Goal: Task Accomplishment & Management: Use online tool/utility

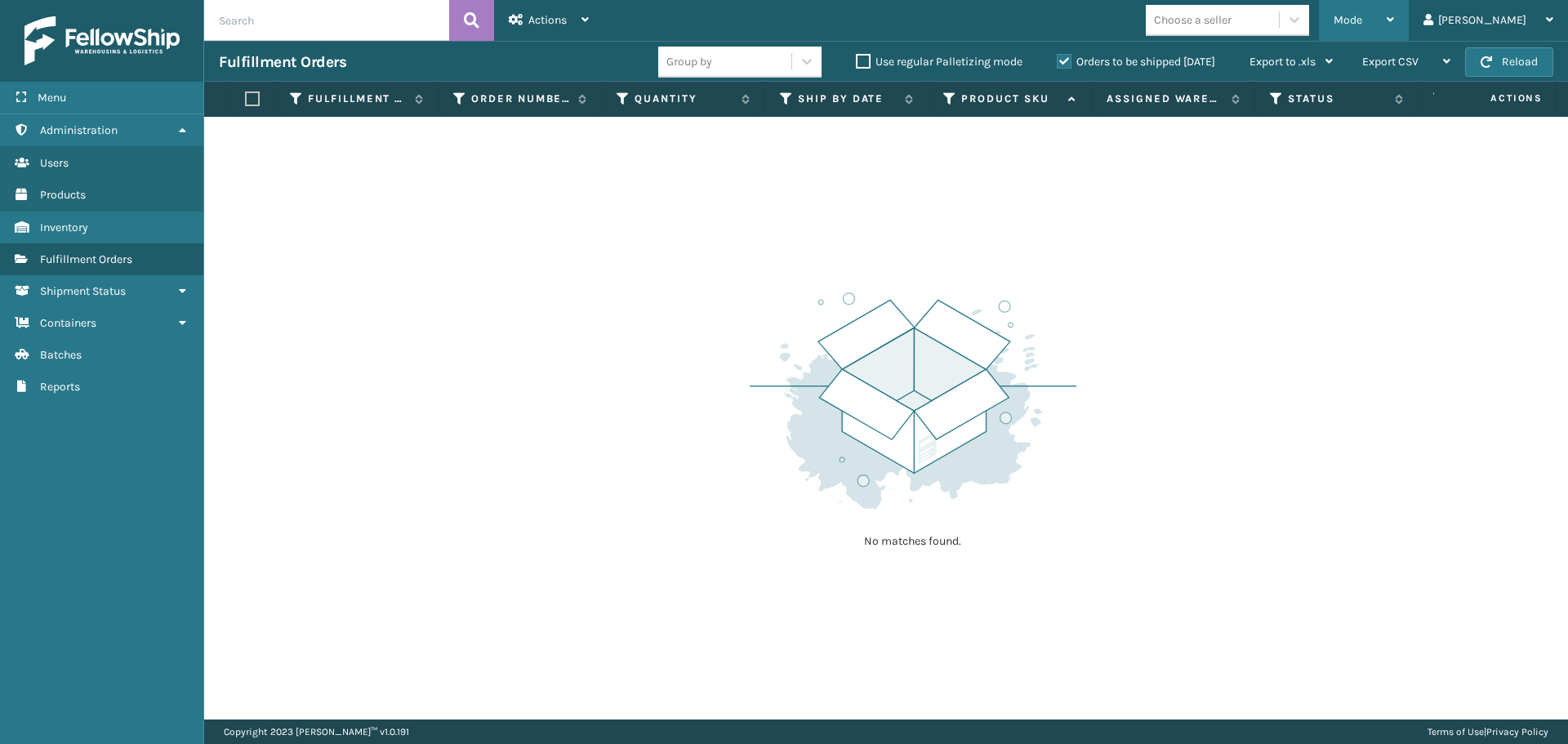
click at [1362, 13] on span "Mode" at bounding box center [1347, 19] width 28 height 14
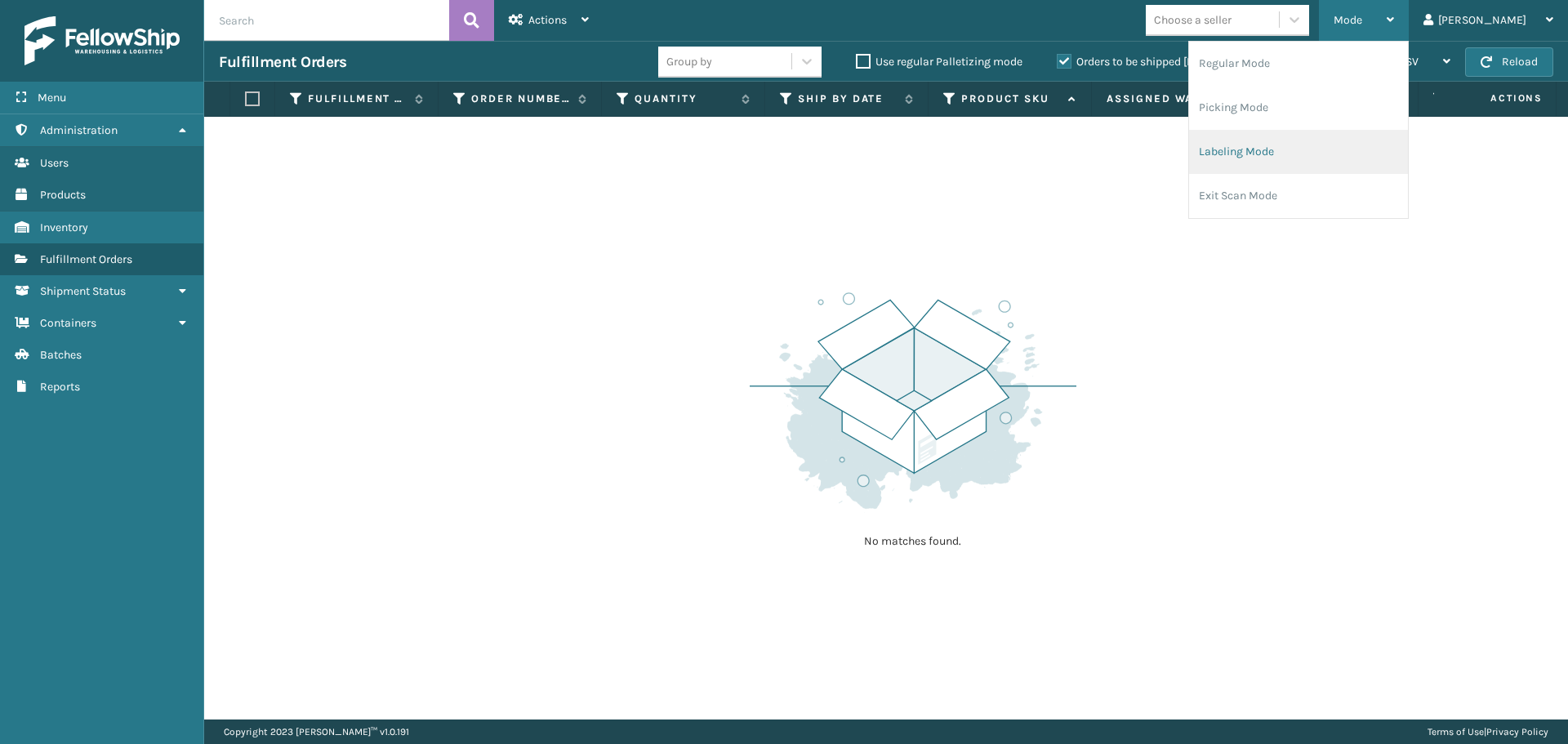
click at [1320, 154] on li "Labeling Mode" at bounding box center [1298, 152] width 219 height 44
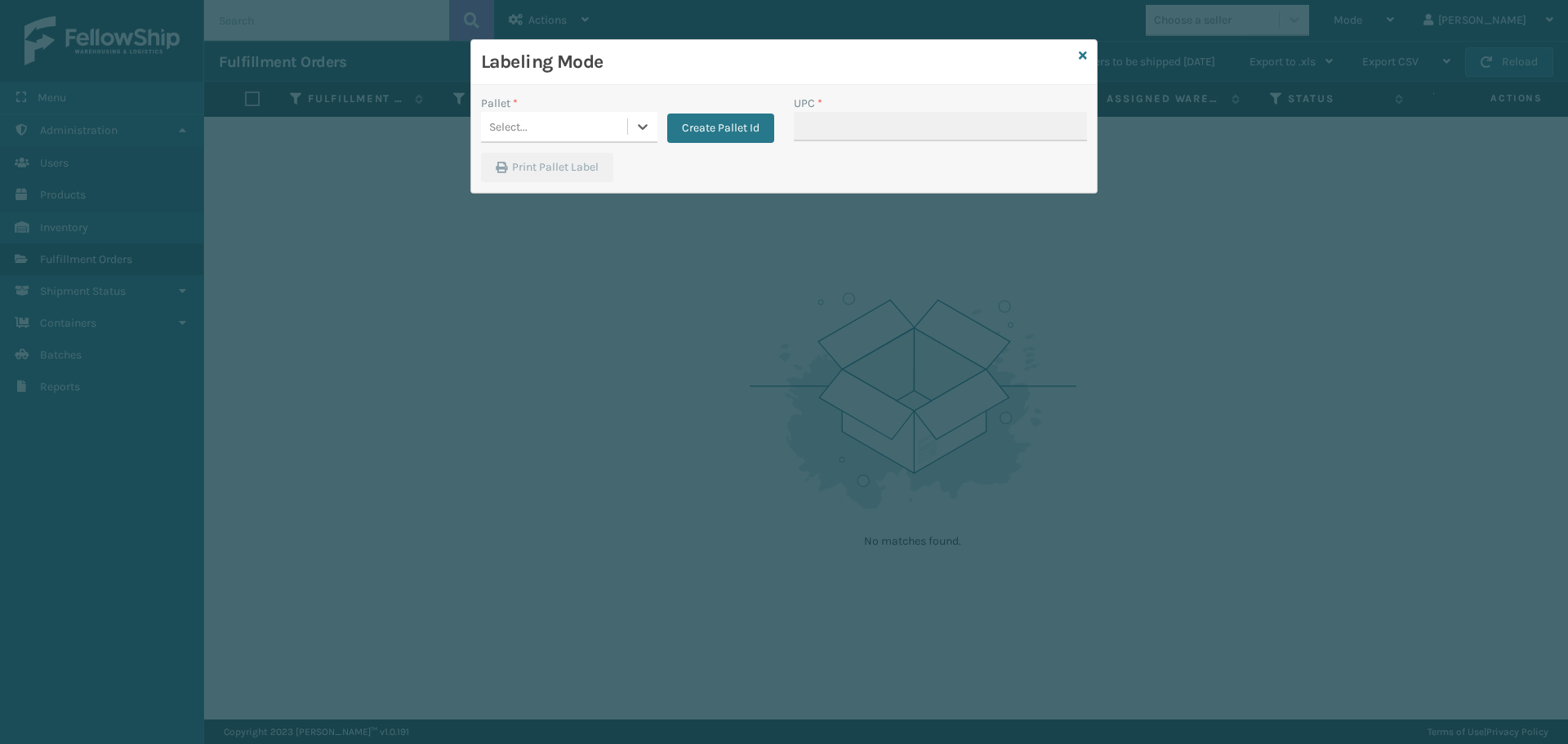
click at [571, 141] on div "Select..." at bounding box center [569, 128] width 176 height 31
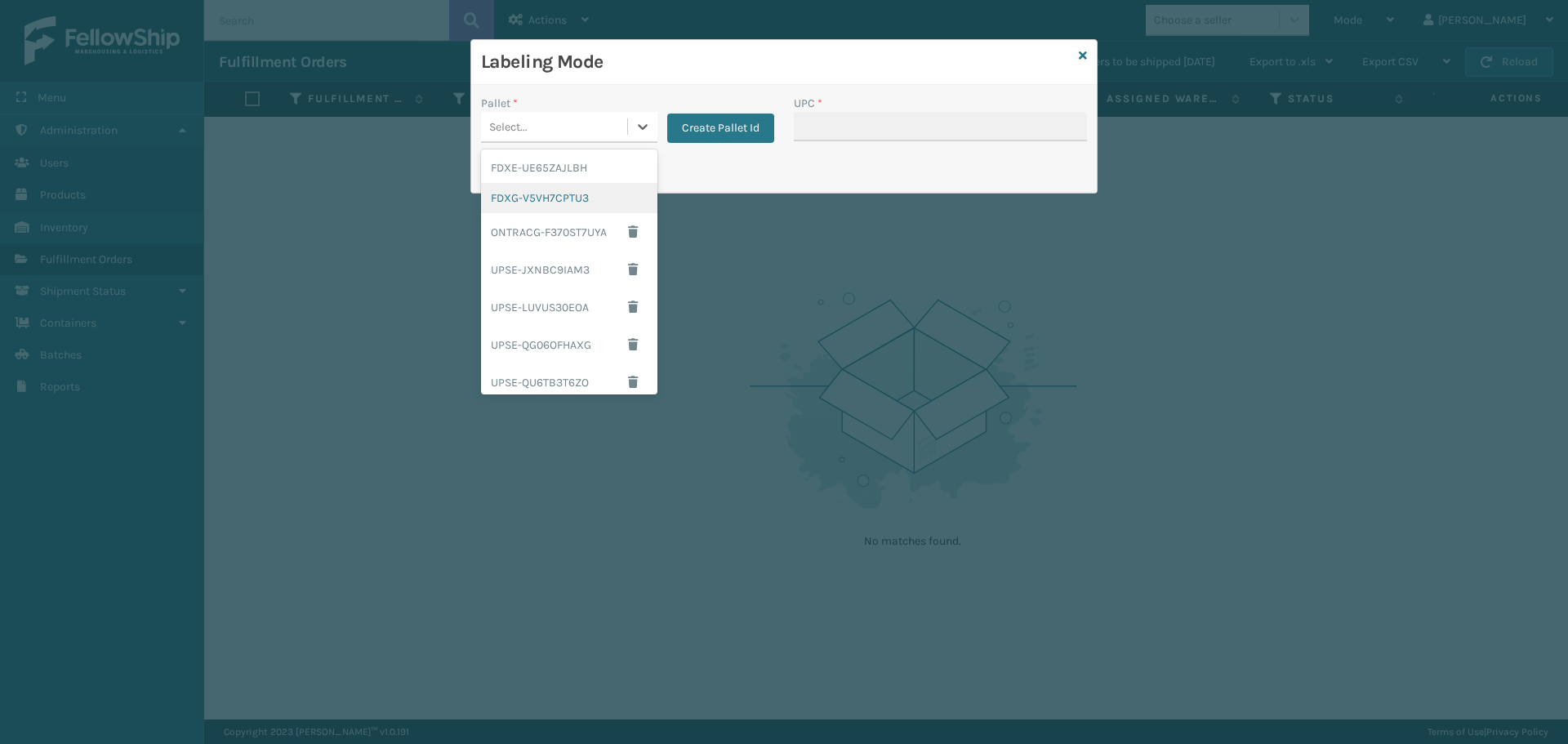
click at [534, 203] on div "FDXG-V5VH7CPTU3" at bounding box center [569, 197] width 176 height 30
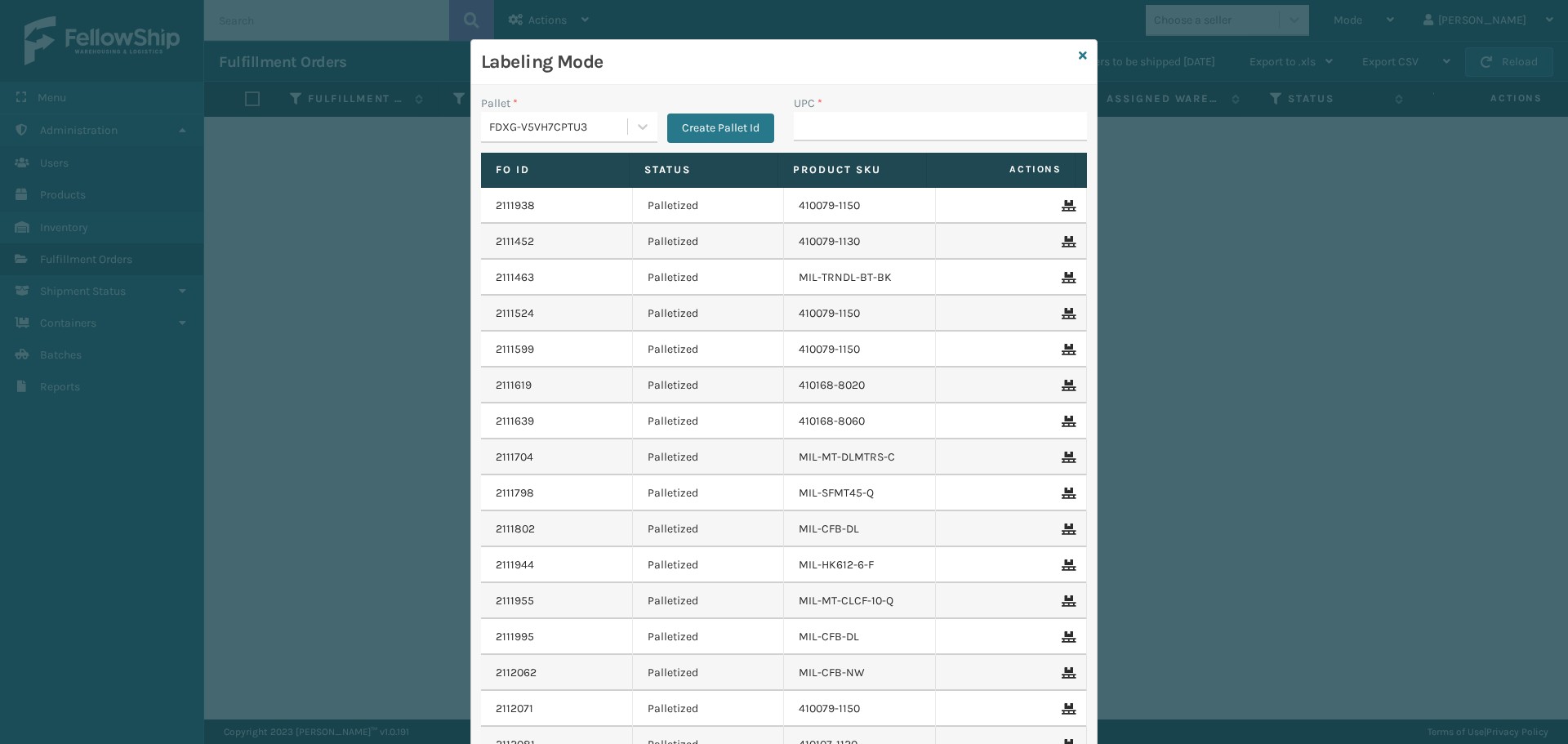
click at [879, 100] on div "UPC *" at bounding box center [939, 103] width 293 height 17
click at [890, 151] on div "UPC *" at bounding box center [940, 124] width 313 height 58
click at [894, 123] on input "UPC *" at bounding box center [939, 127] width 293 height 29
drag, startPoint x: 1073, startPoint y: 58, endPoint x: 1072, endPoint y: 161, distance: 103.0
click at [1079, 58] on icon at bounding box center [1082, 56] width 8 height 12
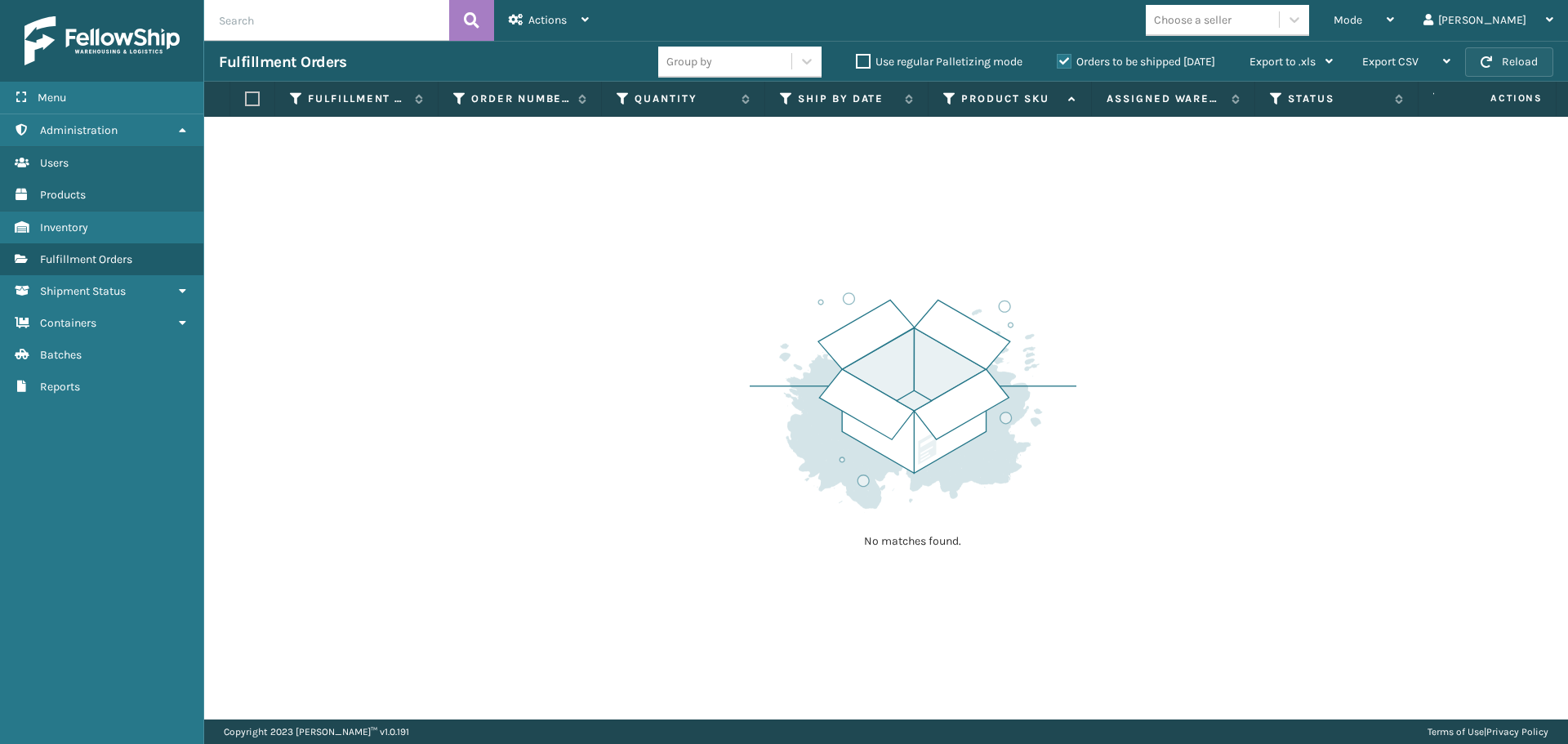
click at [1535, 66] on button "Reload" at bounding box center [1509, 62] width 89 height 29
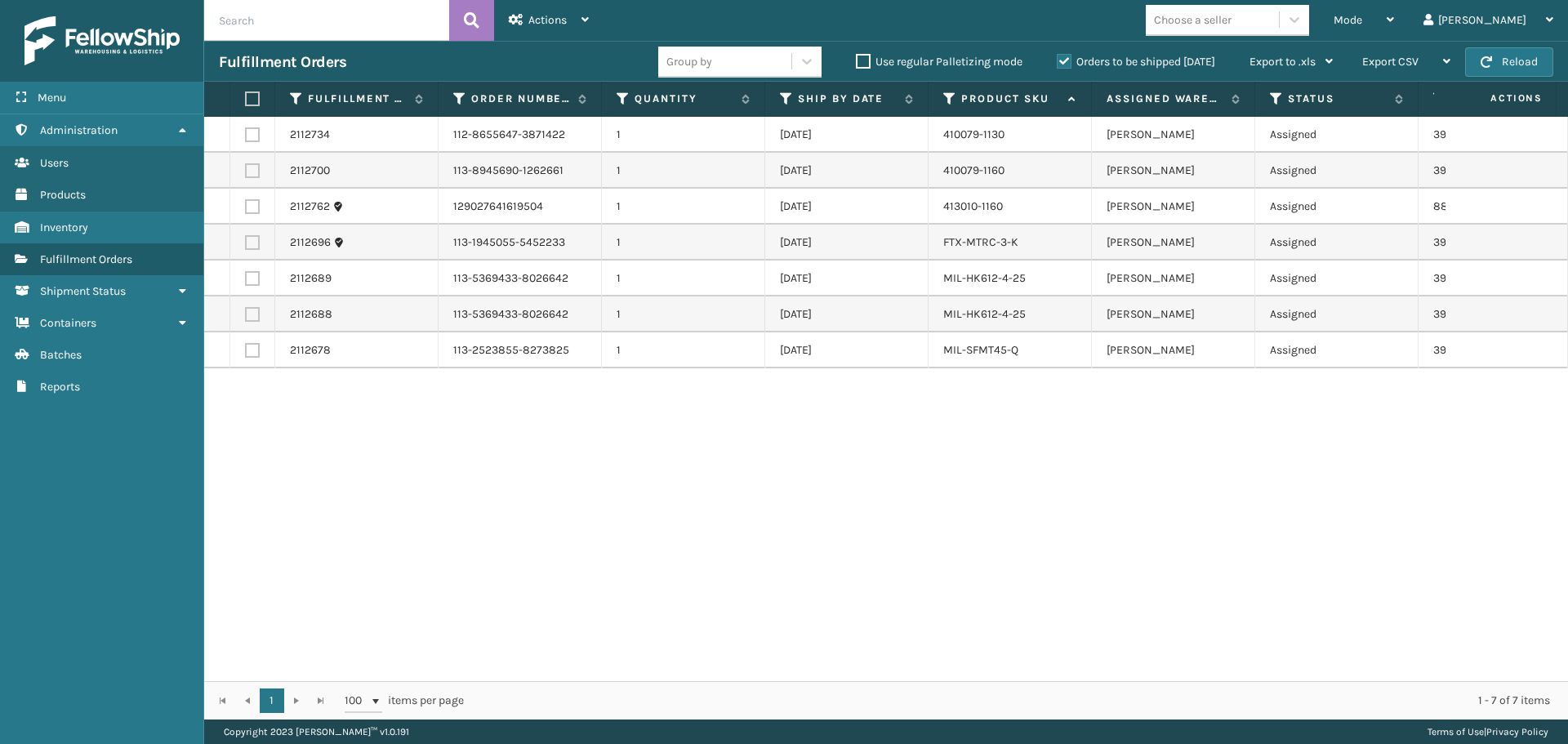
drag, startPoint x: 809, startPoint y: 692, endPoint x: 947, endPoint y: 700, distance: 138.2
click at [947, 700] on div "1 1 100 items per page 1 - 7 of 7 items" at bounding box center [886, 700] width 1364 height 38
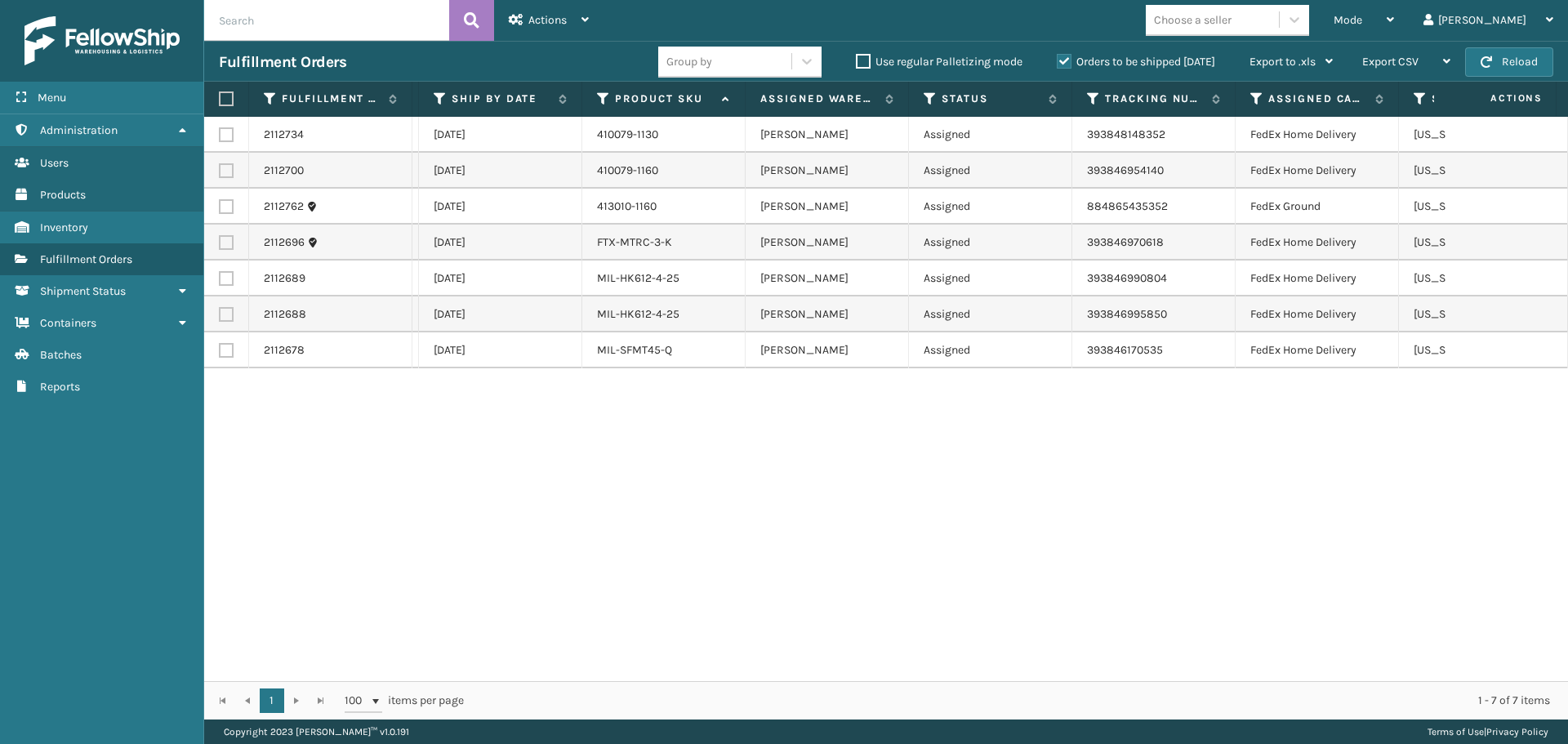
scroll to position [0, 446]
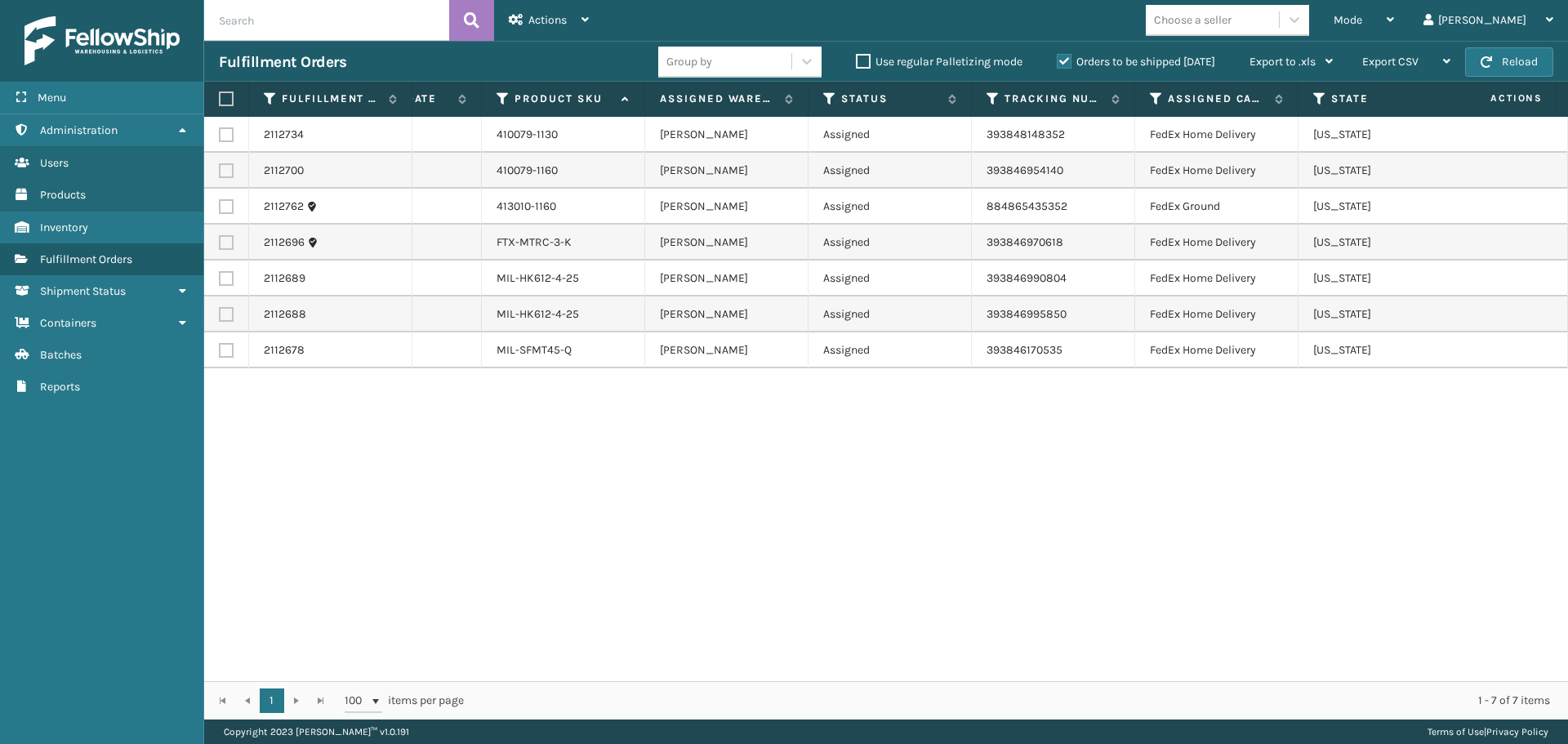
click at [227, 95] on label at bounding box center [224, 99] width 10 height 15
click at [220, 95] on input "checkbox" at bounding box center [219, 100] width 1 height 11
checkbox input "true"
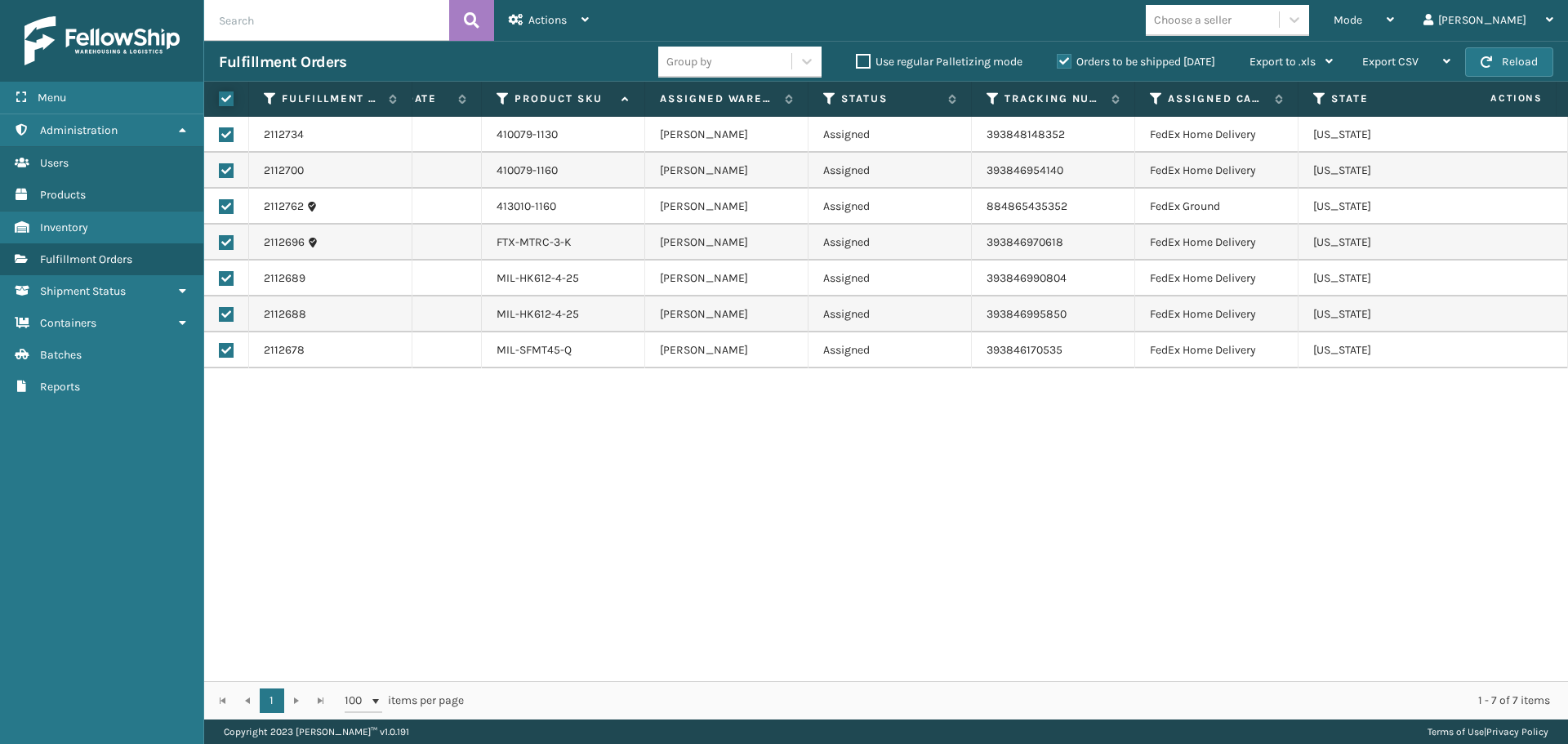
checkbox input "true"
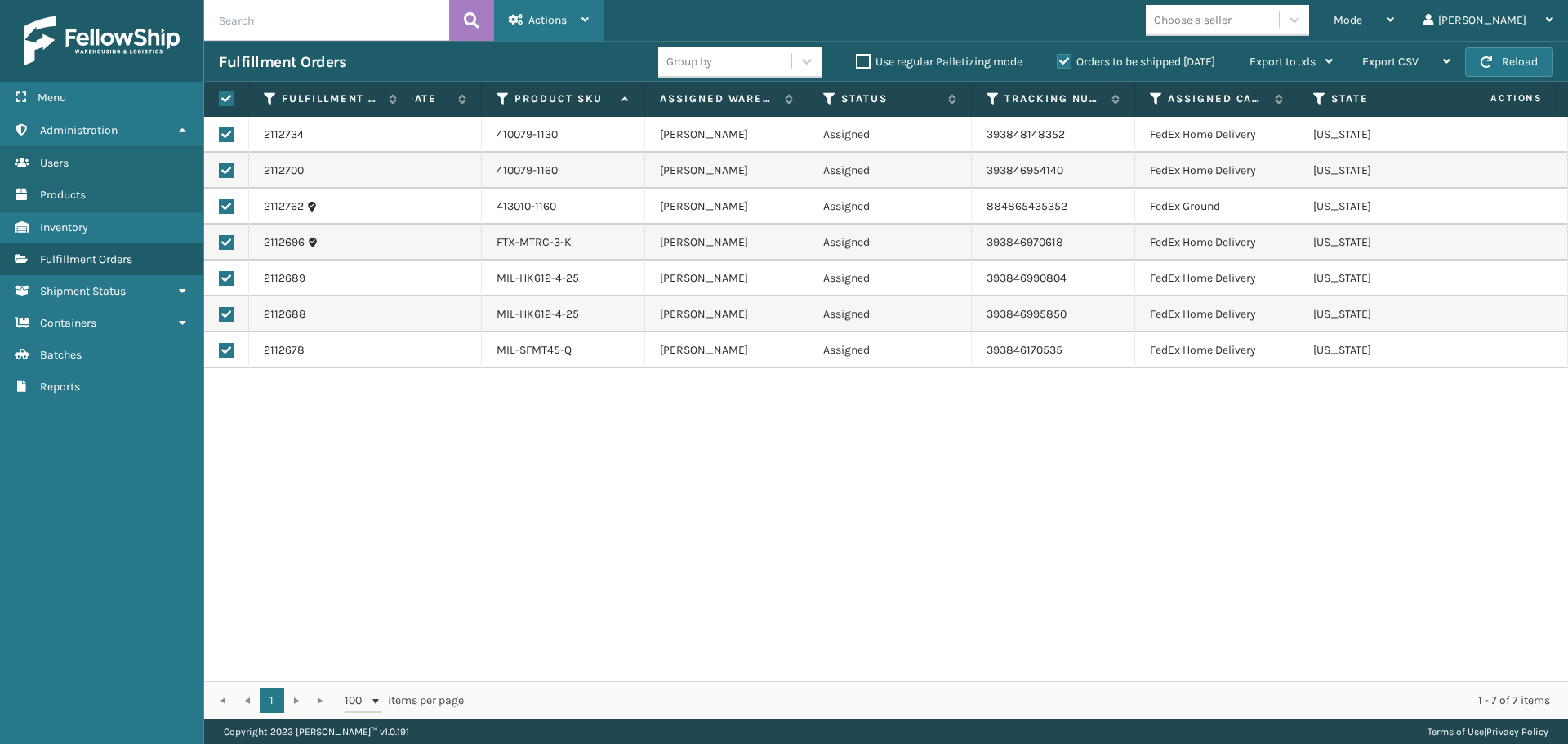
click at [546, 8] on div "Actions" at bounding box center [549, 20] width 80 height 41
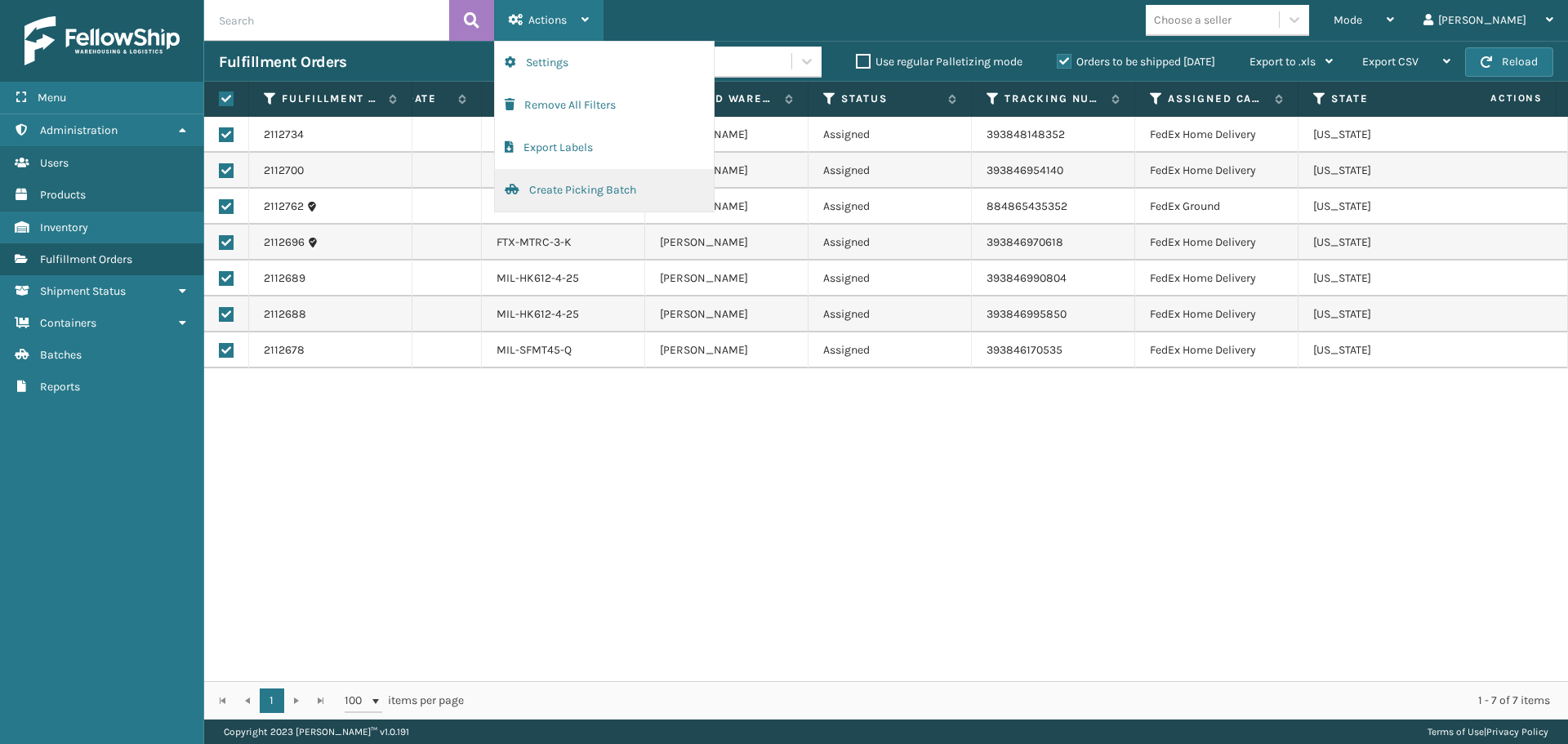
click at [613, 196] on button "Create Picking Batch" at bounding box center [604, 190] width 219 height 43
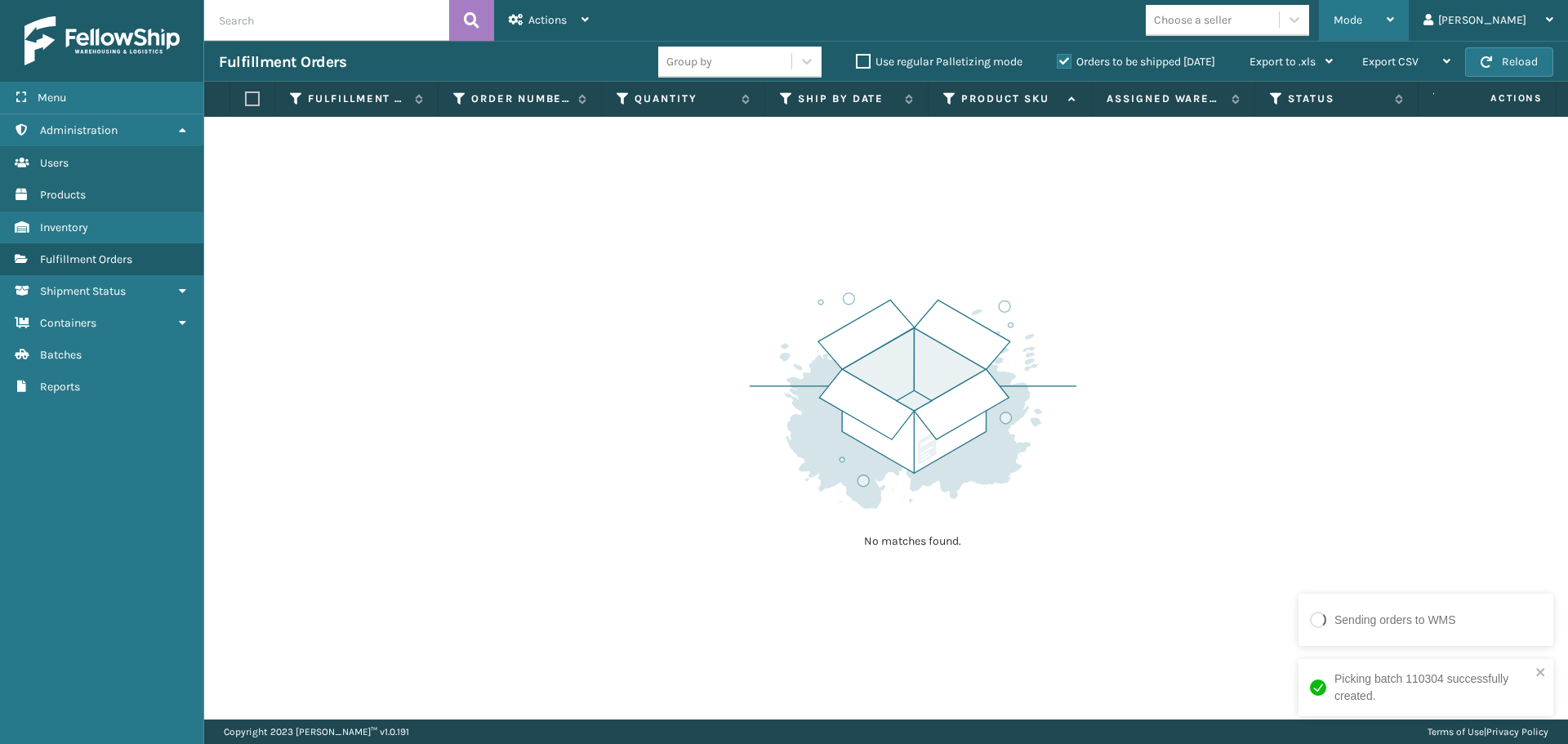
click at [1394, 31] on div "Mode" at bounding box center [1364, 20] width 60 height 41
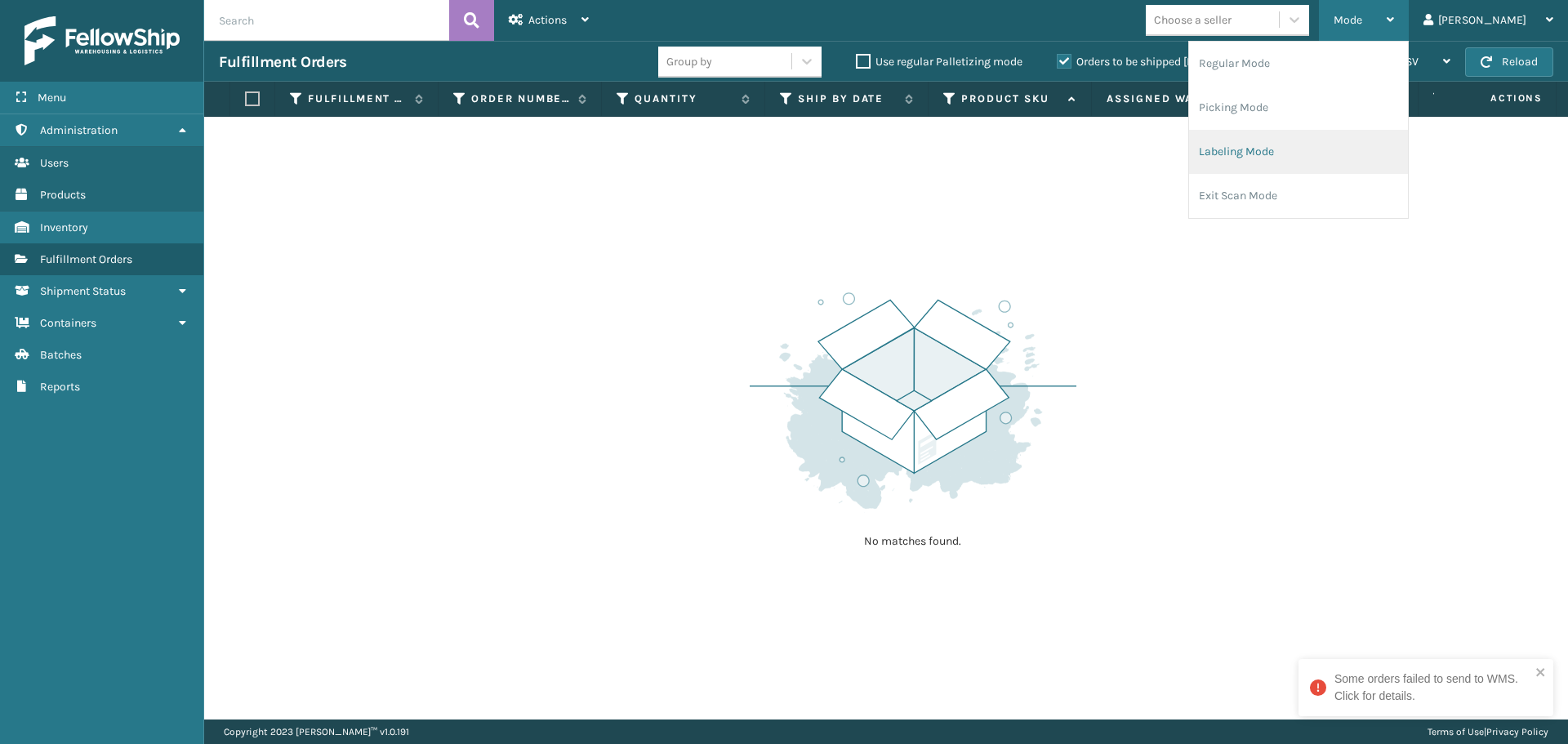
click at [1273, 151] on li "Labeling Mode" at bounding box center [1298, 152] width 219 height 44
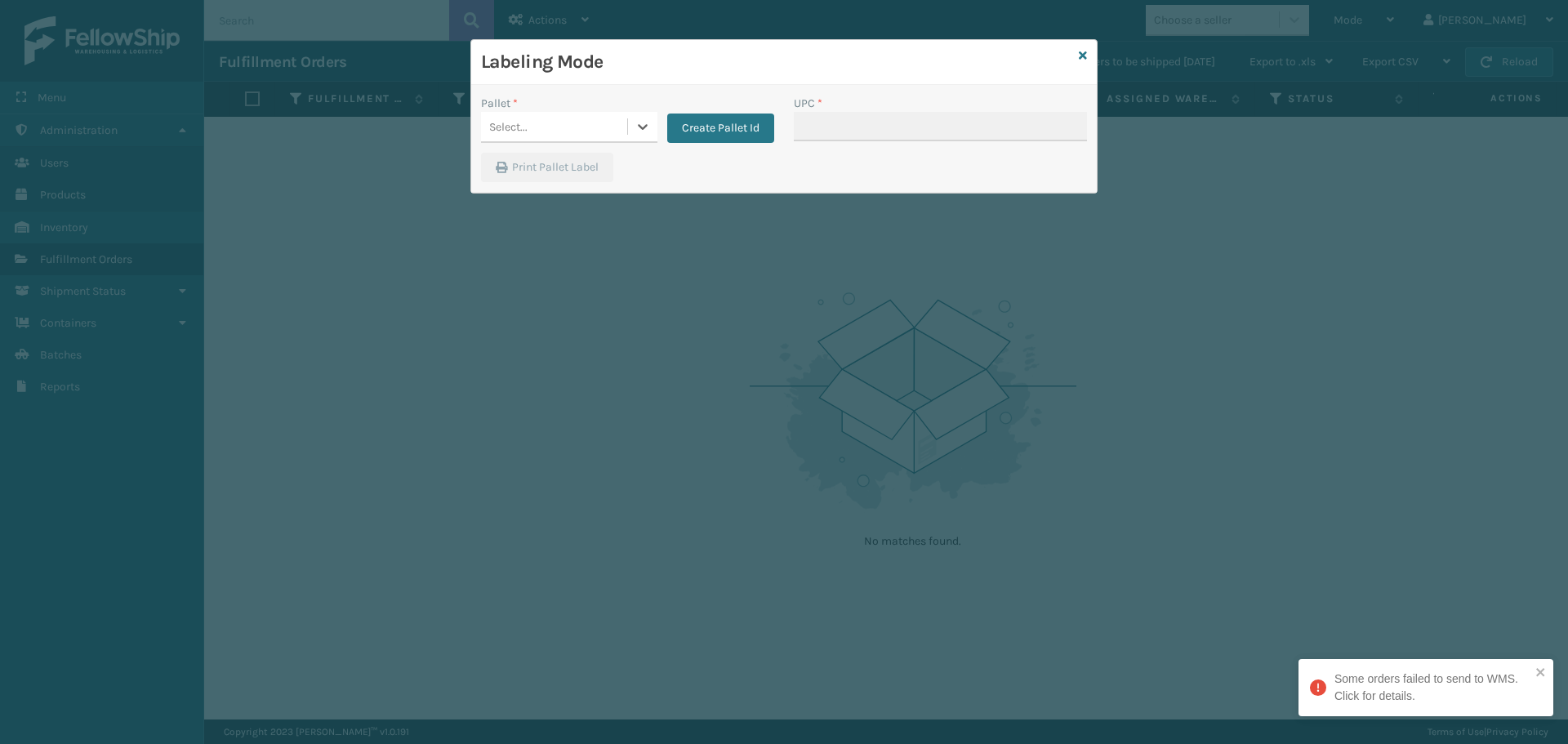
click at [580, 130] on div "Select..." at bounding box center [554, 127] width 146 height 27
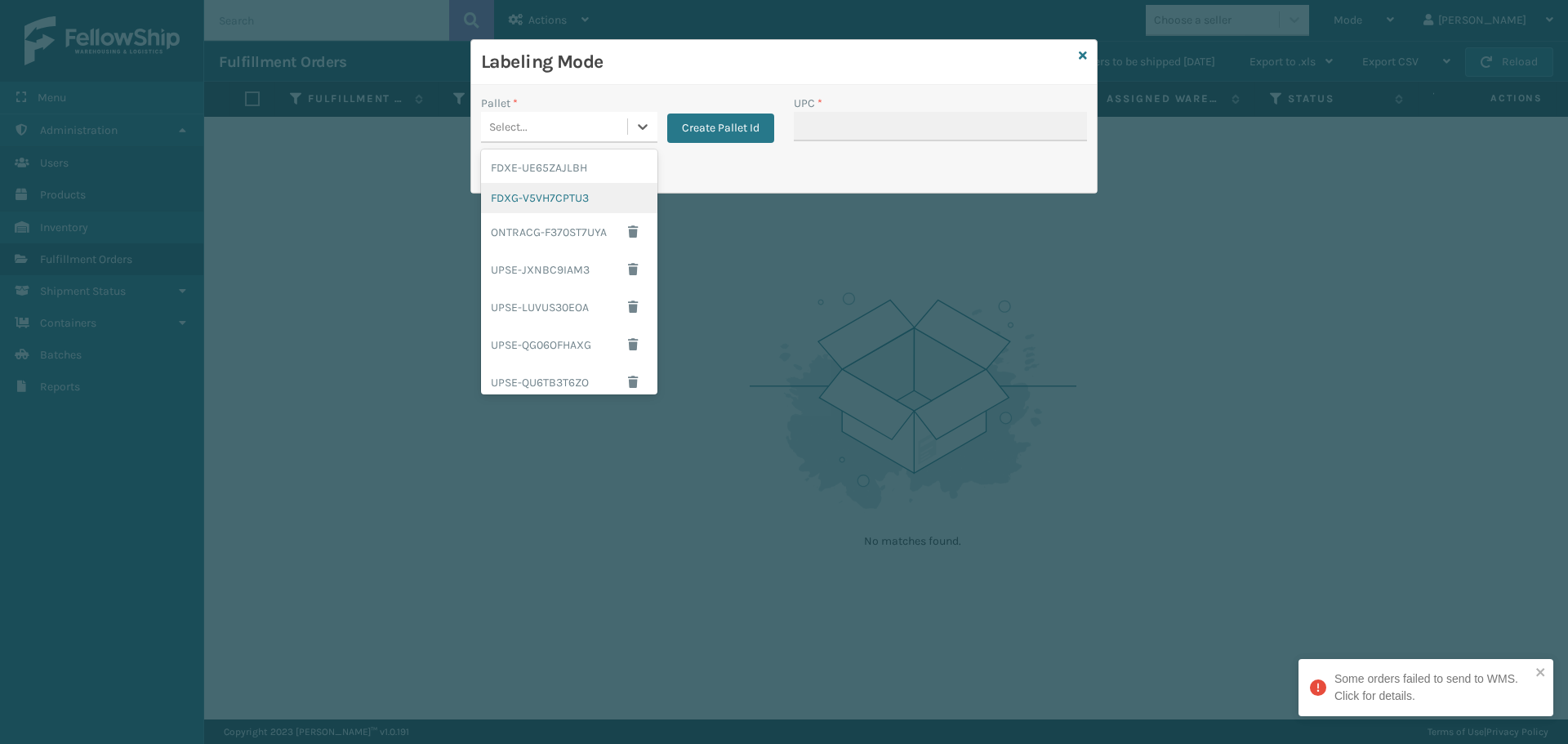
click at [583, 189] on div "FDXG-V5VH7CPTU3" at bounding box center [569, 197] width 176 height 30
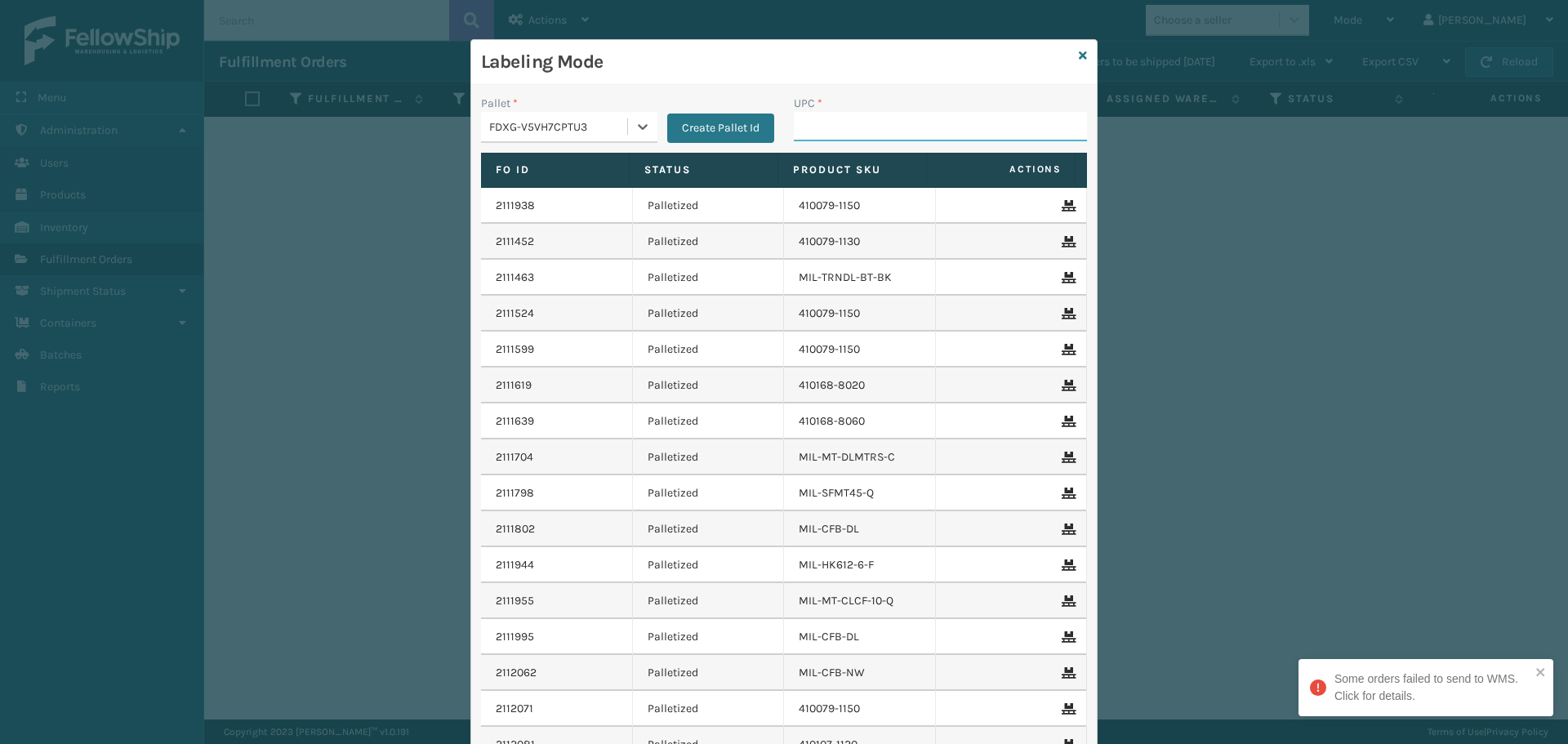
click at [821, 121] on input "UPC *" at bounding box center [939, 127] width 293 height 29
type input "MIL-HK612-6"
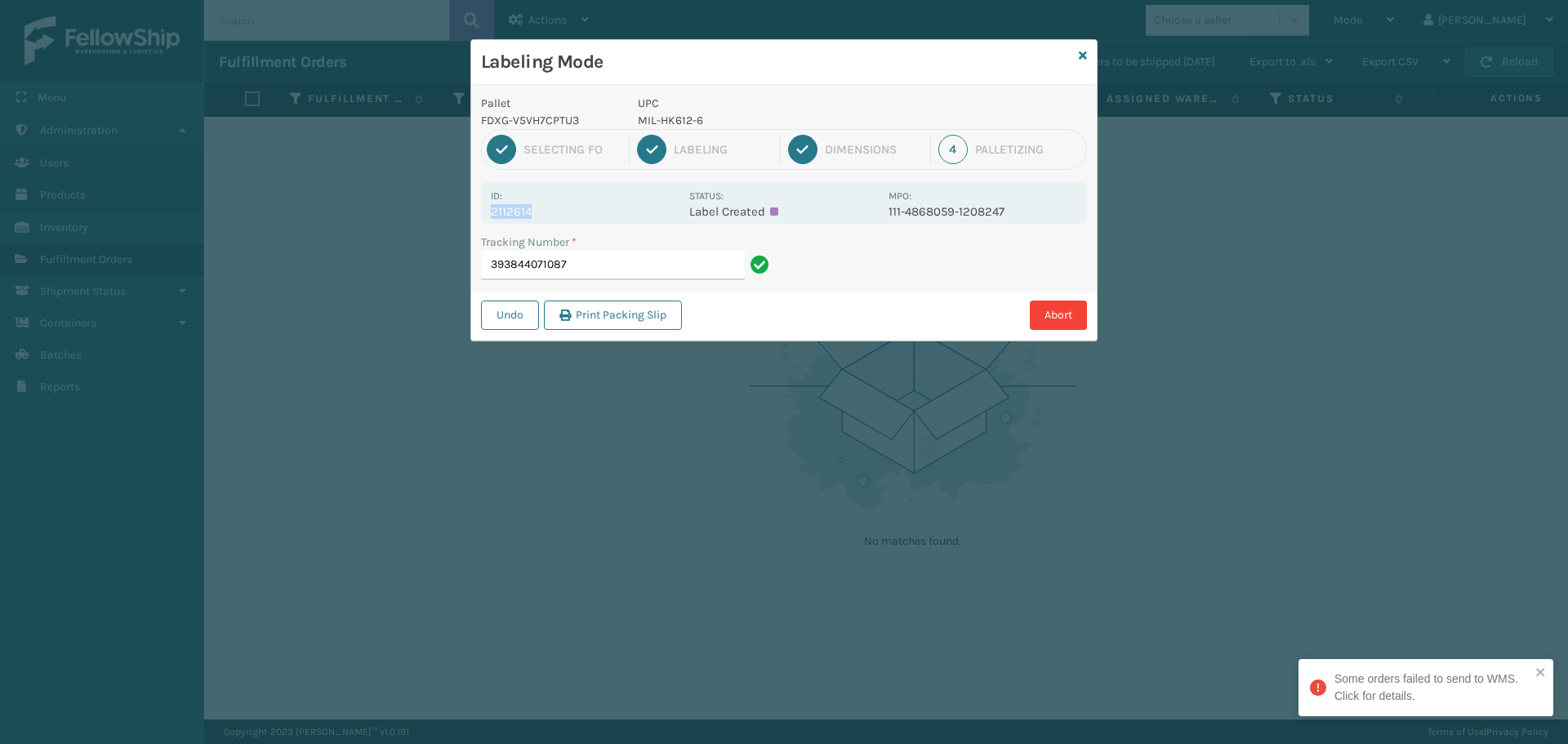
drag, startPoint x: 537, startPoint y: 211, endPoint x: 486, endPoint y: 215, distance: 51.2
click at [486, 215] on div "Id: 2112614 Status: Label Created MPO: 111-4868059-1208247" at bounding box center [784, 203] width 606 height 42
copy p "2112614"
click at [620, 262] on input "393844071087" at bounding box center [612, 266] width 264 height 29
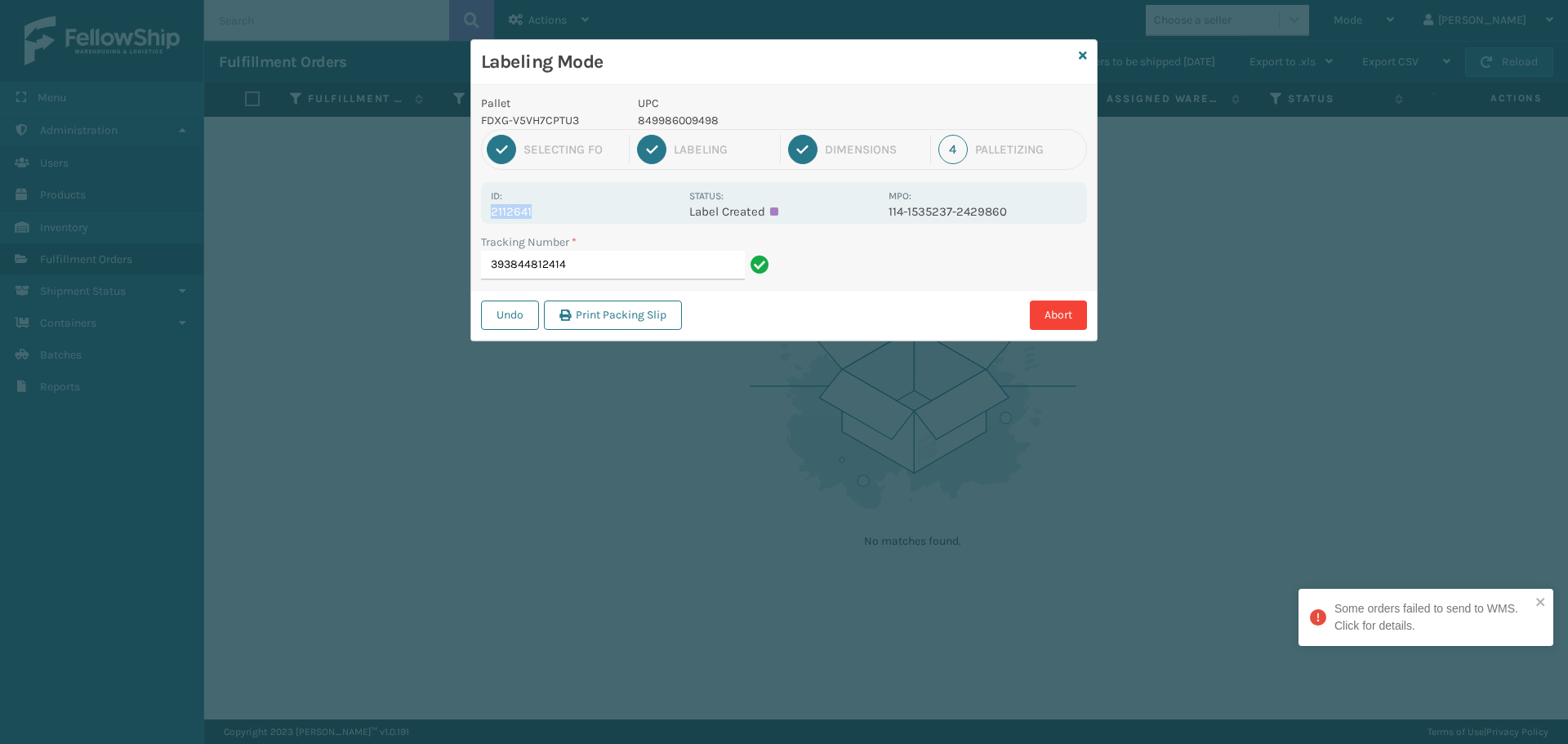
drag, startPoint x: 530, startPoint y: 209, endPoint x: 565, endPoint y: 220, distance: 36.7
click at [565, 218] on div "Id: 2112641" at bounding box center [585, 203] width 189 height 32
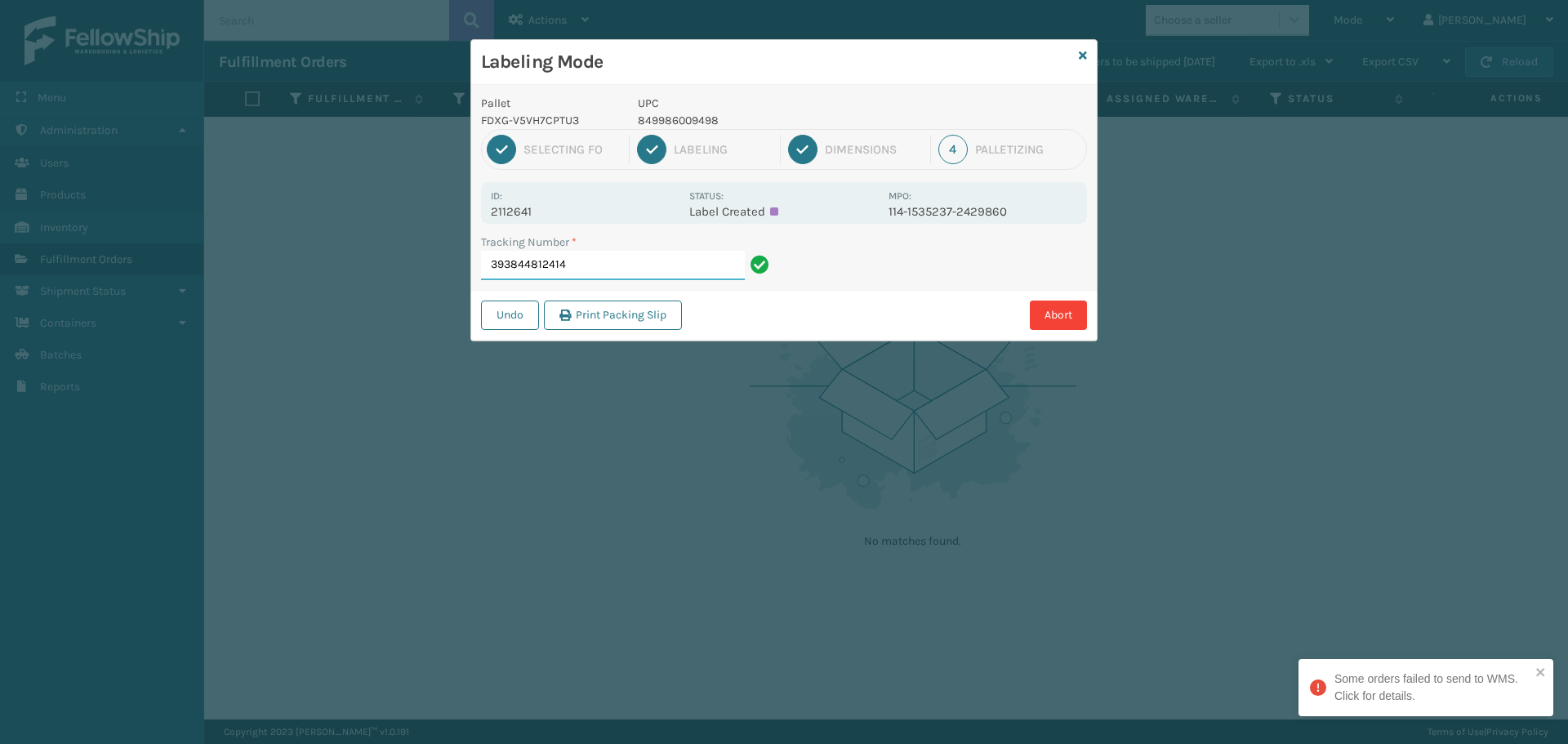
click at [635, 275] on input "393844812414" at bounding box center [612, 266] width 264 height 29
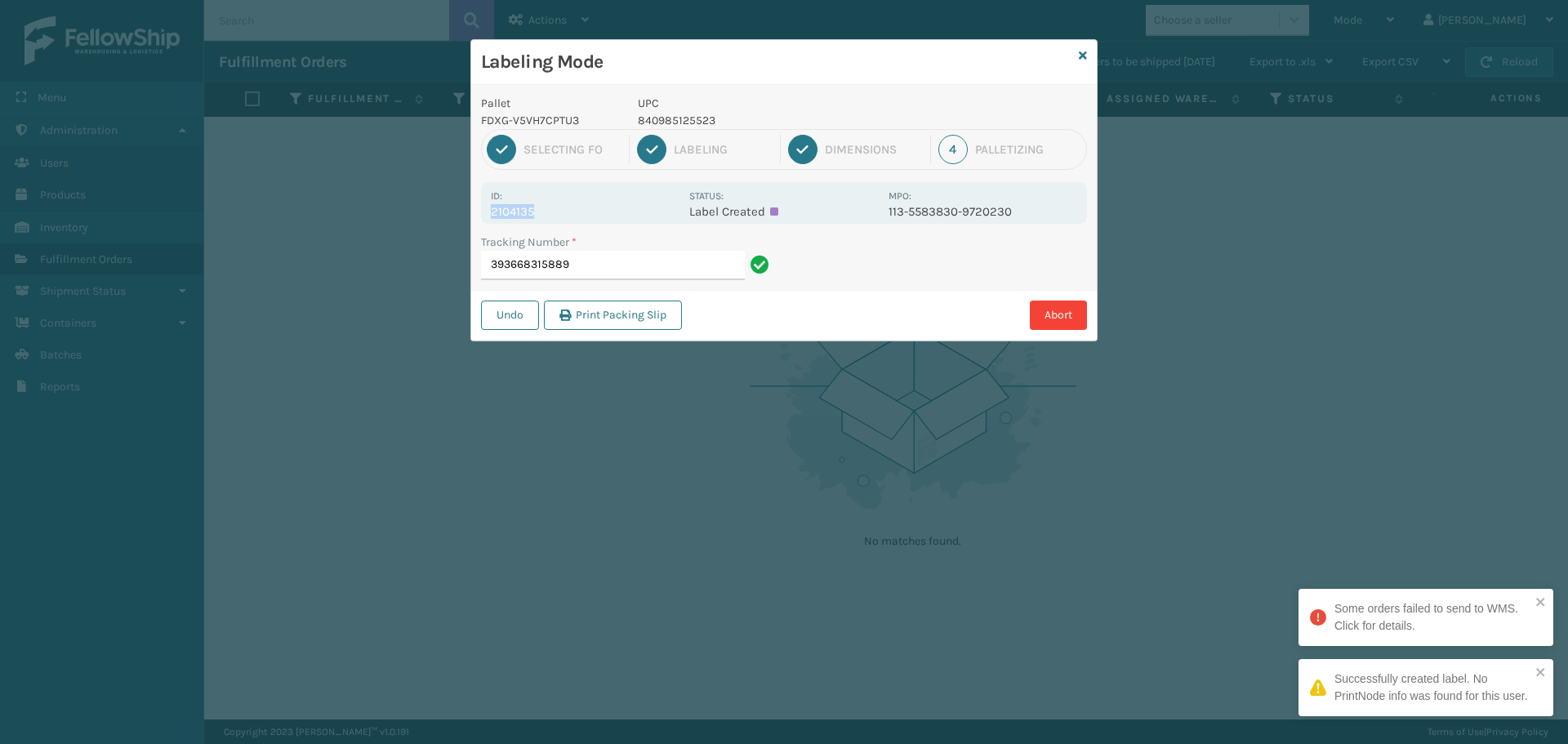
drag, startPoint x: 543, startPoint y: 211, endPoint x: 478, endPoint y: 216, distance: 65.2
click at [478, 216] on div "Pallet FDXG-V5VH7CPTU3 UPC 840985125523 1 Selecting FO 2 Labeling 3 Dimensions …" at bounding box center [783, 213] width 625 height 256
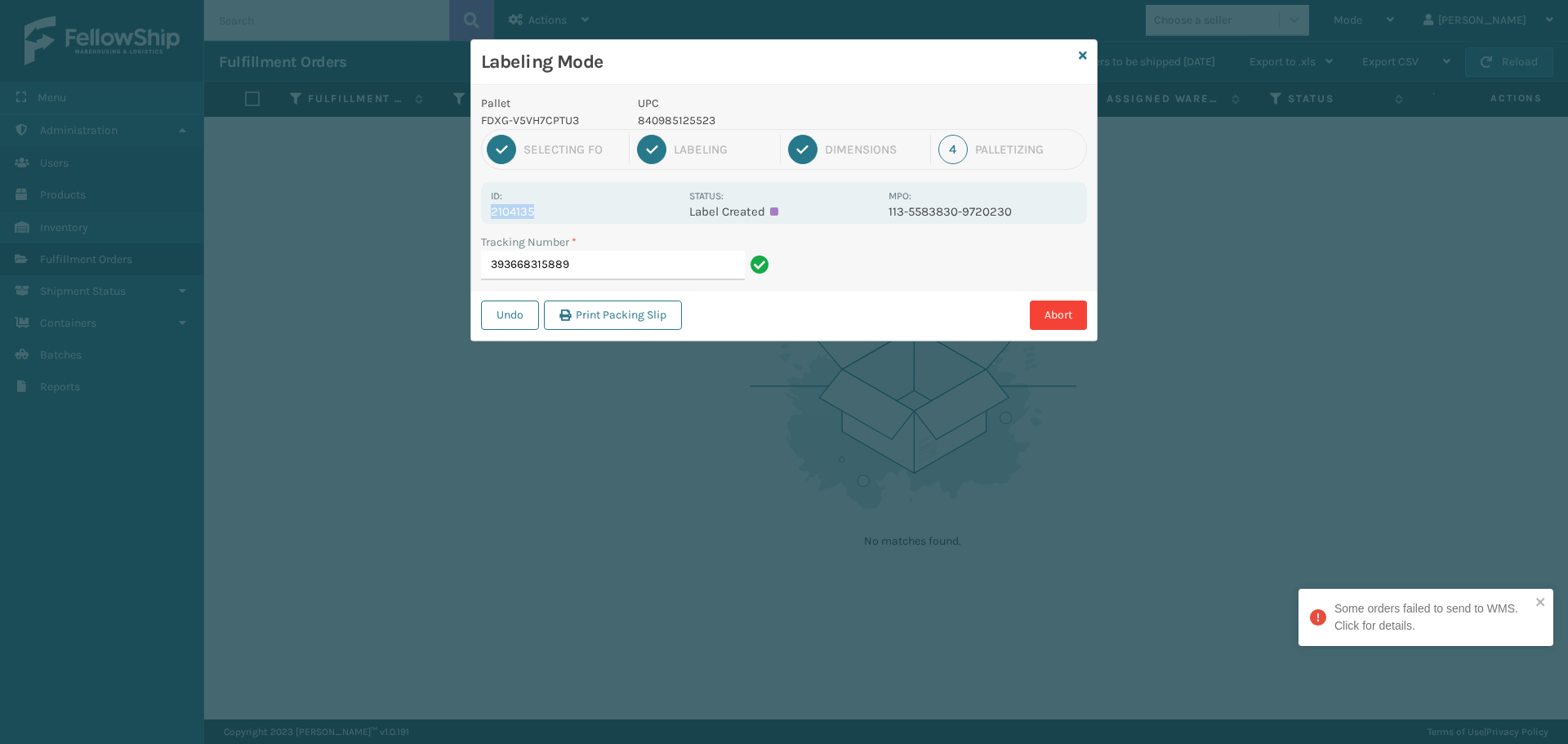
copy p "2104135"
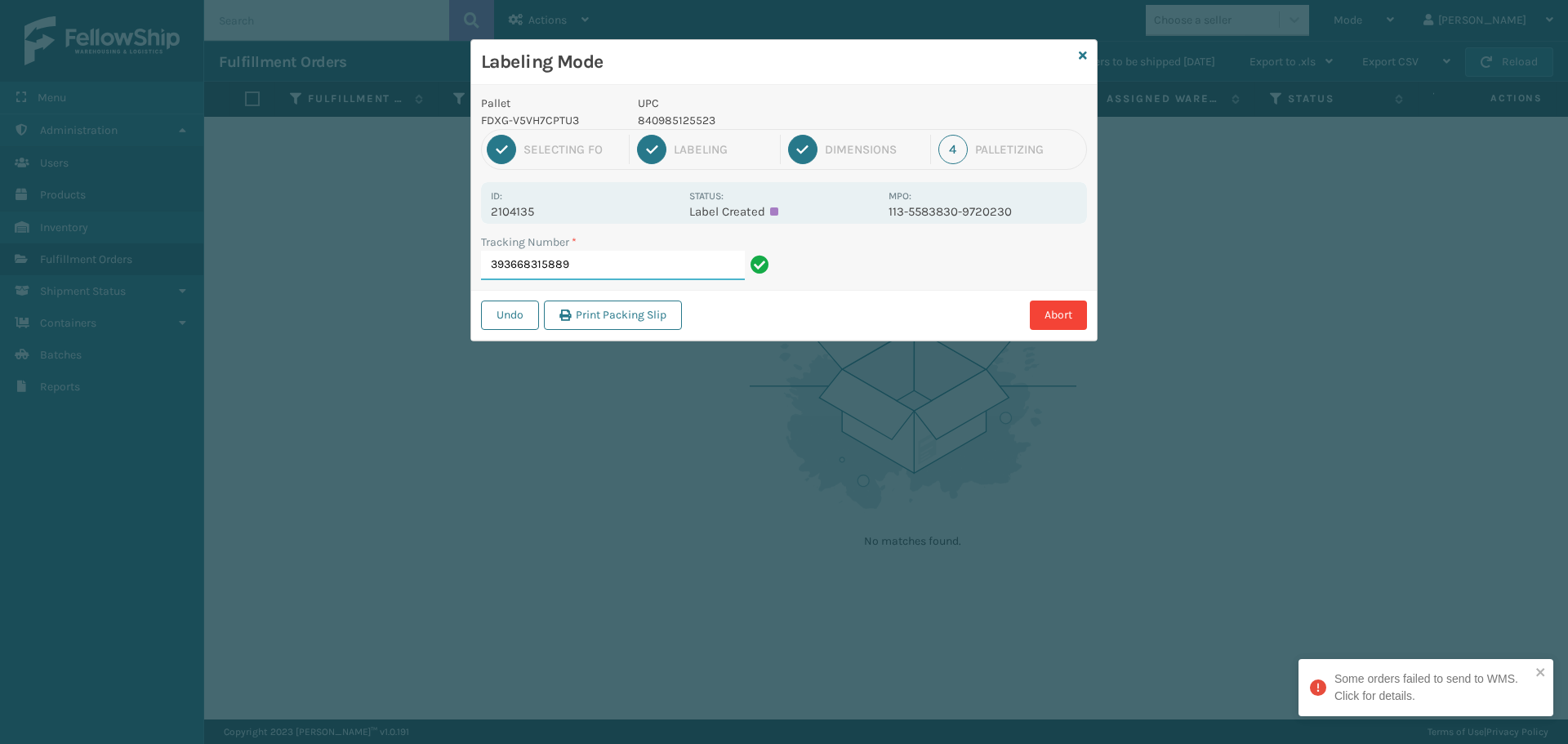
click at [579, 256] on input "393668315889" at bounding box center [612, 266] width 264 height 29
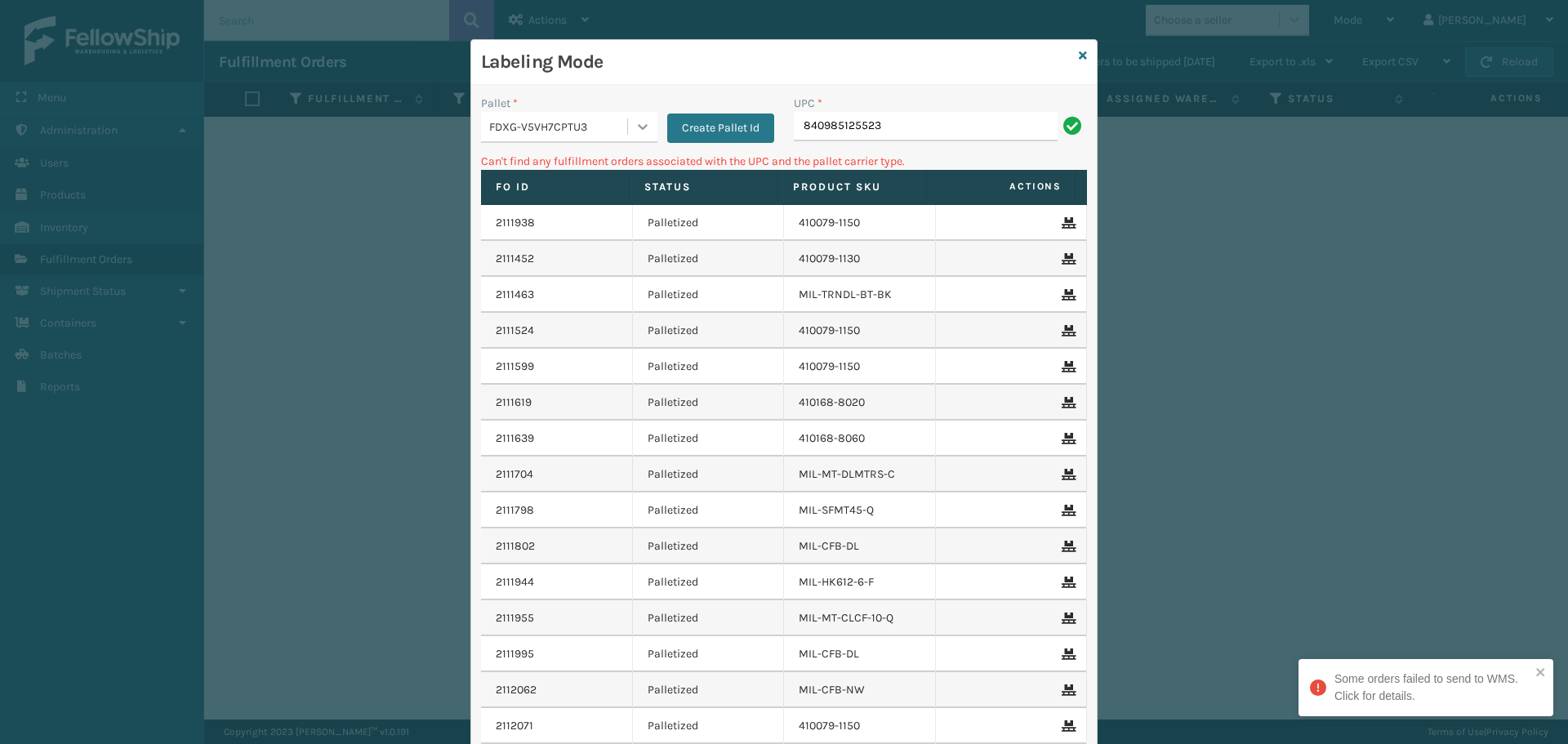
click at [634, 120] on icon at bounding box center [643, 127] width 16 height 16
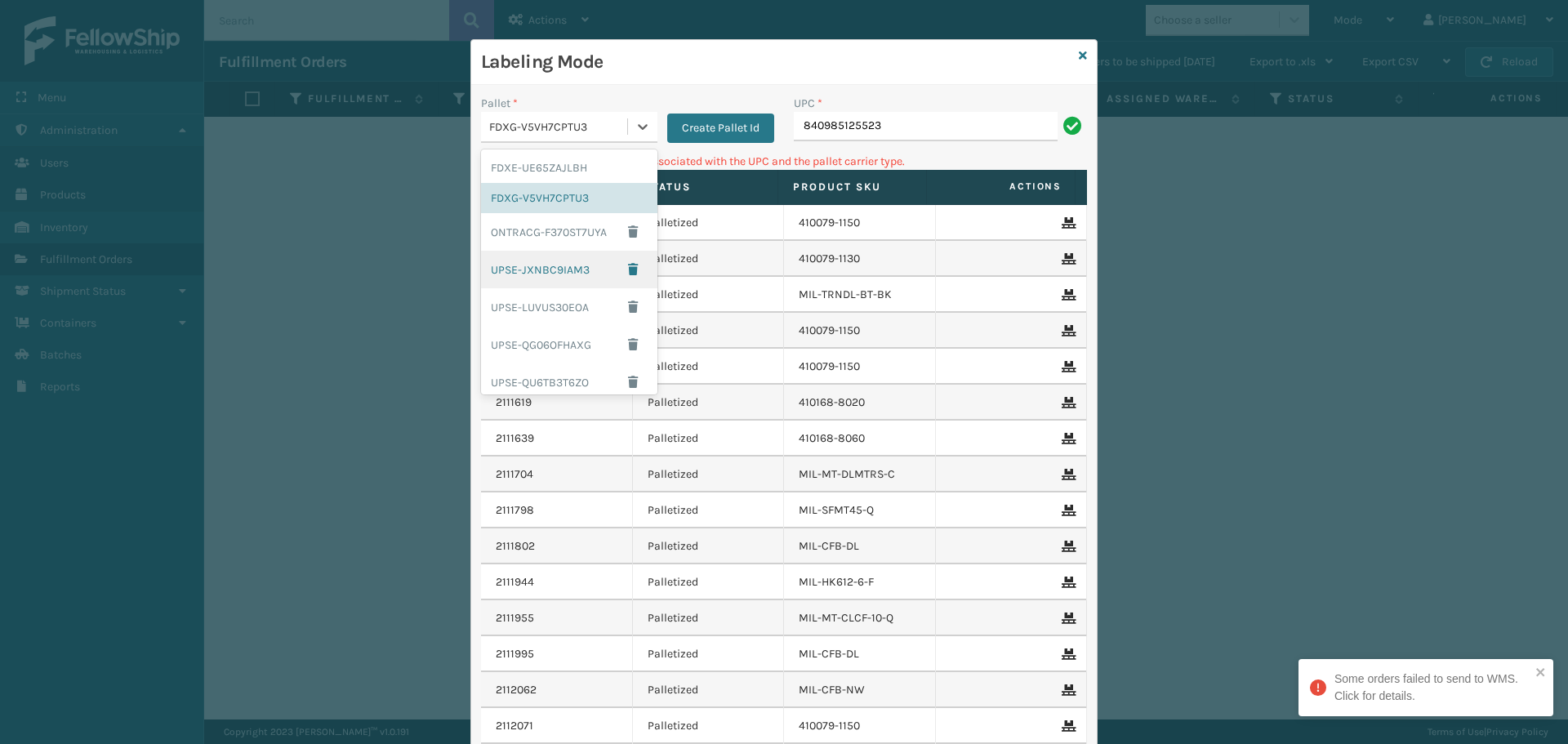
scroll to position [162, 0]
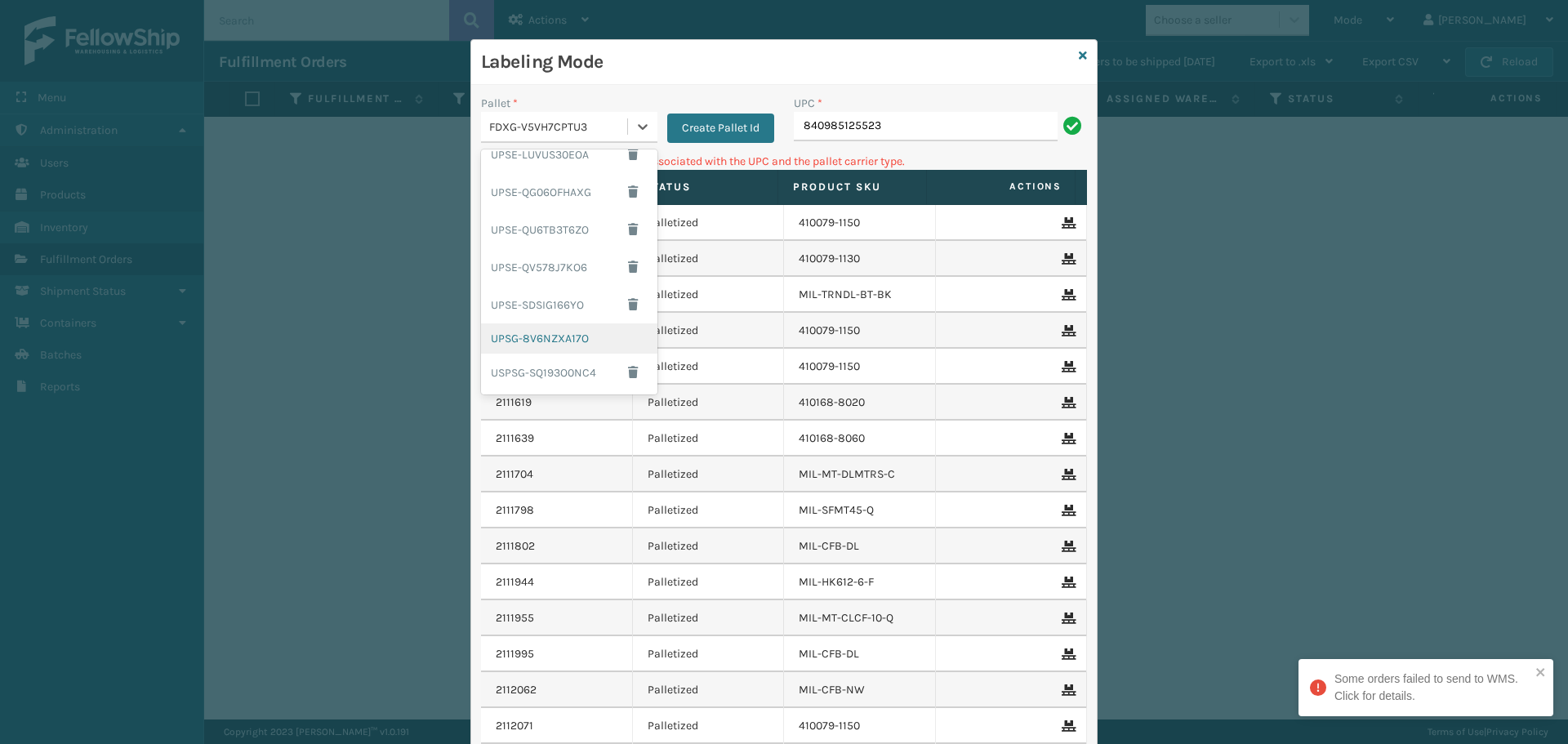
click at [556, 330] on div "UPSG-8V6NZXA17O" at bounding box center [569, 338] width 176 height 30
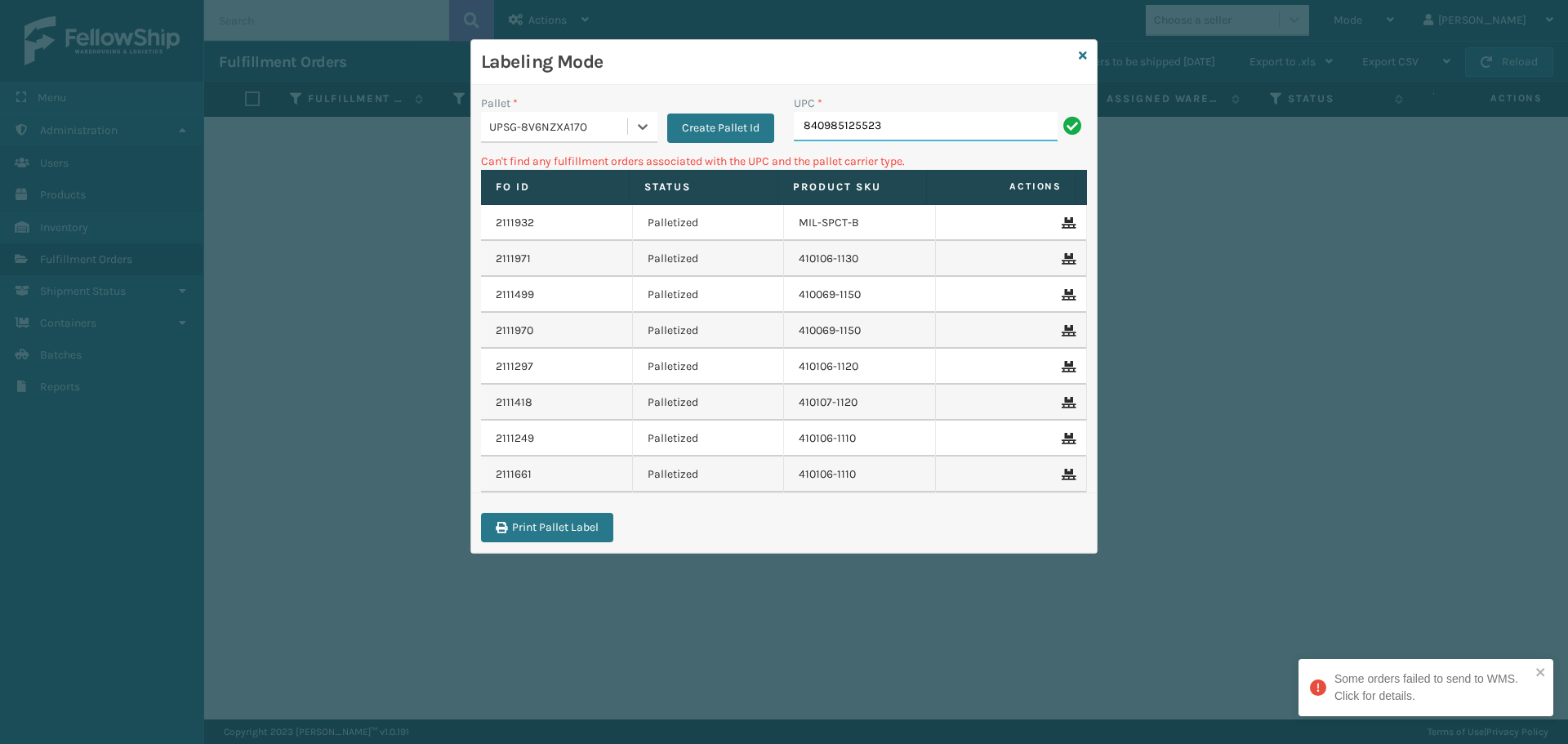
click at [895, 126] on input "840985125523" at bounding box center [925, 127] width 264 height 29
click at [1085, 60] on icon at bounding box center [1082, 56] width 8 height 12
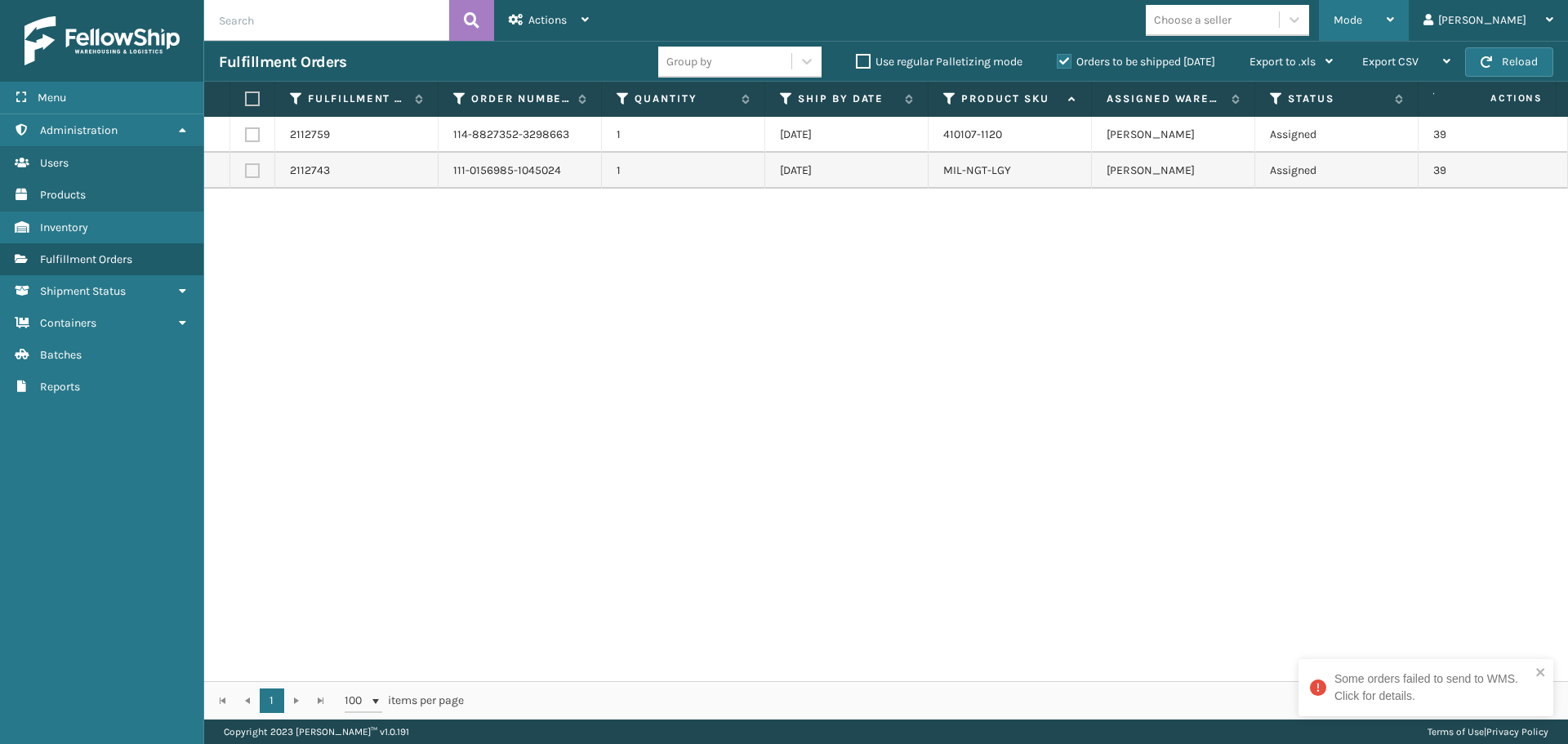
click at [1394, 21] on div "Mode" at bounding box center [1364, 20] width 60 height 41
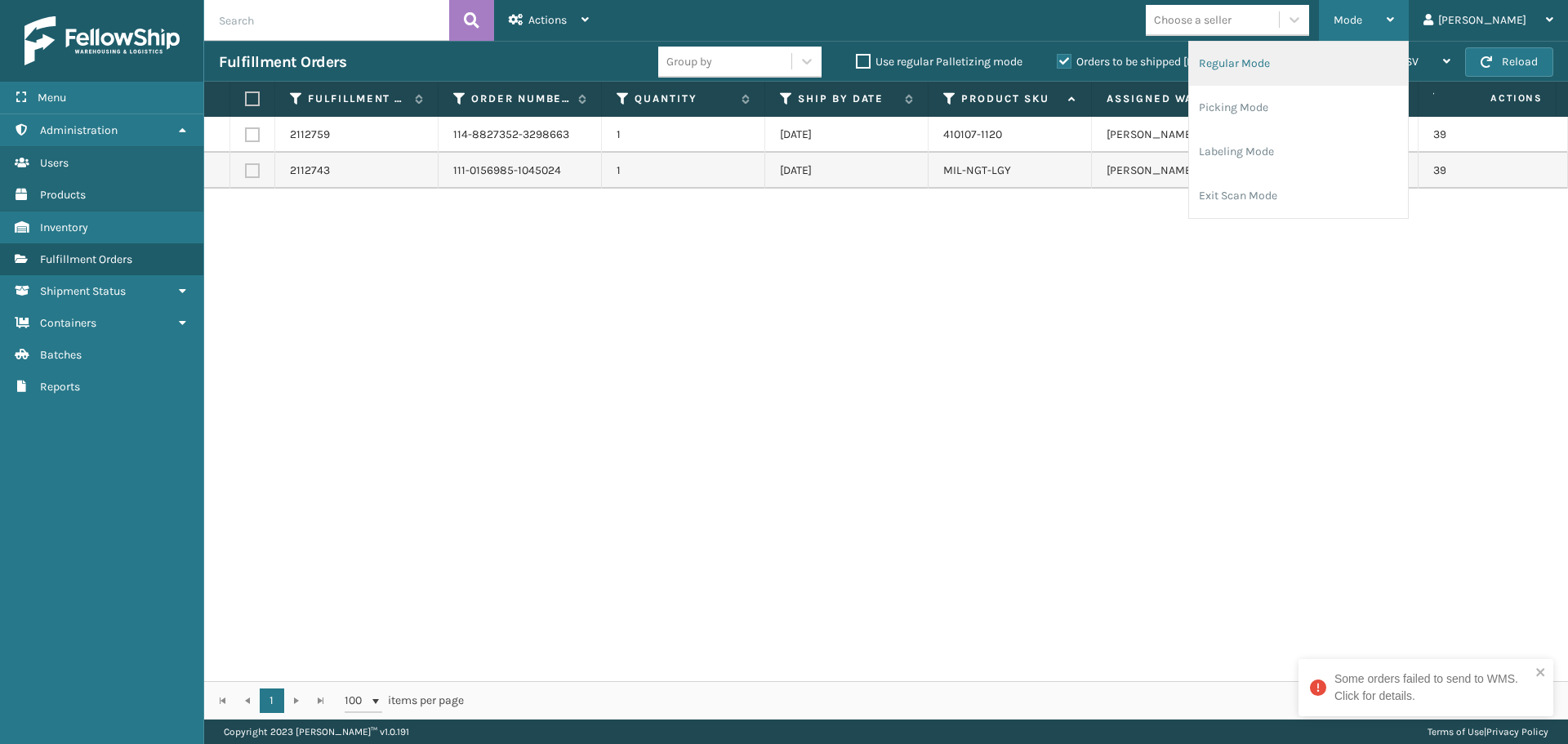
click at [1379, 80] on li "Regular Mode" at bounding box center [1298, 64] width 219 height 44
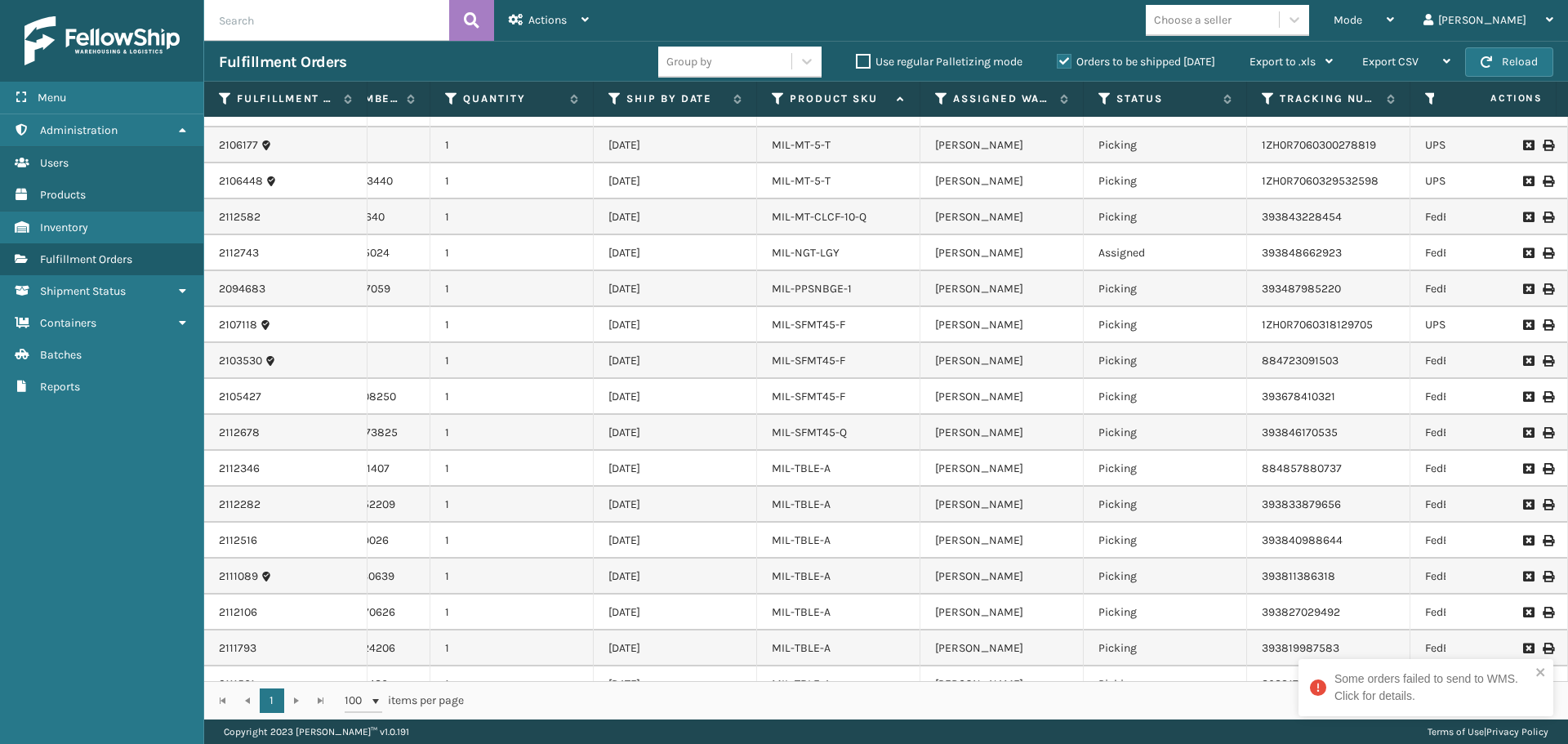
scroll to position [686, 127]
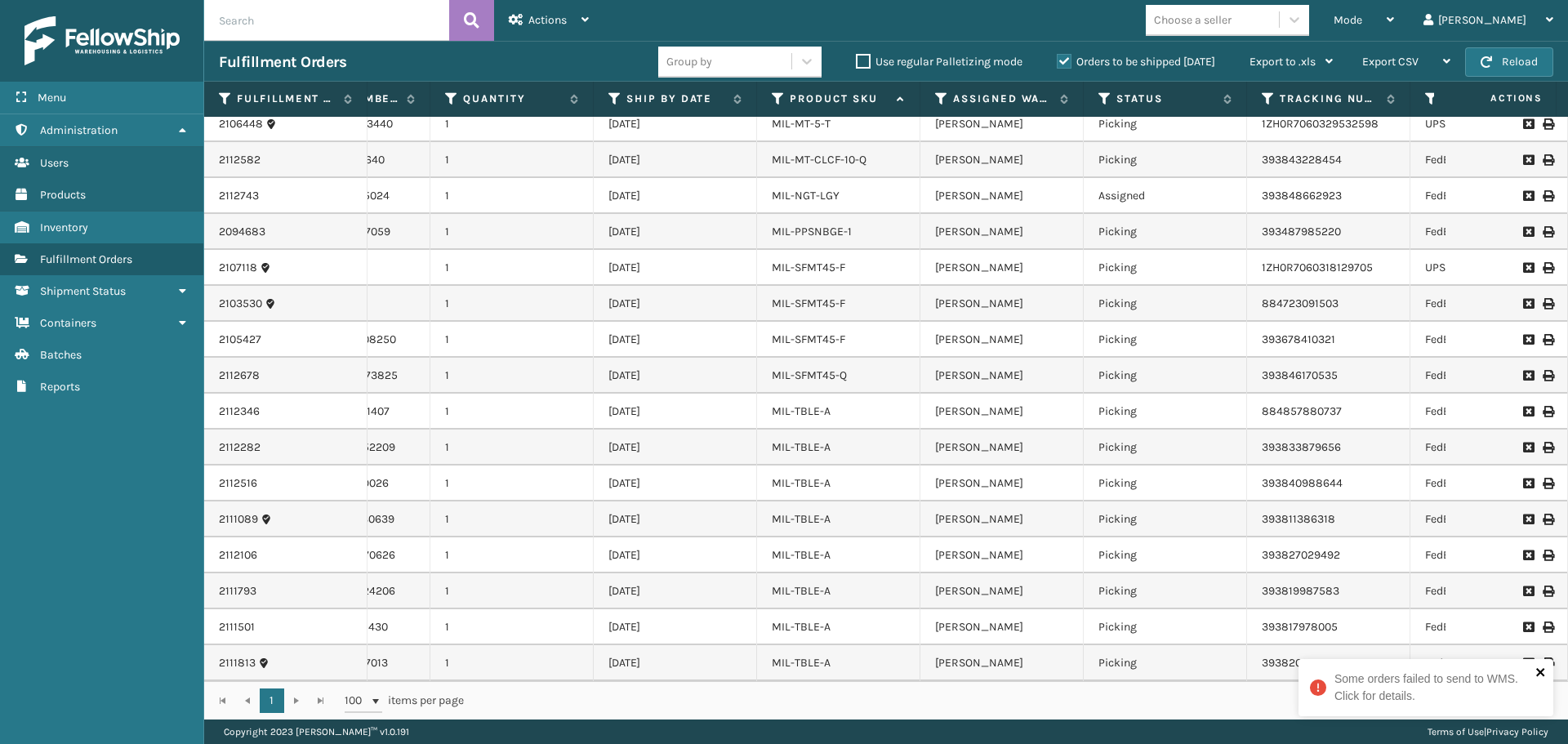
click at [1538, 673] on icon "close" at bounding box center [1540, 672] width 8 height 8
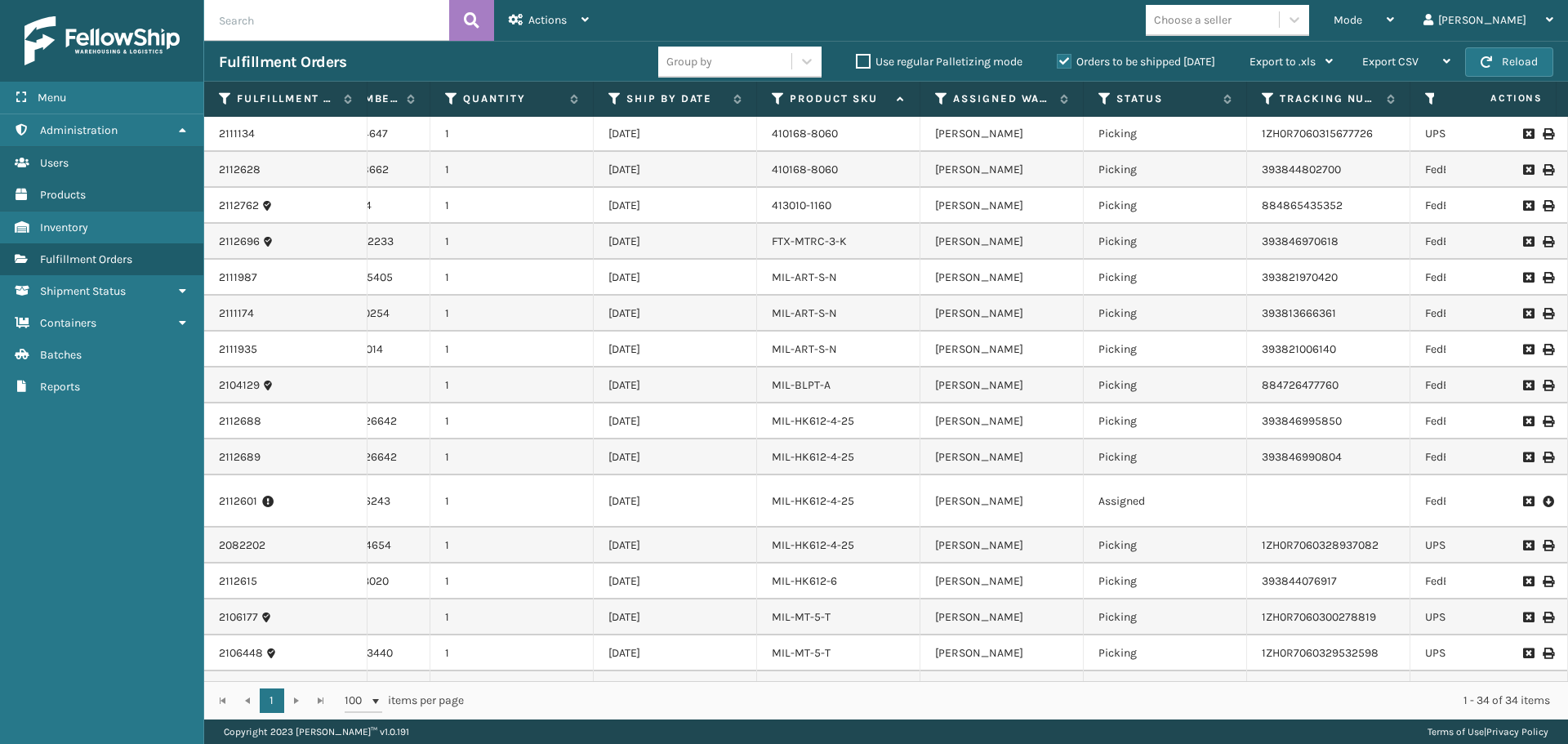
scroll to position [0, 127]
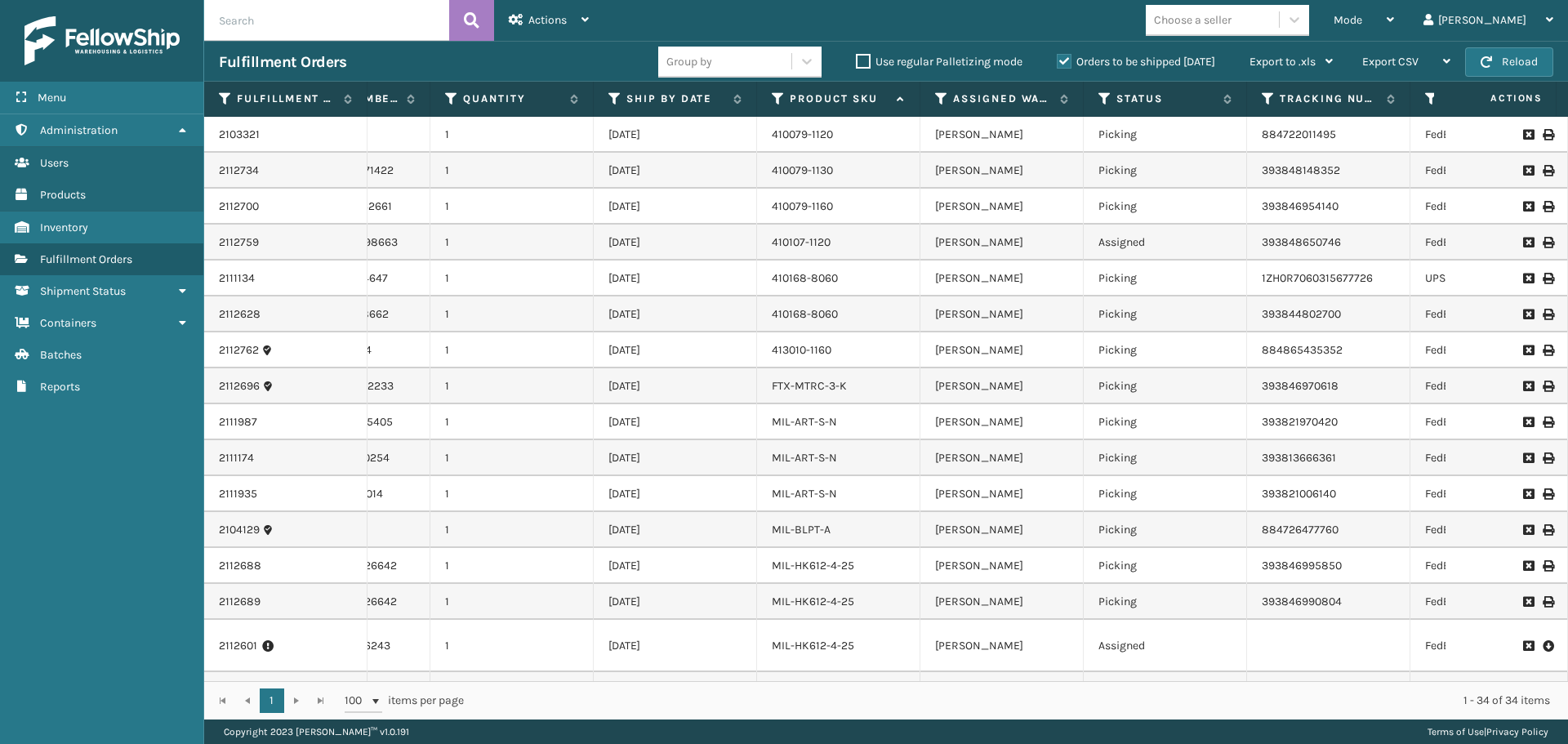
click at [1134, 63] on label "Orders to be shipped [DATE]" at bounding box center [1136, 61] width 159 height 14
click at [1057, 63] on input "Orders to be shipped [DATE]" at bounding box center [1057, 58] width 1 height 11
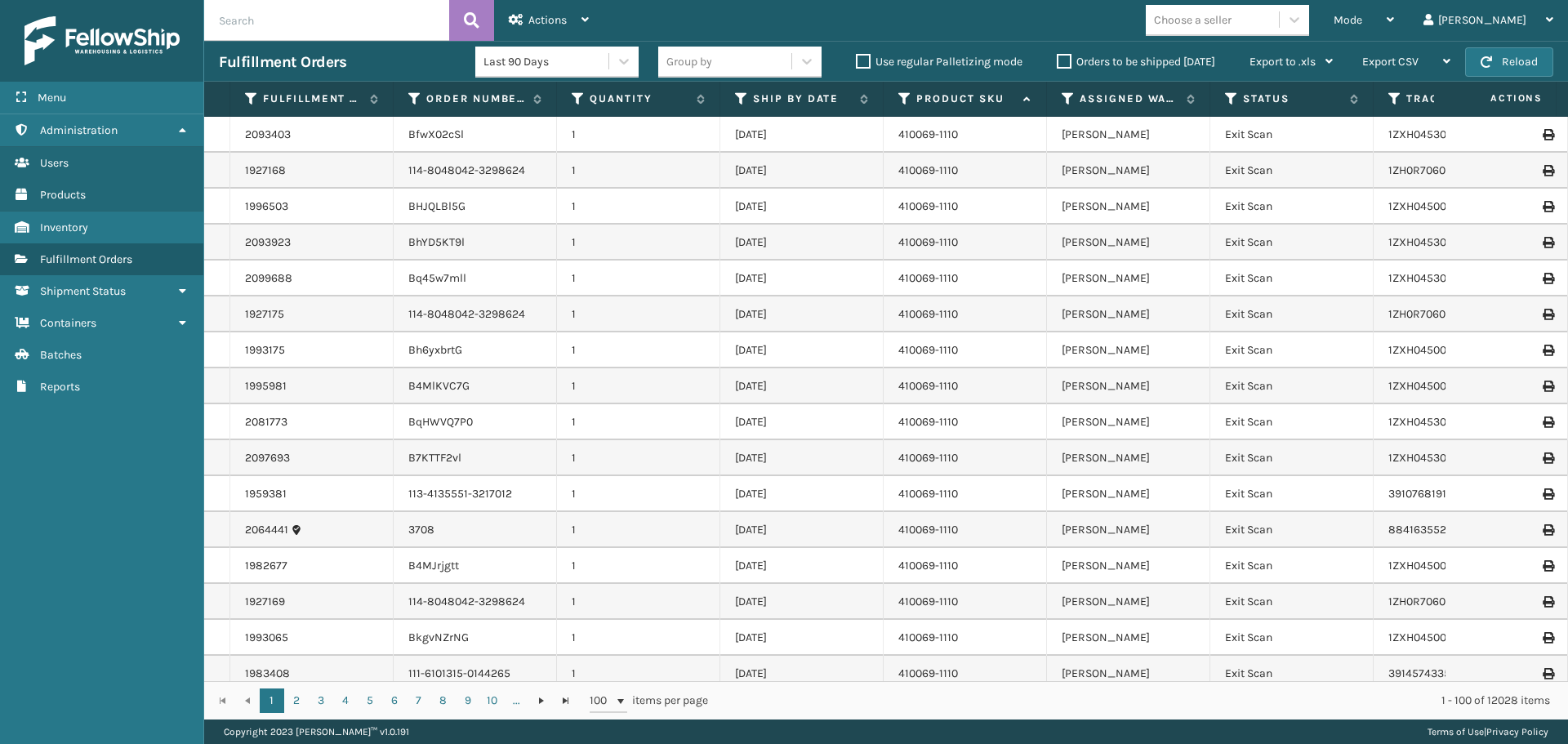
click at [903, 94] on icon at bounding box center [904, 99] width 13 height 15
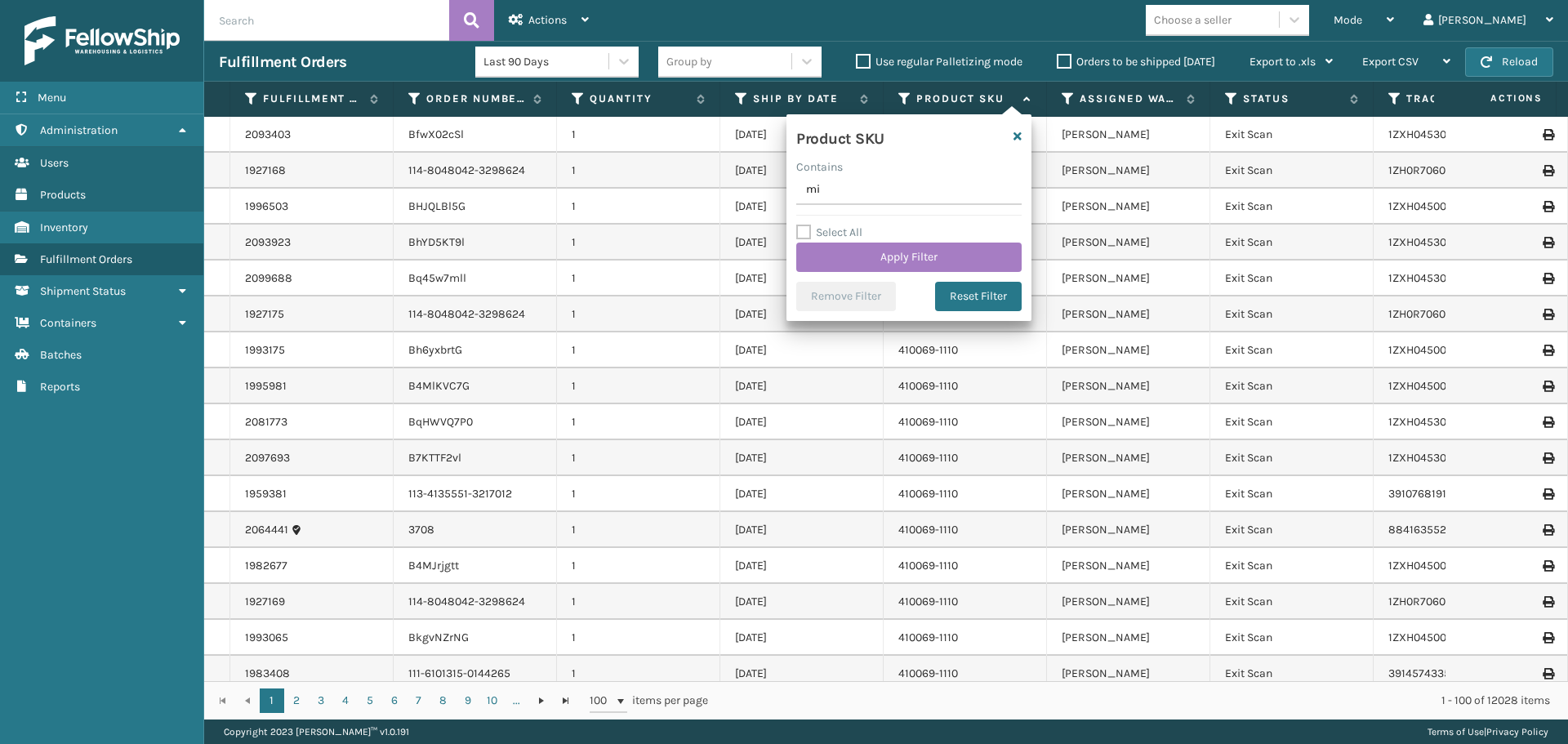
type input "m"
type input "MIL-DLMTRS-A"
click at [988, 264] on button "Apply Filter" at bounding box center [908, 257] width 225 height 29
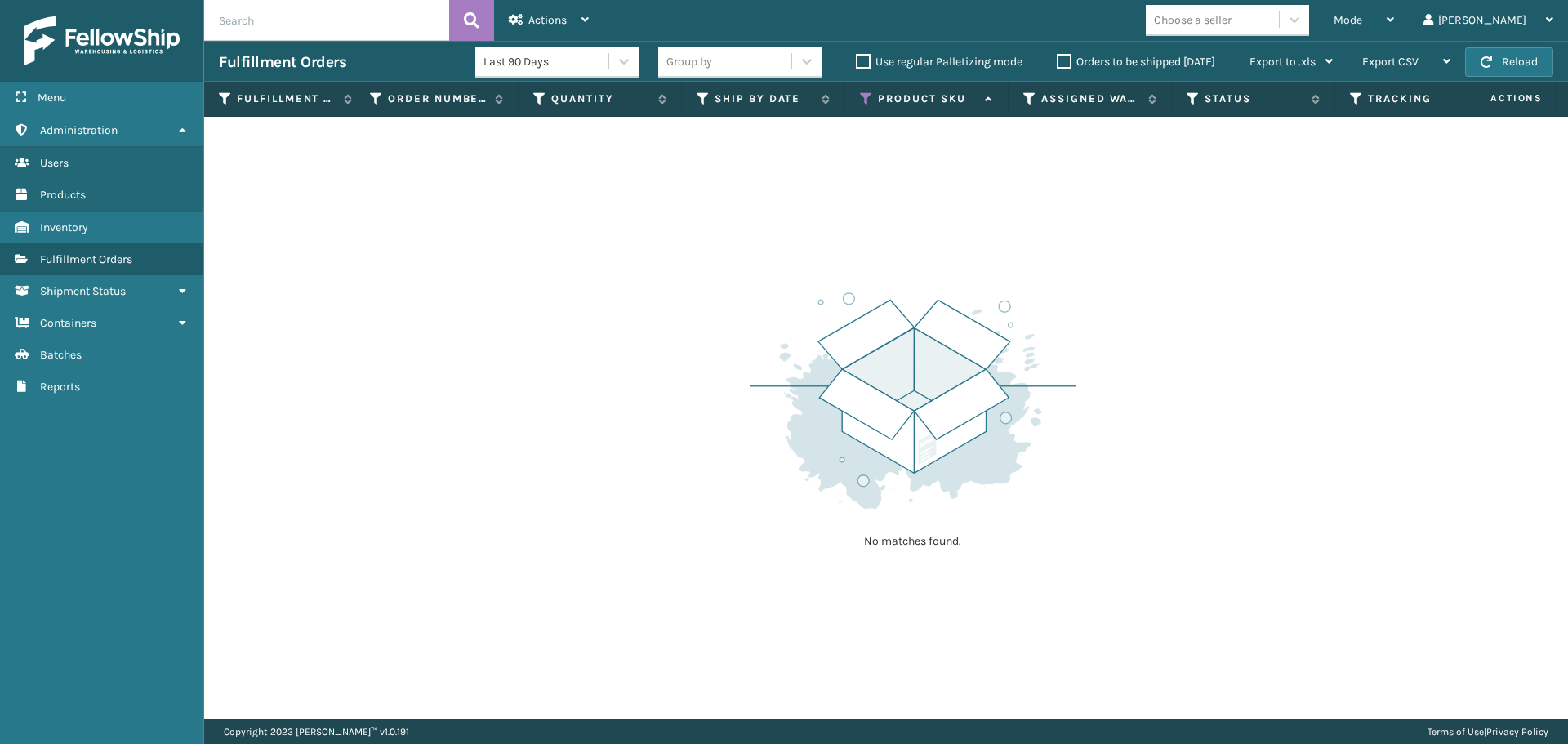
scroll to position [0, 0]
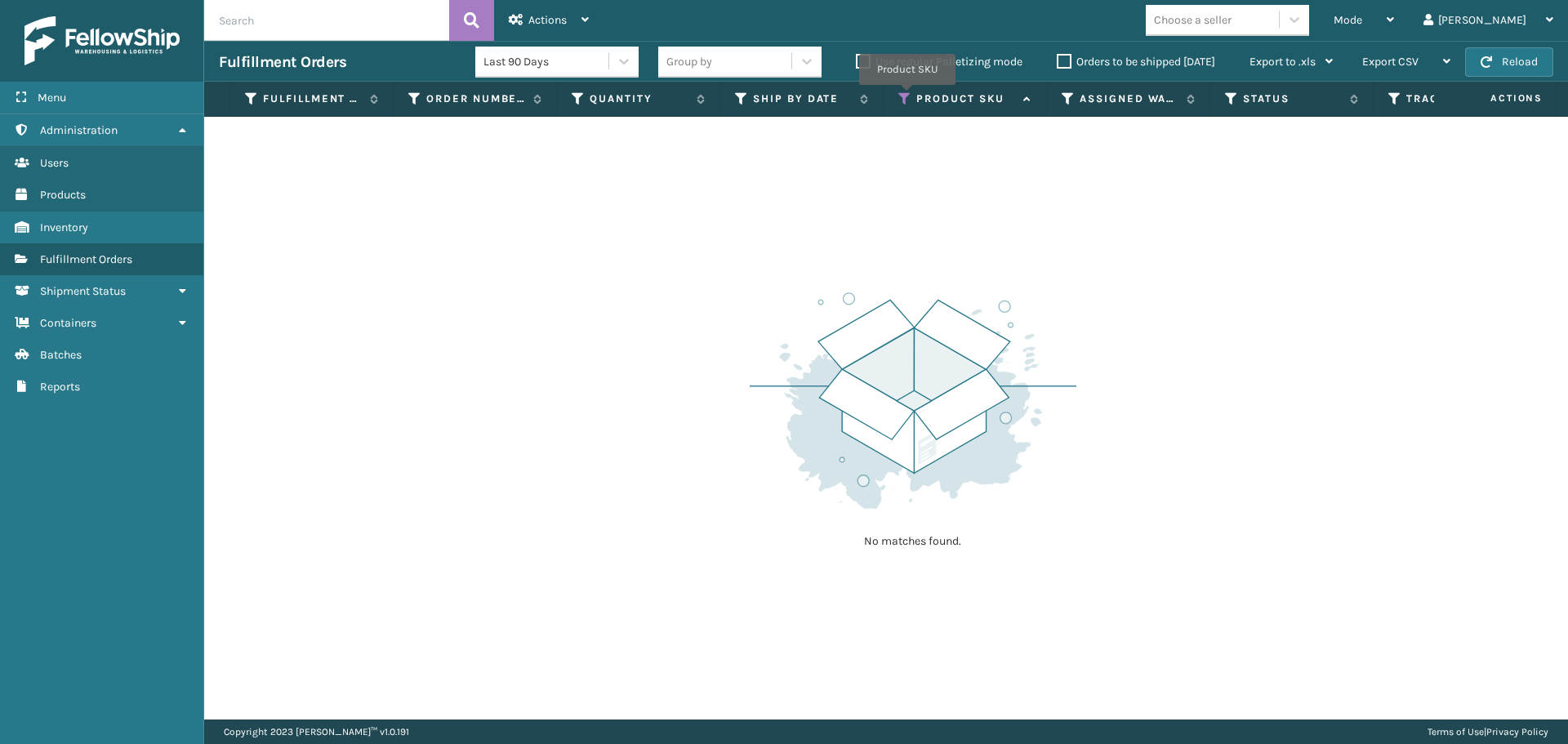
click at [907, 96] on icon at bounding box center [904, 99] width 13 height 15
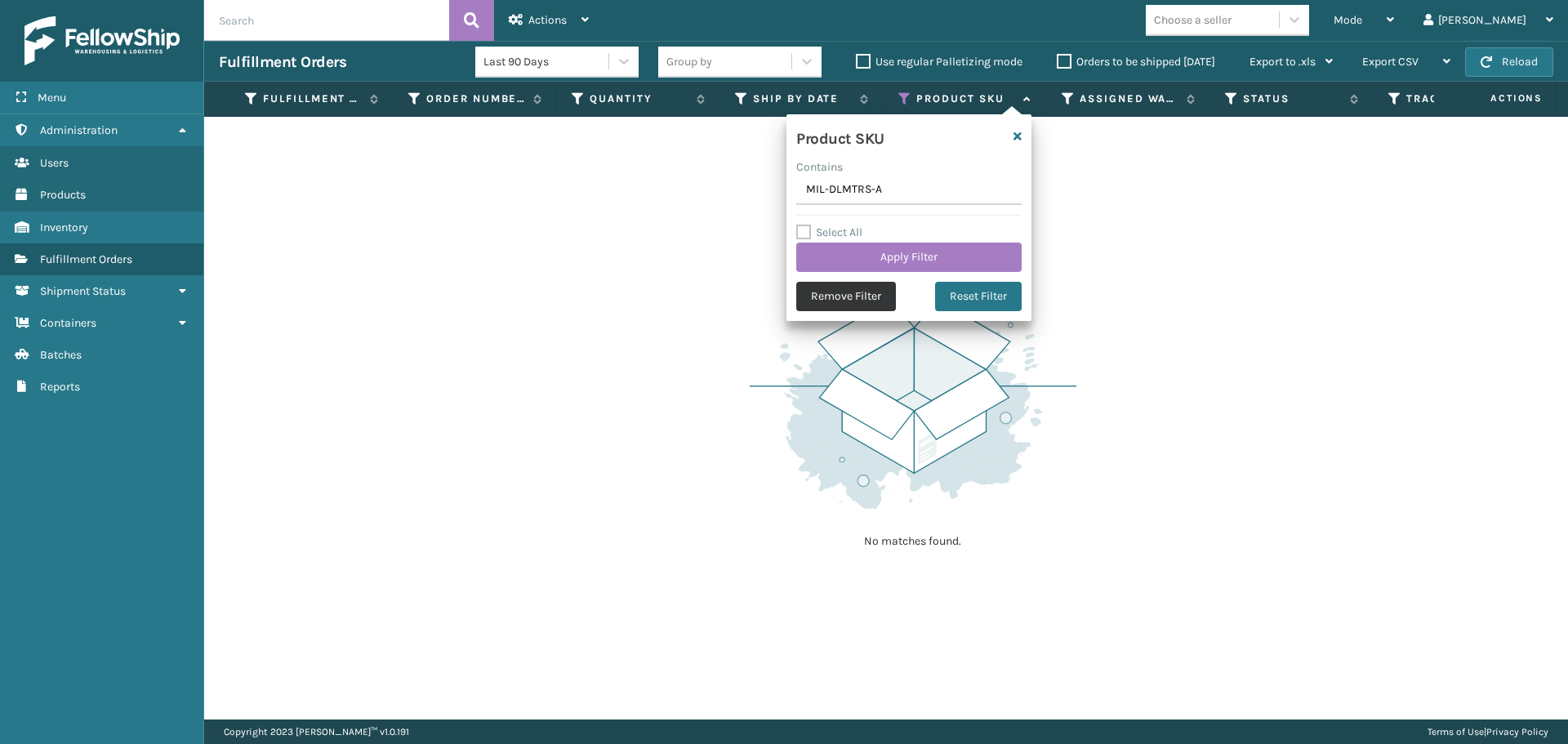
click at [876, 293] on button "Remove Filter" at bounding box center [845, 297] width 99 height 29
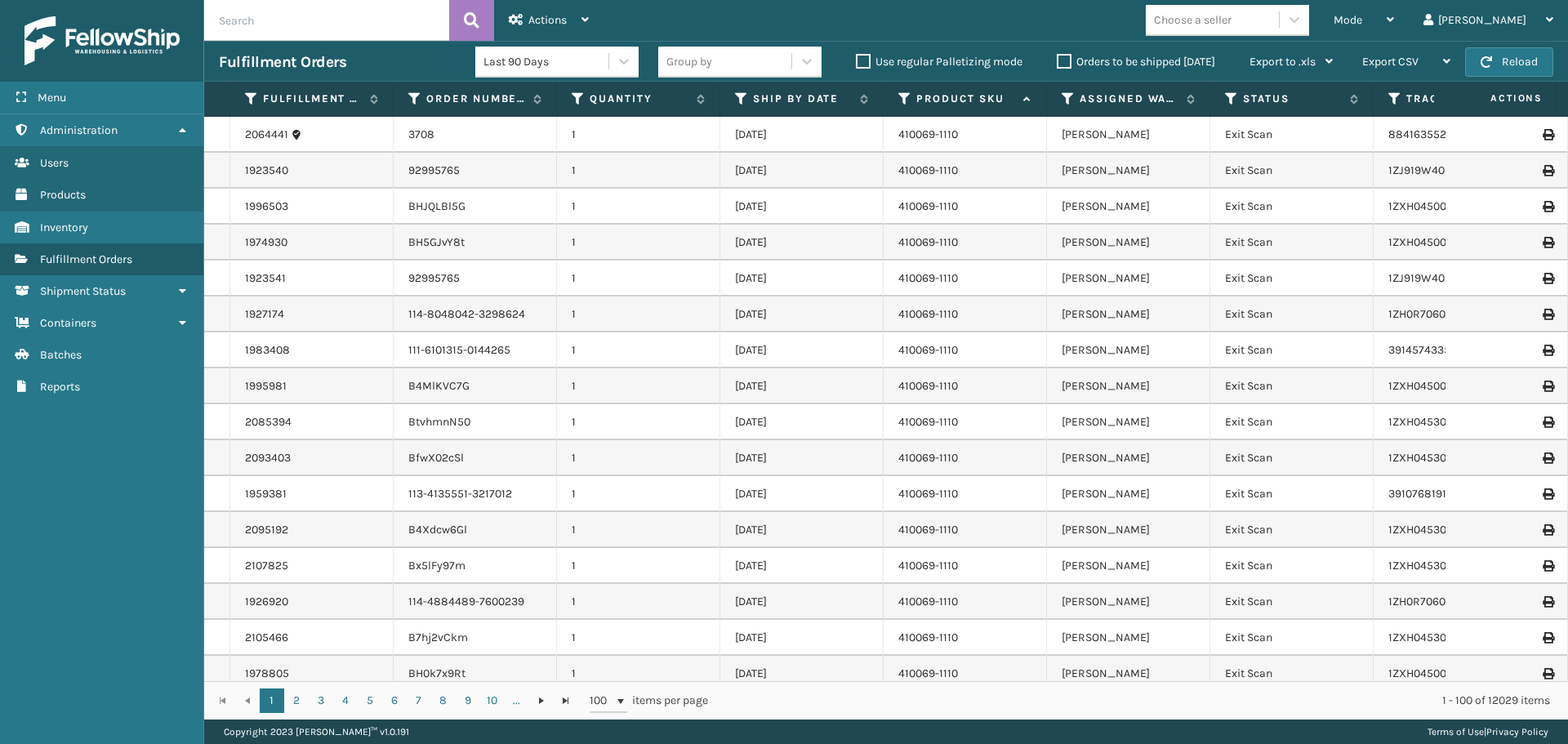
click at [1069, 61] on label "Orders to be shipped [DATE]" at bounding box center [1136, 61] width 159 height 14
click at [1057, 61] on input "Orders to be shipped [DATE]" at bounding box center [1057, 58] width 1 height 11
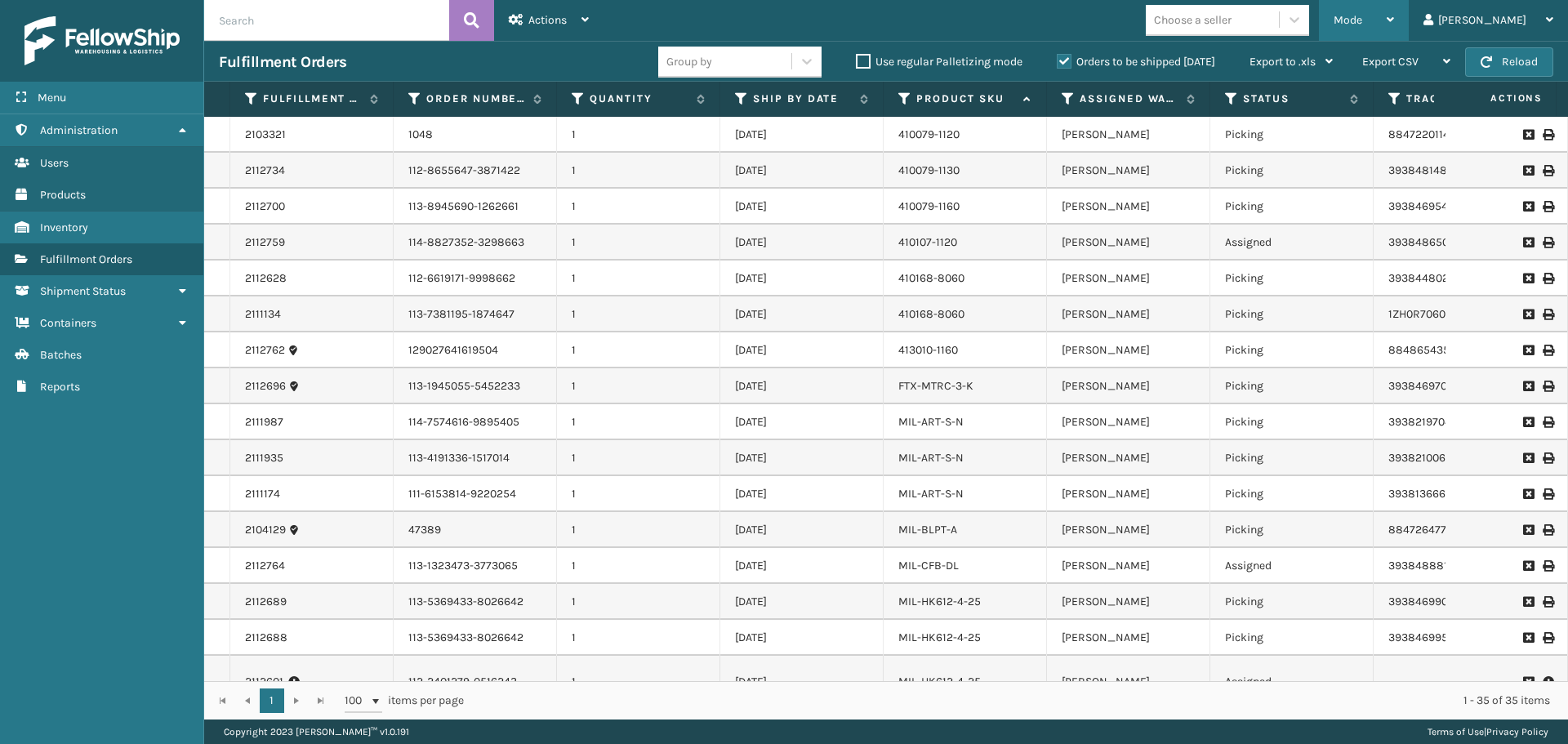
click at [1382, 10] on div "Mode" at bounding box center [1364, 20] width 60 height 41
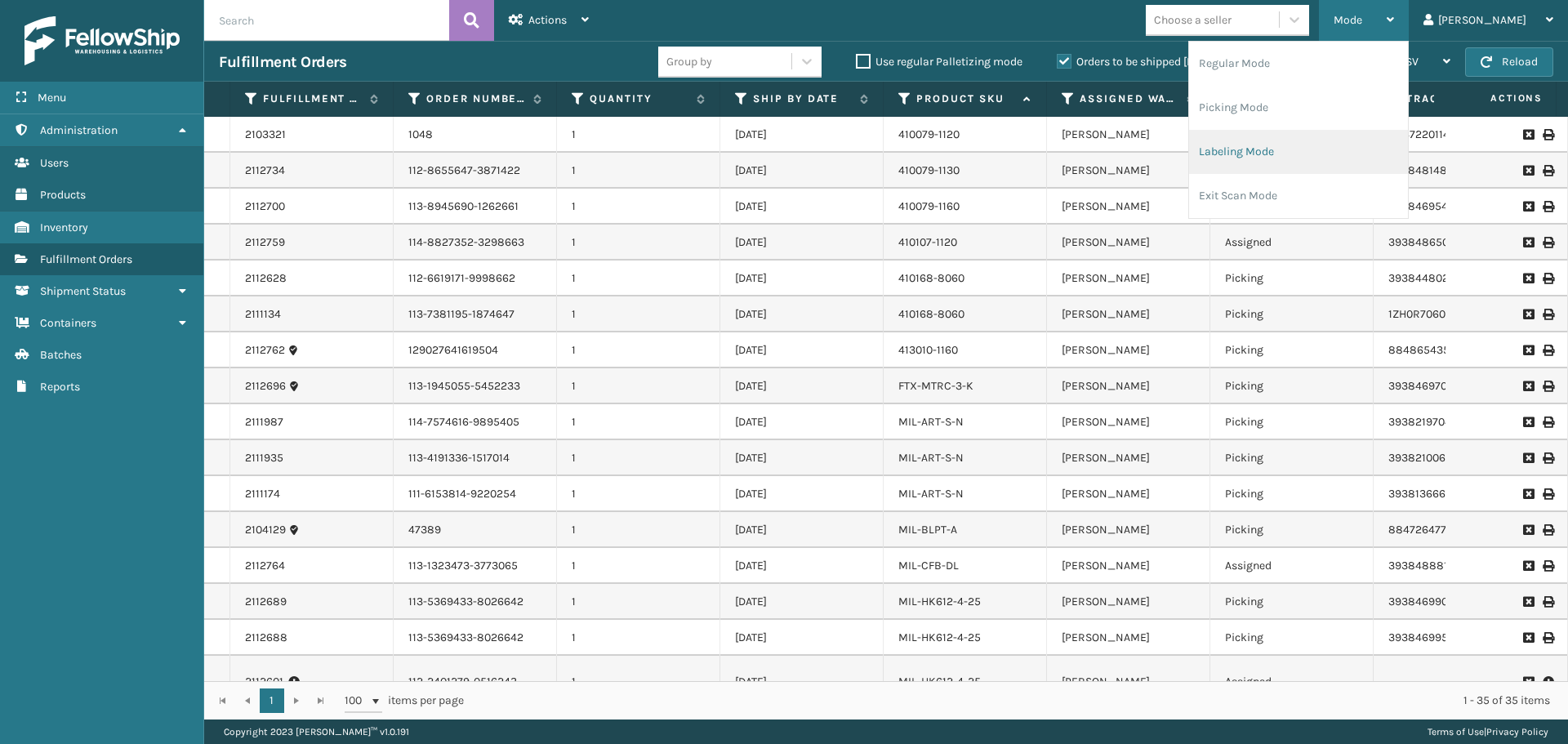
click at [1302, 159] on li "Labeling Mode" at bounding box center [1298, 152] width 219 height 44
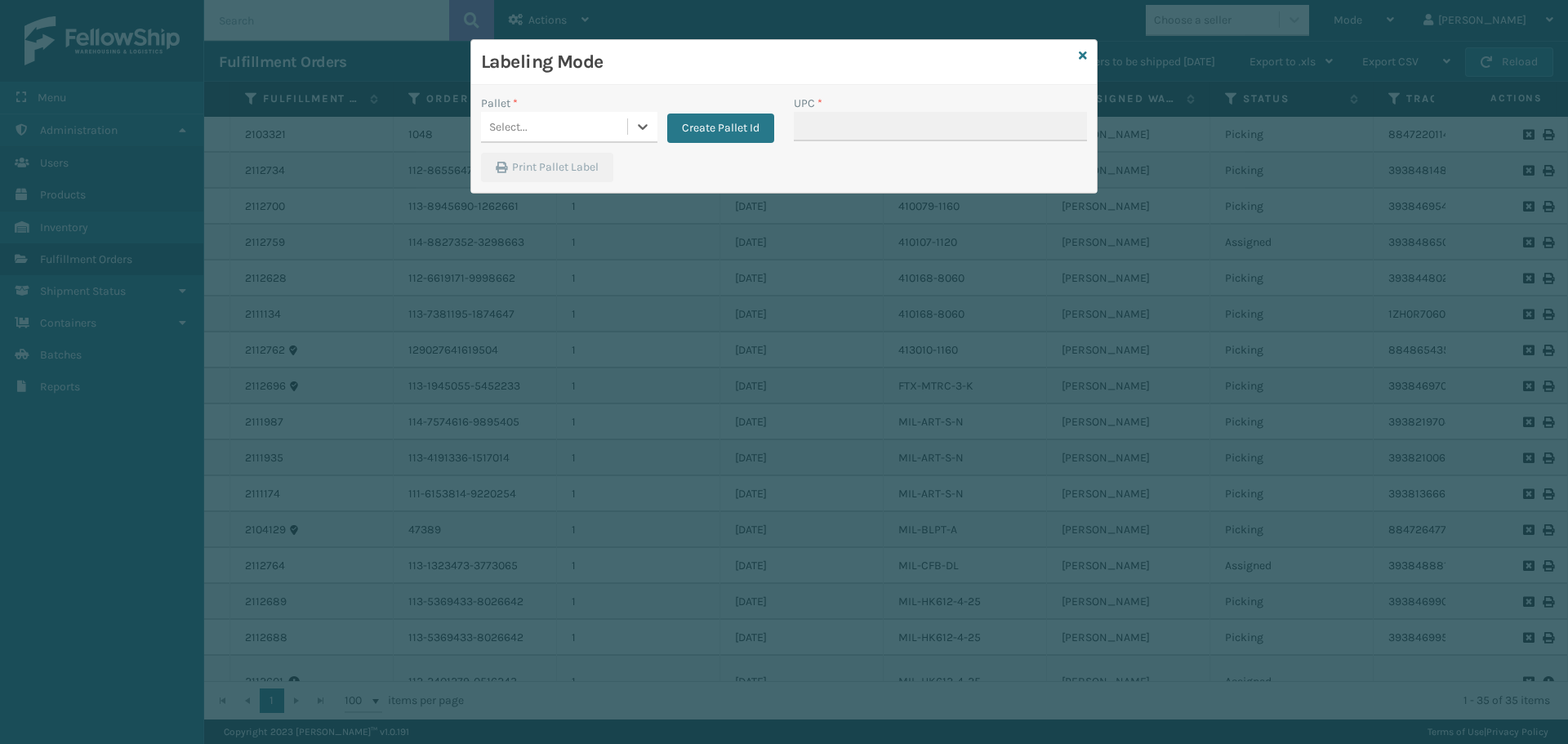
click at [597, 119] on div "Select..." at bounding box center [554, 127] width 146 height 27
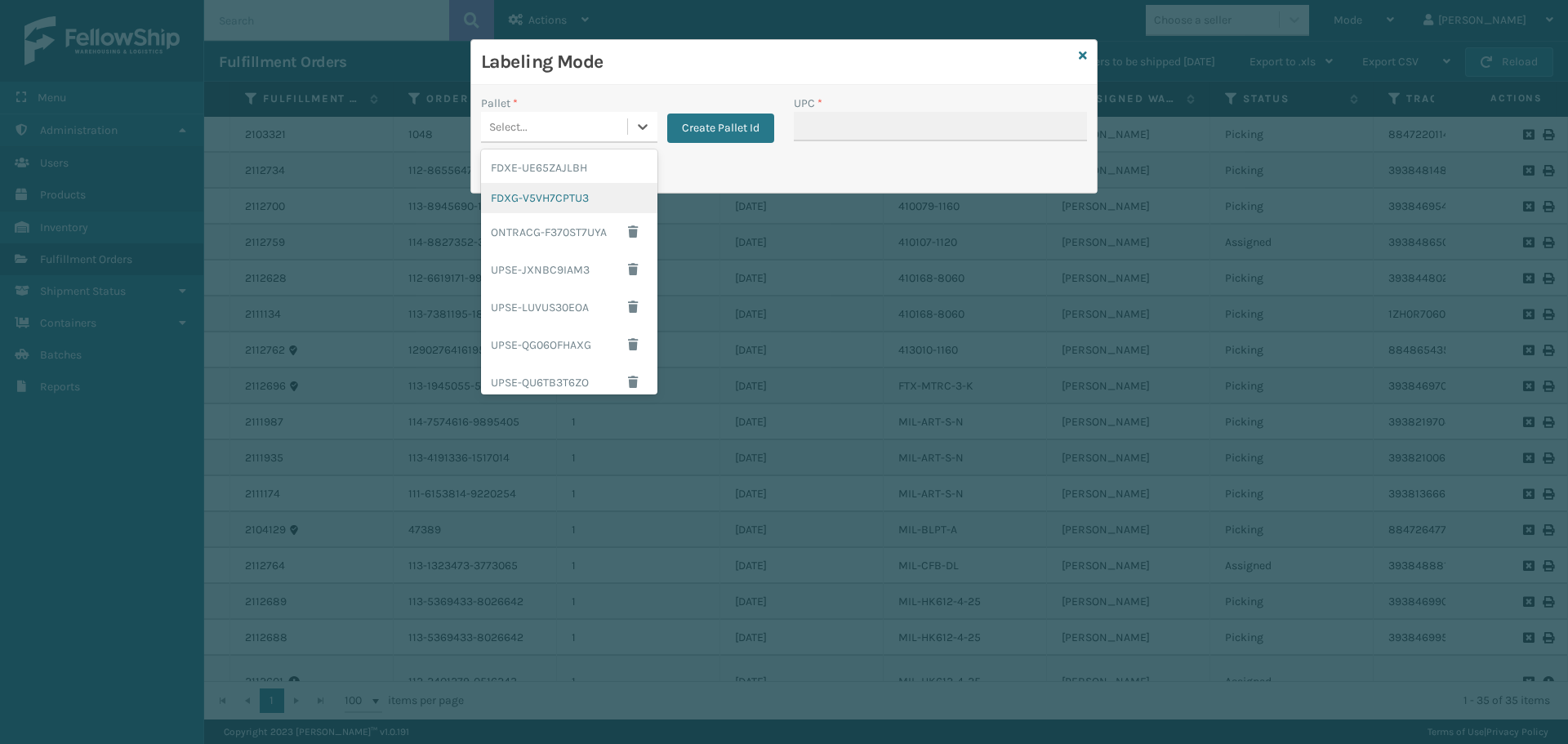
click at [591, 202] on div "FDXG-V5VH7CPTU3" at bounding box center [569, 197] width 176 height 30
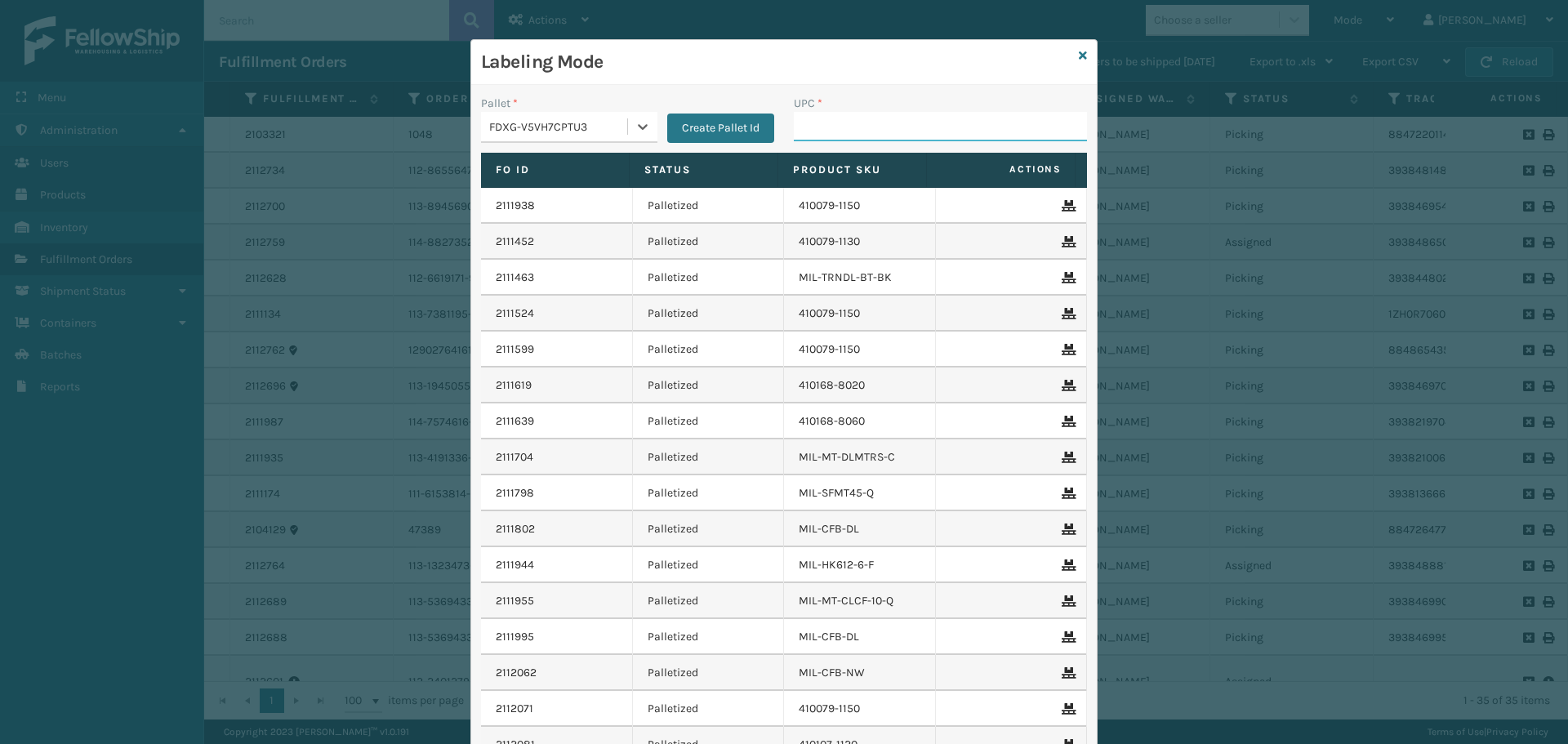
click at [909, 139] on input "UPC *" at bounding box center [939, 127] width 293 height 29
type input "MIL-HK612-6"
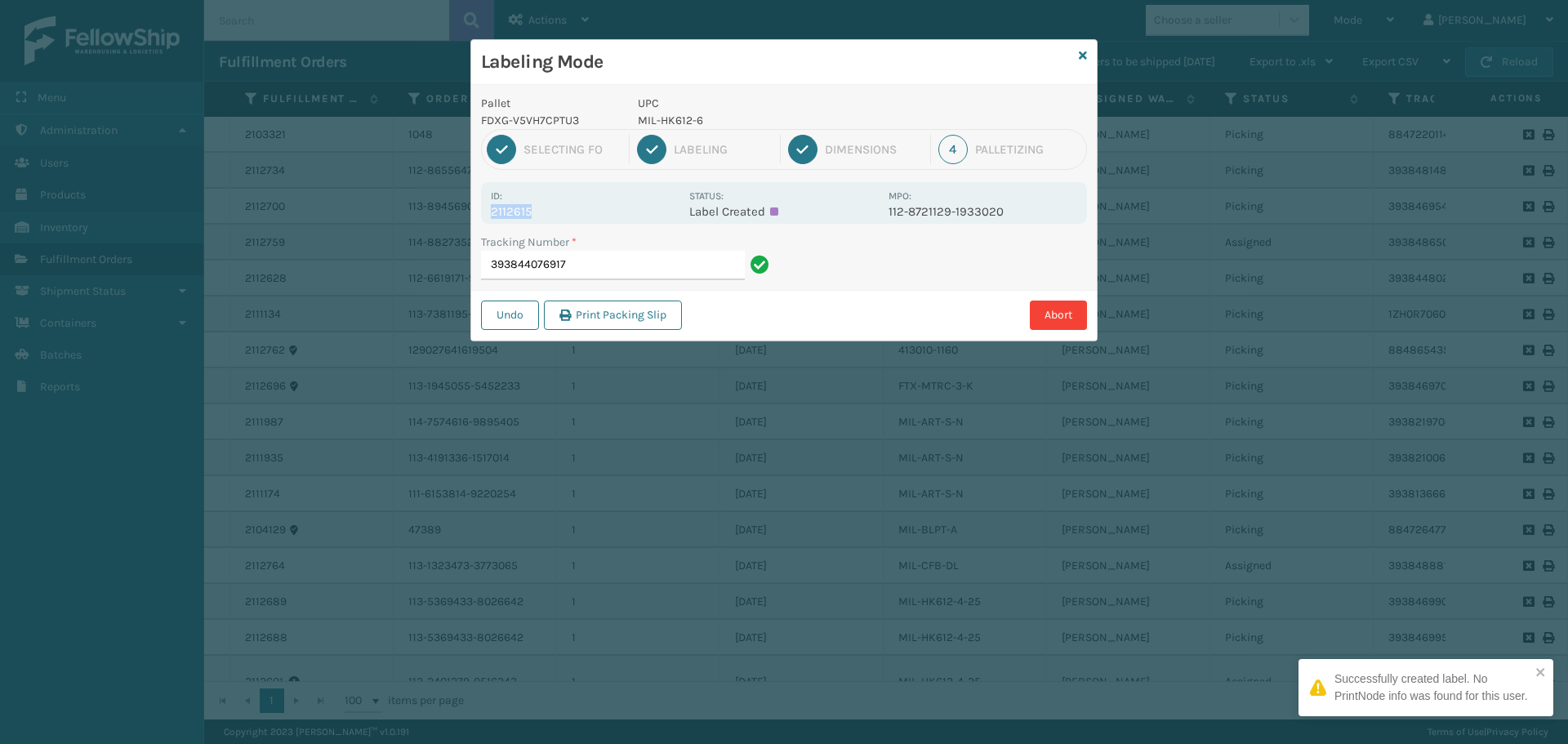
drag, startPoint x: 530, startPoint y: 212, endPoint x: 477, endPoint y: 221, distance: 53.8
click at [477, 221] on div "Pallet FDXG-V5VH7CPTU3 UPC MIL-HK612-6 1 Selecting FO 2 Labeling 3 Dimensions 4…" at bounding box center [783, 213] width 625 height 256
copy p "2112615"
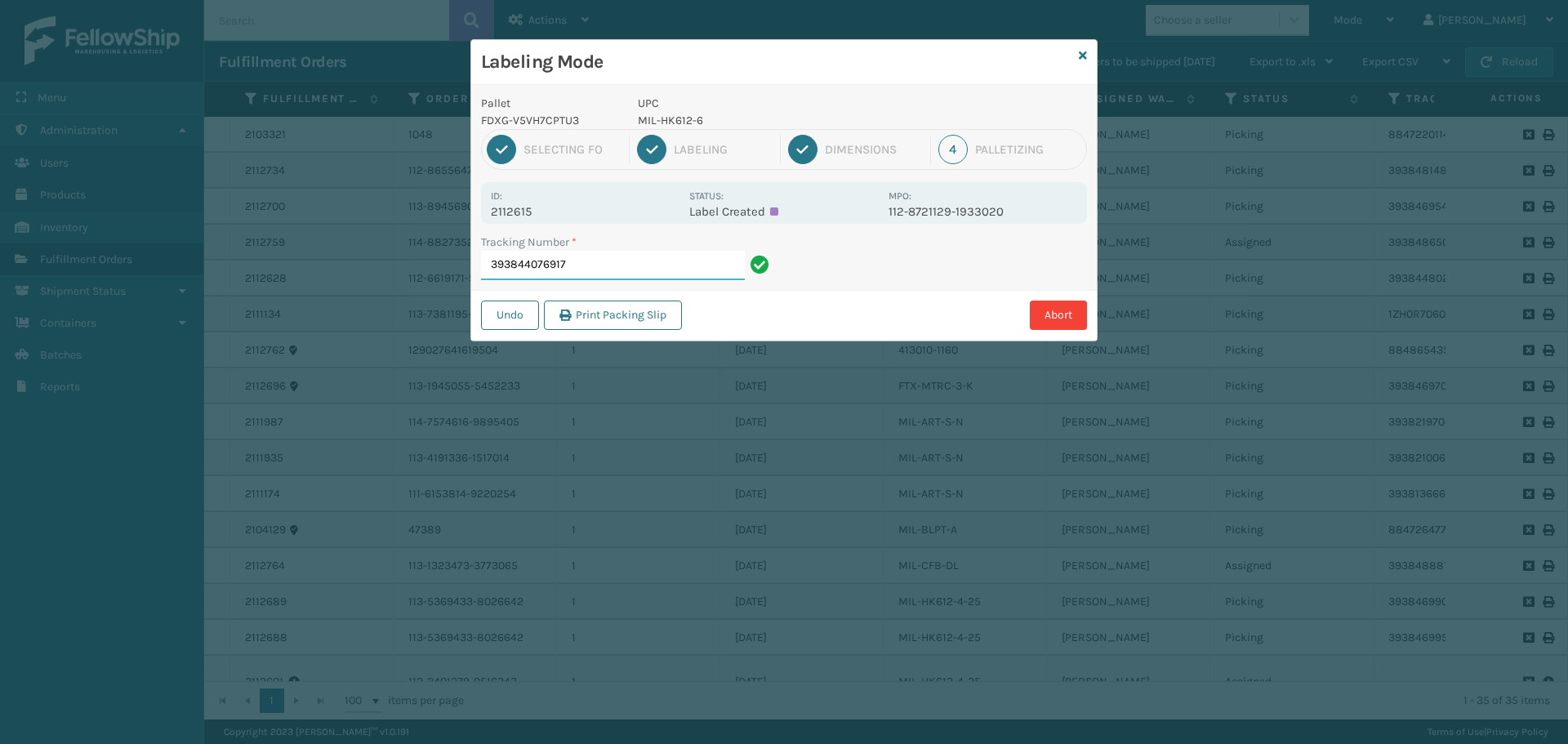
click at [622, 256] on input "393844076917" at bounding box center [612, 266] width 264 height 29
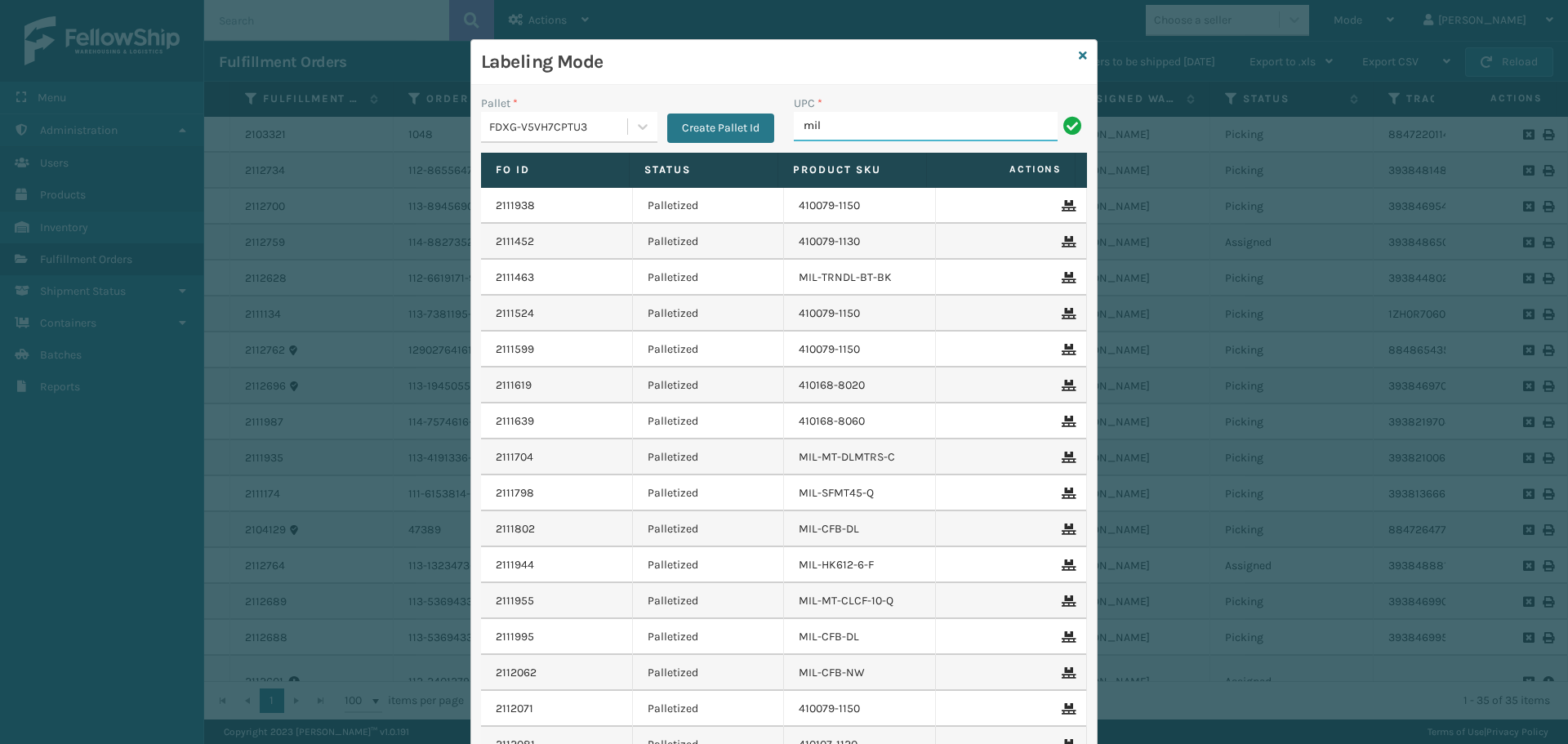
type input "MIL-HK612-6"
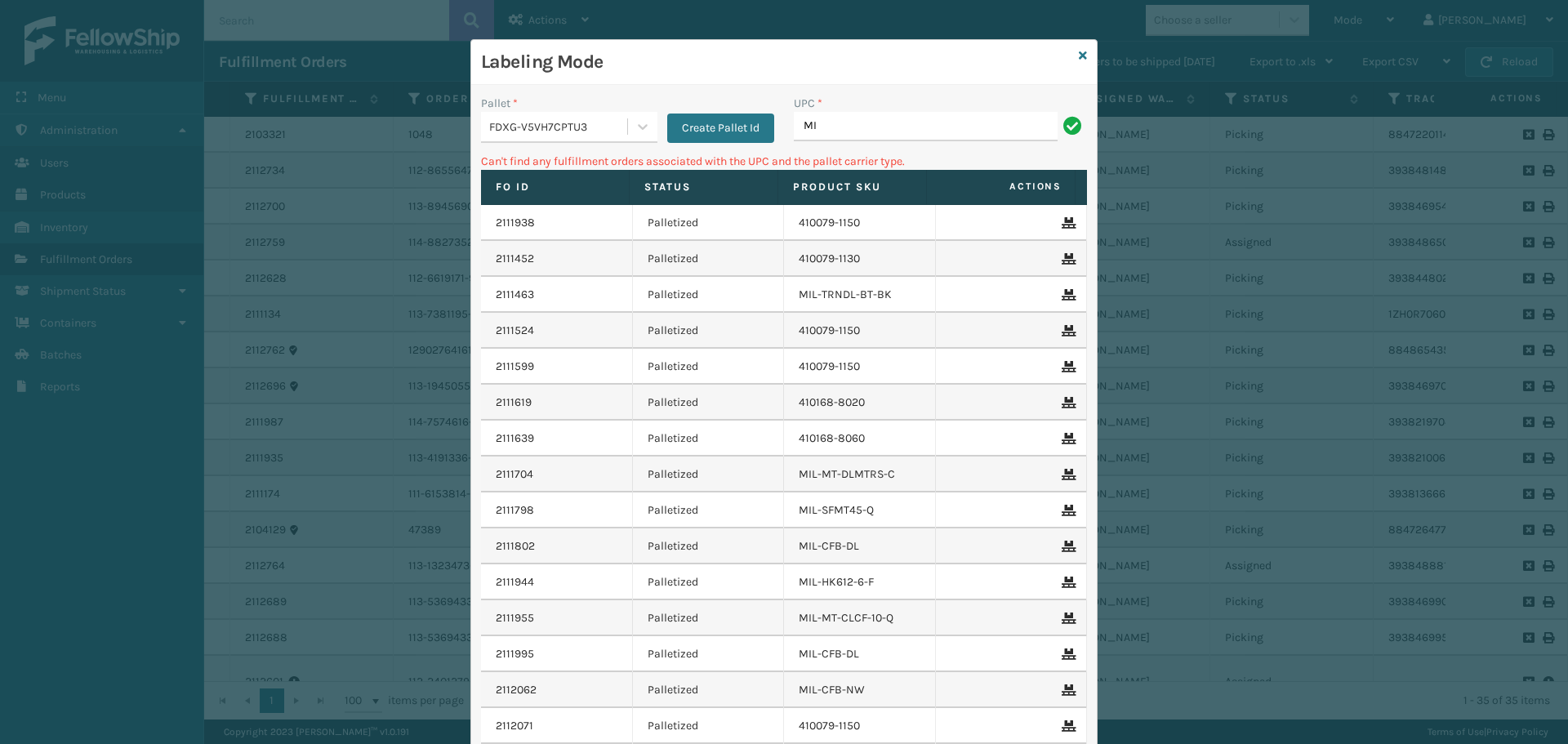
type input "M"
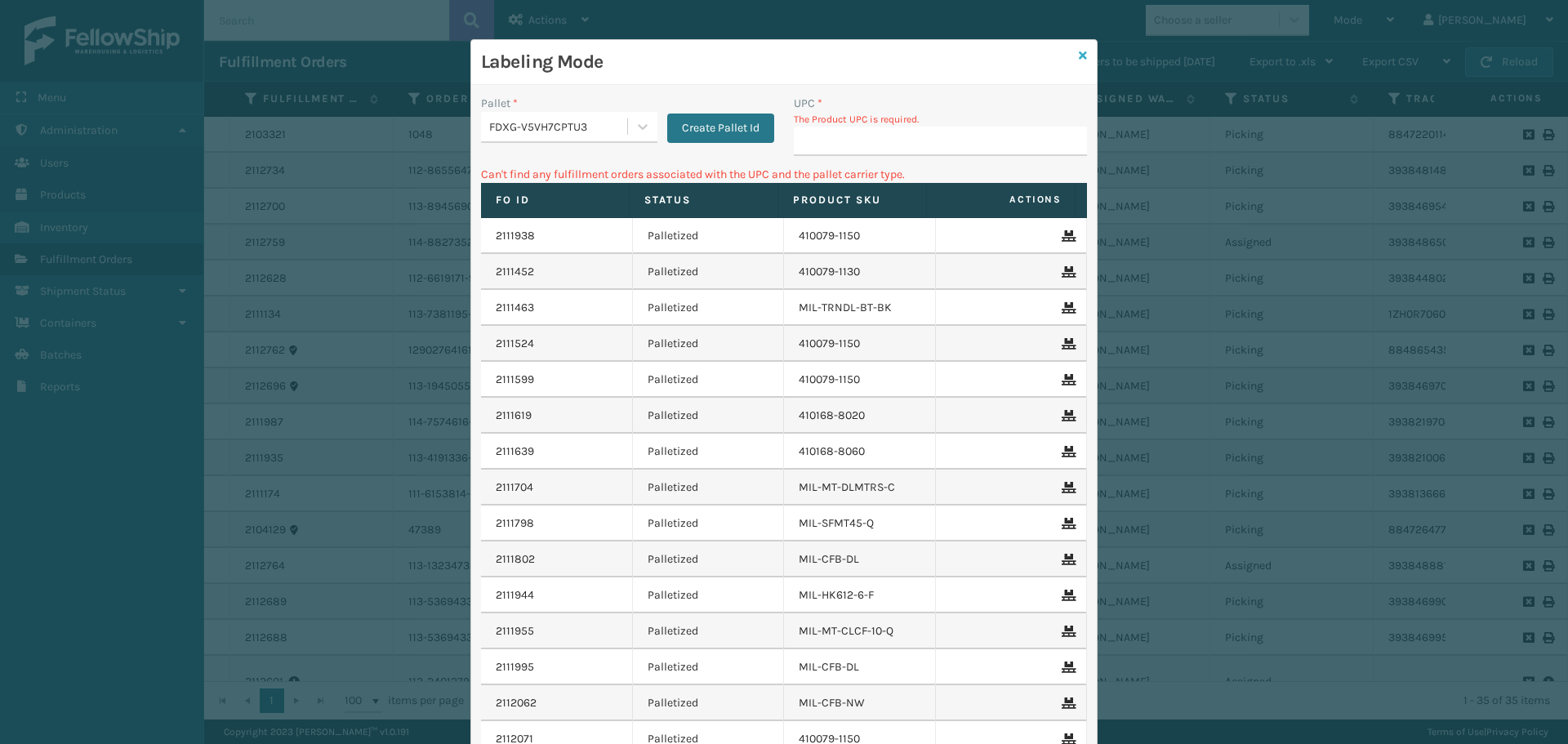
click at [1079, 52] on icon at bounding box center [1082, 56] width 8 height 12
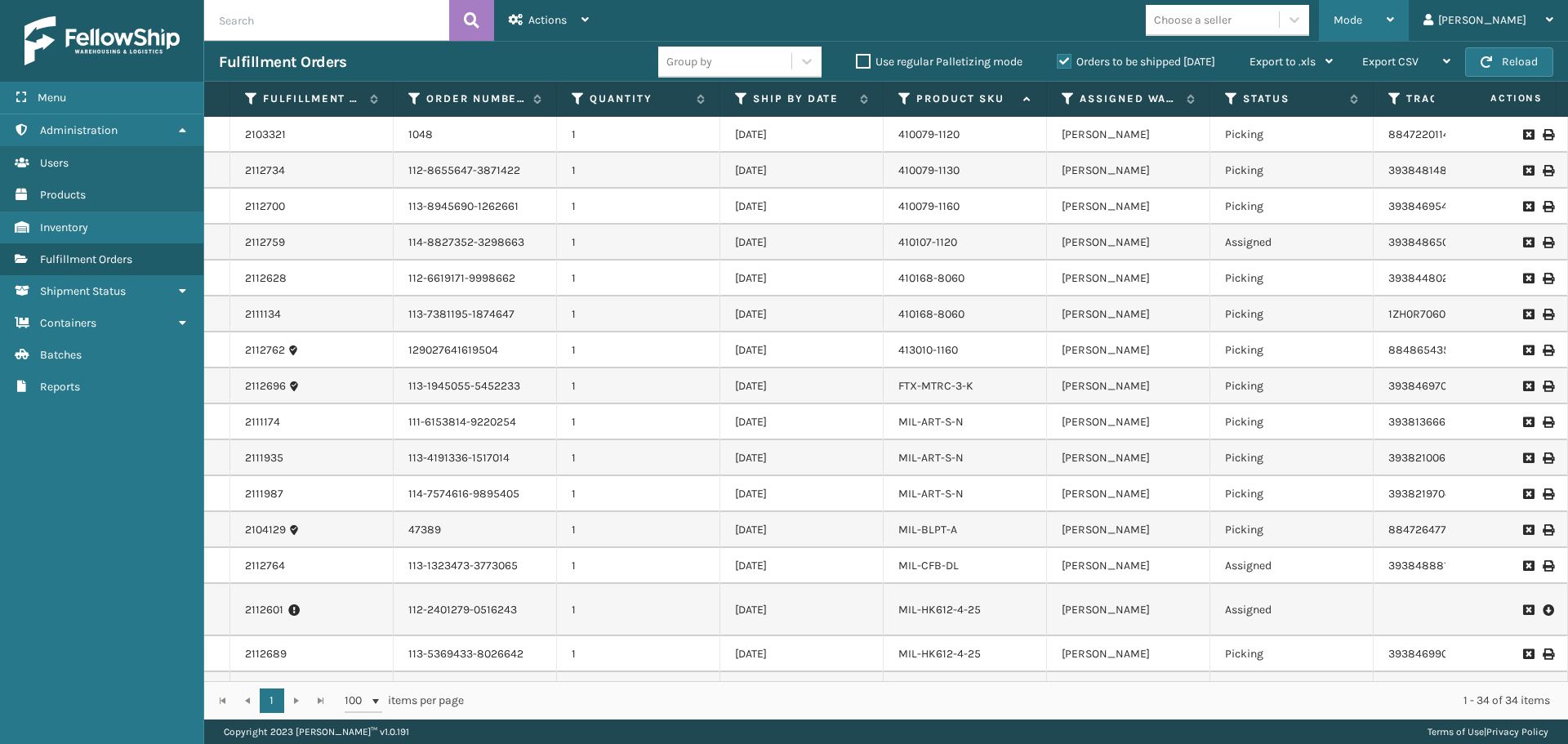
click at [1383, 9] on div "Mode" at bounding box center [1364, 20] width 60 height 41
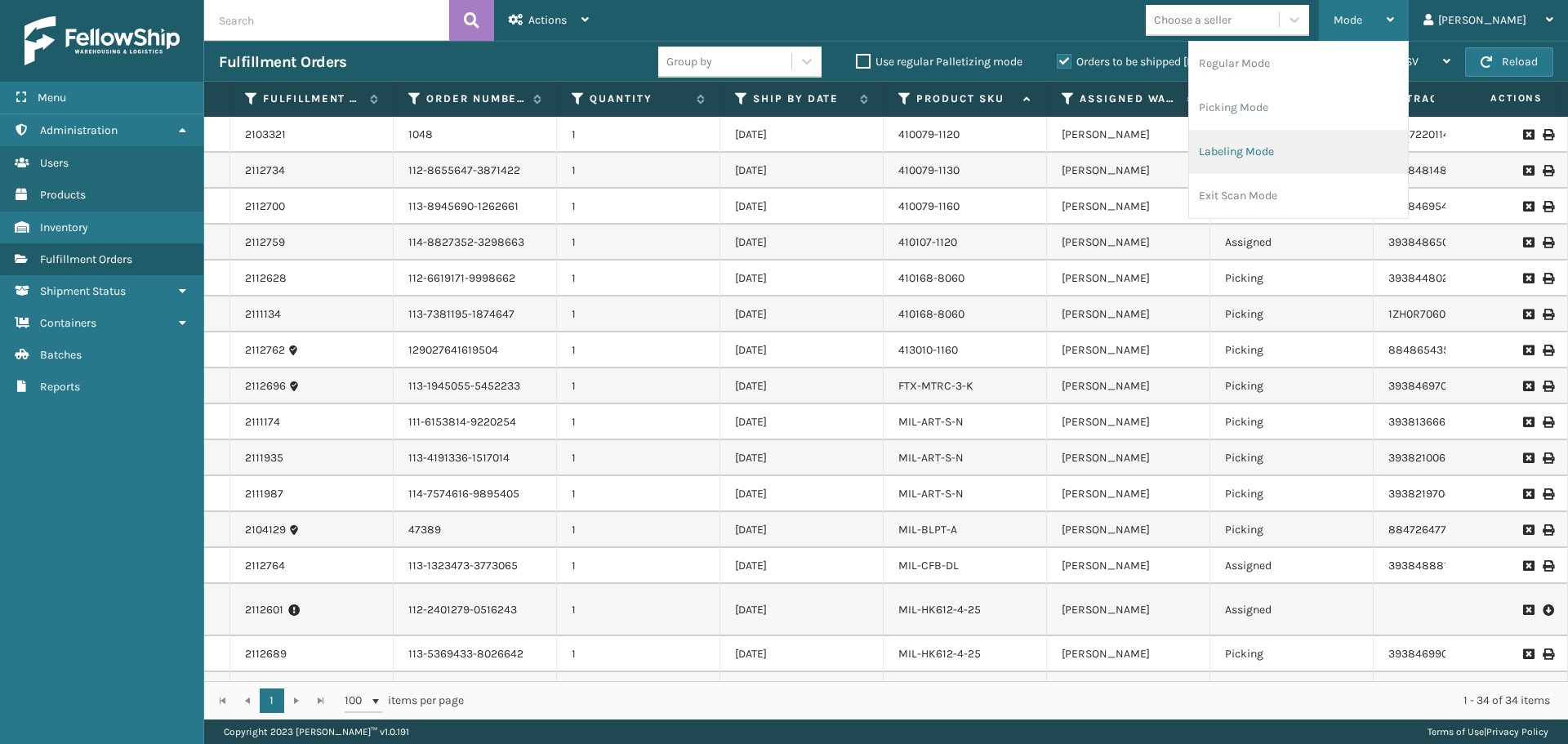
click at [1328, 152] on li "Labeling Mode" at bounding box center [1298, 152] width 219 height 44
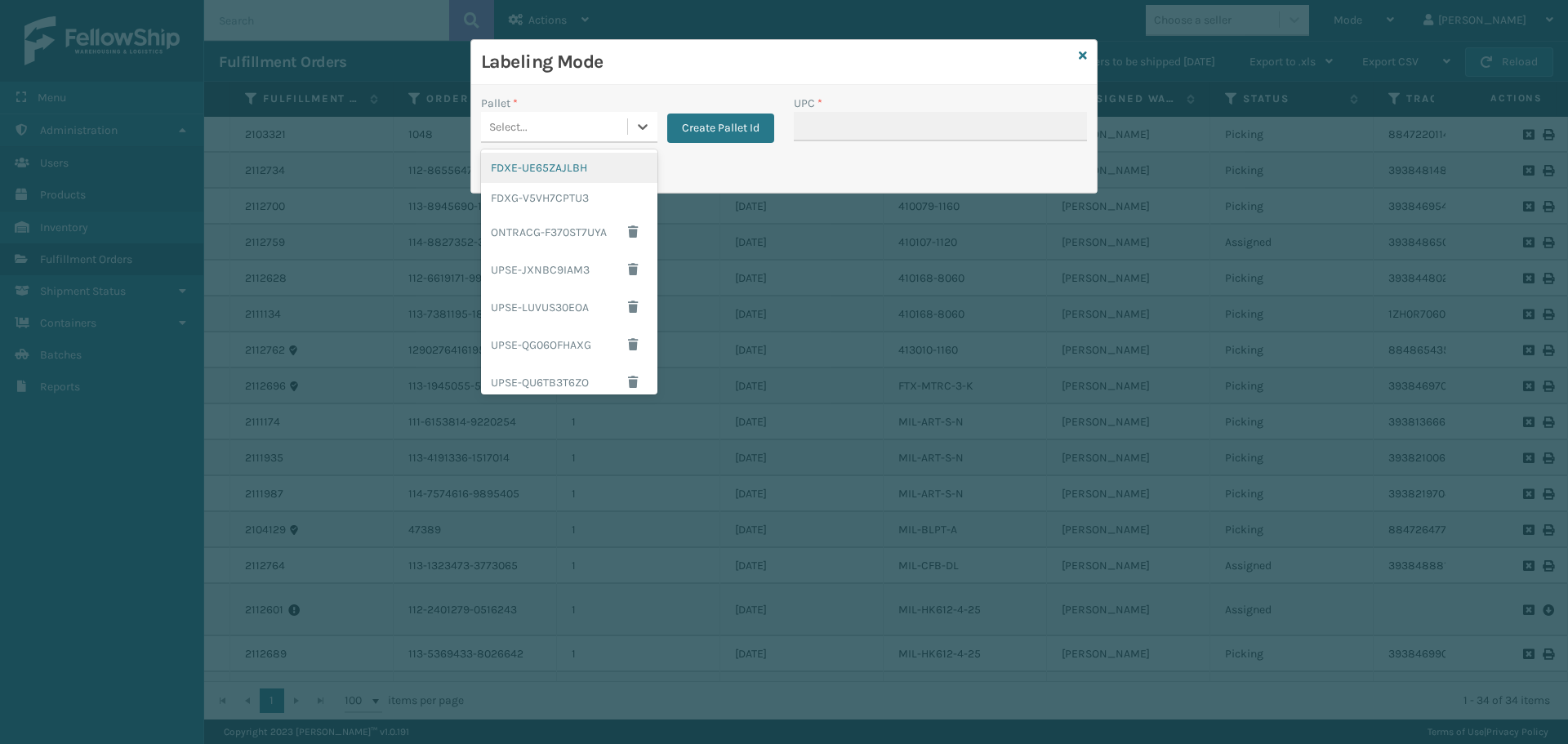
click at [612, 129] on div "Select..." at bounding box center [554, 127] width 146 height 27
click at [548, 196] on div "FDXG-V5VH7CPTU3" at bounding box center [569, 197] width 176 height 30
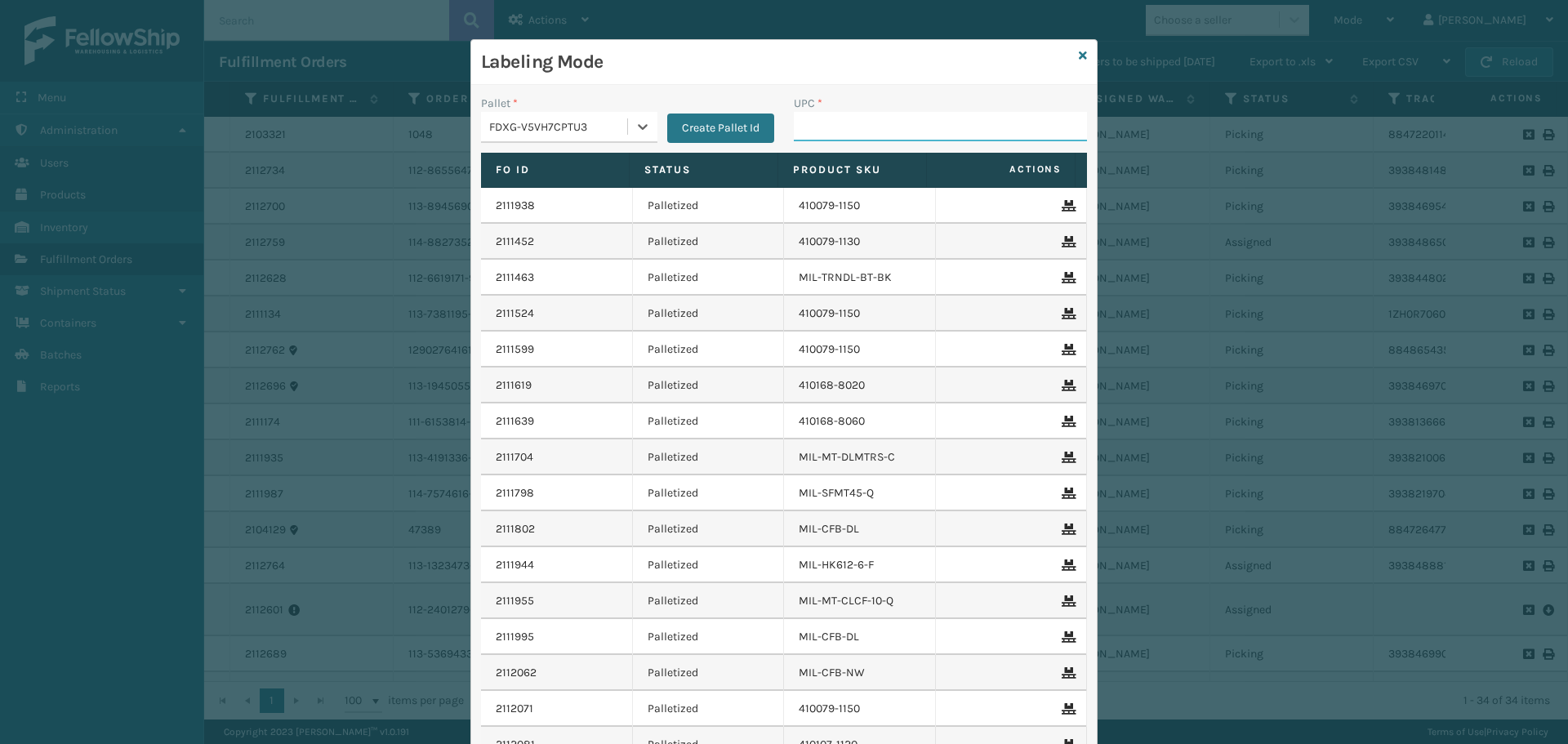
click at [982, 131] on input "UPC *" at bounding box center [939, 127] width 293 height 29
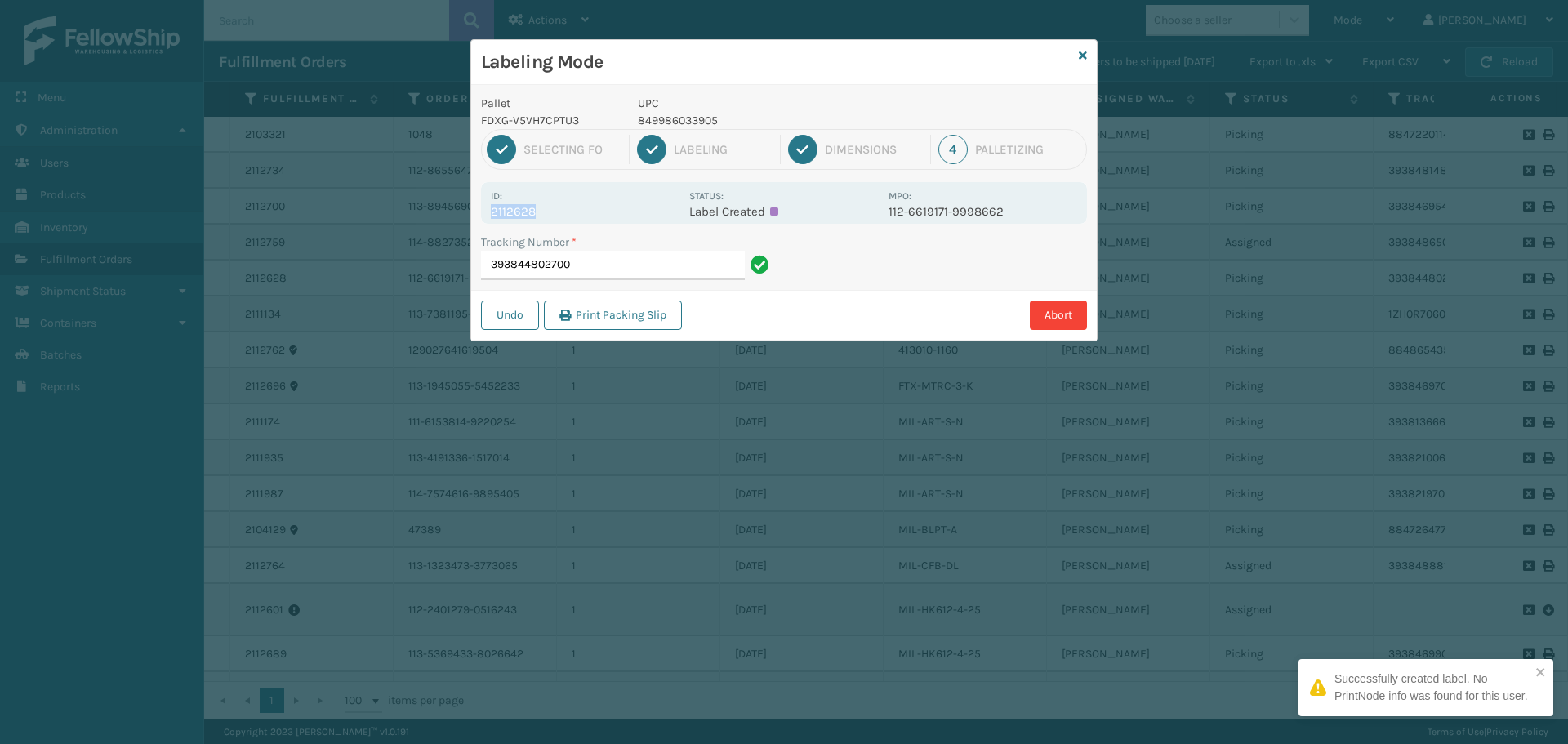
drag, startPoint x: 550, startPoint y: 210, endPoint x: 484, endPoint y: 216, distance: 66.3
click at [484, 216] on div "Id: 2112628 Status: Label Created MPO: 112-6619171-9998662" at bounding box center [784, 203] width 606 height 42
copy p "2112628"
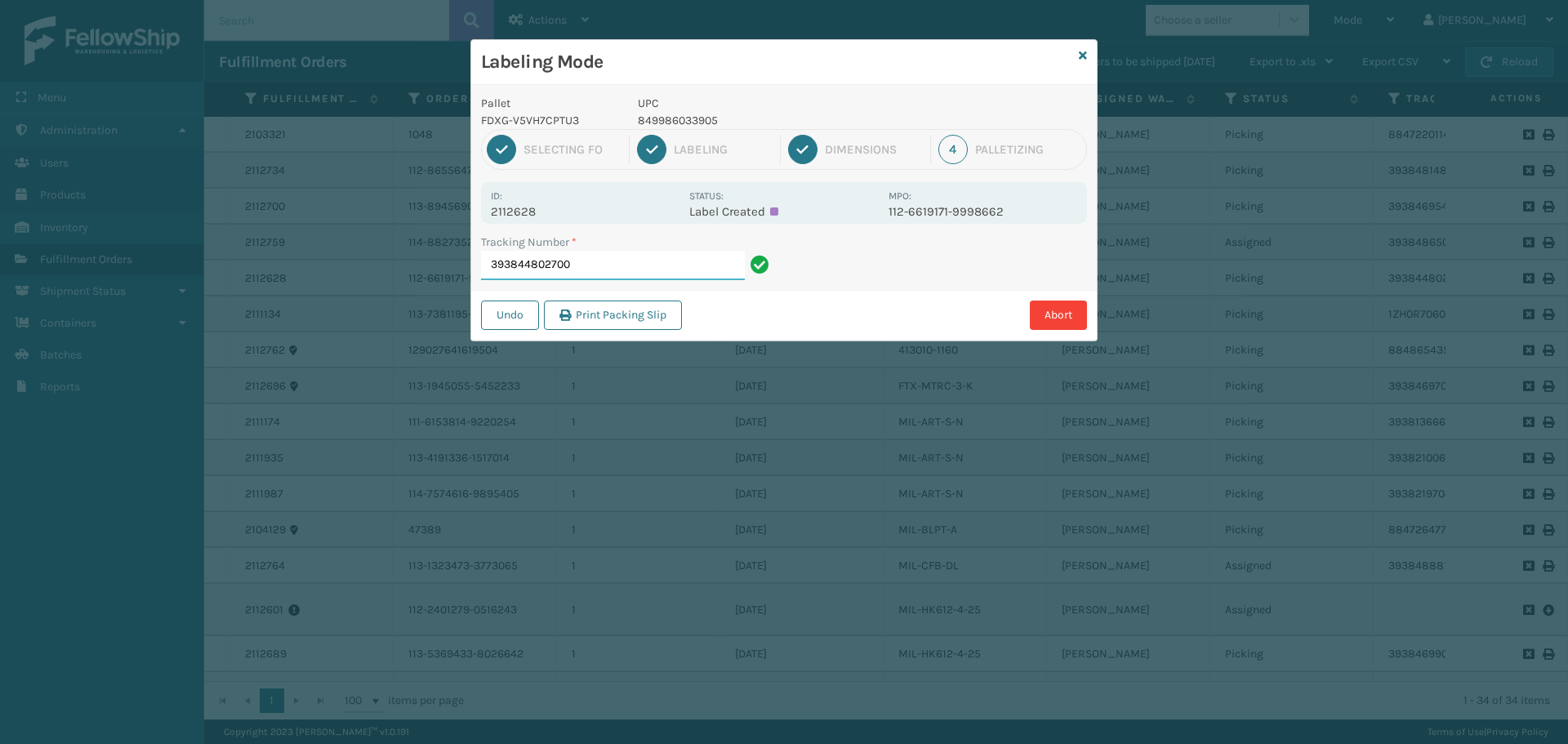
click at [610, 266] on input "393844802700" at bounding box center [612, 266] width 264 height 29
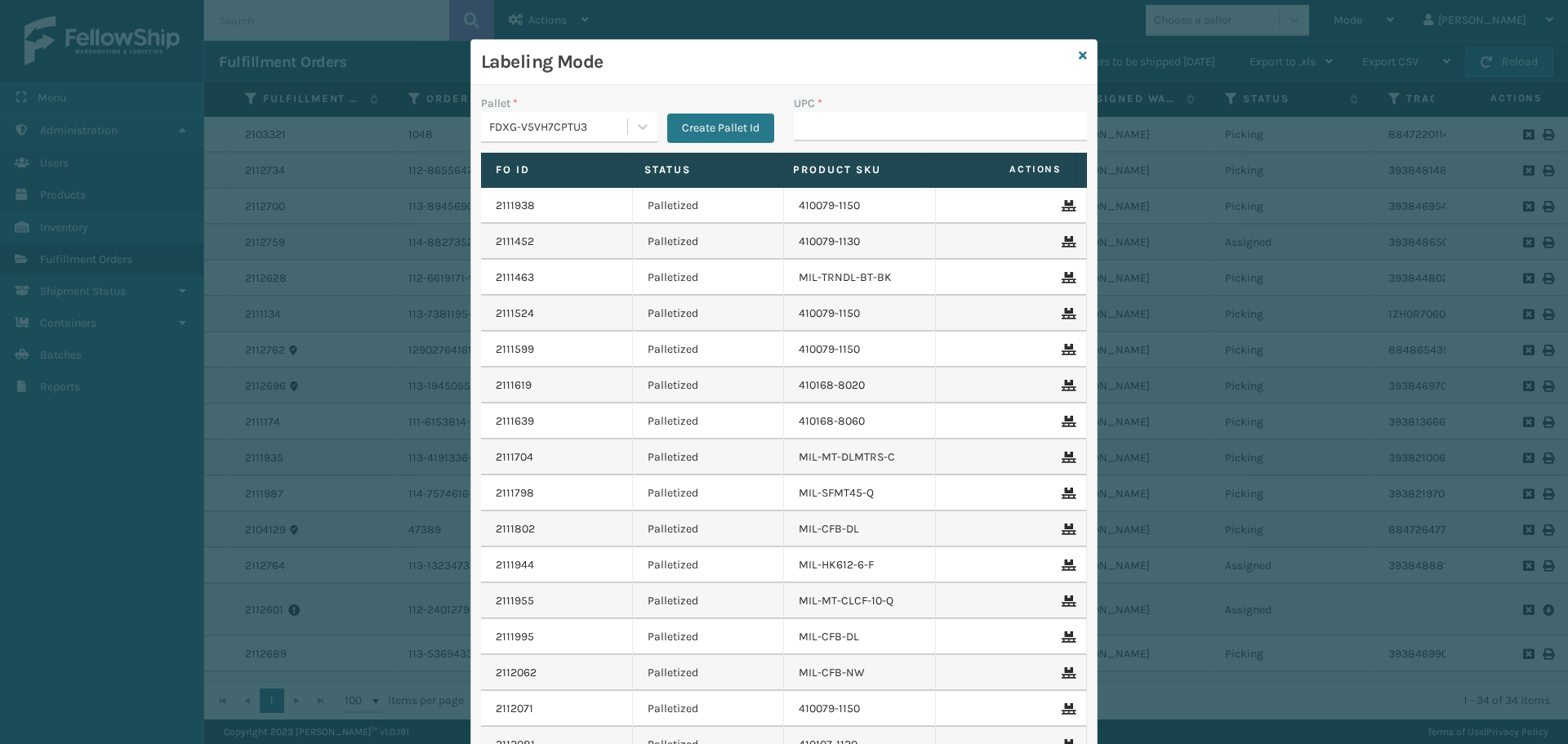
click at [1081, 50] on div "Labeling Mode" at bounding box center [783, 62] width 625 height 45
click at [1079, 58] on icon at bounding box center [1082, 56] width 8 height 12
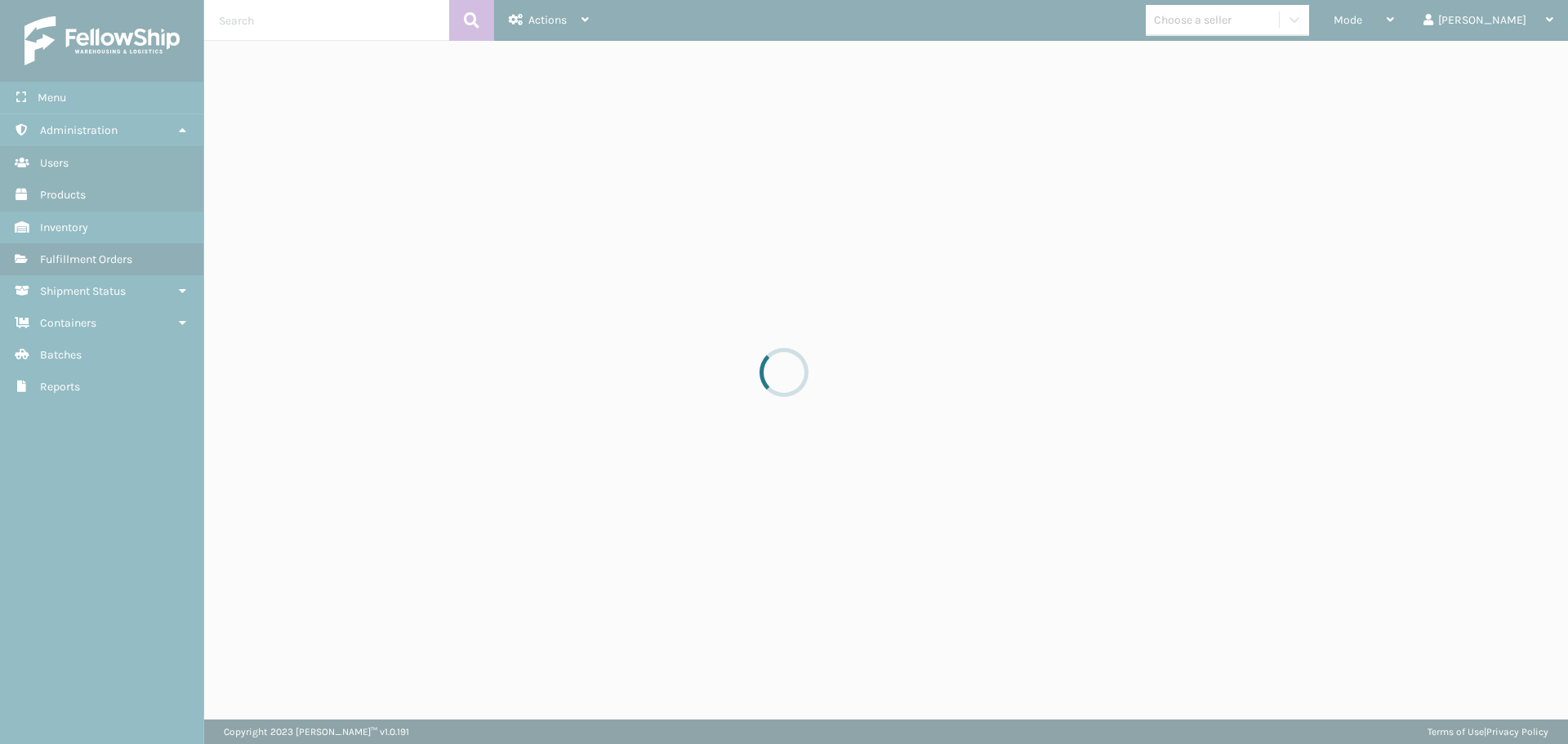
click at [1394, 27] on div "Mode" at bounding box center [1364, 20] width 60 height 41
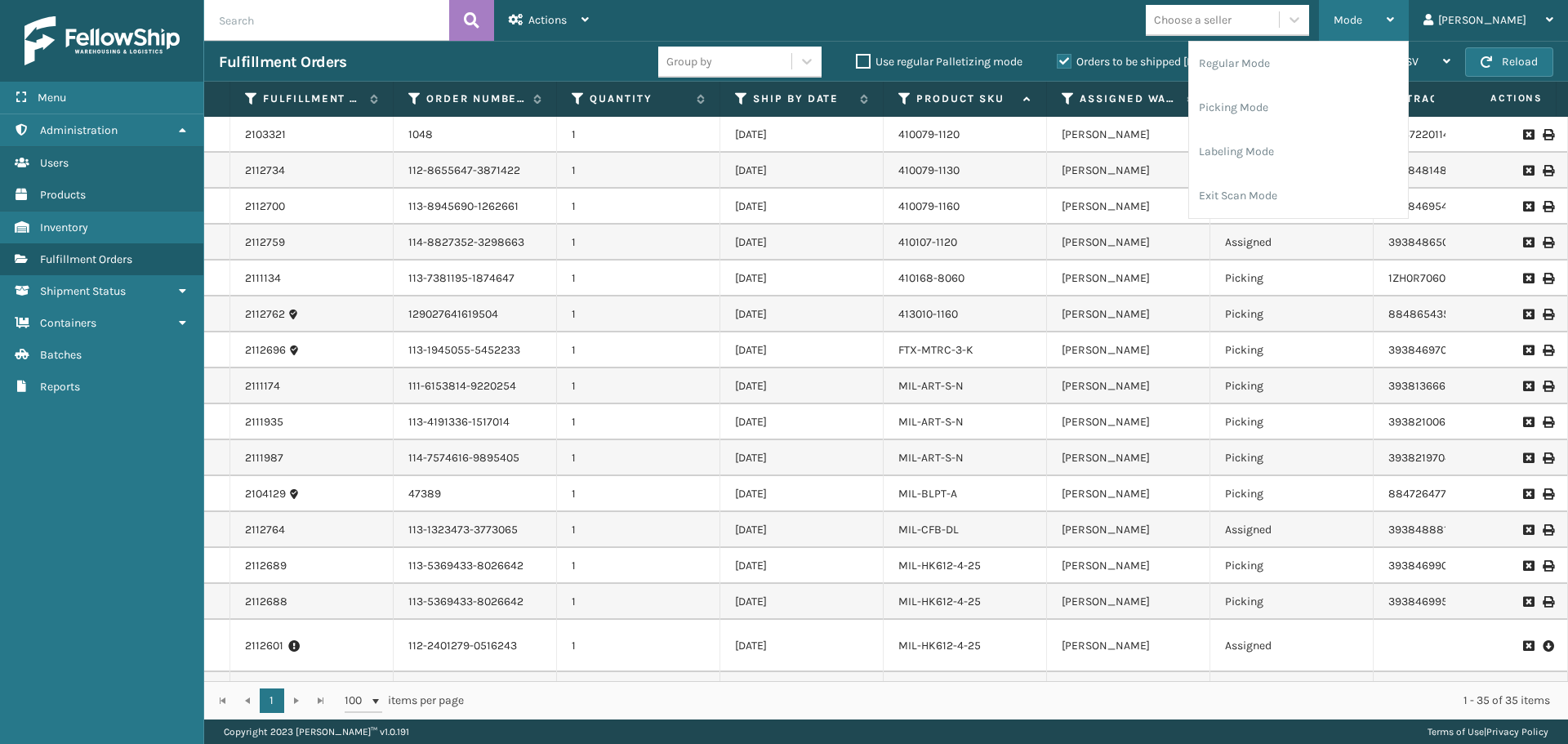
click at [1394, 25] on div "Mode" at bounding box center [1364, 20] width 60 height 41
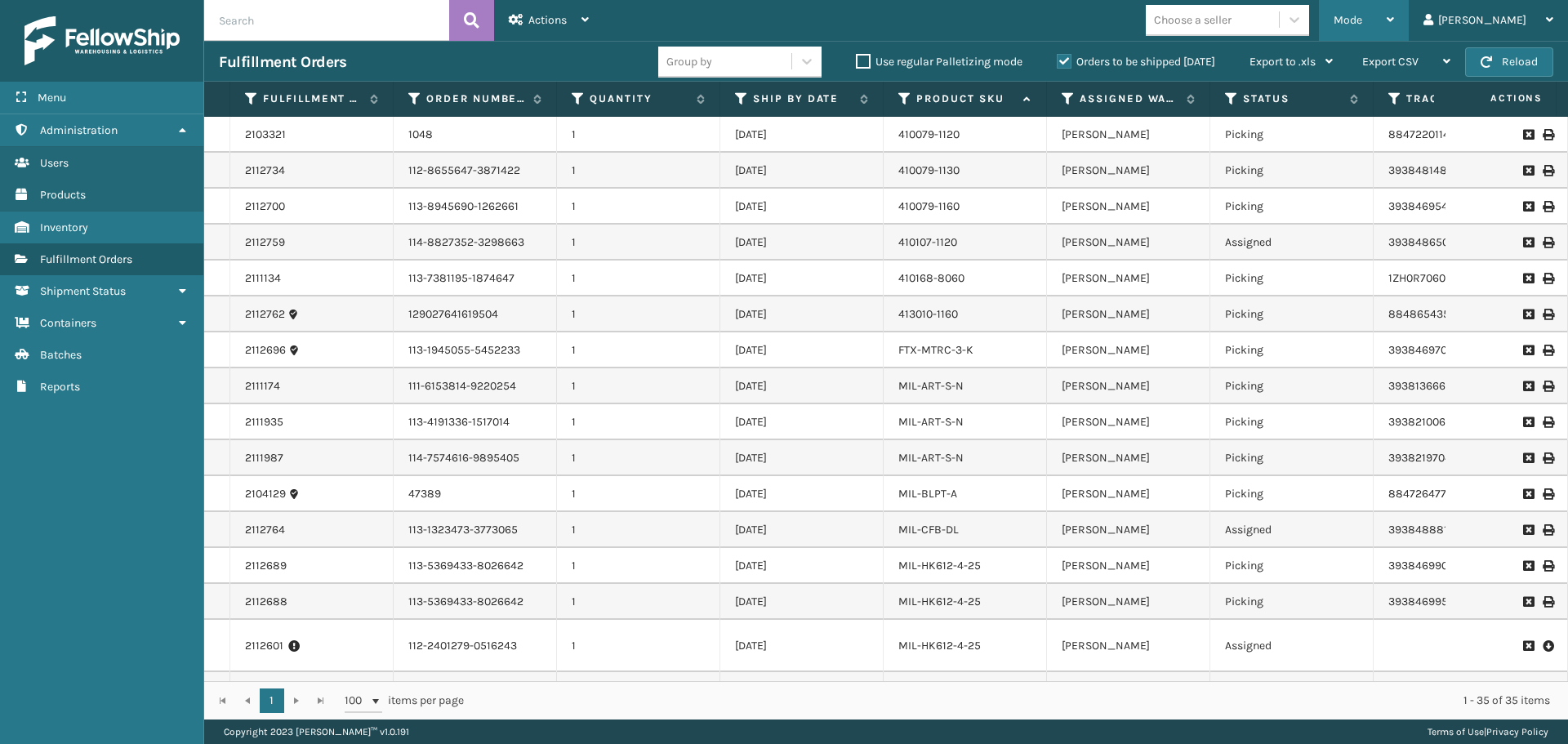
click at [1394, 27] on div "Mode" at bounding box center [1364, 20] width 60 height 41
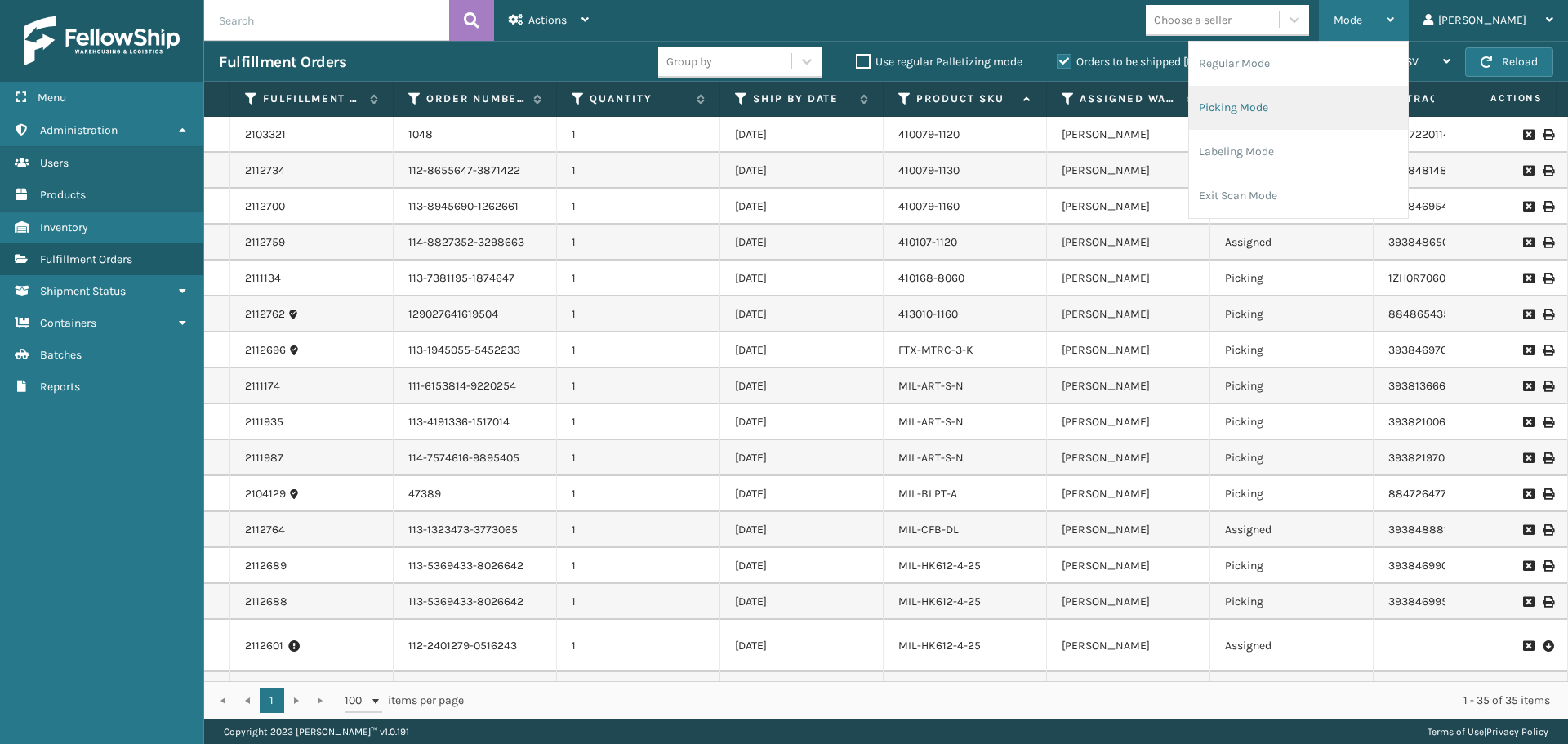
click at [1365, 105] on li "Picking Mode" at bounding box center [1298, 108] width 219 height 44
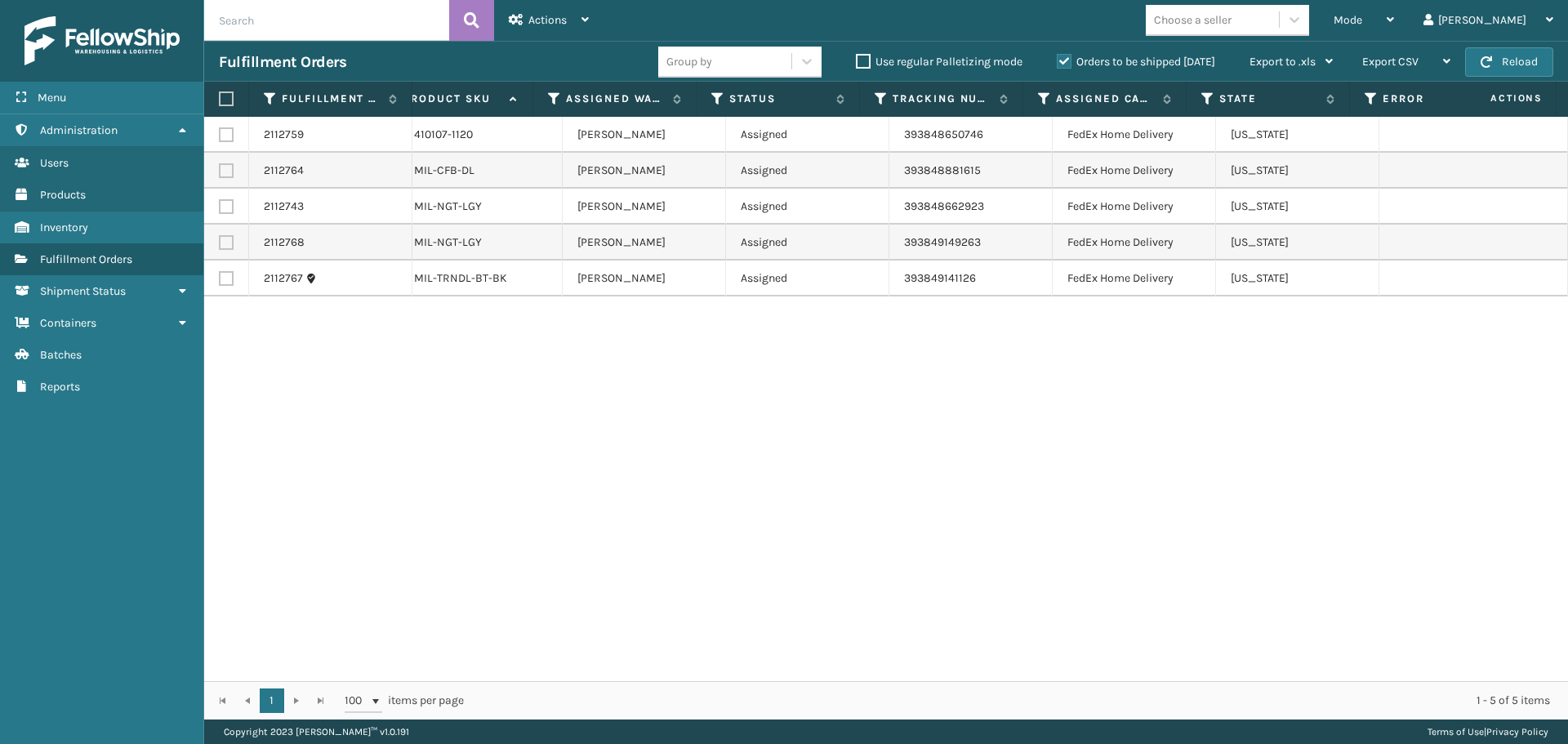
scroll to position [0, 177]
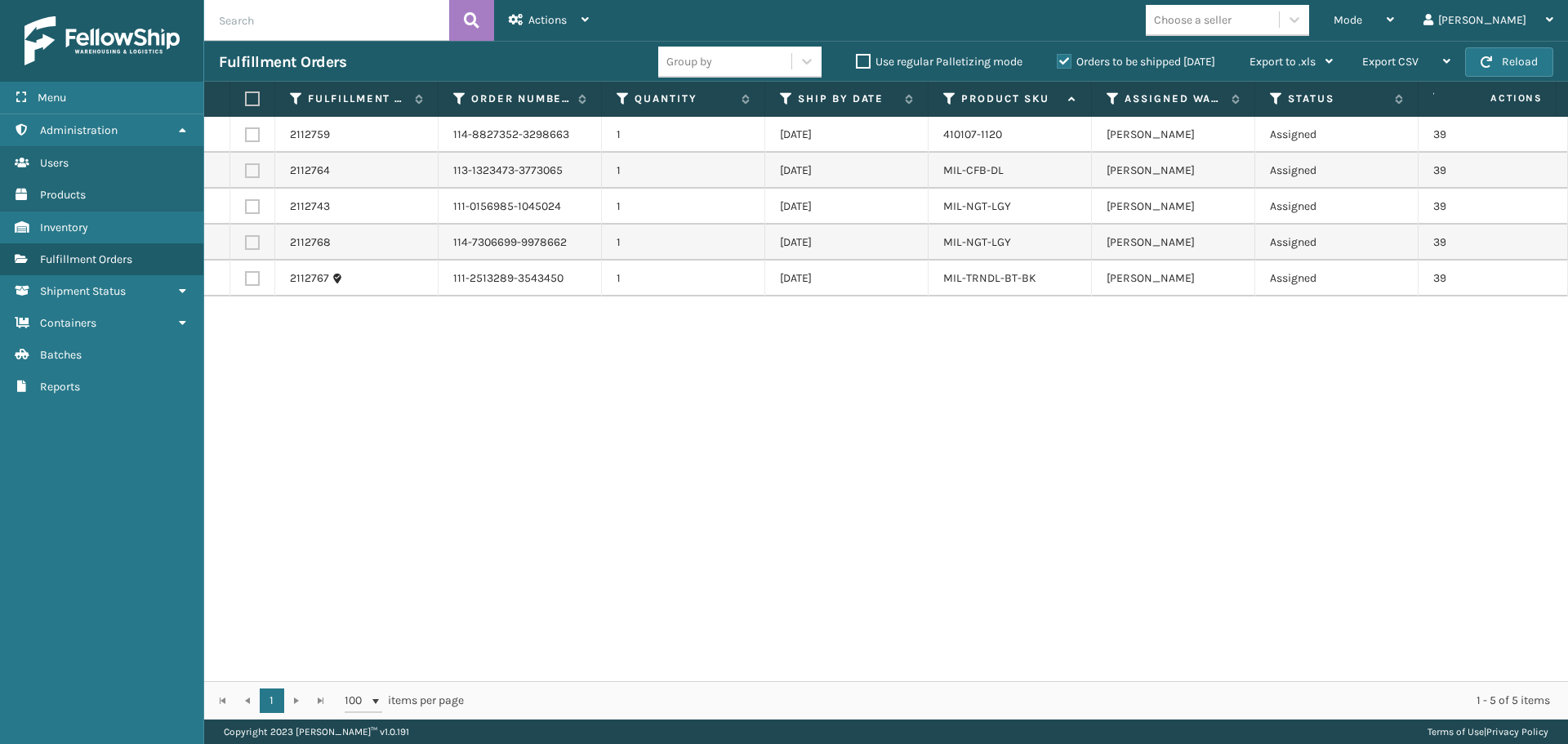
click at [247, 91] on label at bounding box center [249, 99] width 10 height 15
click at [246, 94] on input "checkbox" at bounding box center [245, 100] width 1 height 11
checkbox input "true"
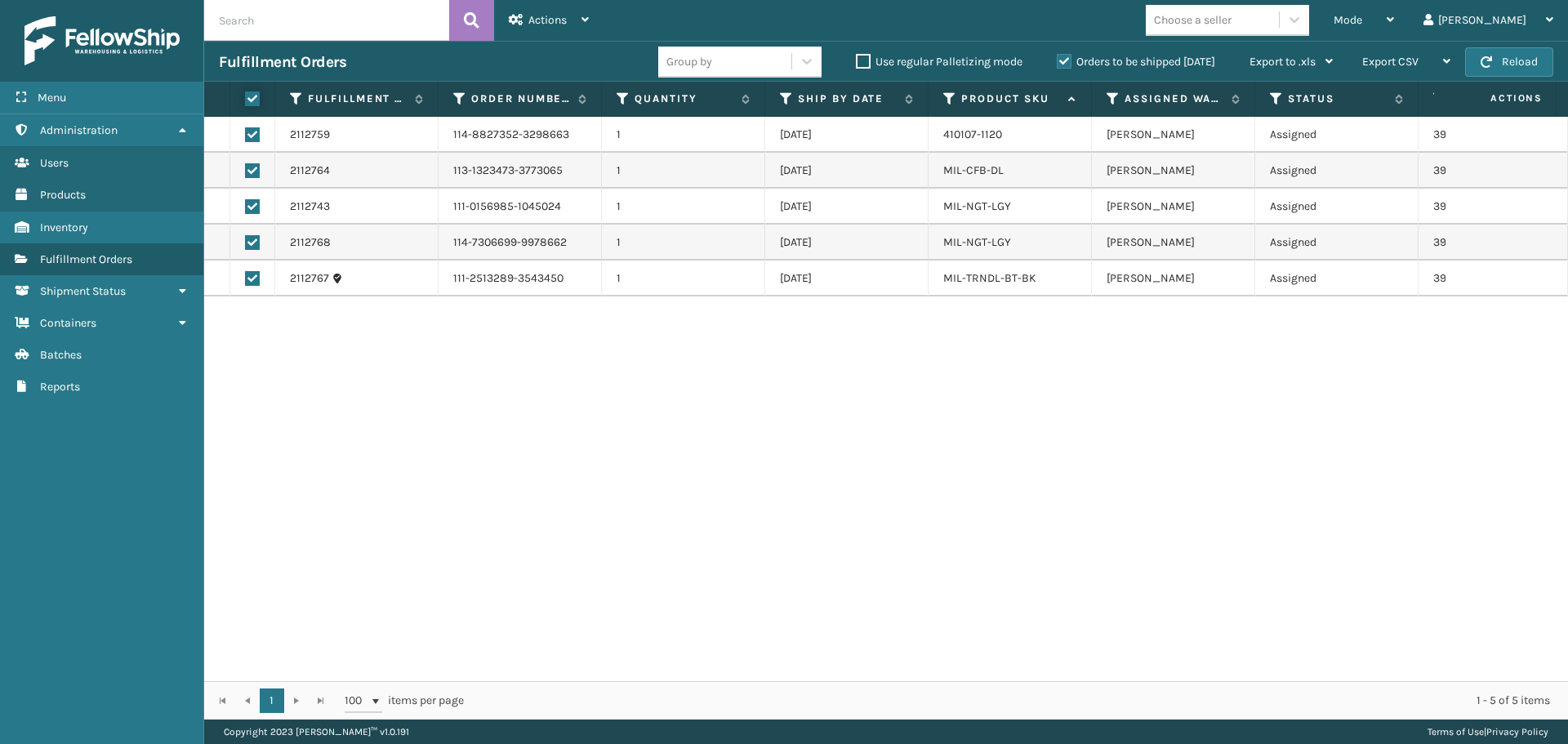
checkbox input "true"
click at [564, 16] on span "Actions" at bounding box center [548, 19] width 38 height 14
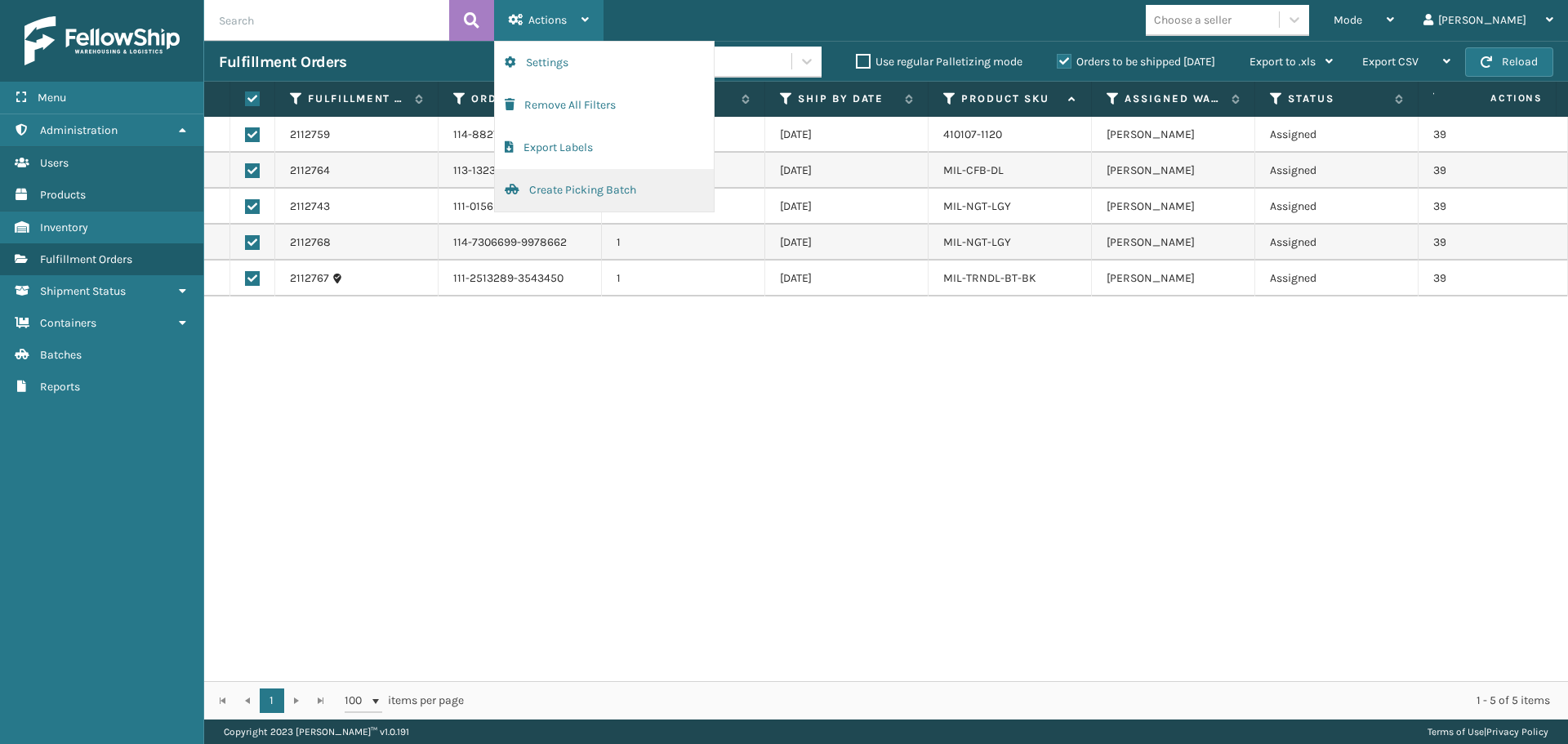
click at [595, 193] on button "Create Picking Batch" at bounding box center [604, 190] width 219 height 43
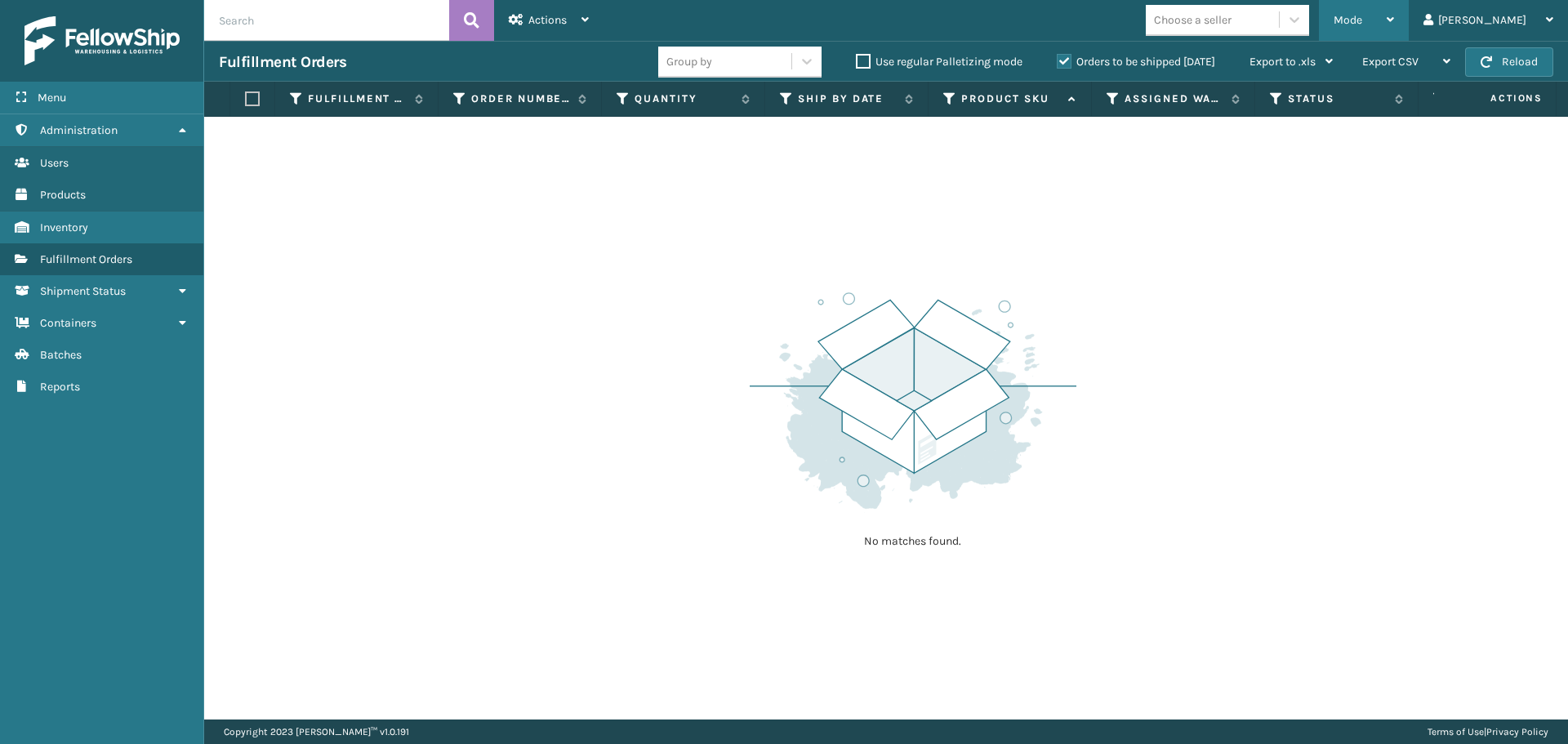
click at [1390, 12] on div "Mode" at bounding box center [1364, 20] width 60 height 41
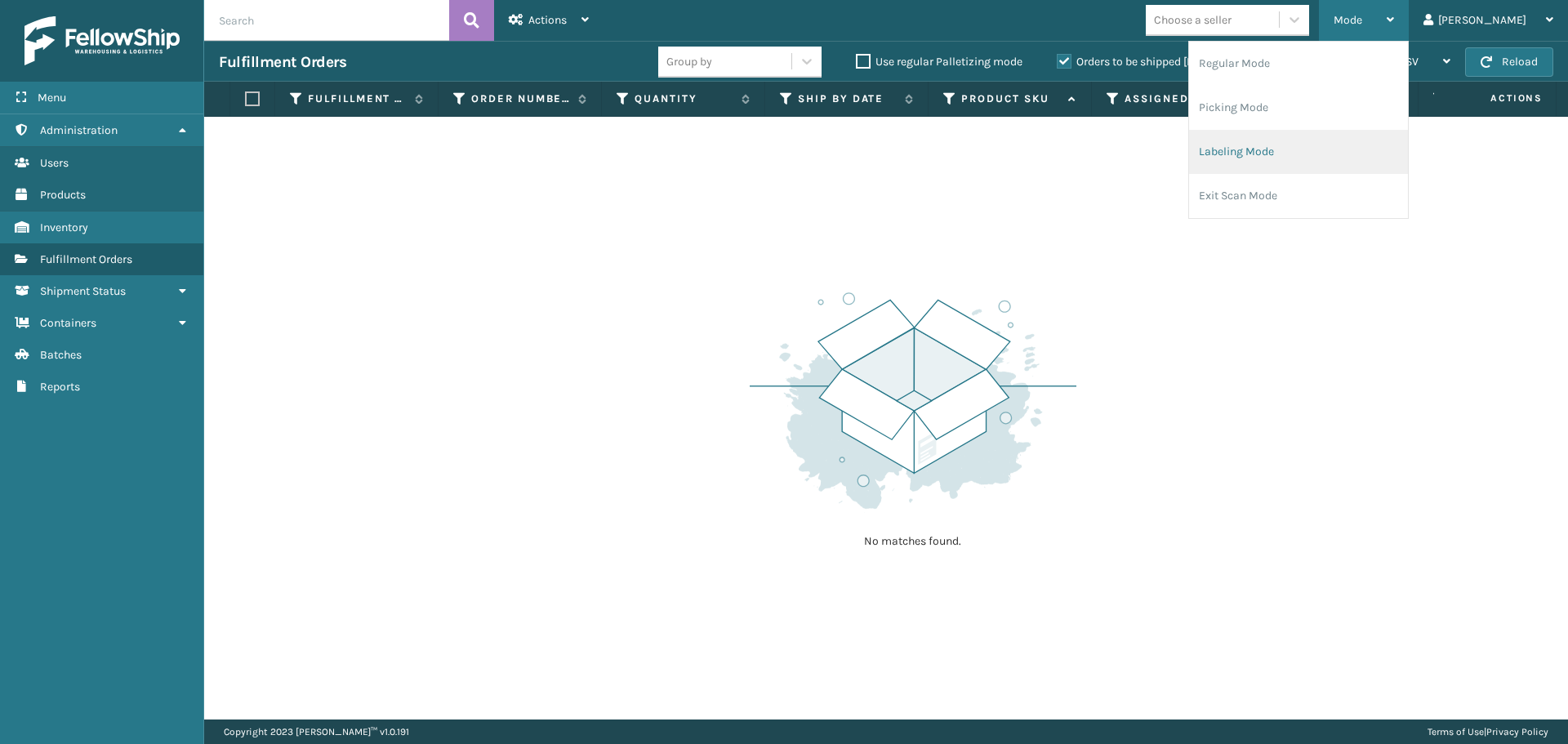
click at [1340, 152] on li "Labeling Mode" at bounding box center [1298, 152] width 219 height 44
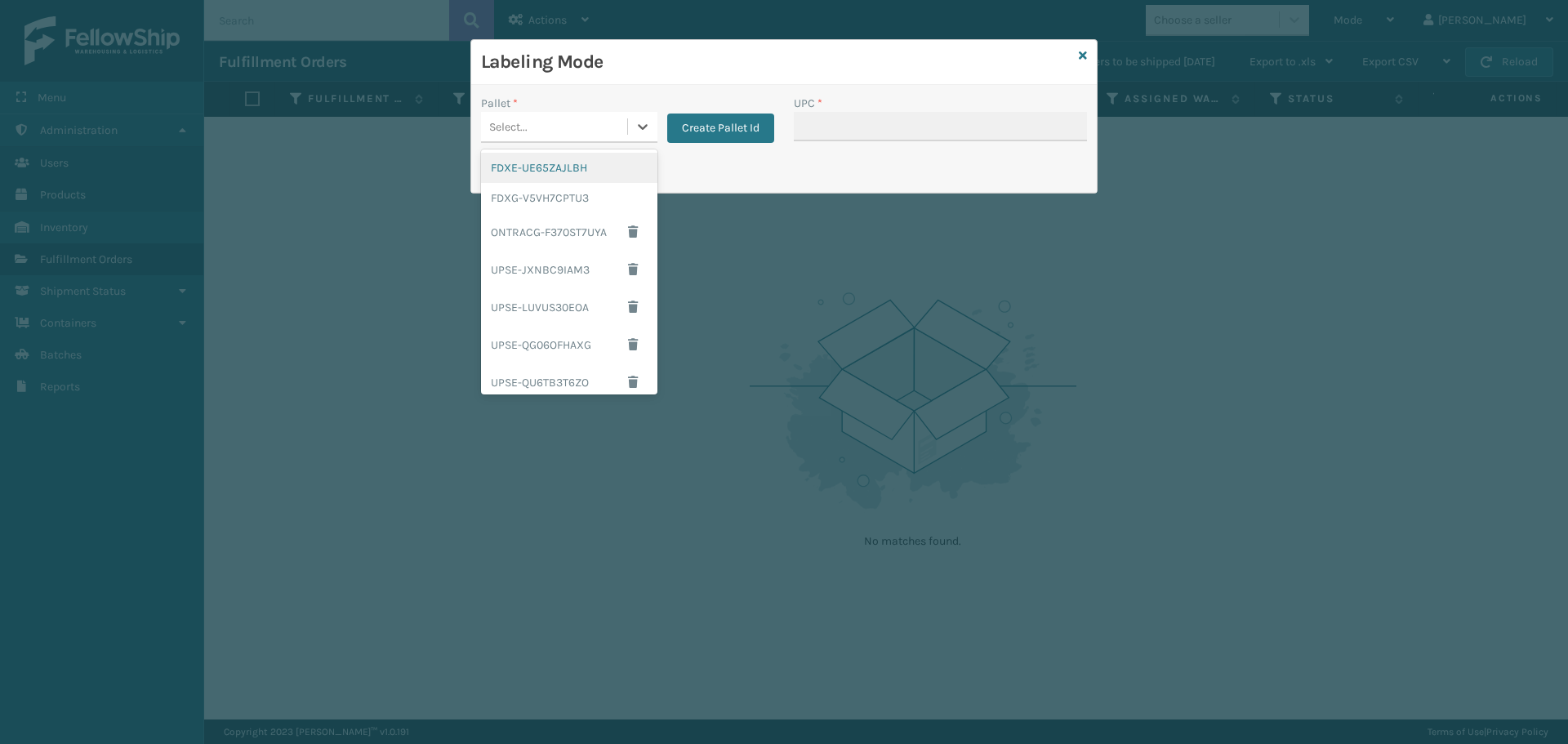
click at [561, 118] on div "Select..." at bounding box center [554, 127] width 146 height 27
click at [563, 193] on div "FDXG-V5VH7CPTU3" at bounding box center [569, 197] width 176 height 30
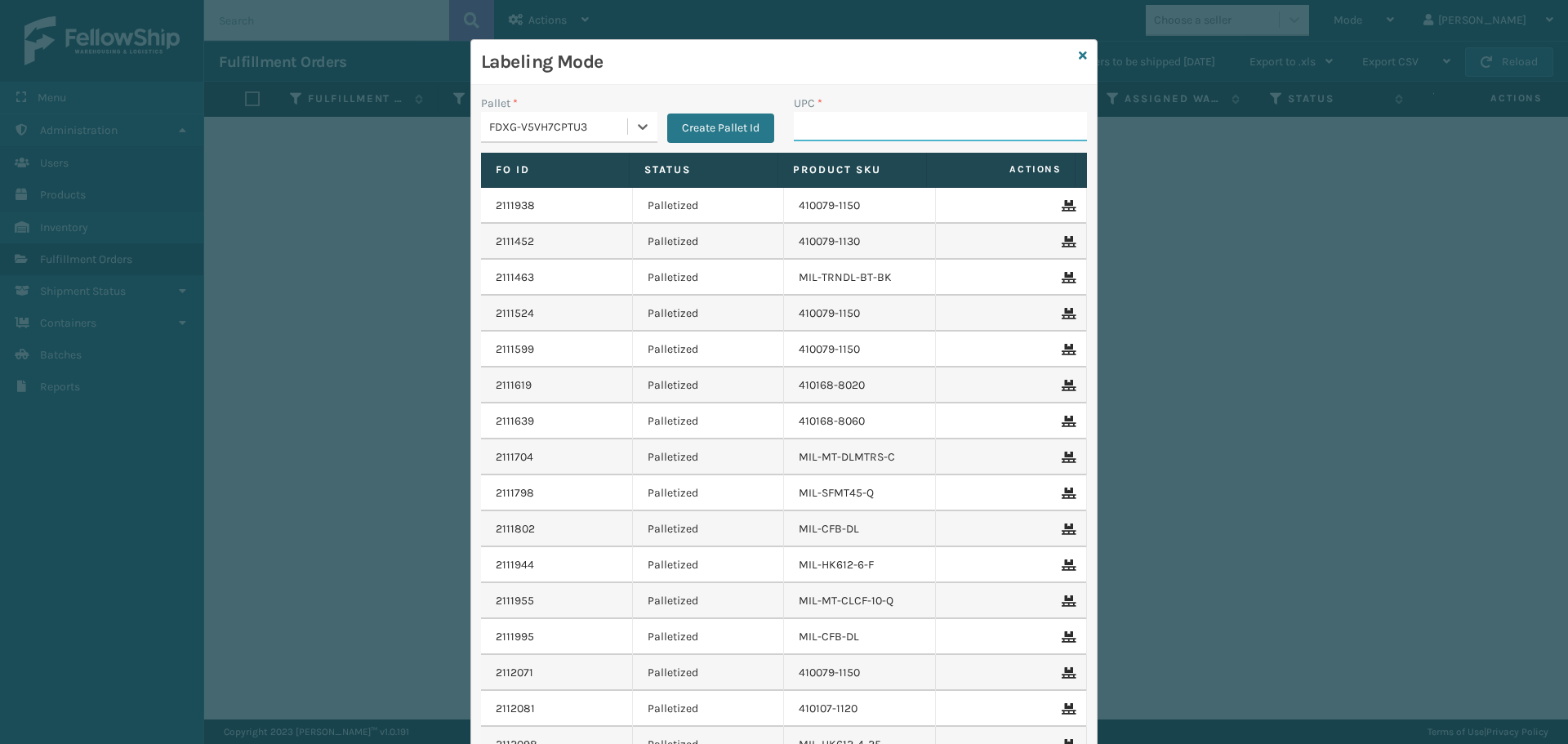
click at [960, 120] on input "UPC *" at bounding box center [939, 127] width 293 height 29
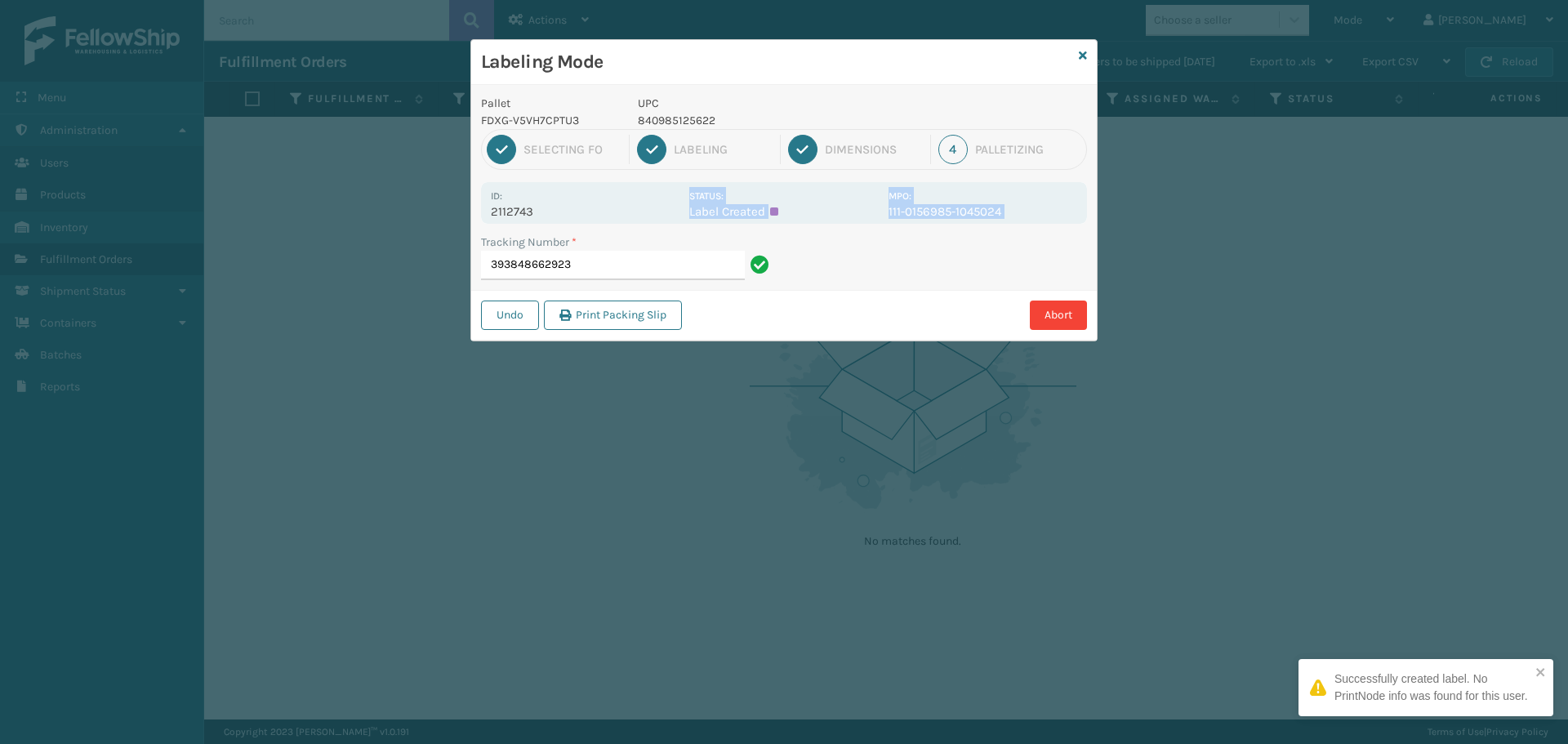
drag, startPoint x: 540, startPoint y: 220, endPoint x: 475, endPoint y: 227, distance: 65.4
click at [475, 227] on div "Pallet FDXG-V5VH7CPTU3 UPC 840985125622 1 Selecting FO 2 Labeling 3 Dimensions …" at bounding box center [783, 213] width 625 height 256
click at [561, 198] on div "Id: 2112743" at bounding box center [585, 203] width 189 height 32
click at [560, 199] on div "Id: 2112743" at bounding box center [585, 203] width 189 height 32
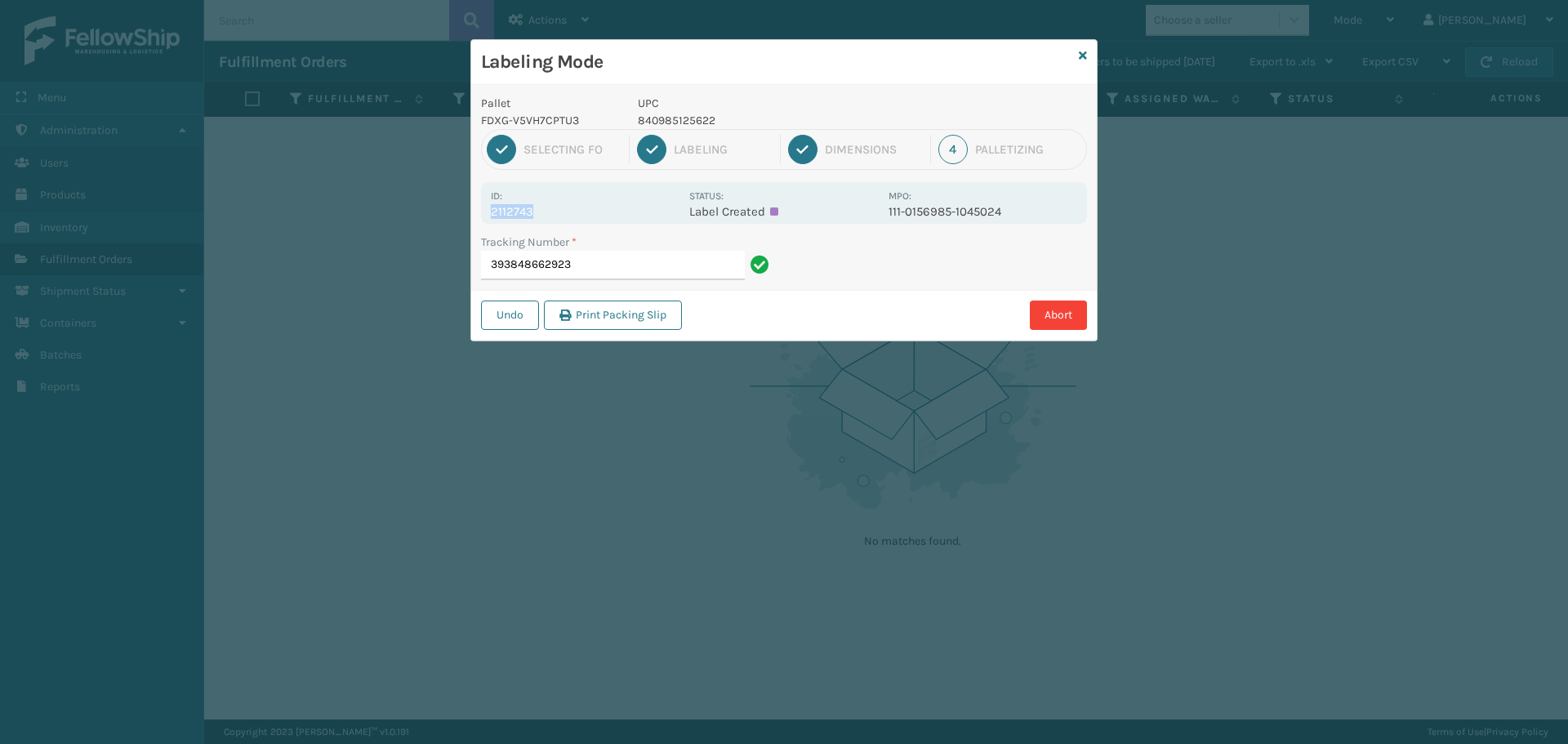
drag, startPoint x: 551, startPoint y: 211, endPoint x: 465, endPoint y: 207, distance: 86.1
click at [465, 207] on div "Labeling Mode Pallet FDXG-V5VH7CPTU3 UPC 840985125622 1 Selecting FO 2 Labeling…" at bounding box center [784, 372] width 1568 height 744
copy p "2112743"
click at [580, 260] on input "393848662923" at bounding box center [612, 266] width 264 height 29
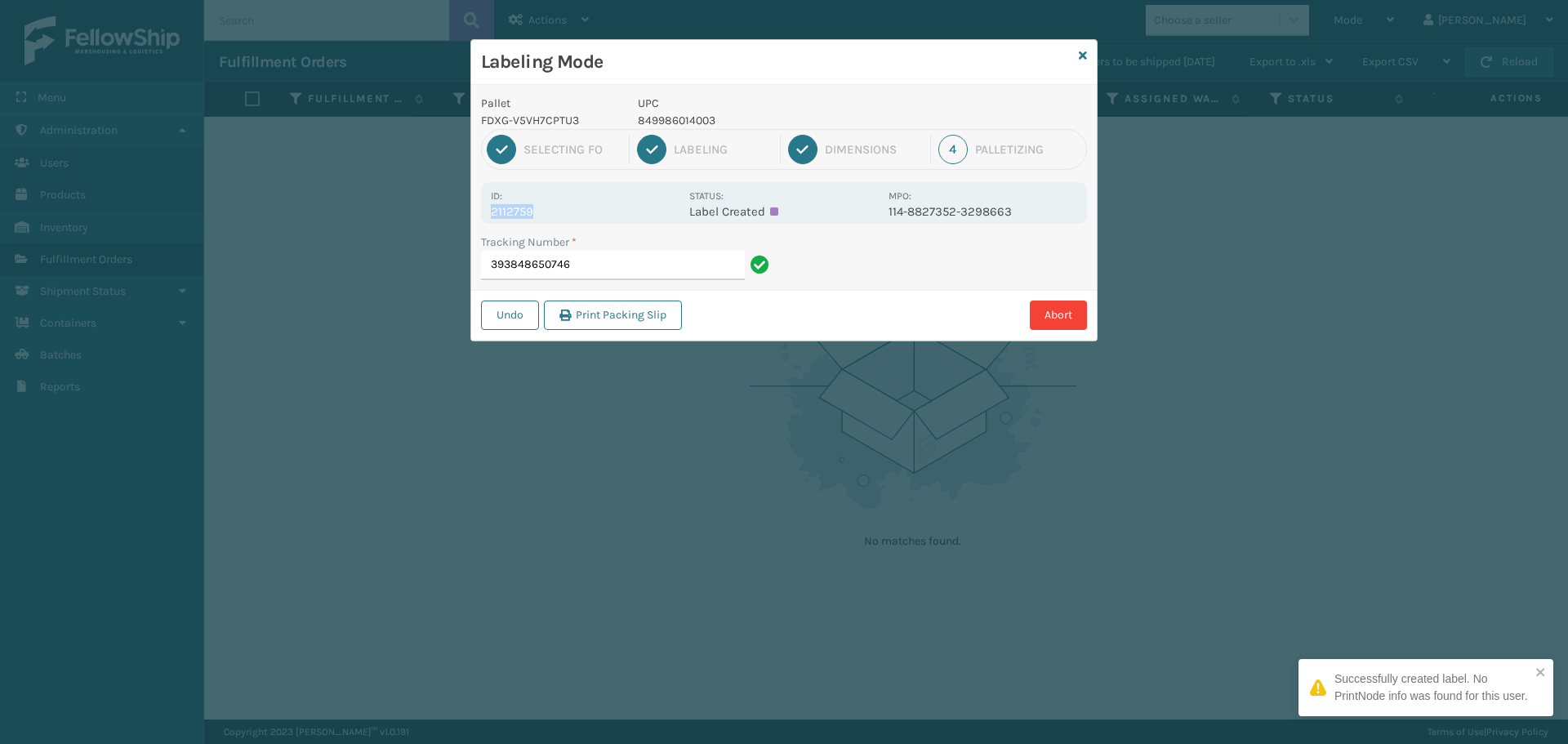
drag, startPoint x: 540, startPoint y: 208, endPoint x: 487, endPoint y: 215, distance: 53.5
click at [487, 215] on div "Id: 2112759 Status: Label Created MPO: 114-8827352-3298663" at bounding box center [784, 203] width 606 height 42
copy p "2112759"
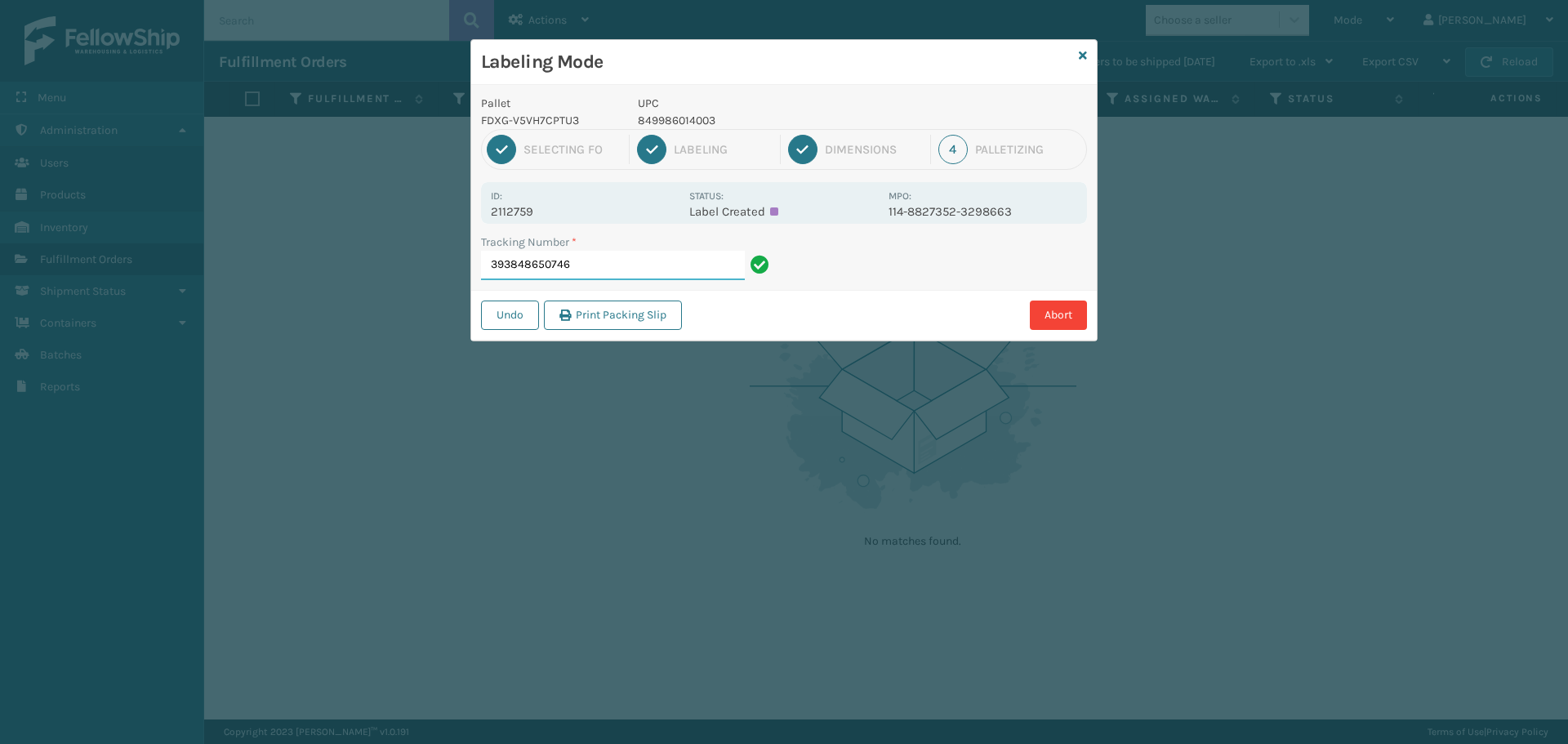
click at [601, 276] on input "393848650746" at bounding box center [612, 266] width 264 height 29
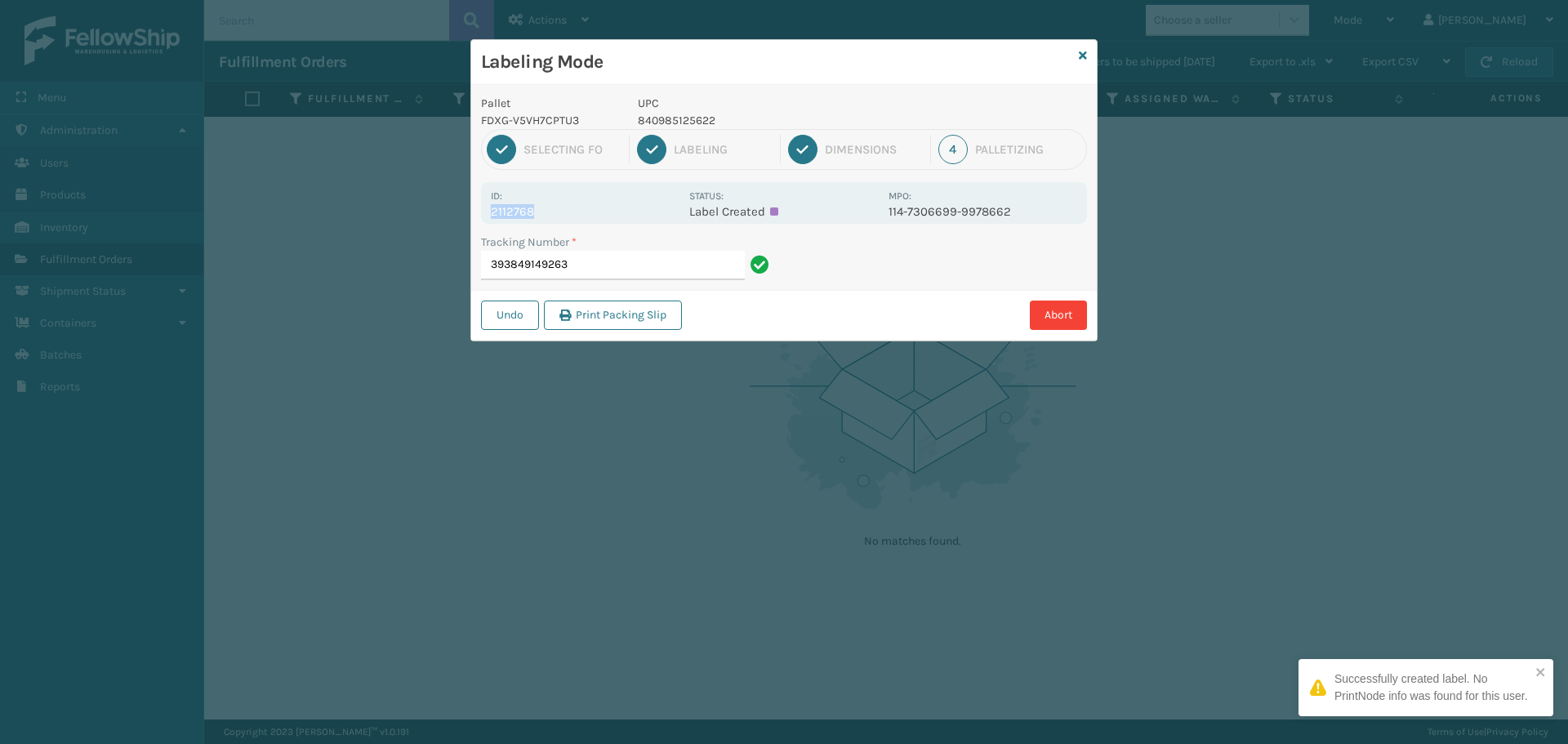
drag, startPoint x: 545, startPoint y: 212, endPoint x: 475, endPoint y: 218, distance: 70.3
click at [475, 218] on div "Pallet FDXG-V5VH7CPTU3 UPC 840985125622 1 Selecting FO 2 Labeling 3 Dimensions …" at bounding box center [783, 213] width 625 height 256
copy p "2112768"
click at [607, 271] on input "393849149263" at bounding box center [612, 266] width 264 height 29
drag, startPoint x: 507, startPoint y: 204, endPoint x: 473, endPoint y: 209, distance: 34.4
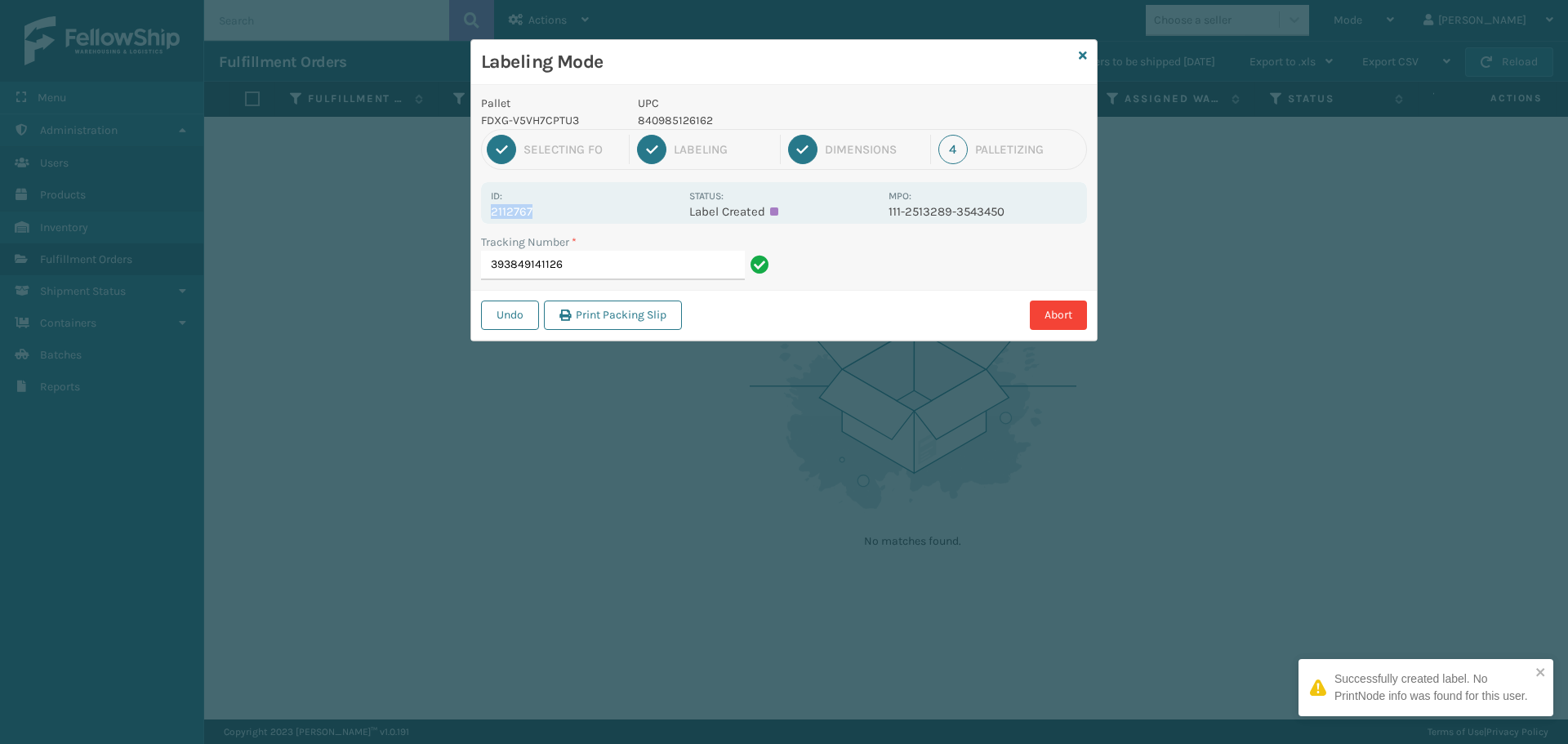
click at [473, 208] on div "Pallet FDXG-V5VH7CPTU3 UPC 840985126162 1 Selecting FO 2 Labeling 3 Dimensions …" at bounding box center [783, 213] width 625 height 256
copy p "2112767"
click at [595, 269] on input "393849141126" at bounding box center [612, 266] width 264 height 29
drag, startPoint x: 507, startPoint y: 228, endPoint x: 477, endPoint y: 210, distance: 35.0
click at [477, 210] on div "Pallet FDXG-V5VH7CPTU3 UPC 840985112622 1 Selecting FO 2 Labeling 3 Dimensions …" at bounding box center [783, 213] width 625 height 256
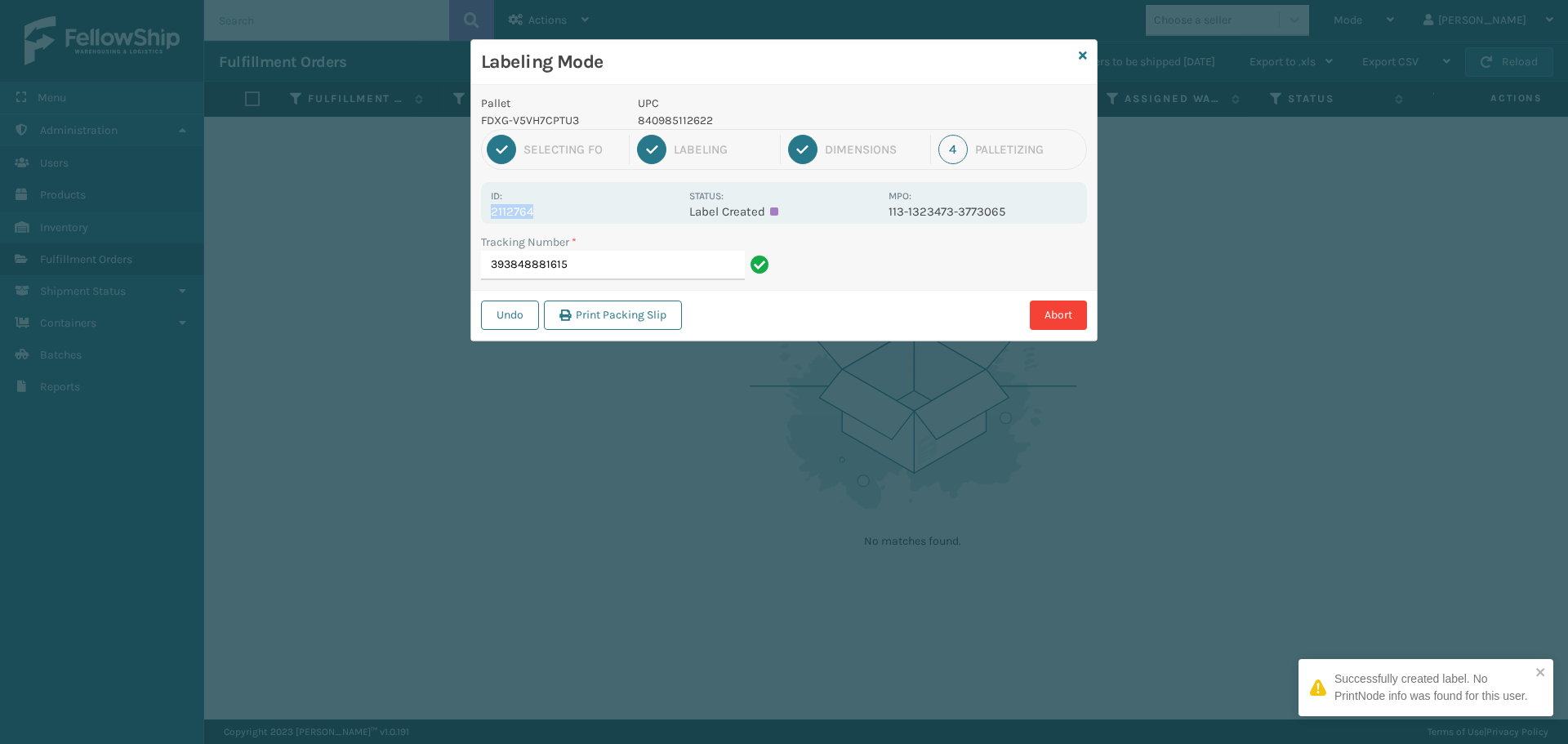
copy p "2112764"
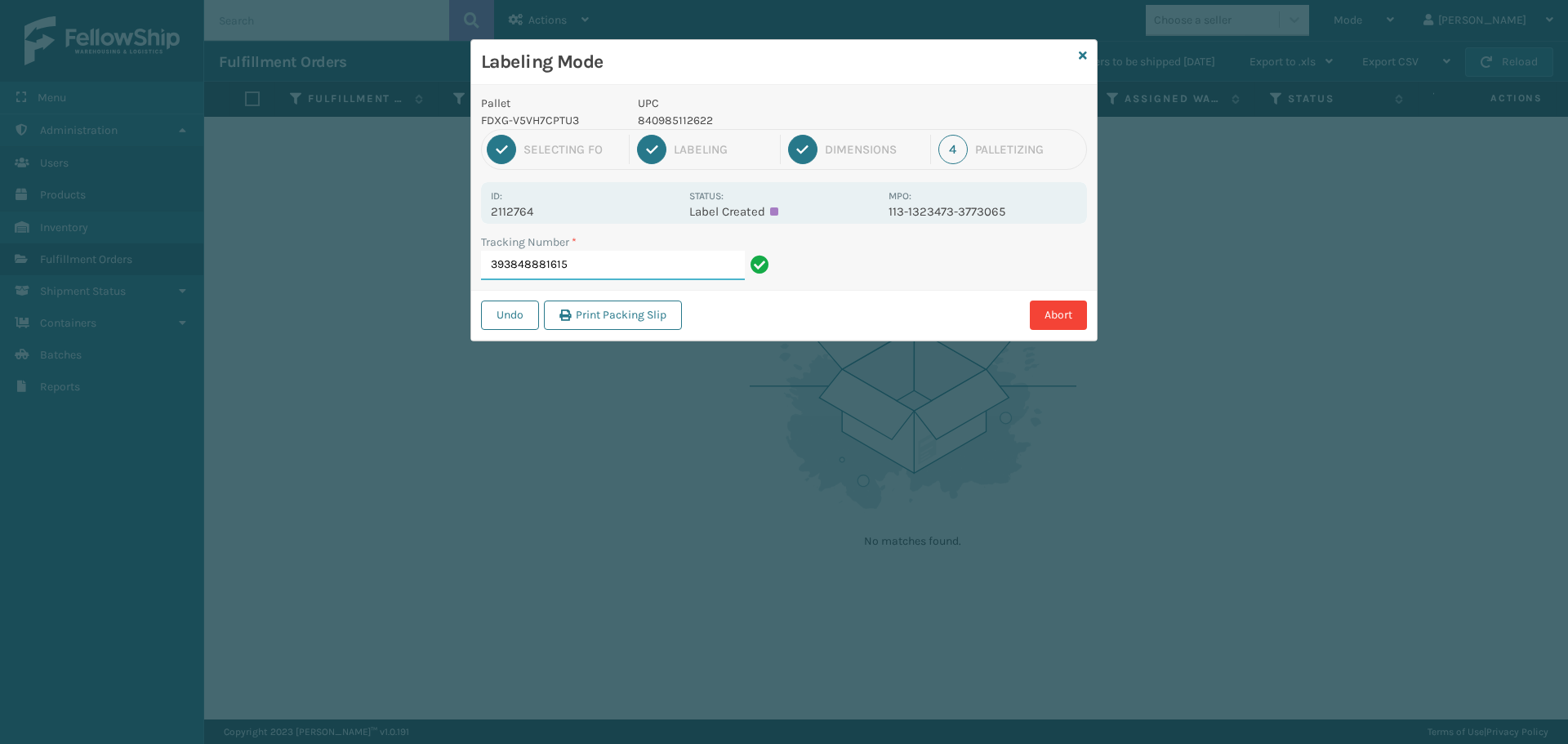
click at [612, 274] on input "393848881615" at bounding box center [612, 266] width 264 height 29
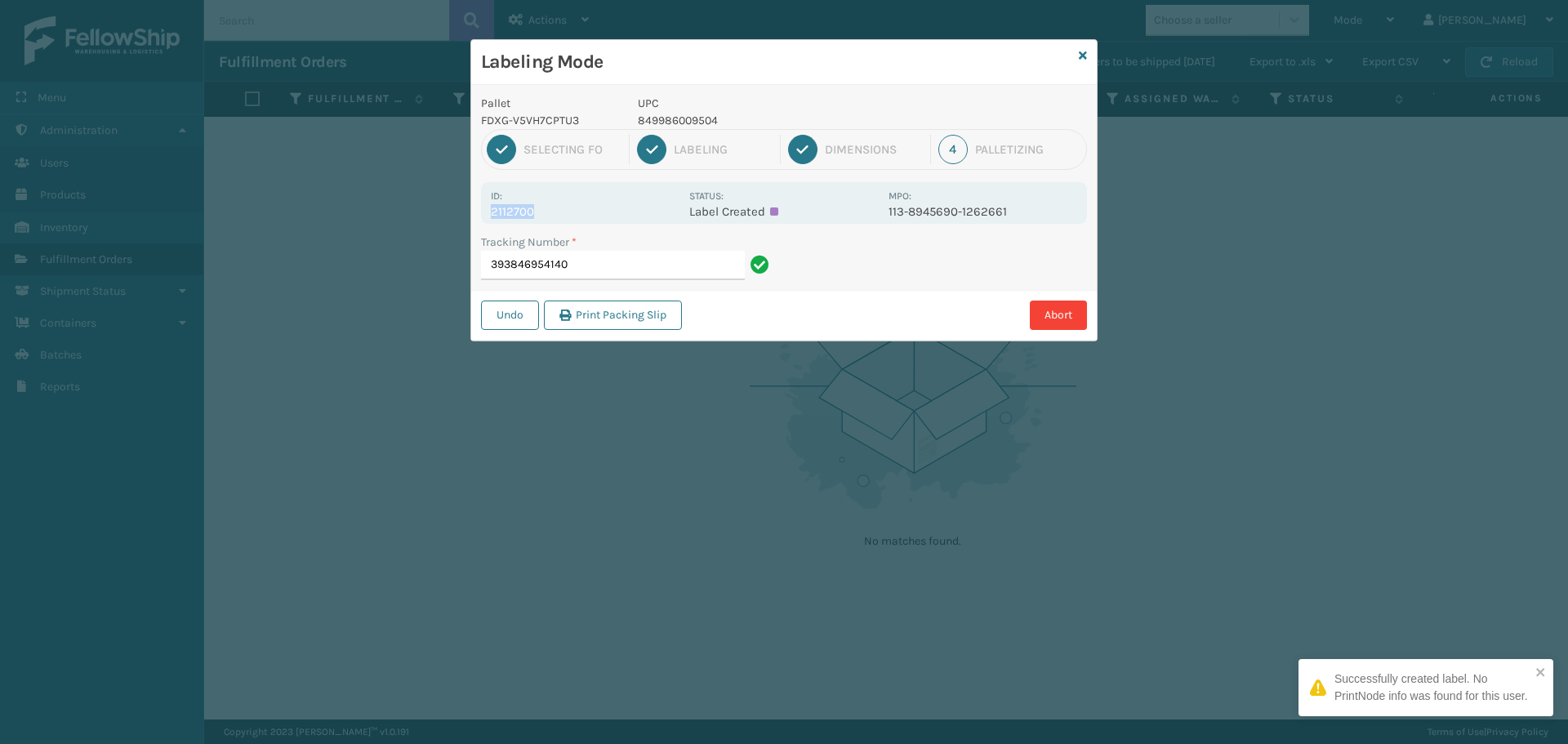
drag, startPoint x: 542, startPoint y: 205, endPoint x: 487, endPoint y: 215, distance: 55.9
click at [487, 215] on div "Id: 2112700 Status: Label Created MPO: 113-8945690-1262661" at bounding box center [784, 203] width 606 height 42
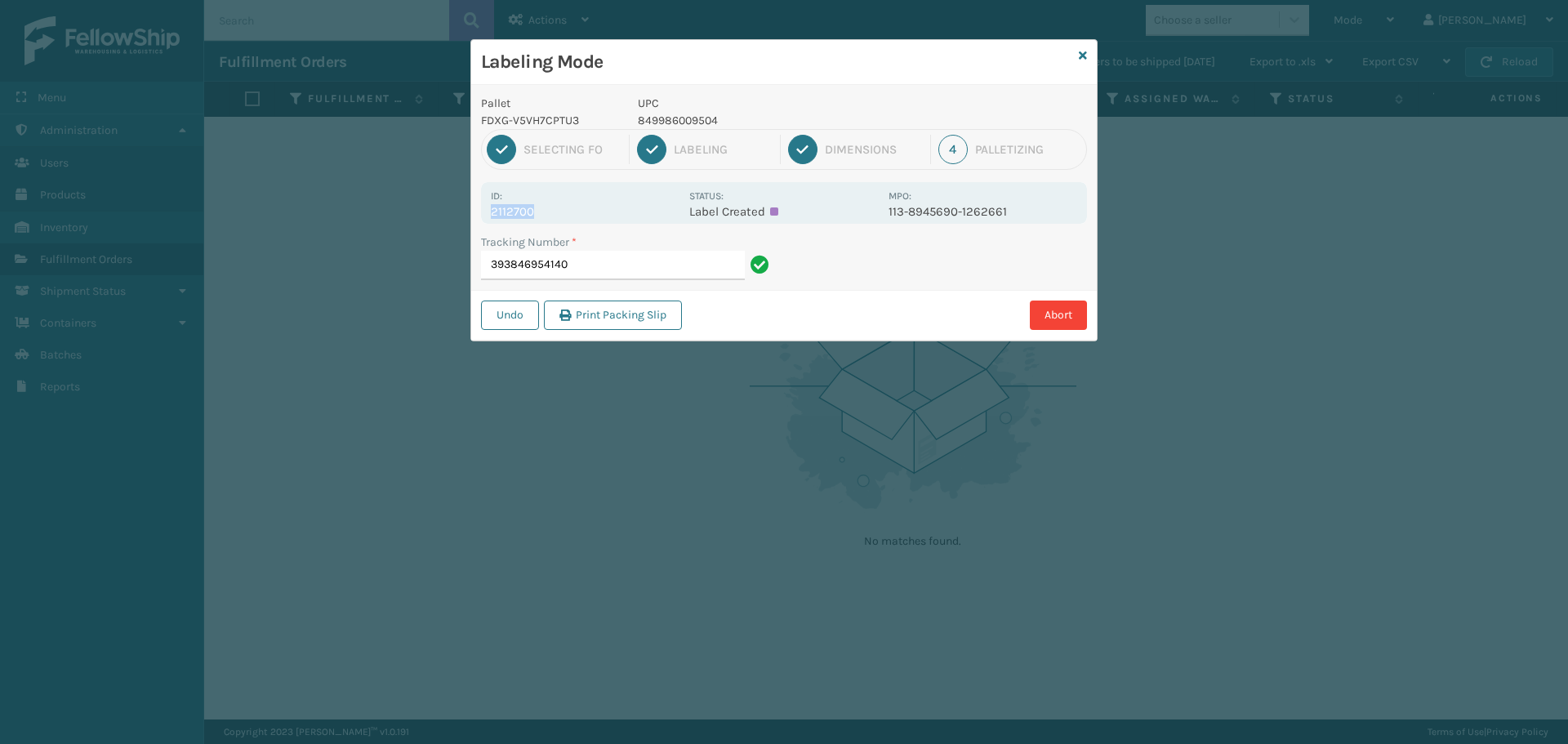
copy p "2112700"
click at [584, 267] on input "393846954140" at bounding box center [612, 266] width 264 height 29
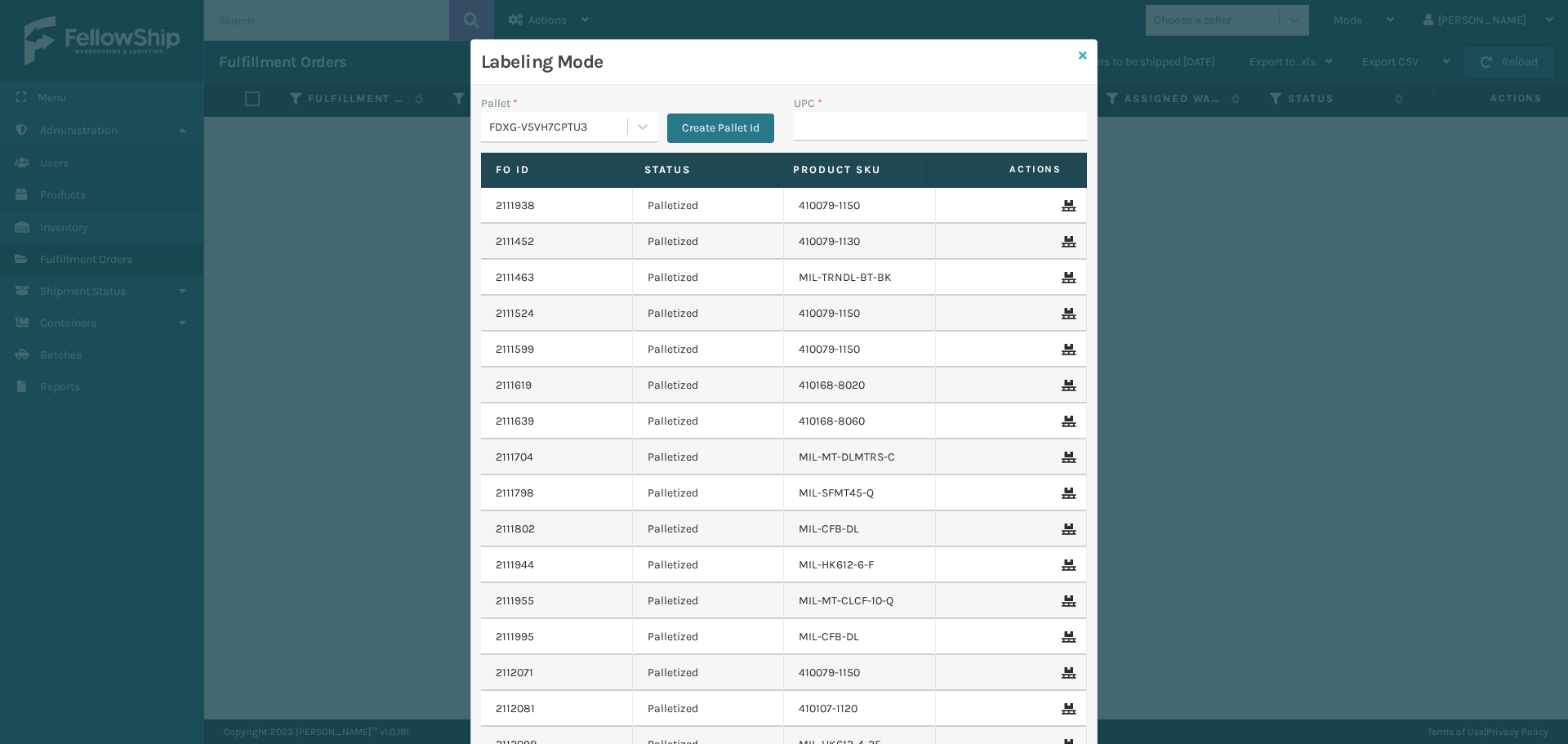
click at [1079, 61] on link at bounding box center [1082, 56] width 8 height 17
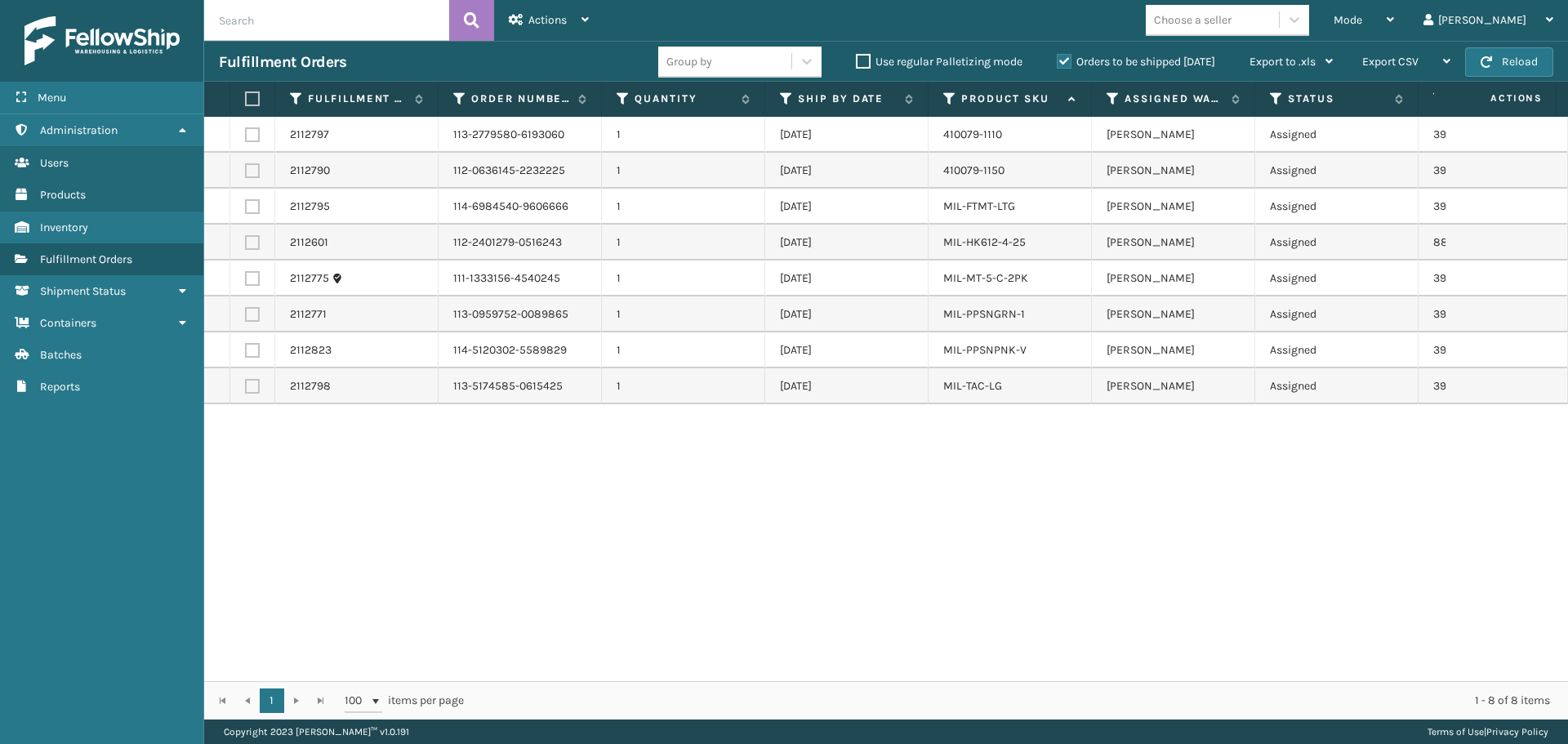
click at [348, 15] on input "text" at bounding box center [327, 20] width 245 height 41
click at [1408, 24] on div "Mode Regular Mode Picking Mode Labeling Mode Exit Scan Mode" at bounding box center [1364, 20] width 89 height 41
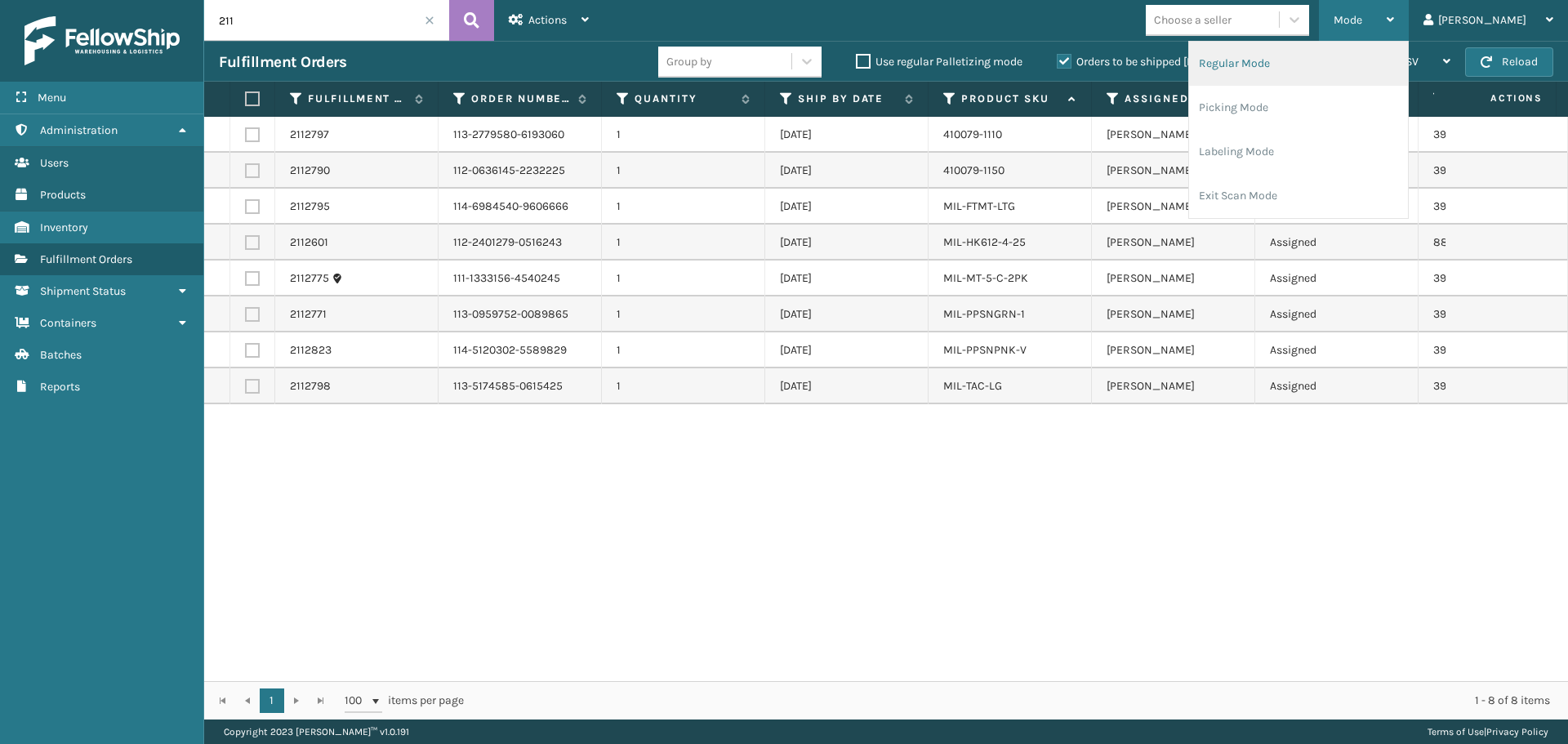
click at [1375, 74] on li "Regular Mode" at bounding box center [1298, 64] width 219 height 44
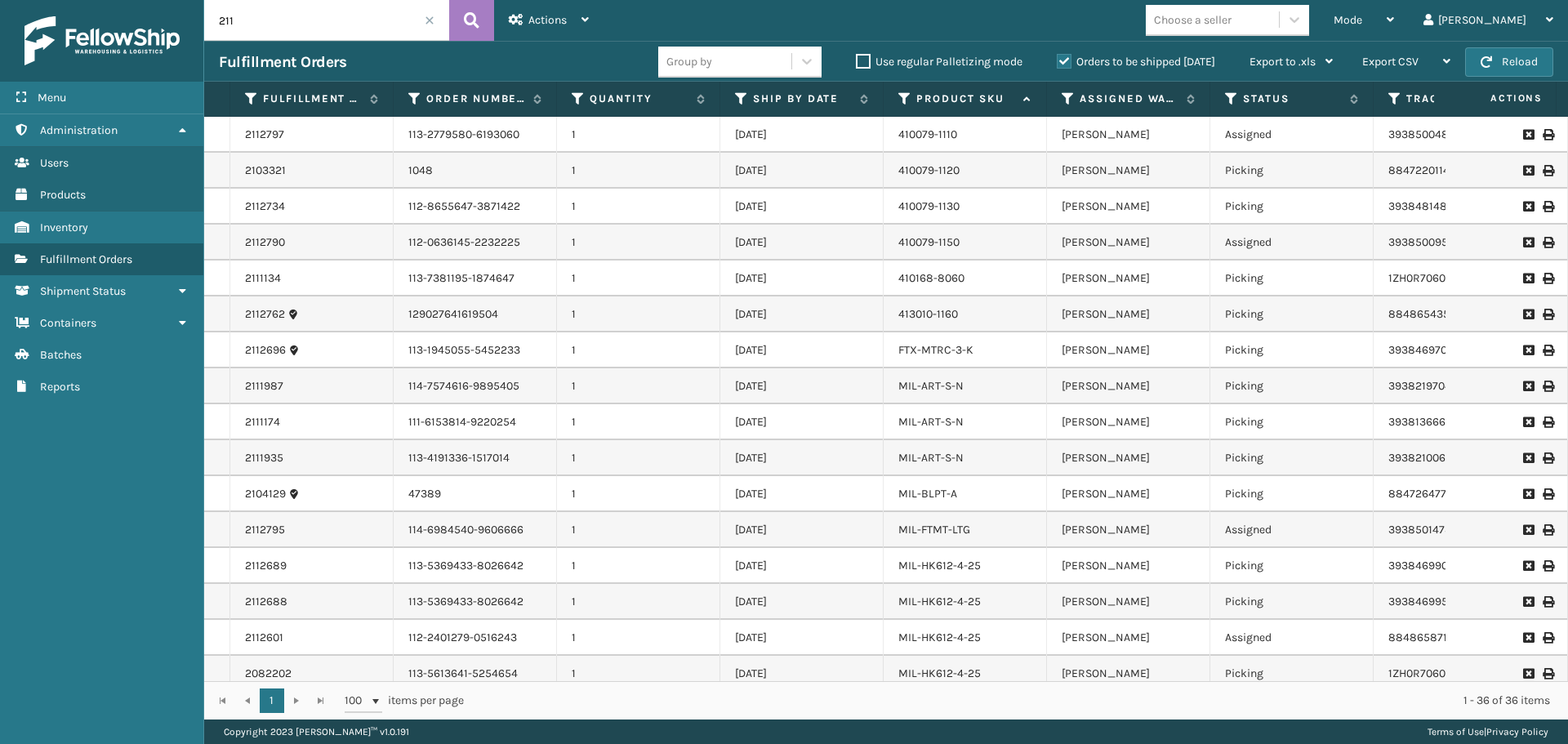
click at [1067, 71] on div "Orders to be shipped [DATE]" at bounding box center [1137, 61] width 193 height 19
click at [1066, 60] on label "Orders to be shipped [DATE]" at bounding box center [1136, 61] width 159 height 14
click at [1057, 60] on input "Orders to be shipped [DATE]" at bounding box center [1057, 58] width 1 height 11
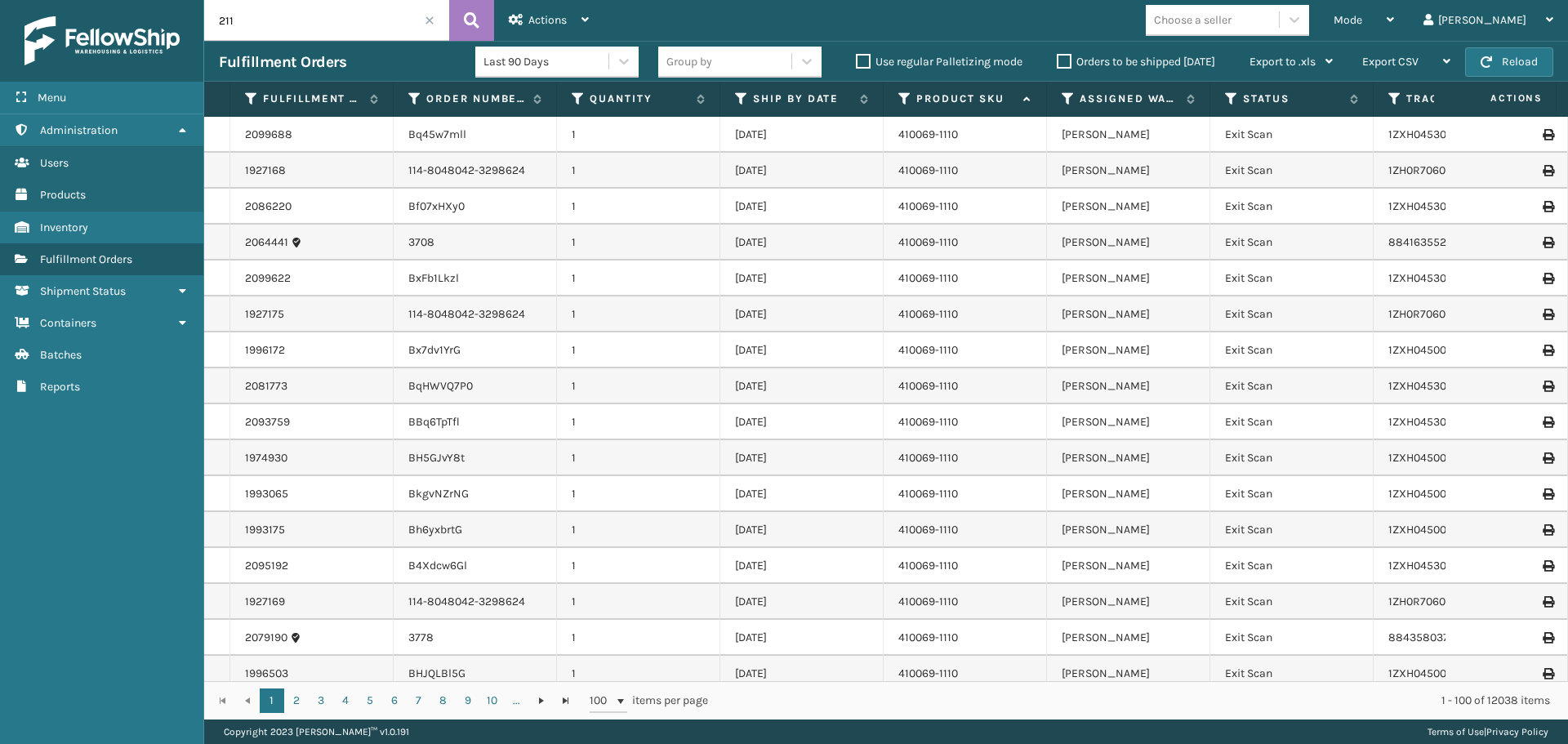
click at [346, 18] on input "211" at bounding box center [327, 20] width 245 height 41
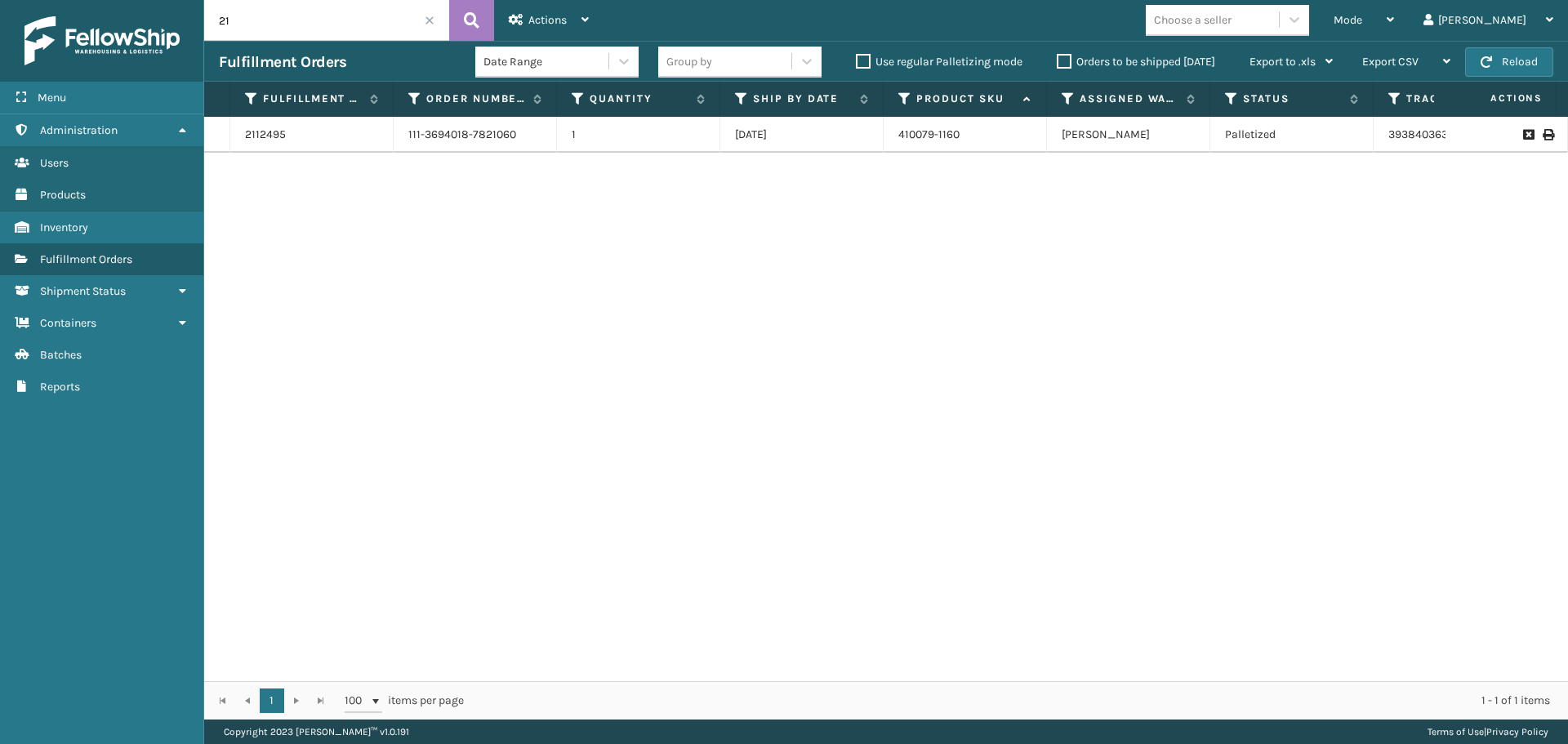
type input "2"
paste input "2112700"
type input "2112700"
click at [253, 131] on link "2112700" at bounding box center [265, 135] width 40 height 16
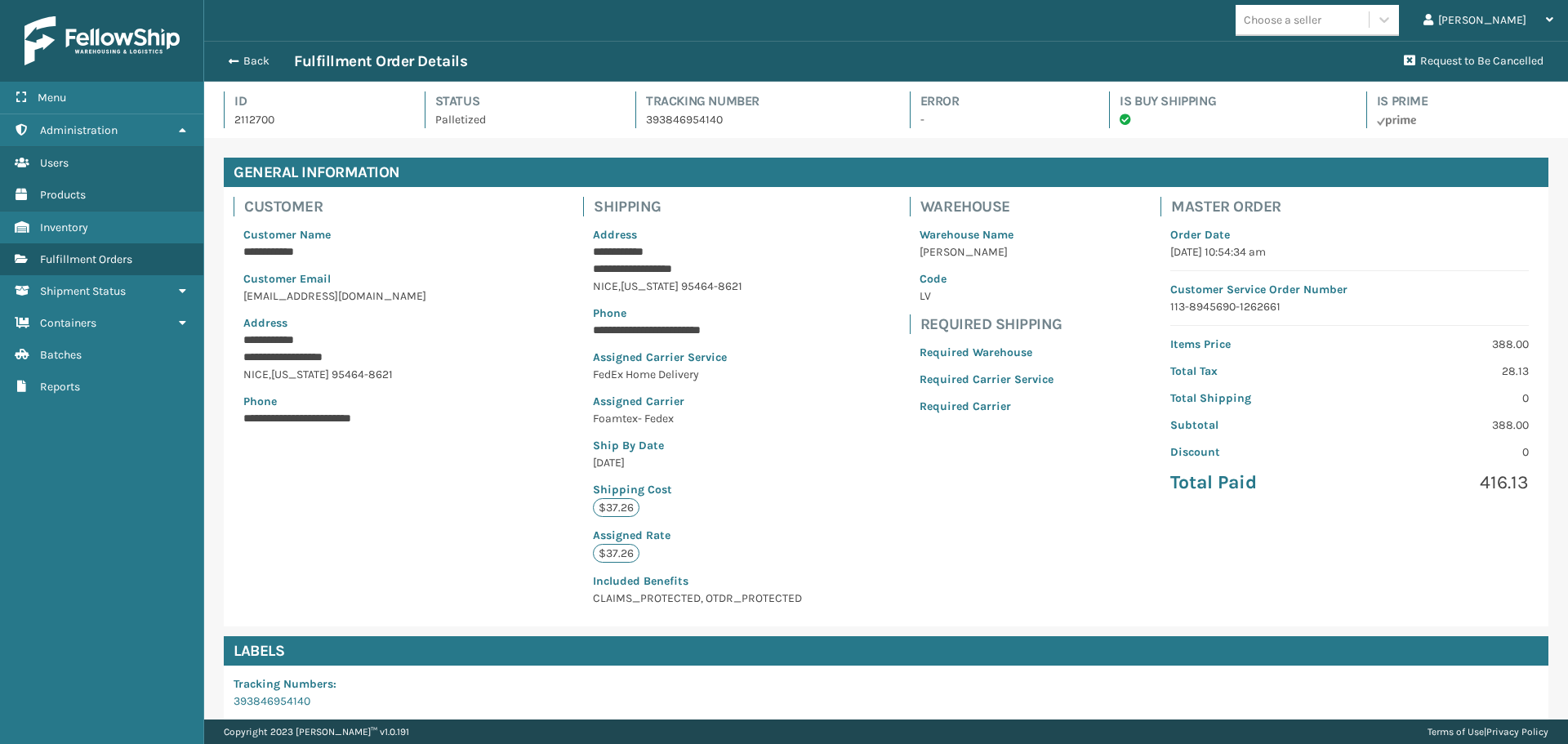
scroll to position [39, 1364]
click at [241, 62] on button "Back" at bounding box center [256, 61] width 75 height 15
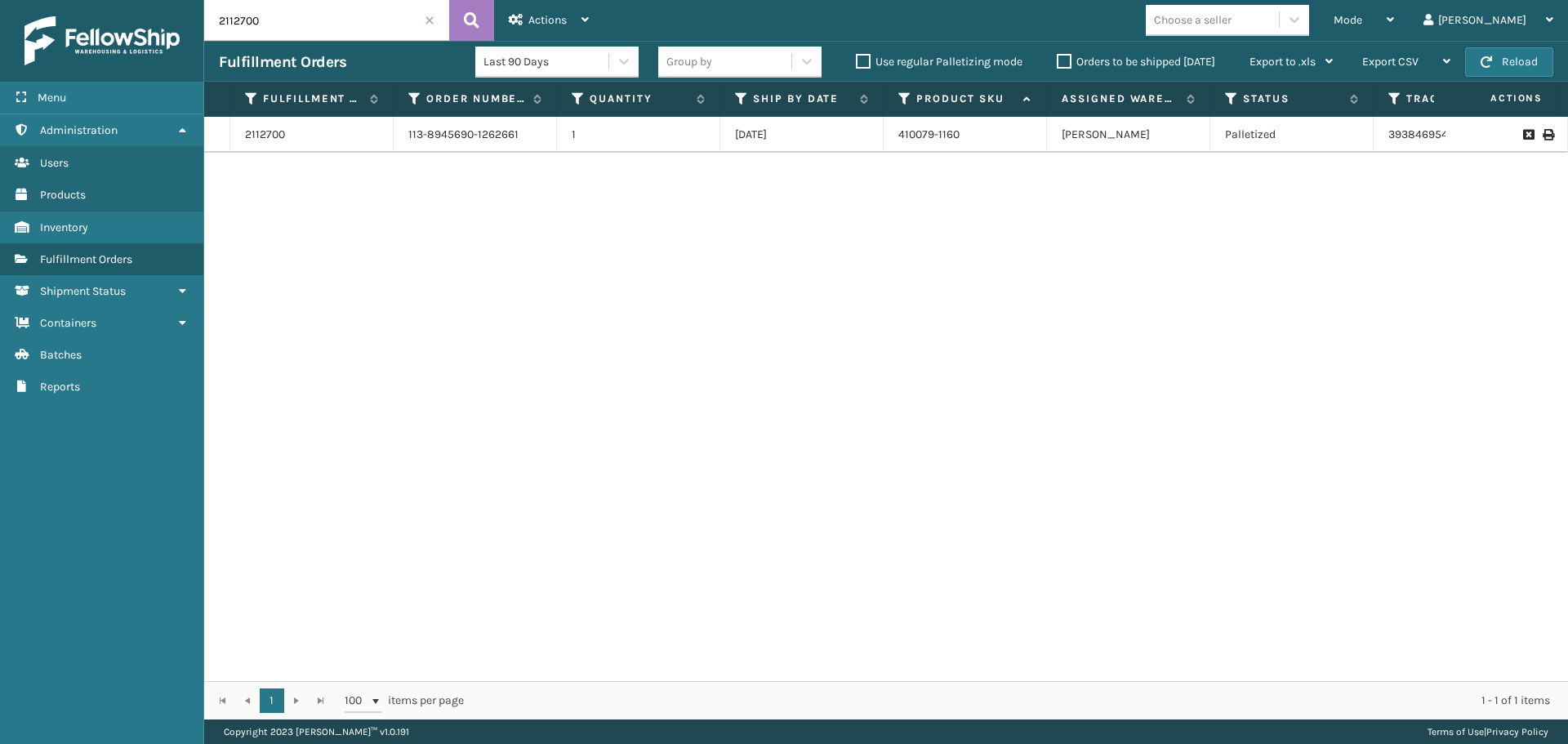
click at [429, 24] on span at bounding box center [429, 20] width 10 height 10
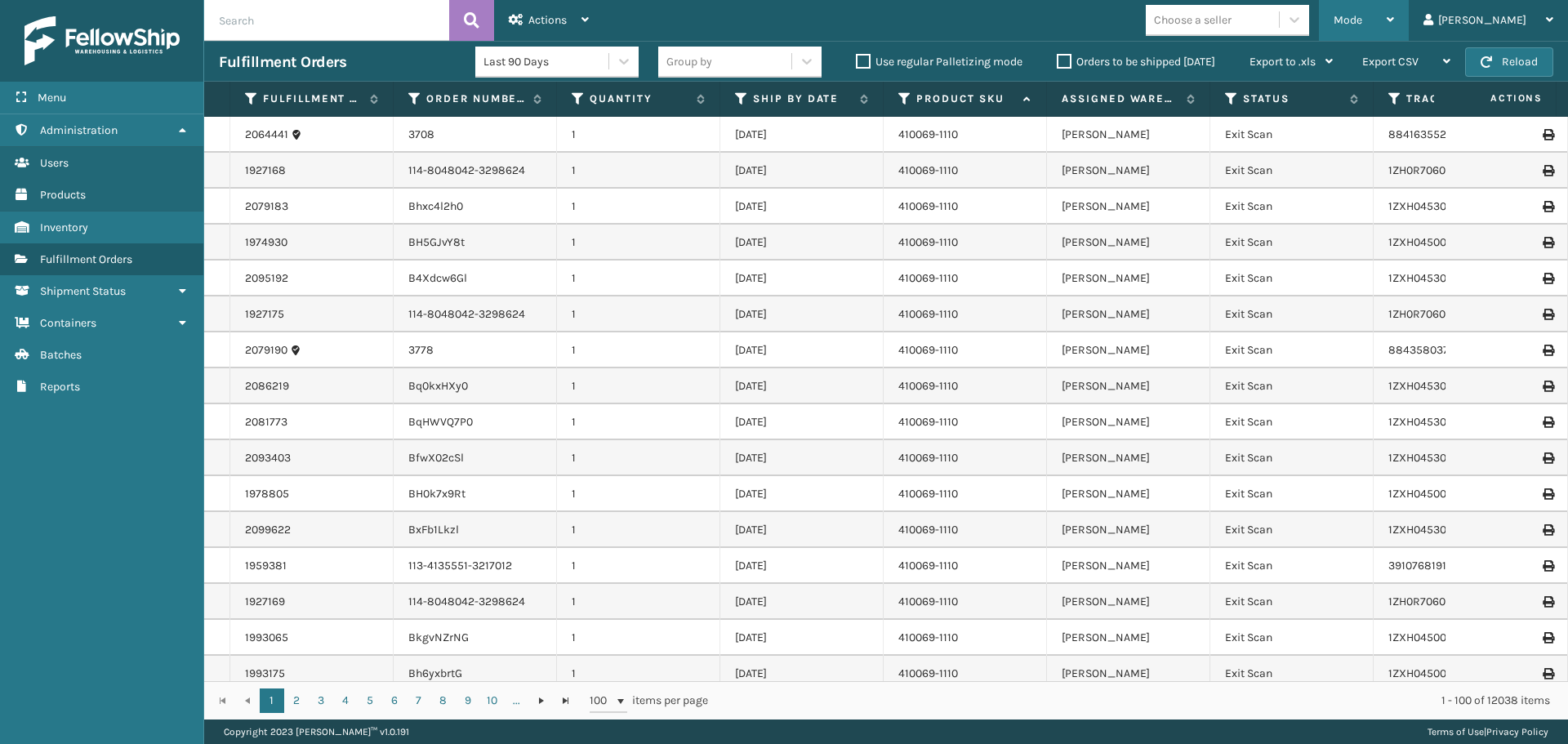
click at [1362, 19] on span "Mode" at bounding box center [1347, 19] width 28 height 14
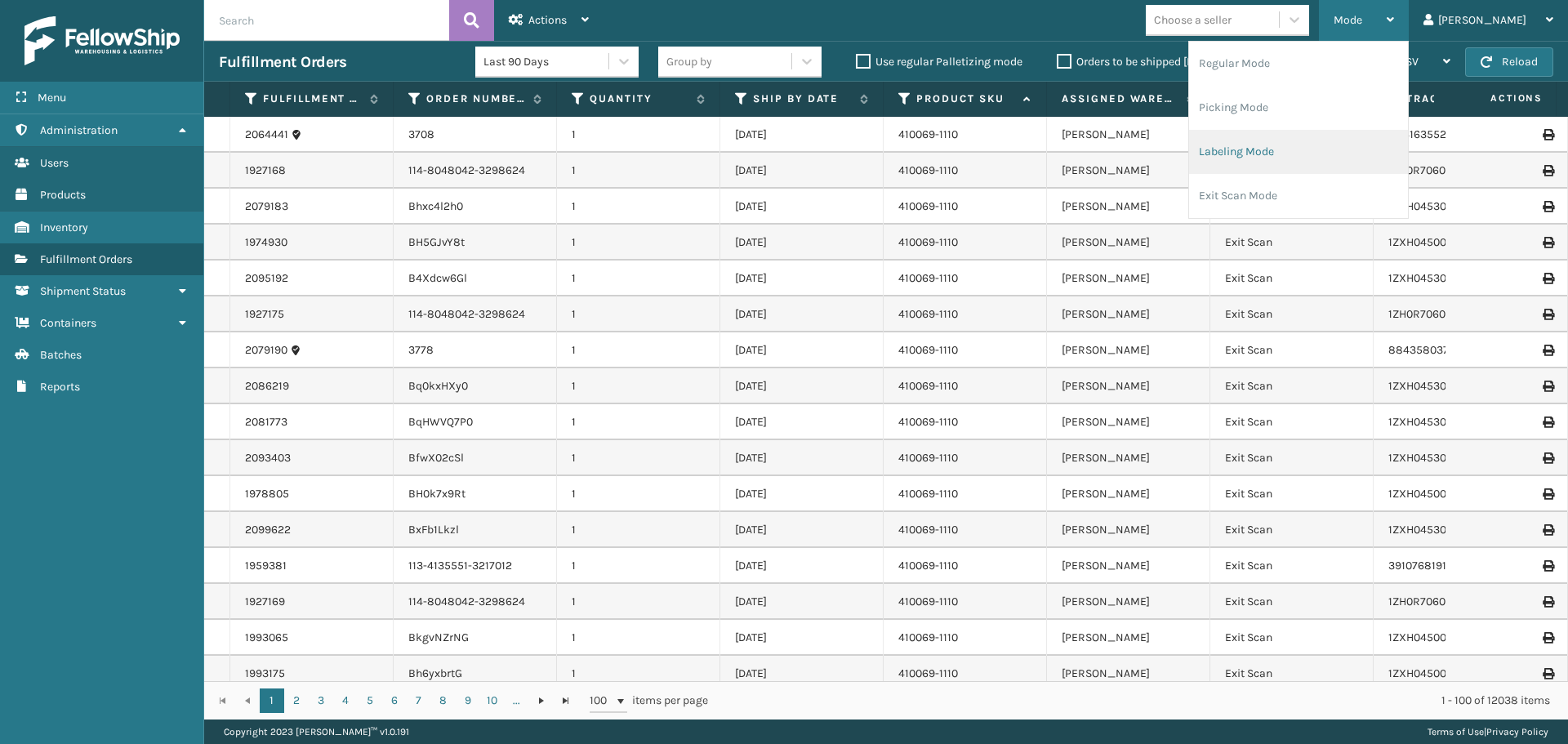
click at [1365, 146] on li "Labeling Mode" at bounding box center [1298, 152] width 219 height 44
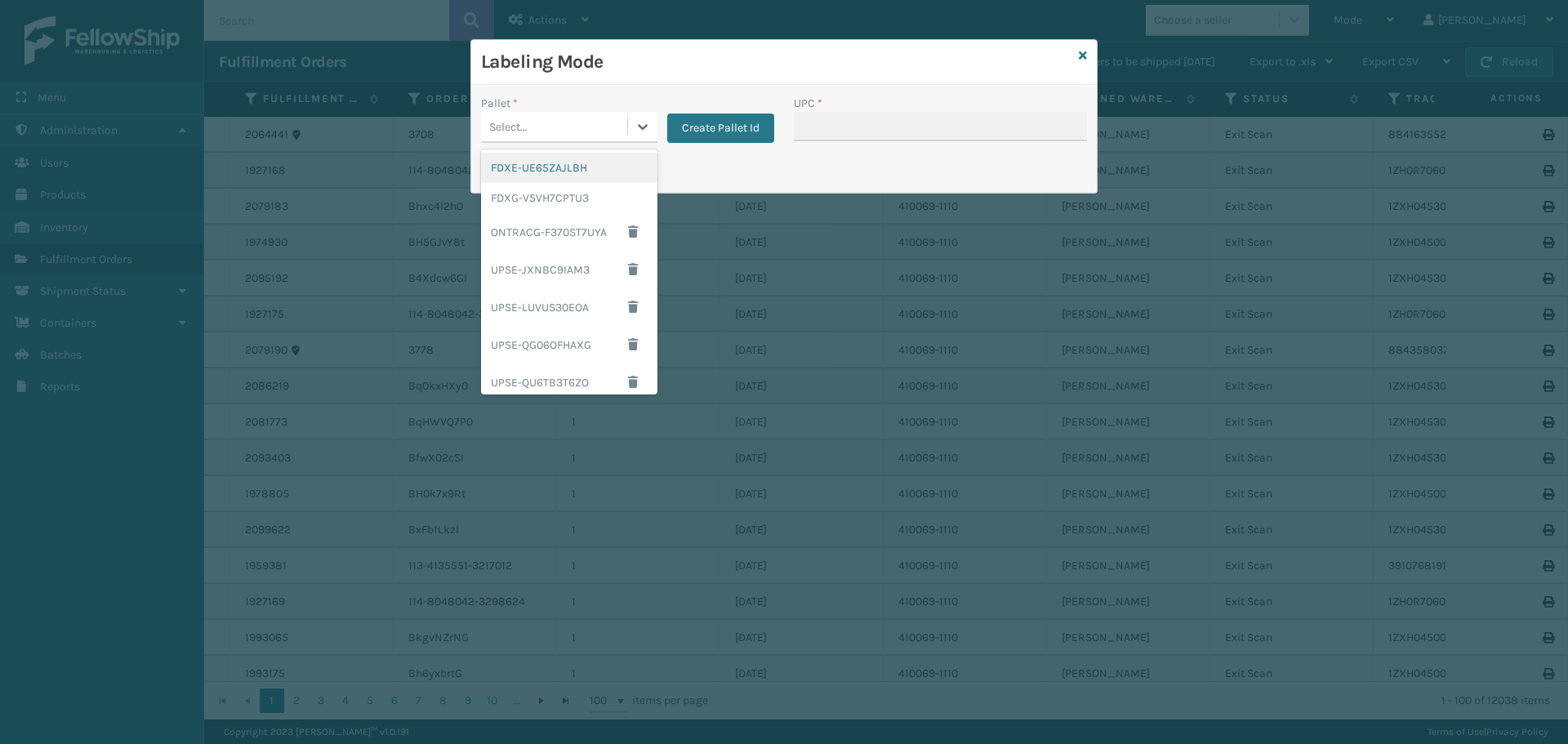
click at [540, 121] on div "Select..." at bounding box center [554, 127] width 146 height 27
click at [565, 199] on div "FDXG-V5VH7CPTU3" at bounding box center [569, 197] width 176 height 30
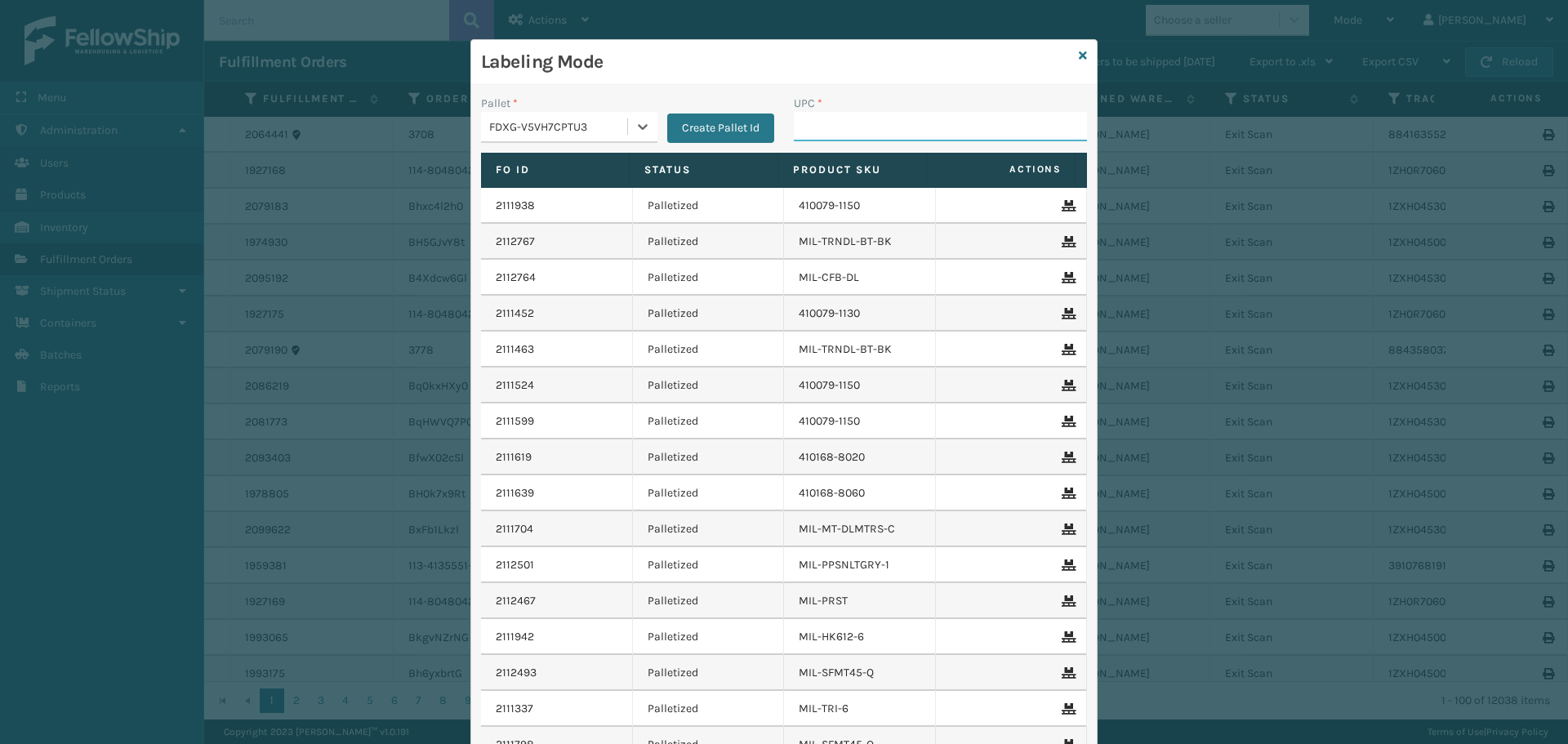
drag, startPoint x: 821, startPoint y: 119, endPoint x: 814, endPoint y: 122, distance: 7.6
click at [821, 119] on input "UPC *" at bounding box center [939, 127] width 293 height 29
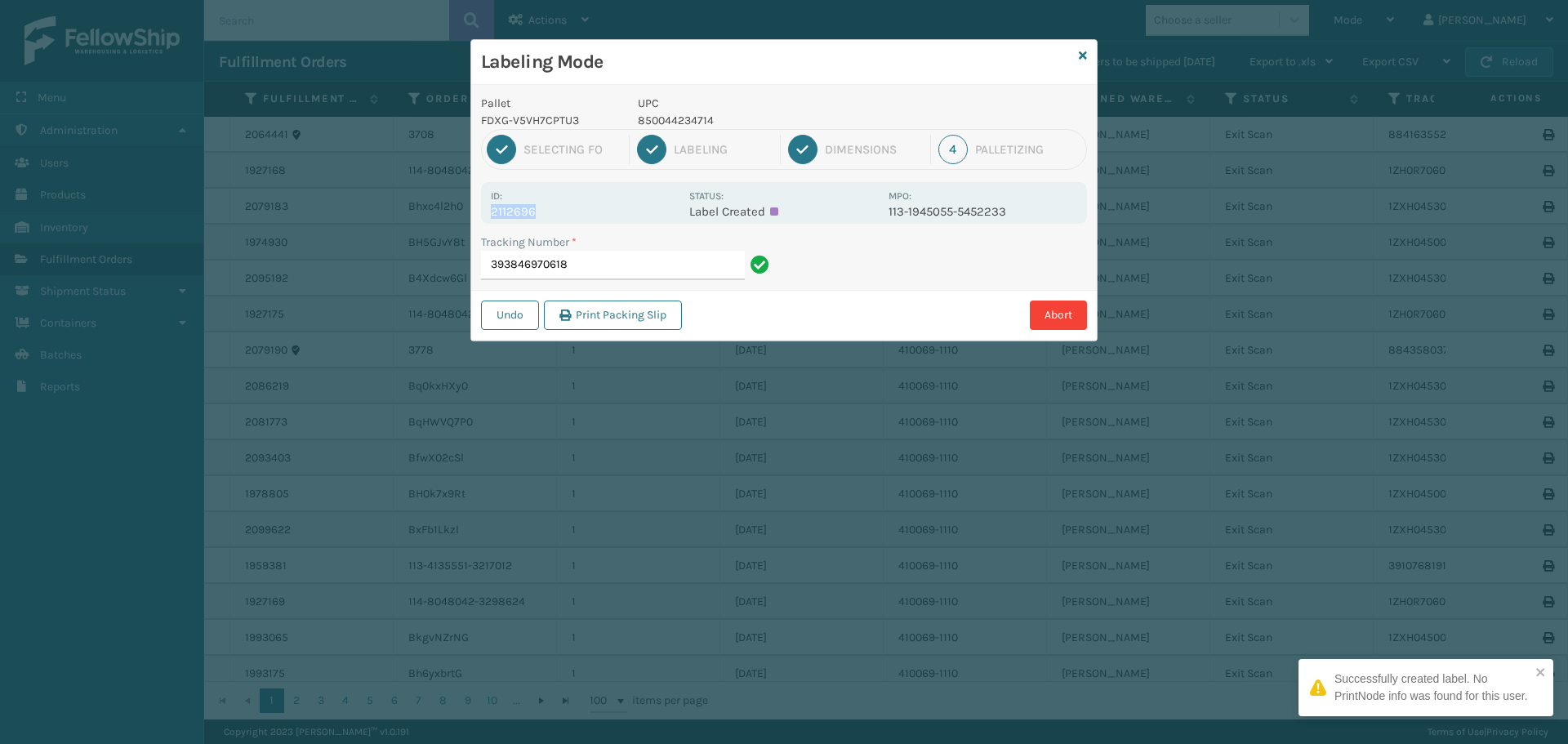
drag, startPoint x: 556, startPoint y: 221, endPoint x: 483, endPoint y: 218, distance: 73.1
click at [483, 218] on div "Id: 2112696 Status: Label Created MPO: 113-1945055-5452233" at bounding box center [784, 203] width 606 height 42
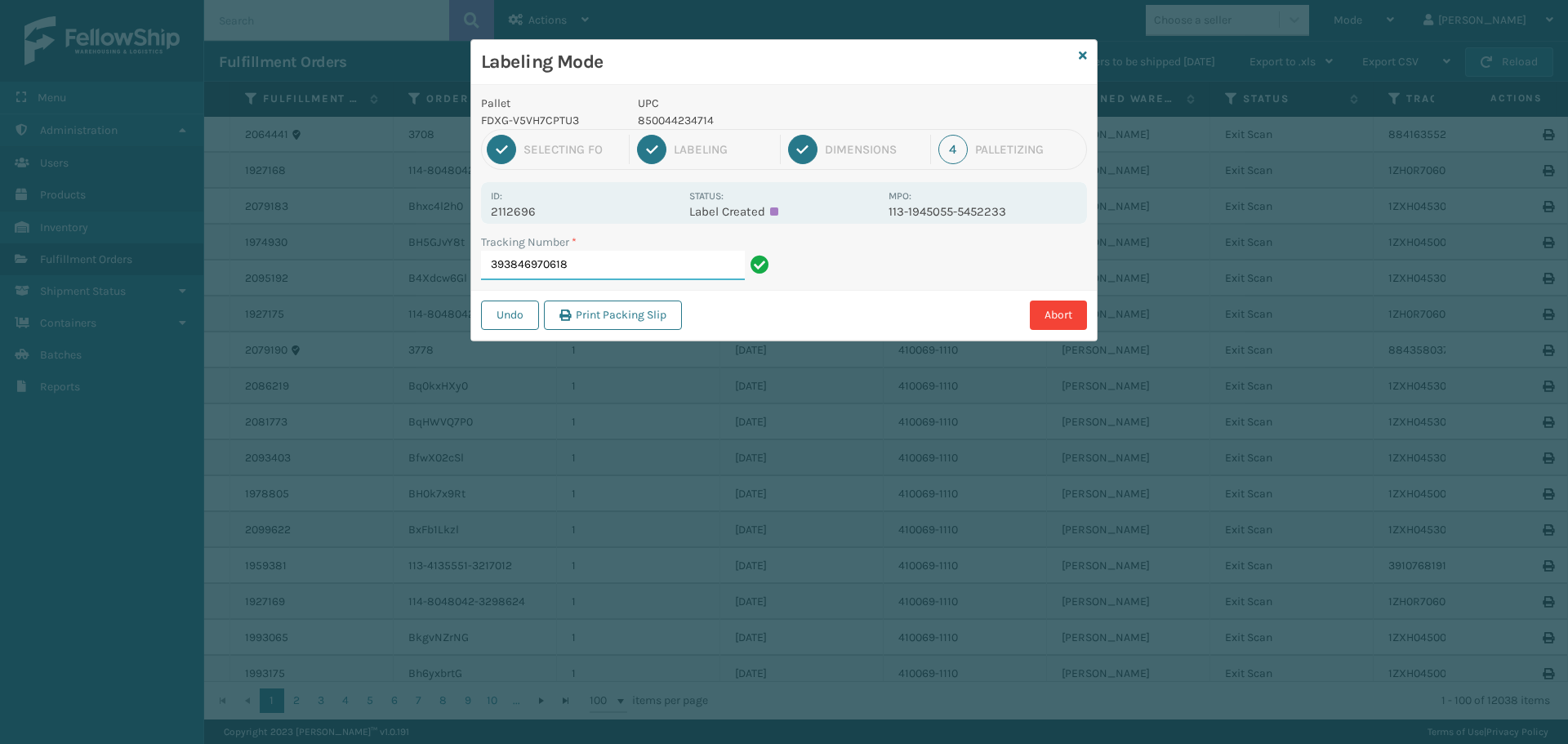
click at [615, 265] on input "393846970618" at bounding box center [612, 266] width 264 height 29
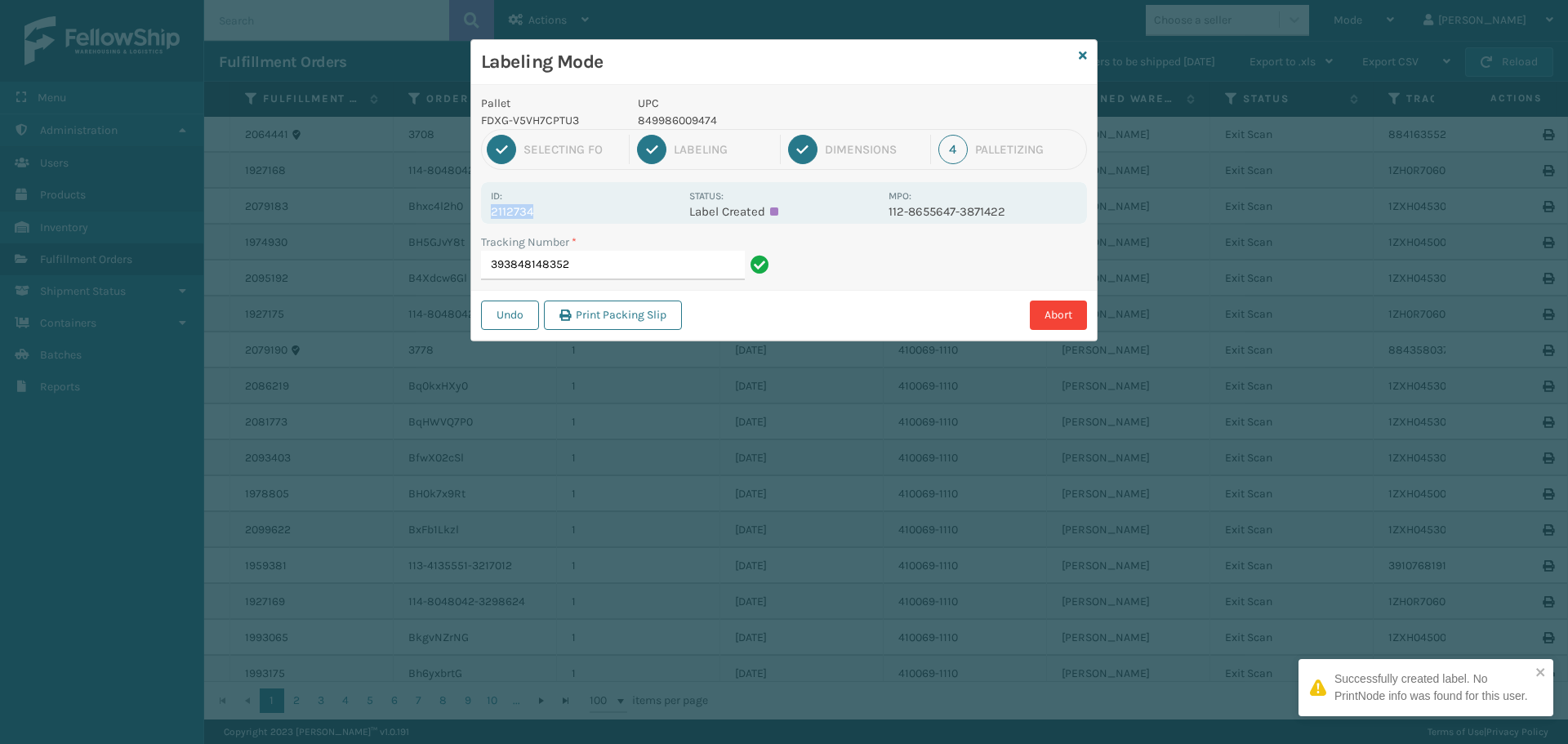
drag, startPoint x: 542, startPoint y: 207, endPoint x: 451, endPoint y: 218, distance: 91.7
click at [451, 217] on div "Labeling Mode Pallet FDXG-V5VH7CPTU3 UPC 849986009474 1 Selecting FO 2 Labeling…" at bounding box center [784, 372] width 1568 height 744
click at [640, 264] on input "393848148352" at bounding box center [612, 266] width 264 height 29
drag, startPoint x: 571, startPoint y: 212, endPoint x: 584, endPoint y: 207, distance: 13.9
click at [584, 207] on div "Id: 2112689" at bounding box center [585, 203] width 189 height 32
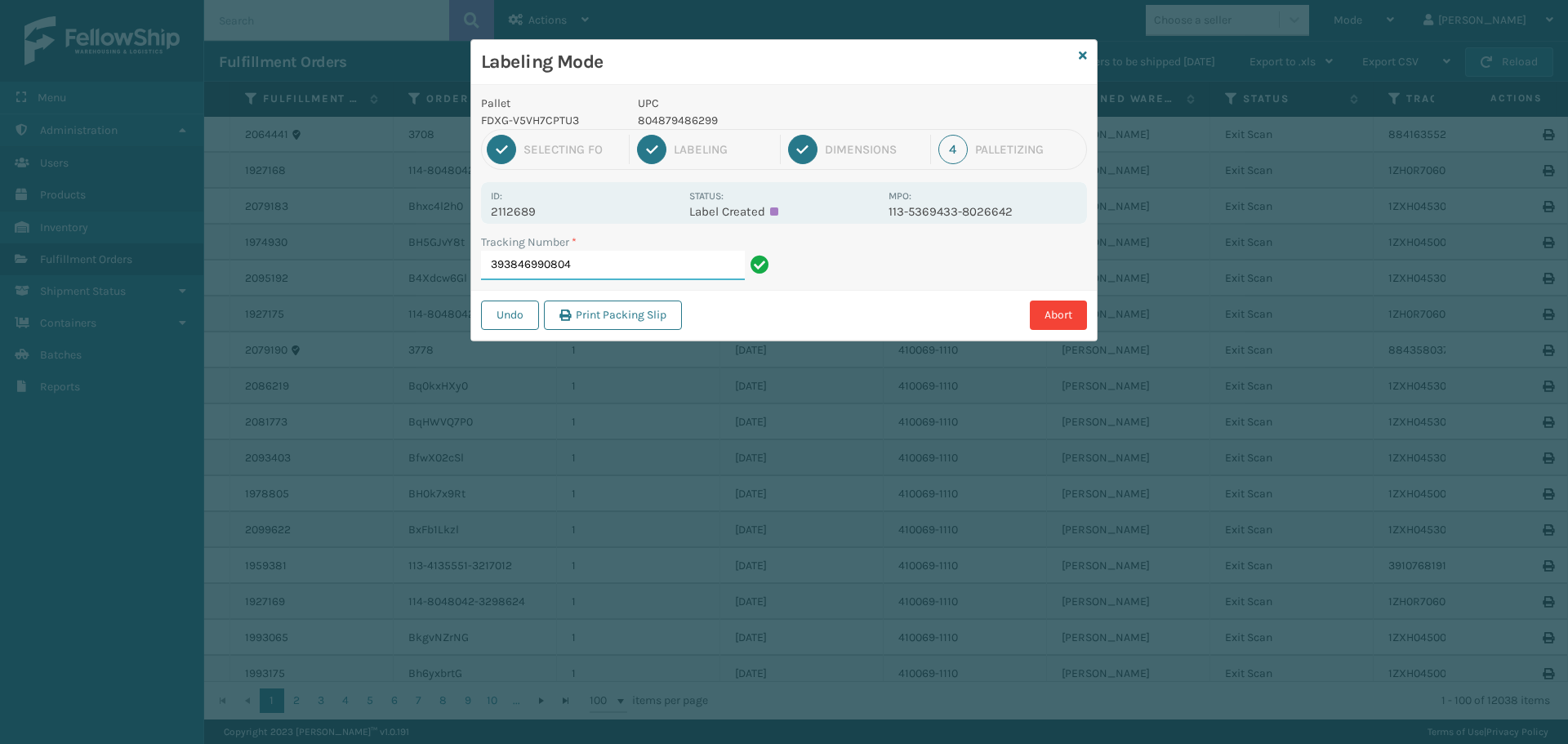
click at [683, 272] on input "393846990804" at bounding box center [612, 266] width 264 height 29
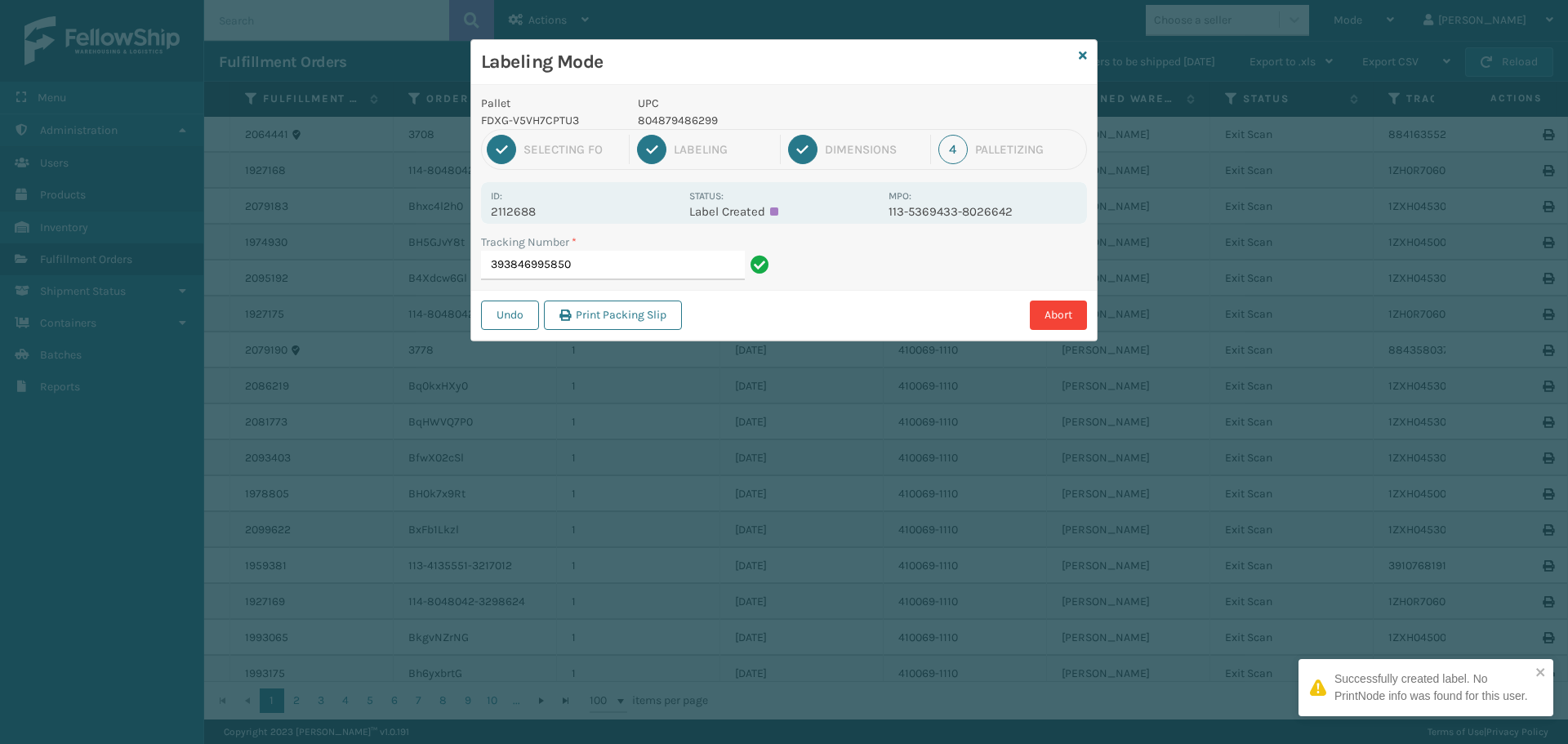
drag, startPoint x: 549, startPoint y: 195, endPoint x: 486, endPoint y: 211, distance: 65.0
click at [486, 210] on div "Id: 2112688 Status: Label Created MPO: 113-5369433-8026642" at bounding box center [784, 203] width 606 height 42
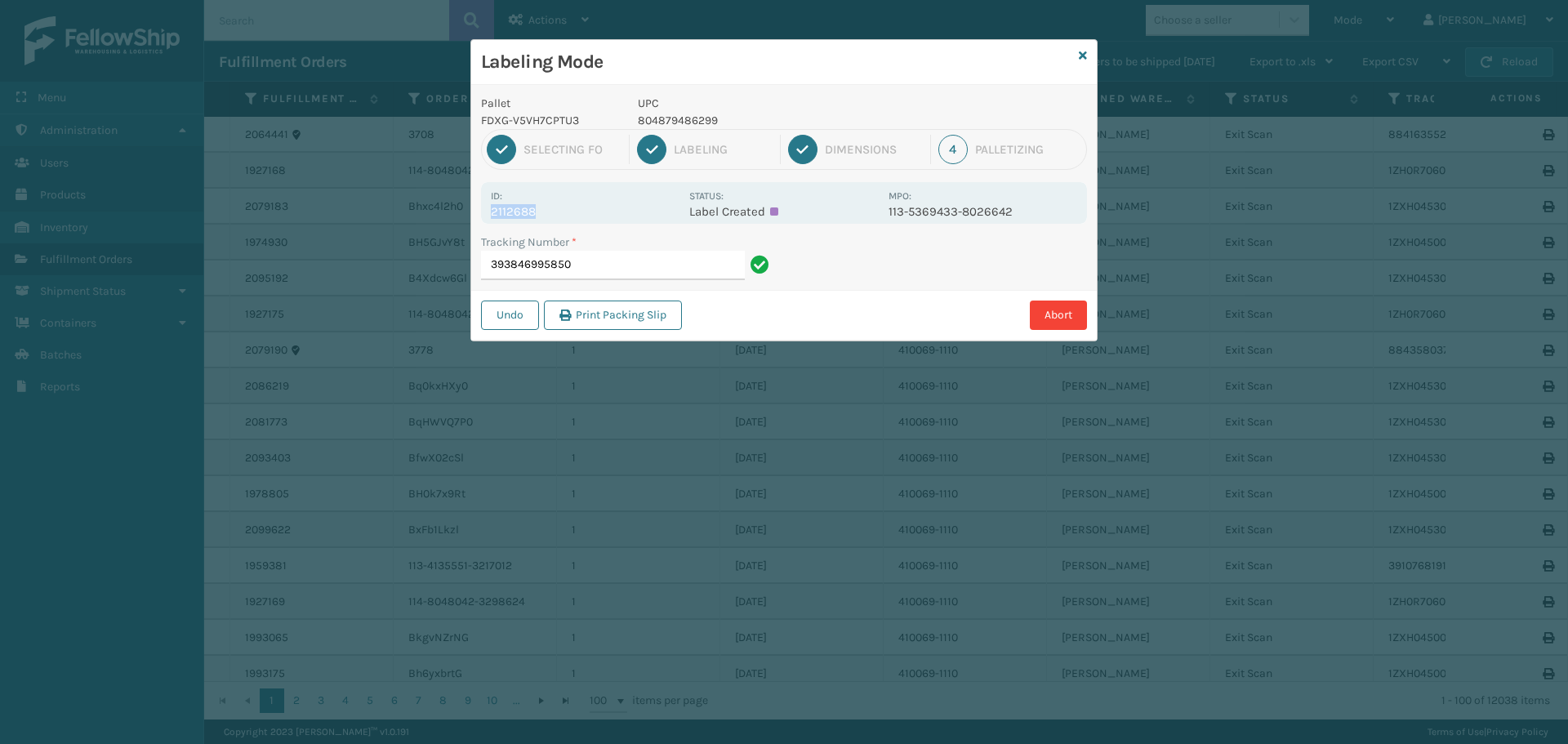
drag, startPoint x: 528, startPoint y: 218, endPoint x: 478, endPoint y: 221, distance: 50.1
click at [478, 221] on div "Pallet FDXG-V5VH7CPTU3 UPC 804879486299 1 Selecting FO 2 Labeling 3 Dimensions …" at bounding box center [783, 213] width 625 height 256
click at [586, 275] on input "393846995850" at bounding box center [612, 266] width 264 height 29
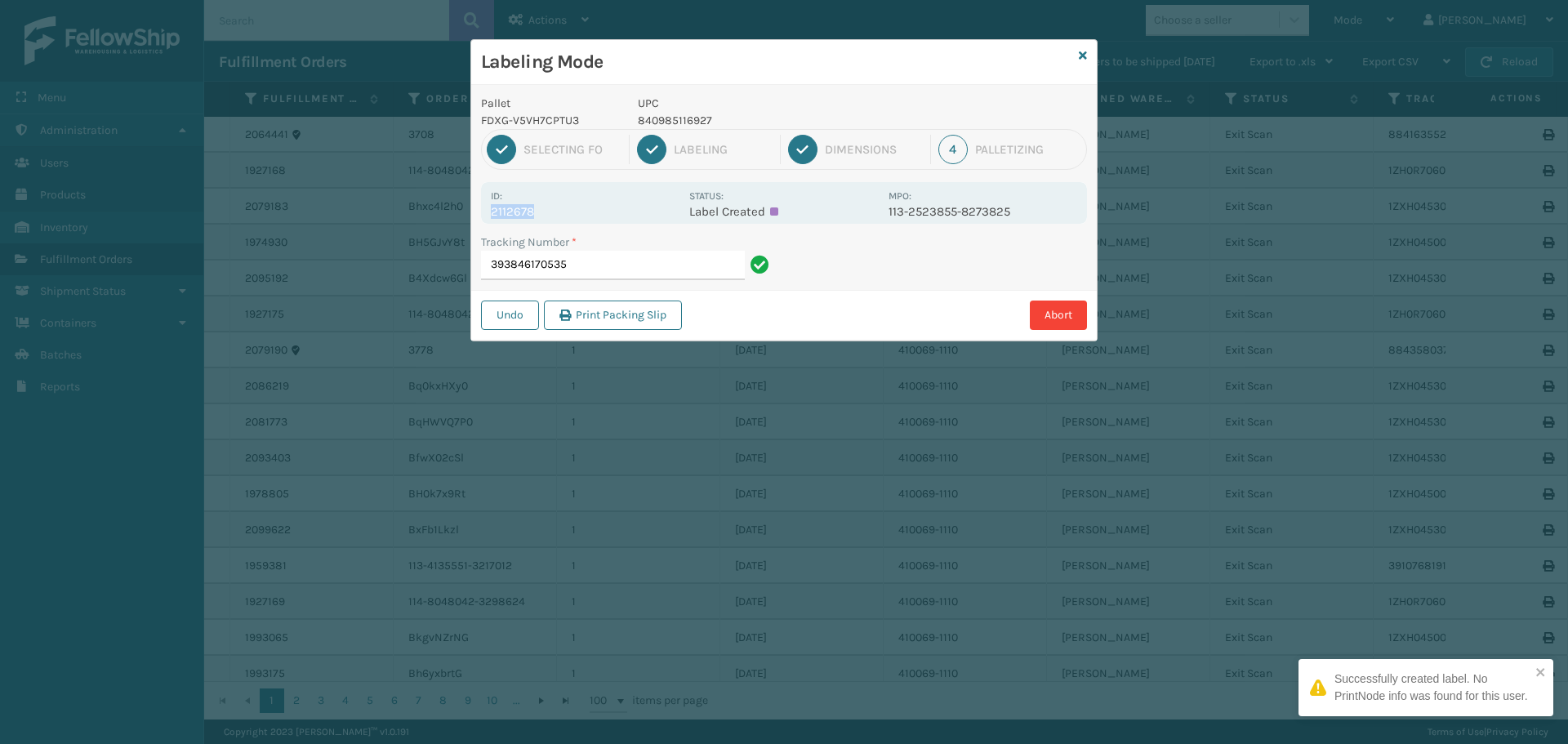
drag, startPoint x: 538, startPoint y: 212, endPoint x: 476, endPoint y: 217, distance: 62.2
click at [476, 217] on div "Pallet FDXG-V5VH7CPTU3 UPC 840985116927 1 Selecting FO 2 Labeling 3 Dimensions …" at bounding box center [783, 213] width 625 height 256
click at [608, 259] on input "393846170535" at bounding box center [612, 266] width 264 height 29
drag, startPoint x: 538, startPoint y: 218, endPoint x: 499, endPoint y: 221, distance: 39.1
click at [499, 221] on div "Id: 2112762 Status: Label Created MPO: 129027641619504" at bounding box center [784, 203] width 606 height 42
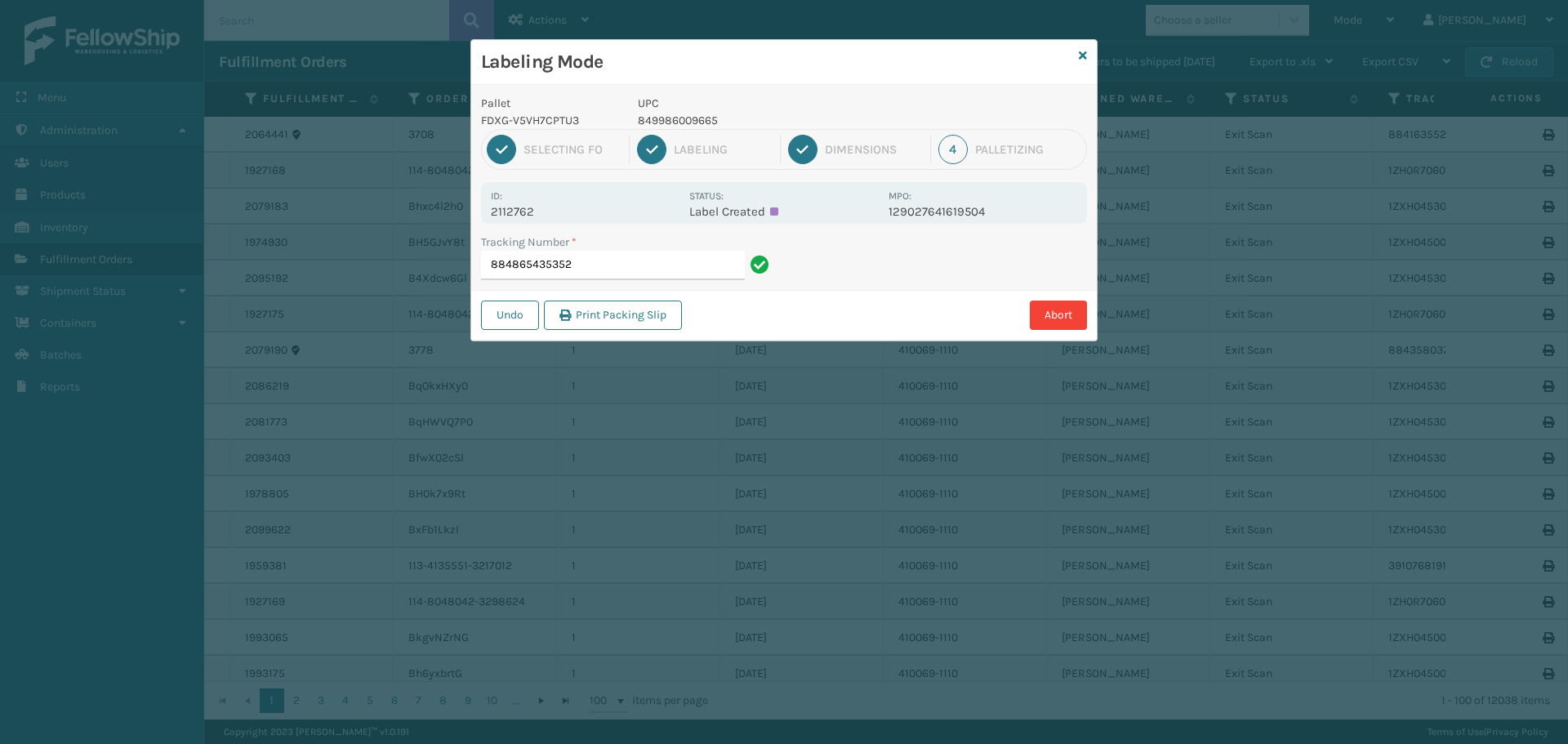
click at [622, 226] on div "Pallet FDXG-V5VH7CPTU3 UPC 849986009665 1 Selecting FO 2 Labeling 3 Dimensions …" at bounding box center [783, 213] width 625 height 256
drag, startPoint x: 567, startPoint y: 212, endPoint x: 486, endPoint y: 221, distance: 81.5
click at [486, 221] on div "Id: 2112762 Status: Label Created MPO: 129027641619504" at bounding box center [784, 203] width 606 height 42
click at [604, 276] on input "884865435352" at bounding box center [612, 266] width 264 height 29
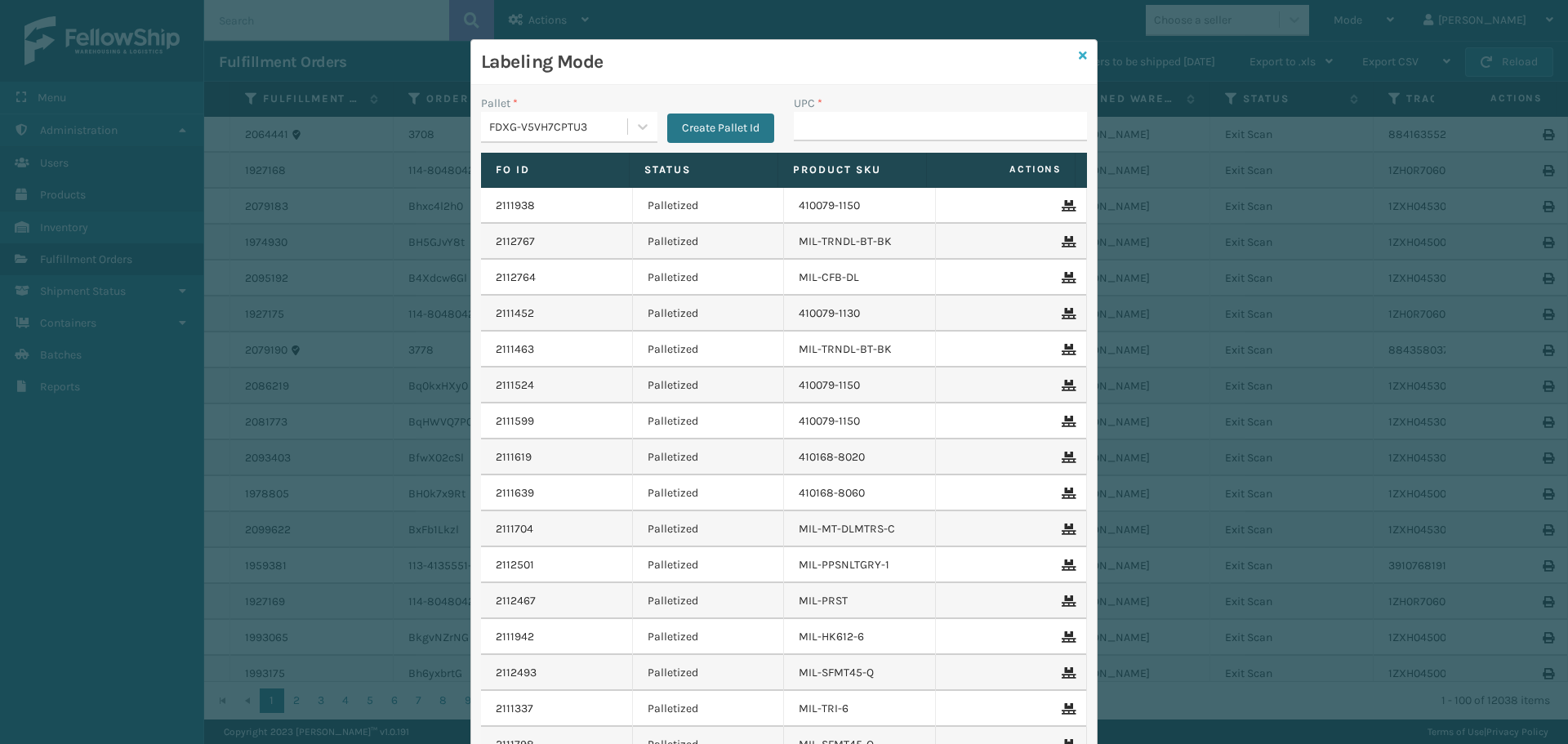
click at [1079, 63] on link at bounding box center [1082, 56] width 8 height 17
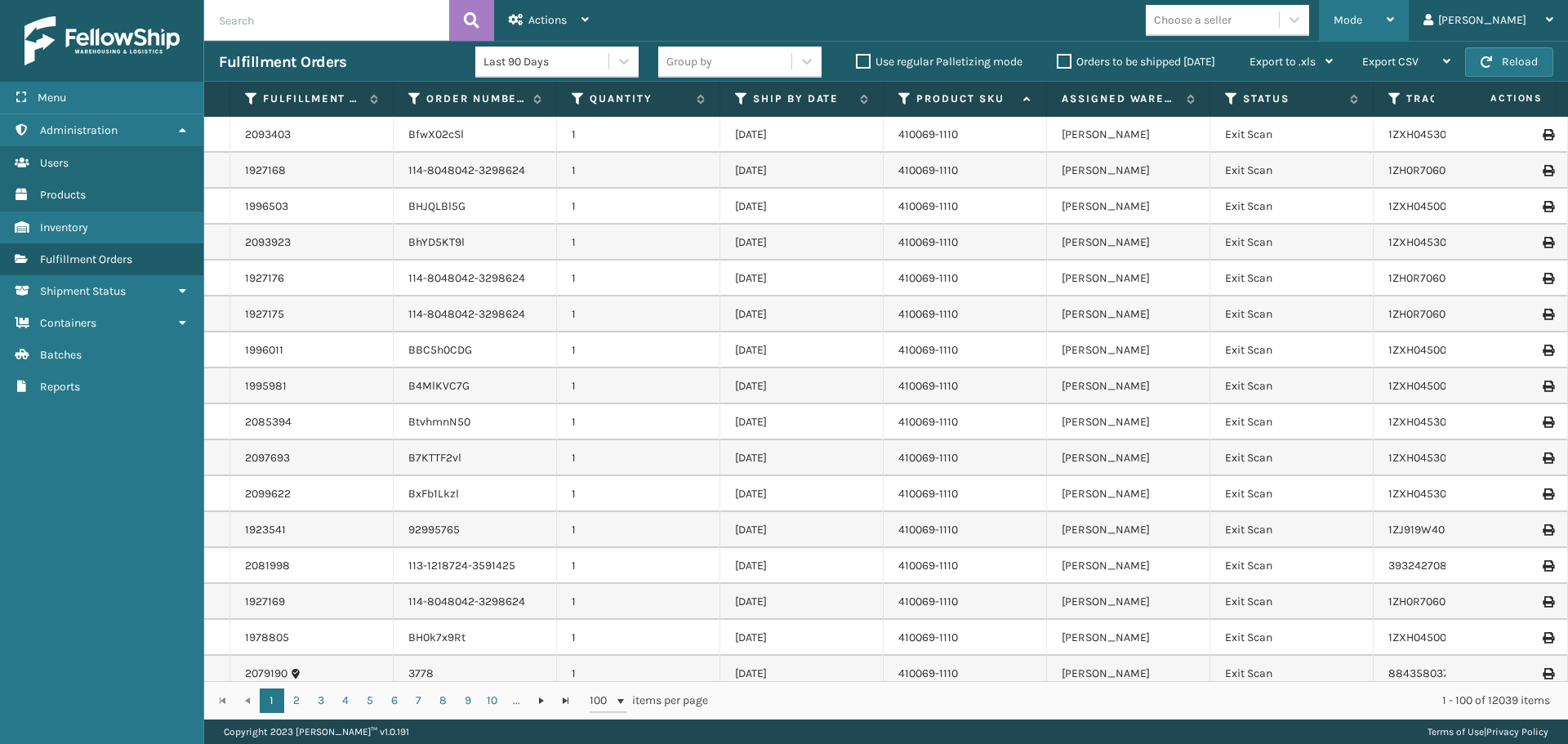
click at [1362, 17] on span "Mode" at bounding box center [1347, 19] width 28 height 14
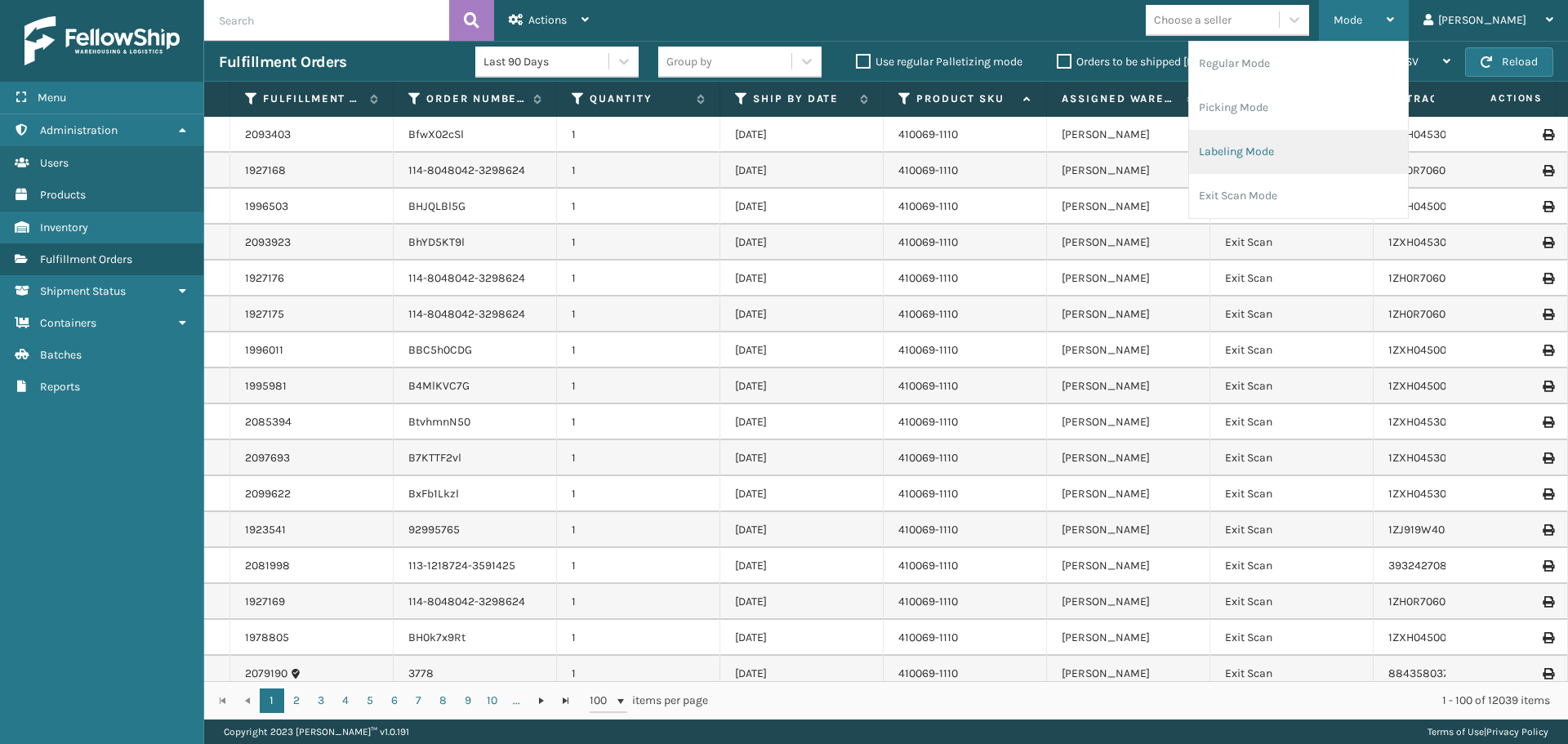
click at [1338, 149] on li "Labeling Mode" at bounding box center [1298, 152] width 219 height 44
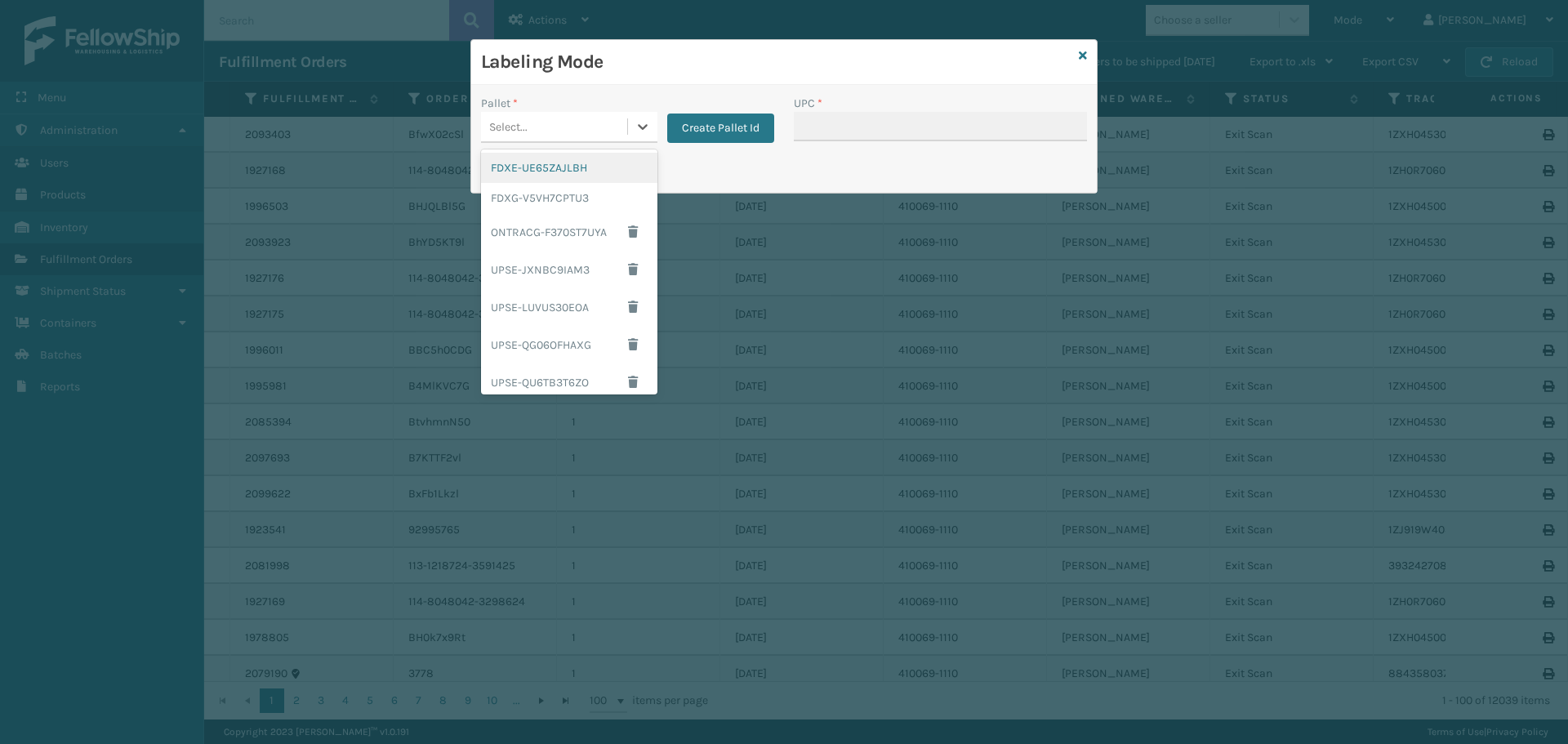
click at [576, 136] on div "Select..." at bounding box center [554, 127] width 146 height 27
click at [571, 337] on div "UPSG-8V6NZXA17O" at bounding box center [569, 338] width 176 height 30
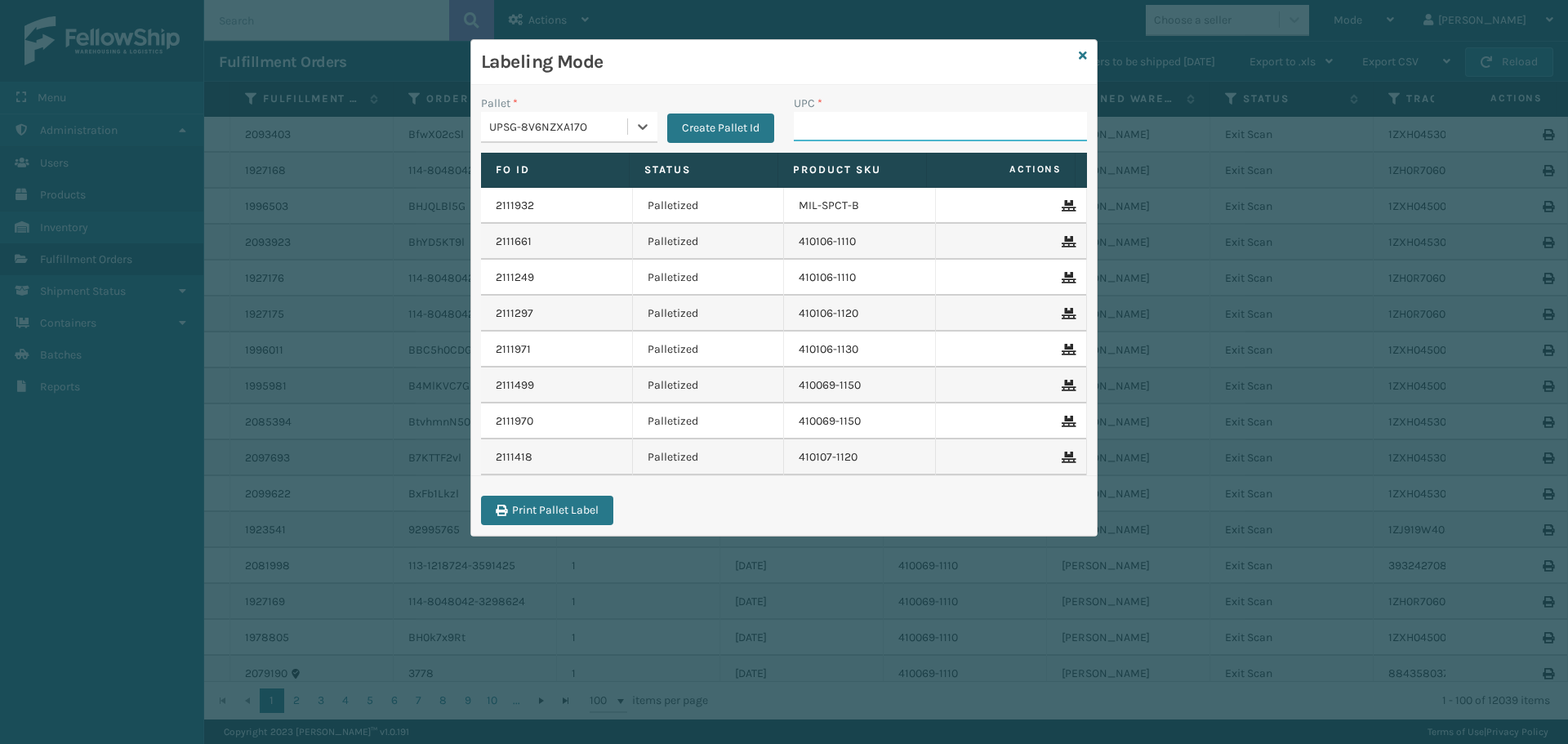
click at [979, 130] on input "UPC *" at bounding box center [939, 127] width 293 height 29
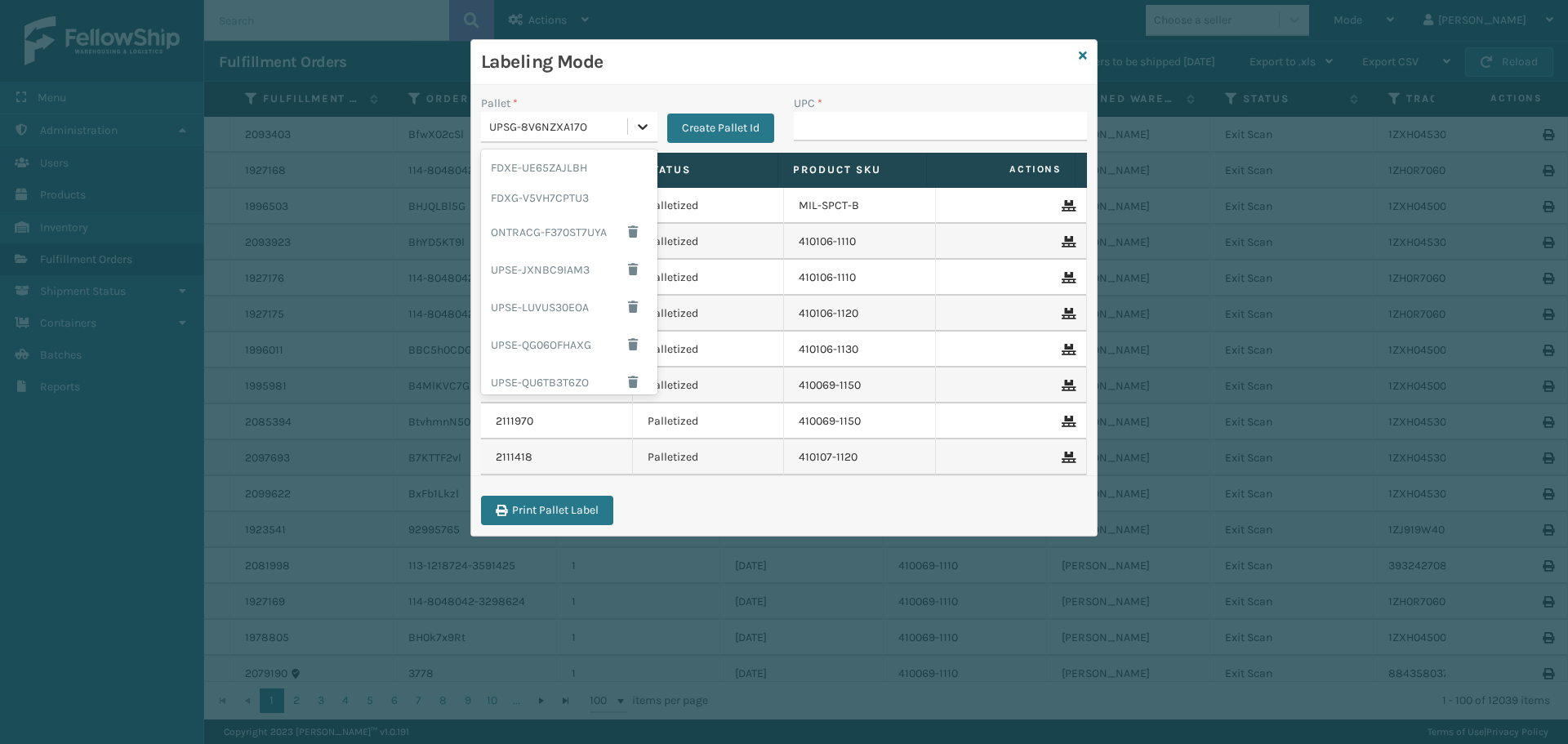
click at [652, 134] on div at bounding box center [643, 127] width 29 height 29
click at [517, 200] on div "FDXG-V5VH7CPTU3" at bounding box center [569, 197] width 176 height 30
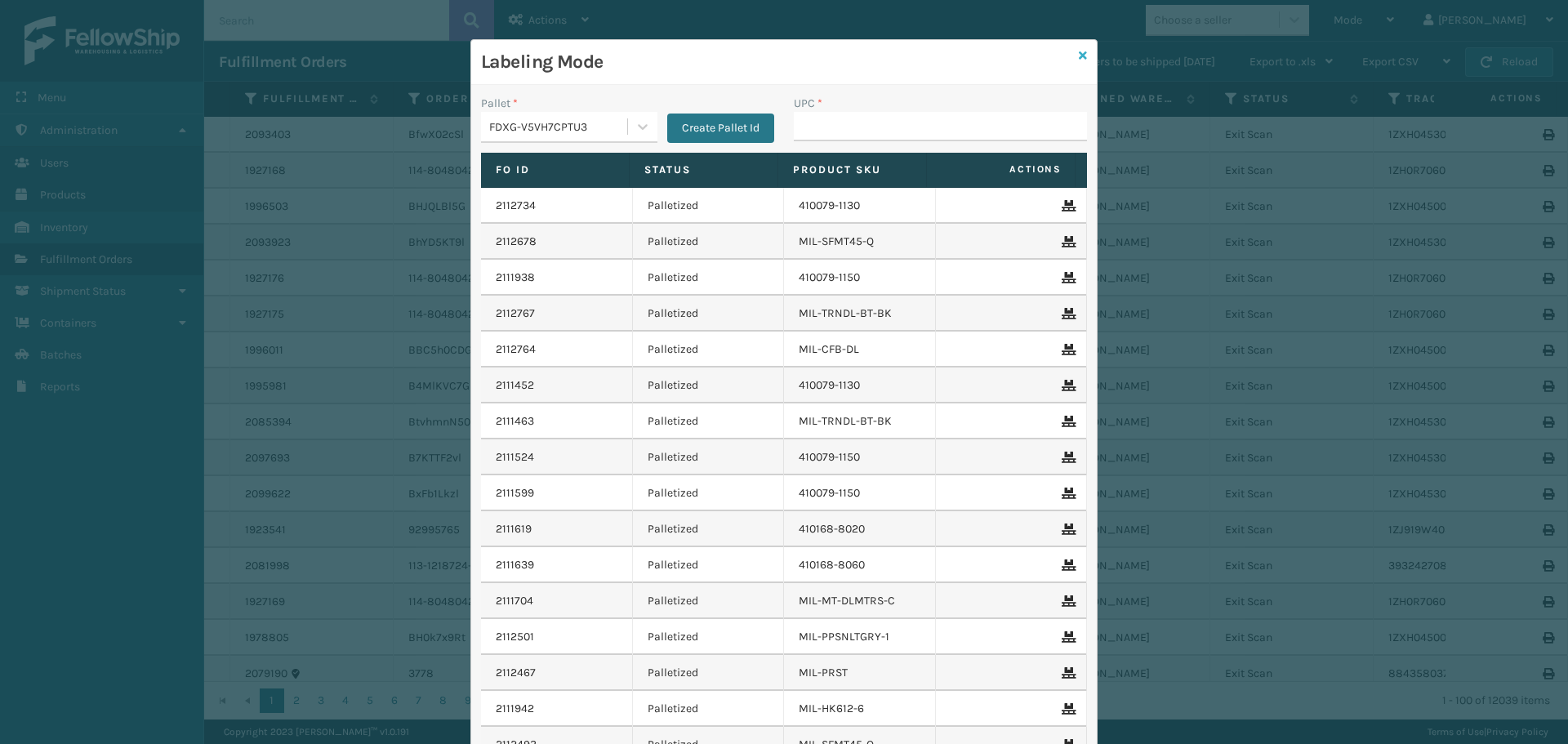
click at [1079, 61] on link at bounding box center [1082, 56] width 8 height 17
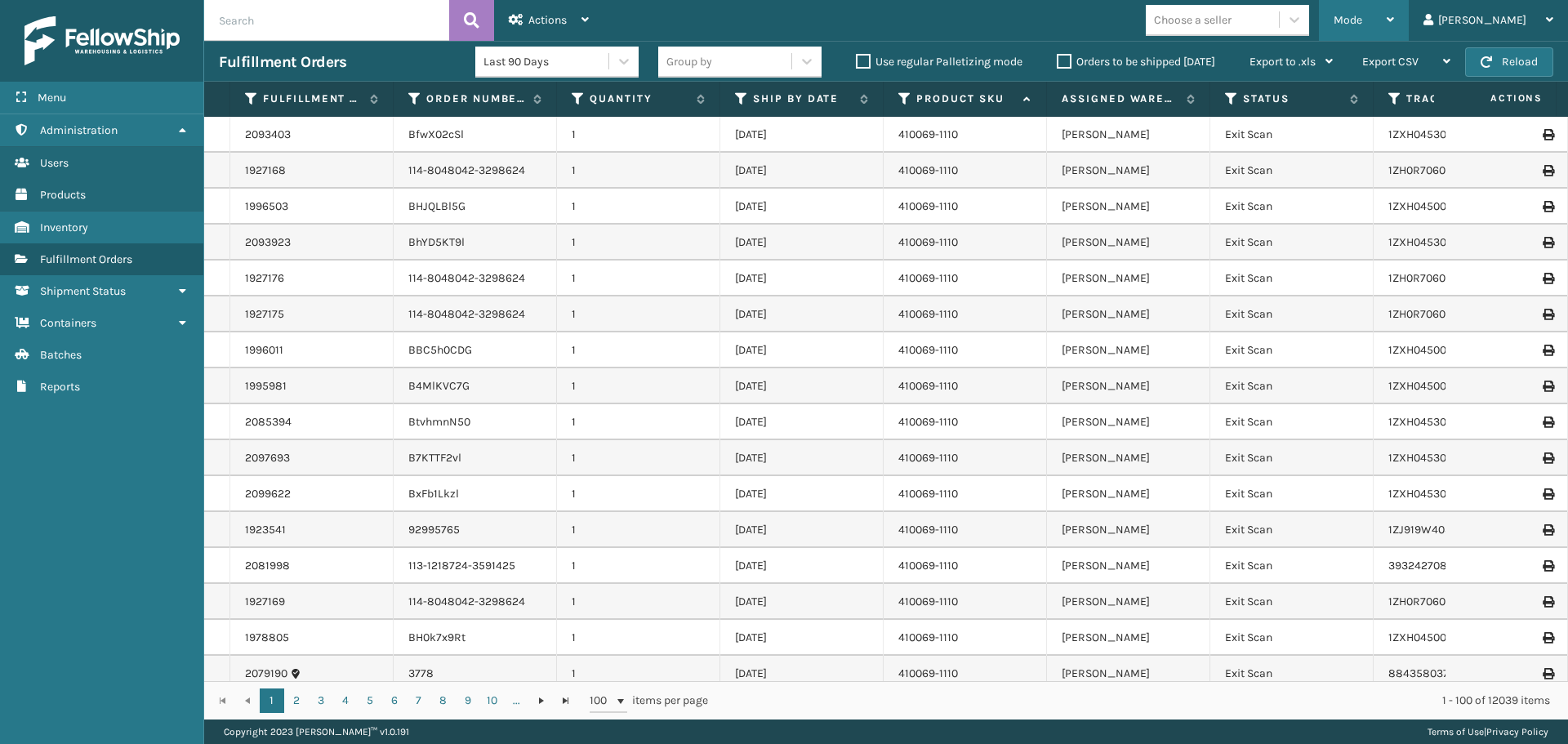
click at [1362, 21] on span "Mode" at bounding box center [1347, 19] width 28 height 14
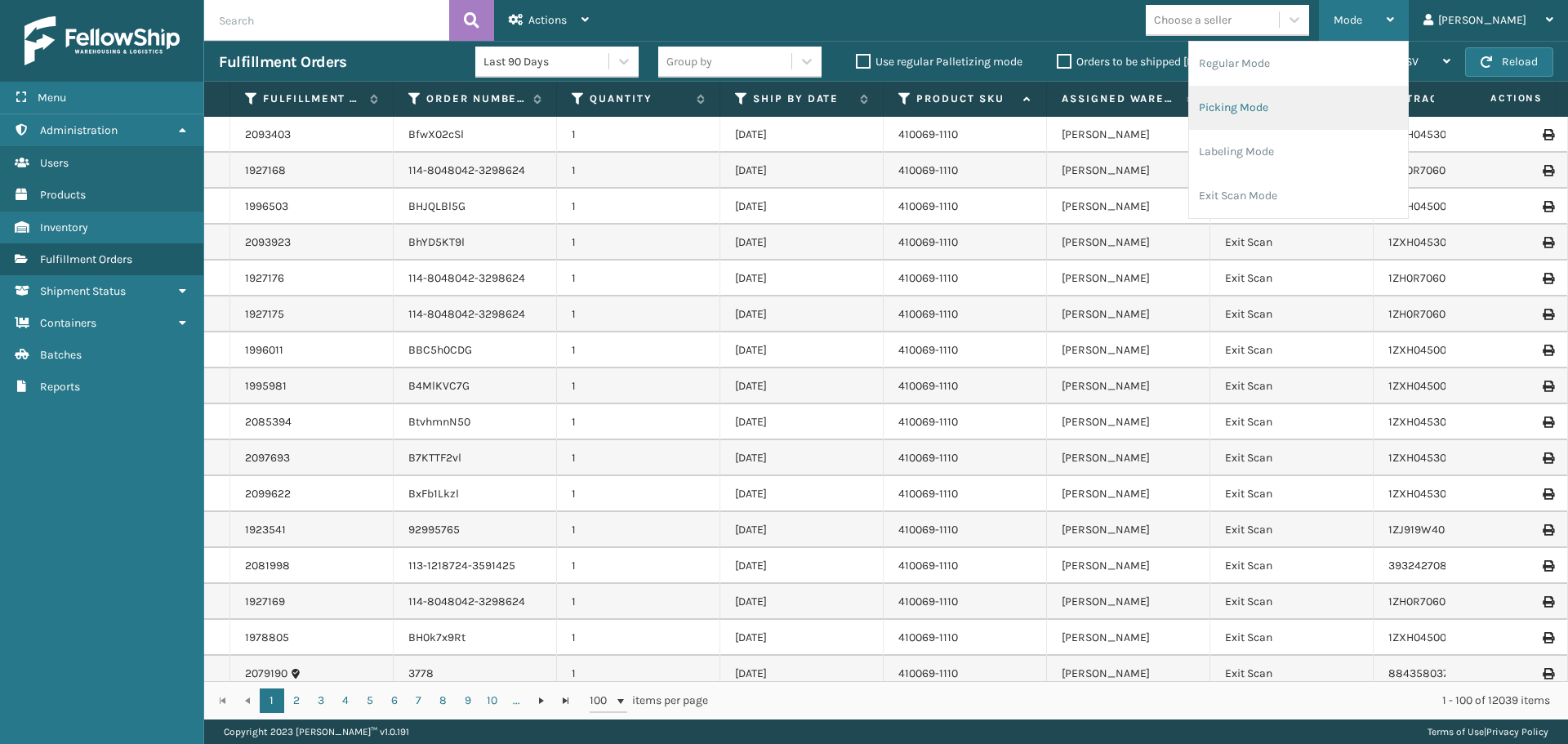
click at [1339, 100] on li "Picking Mode" at bounding box center [1298, 108] width 219 height 44
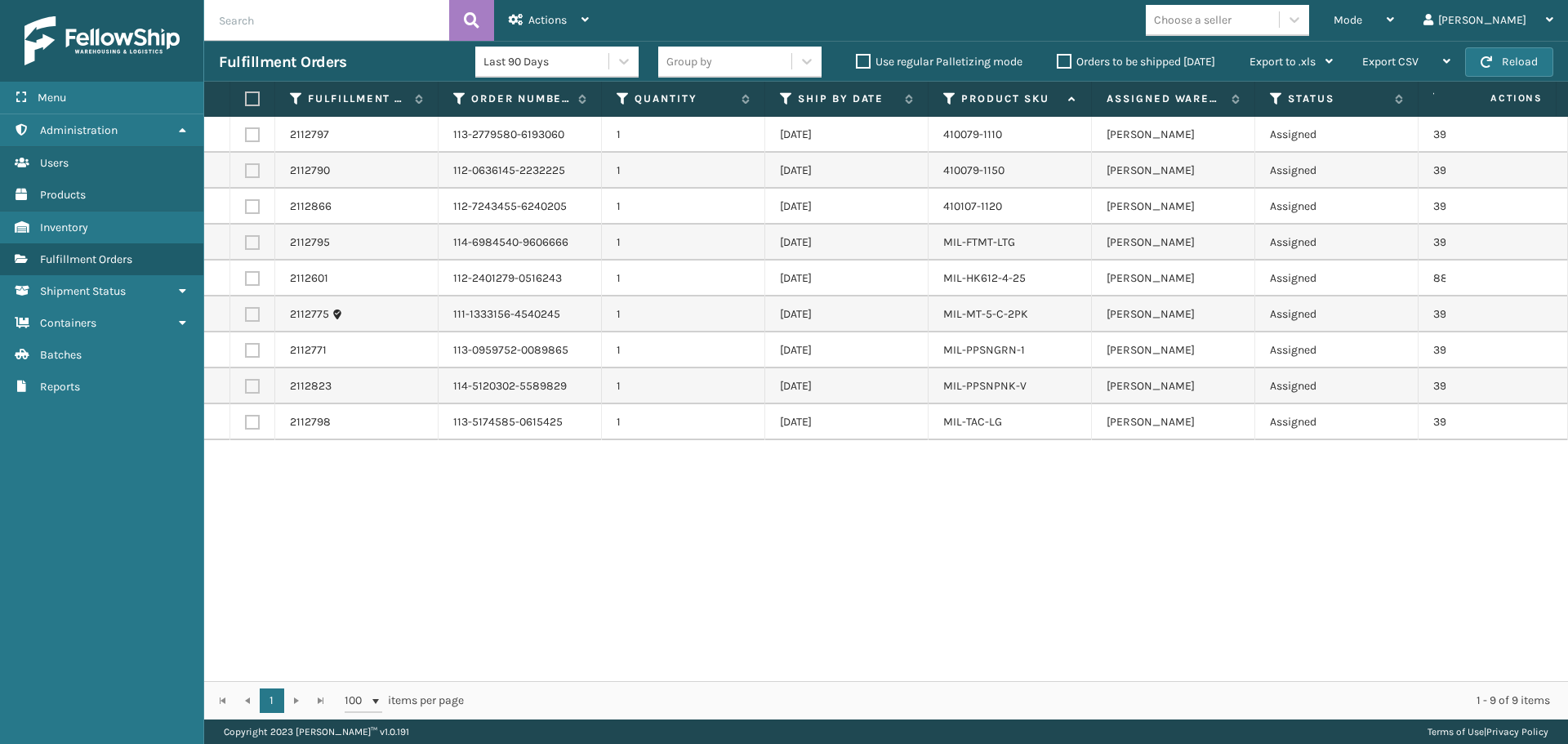
click at [253, 102] on label at bounding box center [249, 99] width 10 height 15
click at [246, 102] on input "checkbox" at bounding box center [245, 100] width 1 height 11
checkbox input "true"
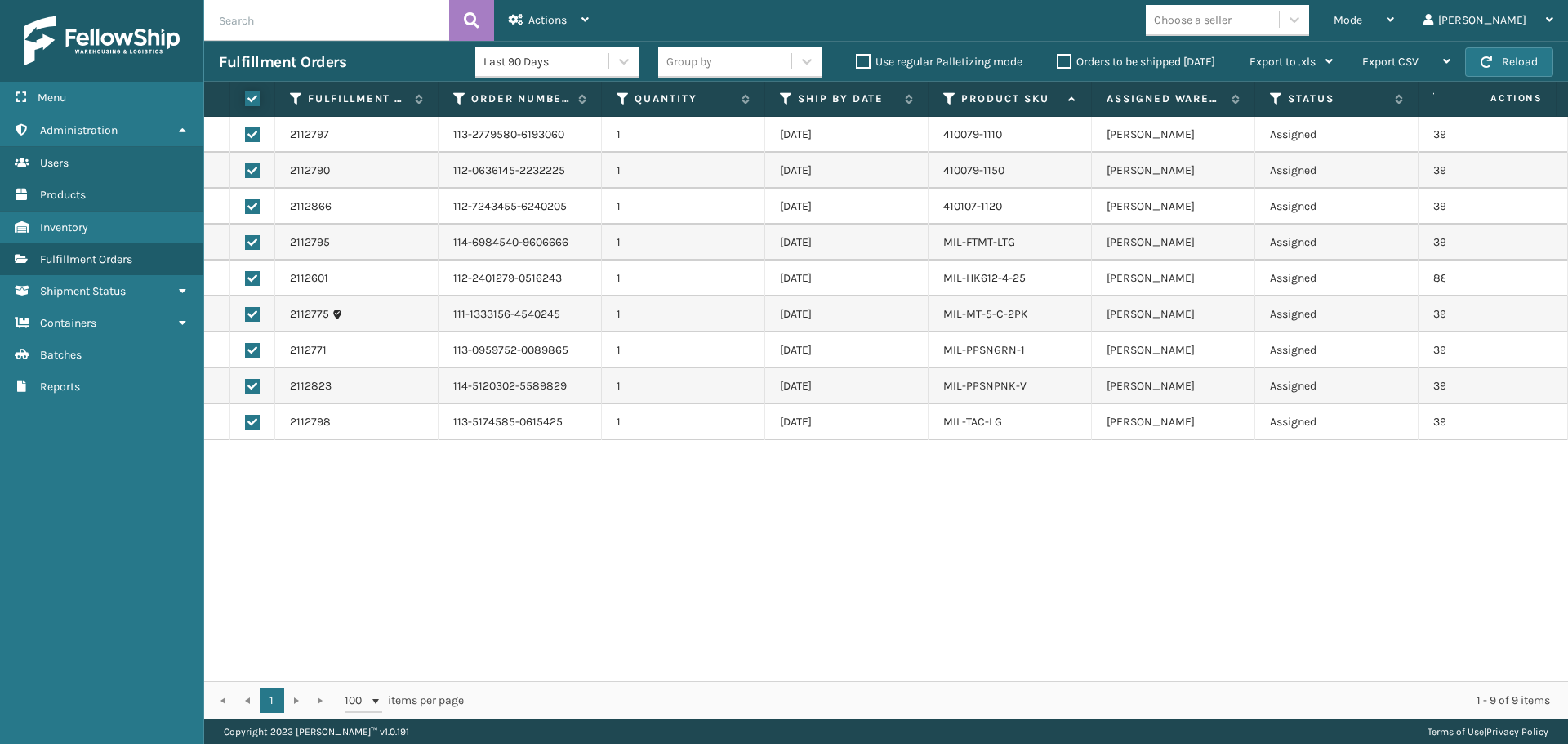
checkbox input "true"
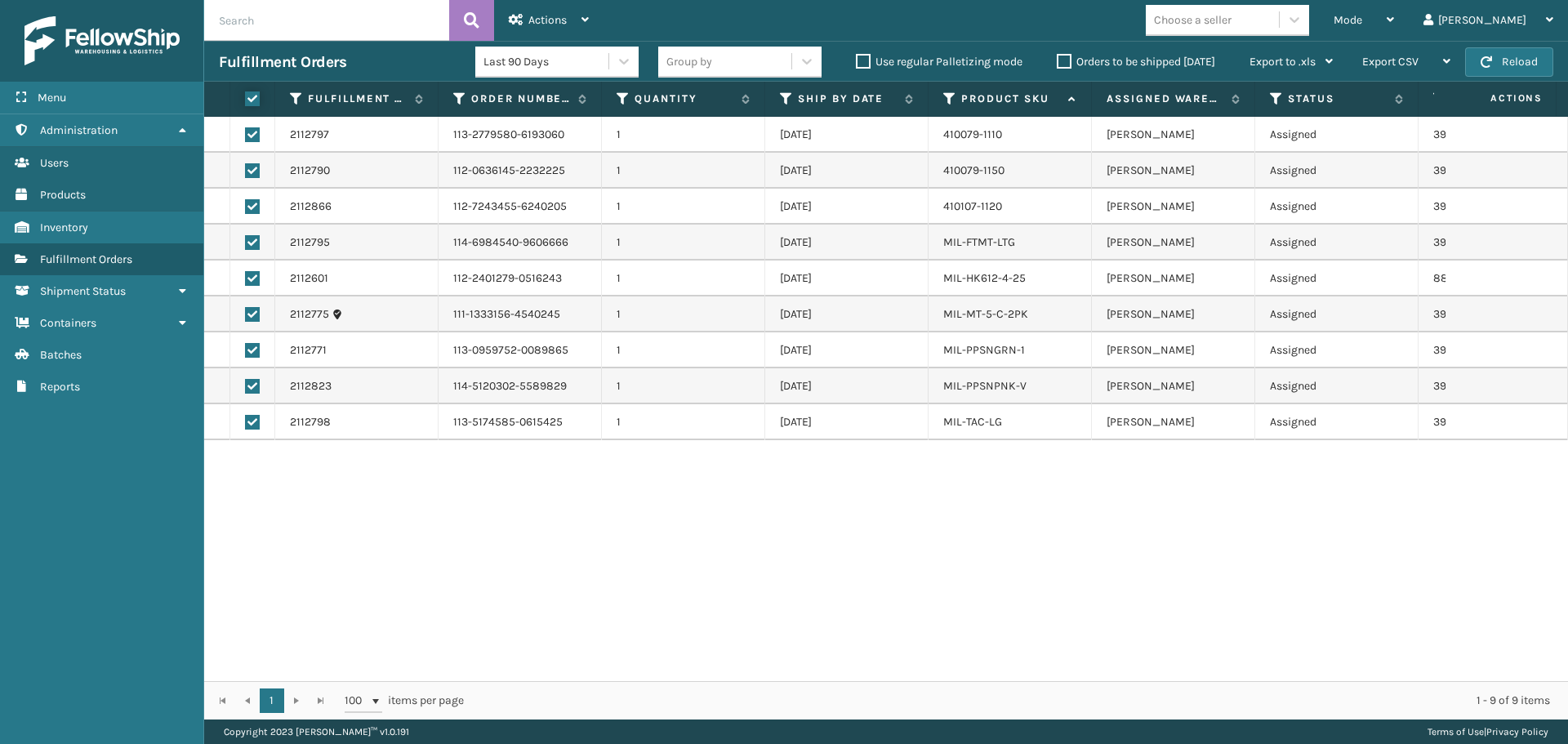
checkbox input "true"
click at [563, 22] on span "Actions" at bounding box center [548, 19] width 38 height 14
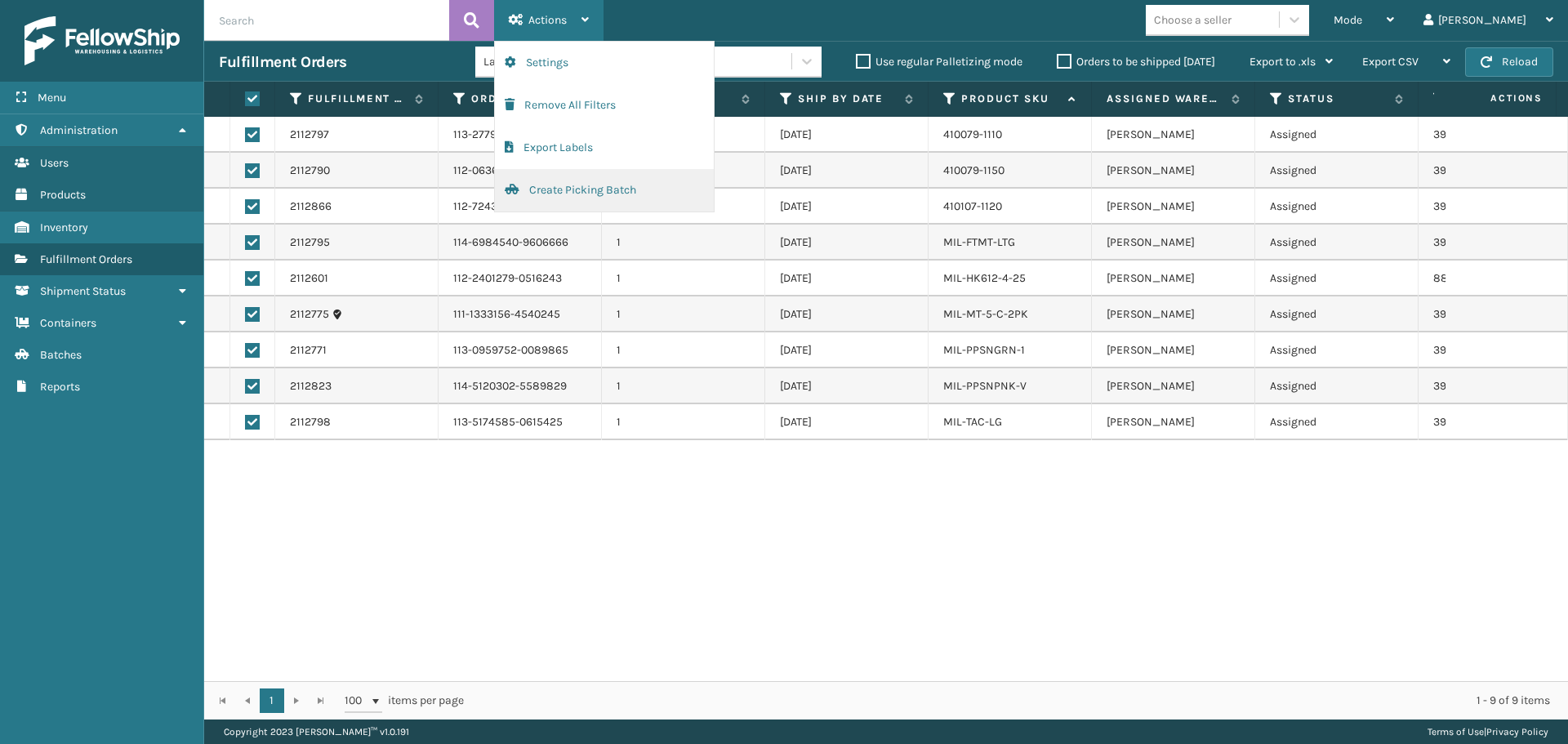
click at [620, 190] on button "Create Picking Batch" at bounding box center [604, 190] width 219 height 43
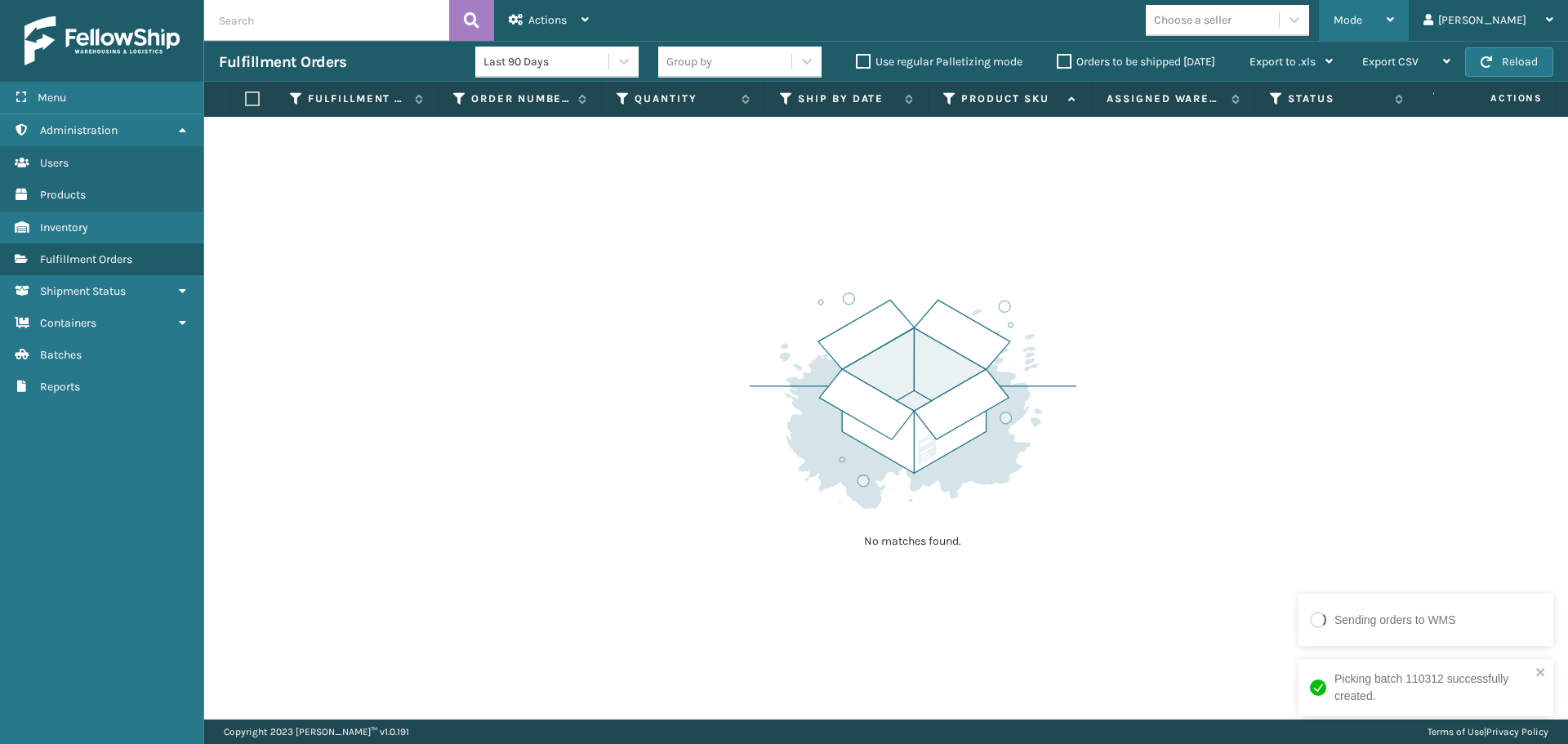
click at [1394, 31] on div "Mode" at bounding box center [1364, 20] width 60 height 41
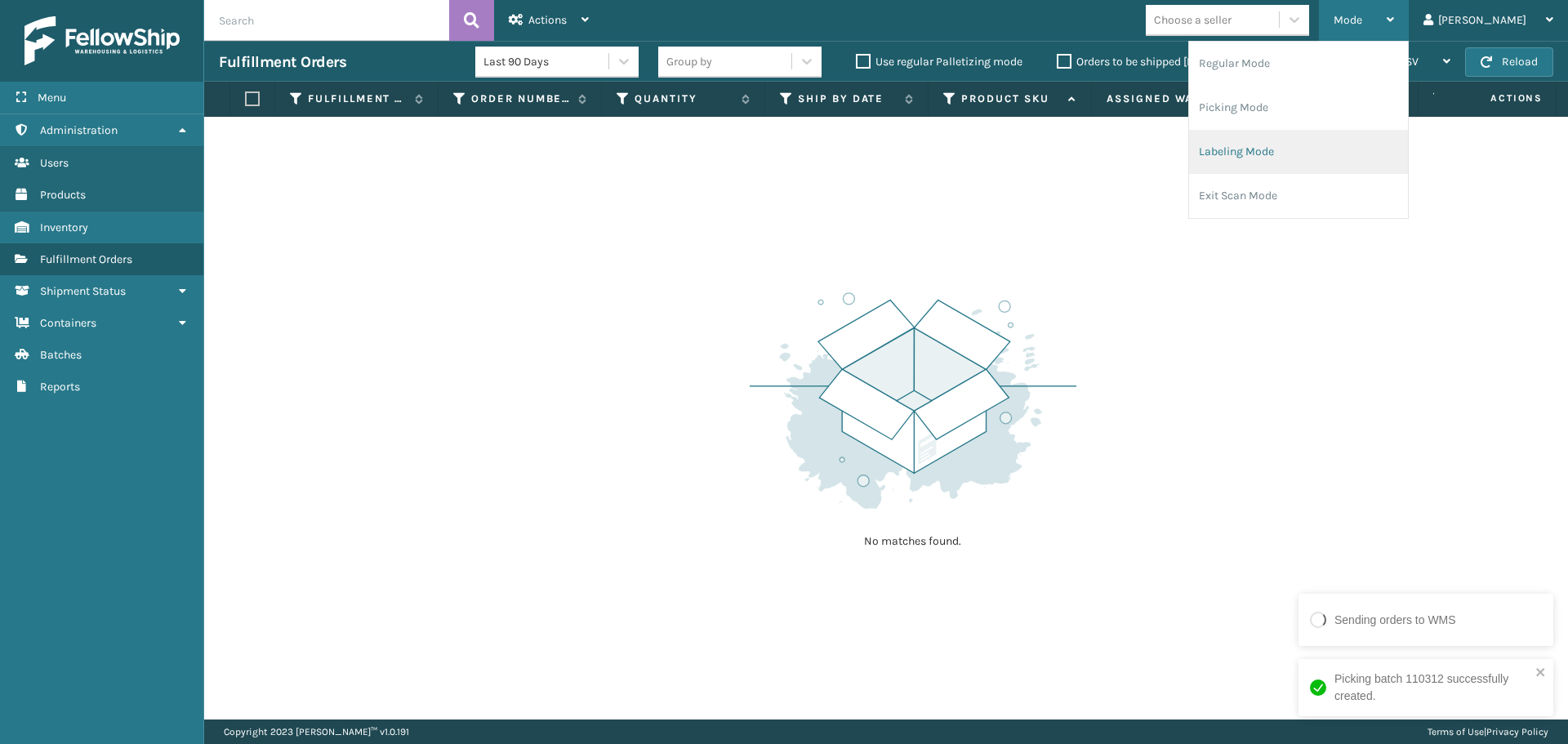
click at [1336, 146] on li "Labeling Mode" at bounding box center [1298, 152] width 219 height 44
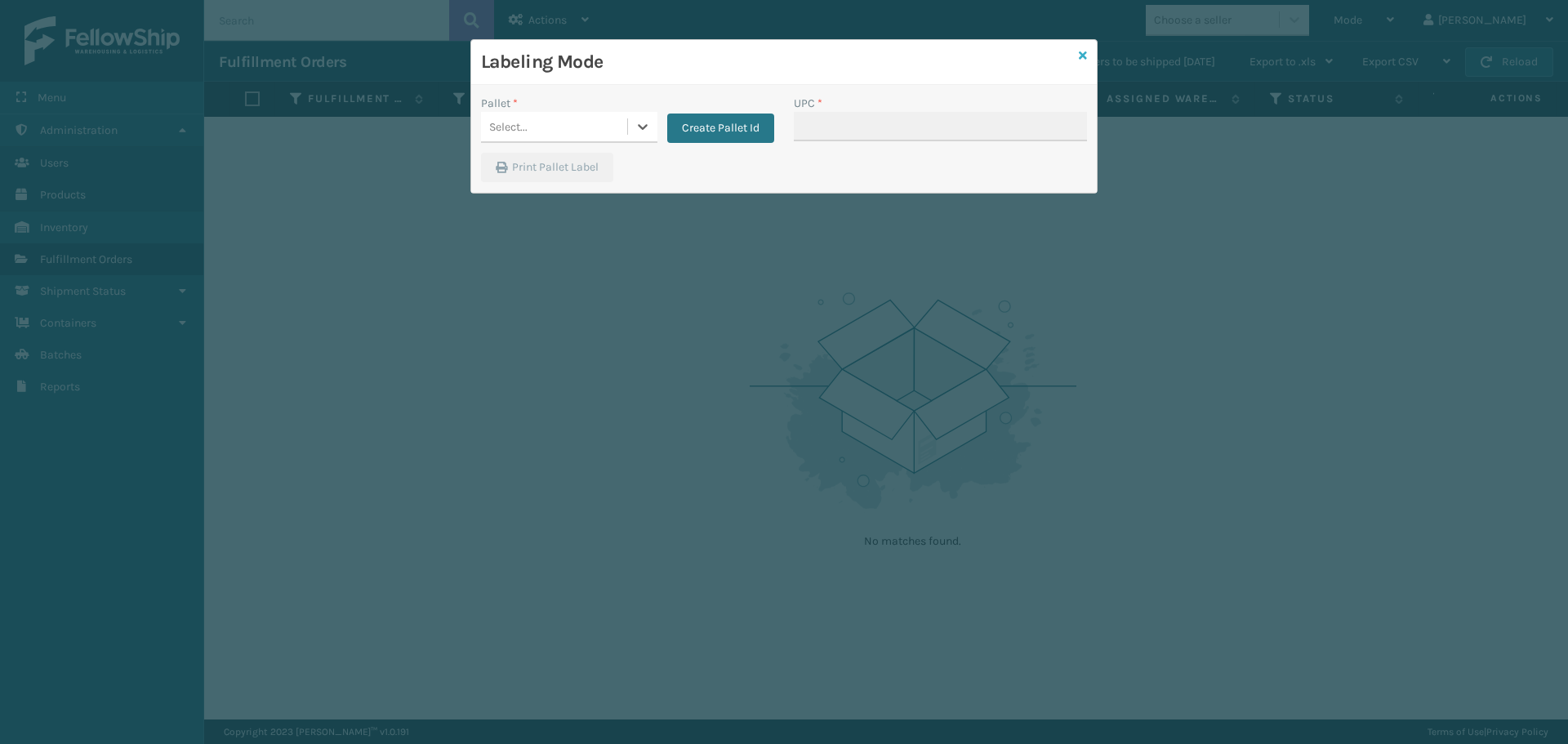
click at [1082, 55] on icon at bounding box center [1082, 56] width 8 height 12
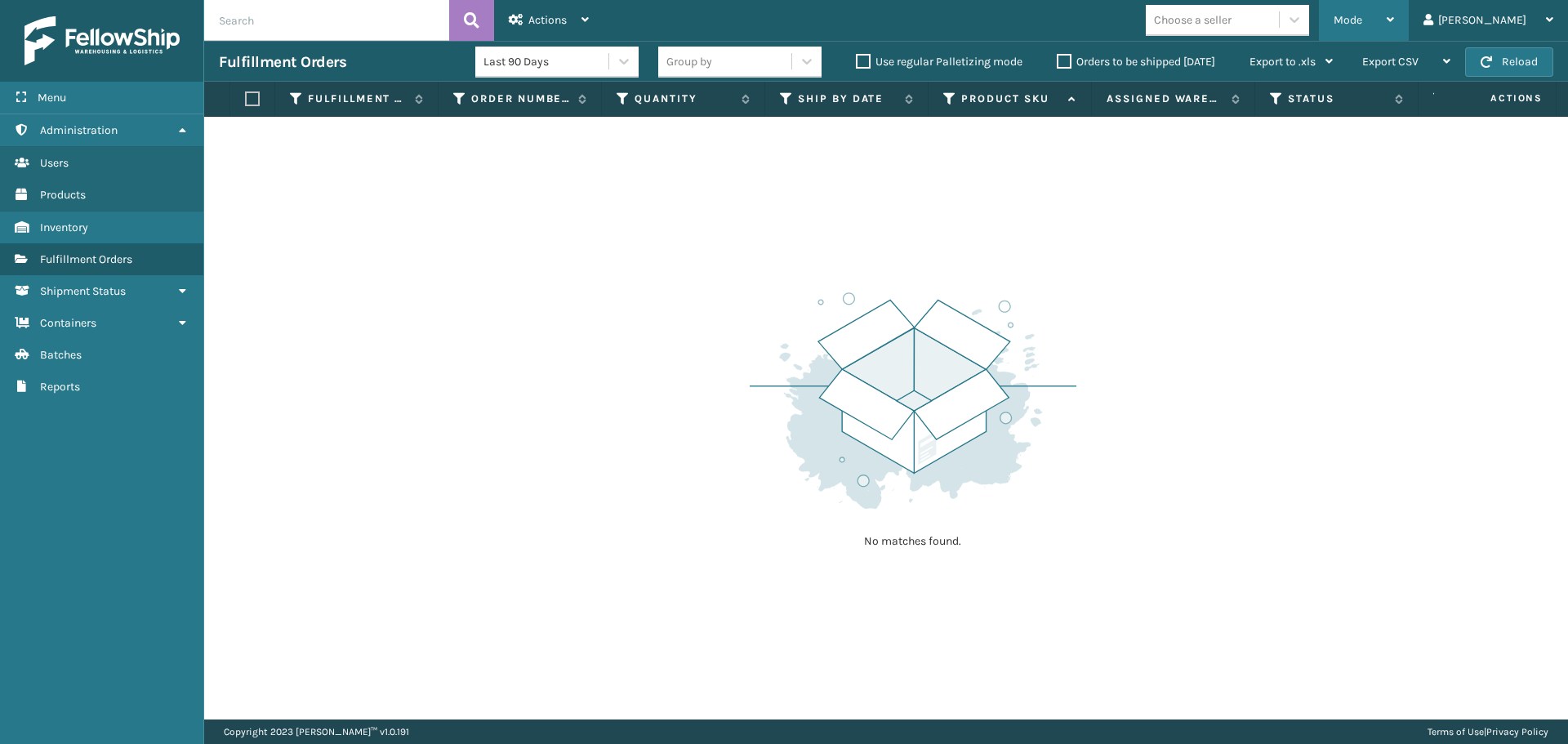
click at [1362, 16] on span "Mode" at bounding box center [1347, 19] width 28 height 14
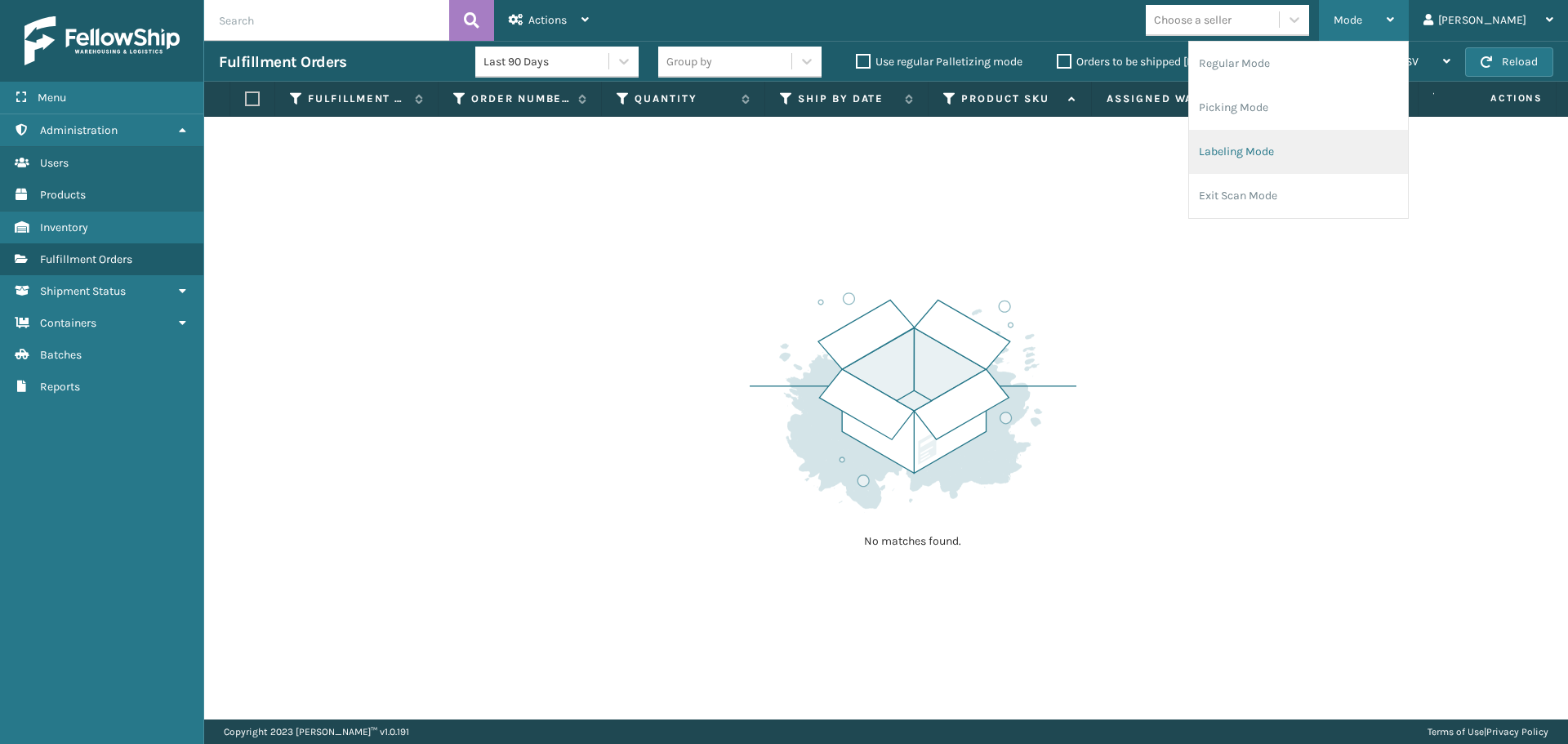
click at [1344, 149] on li "Labeling Mode" at bounding box center [1298, 152] width 219 height 44
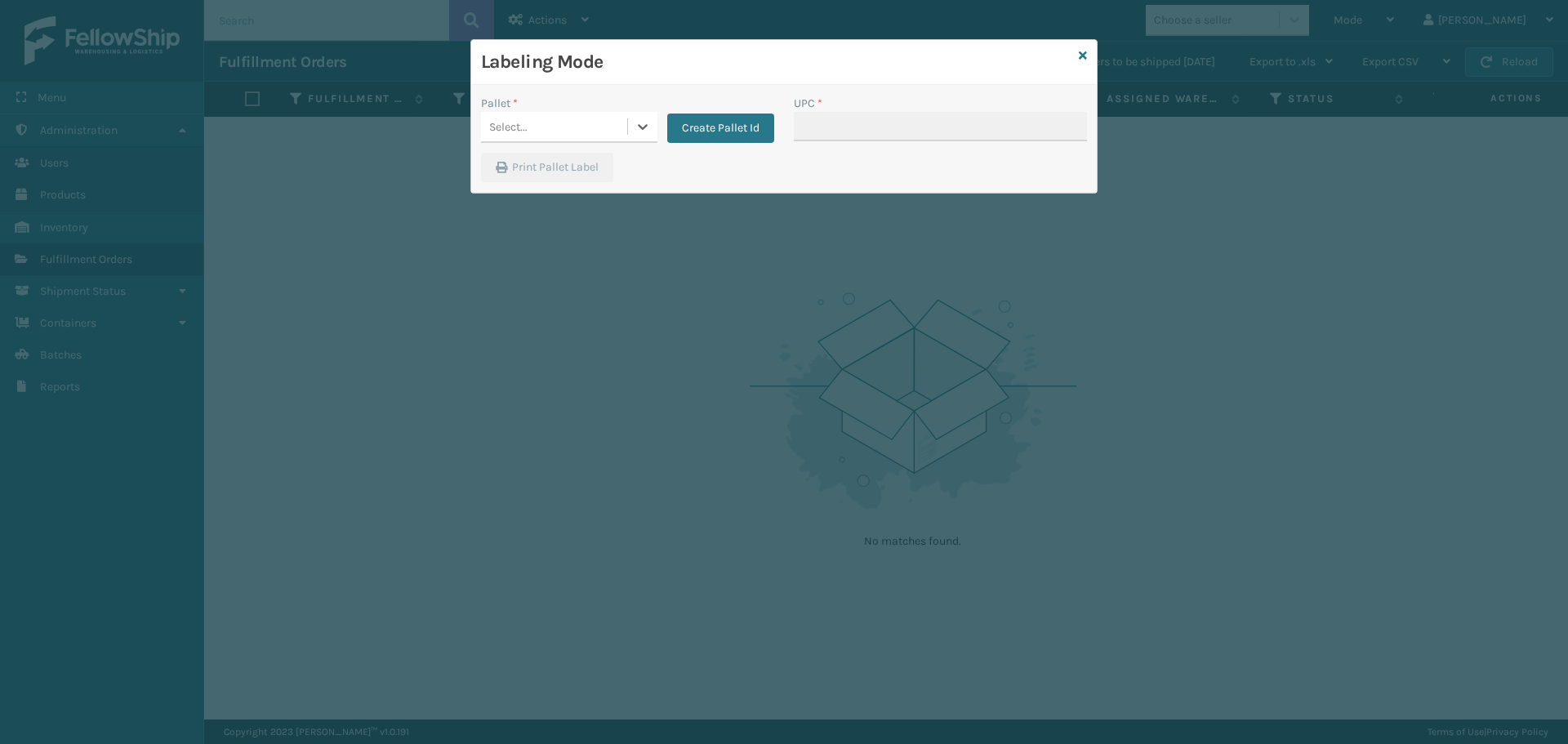
click at [619, 128] on div "Select..." at bounding box center [554, 127] width 146 height 27
click at [1088, 53] on div "Labeling Mode" at bounding box center [783, 62] width 625 height 45
click at [1082, 57] on icon at bounding box center [1082, 56] width 8 height 12
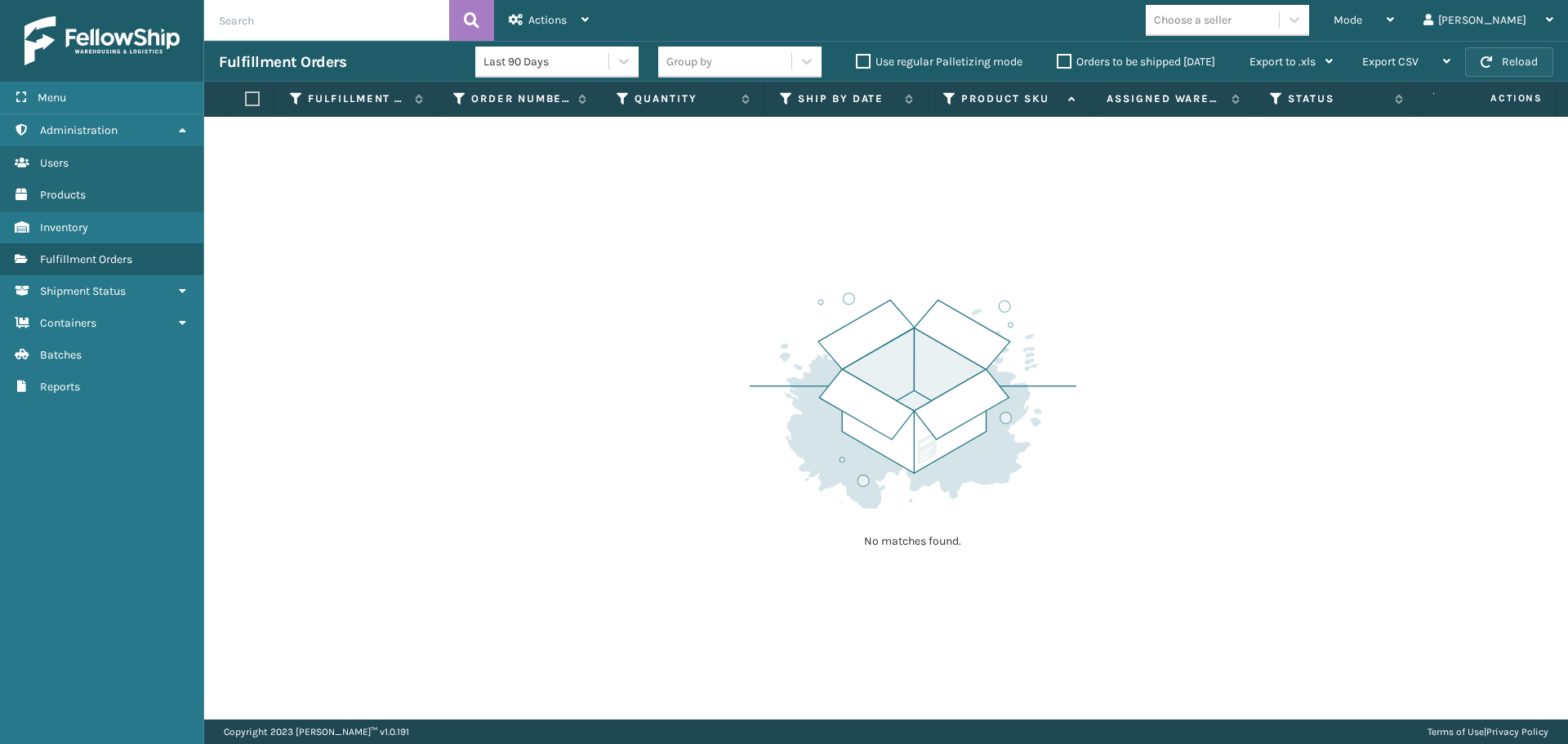
click at [1525, 64] on button "Reload" at bounding box center [1509, 62] width 89 height 29
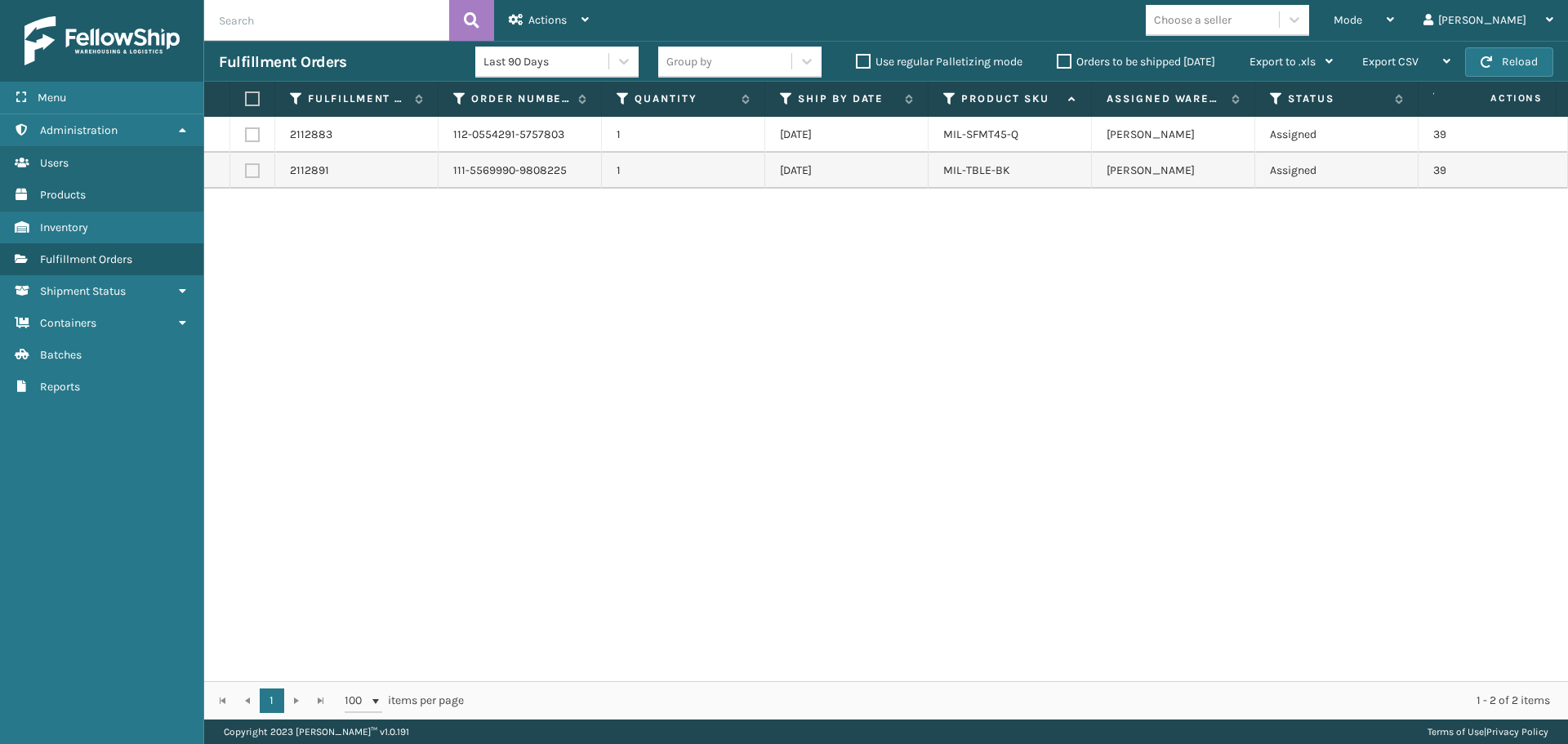
click at [1024, 545] on div "2112883 112-0554291-5757803 1 [DATE] MIL-SFMT45-Q [PERSON_NAME] Assigned 393851…" at bounding box center [886, 399] width 1364 height 564
click at [1526, 66] on button "Reload" at bounding box center [1509, 62] width 89 height 29
click at [1394, 6] on div "Mode" at bounding box center [1364, 20] width 60 height 41
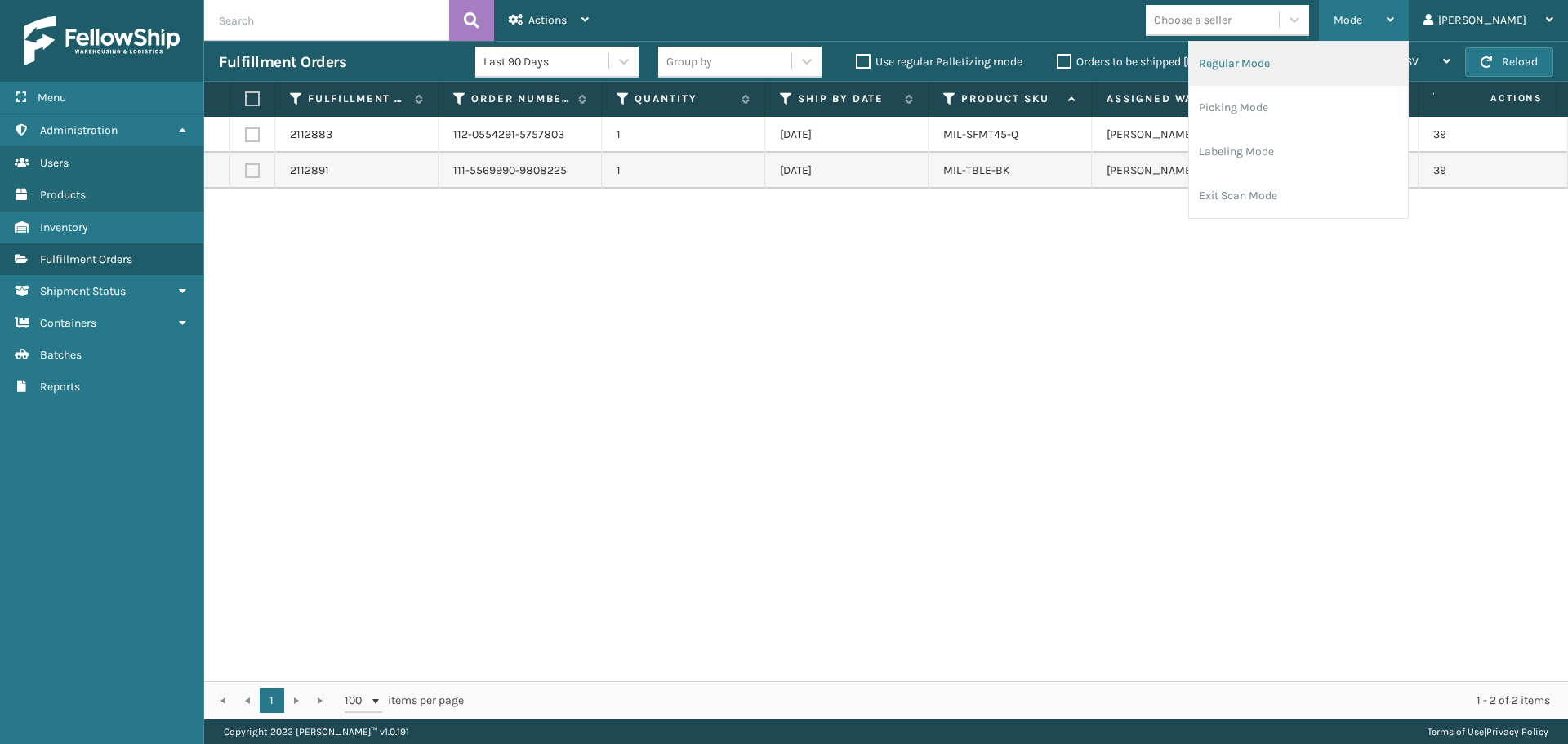
click at [1331, 78] on li "Regular Mode" at bounding box center [1298, 64] width 219 height 44
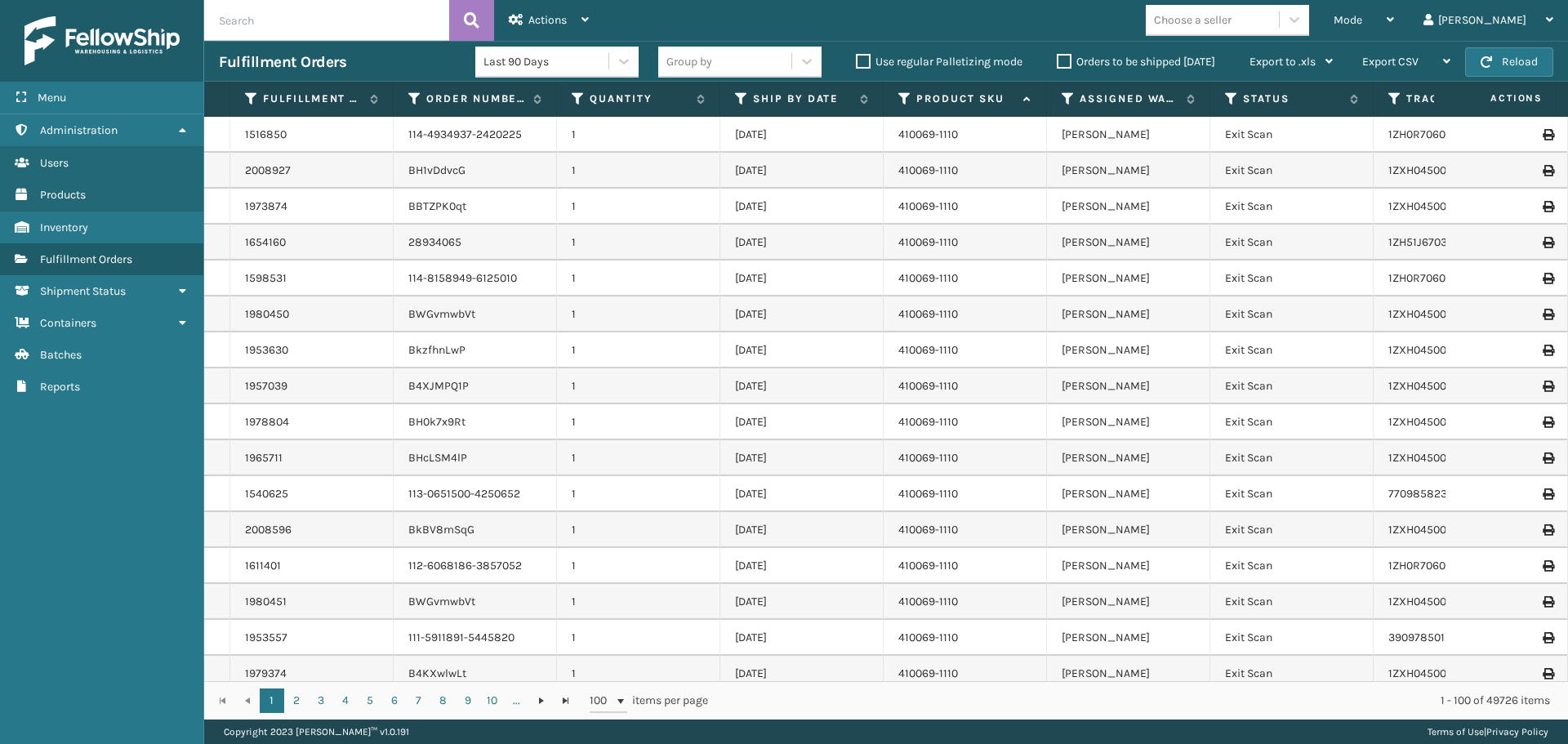
click at [1061, 66] on label "Orders to be shipped [DATE]" at bounding box center [1136, 61] width 159 height 14
click at [1057, 63] on input "Orders to be shipped [DATE]" at bounding box center [1057, 58] width 1 height 11
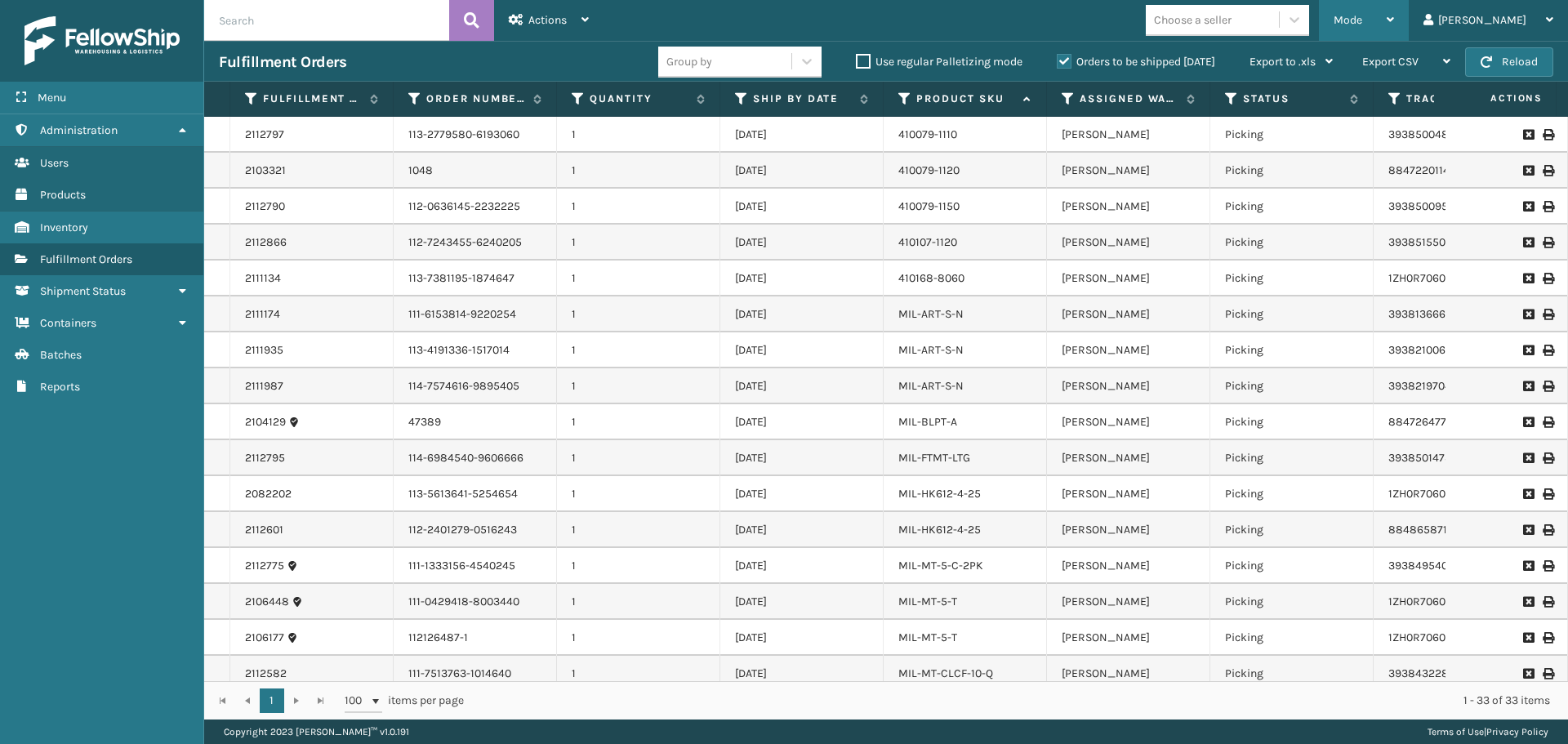
click at [1394, 17] on div "Mode" at bounding box center [1364, 20] width 60 height 41
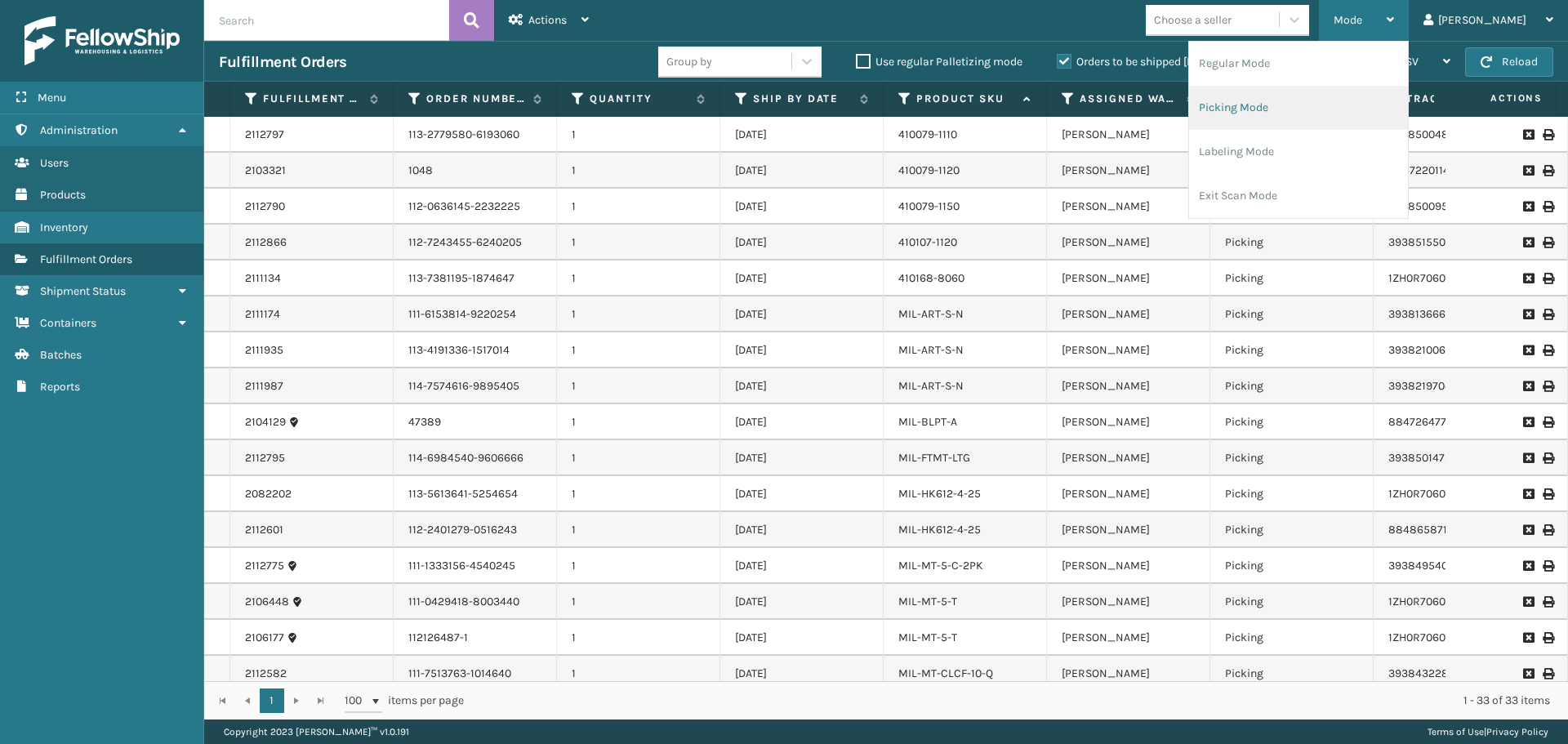
click at [1378, 116] on li "Picking Mode" at bounding box center [1298, 108] width 219 height 44
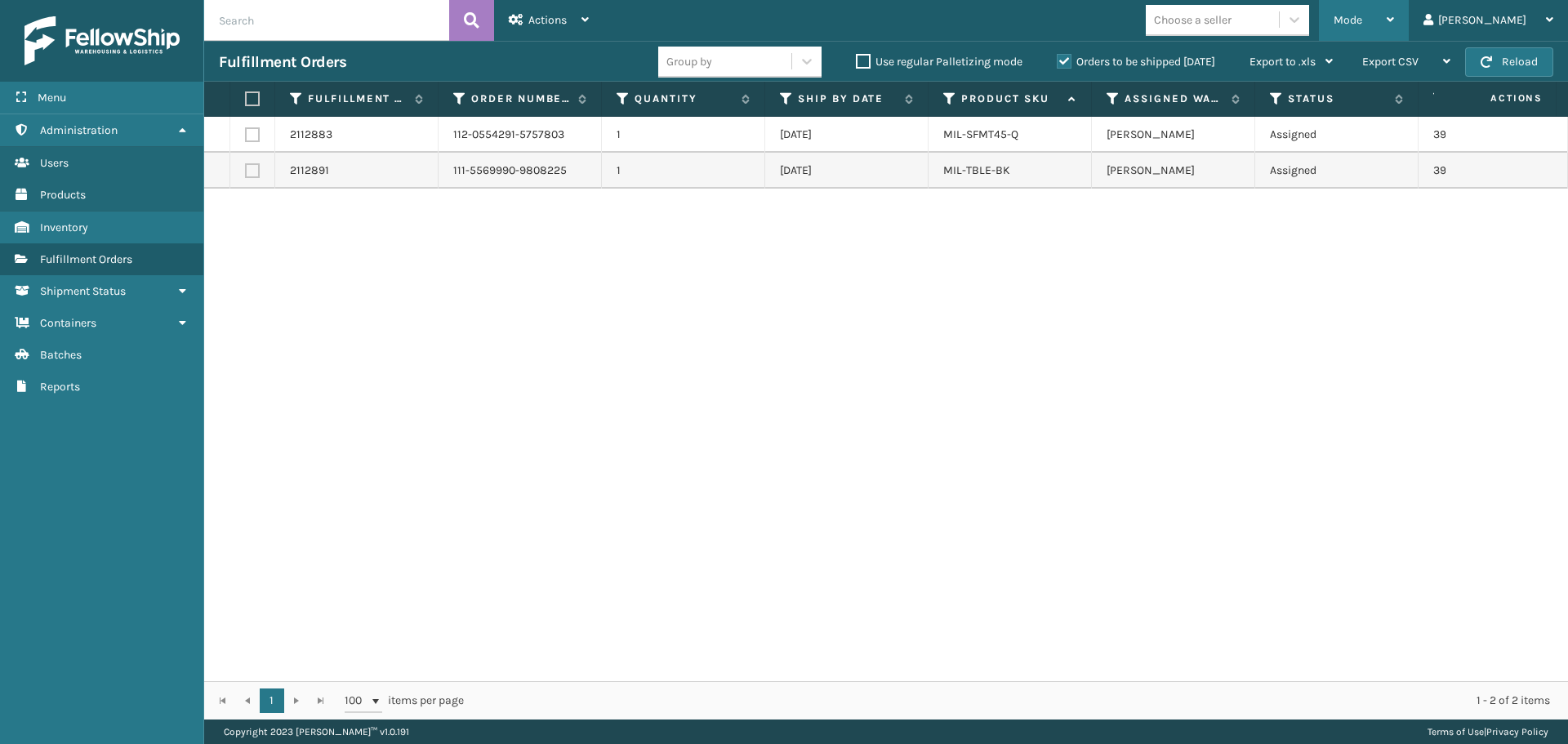
click at [1362, 19] on span "Mode" at bounding box center [1347, 19] width 28 height 14
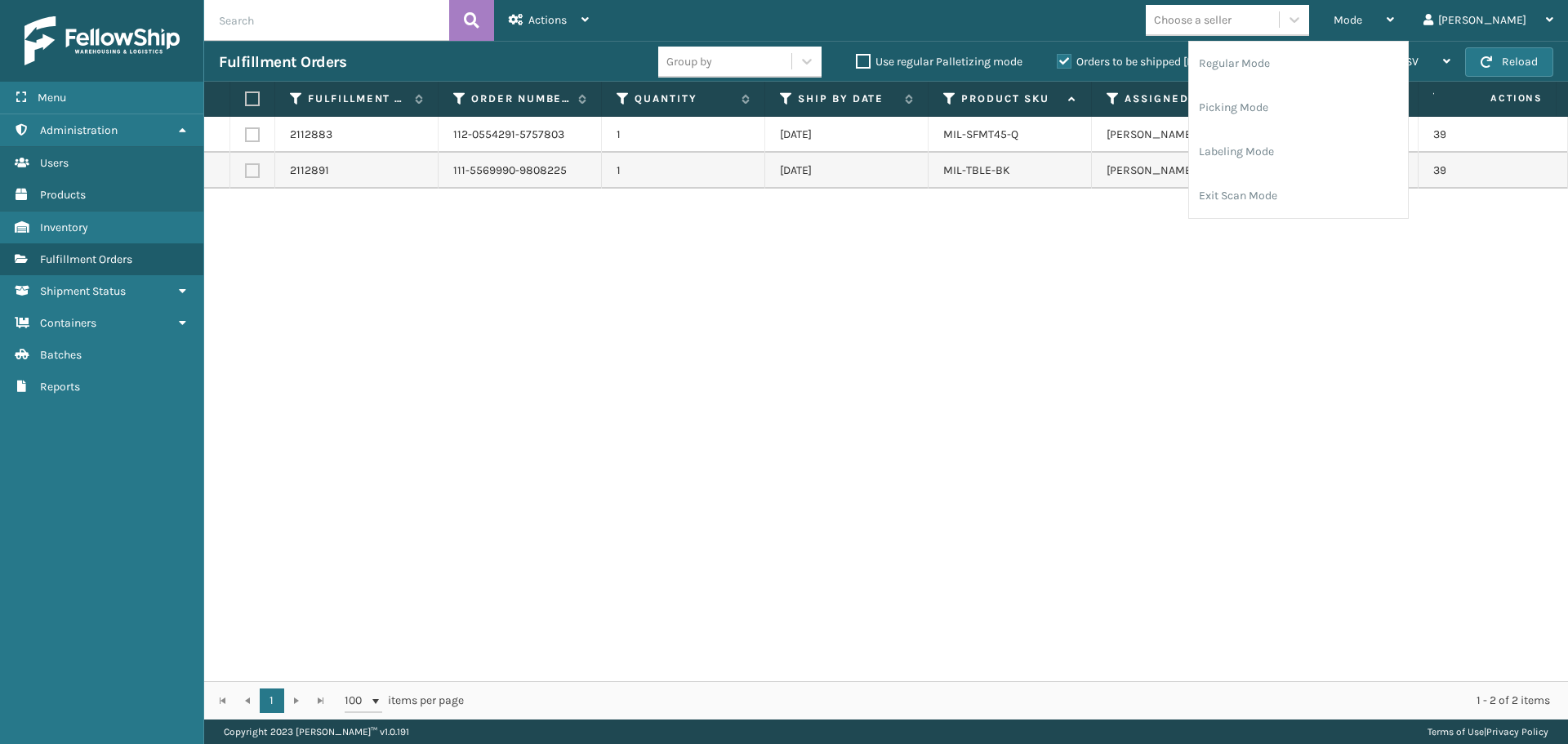
click at [1190, 328] on div "2112883 112-0554291-5757803 1 [DATE] MIL-SFMT45-Q [PERSON_NAME] Assigned 393851…" at bounding box center [886, 399] width 1364 height 564
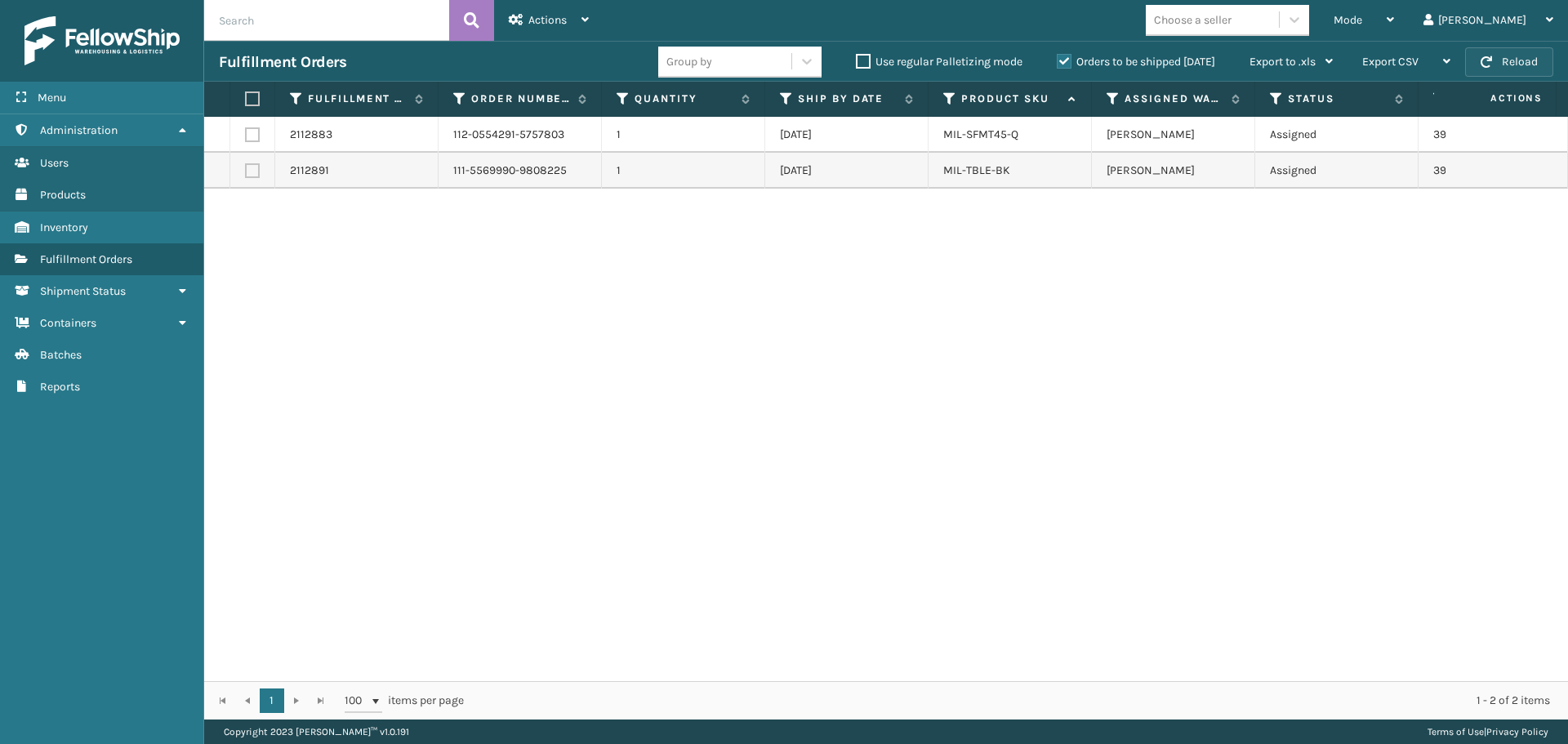
click at [1520, 60] on button "Reload" at bounding box center [1509, 62] width 89 height 29
click at [255, 98] on label at bounding box center [249, 99] width 10 height 15
click at [246, 98] on input "checkbox" at bounding box center [245, 100] width 1 height 11
checkbox input "true"
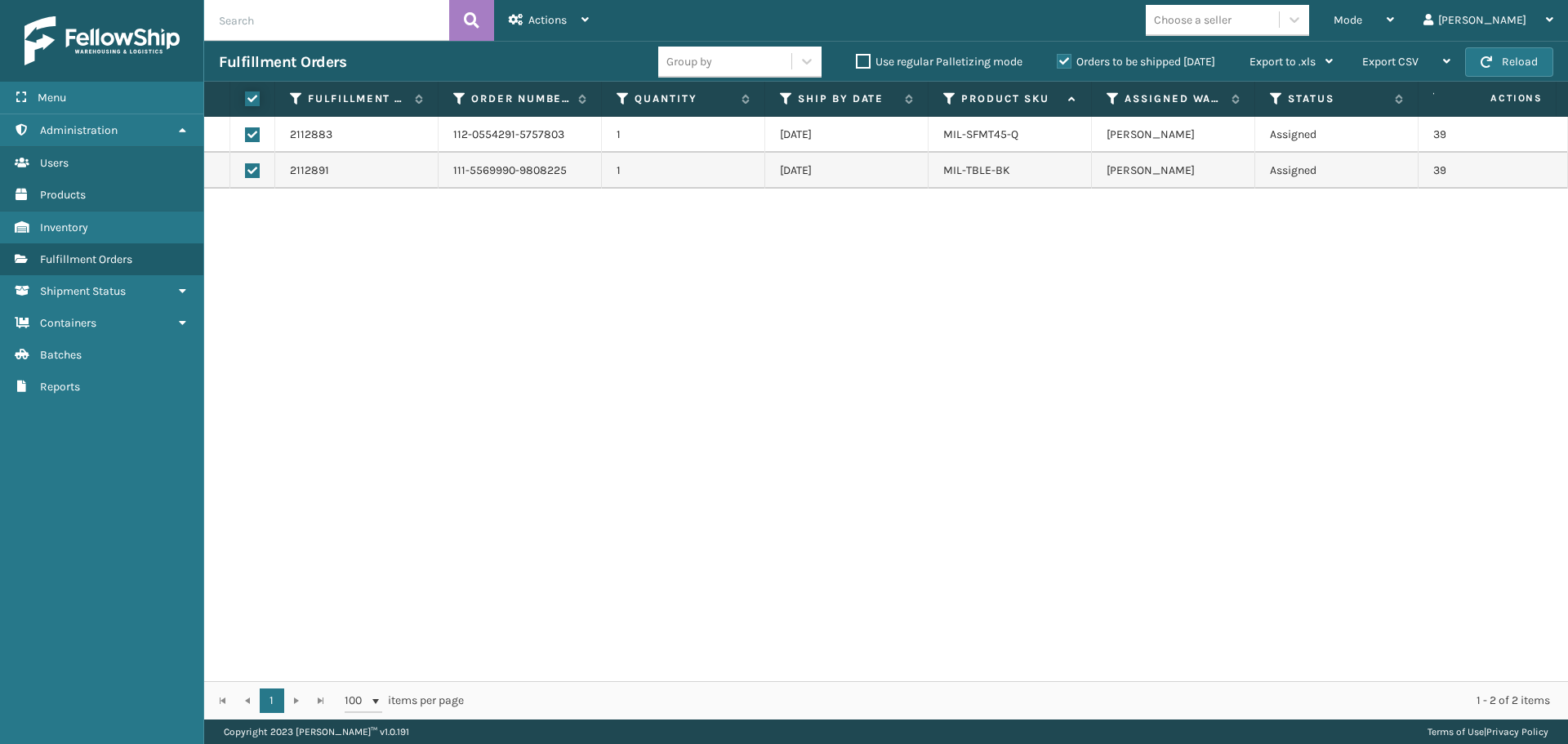
checkbox input "true"
click at [542, 25] on span "Actions" at bounding box center [548, 19] width 38 height 14
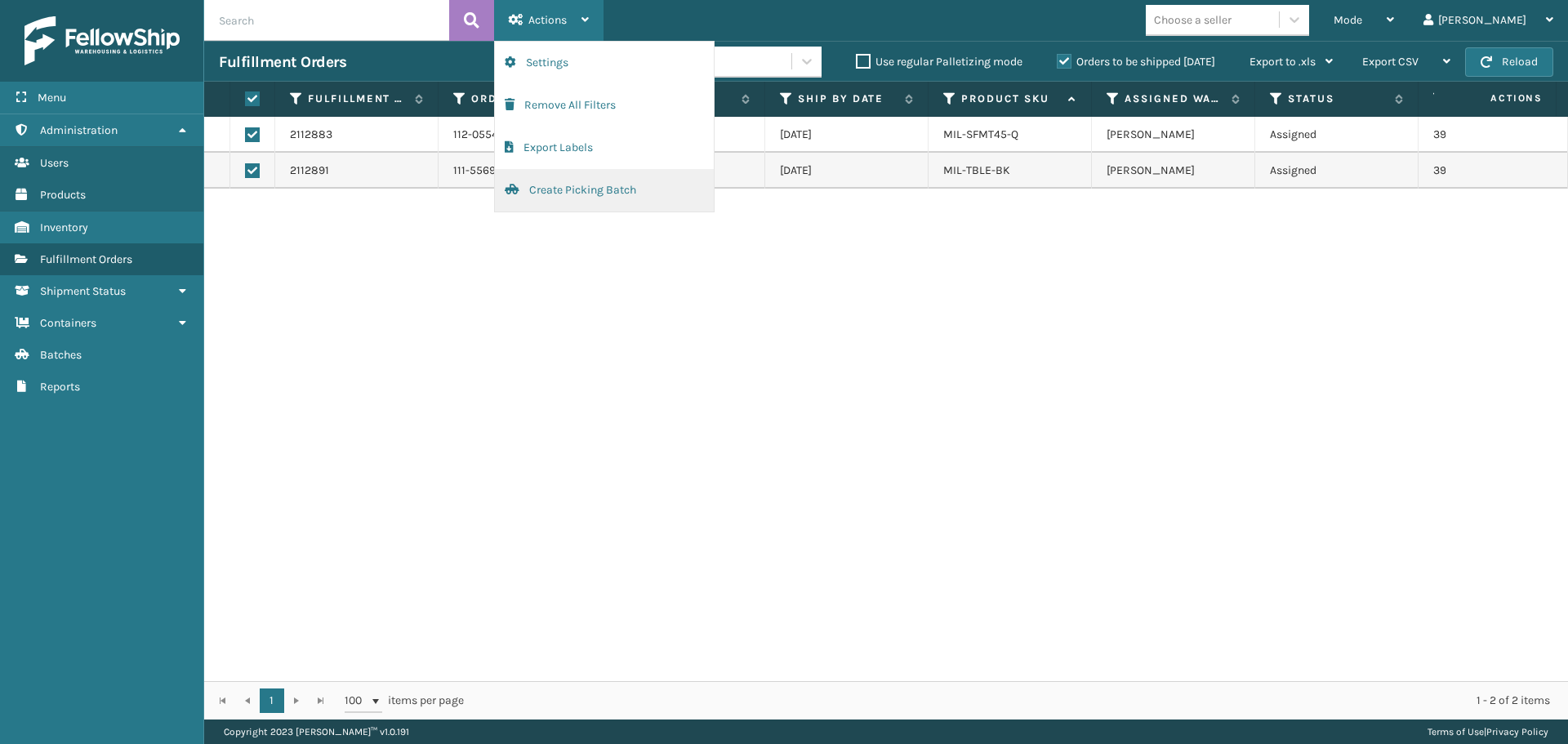
click at [645, 193] on button "Create Picking Batch" at bounding box center [604, 190] width 219 height 43
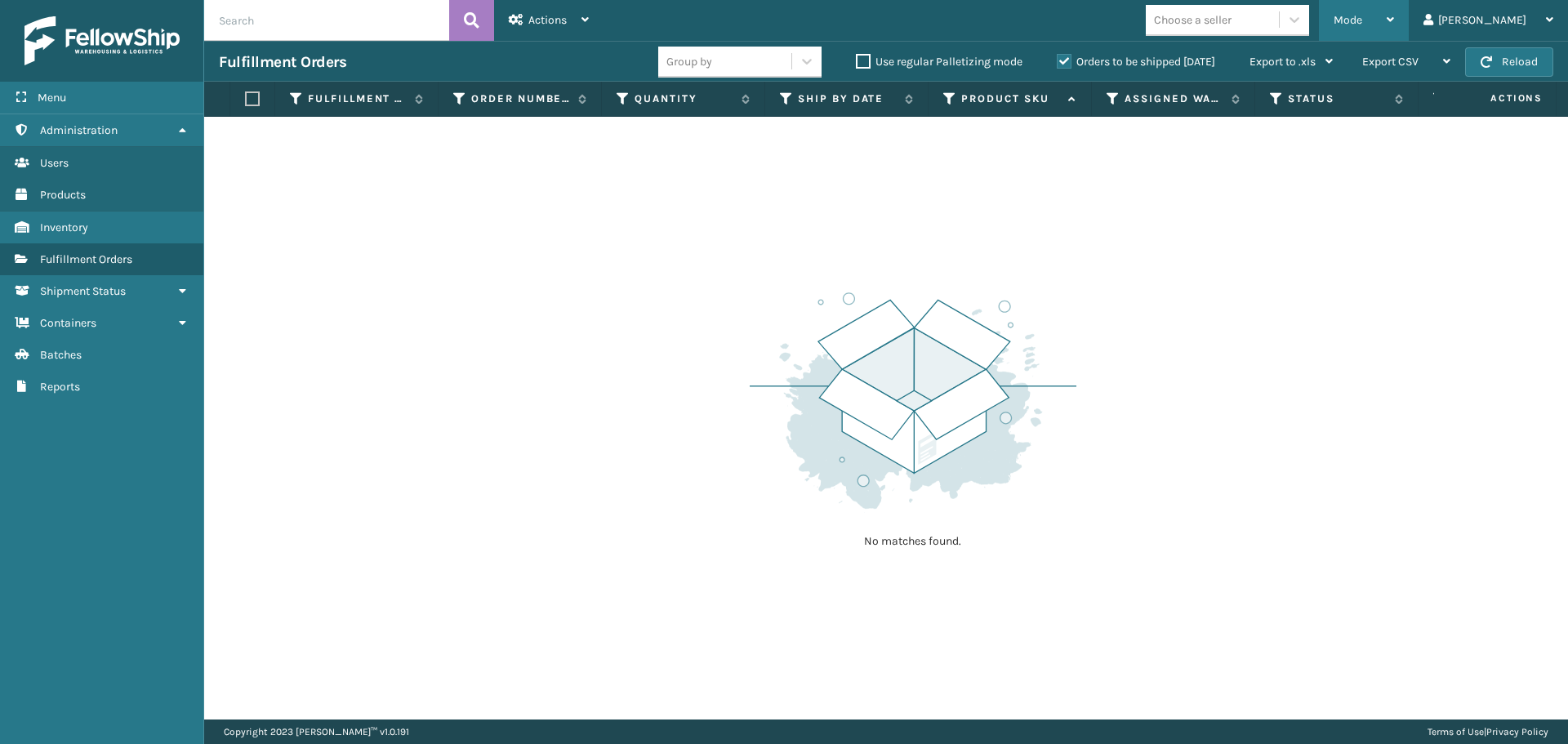
drag, startPoint x: 1398, startPoint y: 24, endPoint x: 1395, endPoint y: 35, distance: 11.4
click at [1362, 23] on span "Mode" at bounding box center [1347, 19] width 28 height 14
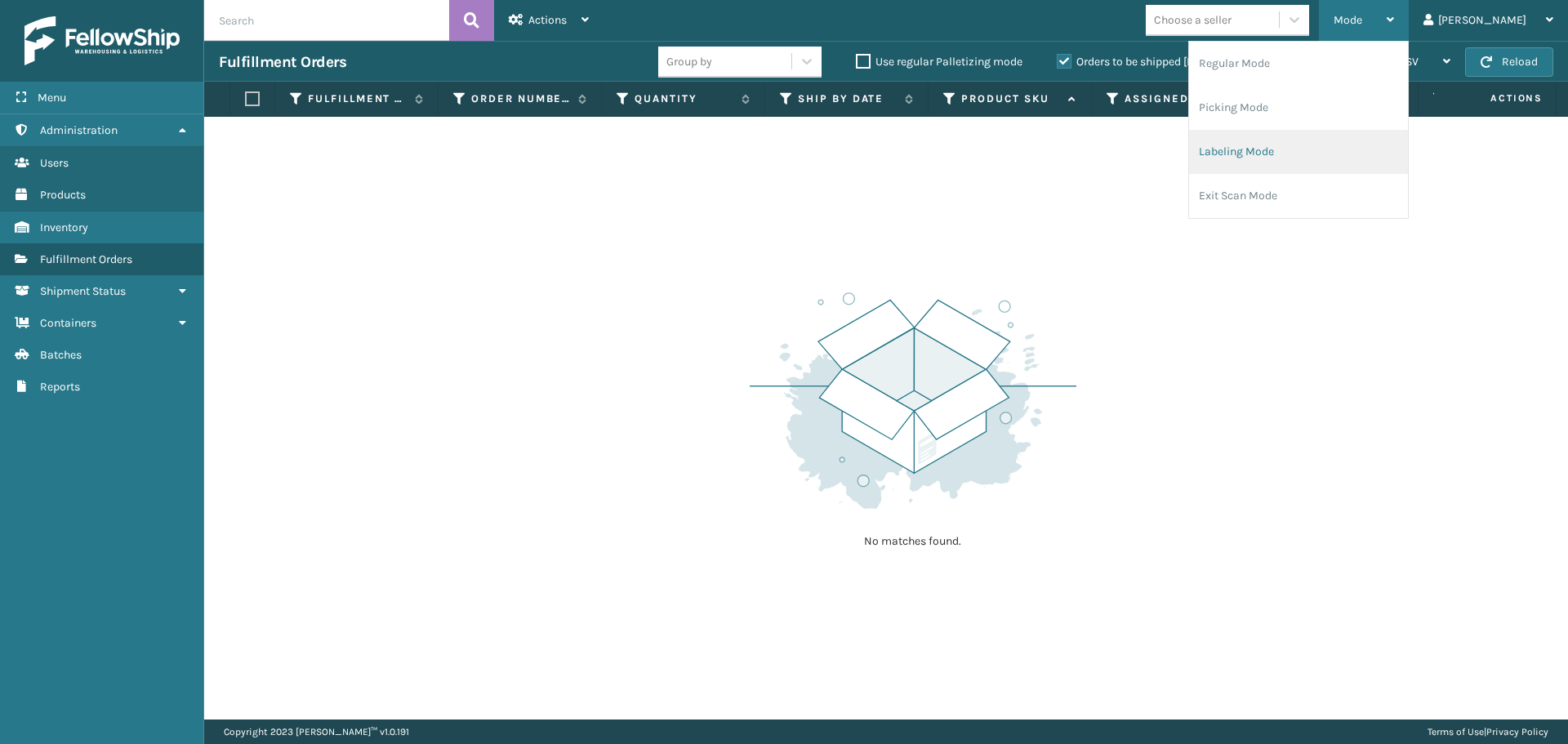
click at [1359, 131] on li "Labeling Mode" at bounding box center [1298, 152] width 219 height 44
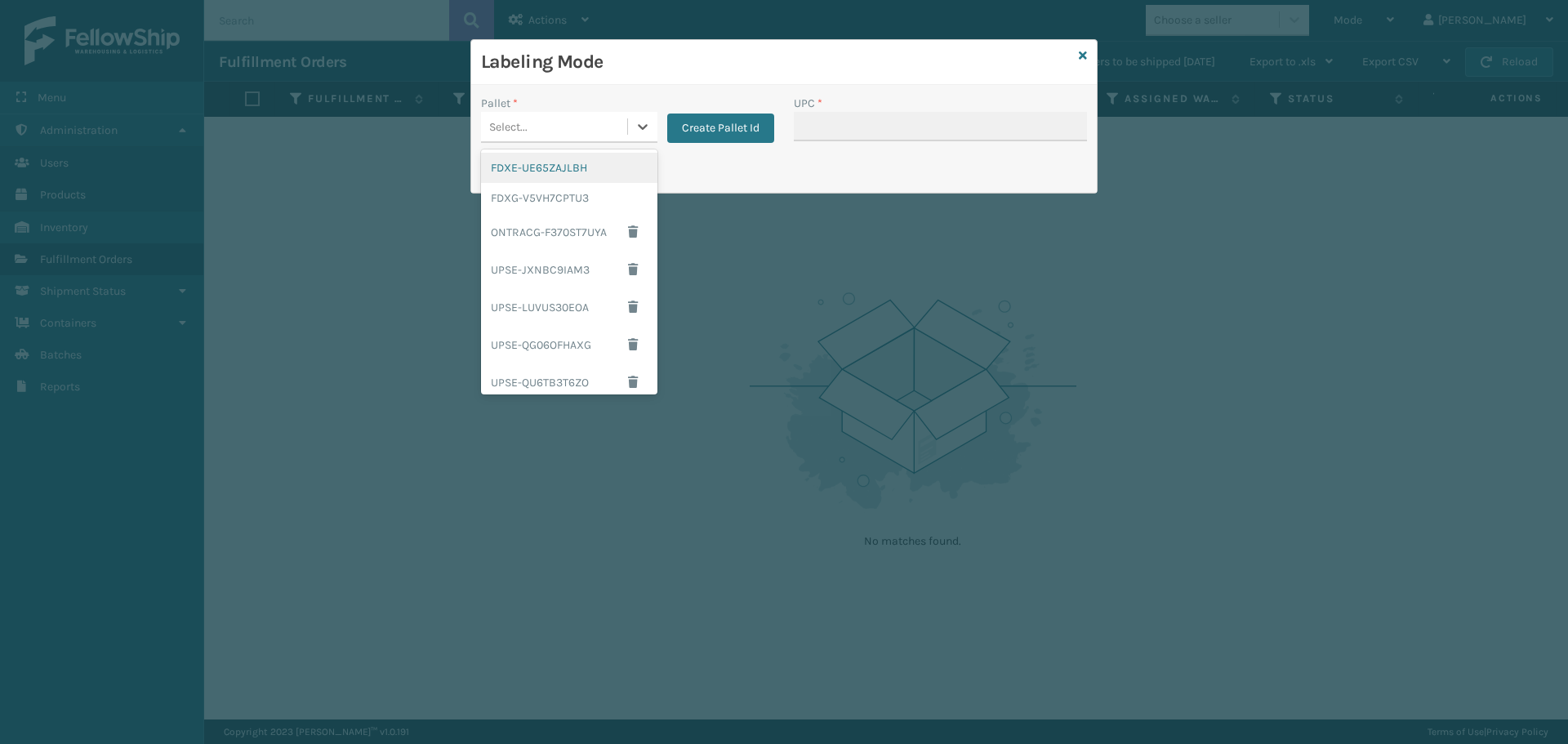
click at [618, 128] on div "Select..." at bounding box center [554, 127] width 146 height 27
click at [592, 190] on div "FDXG-V5VH7CPTU3" at bounding box center [569, 197] width 176 height 30
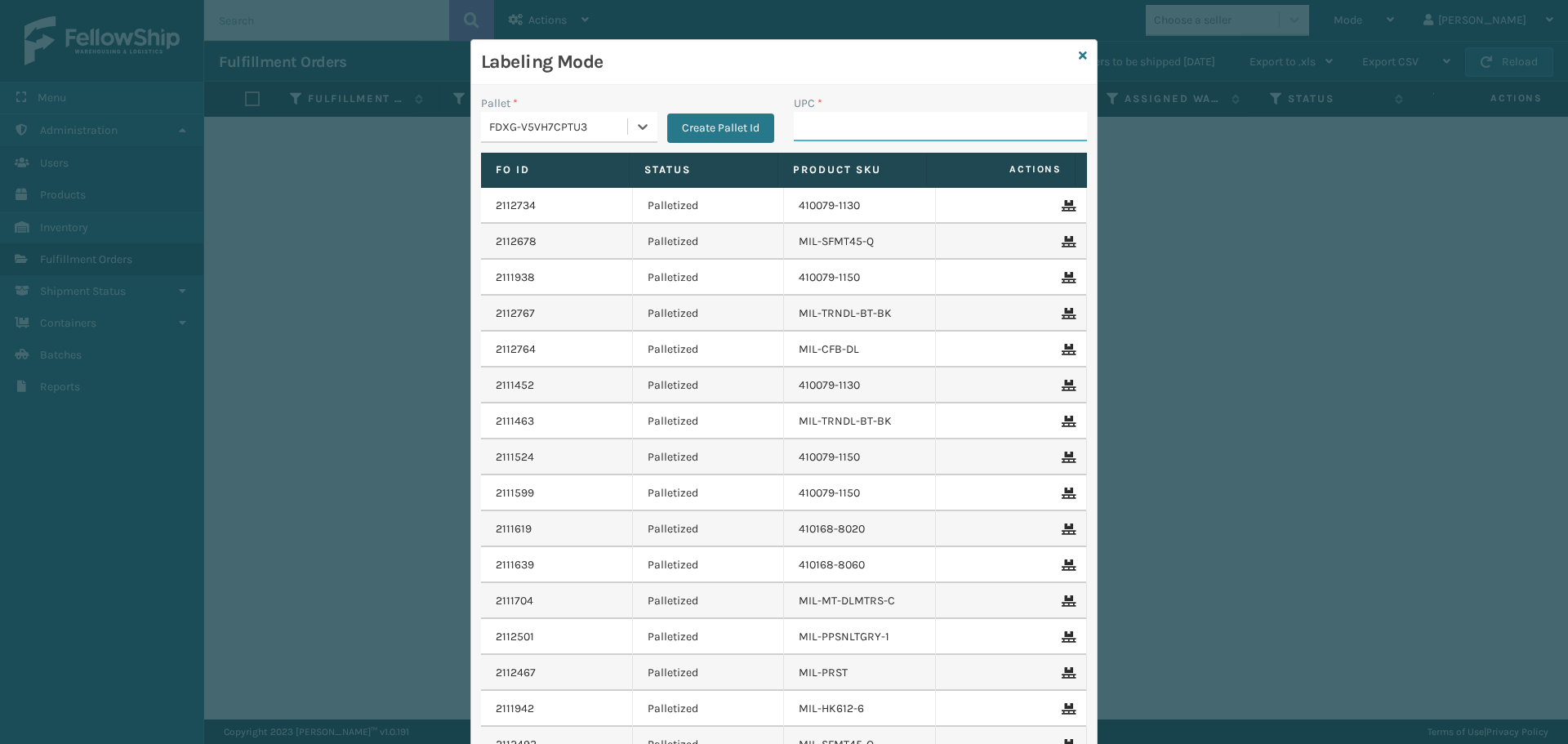
click at [855, 125] on input "UPC *" at bounding box center [939, 127] width 293 height 29
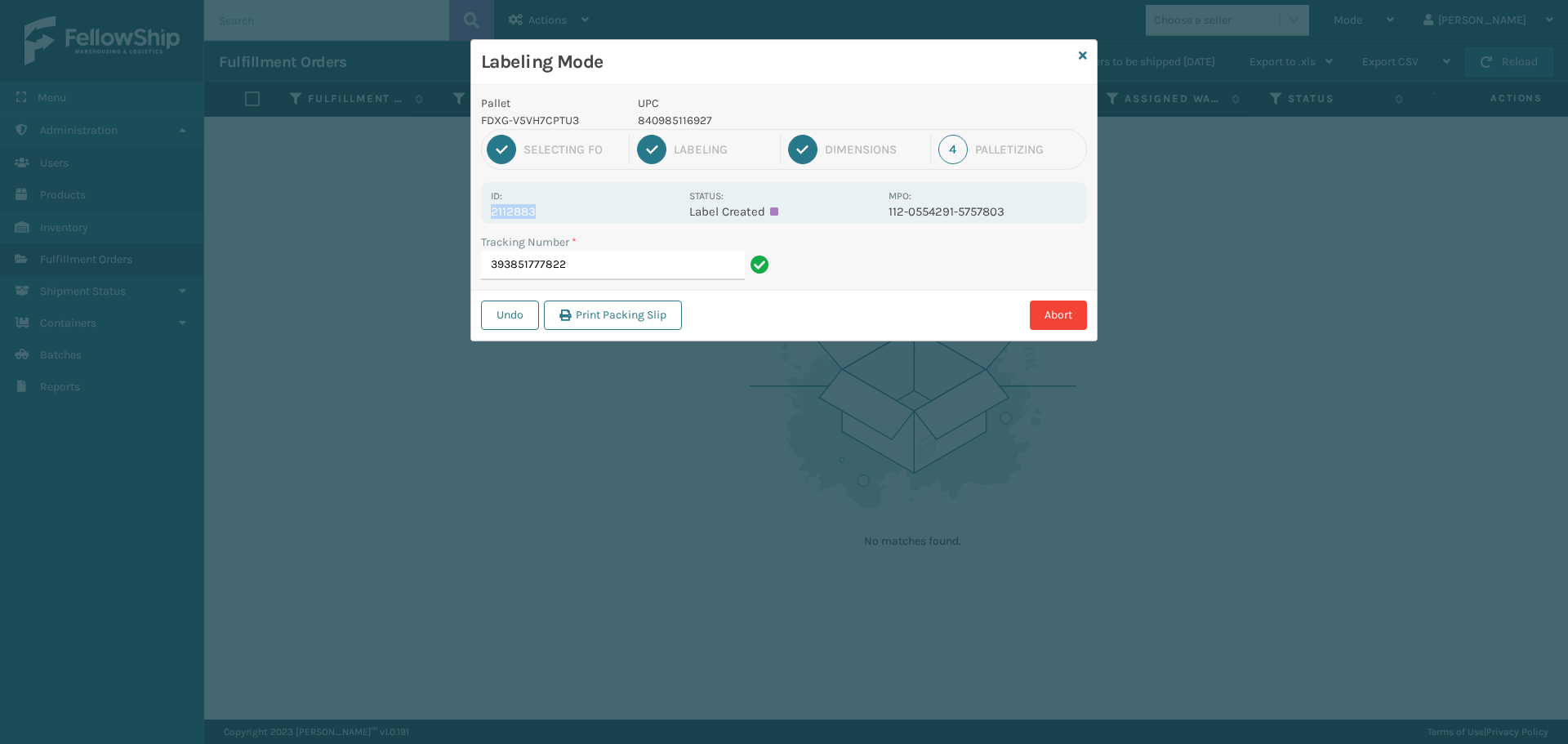
drag, startPoint x: 548, startPoint y: 218, endPoint x: 485, endPoint y: 222, distance: 63.1
click at [485, 222] on div "Id: 2112883 Status: Label Created MPO: 112-0554291-5757803" at bounding box center [784, 203] width 606 height 42
click at [600, 259] on input "393851777822" at bounding box center [612, 266] width 264 height 29
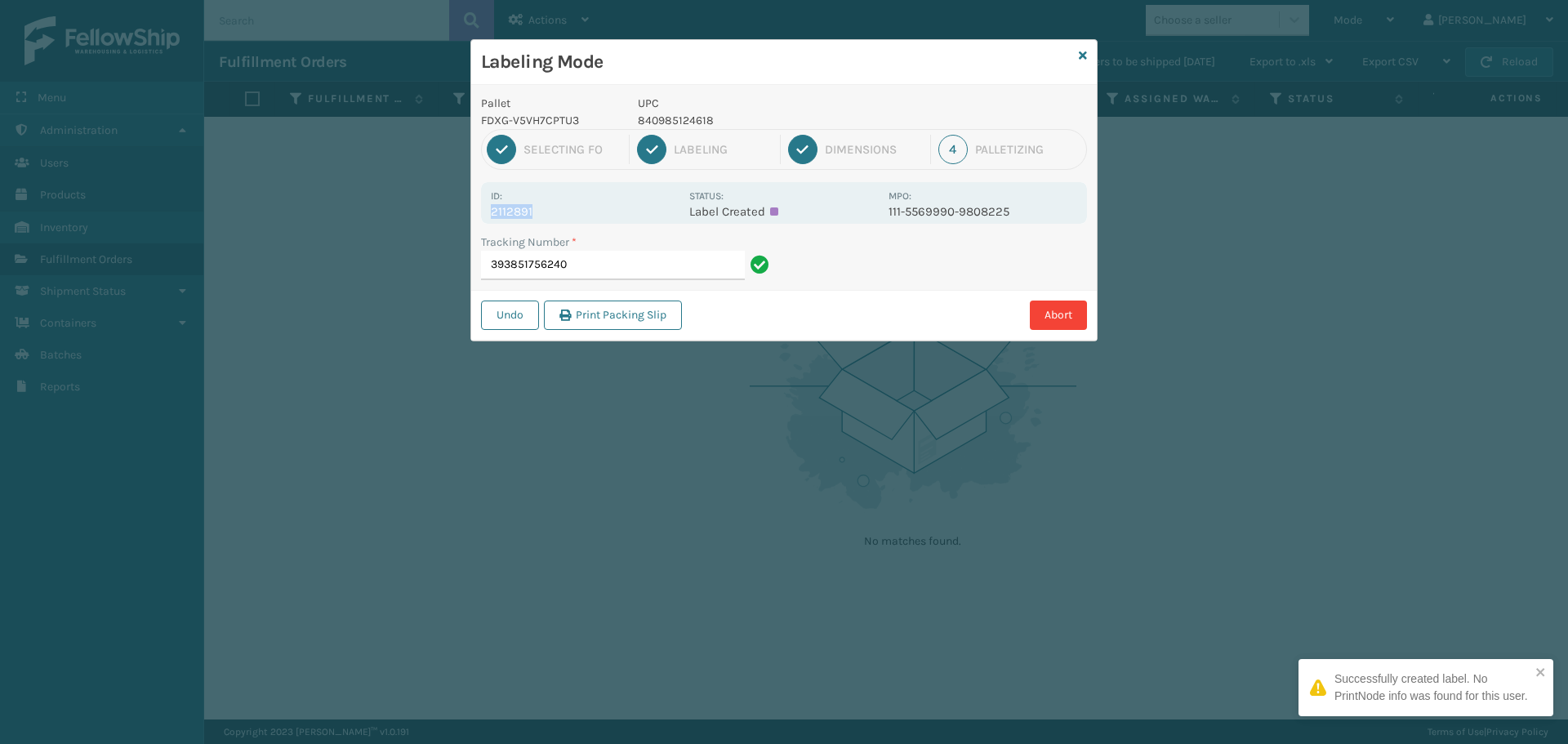
drag, startPoint x: 560, startPoint y: 205, endPoint x: 550, endPoint y: 209, distance: 10.8
click at [550, 209] on div "Id: 2112891" at bounding box center [585, 203] width 189 height 32
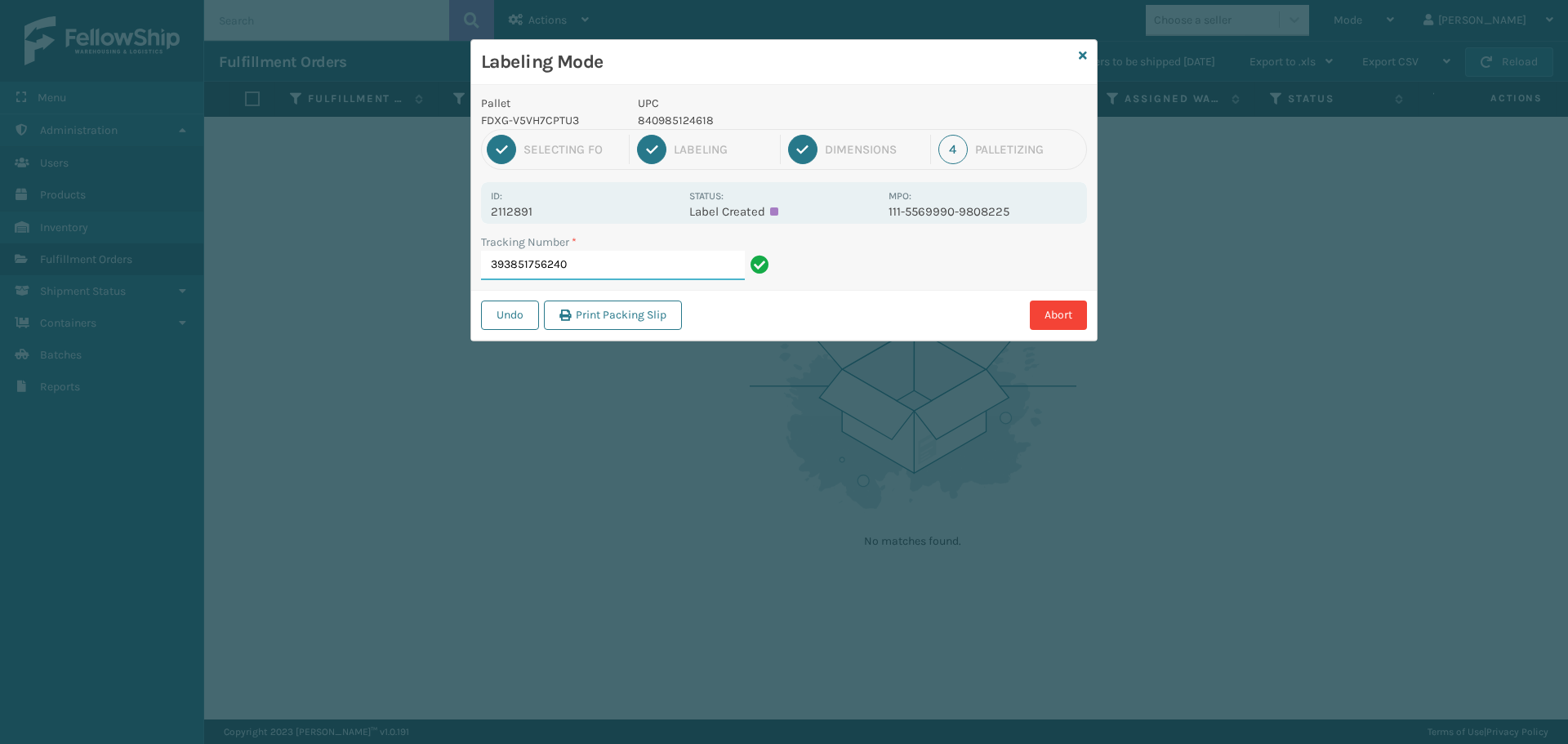
click at [616, 261] on input "393851756240" at bounding box center [612, 266] width 264 height 29
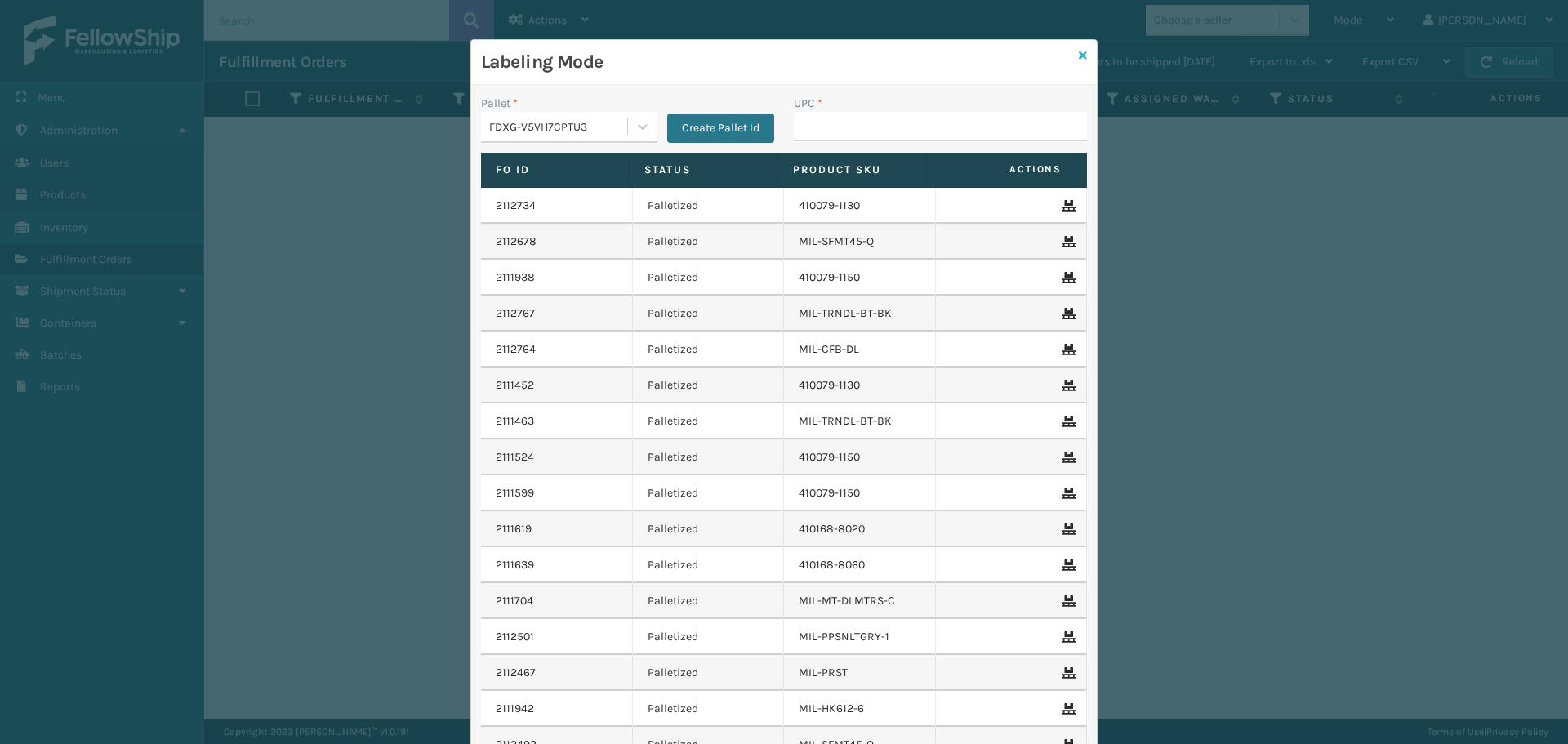
click at [1079, 57] on icon at bounding box center [1082, 56] width 8 height 12
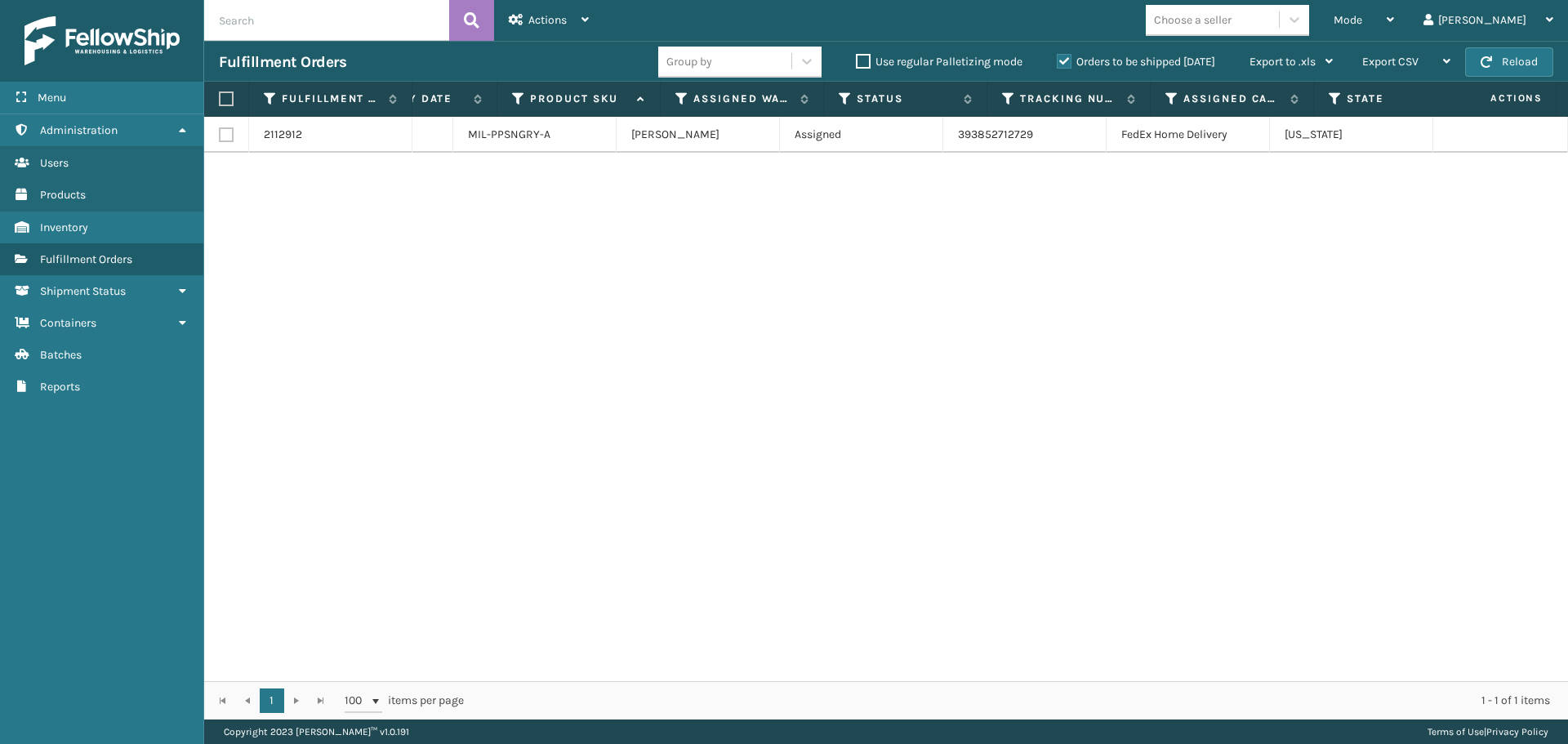
scroll to position [0, 476]
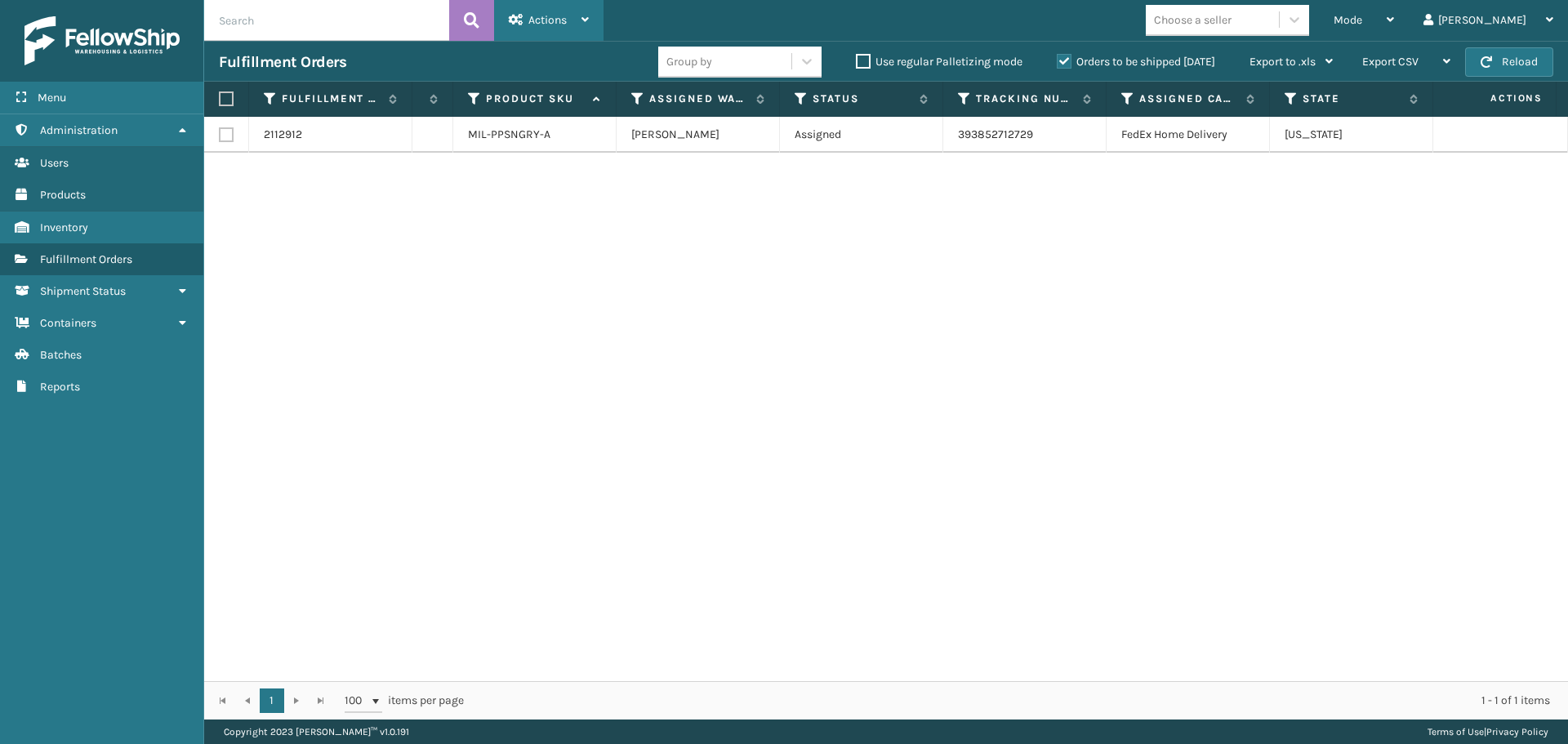
click at [558, 13] on span "Actions" at bounding box center [548, 19] width 38 height 14
drag, startPoint x: 998, startPoint y: 289, endPoint x: 1103, endPoint y: 209, distance: 132.0
click at [1001, 274] on div "2112912 111-3830652-9694643 1 [DATE] MIL-PPSNGRY-A [PERSON_NAME] Assigned 39385…" at bounding box center [886, 399] width 1364 height 564
click at [1362, 26] on span "Mode" at bounding box center [1347, 19] width 28 height 14
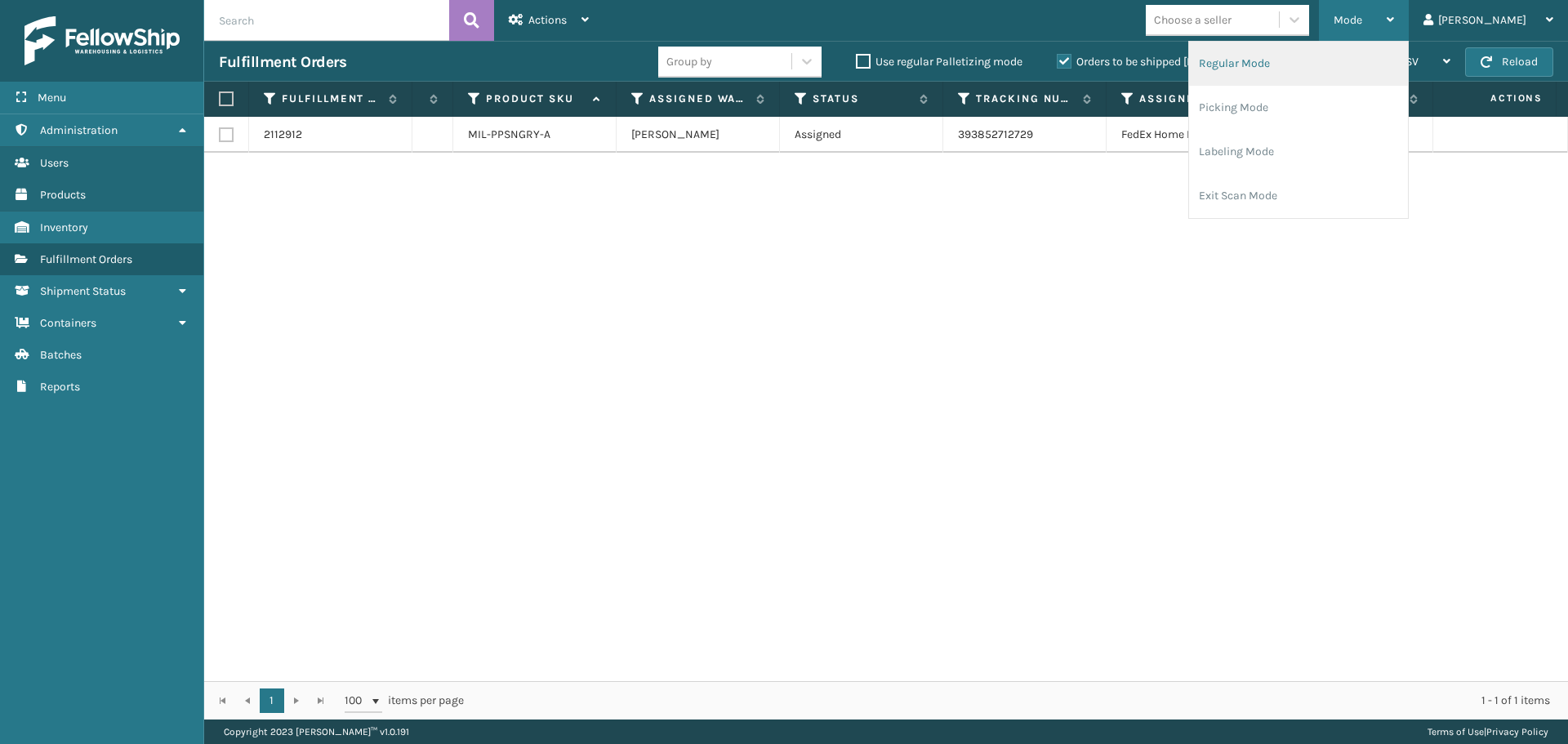
click at [1358, 67] on li "Regular Mode" at bounding box center [1298, 64] width 219 height 44
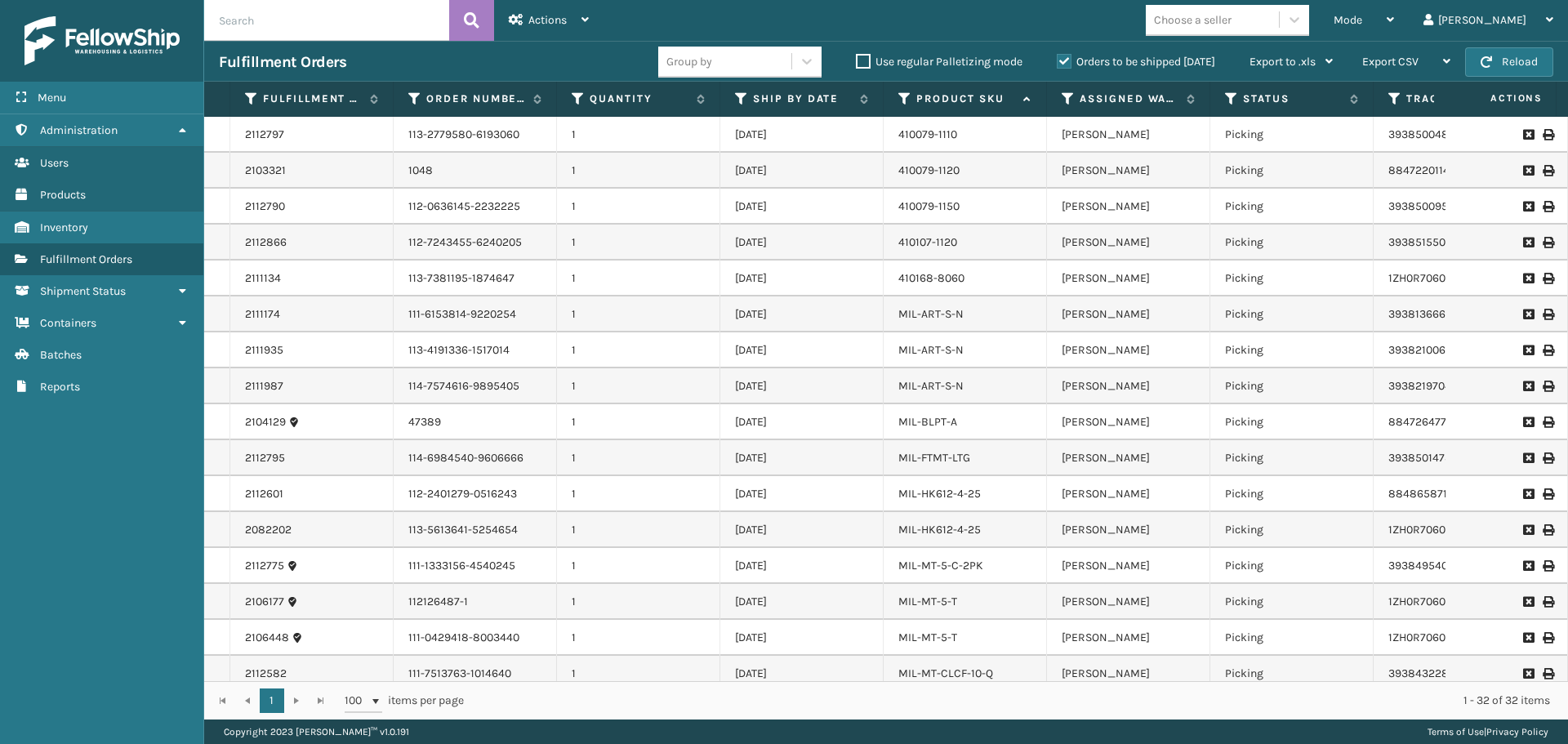
click at [1059, 60] on label "Orders to be shipped [DATE]" at bounding box center [1136, 61] width 159 height 14
click at [1057, 60] on input "Orders to be shipped [DATE]" at bounding box center [1057, 58] width 1 height 11
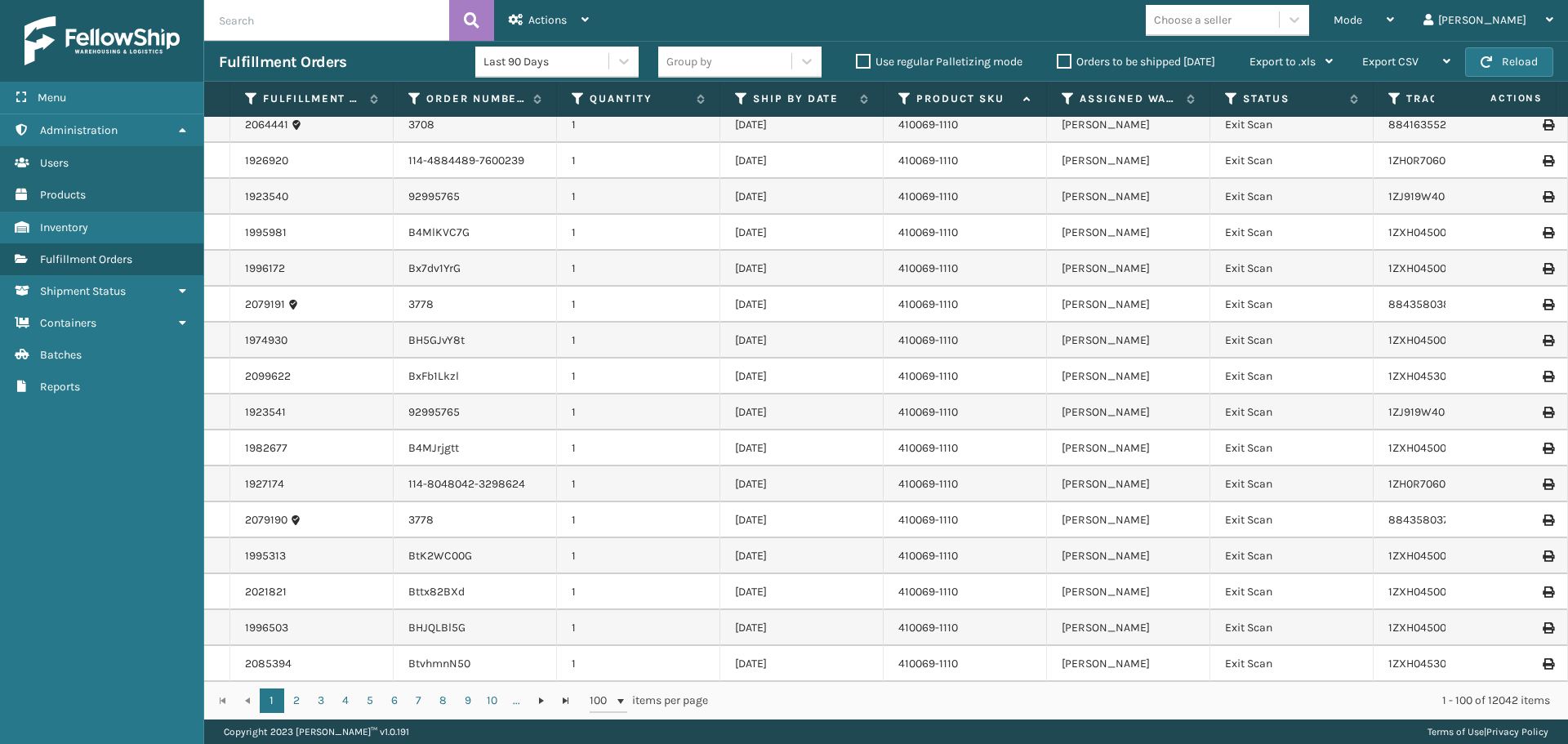
scroll to position [0, 0]
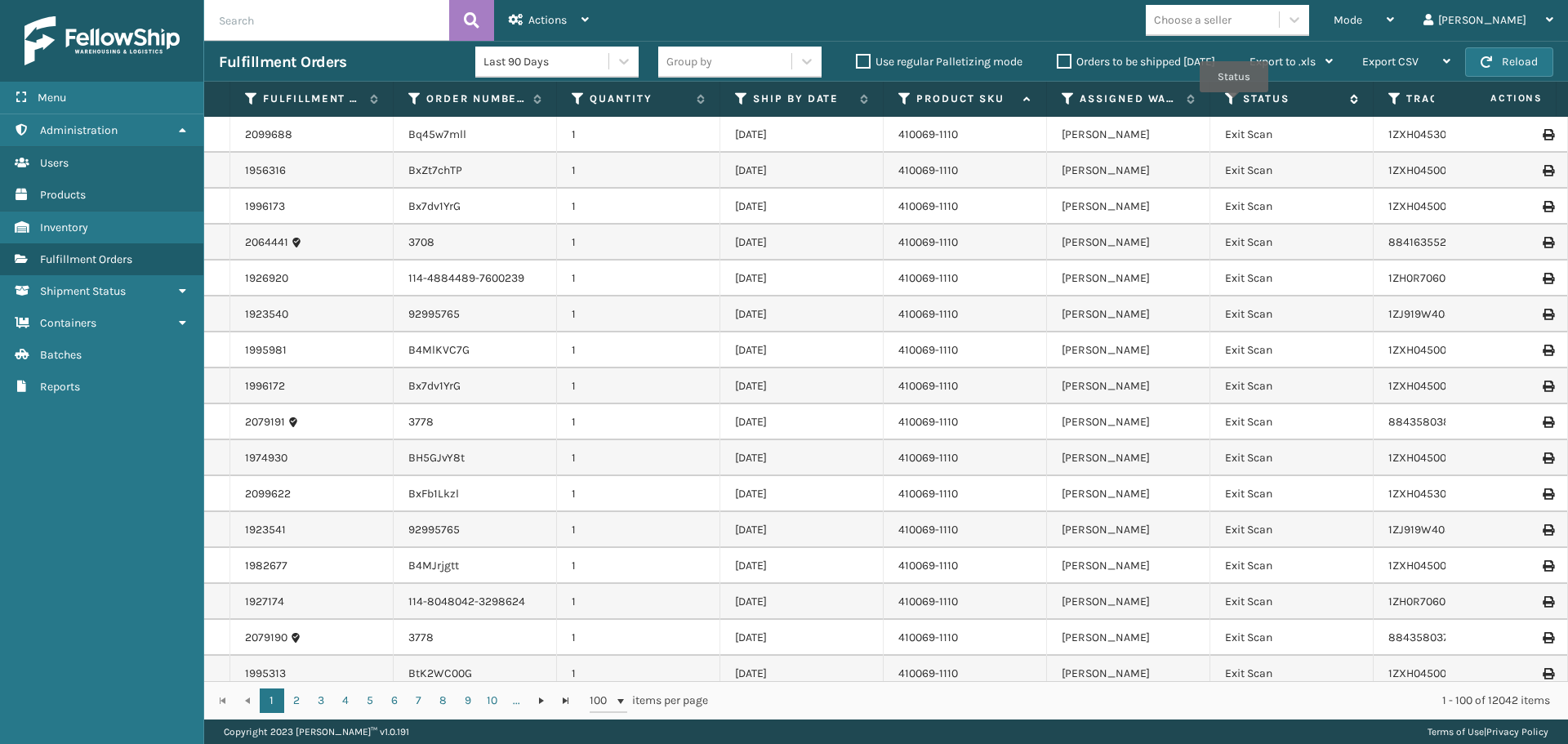
click at [1234, 103] on icon at bounding box center [1231, 99] width 13 height 15
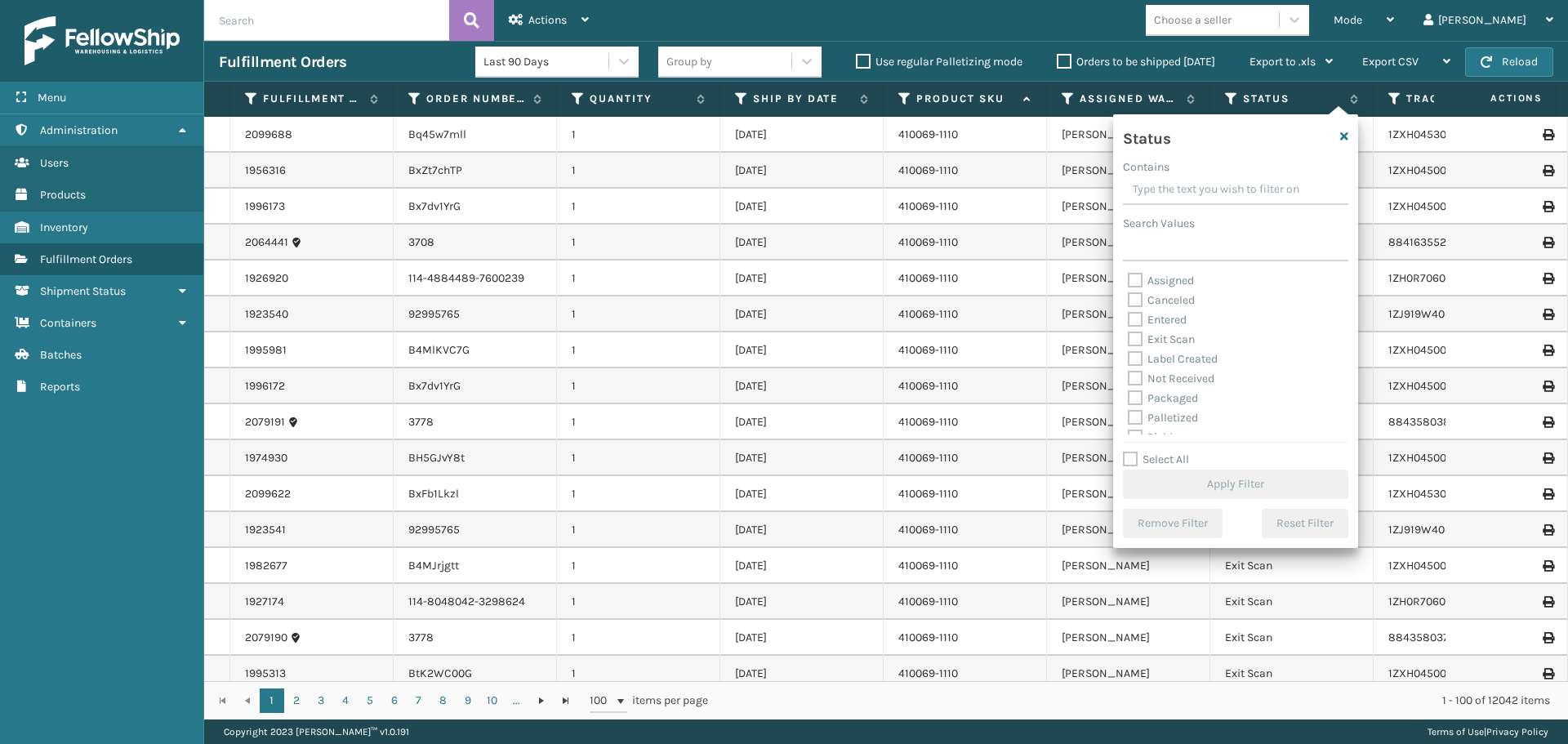
click at [1178, 422] on label "Palletized" at bounding box center [1162, 417] width 70 height 14
click at [1128, 419] on input "Palletized" at bounding box center [1127, 414] width 1 height 11
checkbox input "true"
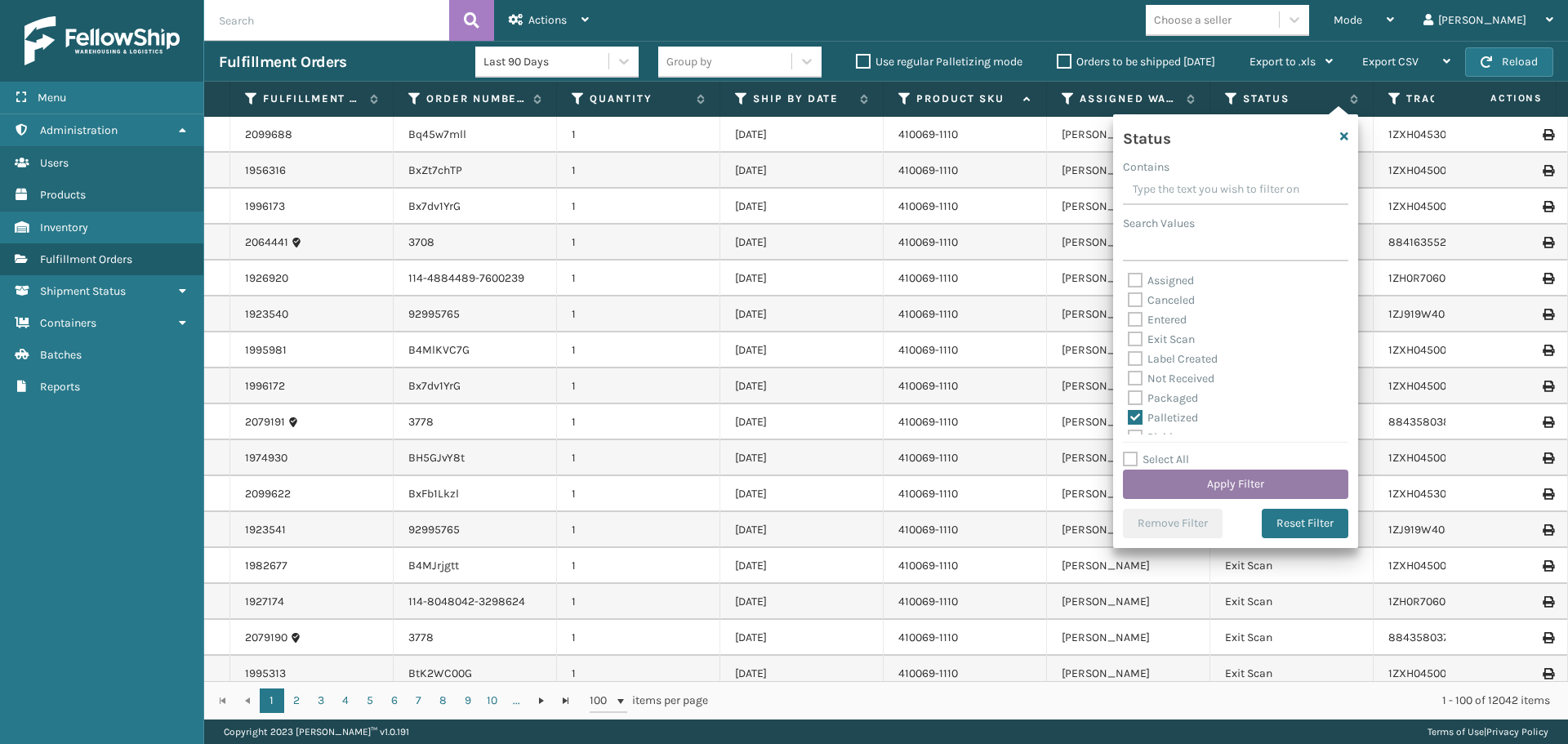
click at [1258, 478] on button "Apply Filter" at bounding box center [1235, 484] width 225 height 29
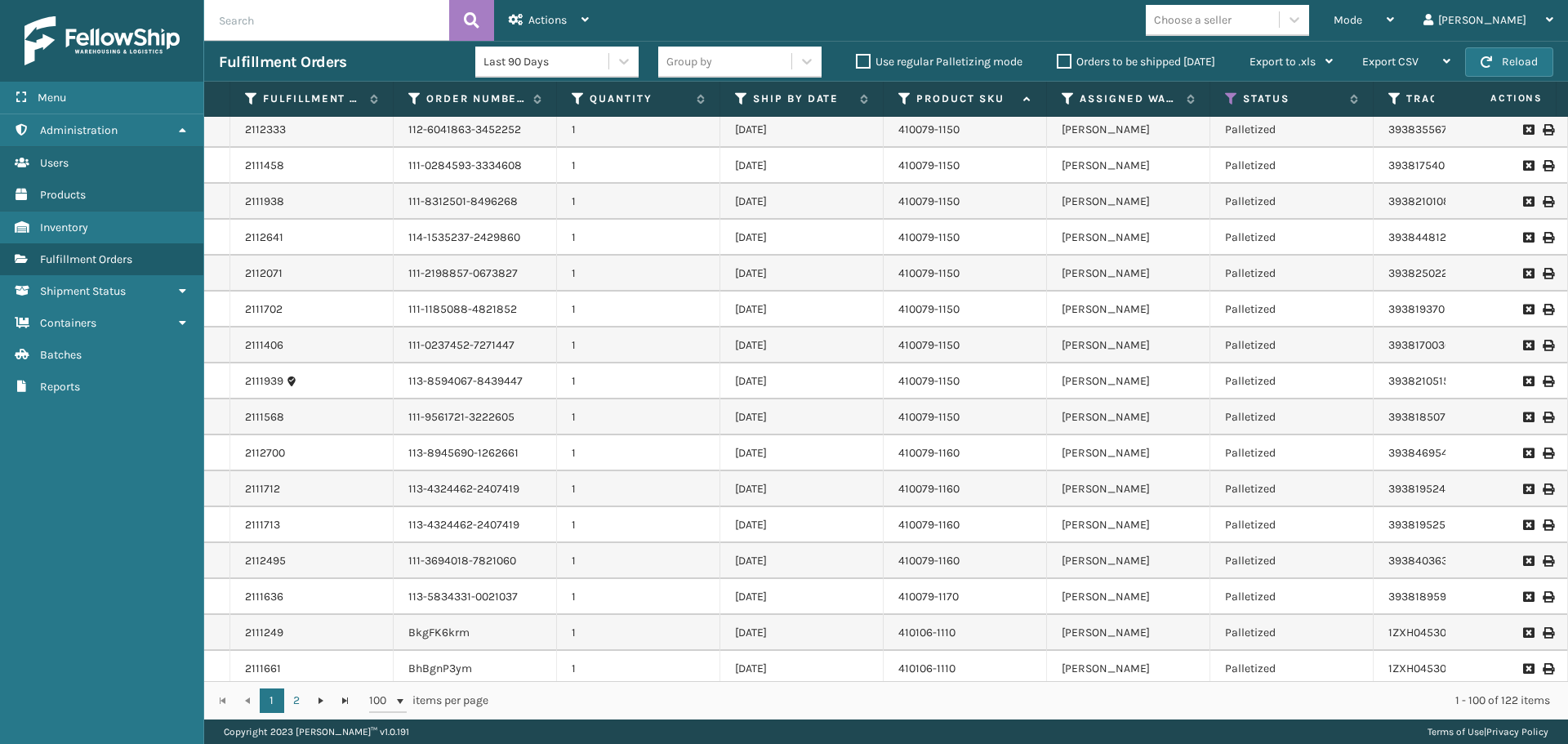
scroll to position [322, 0]
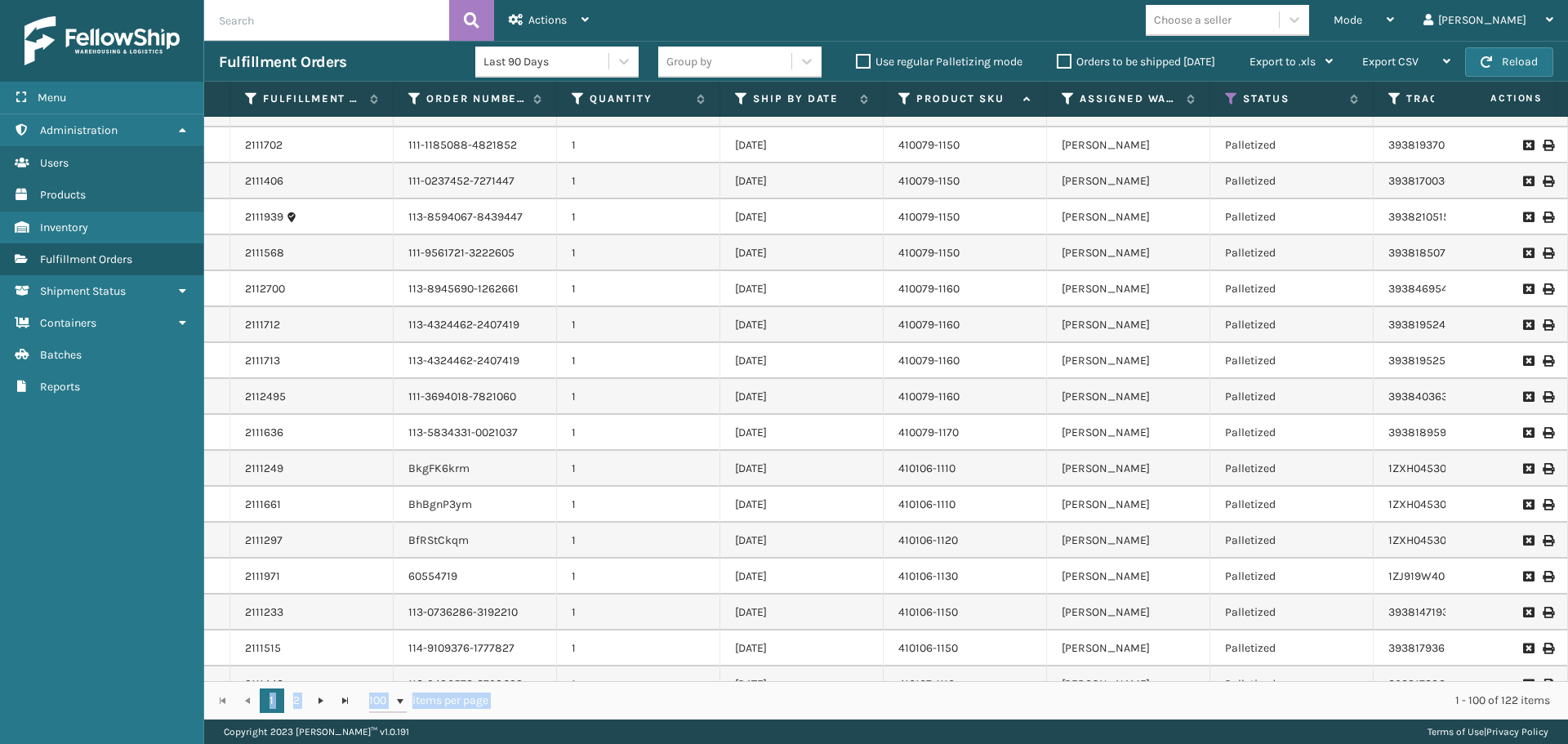
drag, startPoint x: 1100, startPoint y: 682, endPoint x: 1110, endPoint y: 672, distance: 14.1
click at [1110, 672] on div "Fulfillment Order Id Order Number Quantity Ship By Date Product SKU Assigned Wa…" at bounding box center [886, 400] width 1364 height 638
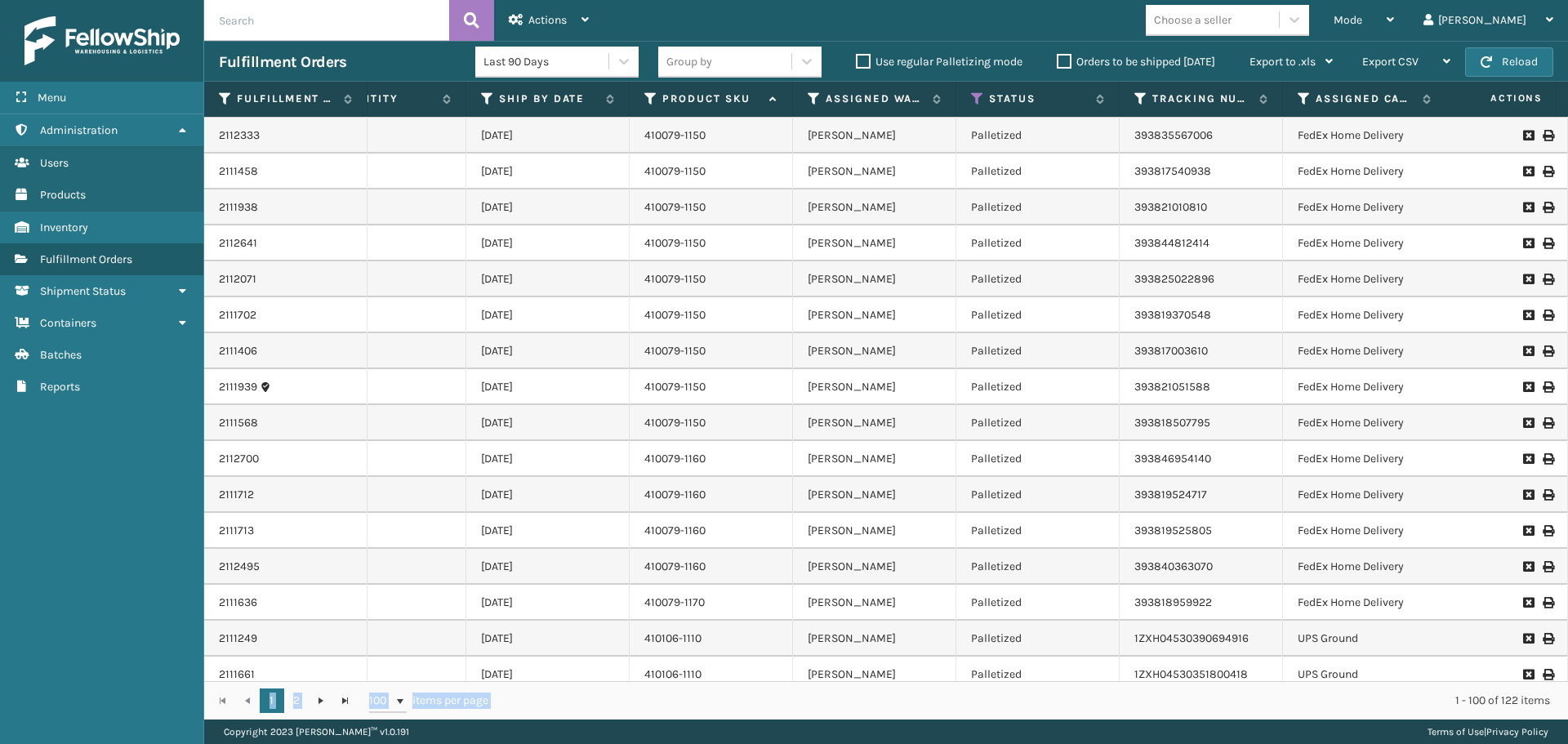
scroll to position [0, 257]
click at [1068, 62] on label "Orders to be shipped [DATE]" at bounding box center [1136, 61] width 159 height 14
click at [1057, 62] on input "Orders to be shipped [DATE]" at bounding box center [1057, 58] width 1 height 11
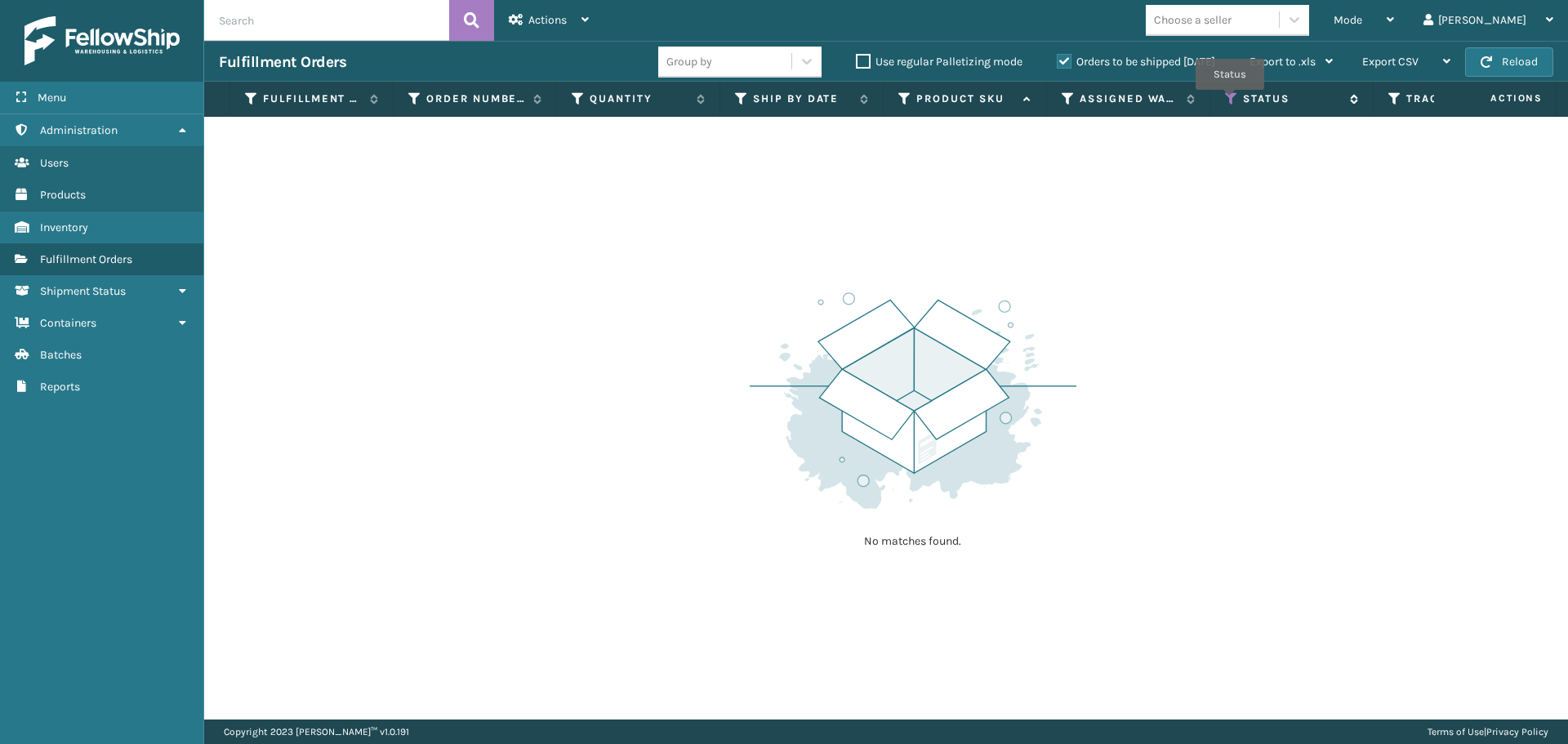
click at [1229, 101] on icon at bounding box center [1231, 99] width 13 height 15
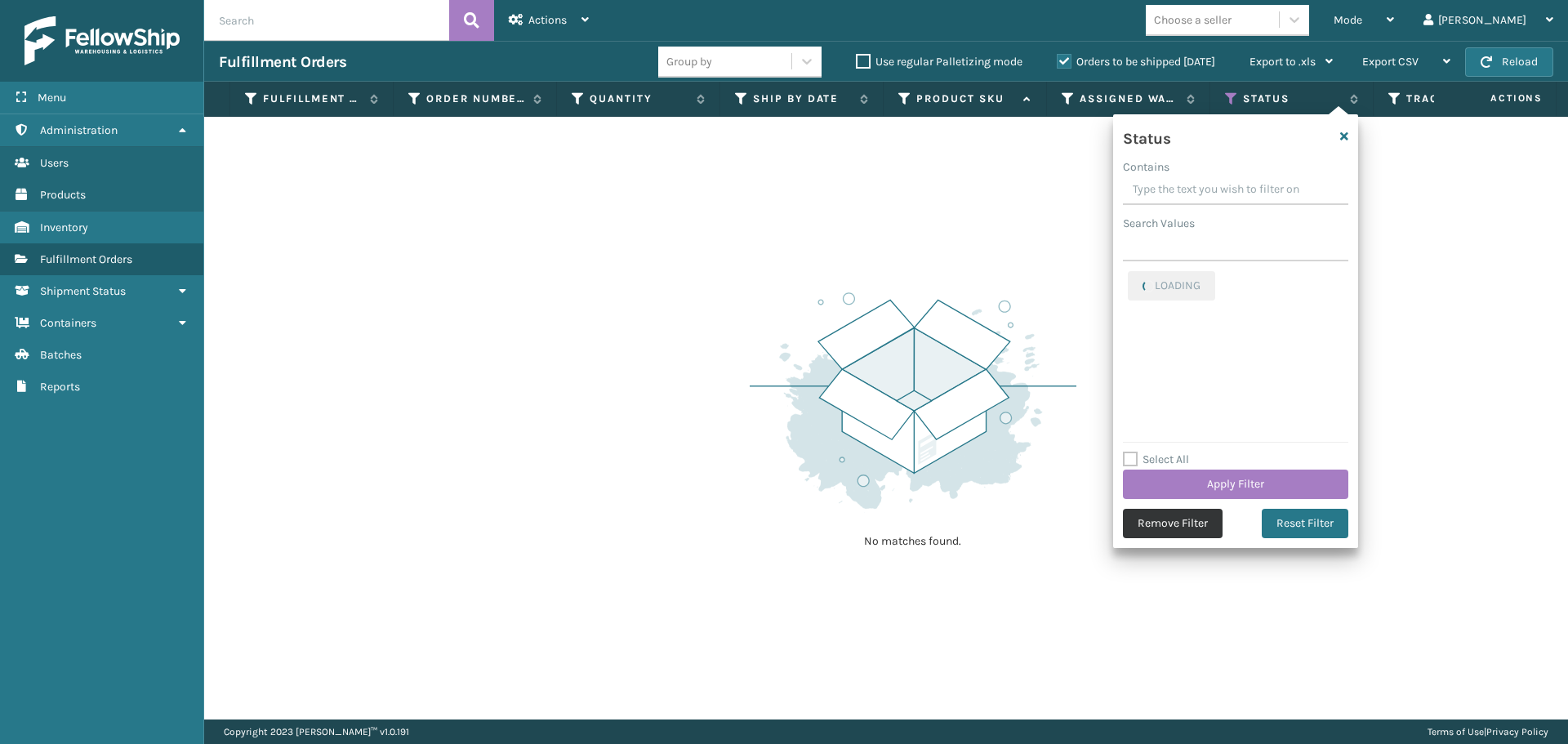
click at [1181, 529] on button "Remove Filter" at bounding box center [1172, 523] width 99 height 29
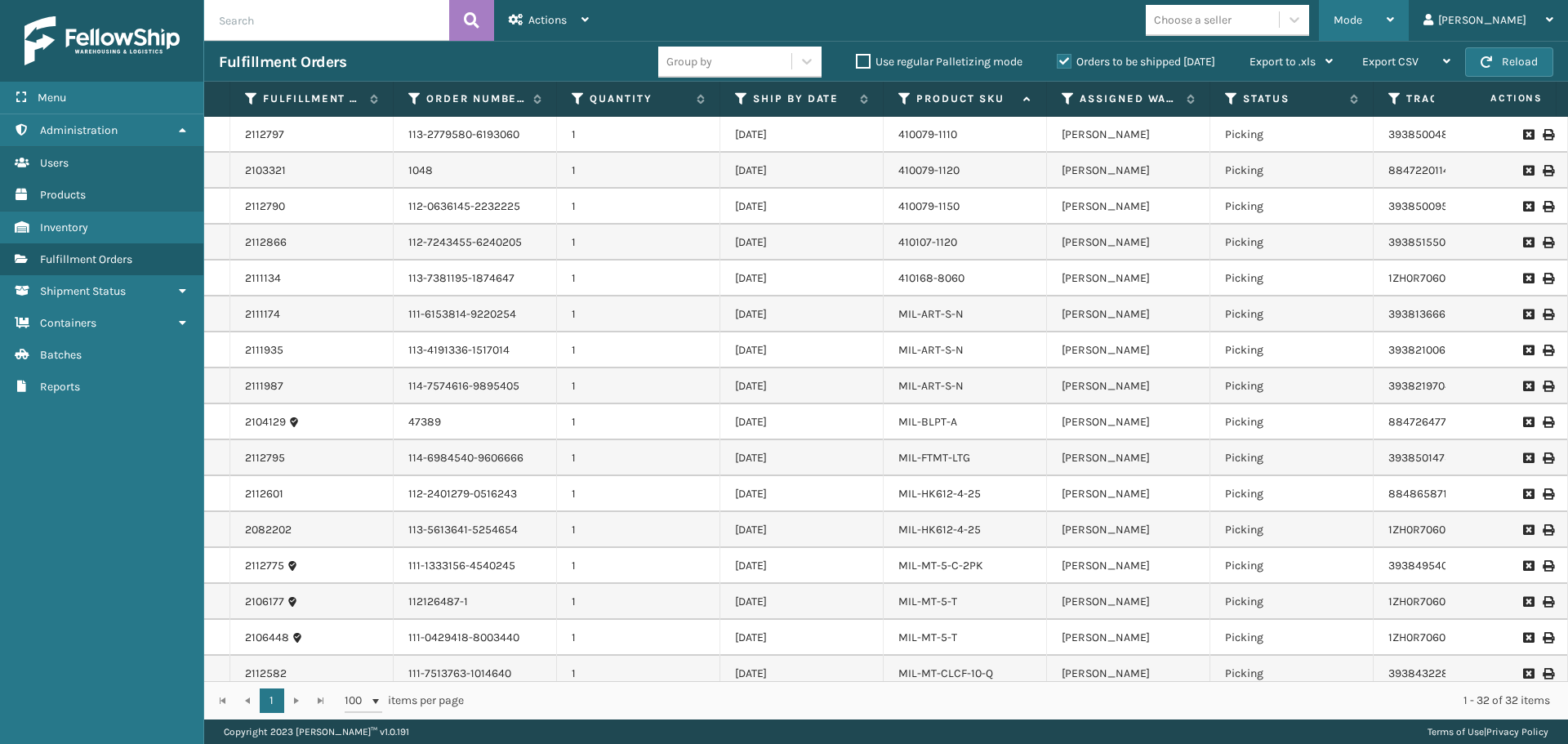
click at [1378, 16] on div "Mode Regular Mode Picking Mode Labeling Mode Exit Scan Mode" at bounding box center [1364, 20] width 89 height 41
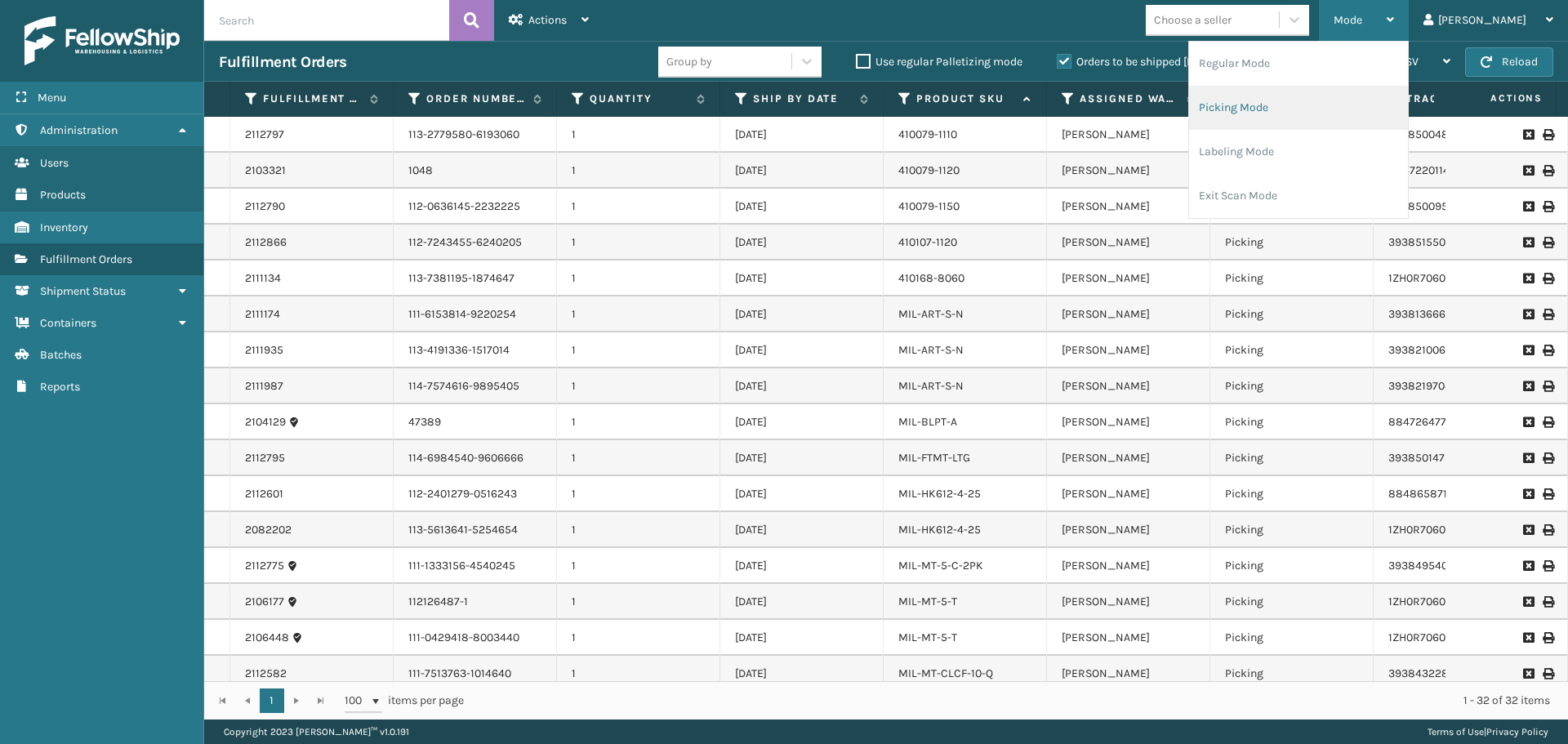
click at [1312, 122] on li "Picking Mode" at bounding box center [1298, 108] width 219 height 44
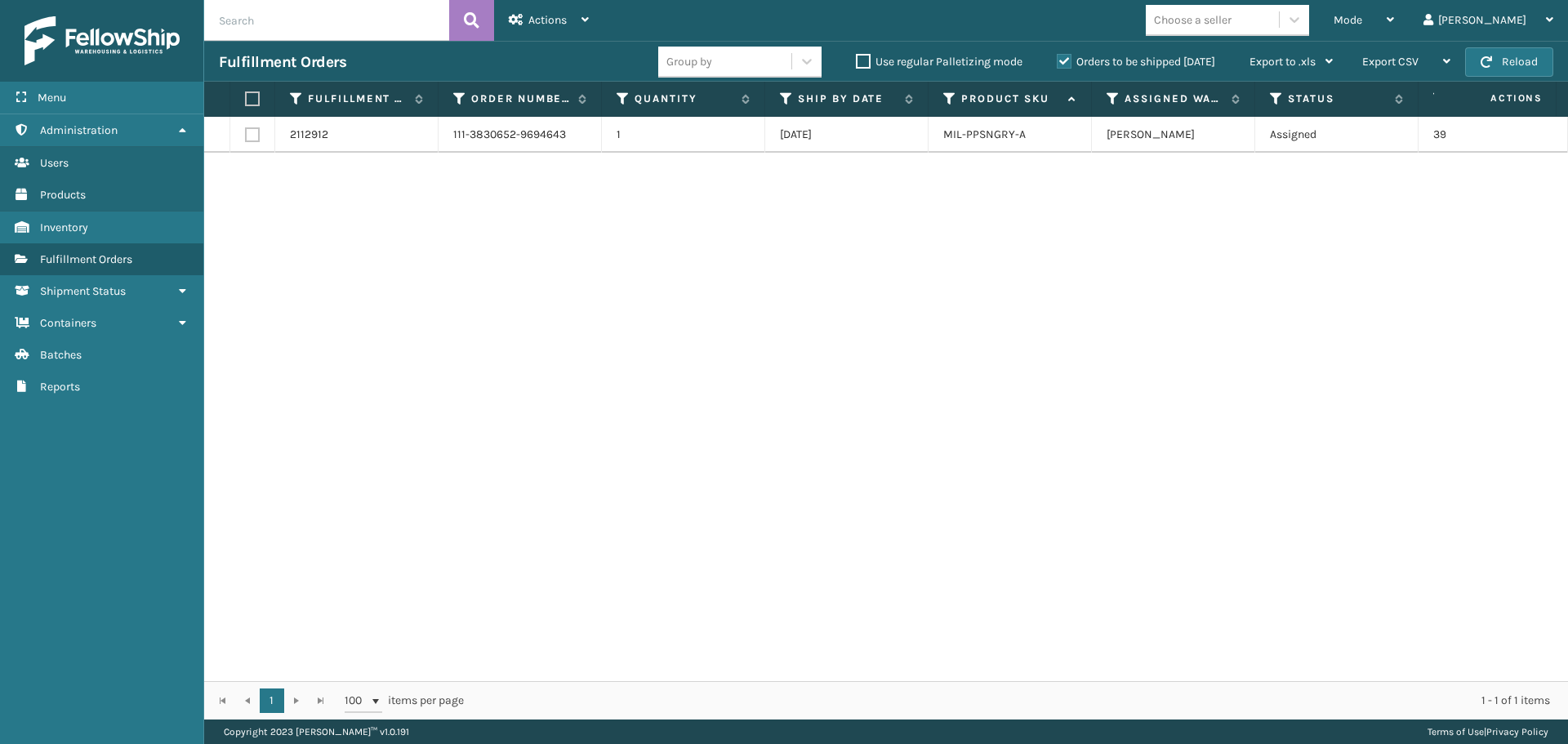
click at [263, 103] on th at bounding box center [252, 99] width 45 height 35
click at [255, 96] on label at bounding box center [249, 99] width 10 height 15
click at [246, 96] on input "checkbox" at bounding box center [245, 100] width 1 height 11
checkbox input "true"
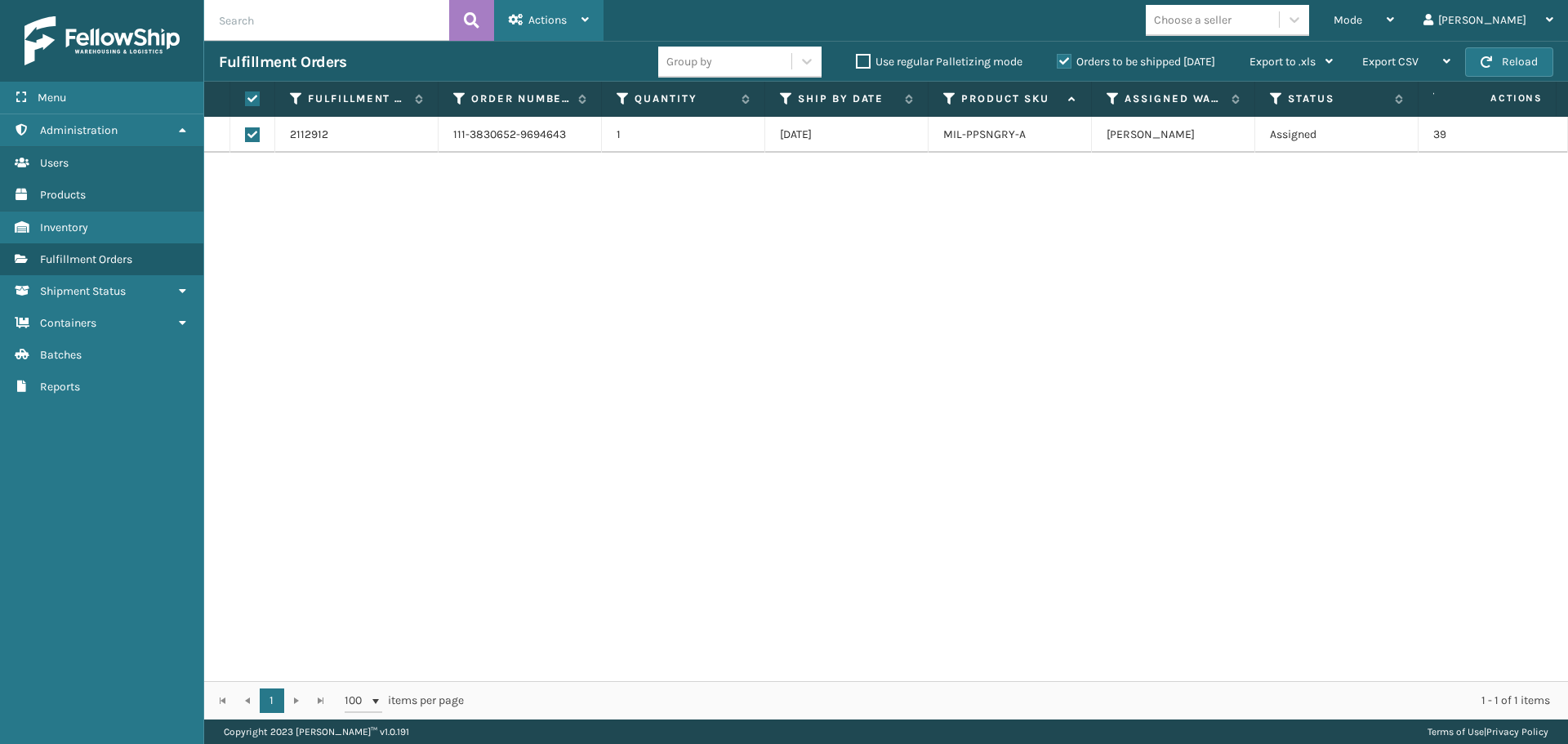
click at [526, 21] on div "Actions" at bounding box center [549, 20] width 80 height 41
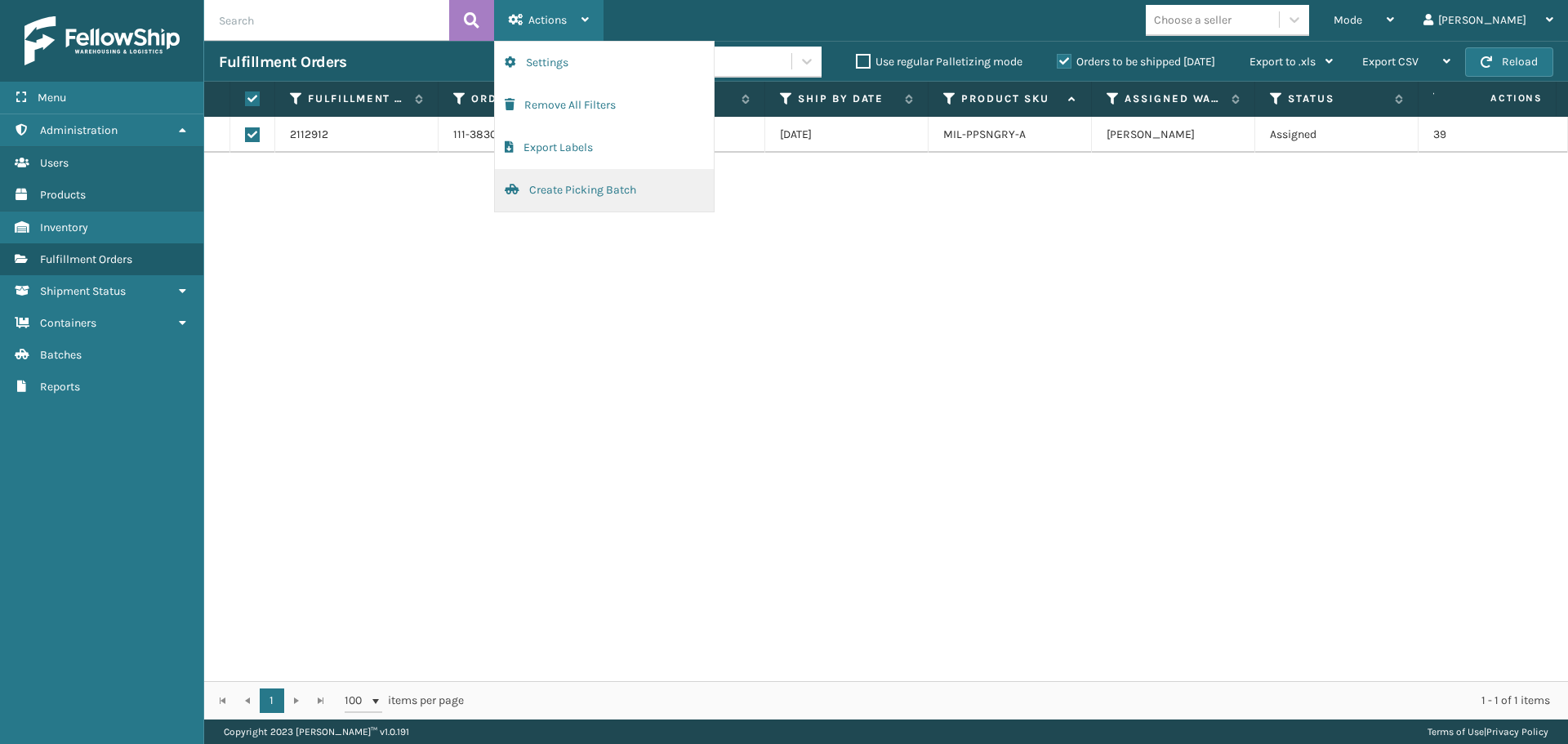
click at [580, 200] on button "Create Picking Batch" at bounding box center [604, 190] width 219 height 43
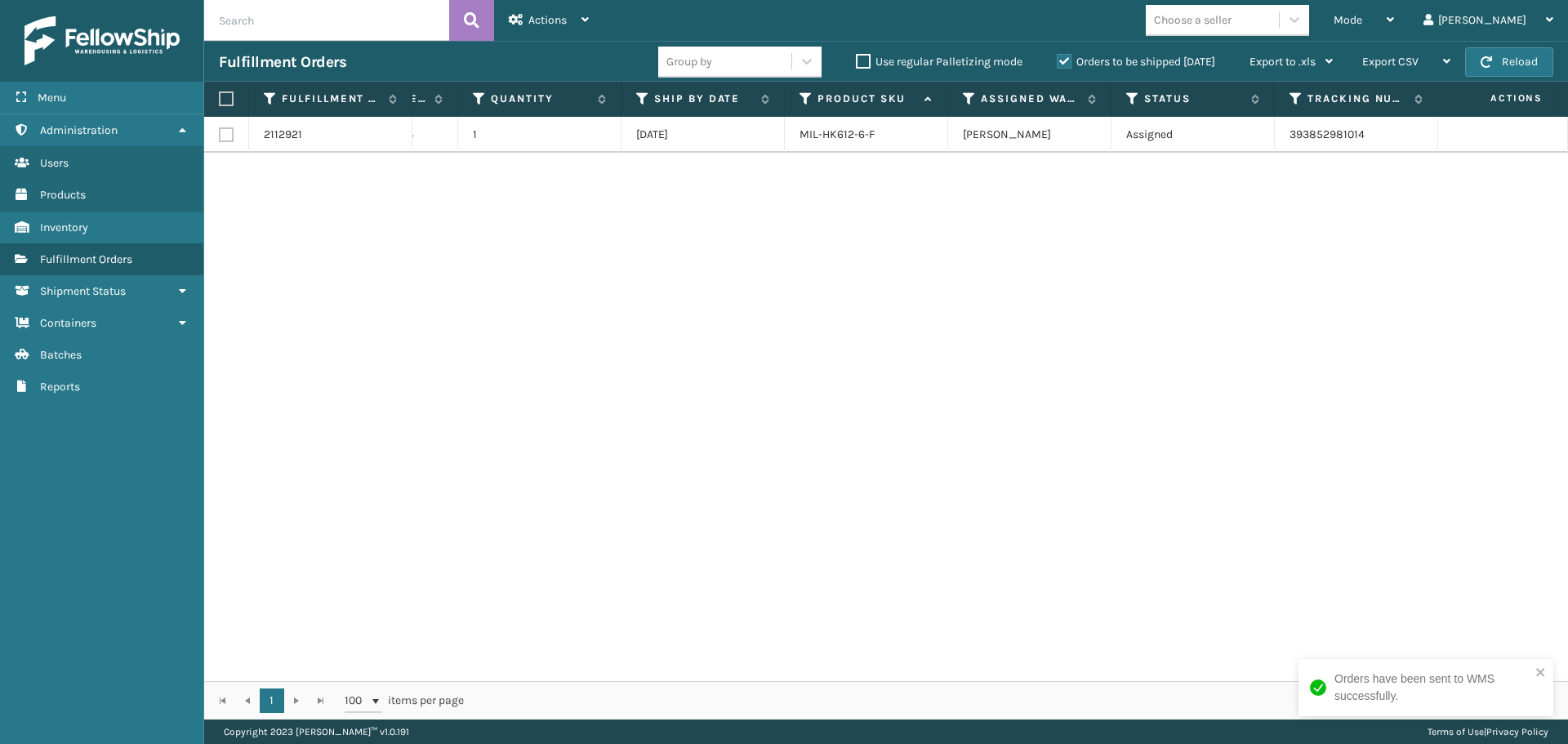
scroll to position [0, 0]
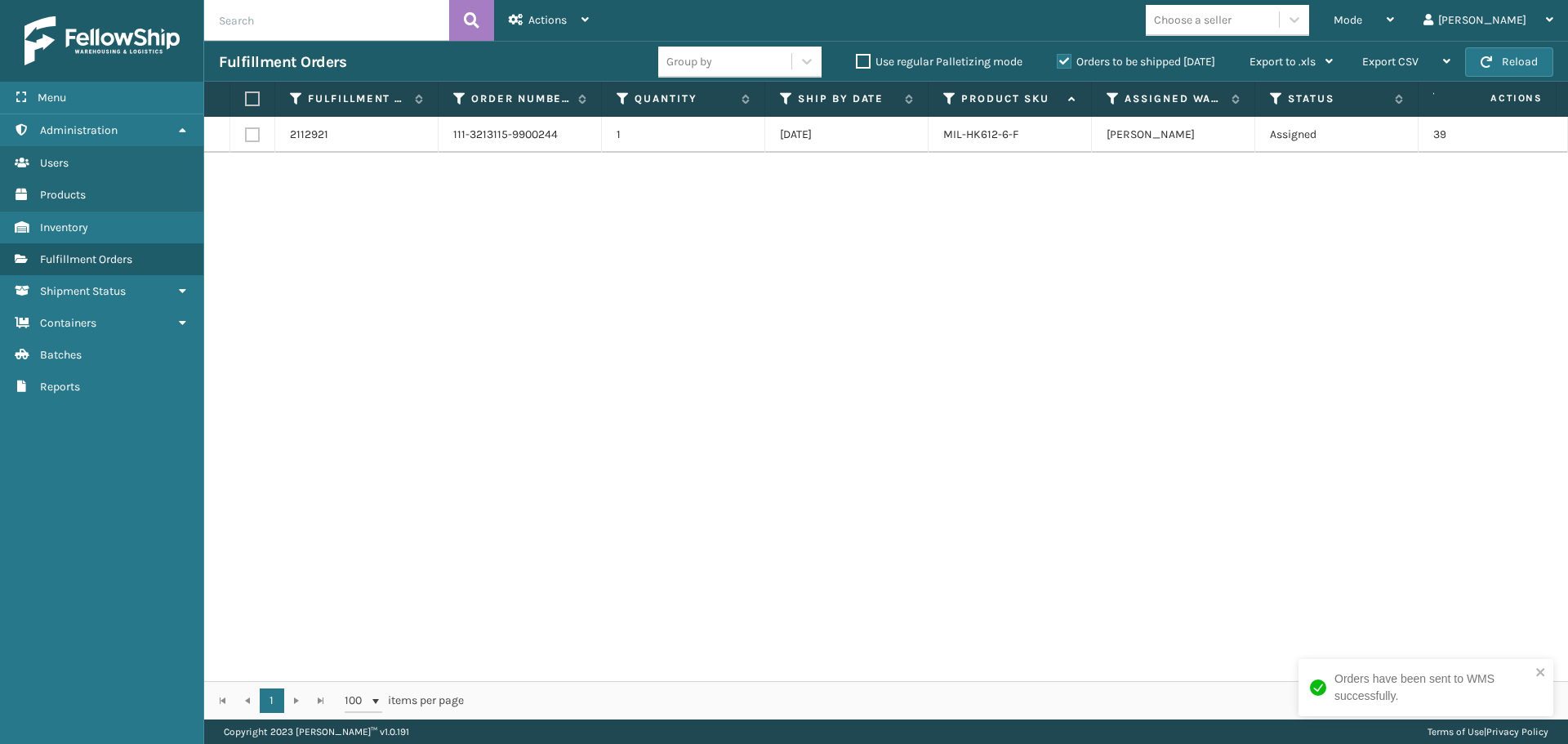
click at [255, 96] on label at bounding box center [249, 99] width 10 height 15
click at [246, 96] on input "checkbox" at bounding box center [245, 100] width 1 height 11
checkbox input "true"
click at [561, 19] on span "Actions" at bounding box center [548, 19] width 38 height 14
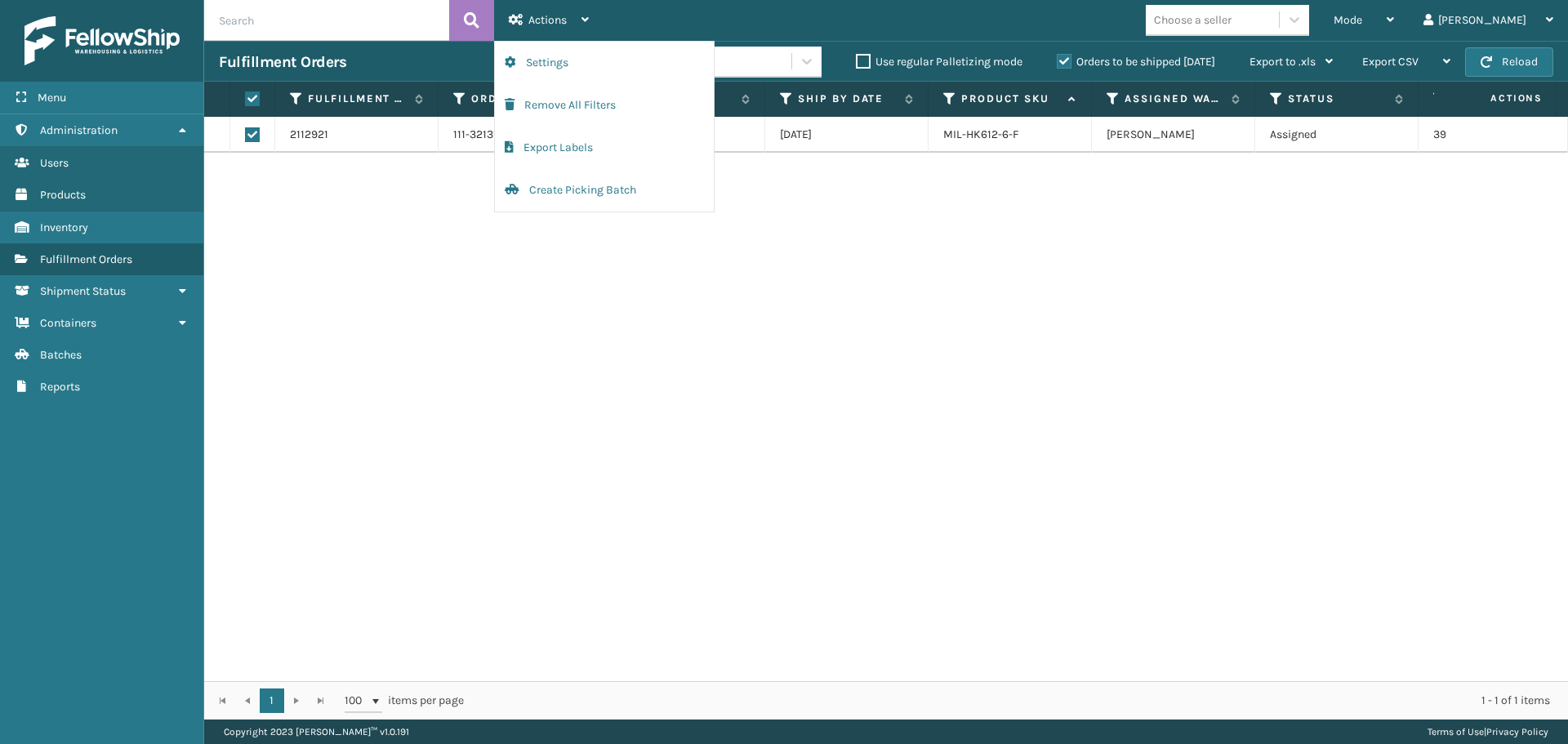
click at [664, 321] on div "2112921 111-3213115-9900244 1 [DATE] MIL-HK612-6-F [PERSON_NAME] Assigned 39385…" at bounding box center [886, 399] width 1364 height 564
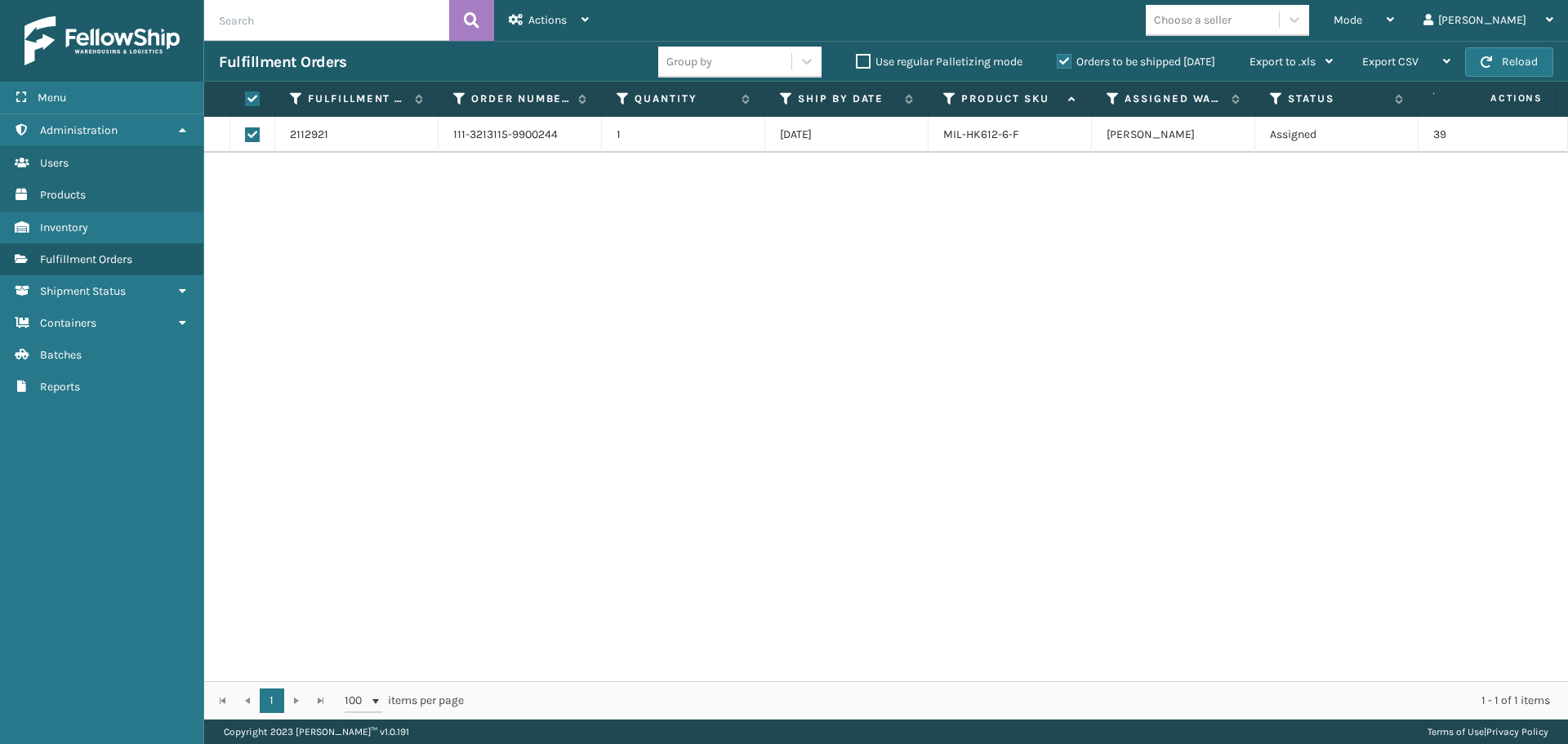
click at [255, 93] on label at bounding box center [249, 99] width 10 height 15
click at [246, 94] on input "checkbox" at bounding box center [245, 100] width 1 height 11
checkbox input "false"
click at [1362, 25] on span "Mode" at bounding box center [1347, 19] width 28 height 14
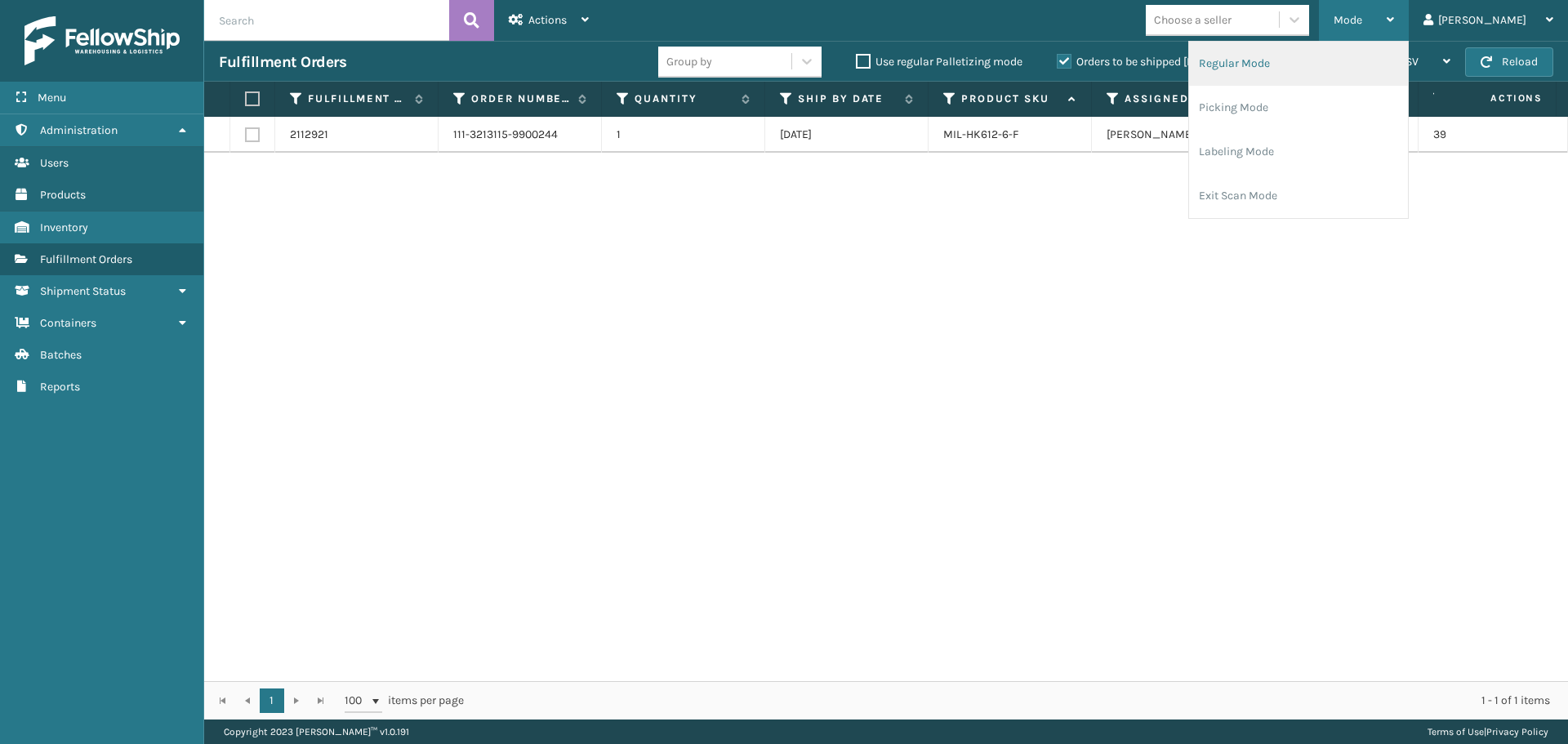
click at [1371, 60] on li "Regular Mode" at bounding box center [1298, 64] width 219 height 44
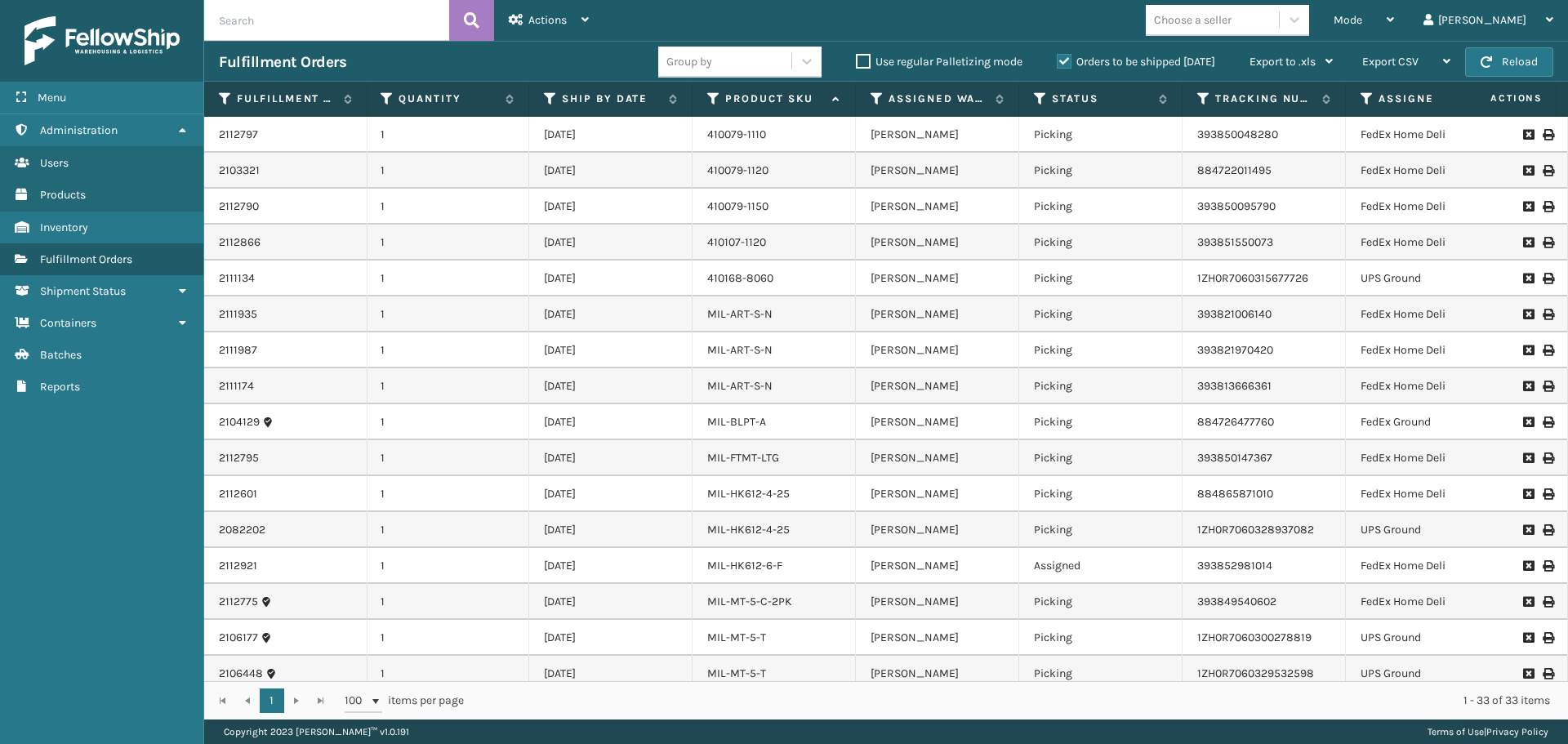
scroll to position [0, 205]
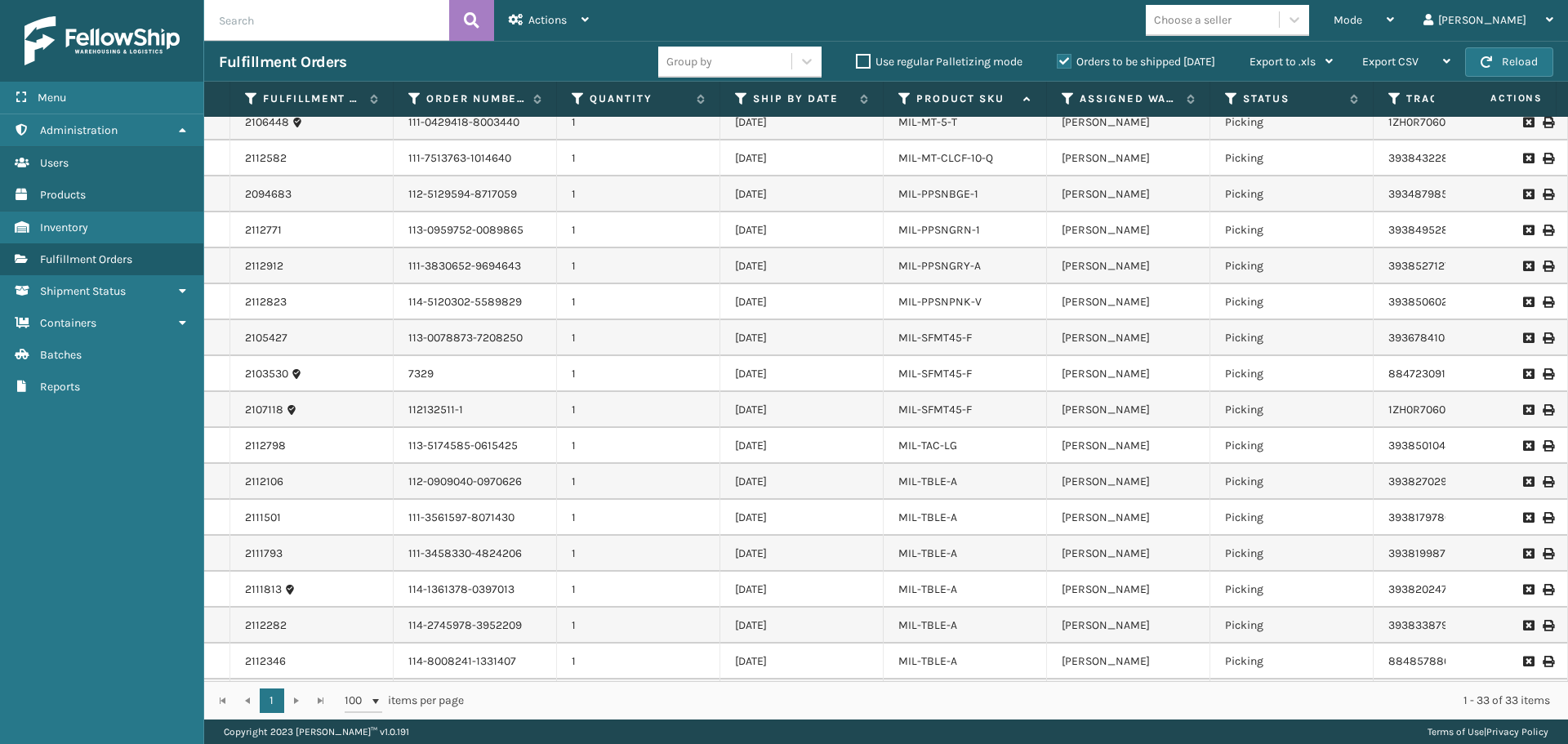
drag, startPoint x: 1034, startPoint y: 681, endPoint x: 1079, endPoint y: 635, distance: 64.4
click at [1113, 680] on div "Fulfillment Order Id Order Number Quantity Ship By Date Product SKU Assigned Wa…" at bounding box center [886, 400] width 1364 height 638
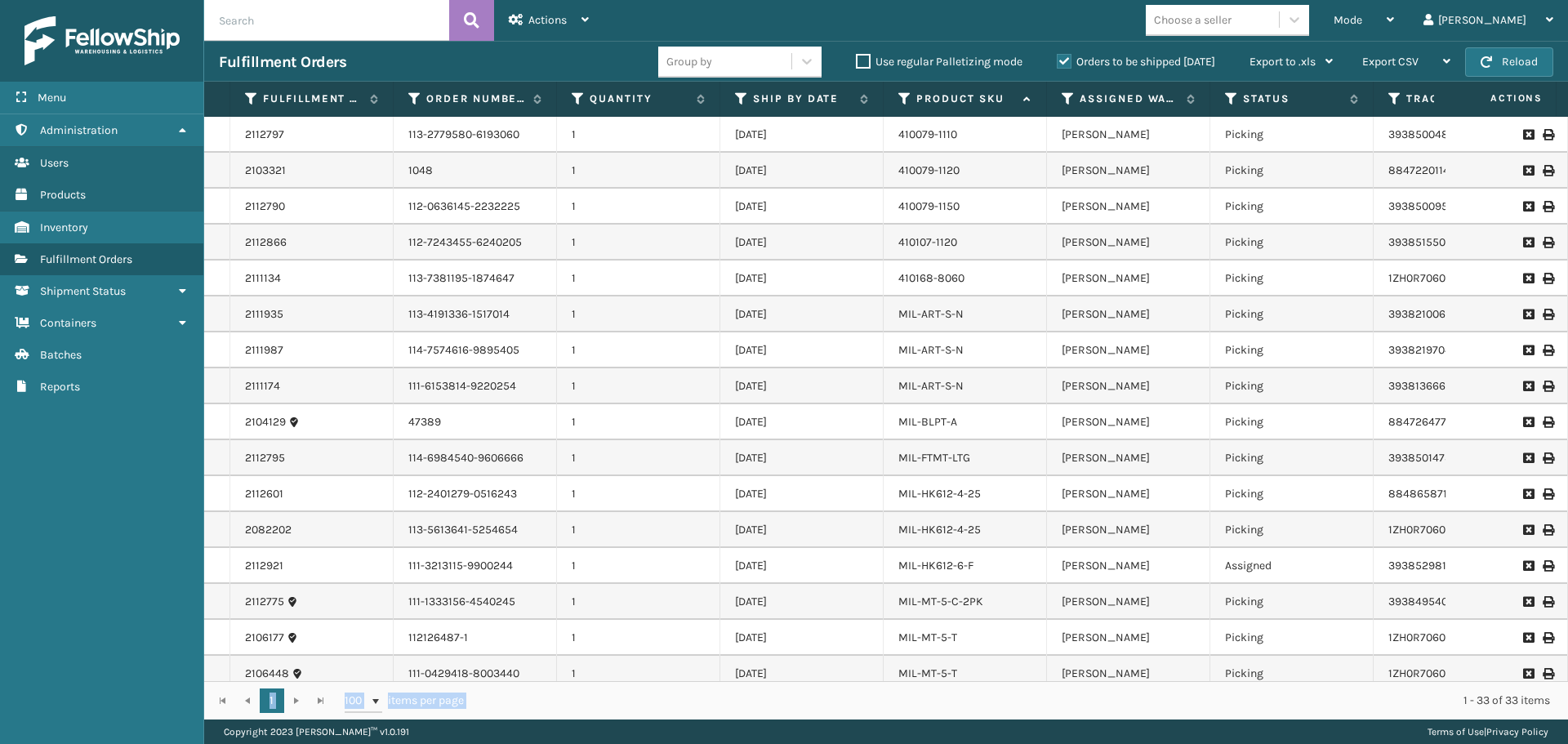
scroll to position [634, 0]
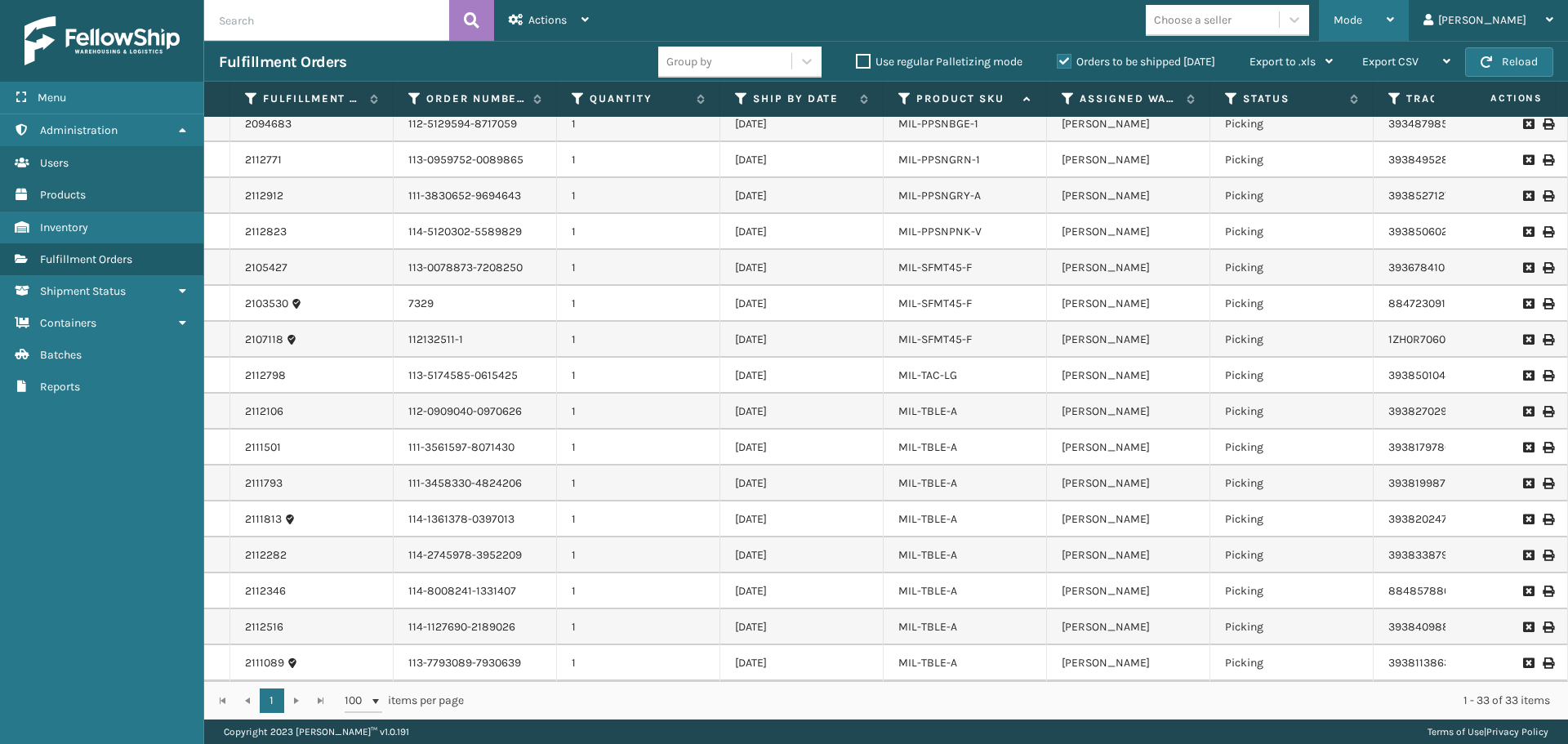
click at [1376, 16] on div "Mode Regular Mode Picking Mode Labeling Mode Exit Scan Mode" at bounding box center [1364, 20] width 89 height 41
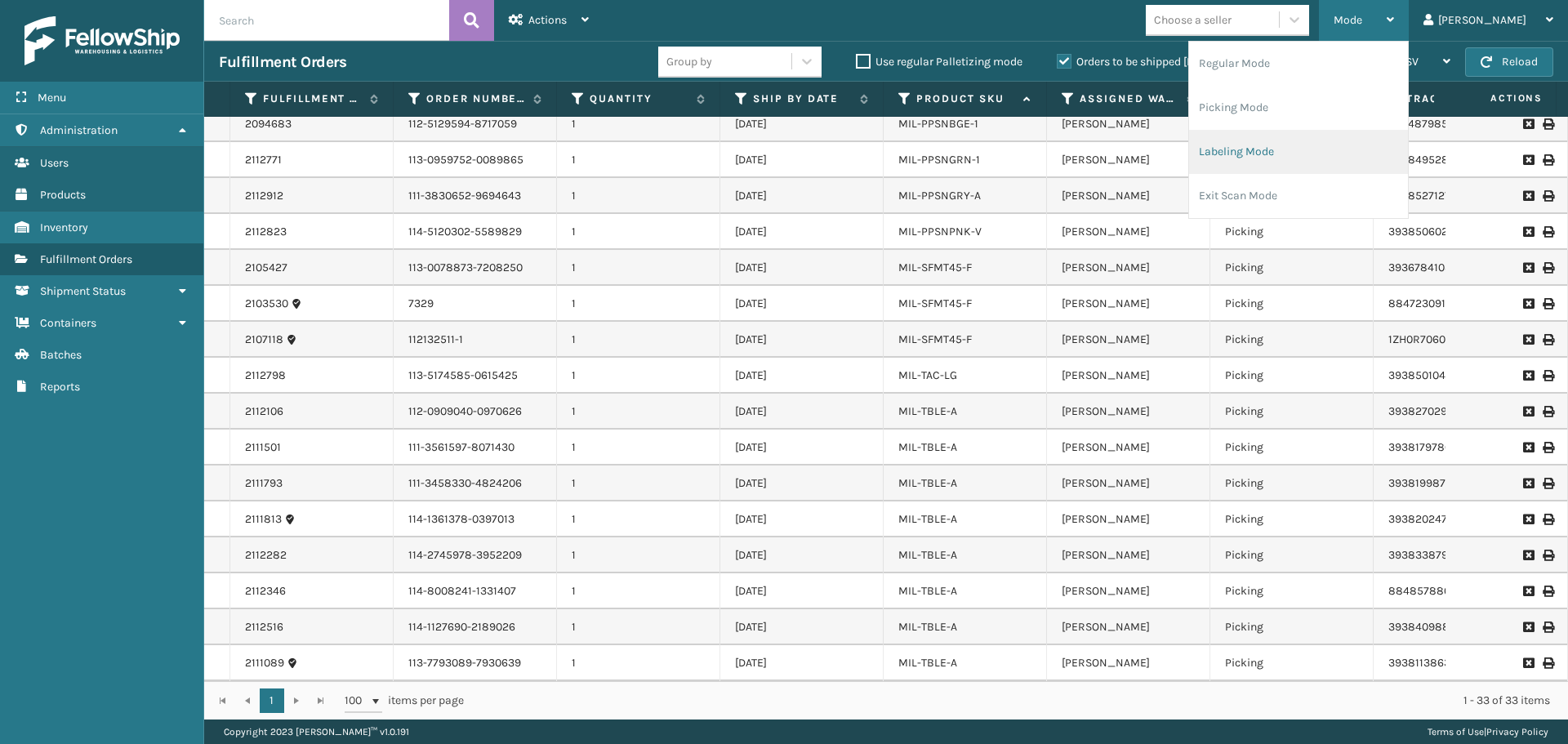
click at [1330, 152] on li "Labeling Mode" at bounding box center [1298, 152] width 219 height 44
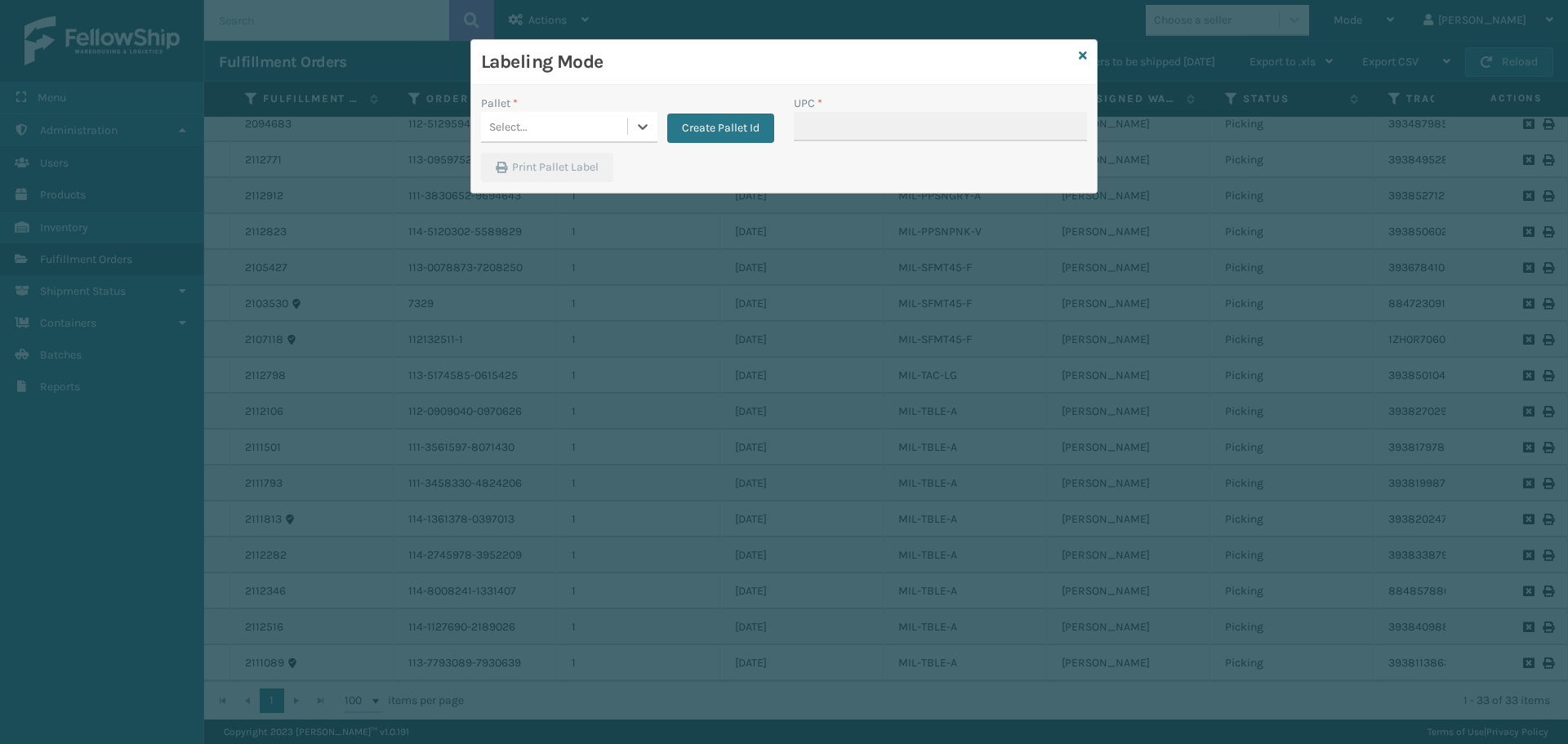
click at [1080, 60] on icon at bounding box center [1082, 56] width 8 height 12
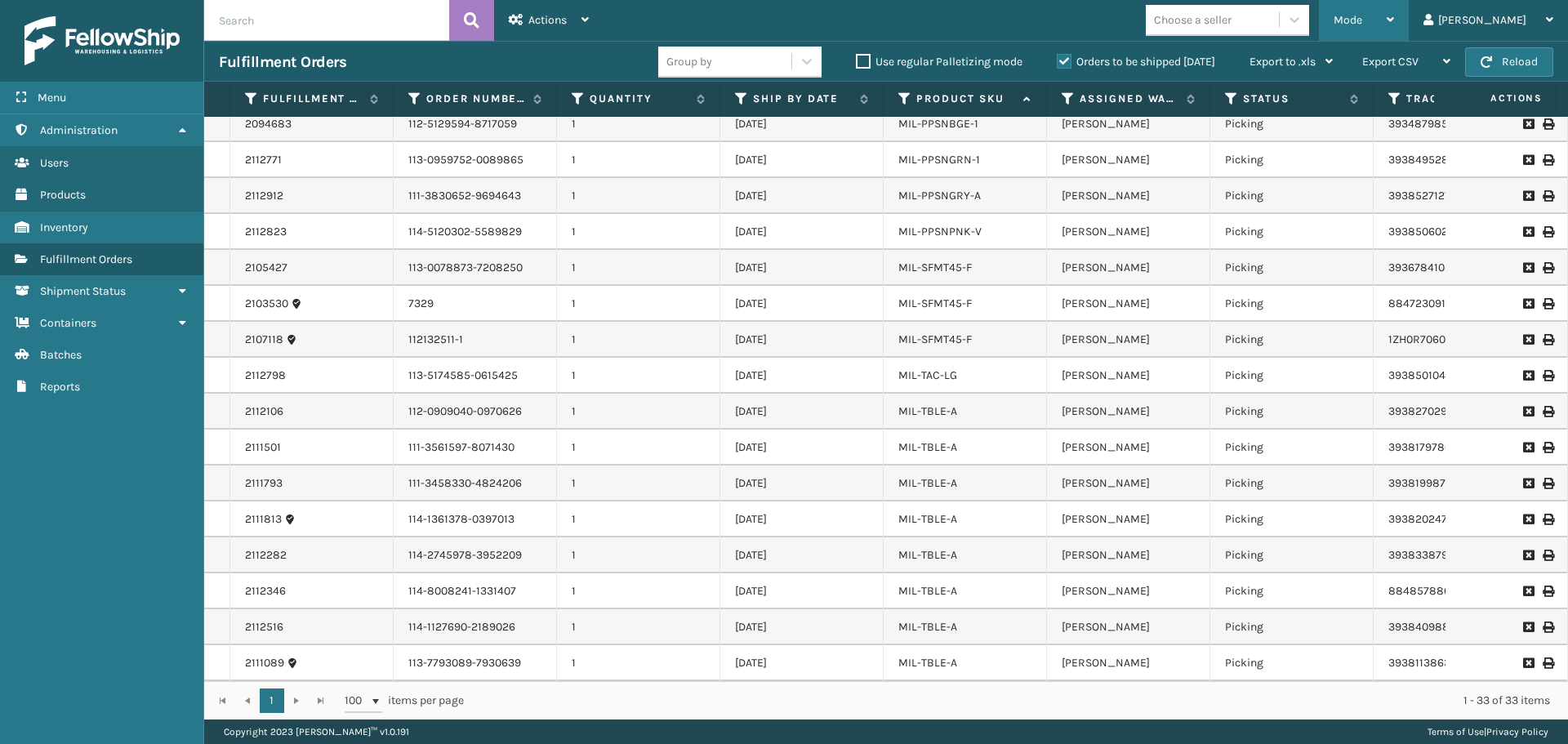
click at [1394, 4] on div "Mode" at bounding box center [1364, 20] width 60 height 41
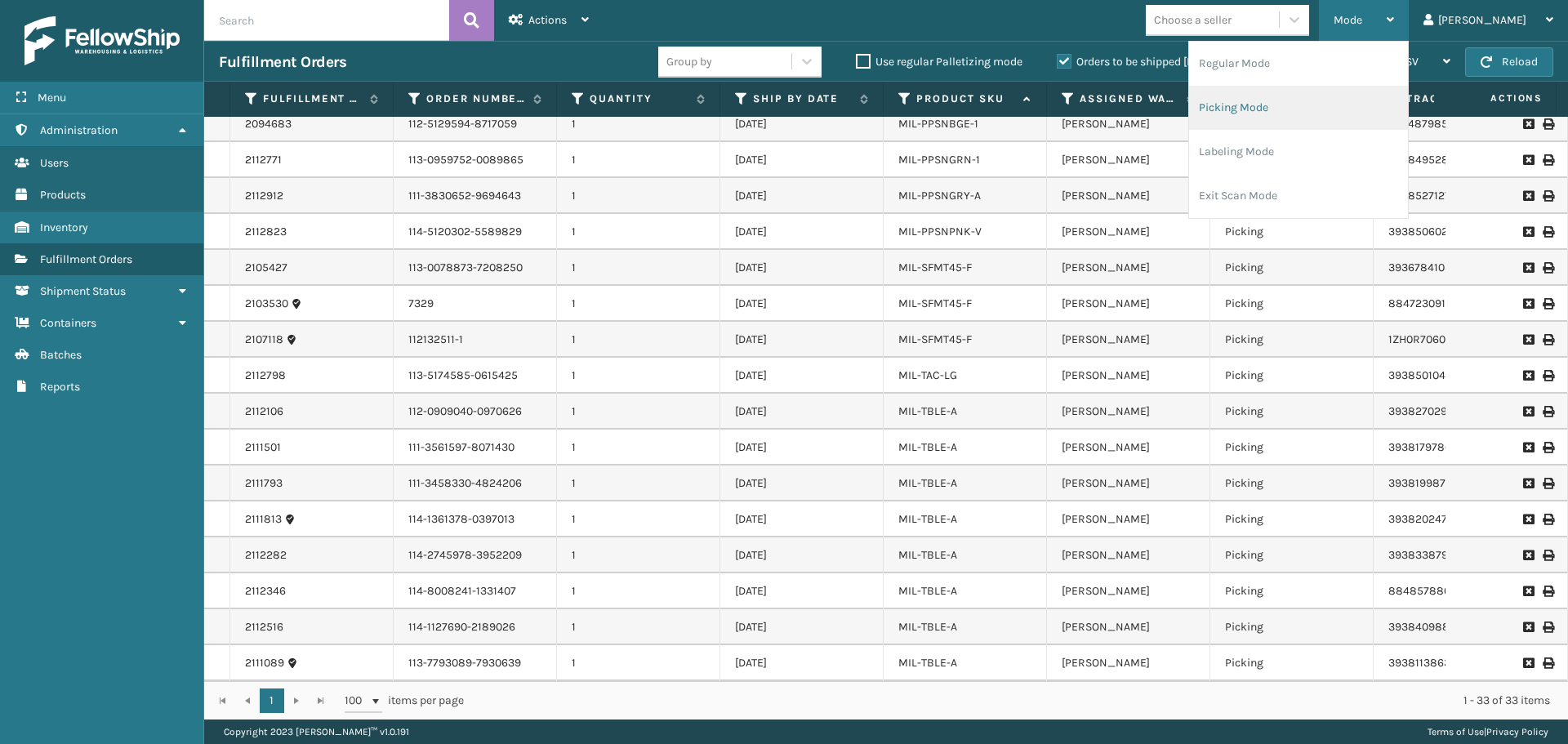
click at [1355, 90] on li "Picking Mode" at bounding box center [1298, 108] width 219 height 44
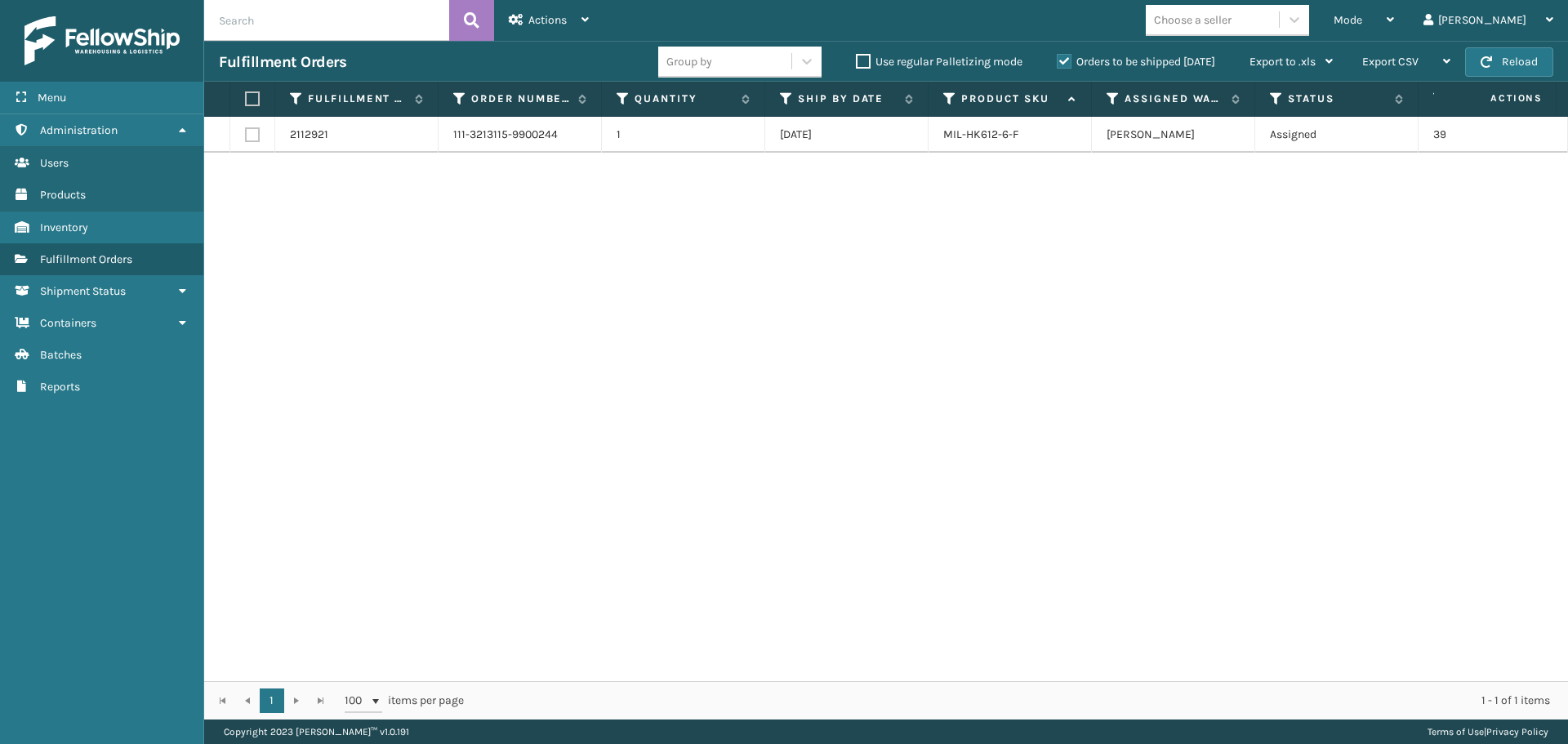
click at [253, 104] on label at bounding box center [249, 99] width 10 height 15
click at [246, 104] on input "checkbox" at bounding box center [245, 100] width 1 height 11
checkbox input "true"
click at [577, 23] on div "Actions" at bounding box center [549, 20] width 80 height 41
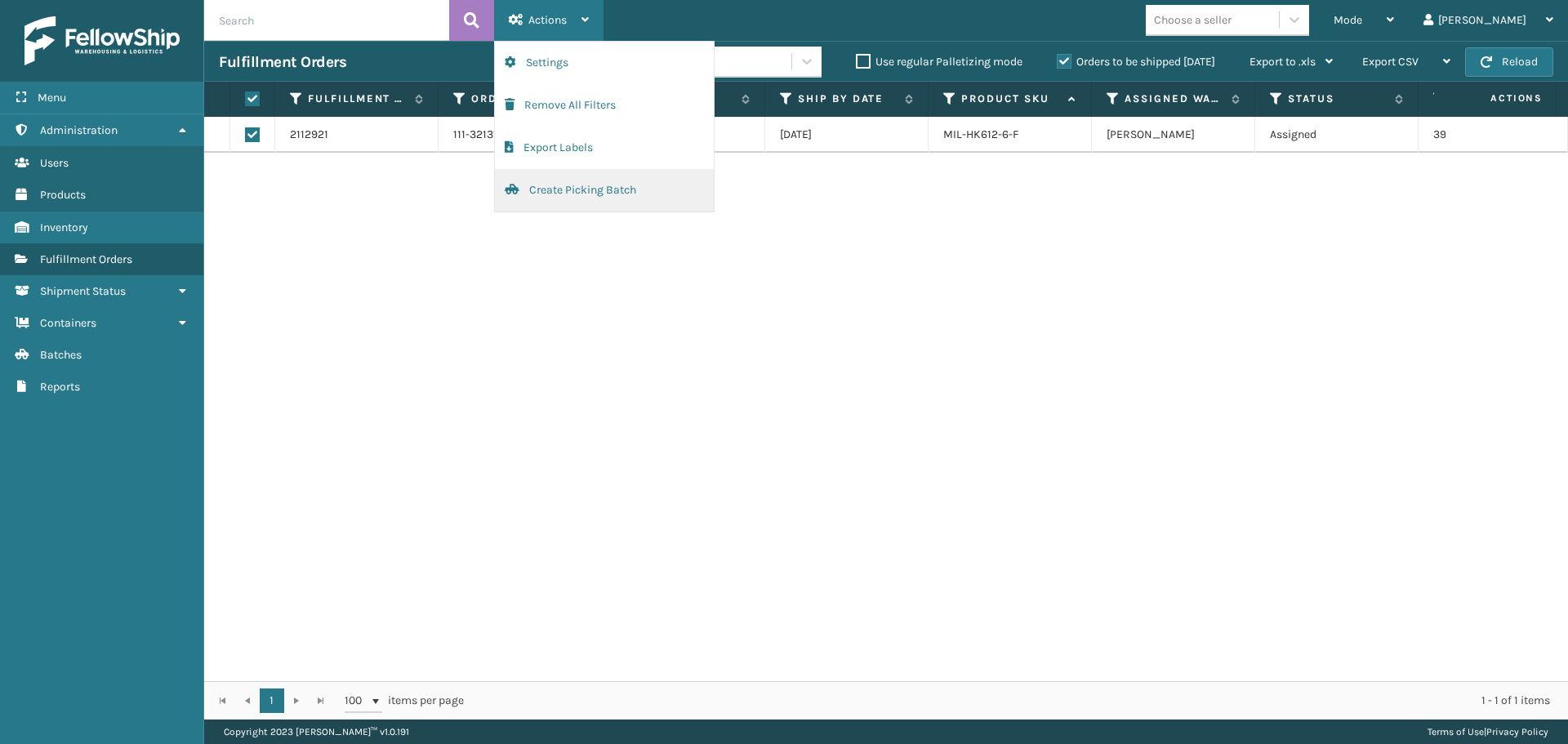
click at [563, 182] on button "Create Picking Batch" at bounding box center [604, 190] width 219 height 43
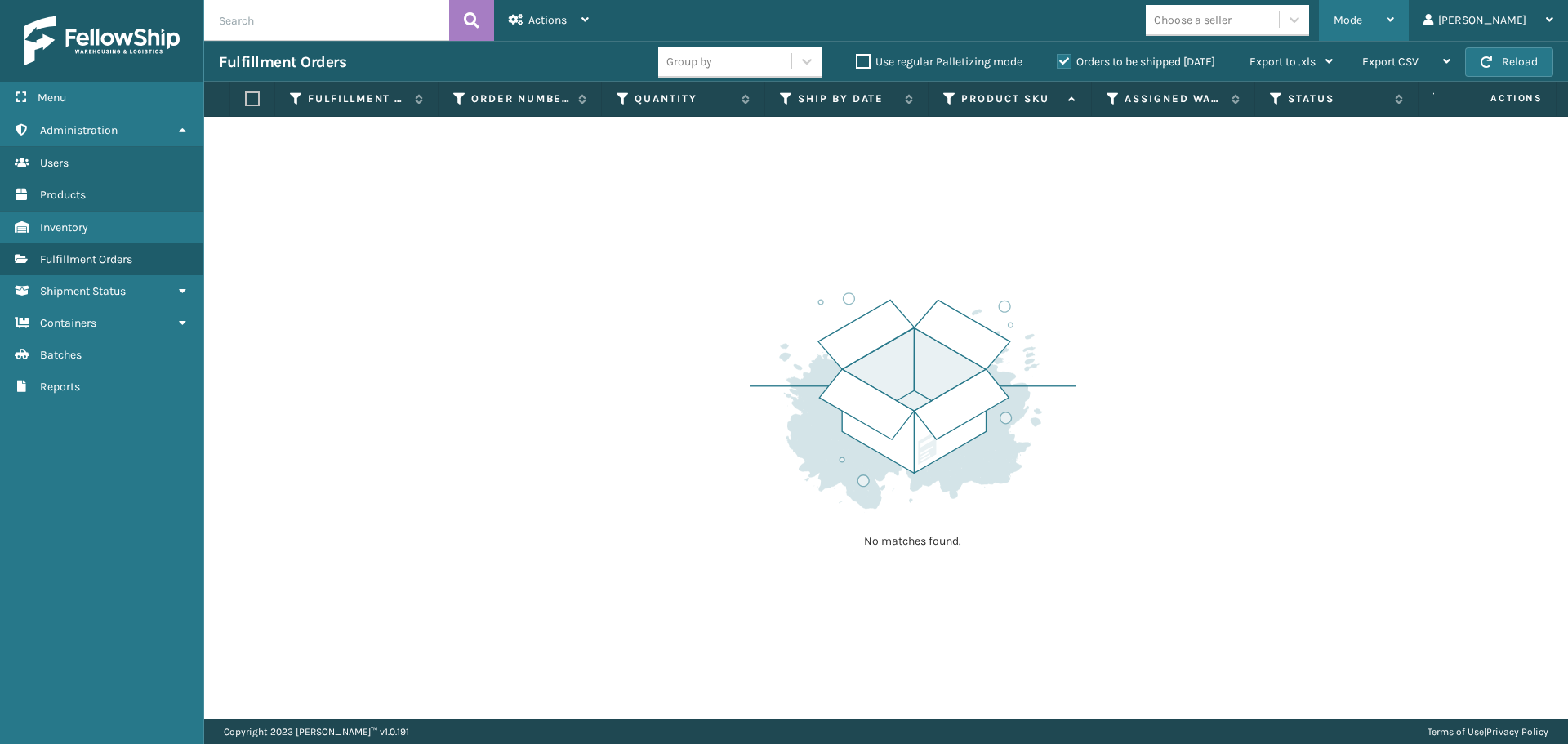
drag, startPoint x: 1390, startPoint y: 24, endPoint x: 1379, endPoint y: 19, distance: 12.1
click at [1362, 22] on span "Mode" at bounding box center [1347, 19] width 28 height 14
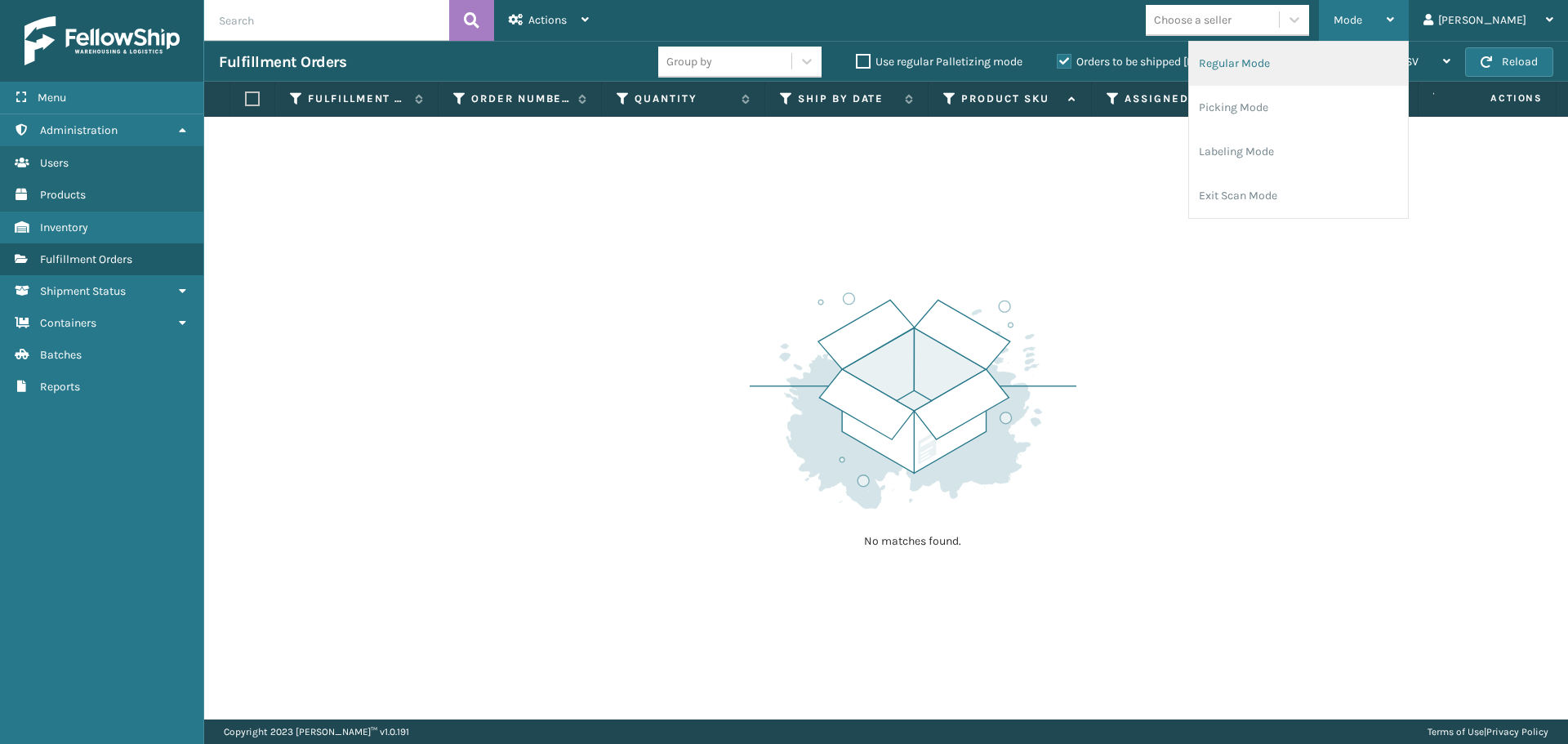
click at [1312, 64] on li "Regular Mode" at bounding box center [1298, 64] width 219 height 44
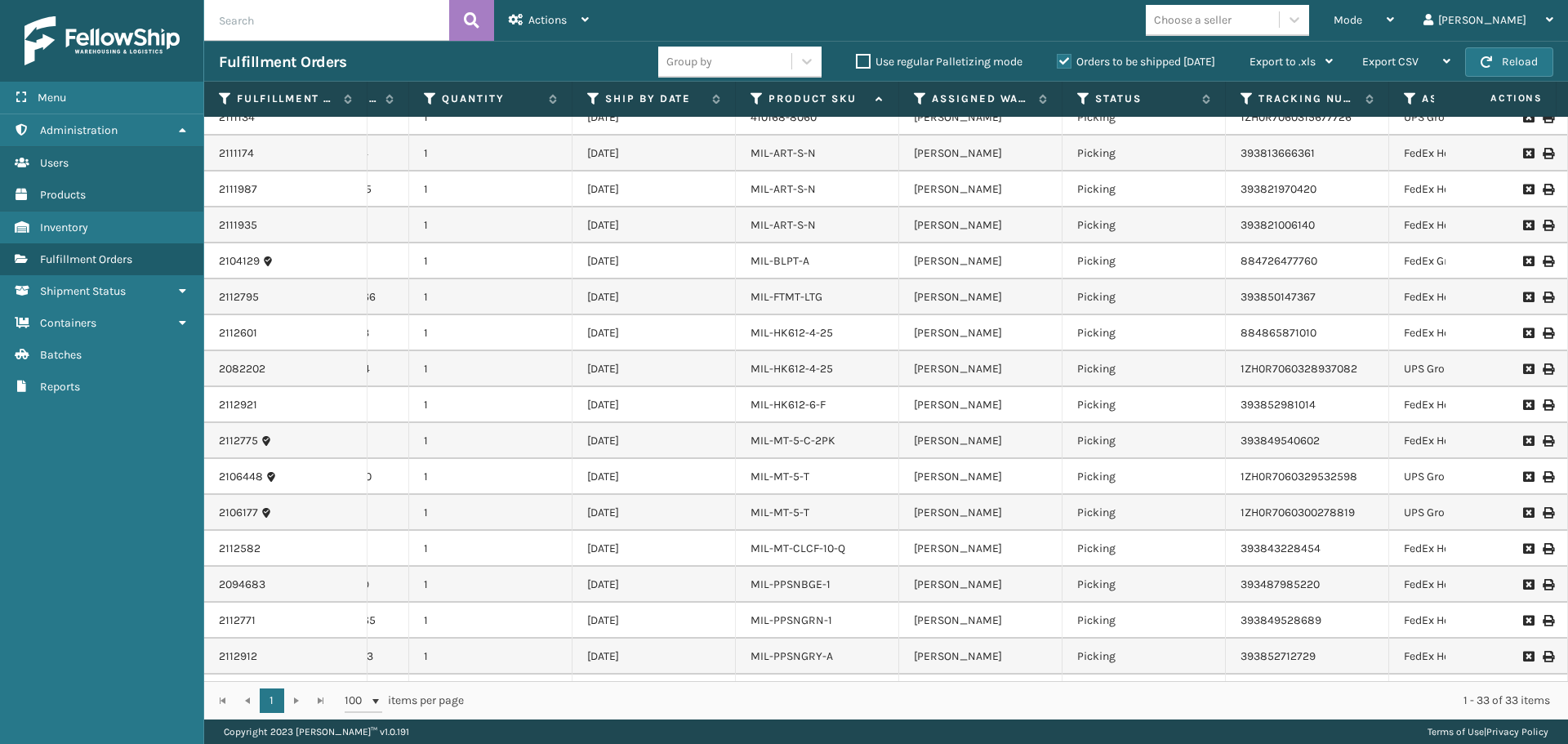
scroll to position [161, 174]
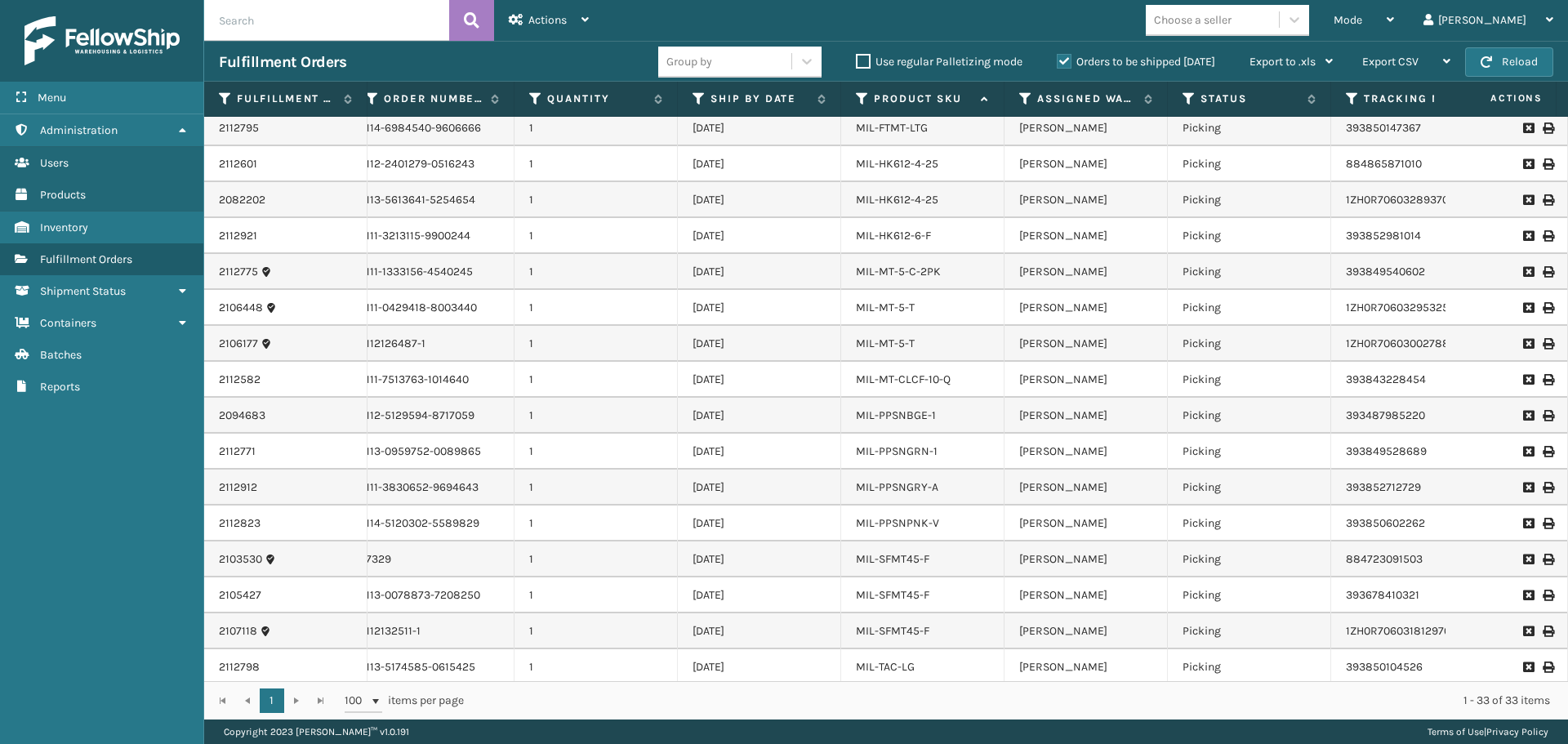
click at [1082, 58] on label "Orders to be shipped [DATE]" at bounding box center [1136, 61] width 159 height 14
click at [1057, 58] on input "Orders to be shipped [DATE]" at bounding box center [1057, 58] width 1 height 11
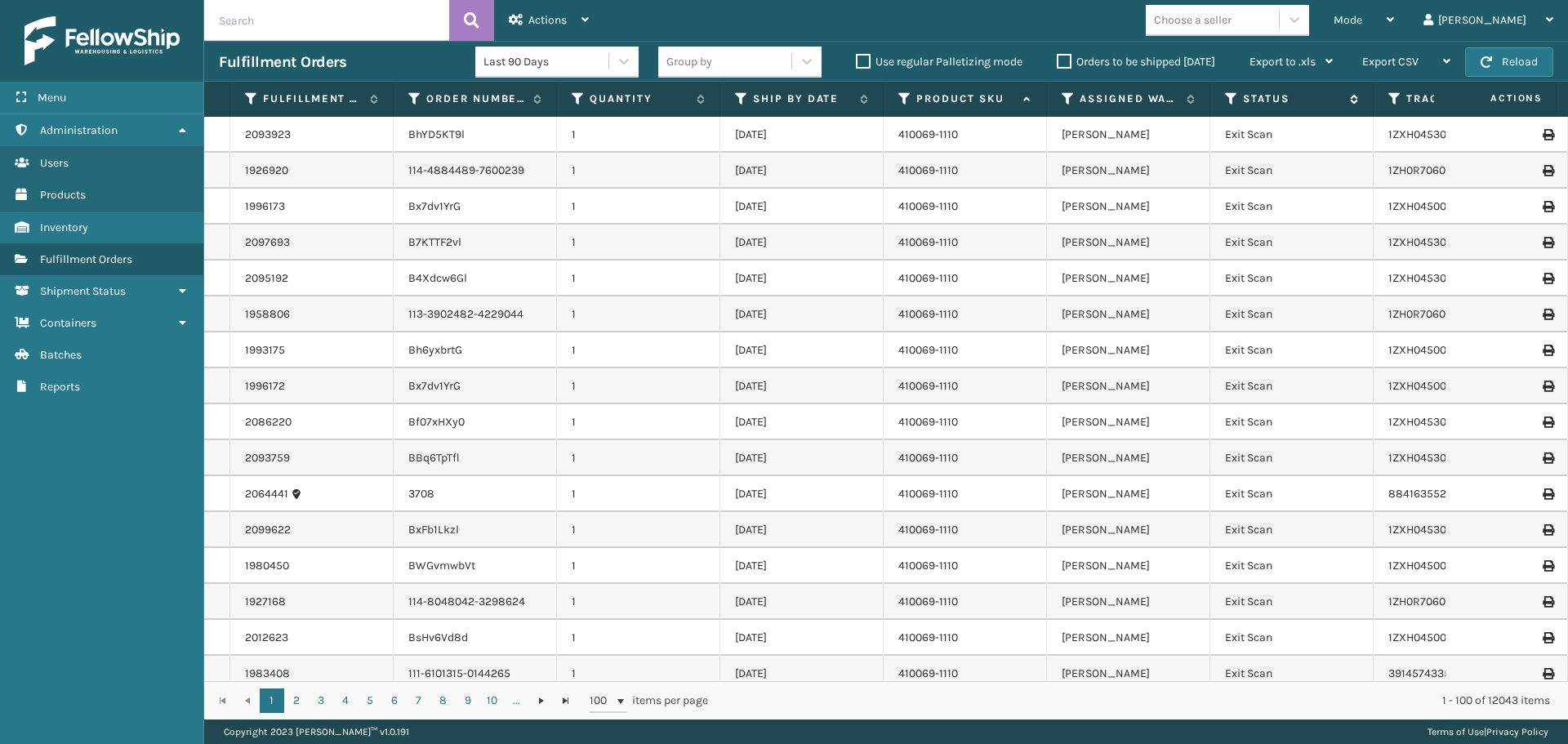
click at [1228, 101] on icon at bounding box center [1231, 99] width 13 height 15
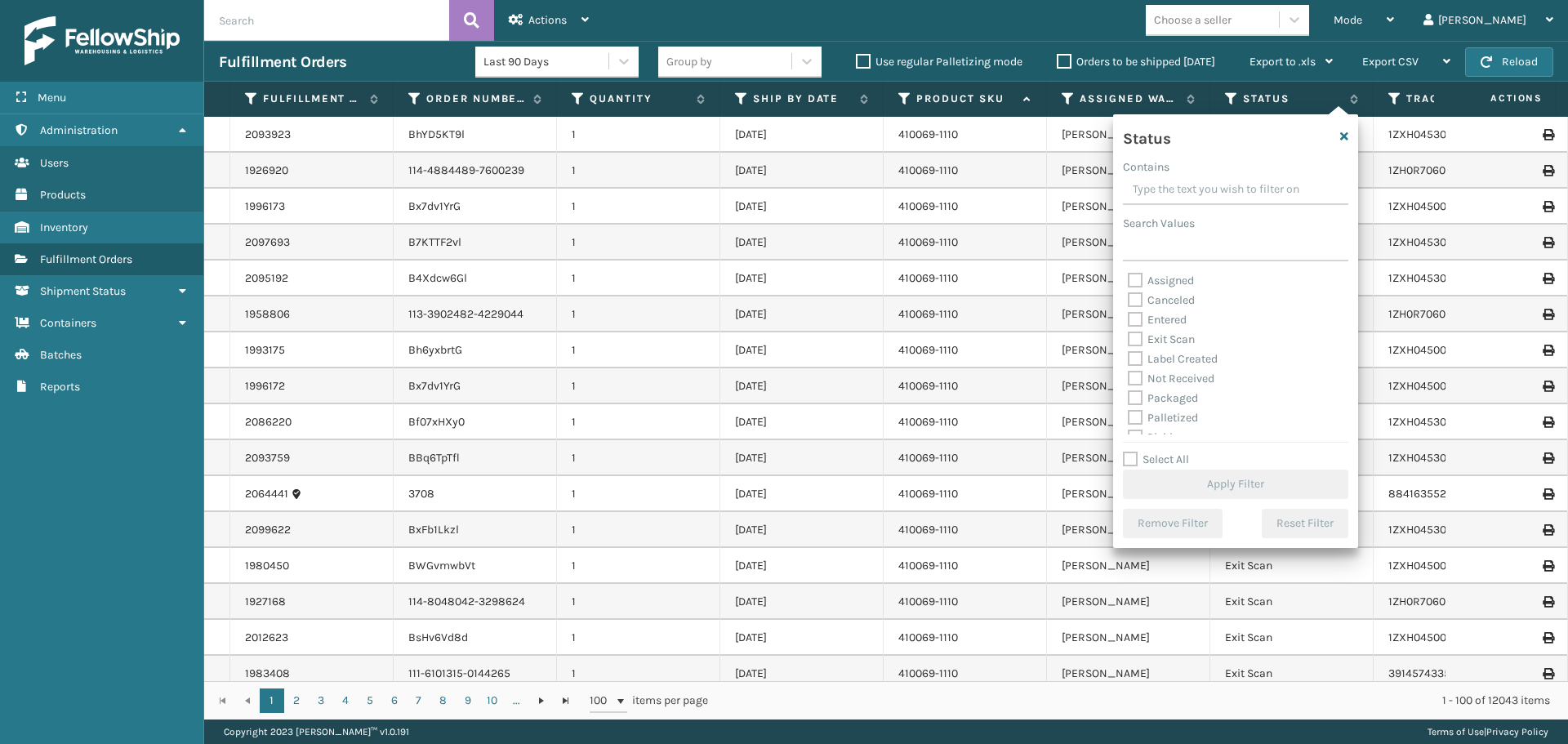
click at [1179, 414] on label "Palletized" at bounding box center [1162, 417] width 70 height 14
click at [1128, 414] on input "Palletized" at bounding box center [1127, 414] width 1 height 11
checkbox input "true"
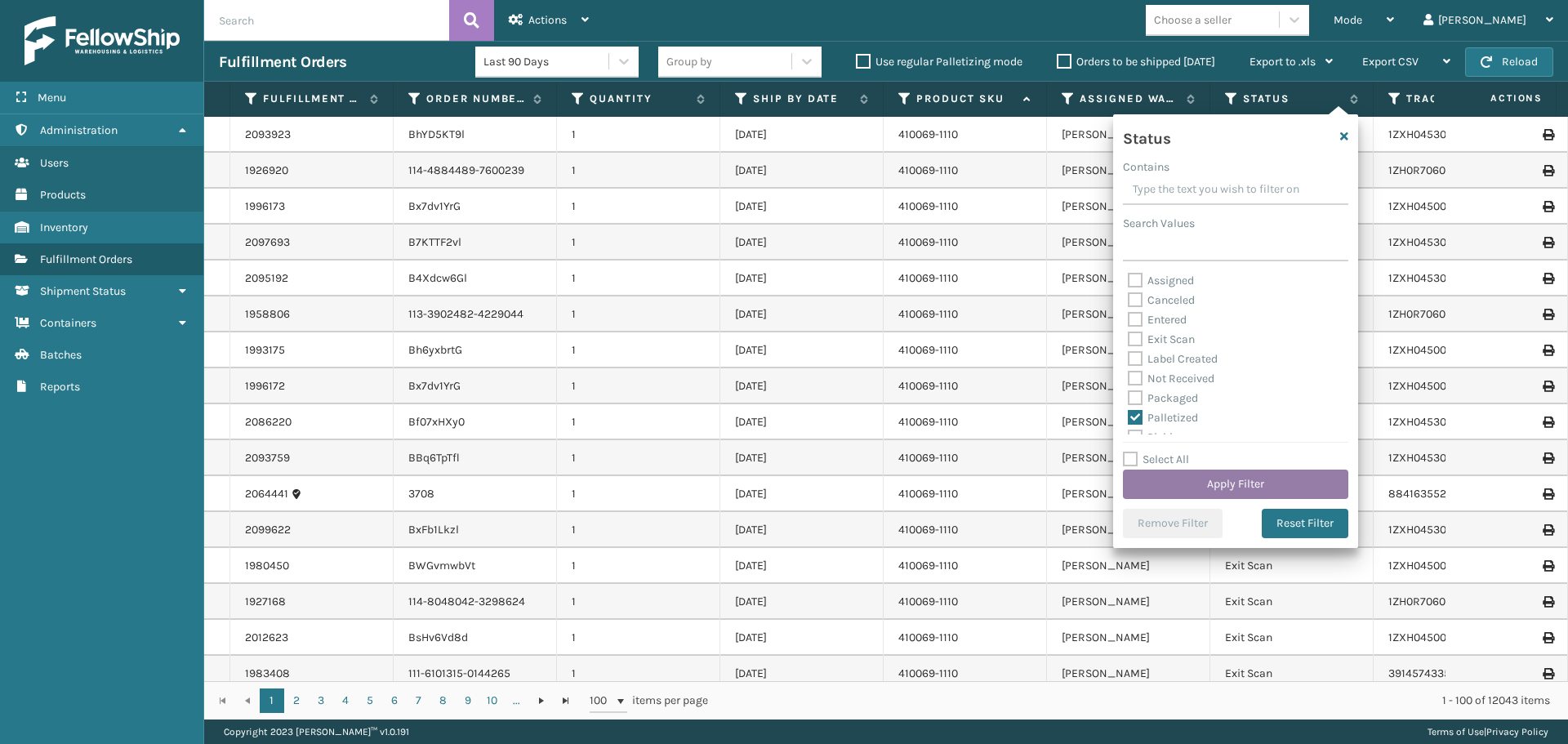
click at [1259, 471] on button "Apply Filter" at bounding box center [1235, 484] width 225 height 29
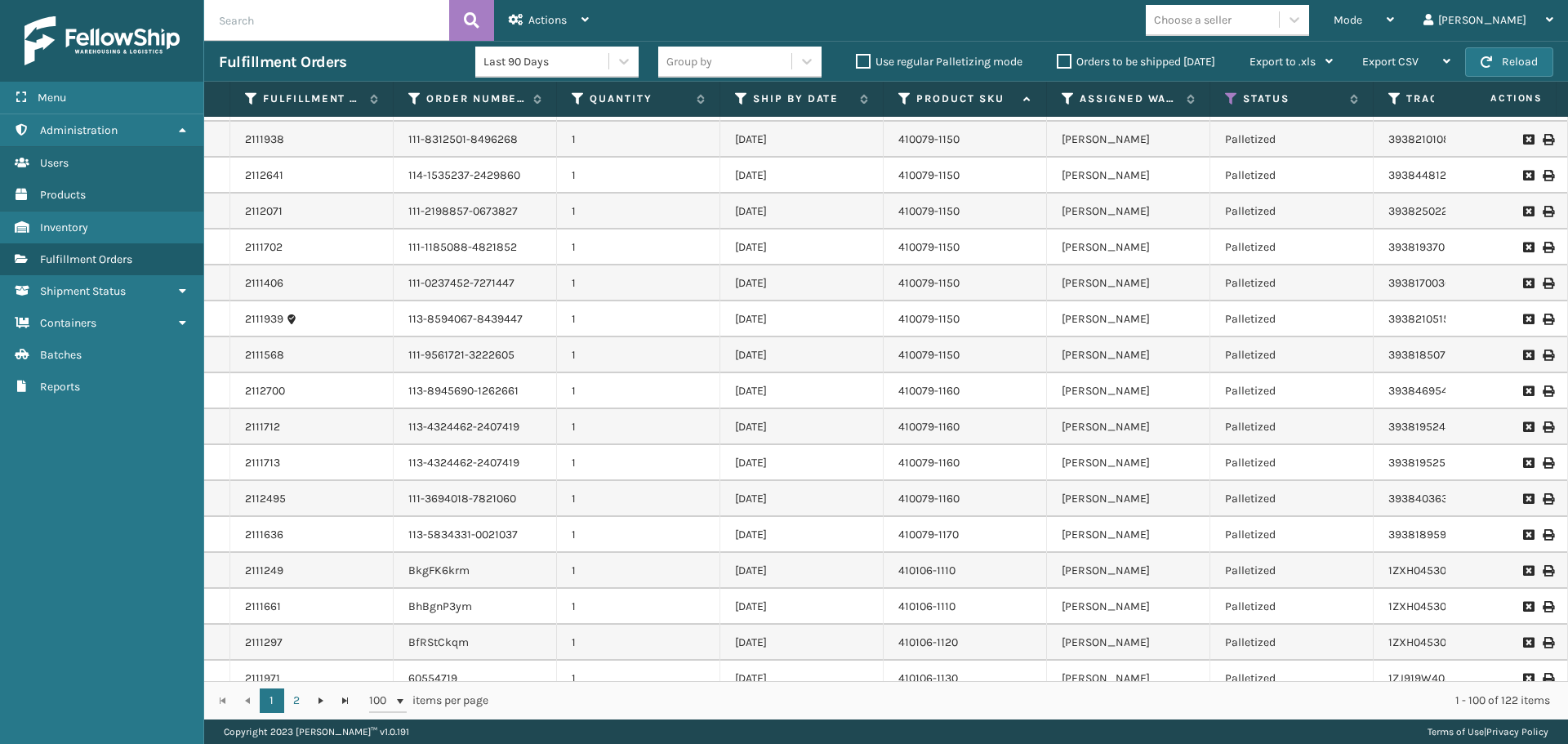
scroll to position [414, 0]
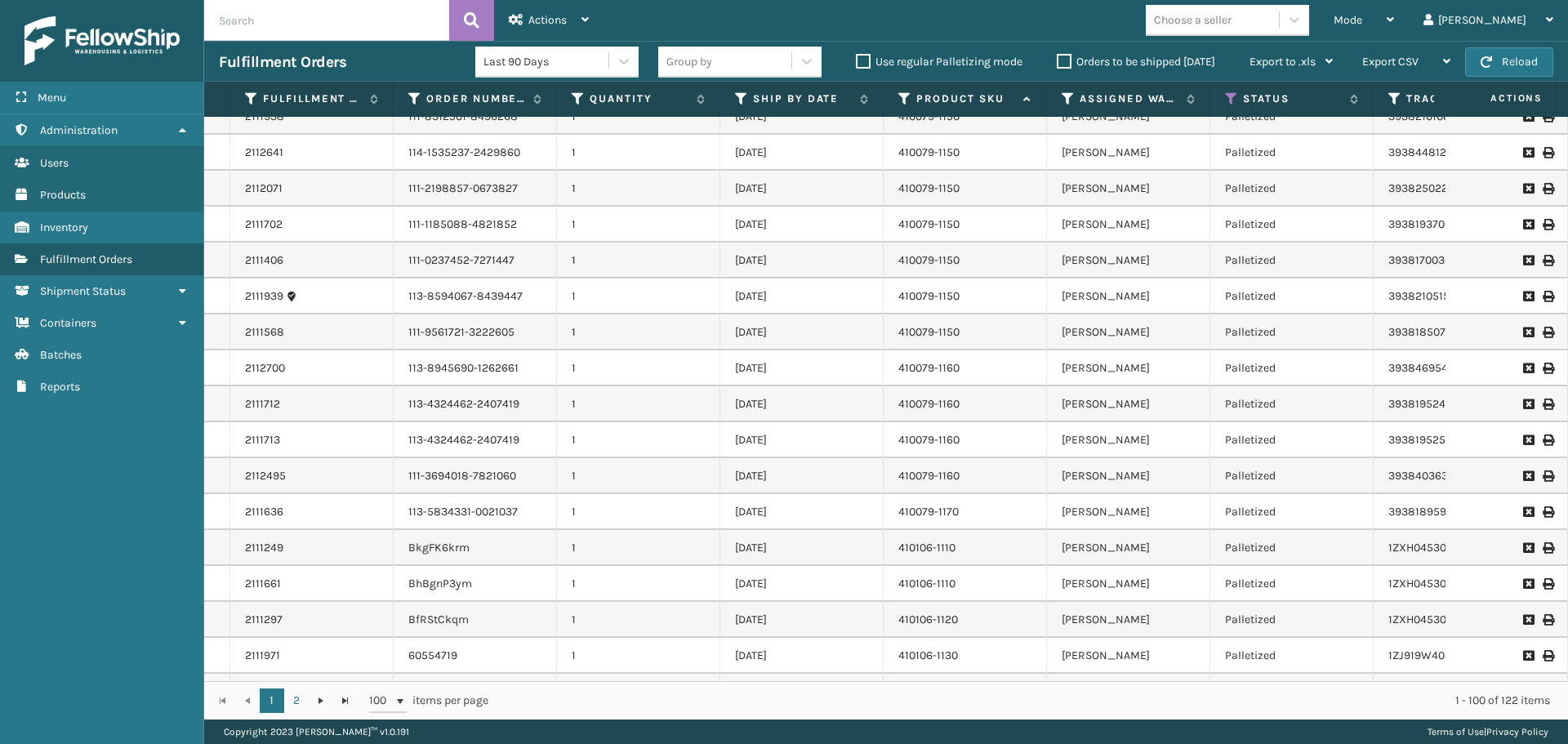
click at [1463, 248] on td at bounding box center [1506, 260] width 122 height 36
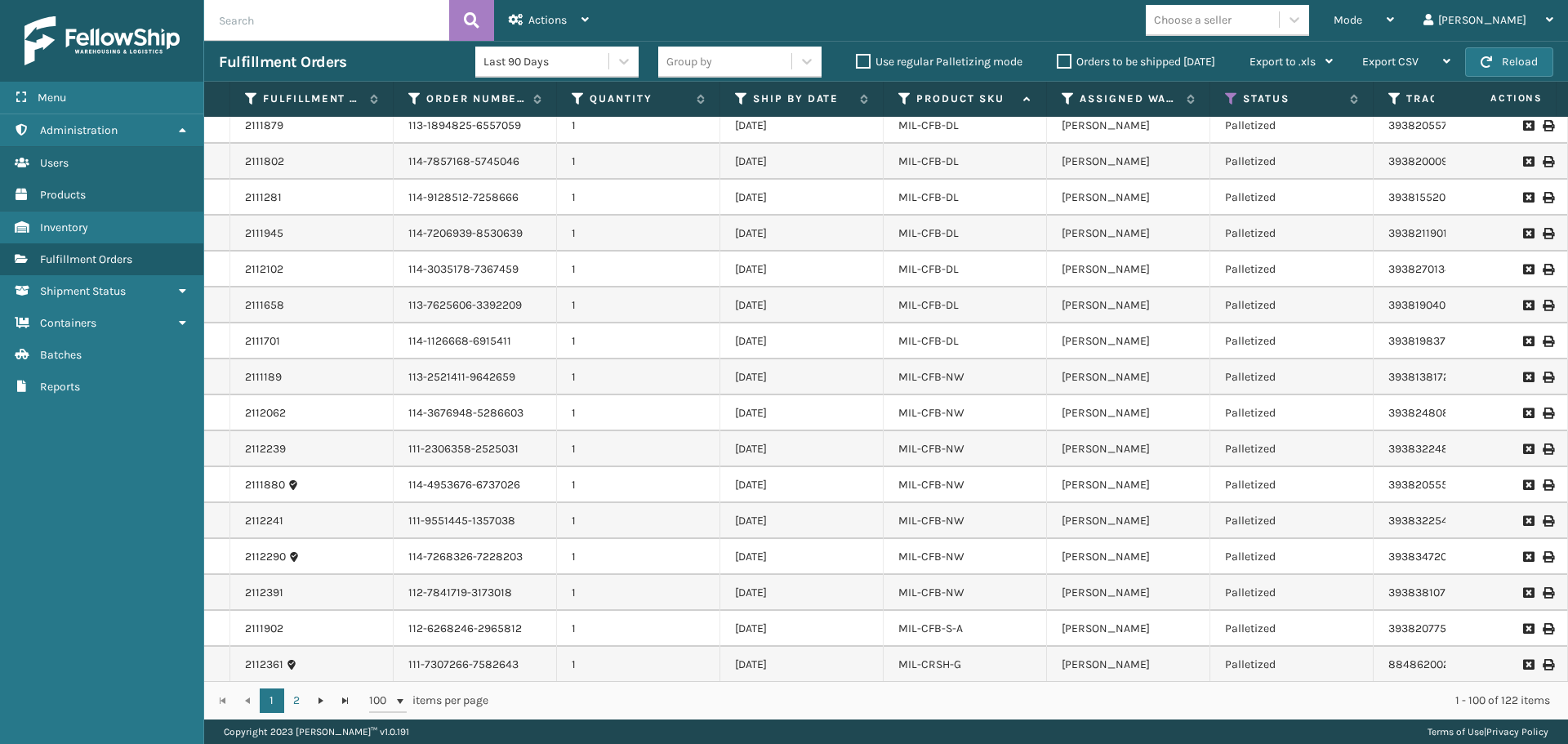
scroll to position [0, 0]
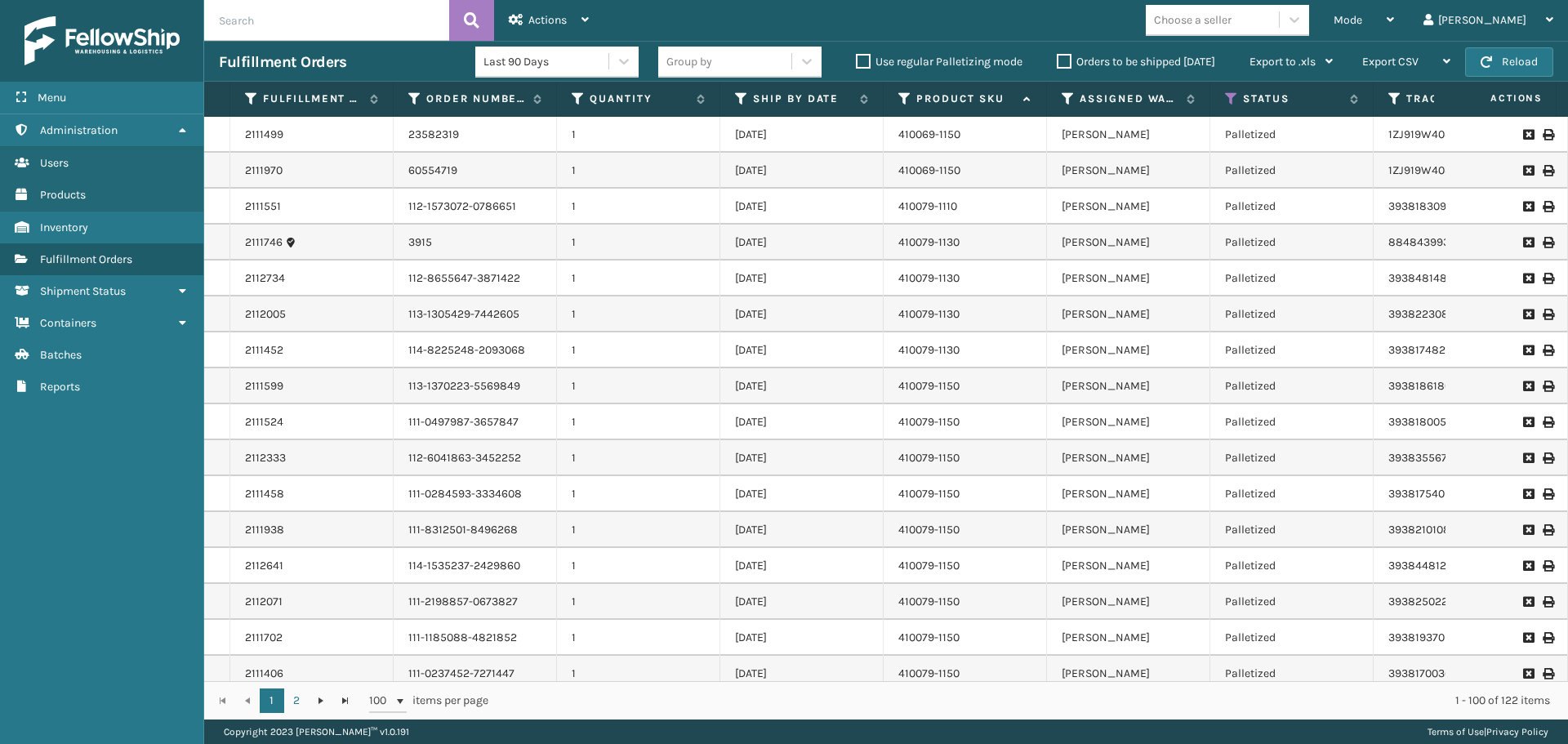
click at [1004, 5] on div "Mode Regular Mode Picking Mode Labeling Mode Exit Scan Mode Choose a seller [PE…" at bounding box center [1085, 20] width 964 height 41
click at [1233, 100] on icon at bounding box center [1231, 99] width 13 height 15
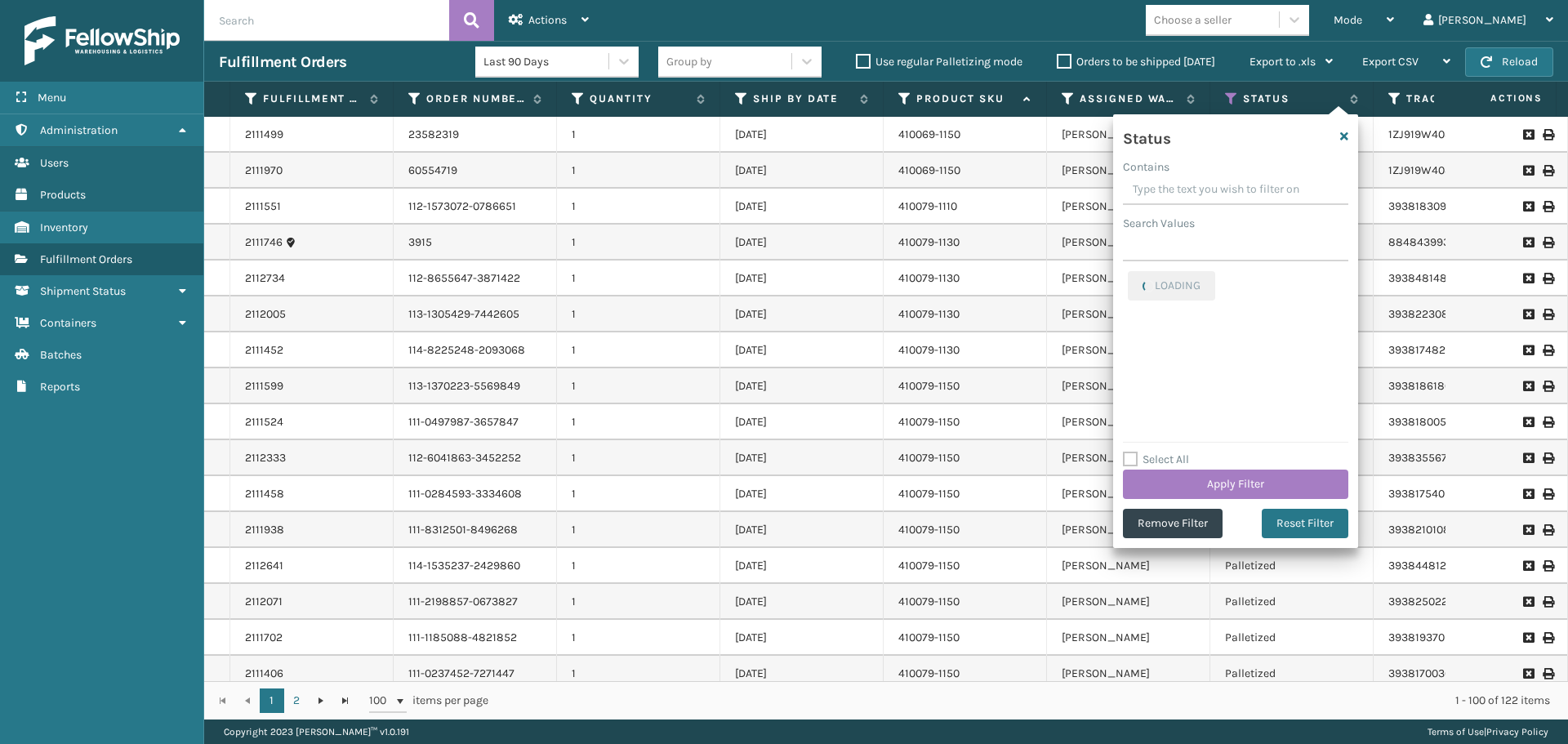
click at [1070, 61] on label "Orders to be shipped [DATE]" at bounding box center [1136, 61] width 159 height 14
click at [1057, 61] on input "Orders to be shipped [DATE]" at bounding box center [1057, 58] width 1 height 11
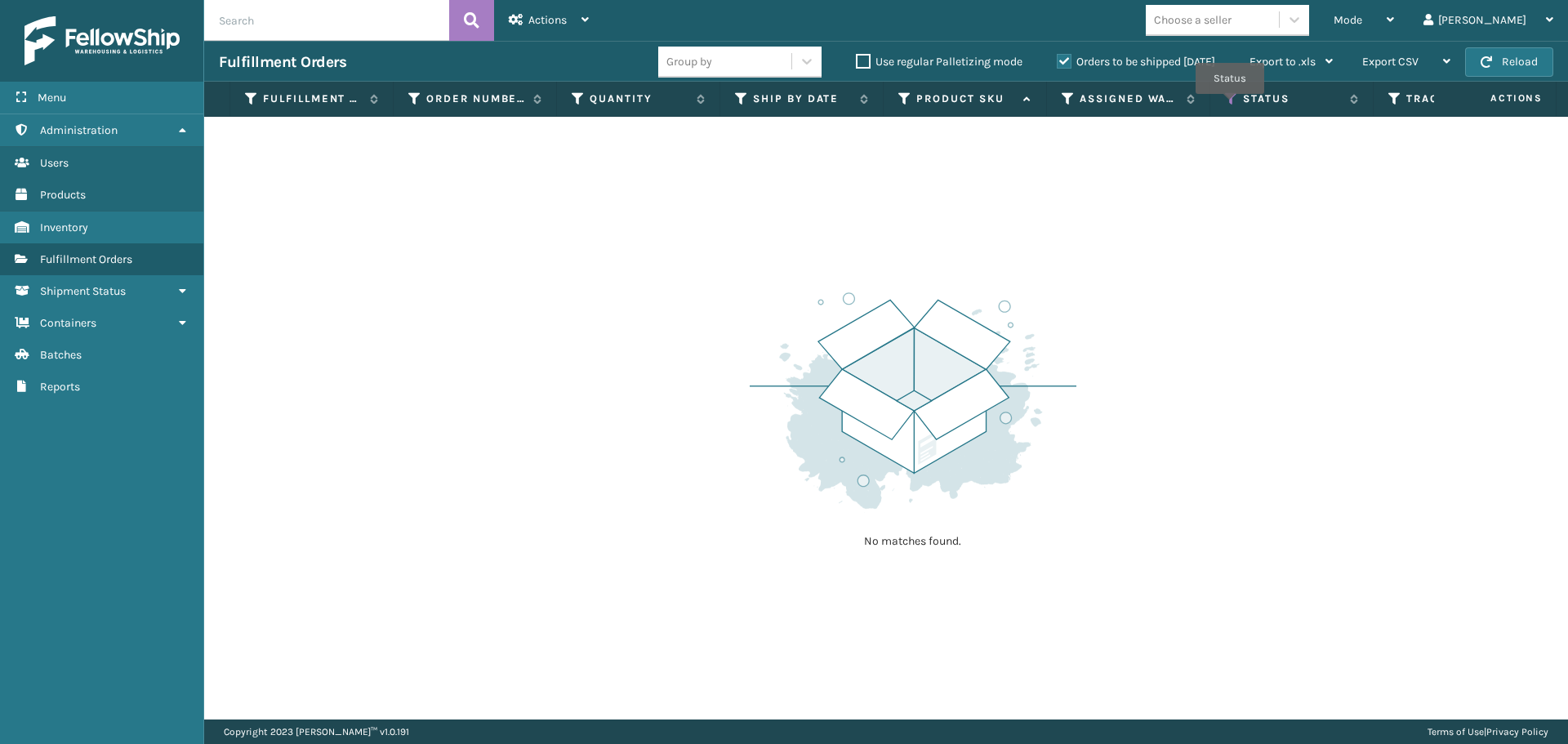
click at [1234, 105] on icon at bounding box center [1231, 99] width 13 height 15
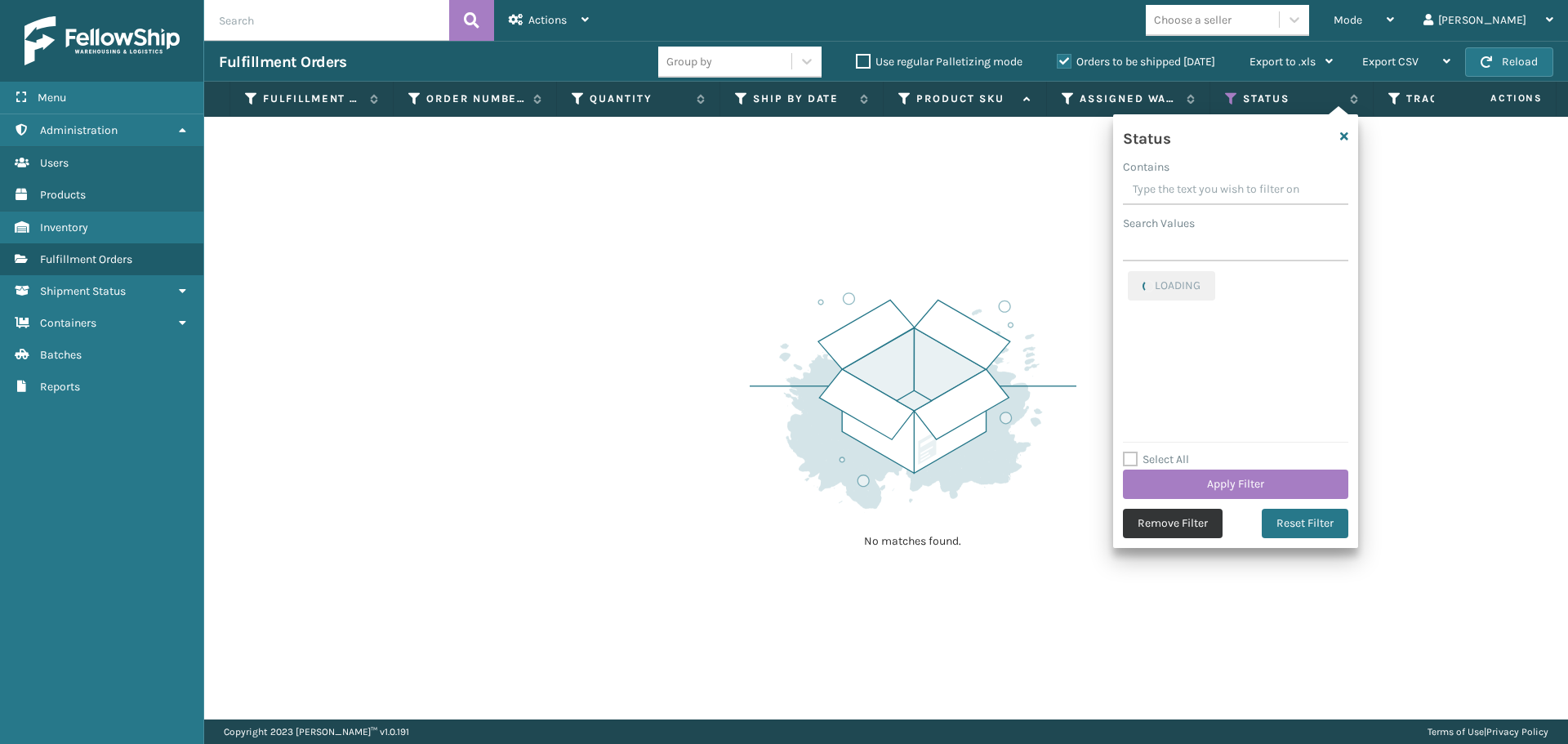
click at [1183, 520] on button "Remove Filter" at bounding box center [1172, 523] width 99 height 29
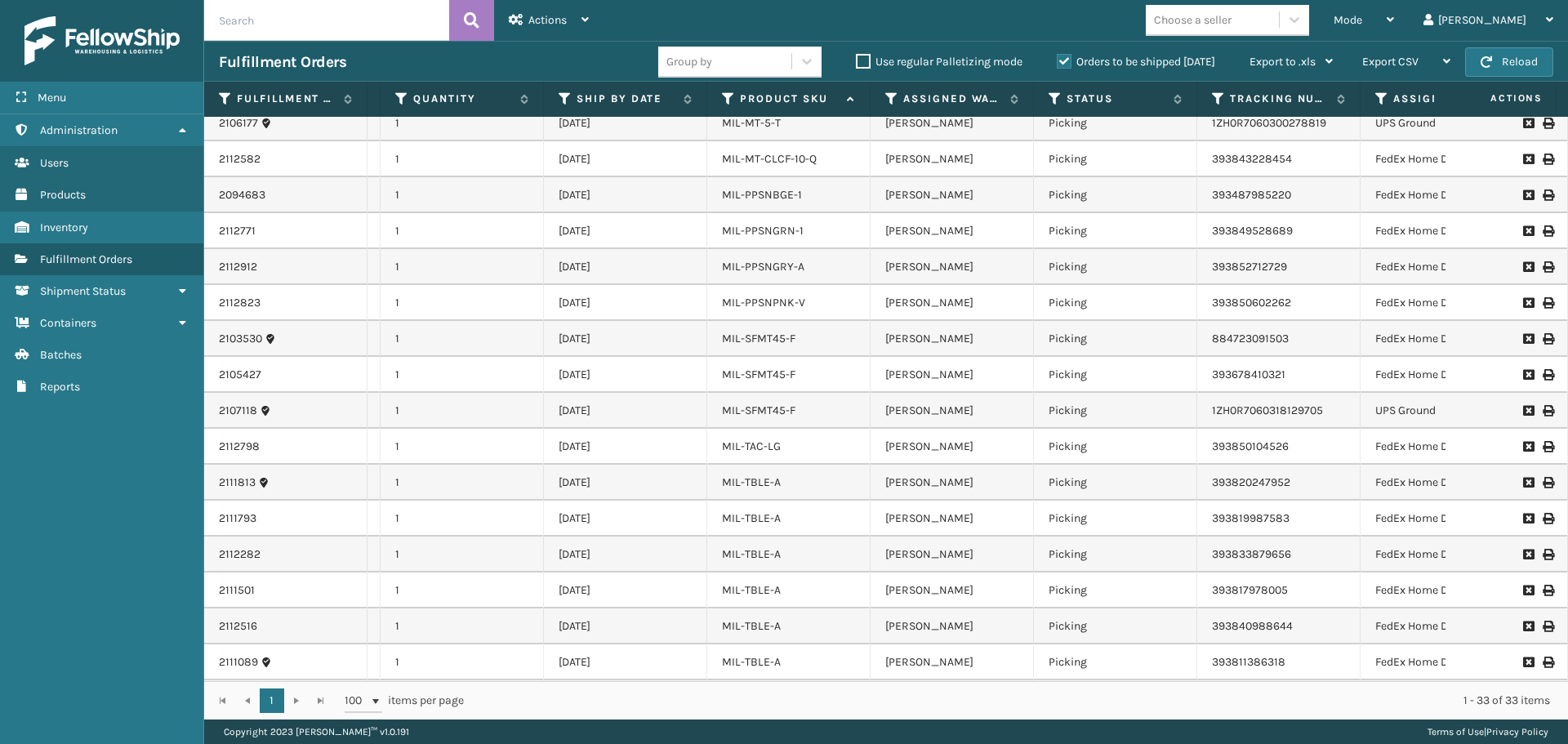
scroll to position [519, 176]
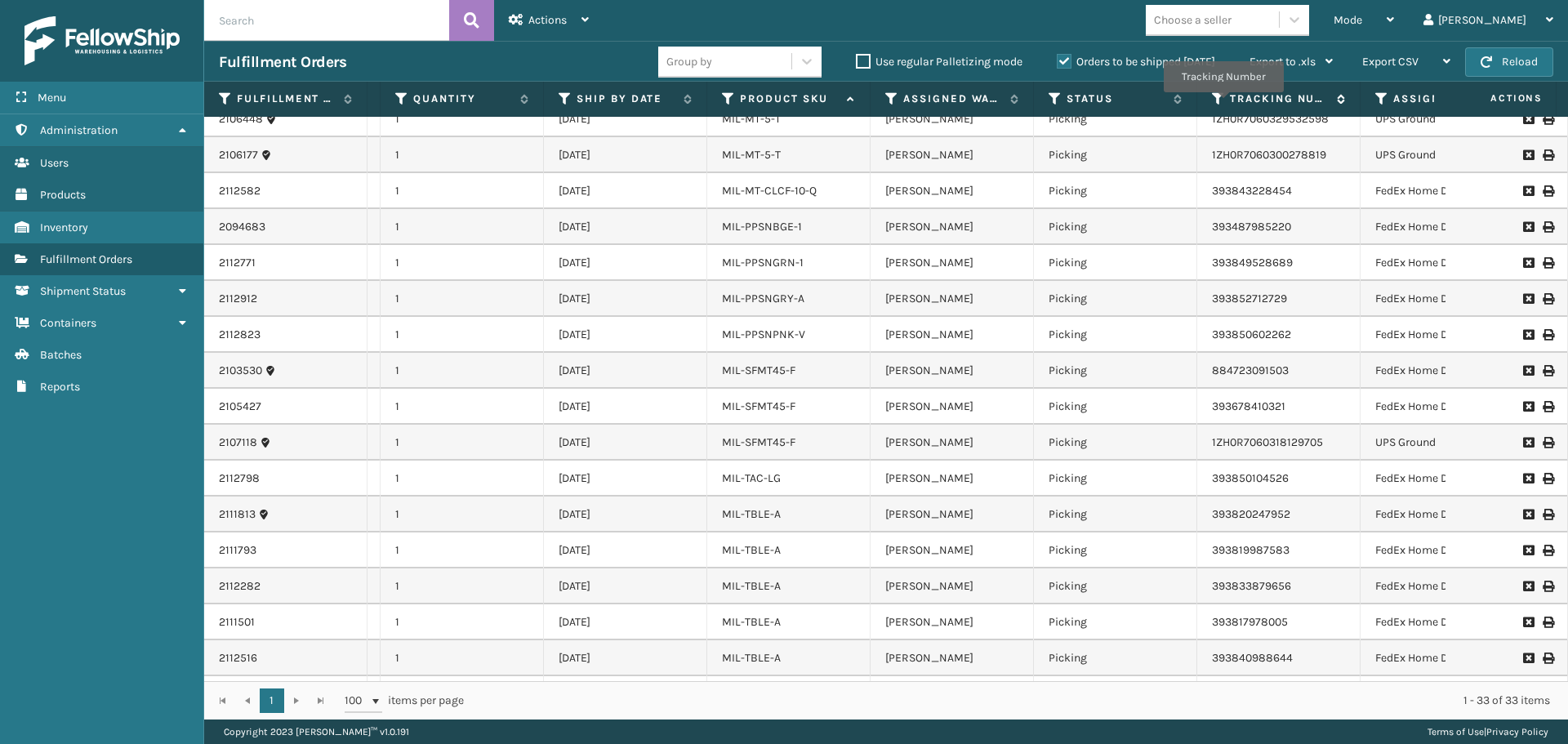
click at [1223, 104] on icon at bounding box center [1218, 99] width 13 height 15
click at [1017, 41] on div "Fulfillment Orders Group by Use regular Palletizing mode Orders to be shipped […" at bounding box center [886, 61] width 1364 height 41
click at [1059, 58] on label "Orders to be shipped [DATE]" at bounding box center [1136, 61] width 159 height 14
click at [1057, 58] on input "Orders to be shipped [DATE]" at bounding box center [1057, 58] width 1 height 11
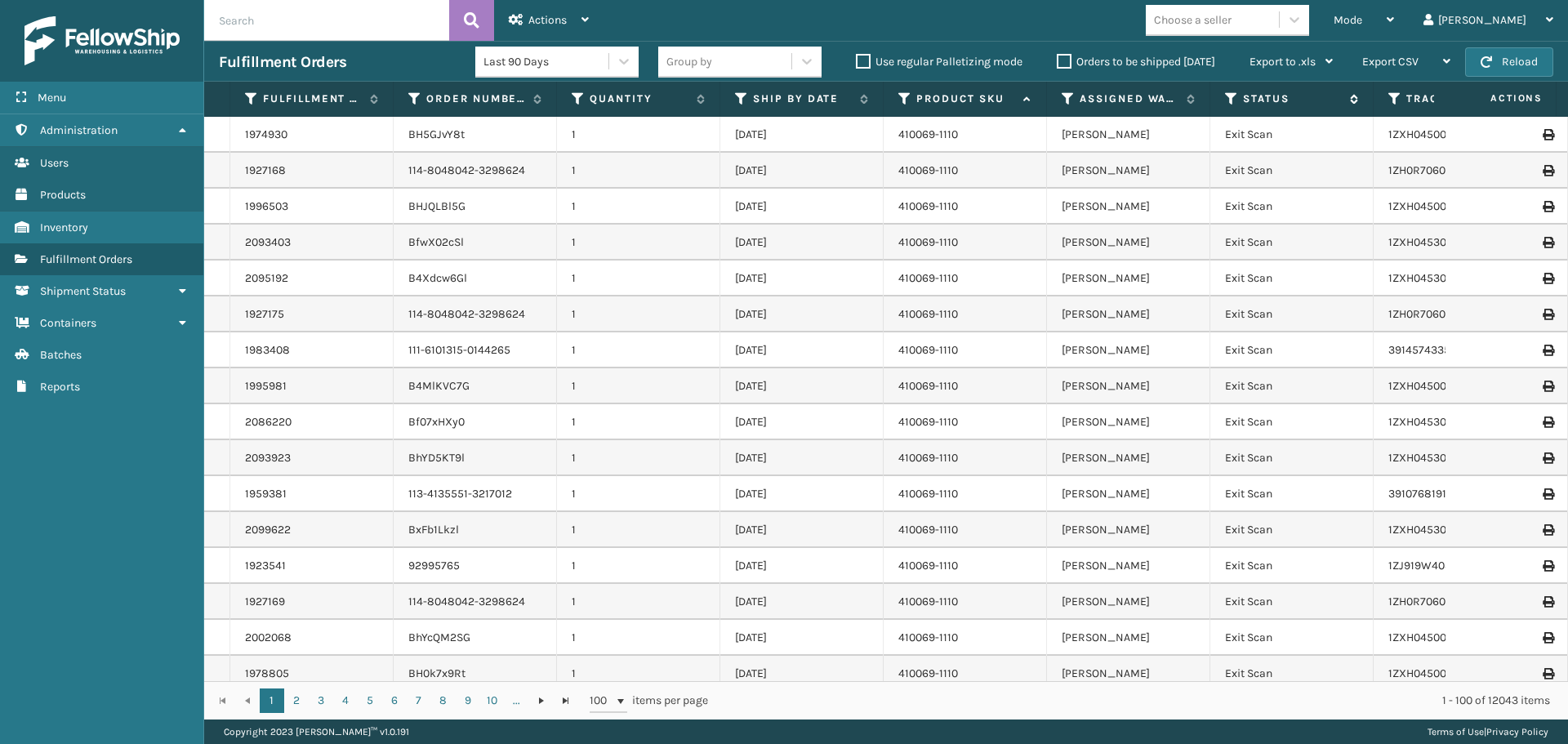
click at [1226, 95] on icon at bounding box center [1231, 99] width 13 height 15
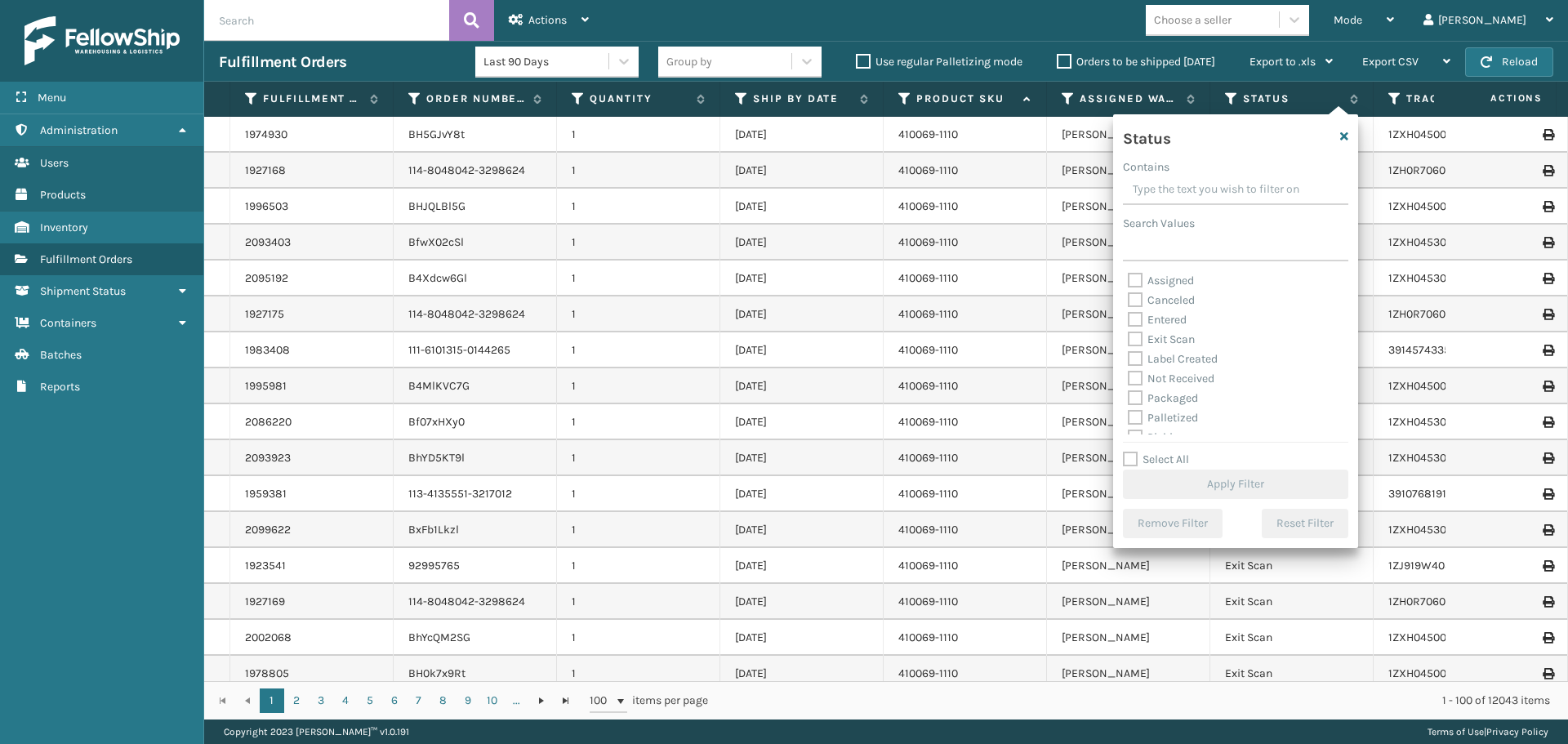
click at [1178, 419] on label "Palletized" at bounding box center [1162, 417] width 70 height 14
click at [1128, 419] on input "Palletized" at bounding box center [1127, 414] width 1 height 11
checkbox input "true"
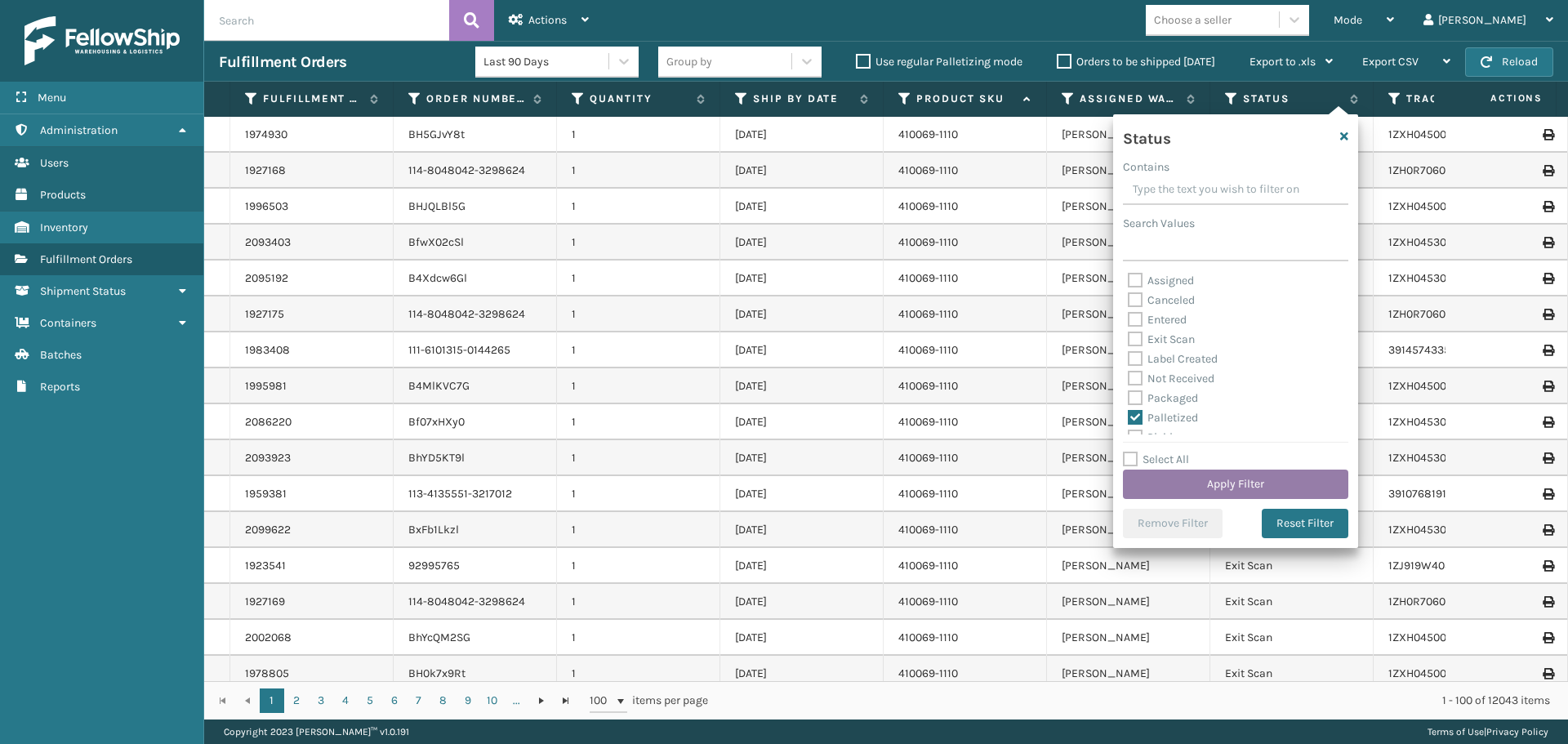
click at [1227, 474] on button "Apply Filter" at bounding box center [1235, 484] width 225 height 29
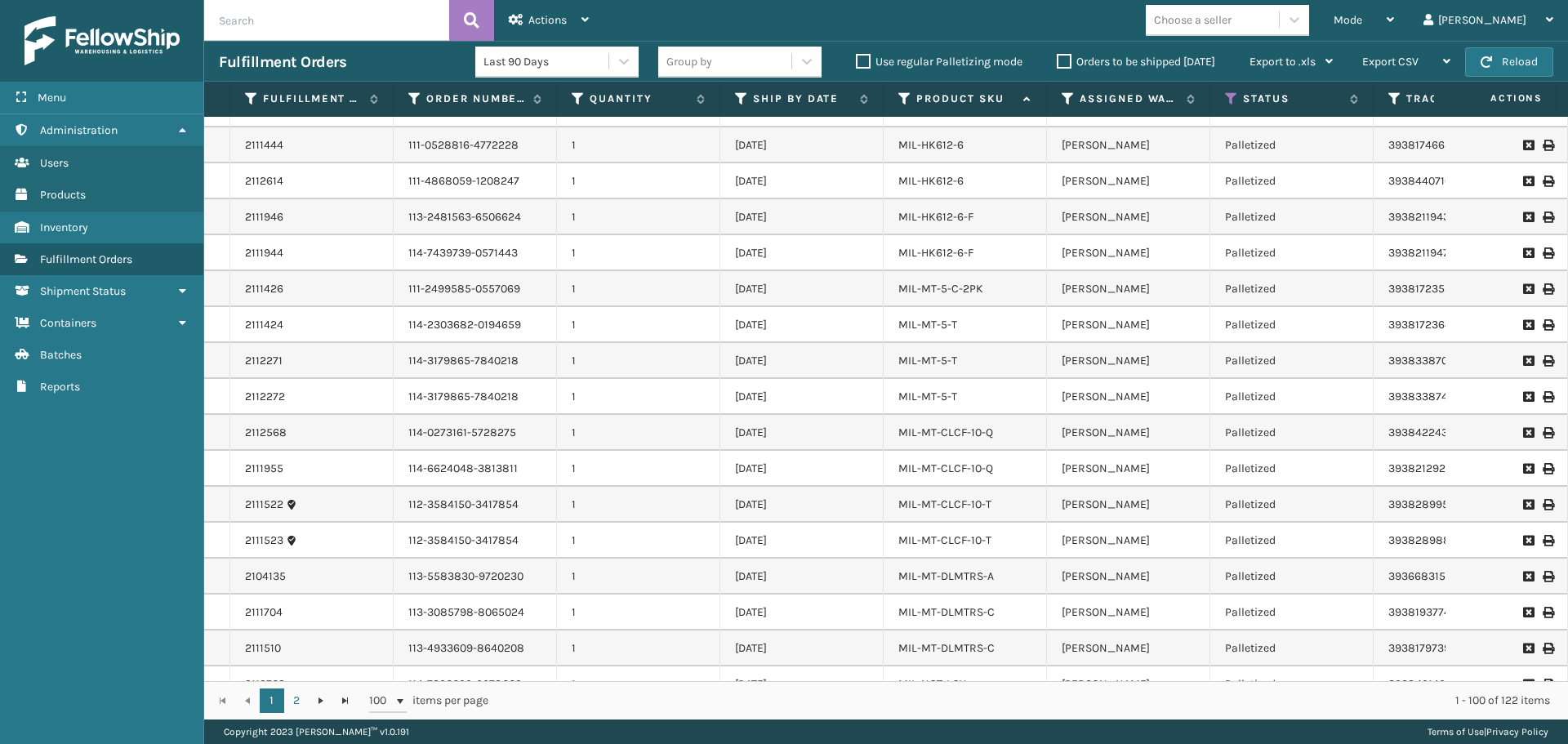
scroll to position [3074, 0]
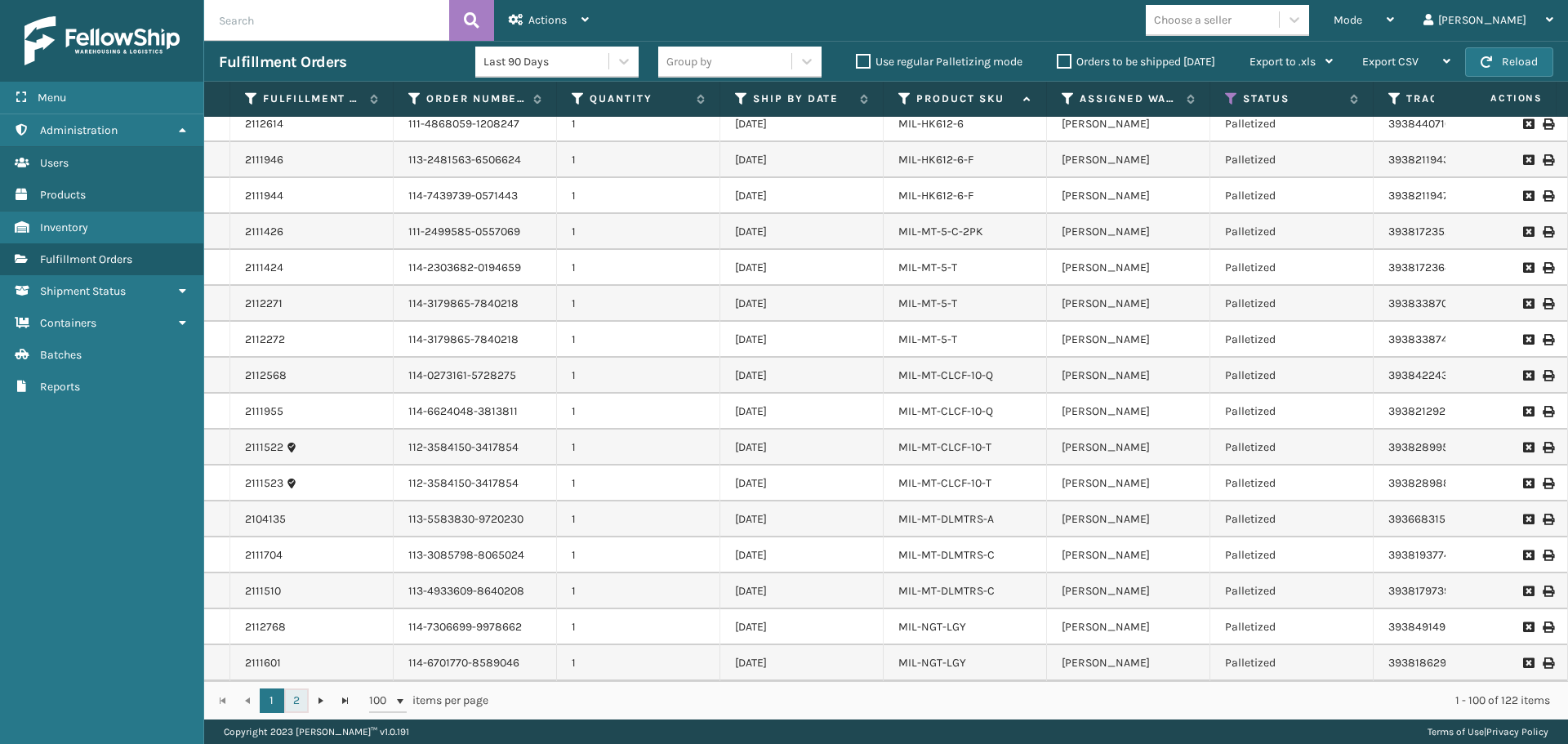
click at [299, 705] on link "2" at bounding box center [296, 700] width 25 height 25
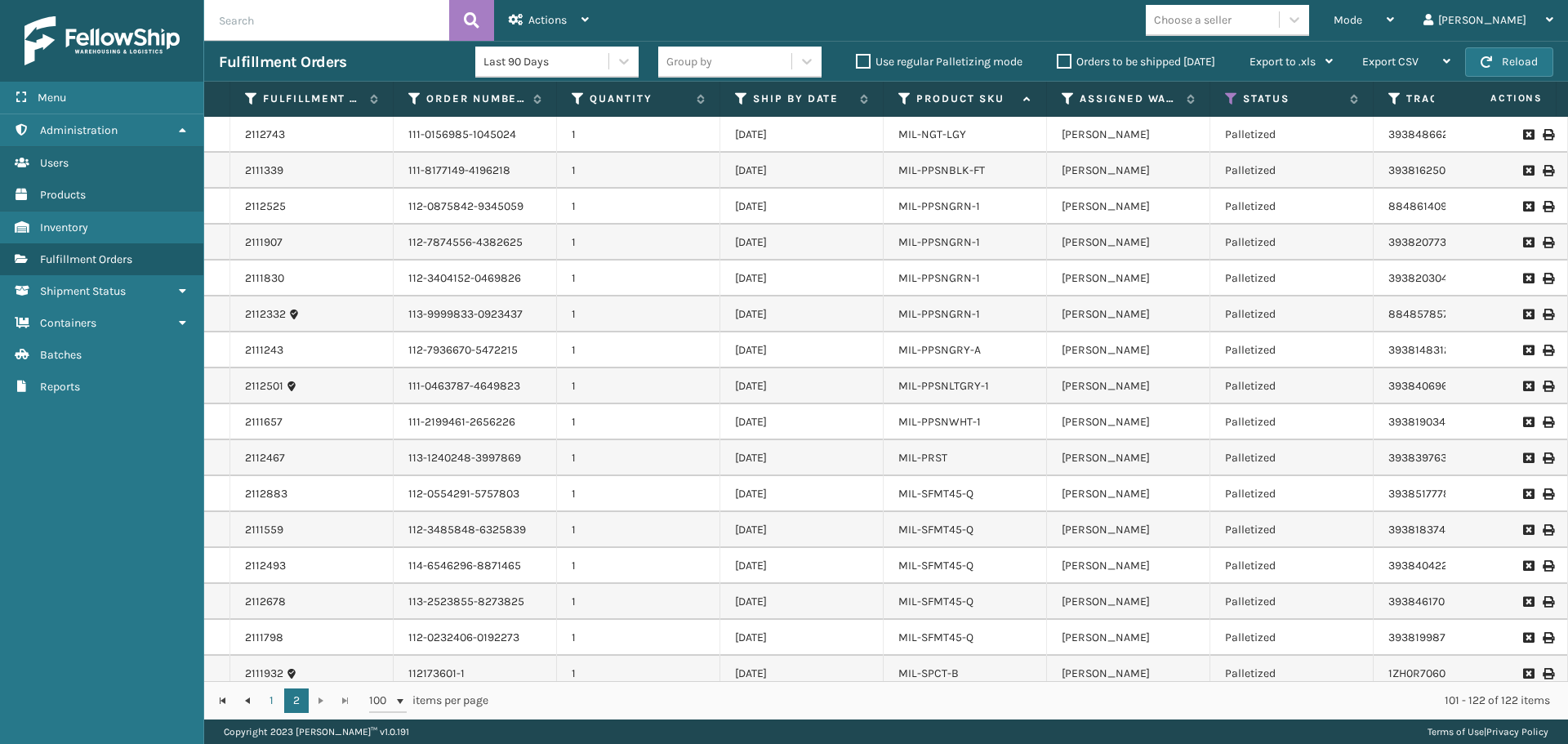
drag, startPoint x: 961, startPoint y: 667, endPoint x: 1003, endPoint y: 666, distance: 42.0
click at [1003, 666] on div "MIL-SPCT-B" at bounding box center [965, 674] width 133 height 16
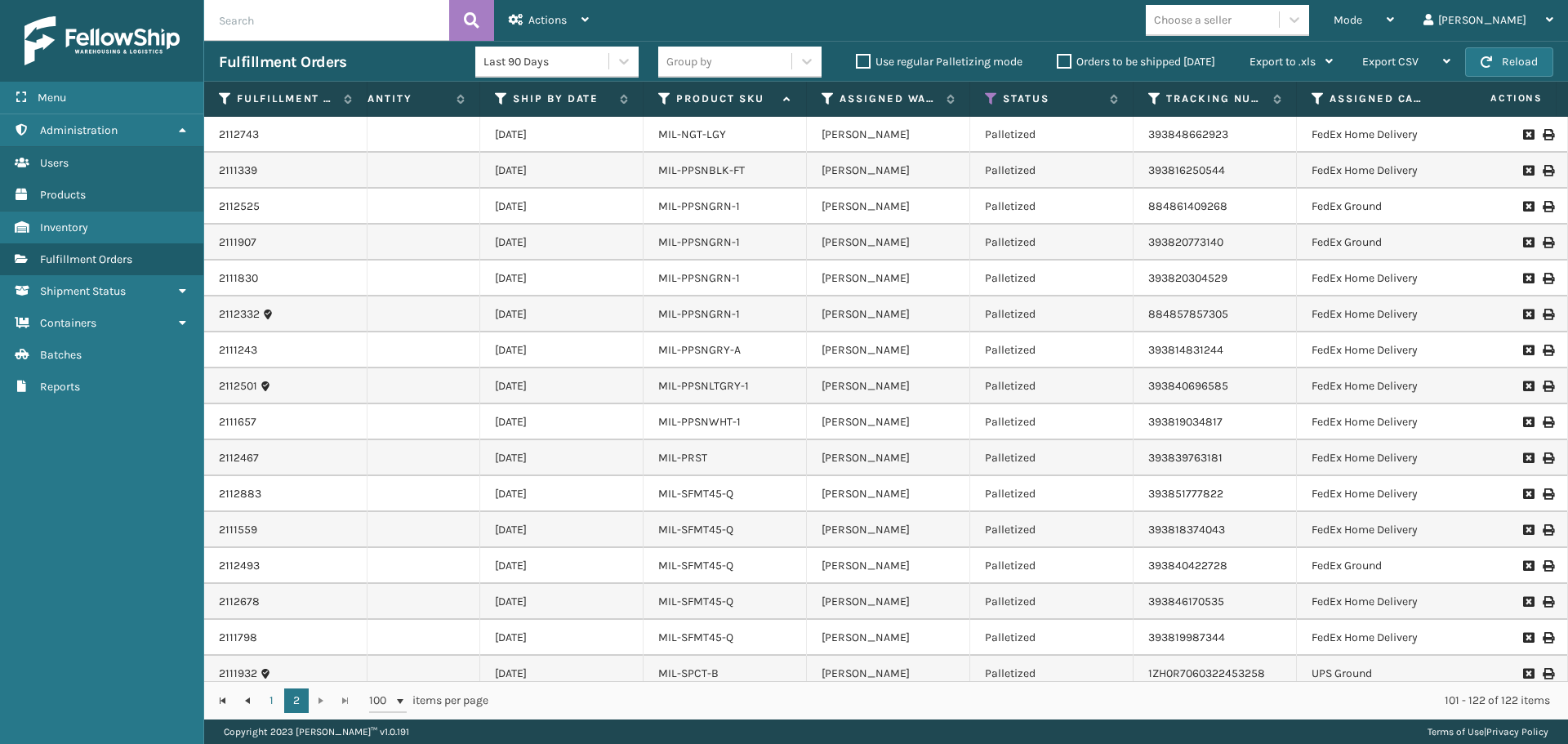
scroll to position [0, 244]
click at [262, 695] on link "1" at bounding box center [271, 700] width 25 height 25
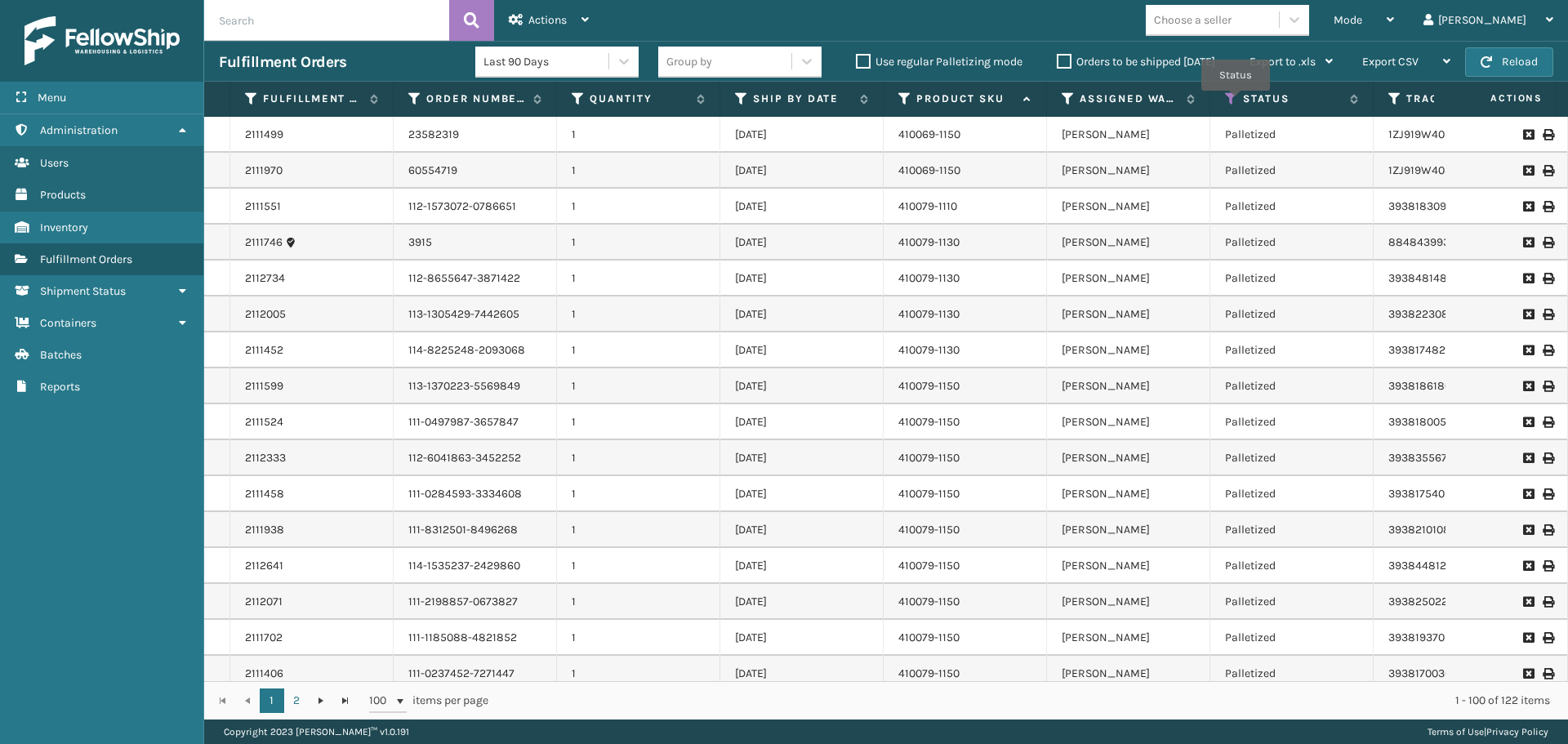
click at [1232, 97] on icon at bounding box center [1231, 99] width 13 height 15
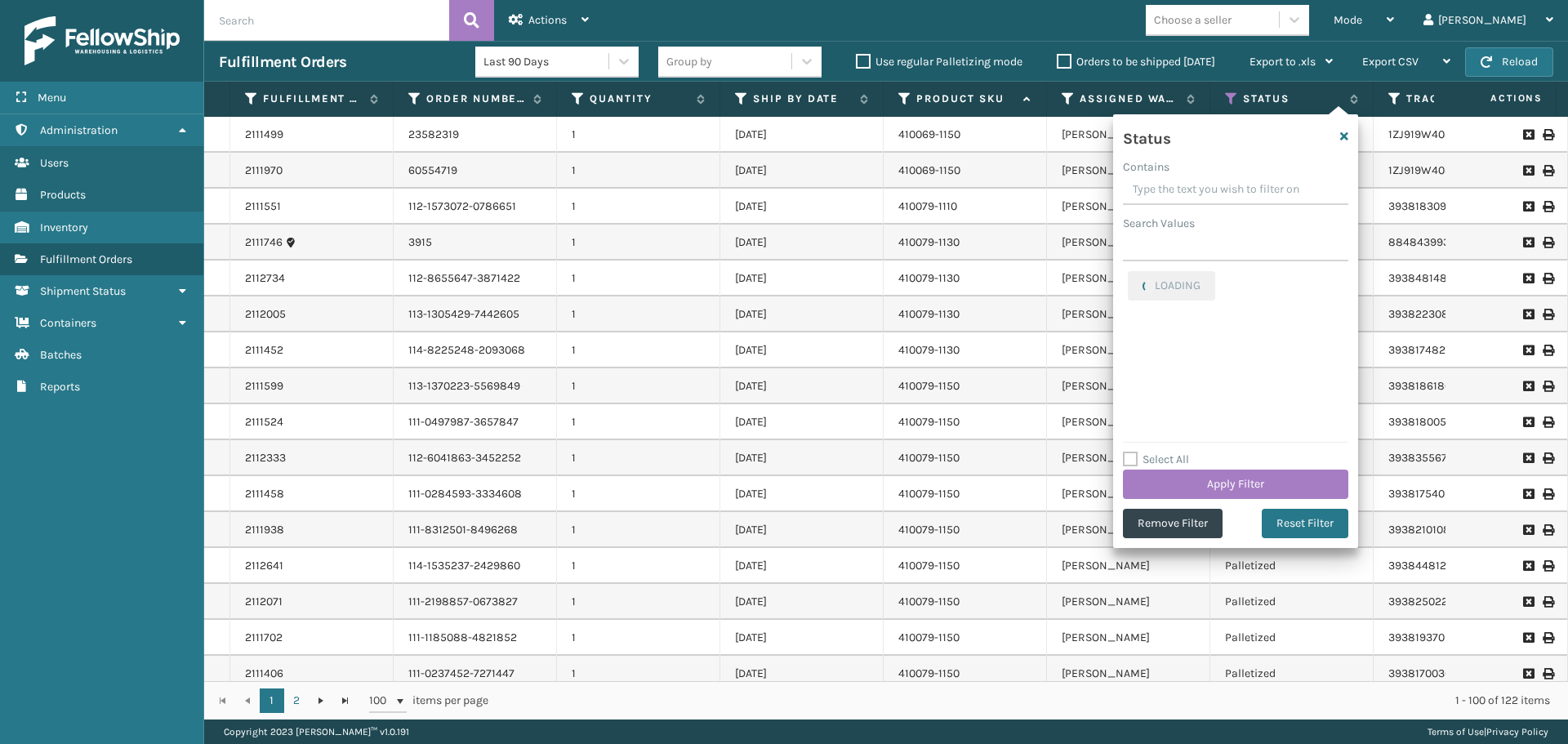
click at [1043, 27] on div "Mode Regular Mode Picking Mode Labeling Mode Exit Scan Mode Choose a seller [PE…" at bounding box center [1085, 20] width 964 height 41
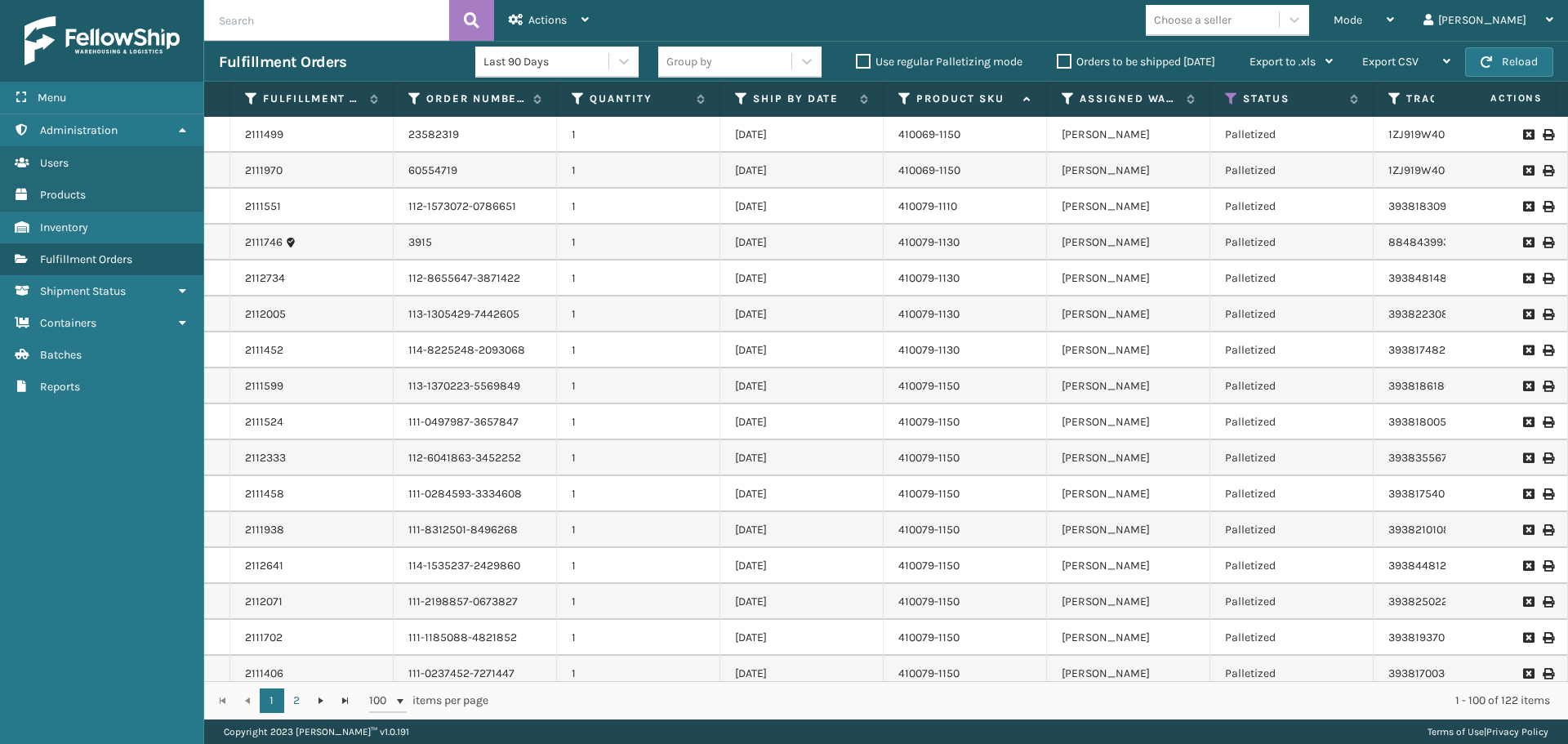
click at [1061, 60] on label "Orders to be shipped [DATE]" at bounding box center [1136, 61] width 159 height 14
click at [1057, 60] on input "Orders to be shipped [DATE]" at bounding box center [1057, 58] width 1 height 11
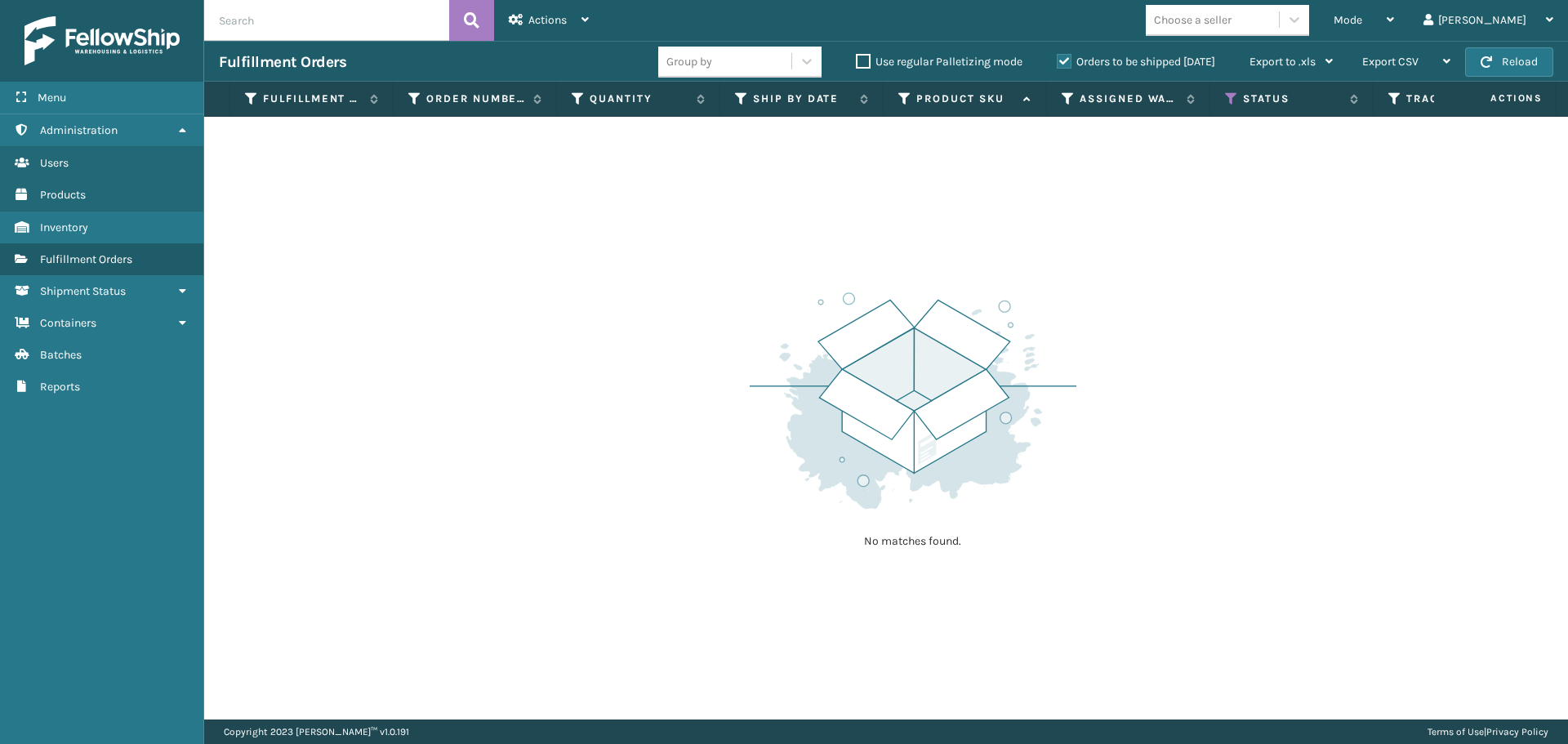
click at [1224, 94] on th "Status" at bounding box center [1291, 99] width 163 height 35
click at [1228, 99] on icon at bounding box center [1231, 99] width 13 height 15
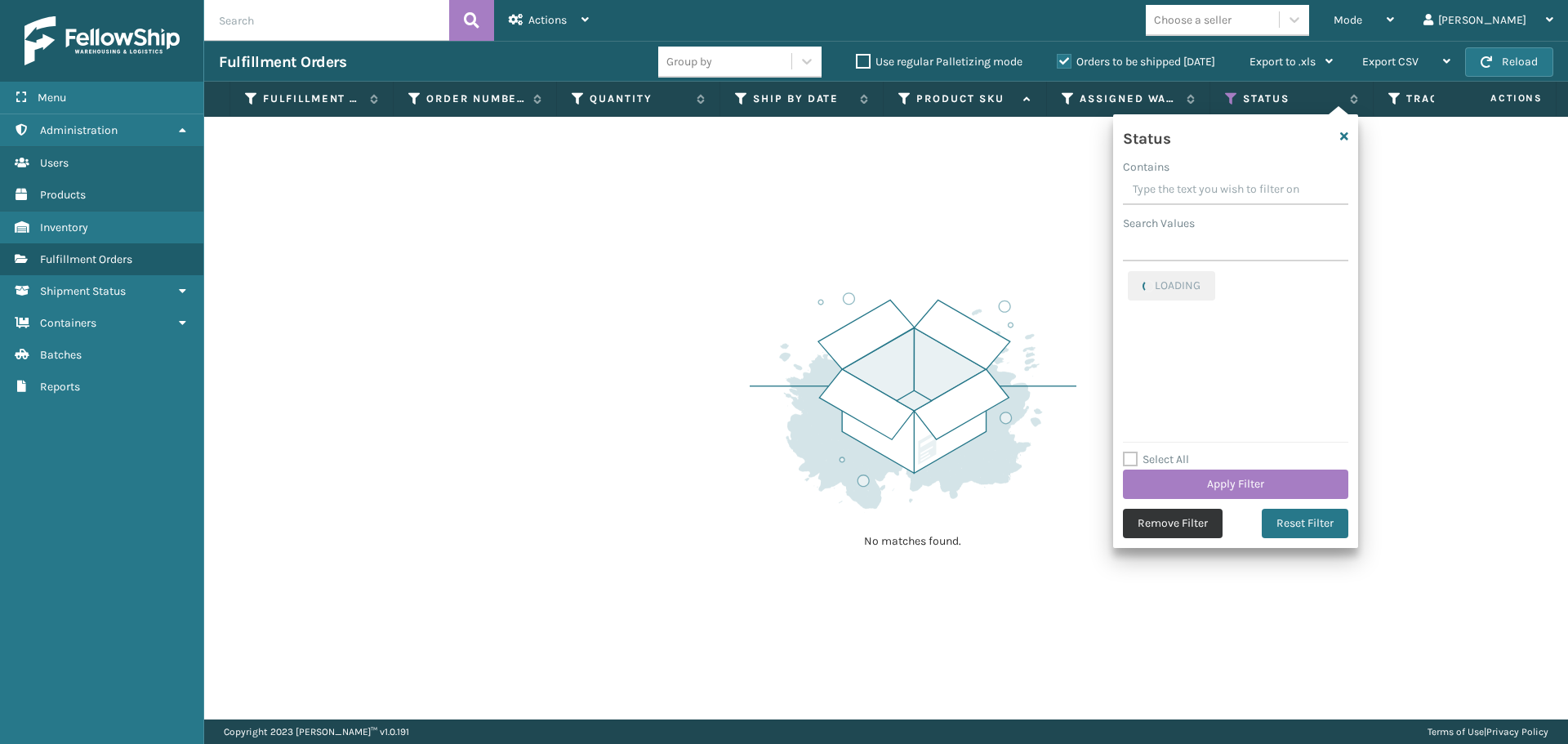
click at [1173, 530] on button "Remove Filter" at bounding box center [1172, 523] width 99 height 29
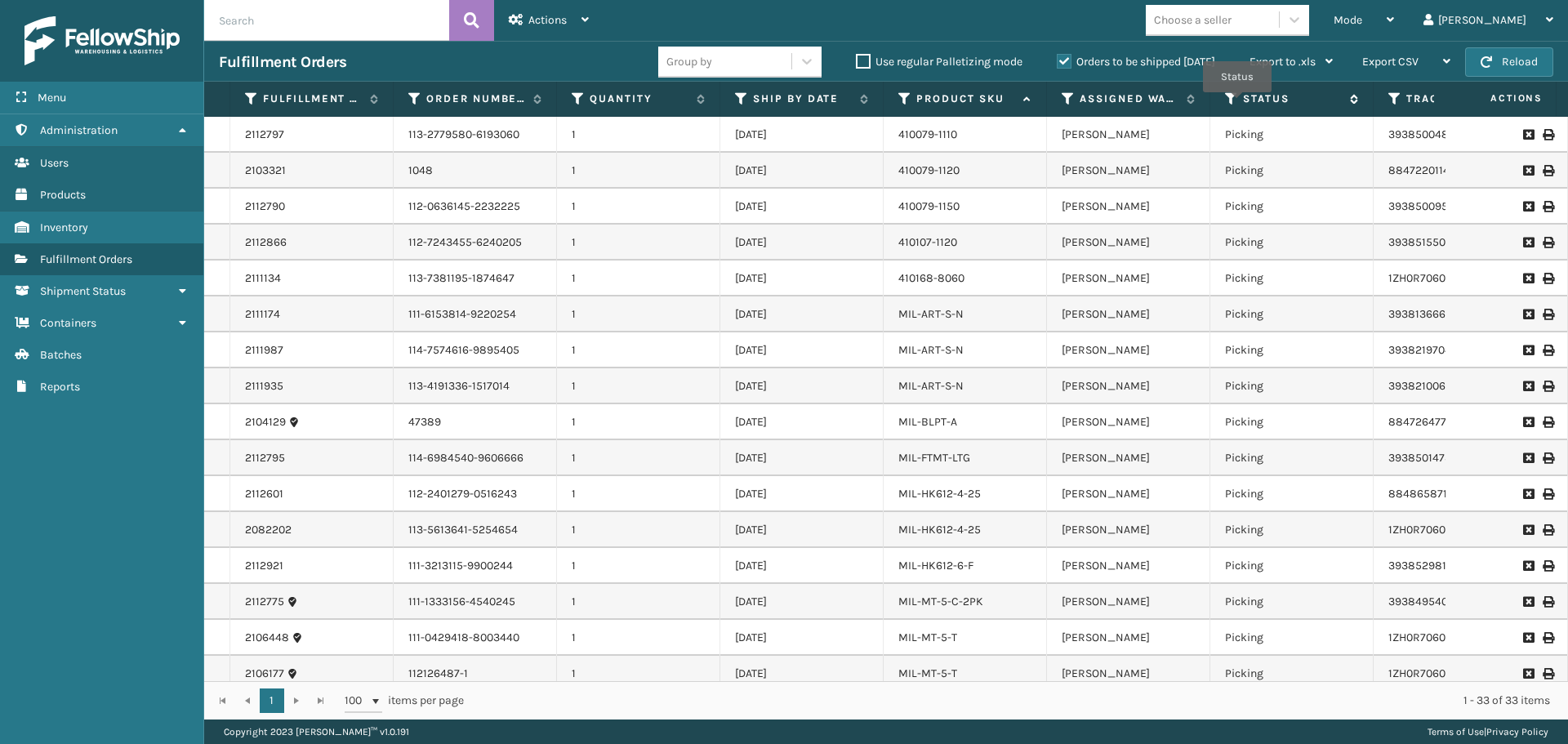
click at [1239, 104] on div "Status" at bounding box center [1291, 99] width 133 height 15
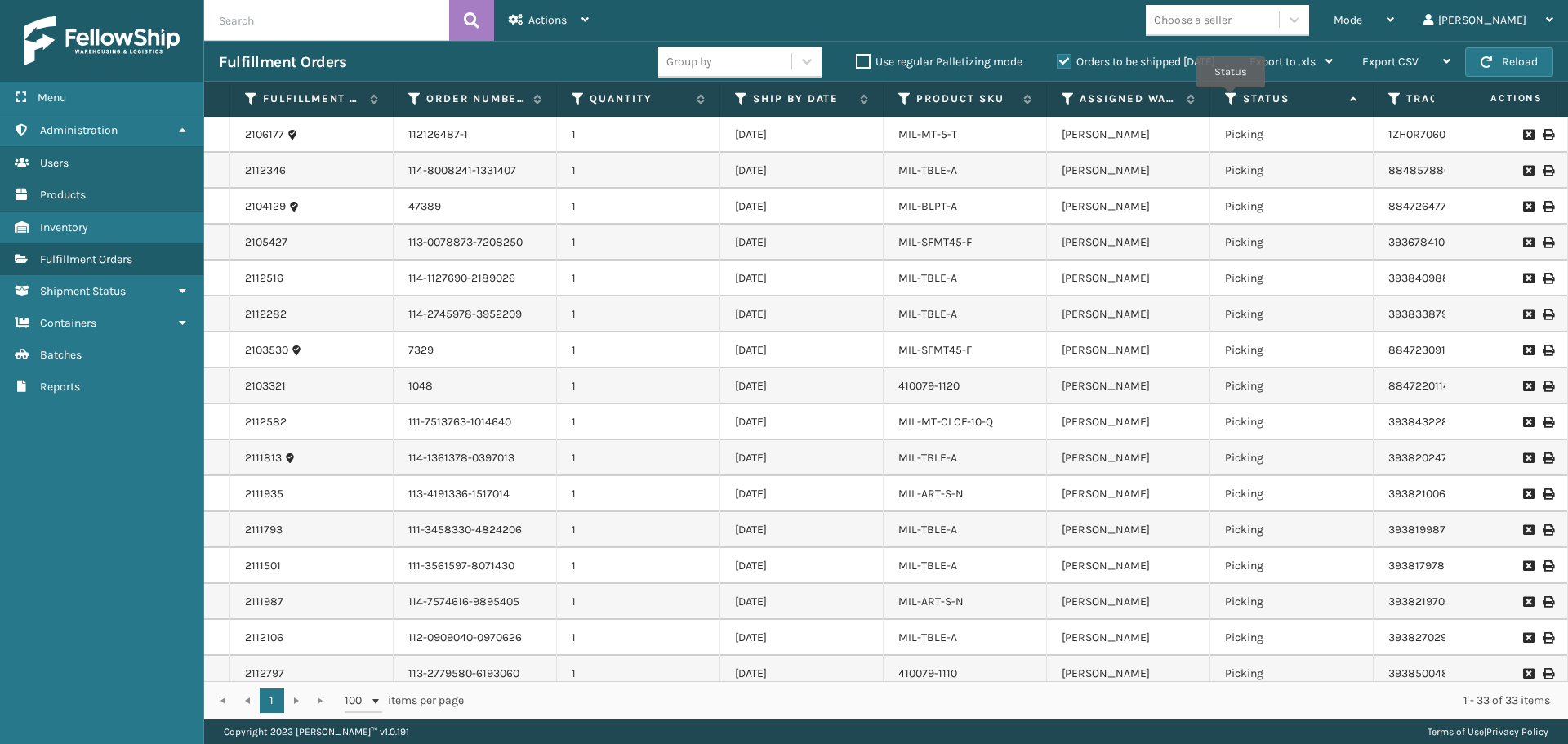
click at [1230, 99] on icon at bounding box center [1231, 99] width 13 height 15
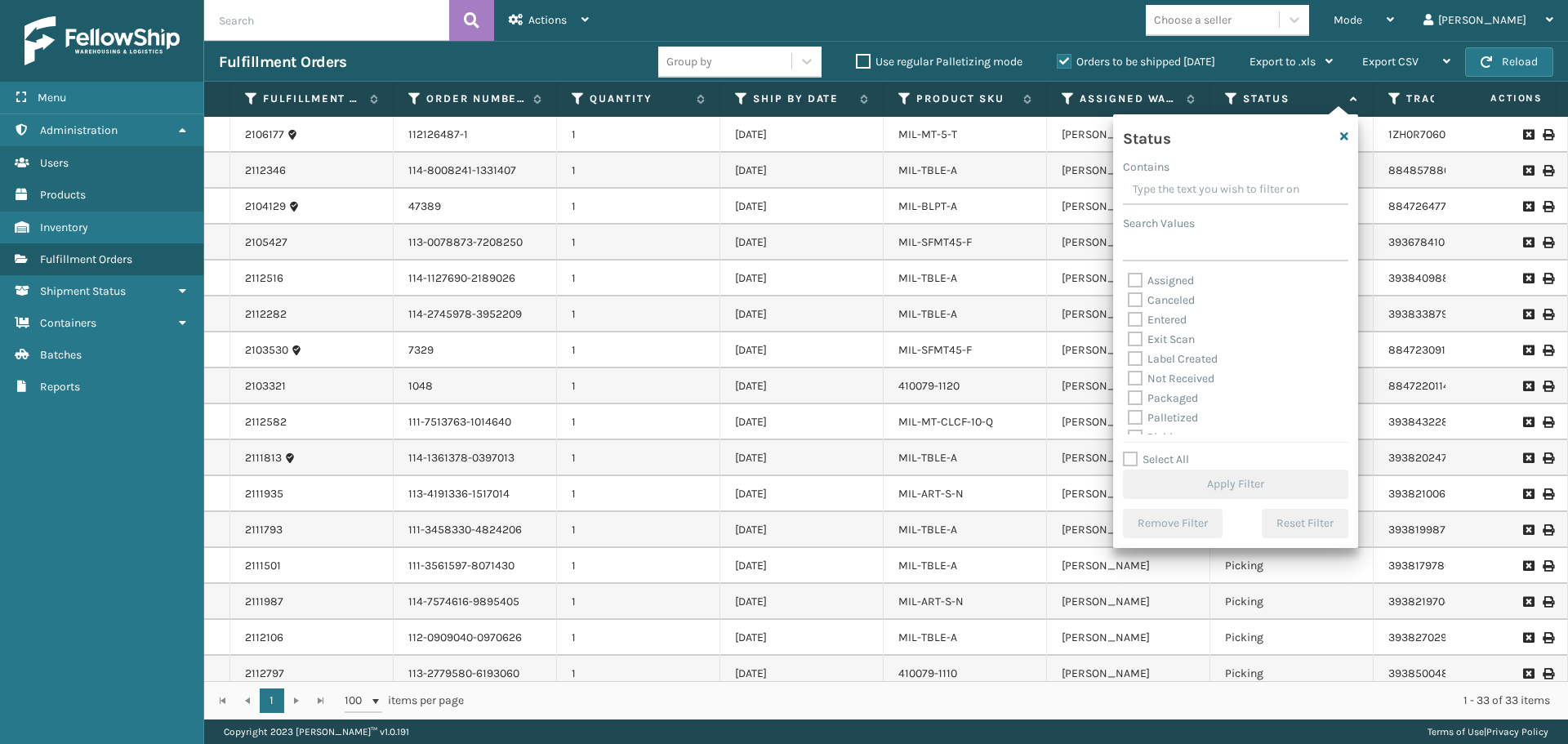
click at [1185, 410] on div "Palletized" at bounding box center [1235, 417] width 215 height 19
click at [1166, 414] on label "Palletized" at bounding box center [1162, 417] width 70 height 14
click at [1128, 414] on input "Palletized" at bounding box center [1127, 414] width 1 height 11
checkbox input "true"
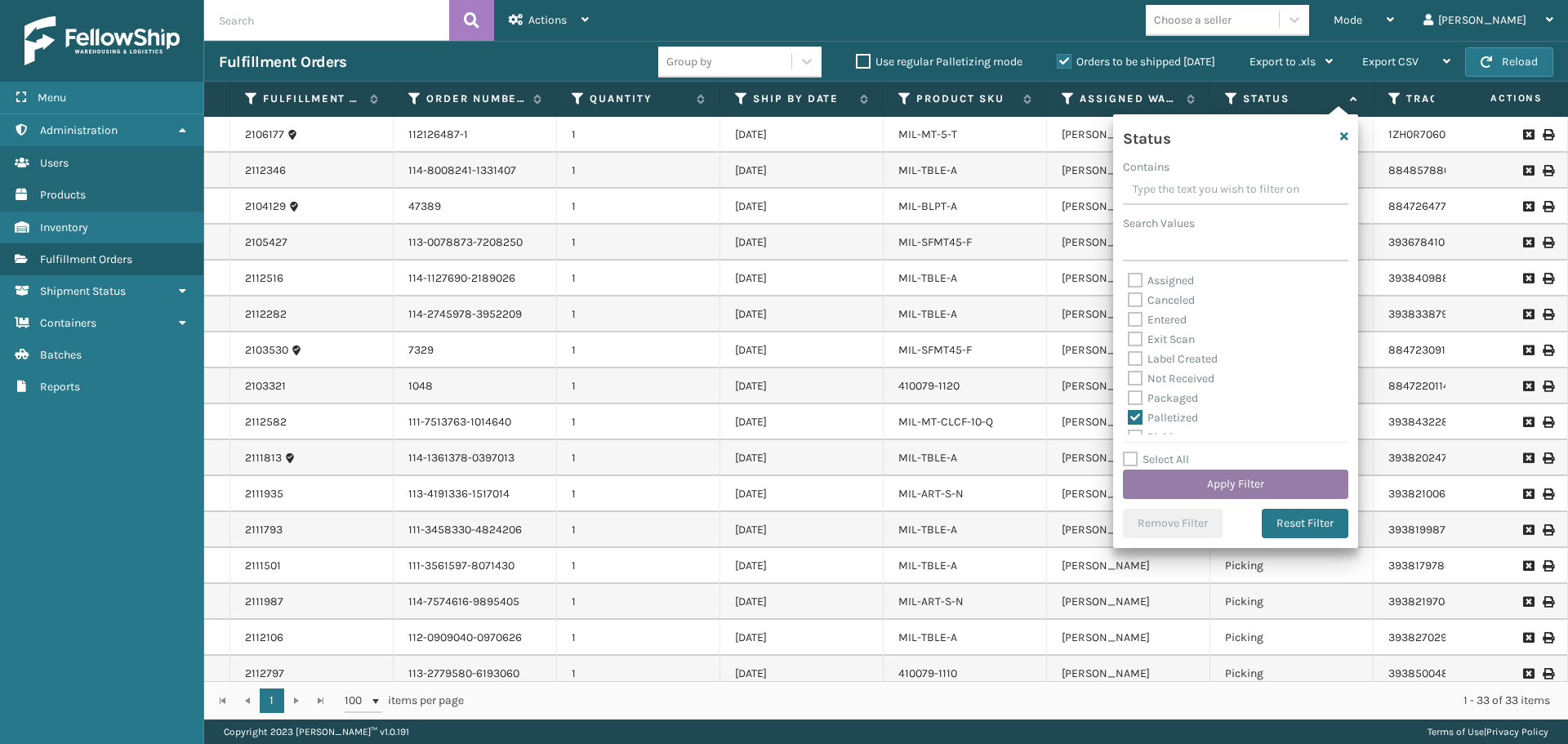
click at [1222, 476] on button "Apply Filter" at bounding box center [1235, 484] width 225 height 29
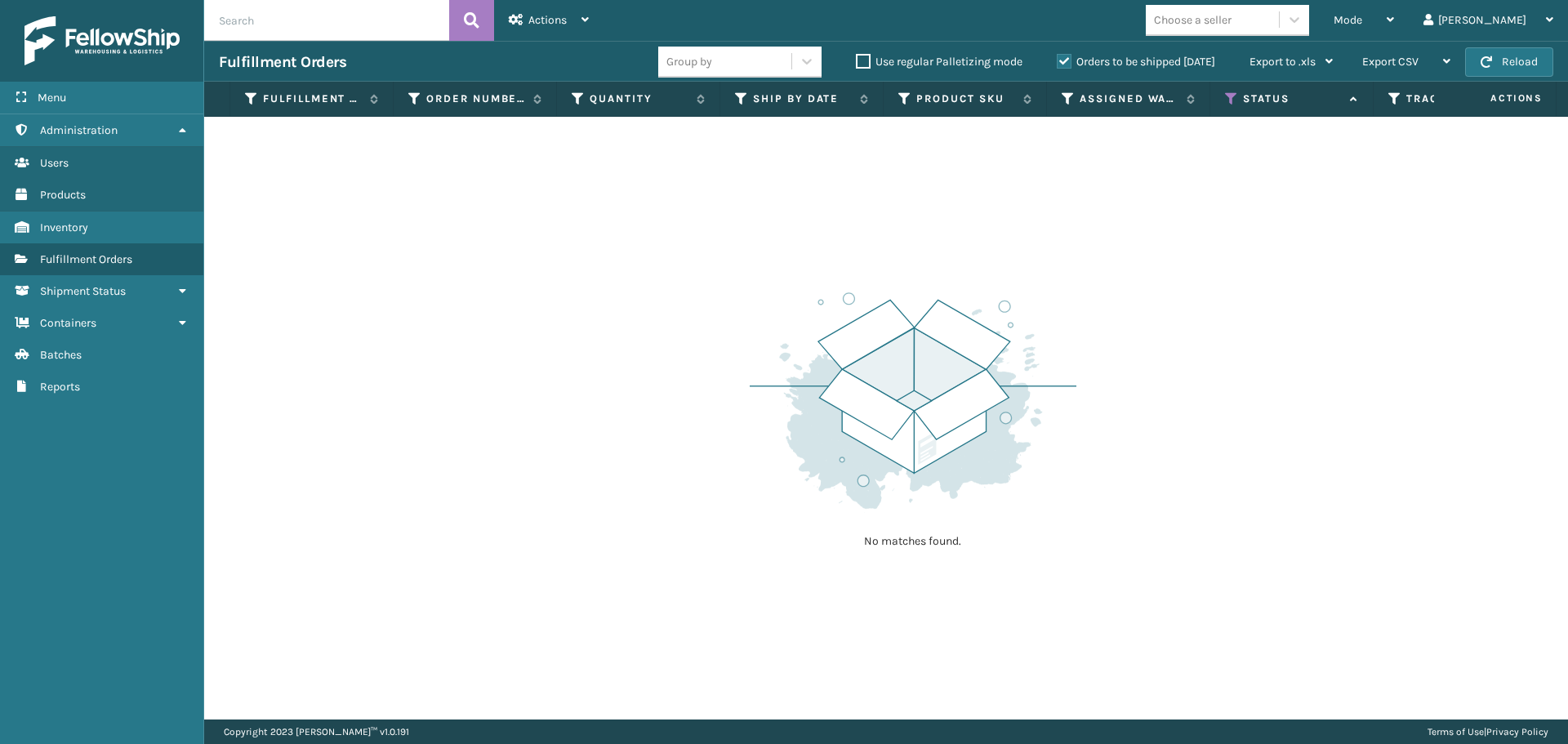
click at [1064, 56] on label "Orders to be shipped [DATE]" at bounding box center [1136, 61] width 159 height 14
click at [1057, 56] on input "Orders to be shipped [DATE]" at bounding box center [1057, 58] width 1 height 11
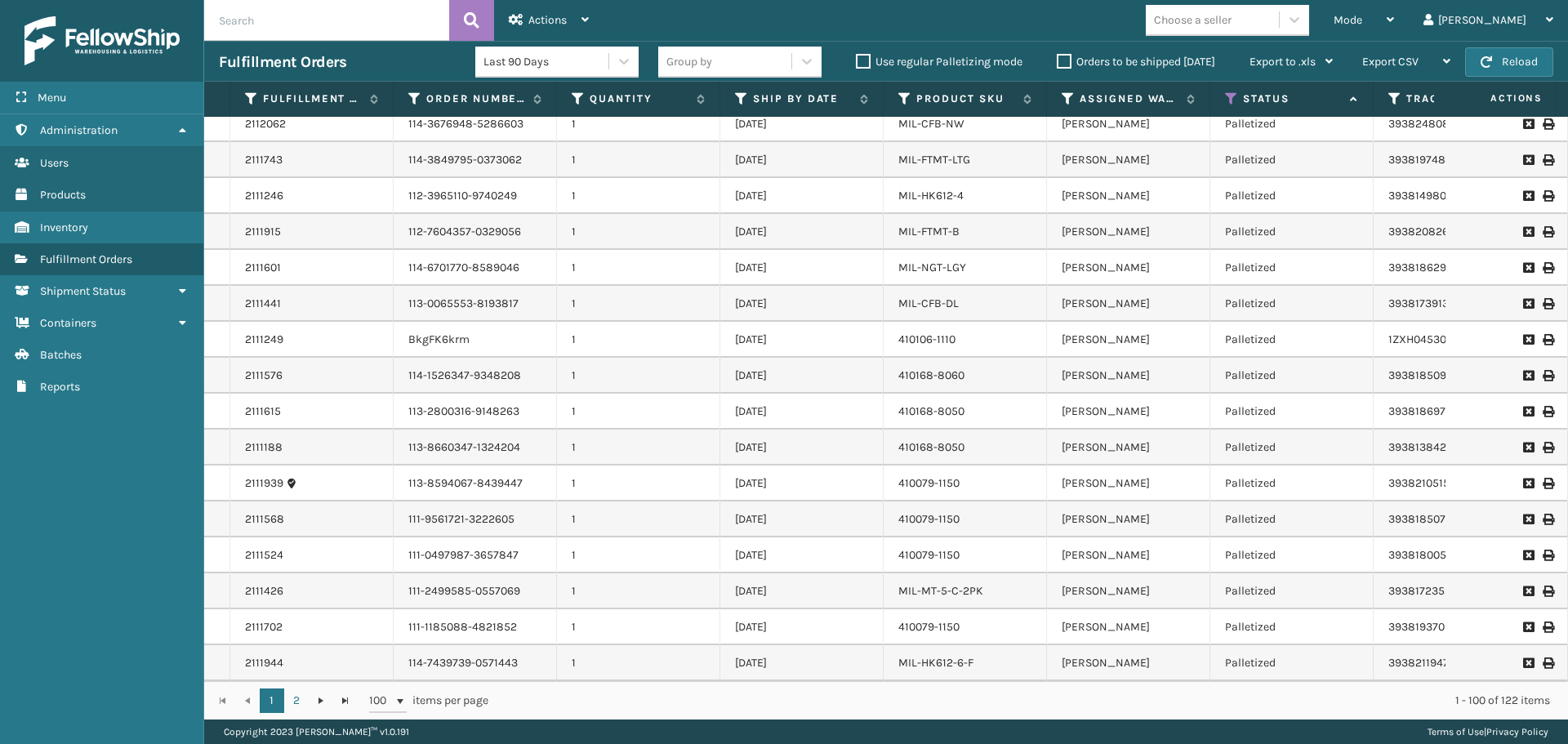
scroll to position [3074, 0]
click at [1021, 101] on icon at bounding box center [1025, 99] width 13 height 10
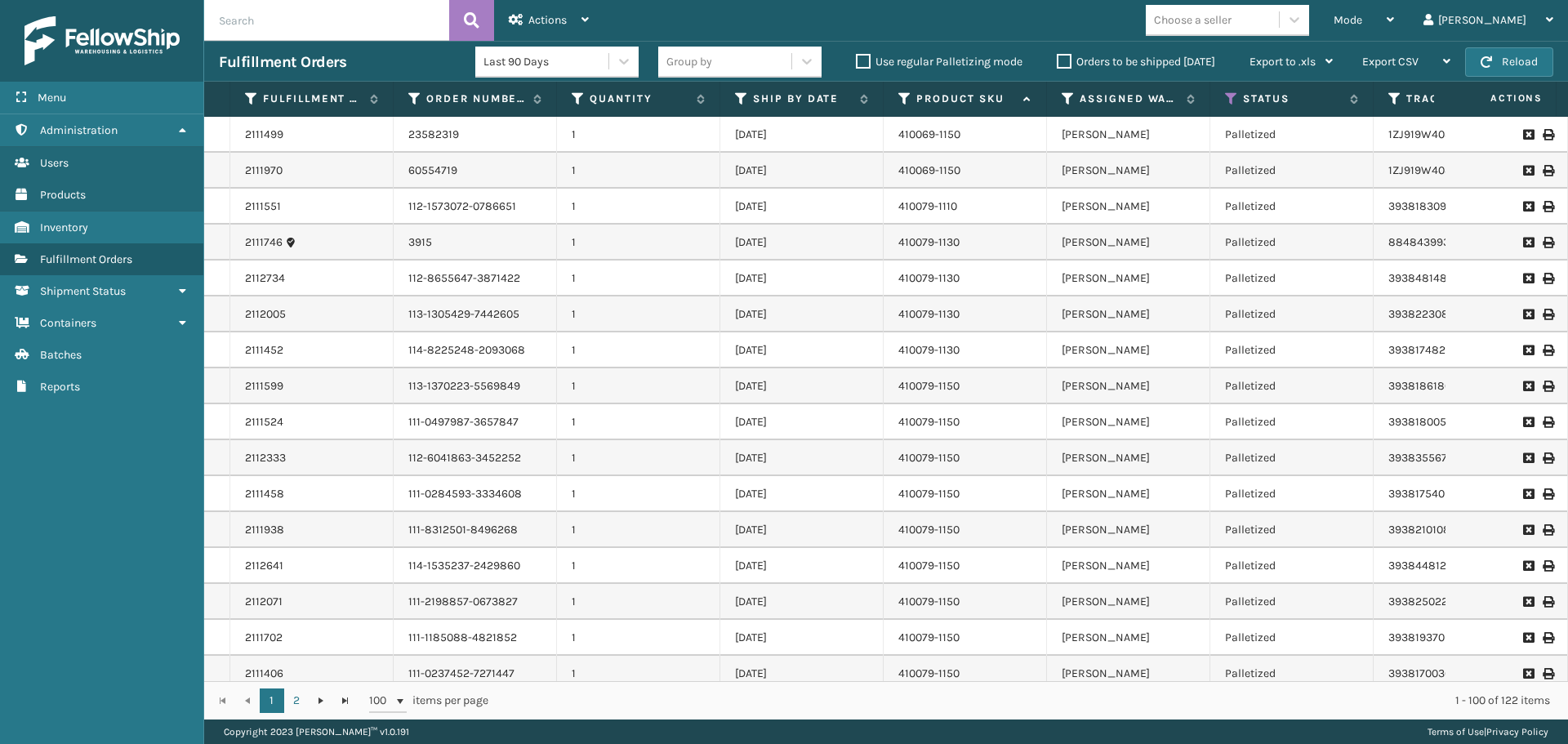
click at [1066, 58] on label "Orders to be shipped [DATE]" at bounding box center [1136, 61] width 159 height 14
click at [1057, 58] on input "Orders to be shipped [DATE]" at bounding box center [1057, 58] width 1 height 11
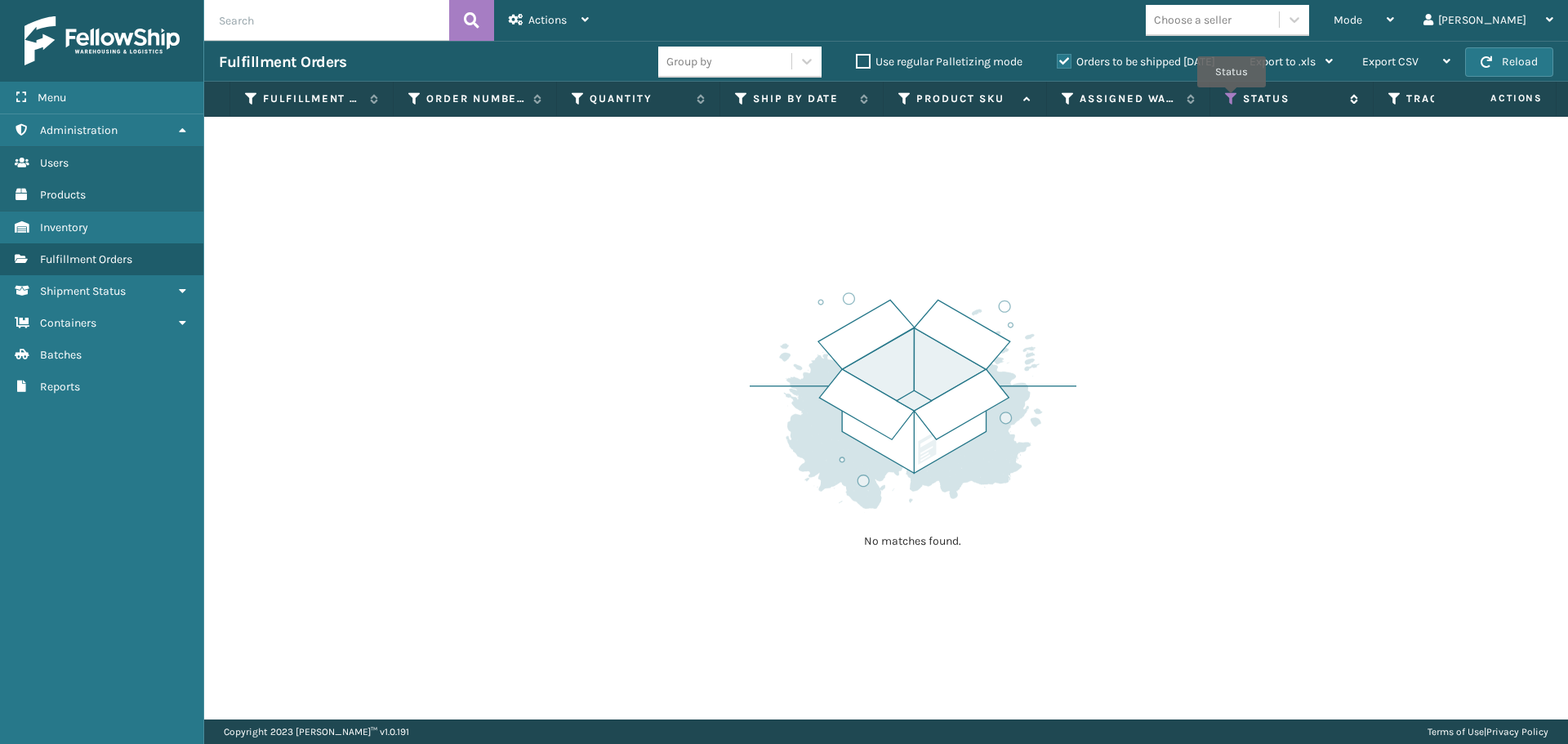
click at [1231, 99] on icon at bounding box center [1231, 99] width 13 height 15
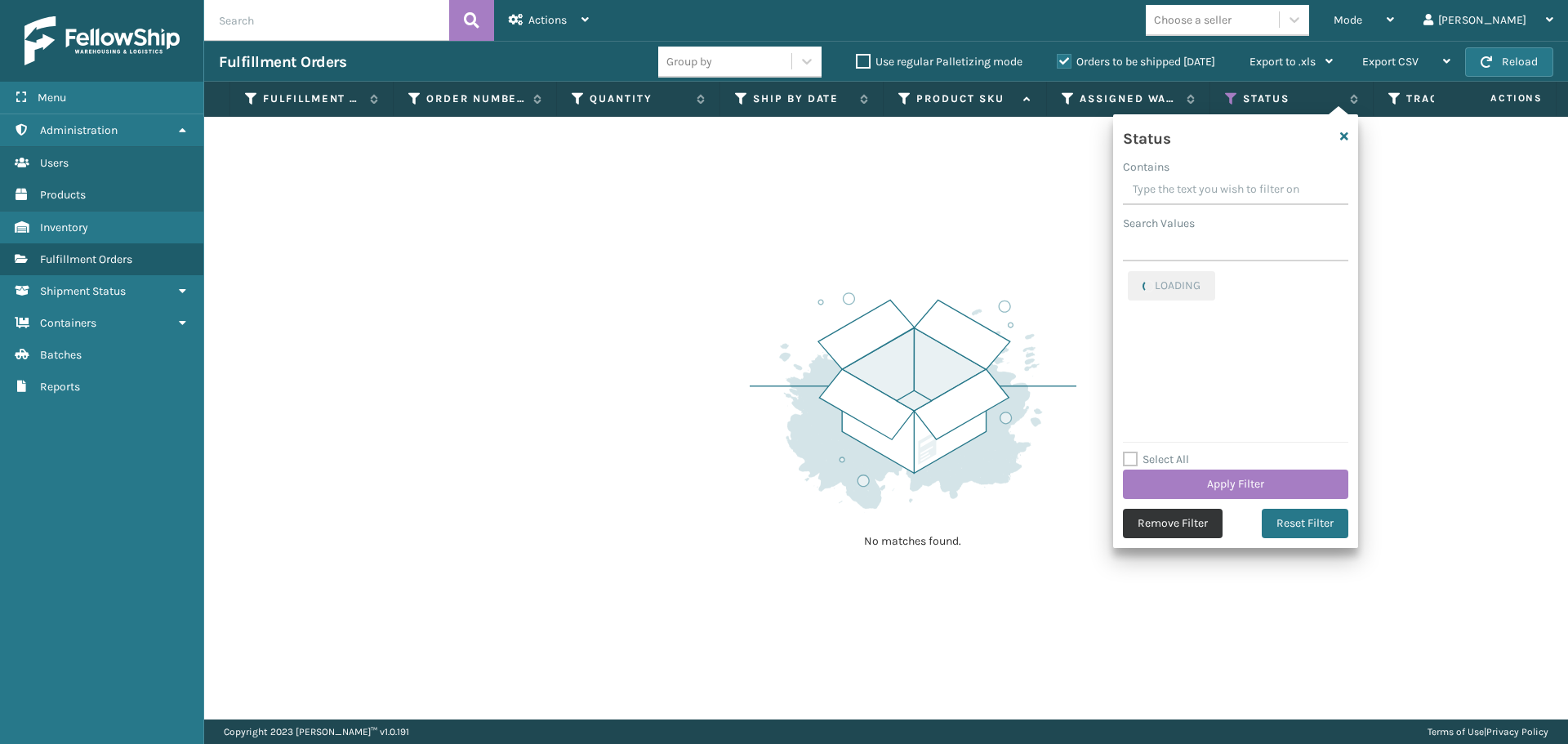
click at [1197, 528] on button "Remove Filter" at bounding box center [1172, 523] width 99 height 29
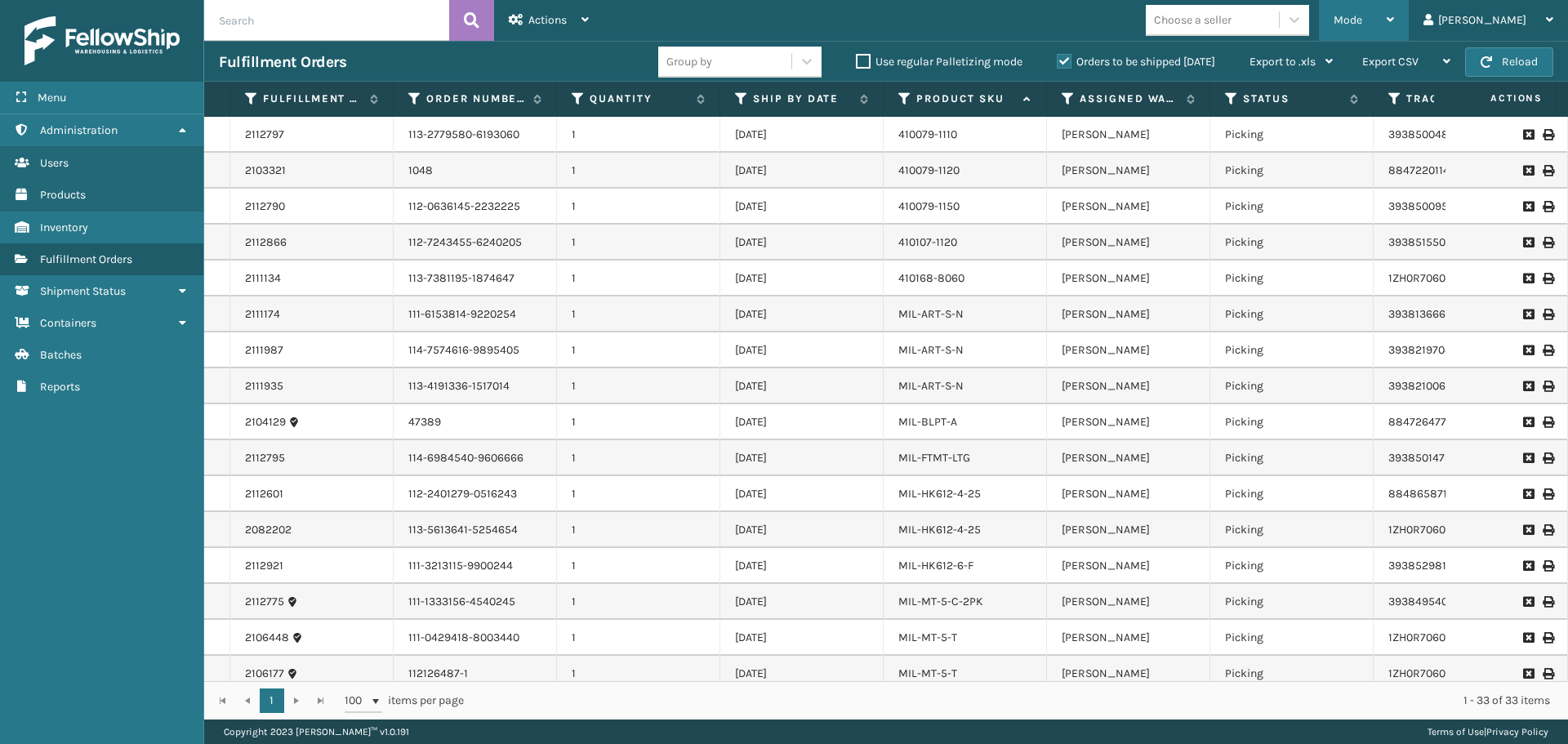
click at [1394, 16] on div "Mode" at bounding box center [1364, 20] width 60 height 41
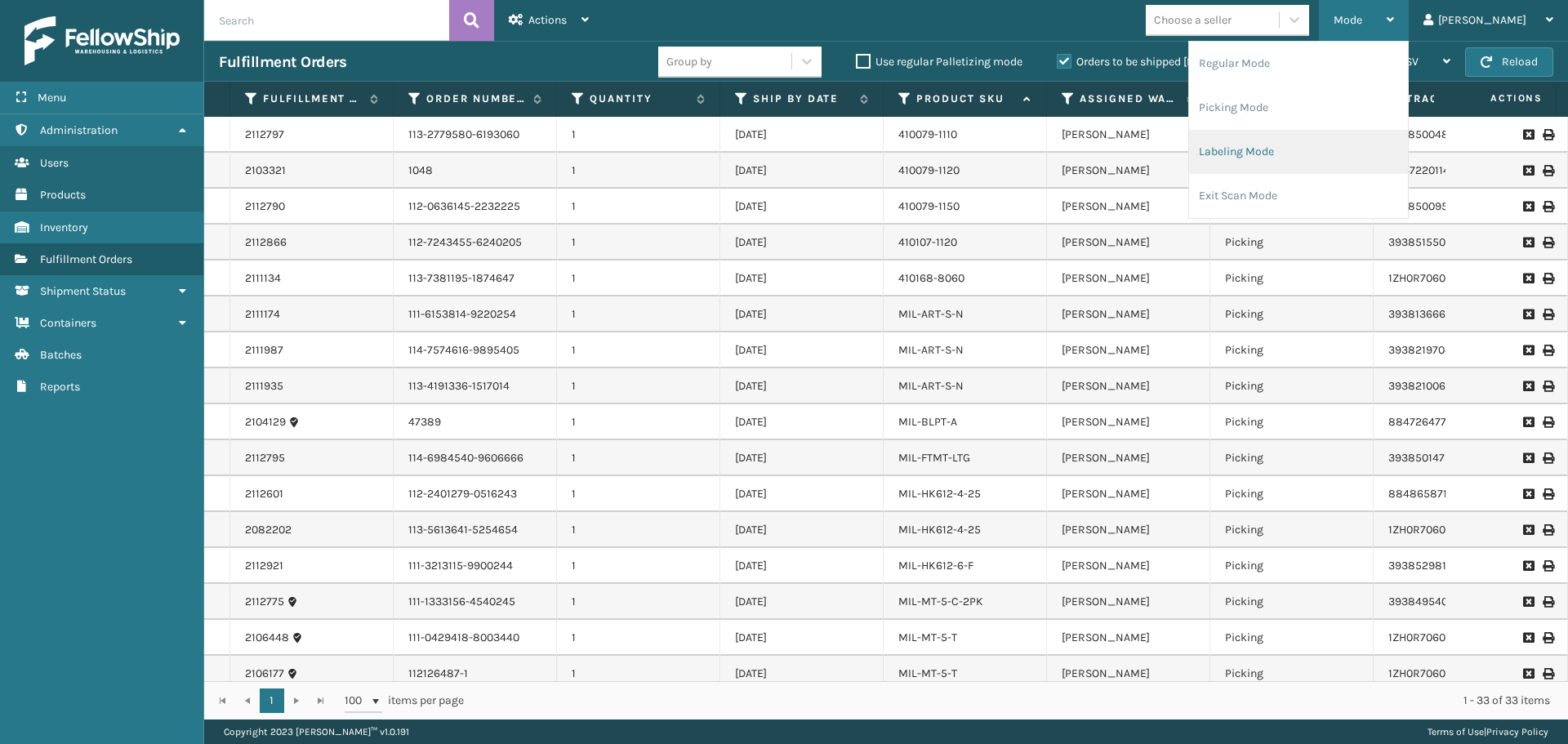
click at [1258, 152] on li "Labeling Mode" at bounding box center [1298, 152] width 219 height 44
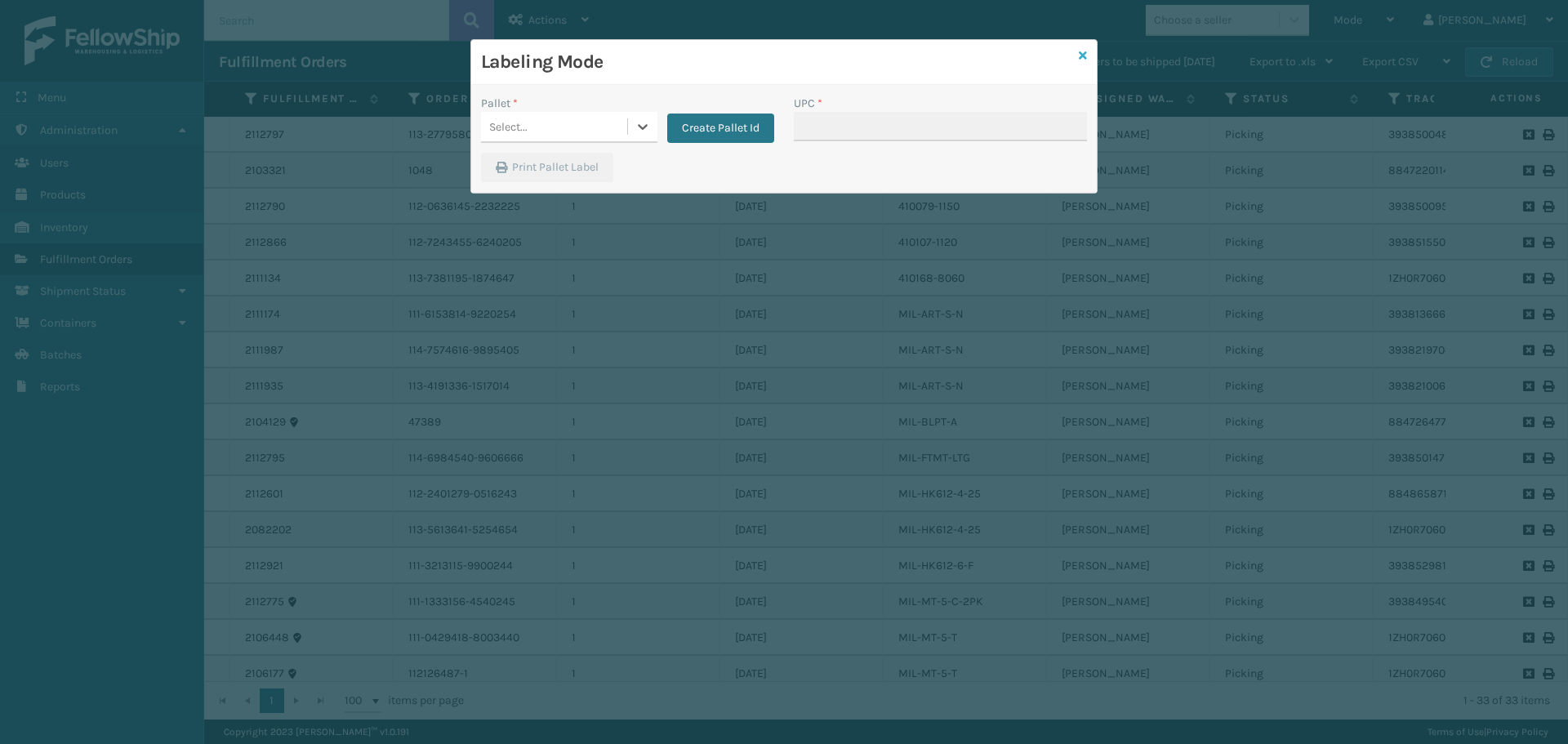
click at [1086, 56] on icon at bounding box center [1082, 56] width 8 height 12
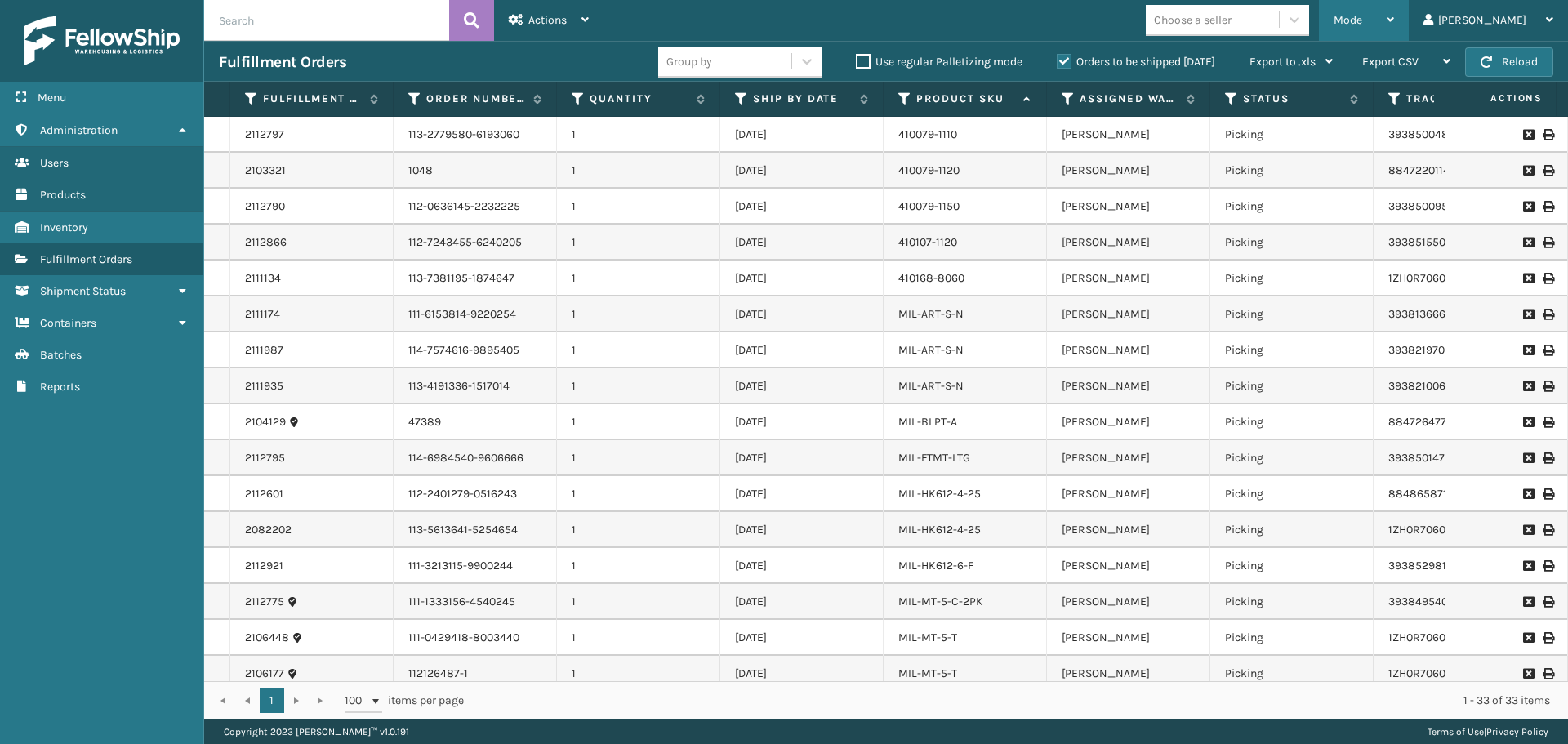
click at [1394, 12] on div "Mode" at bounding box center [1364, 20] width 60 height 41
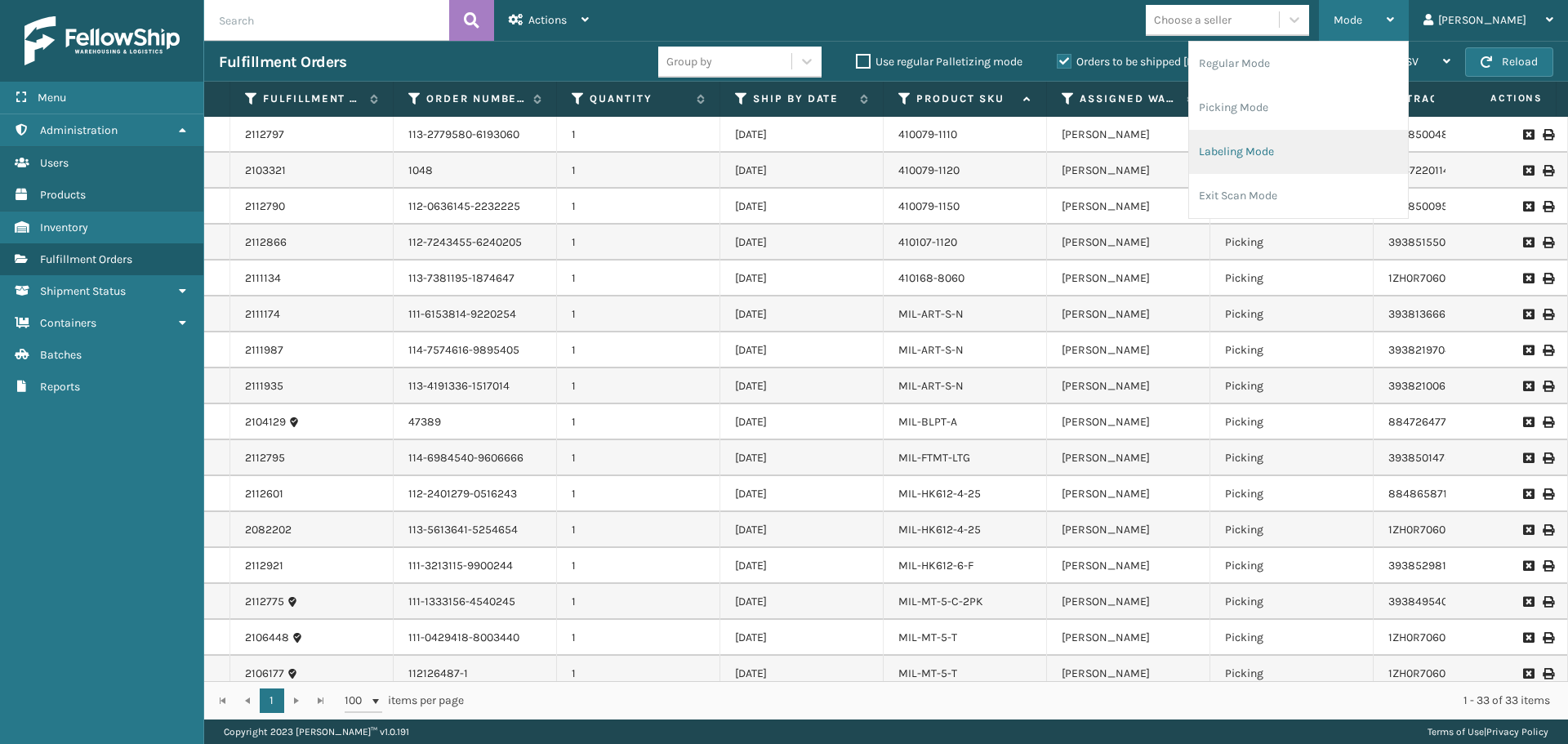
click at [1260, 143] on li "Labeling Mode" at bounding box center [1298, 152] width 219 height 44
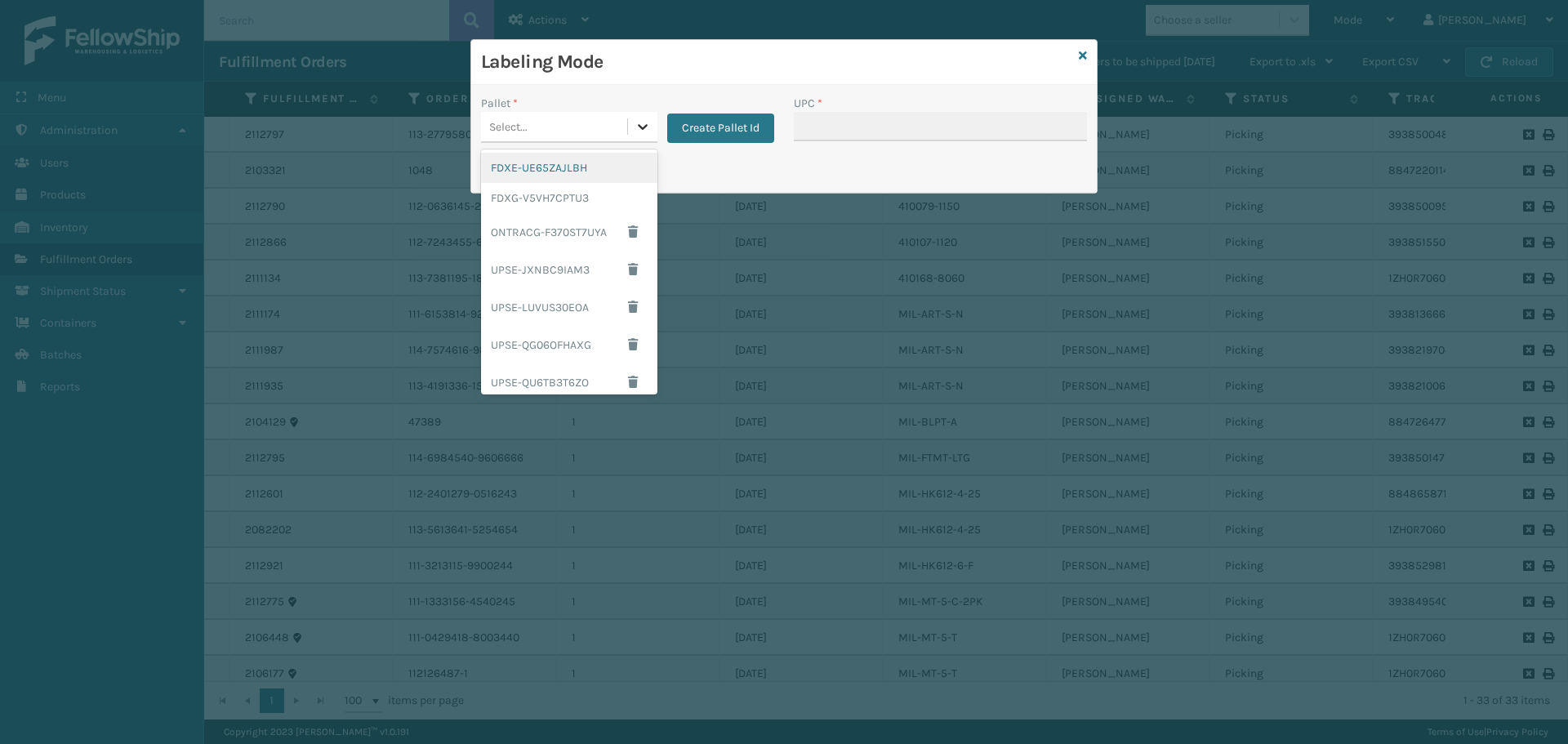
click at [631, 121] on div at bounding box center [643, 127] width 29 height 29
click at [581, 211] on div "FDXG-V5VH7CPTU3" at bounding box center [569, 197] width 176 height 30
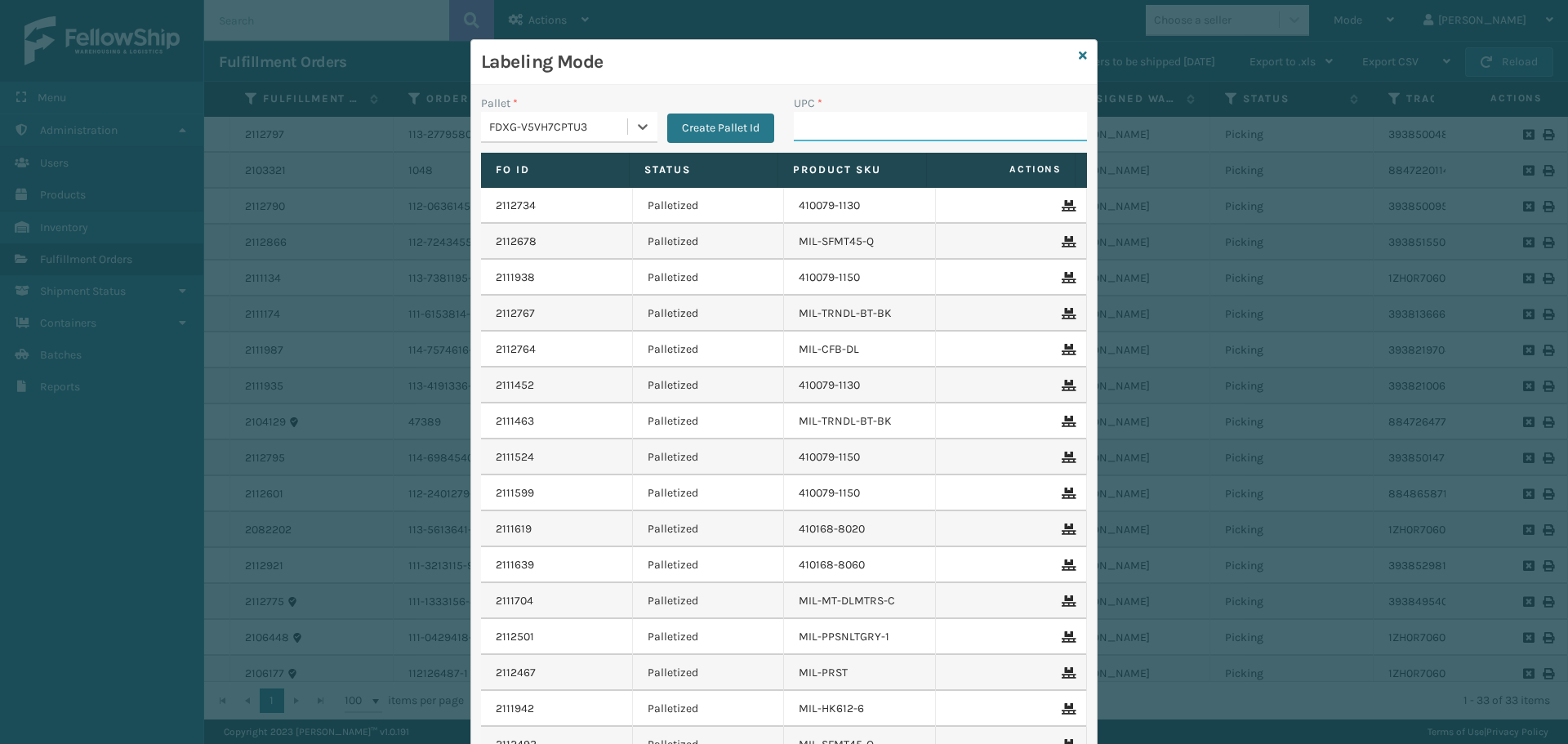
click at [877, 133] on input "UPC *" at bounding box center [939, 127] width 293 height 29
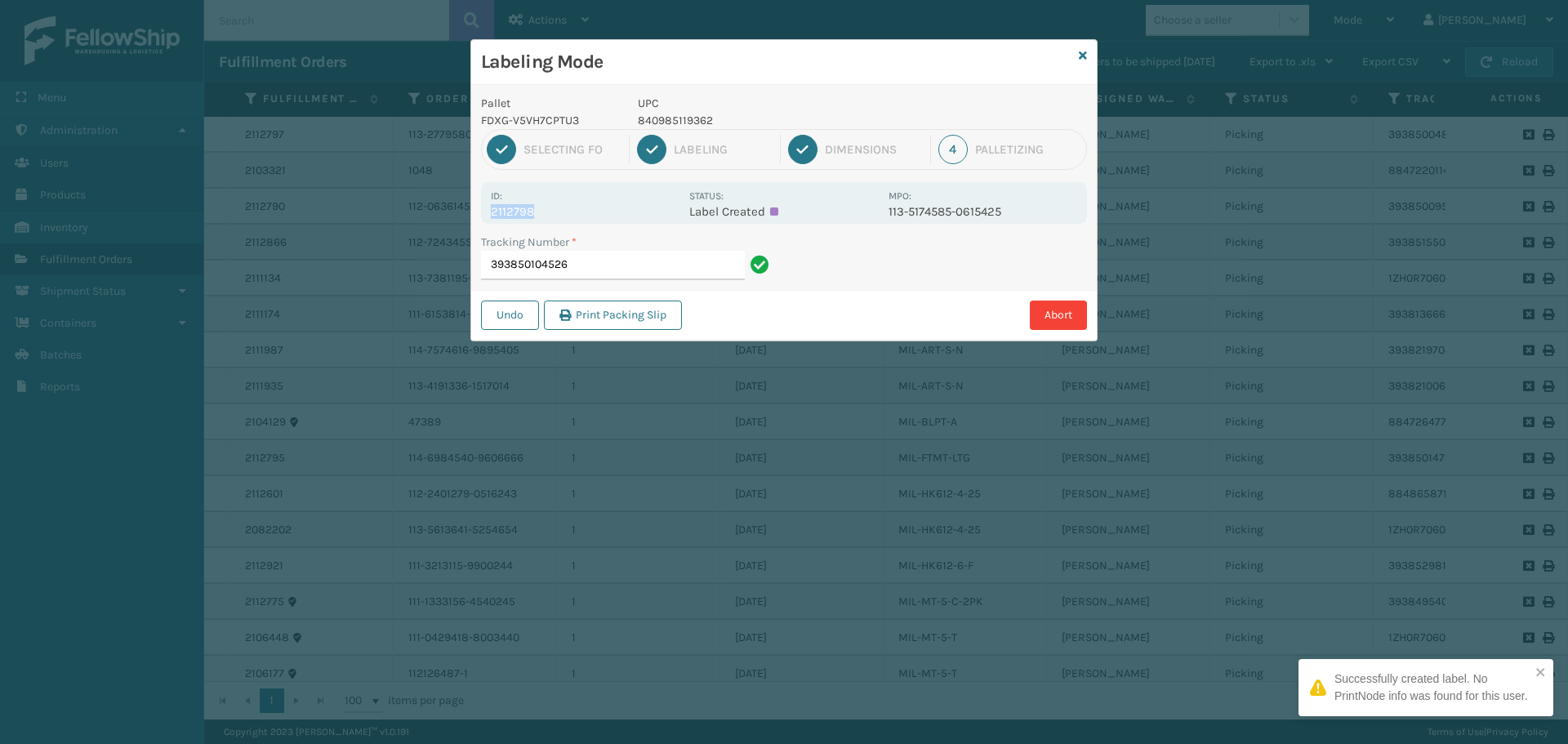
drag, startPoint x: 600, startPoint y: 213, endPoint x: 471, endPoint y: 215, distance: 129.0
click at [471, 215] on div "Pallet FDXG-V5VH7CPTU3 UPC 840985119362 1 Selecting FO 2 Labeling 3 Dimensions …" at bounding box center [783, 213] width 625 height 256
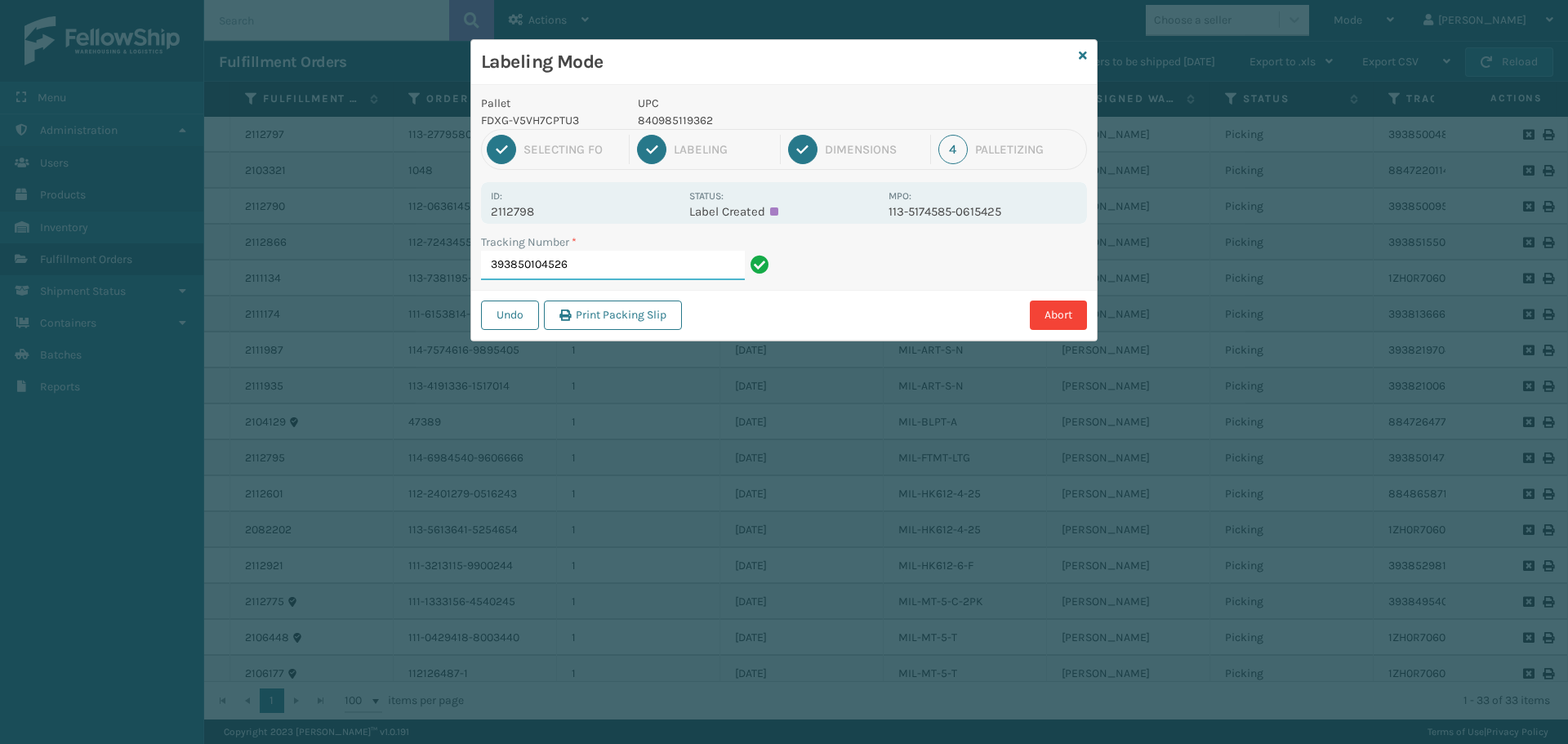
click at [577, 260] on input "393850104526" at bounding box center [612, 266] width 264 height 29
drag, startPoint x: 549, startPoint y: 196, endPoint x: 549, endPoint y: 221, distance: 25.0
click at [549, 221] on div "Id: 2112795 Status: Label Created MPO: 114-6984540-9606666" at bounding box center [784, 203] width 606 height 42
click at [623, 260] on input "393850147367" at bounding box center [612, 266] width 264 height 29
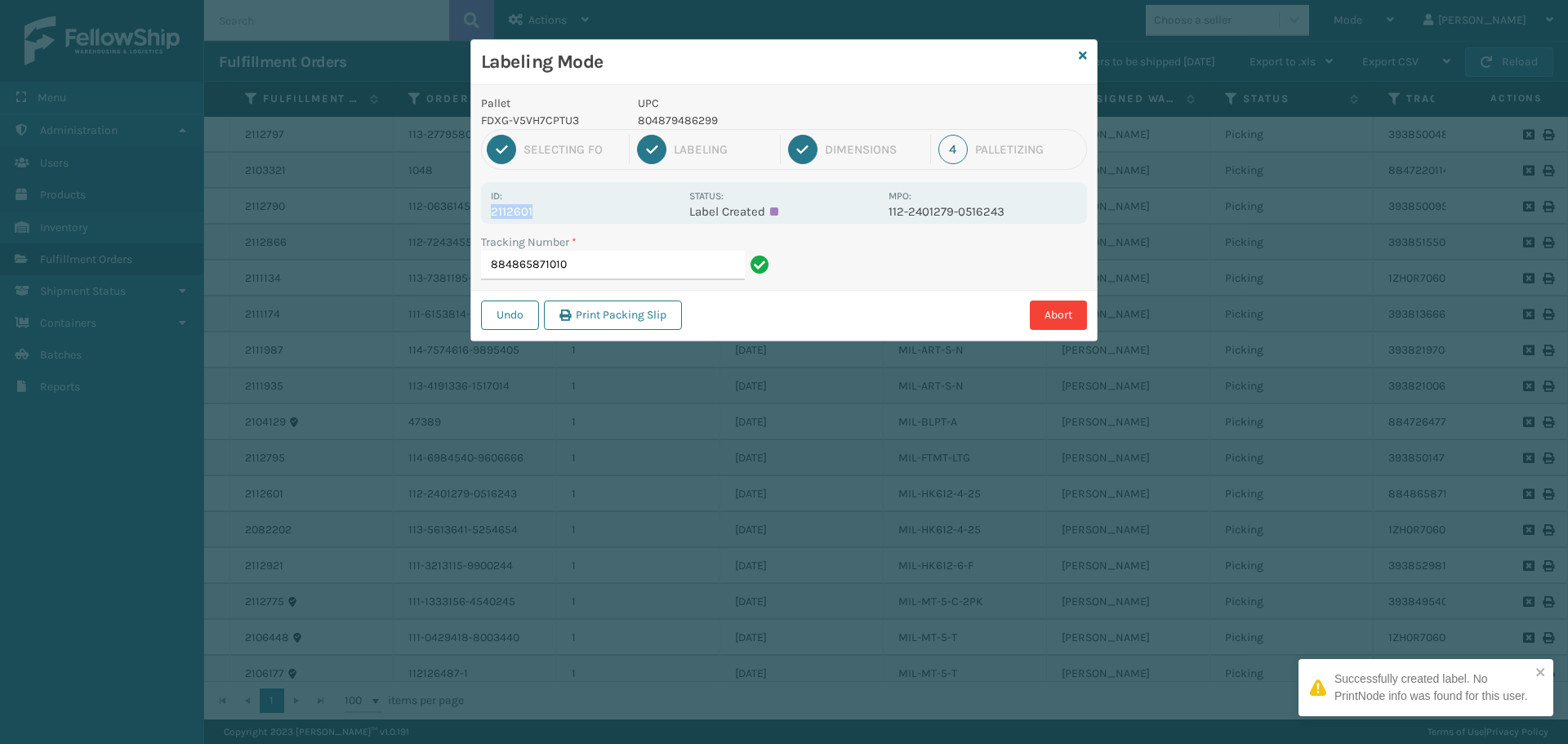
drag, startPoint x: 588, startPoint y: 204, endPoint x: 486, endPoint y: 216, distance: 102.7
click at [486, 214] on div "Id: 2112601 Status: Label Created MPO: 112-2401279-0516243" at bounding box center [784, 203] width 606 height 42
click at [591, 261] on input "884865871010" at bounding box center [612, 266] width 264 height 29
drag, startPoint x: 542, startPoint y: 215, endPoint x: 476, endPoint y: 221, distance: 66.3
click at [476, 221] on div "Pallet FDXG-V5VH7CPTU3 UPC 840985125868 1 Selecting FO 2 Labeling 3 Dimensions …" at bounding box center [783, 213] width 625 height 256
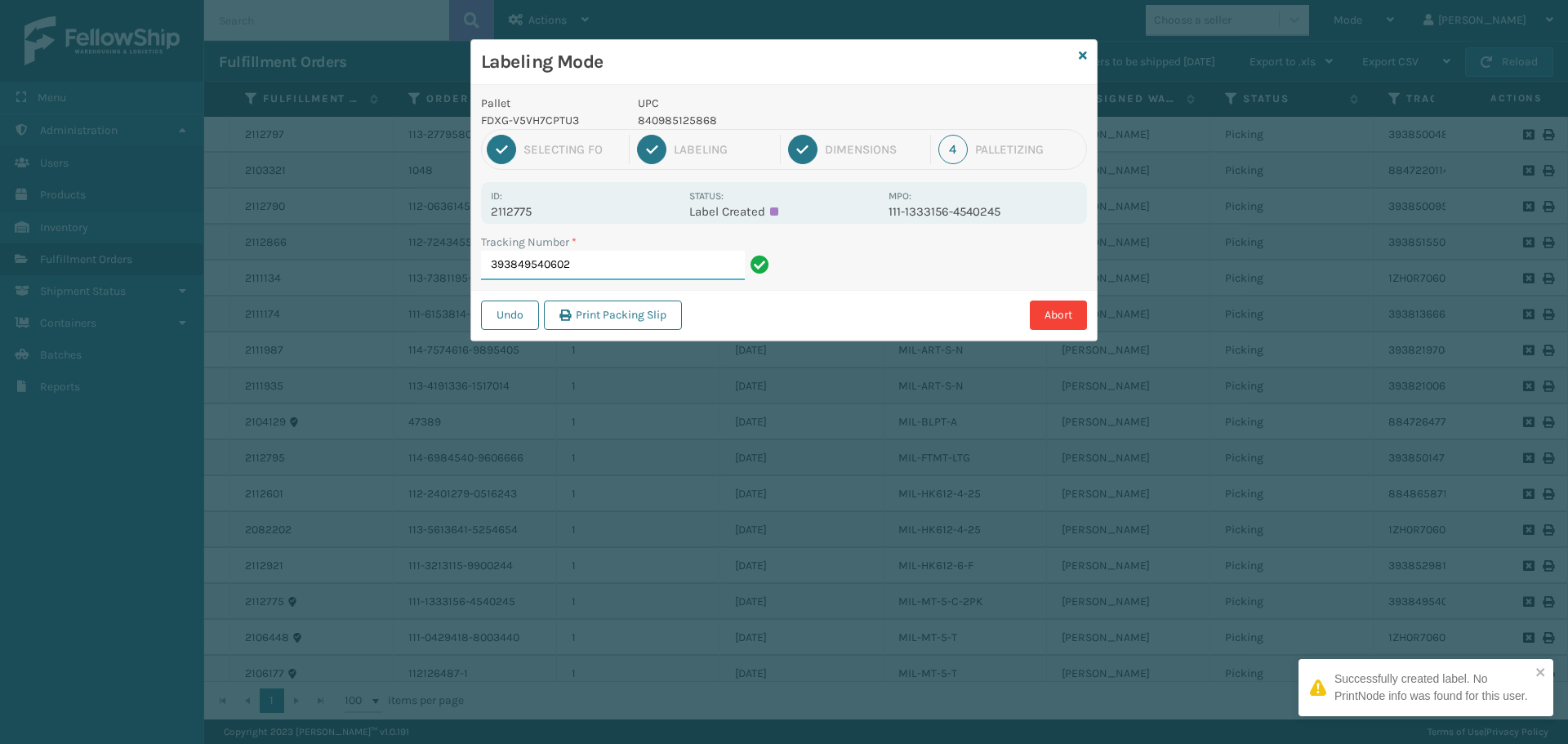
click at [638, 267] on input "393849540602" at bounding box center [612, 266] width 264 height 29
drag, startPoint x: 538, startPoint y: 208, endPoint x: 486, endPoint y: 212, distance: 52.2
click at [486, 212] on div "Id: 2112823 Status: Label Created MPO: 114-5120302-5589829" at bounding box center [784, 203] width 606 height 42
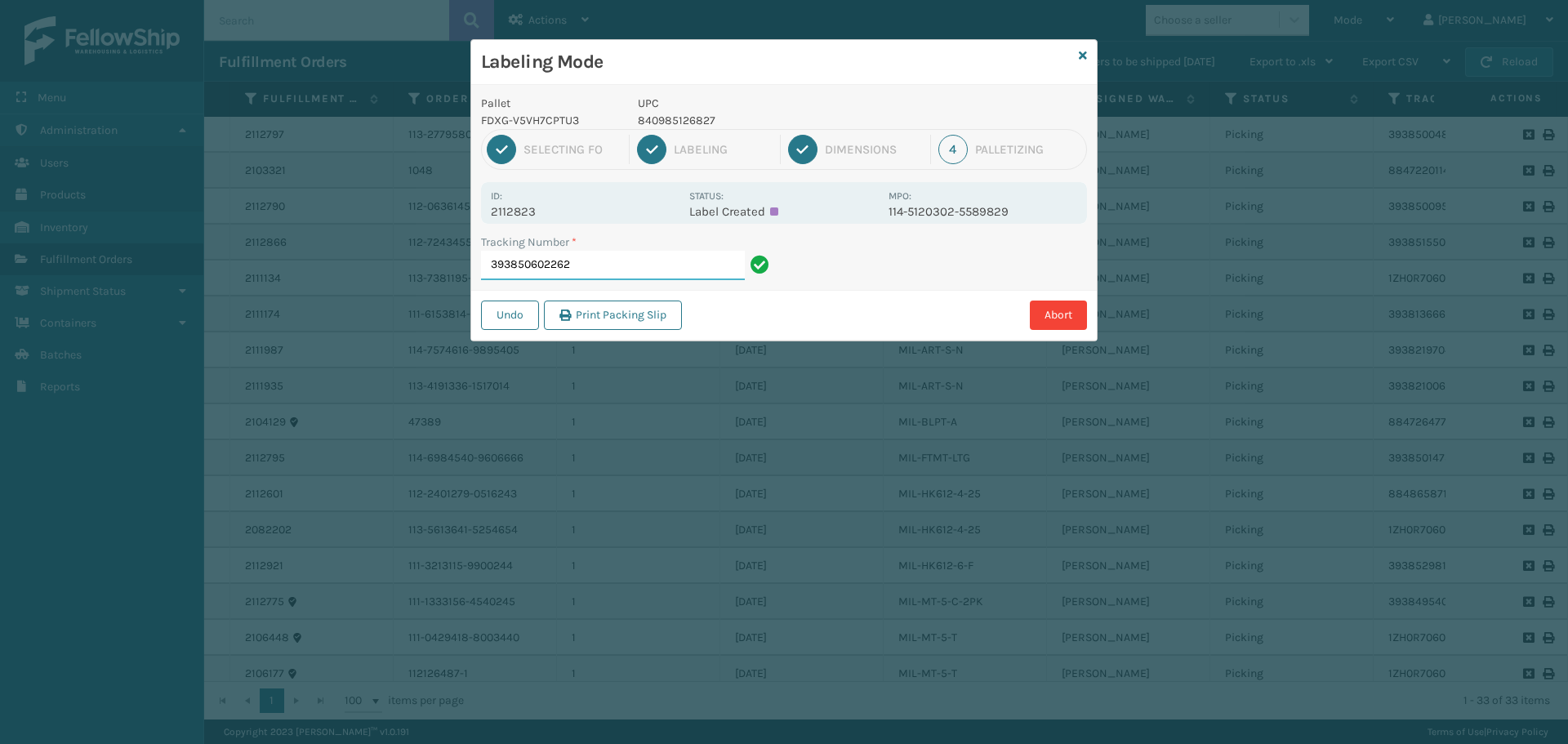
click at [612, 260] on input "393850602262" at bounding box center [612, 266] width 264 height 29
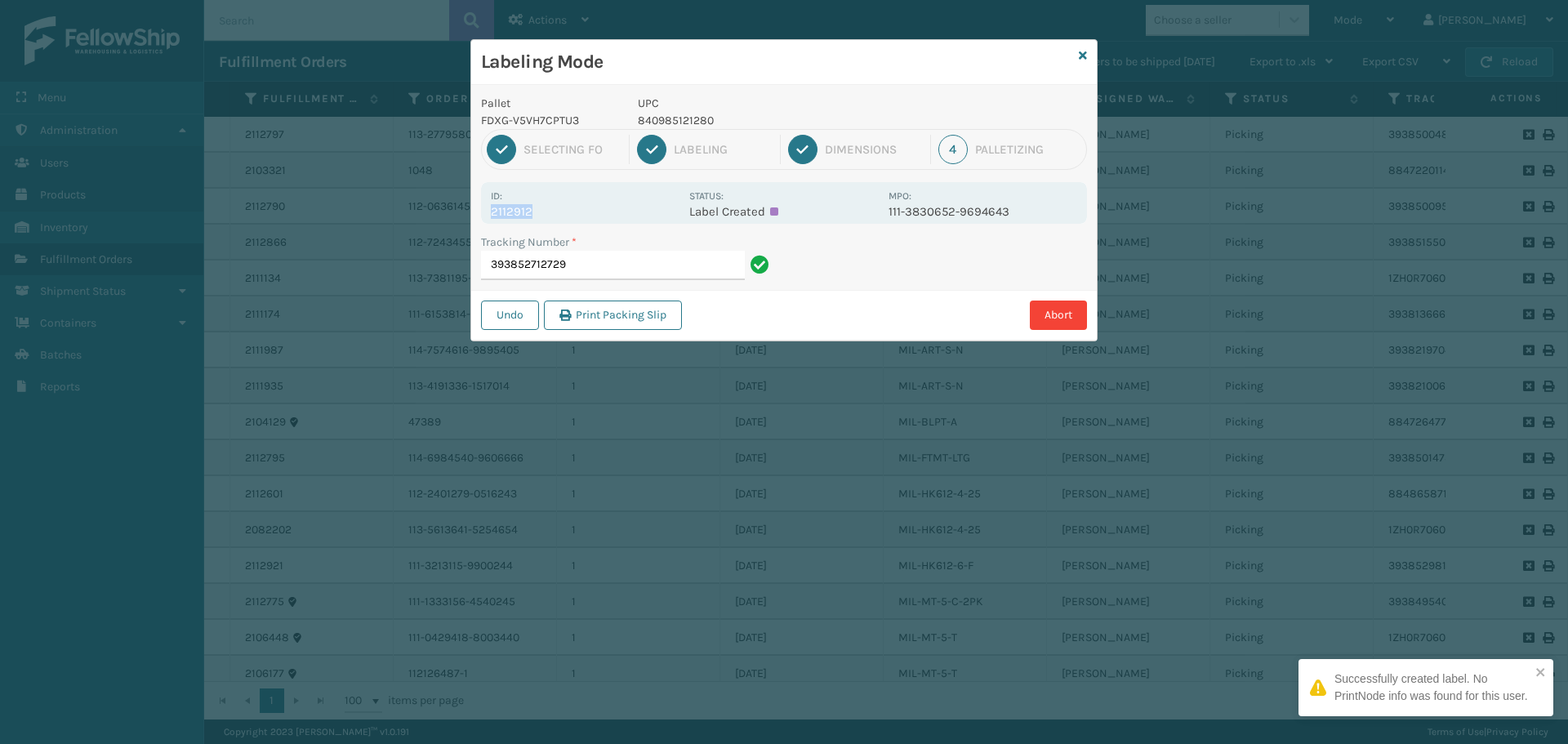
drag, startPoint x: 551, startPoint y: 203, endPoint x: 565, endPoint y: 210, distance: 15.7
click at [563, 212] on div "Id: 2112912" at bounding box center [585, 203] width 189 height 32
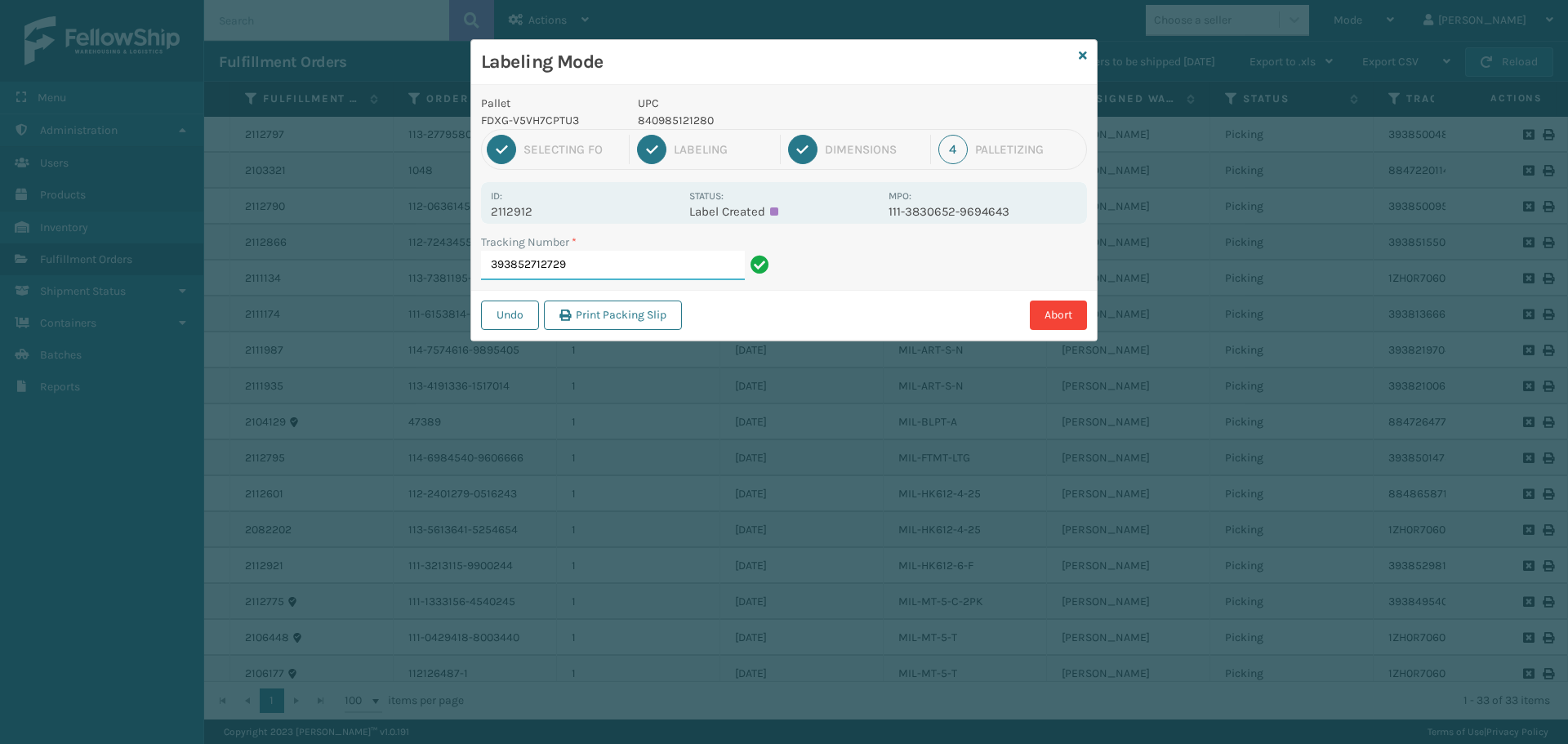
click at [656, 276] on input "393852712729" at bounding box center [612, 266] width 264 height 29
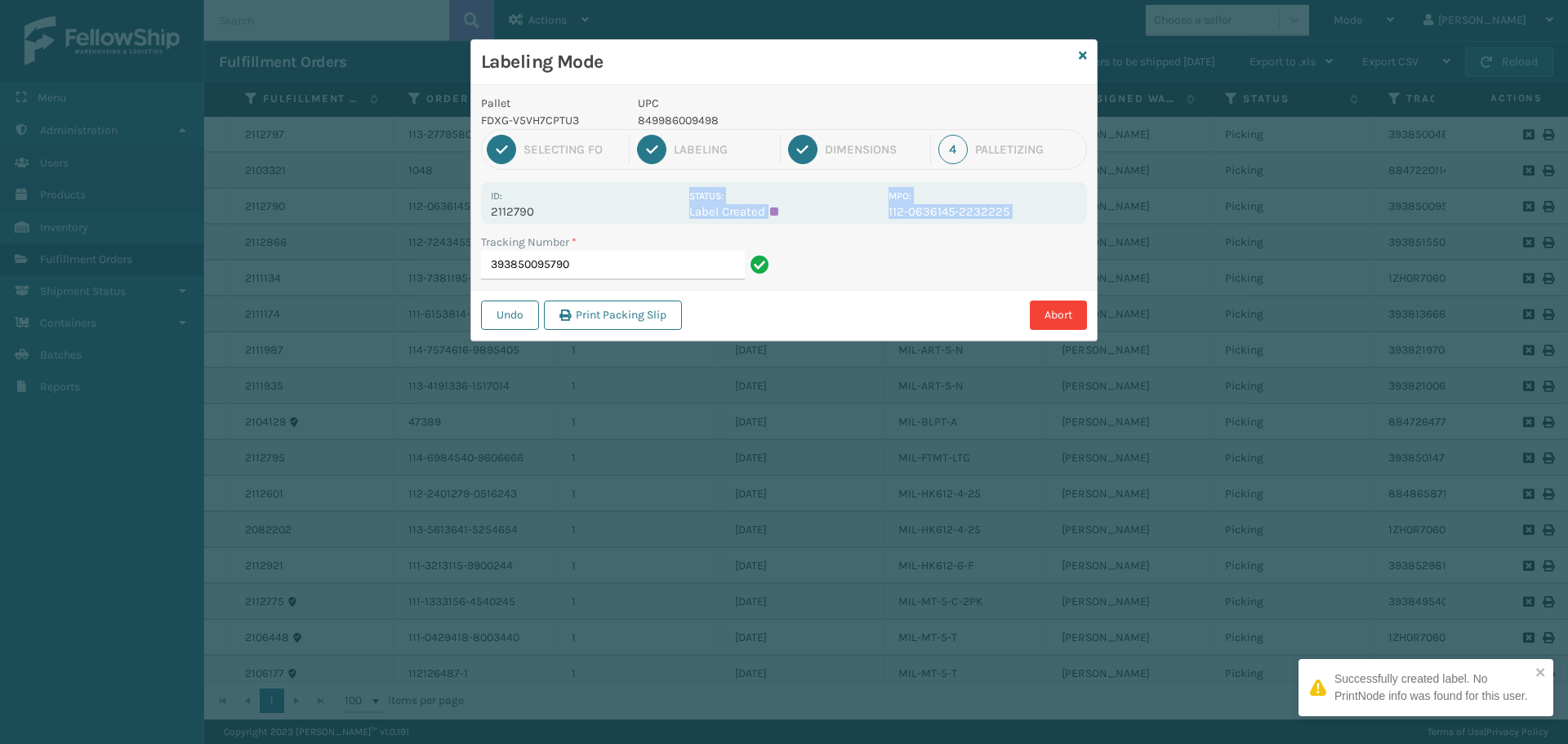
drag, startPoint x: 558, startPoint y: 213, endPoint x: 470, endPoint y: 224, distance: 88.7
click at [470, 224] on div "Labeling Mode Pallet FDXG-V5VH7CPTU3 UPC 849986009498 1 Selecting FO 2 Labeling…" at bounding box center [783, 190] width 627 height 302
click at [597, 257] on input "393850095790" at bounding box center [612, 266] width 264 height 29
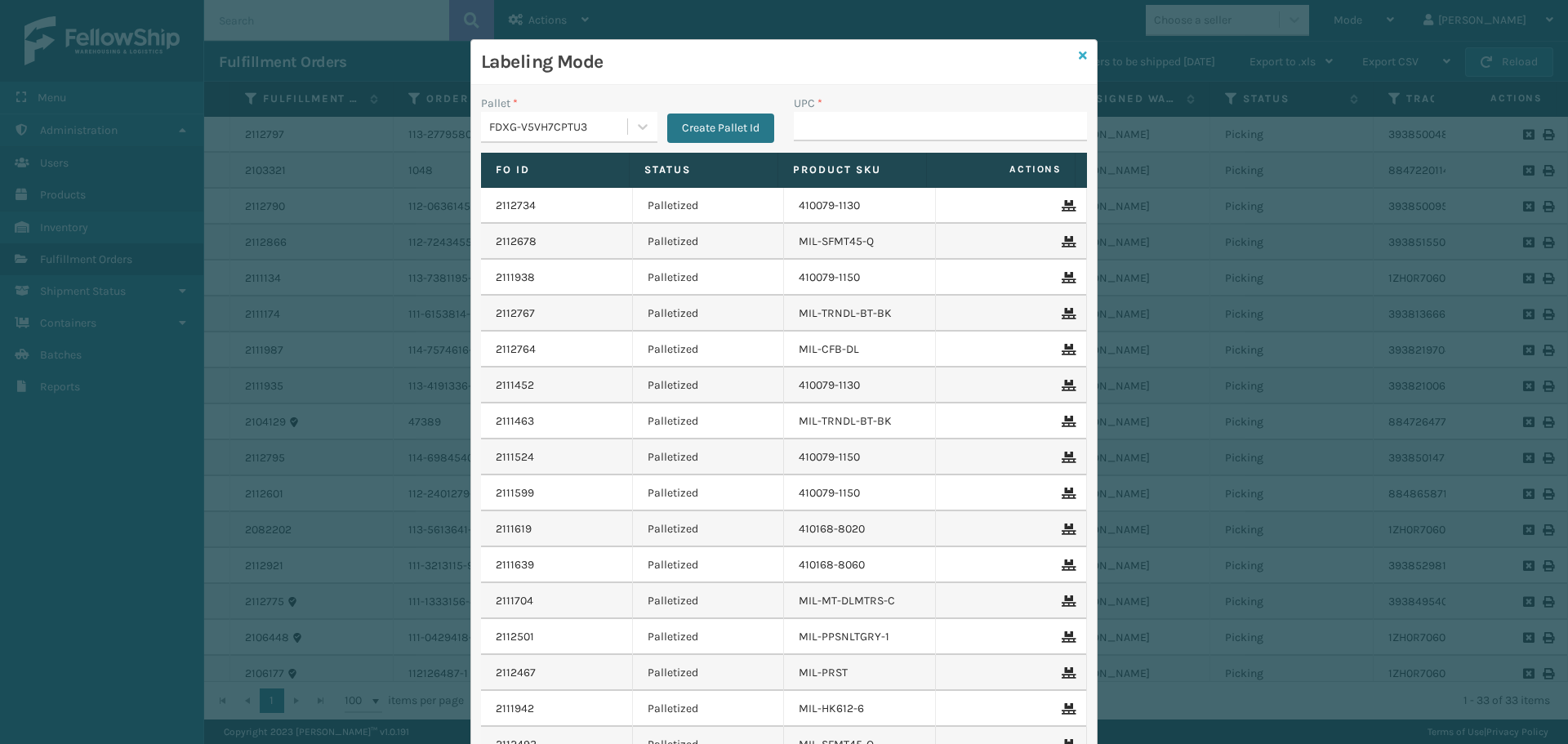
click at [1080, 56] on icon at bounding box center [1082, 56] width 8 height 12
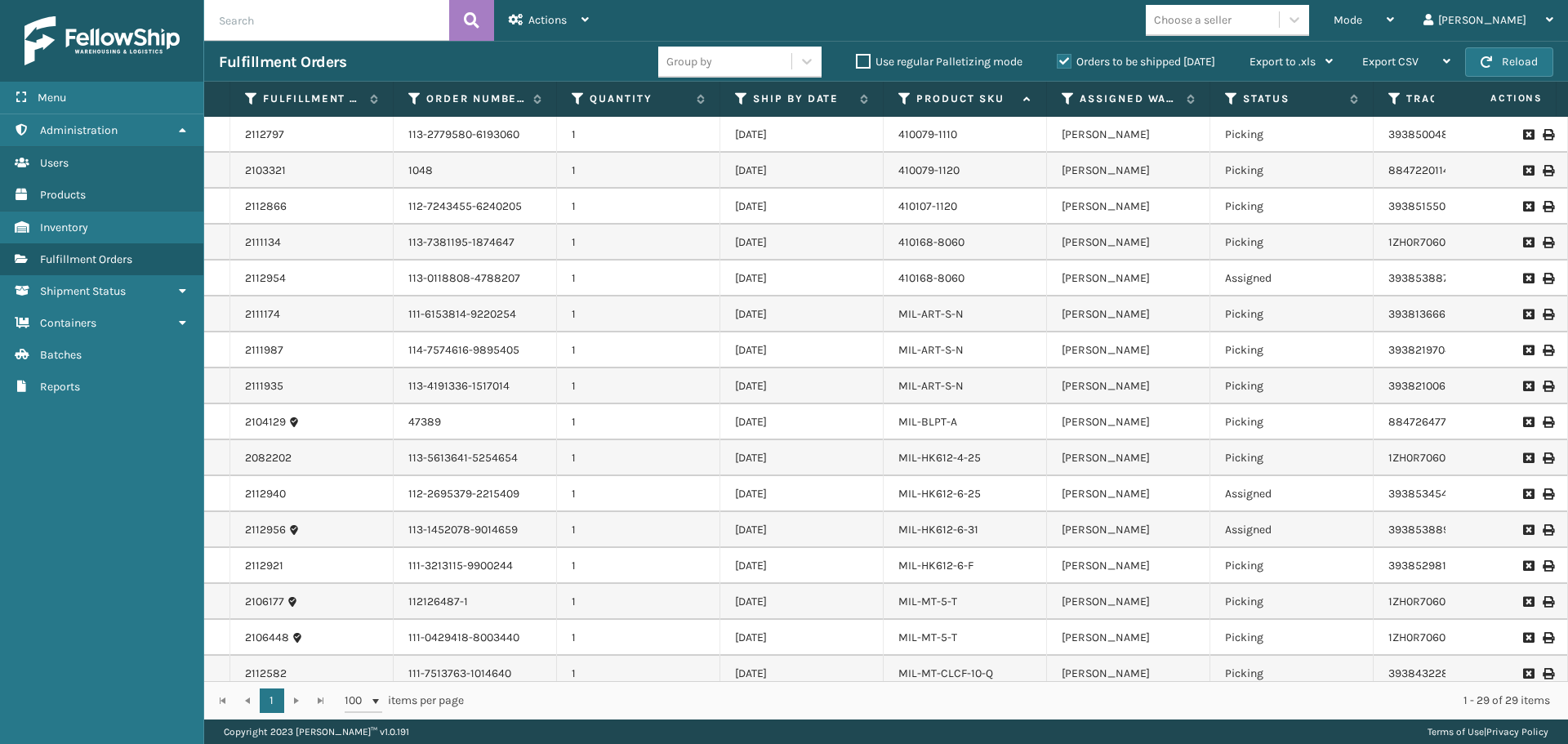
click at [1223, 97] on th "Status" at bounding box center [1291, 99] width 163 height 35
click at [1224, 102] on th "Status" at bounding box center [1291, 99] width 163 height 35
click at [1227, 100] on icon at bounding box center [1231, 99] width 13 height 15
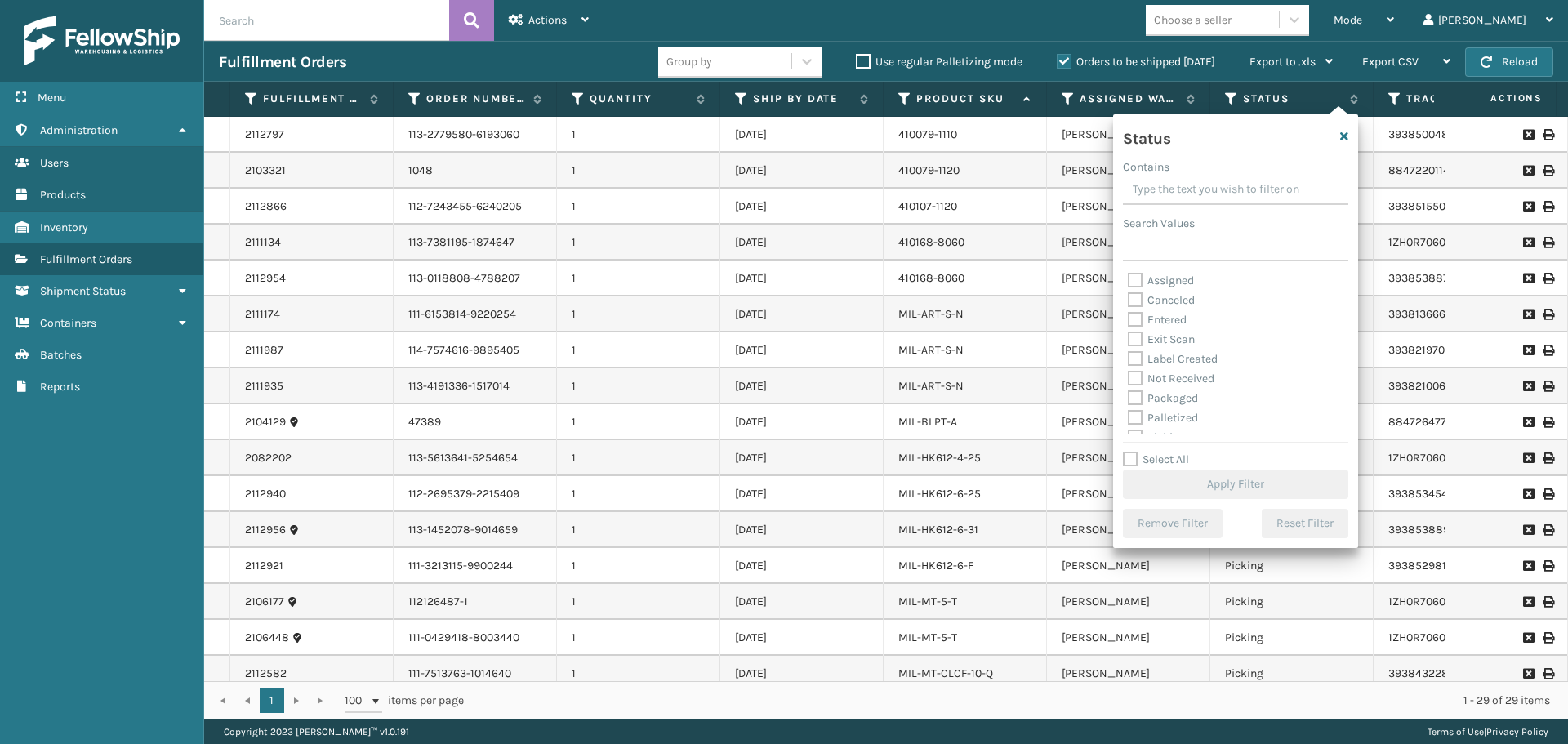
click at [1170, 416] on label "Palletized" at bounding box center [1162, 417] width 70 height 14
click at [1128, 416] on input "Palletized" at bounding box center [1127, 414] width 1 height 11
checkbox input "true"
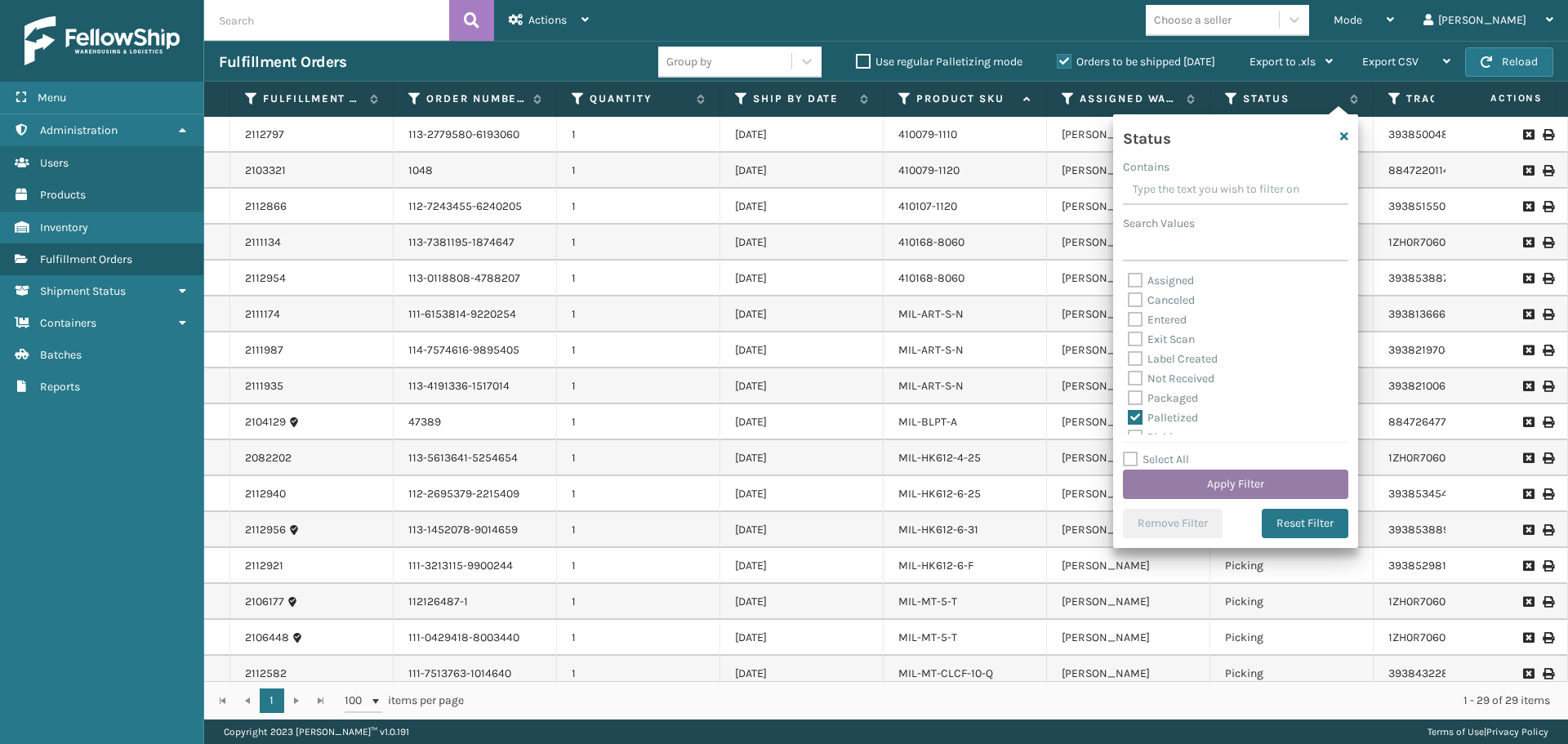
click at [1211, 478] on button "Apply Filter" at bounding box center [1235, 484] width 225 height 29
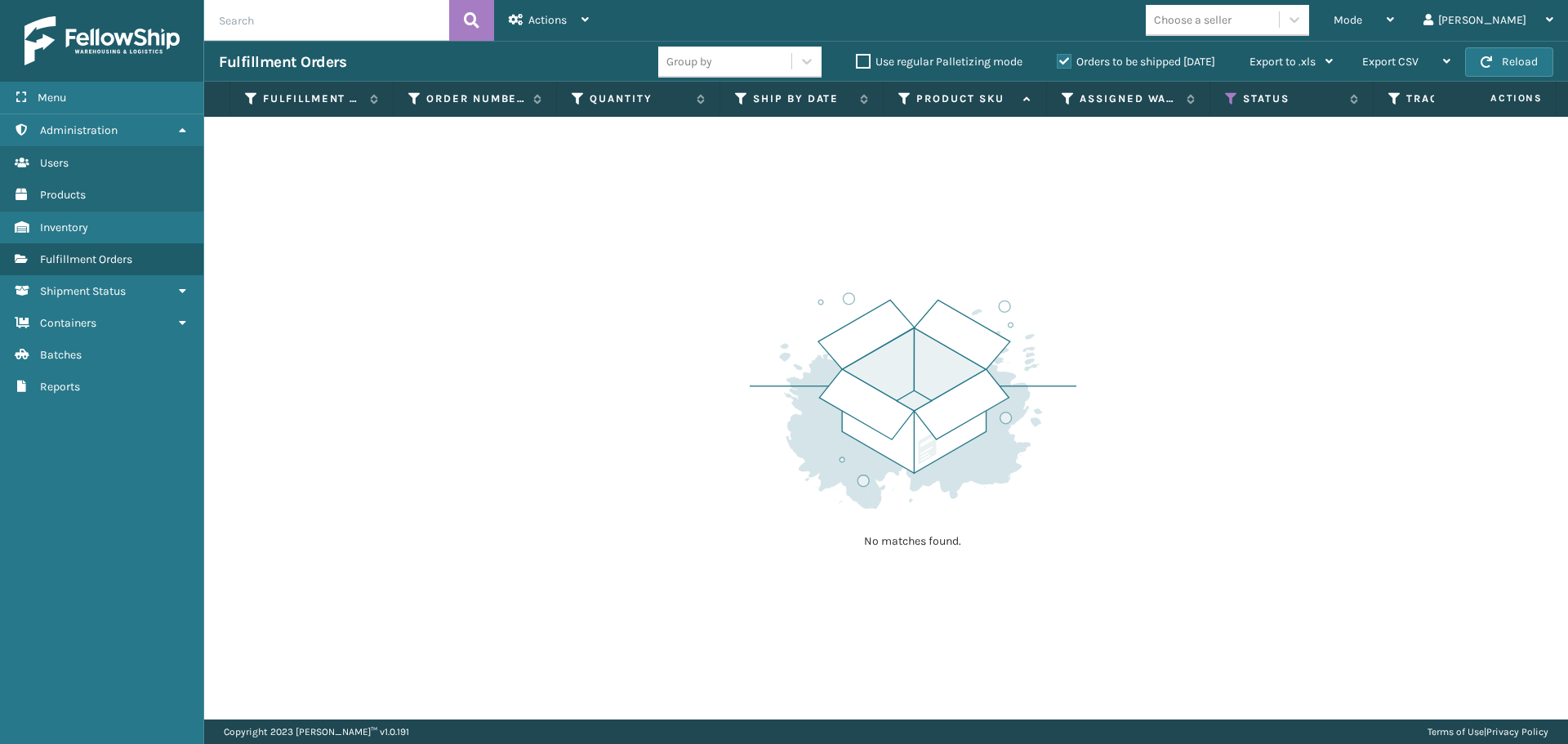
click at [1143, 70] on div "Orders to be shipped [DATE]" at bounding box center [1137, 61] width 193 height 19
click at [1090, 70] on div "Orders to be shipped [DATE]" at bounding box center [1137, 61] width 193 height 19
click at [1103, 61] on label "Orders to be shipped [DATE]" at bounding box center [1136, 61] width 159 height 14
click at [1057, 61] on input "Orders to be shipped [DATE]" at bounding box center [1057, 58] width 1 height 11
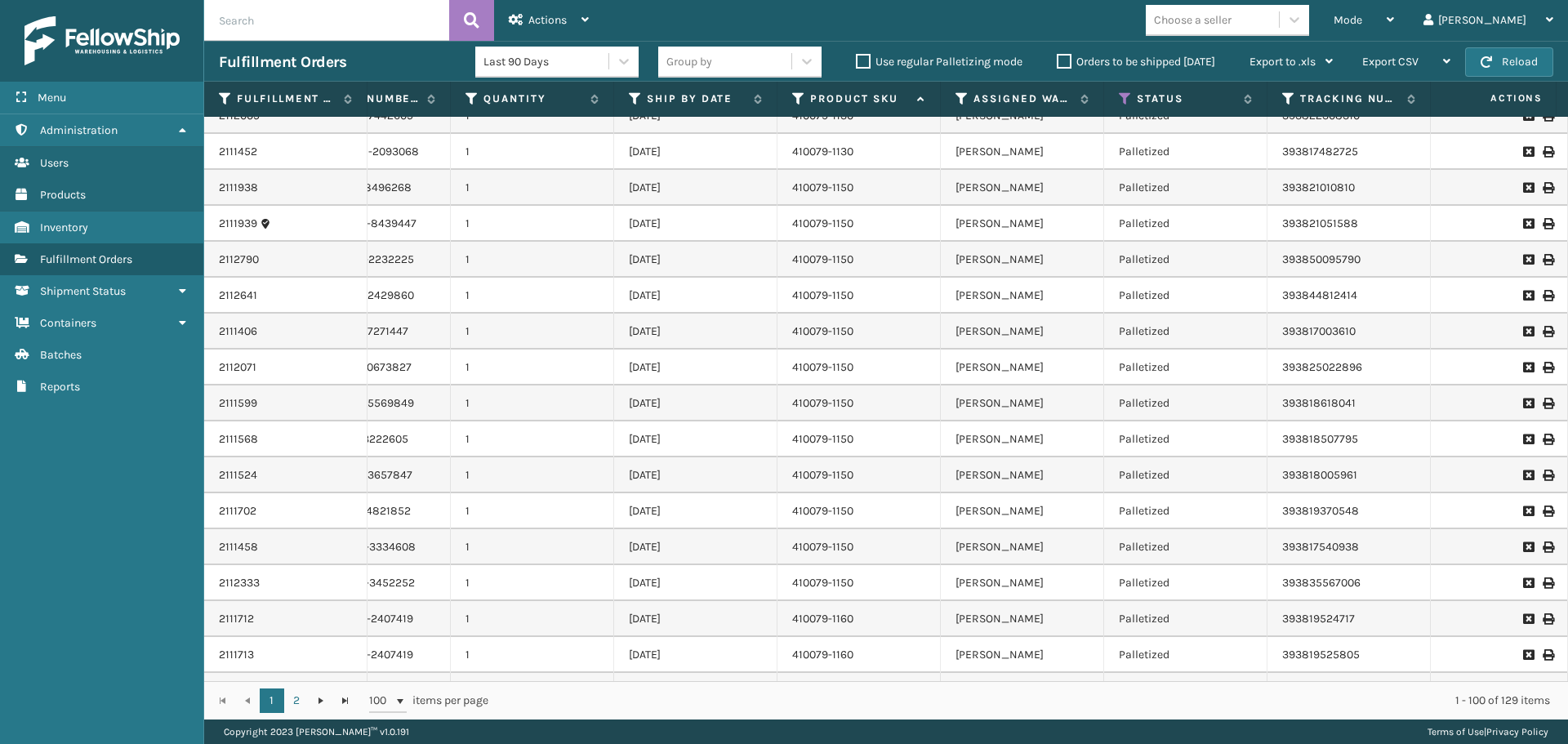
scroll to position [0, 311]
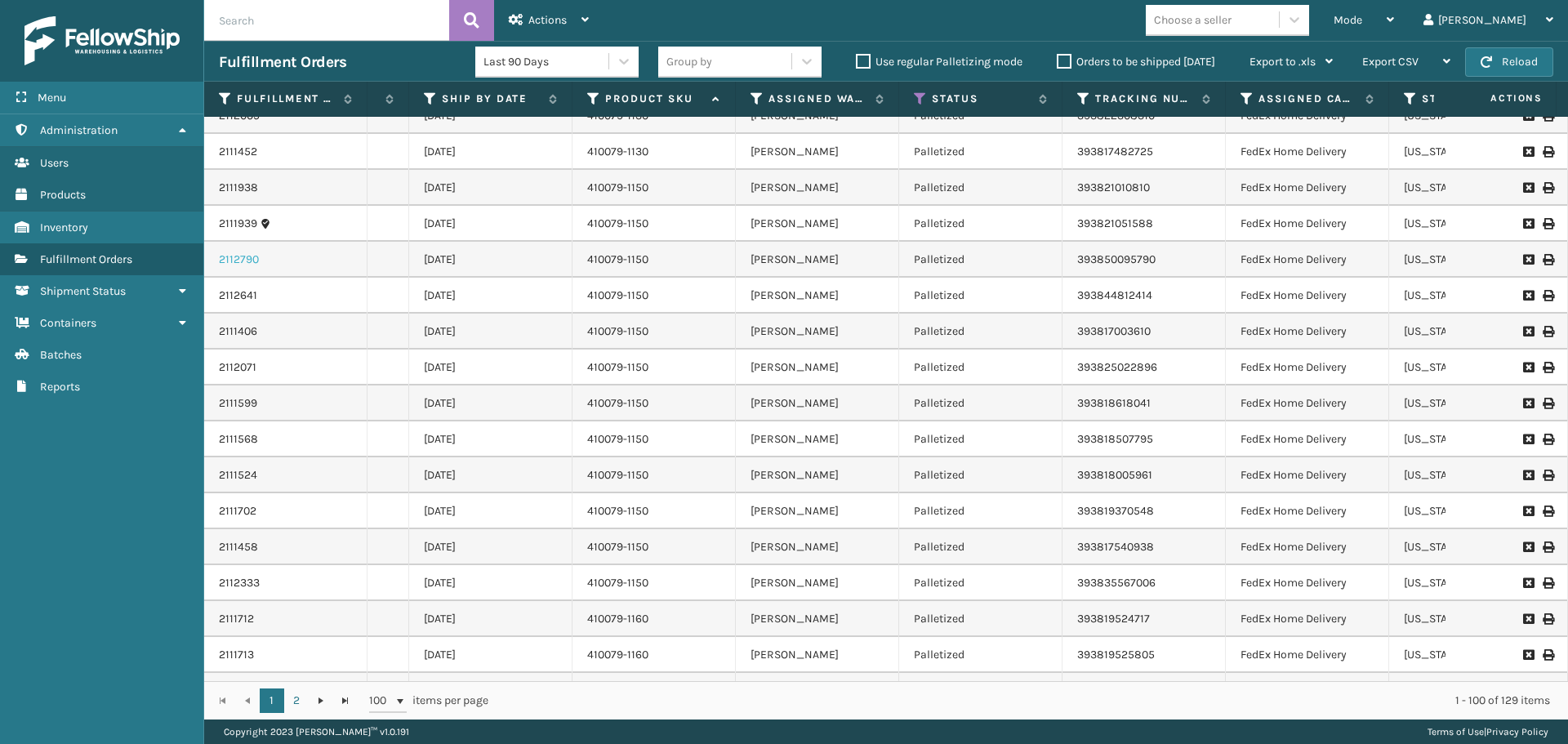
click at [252, 258] on link "2112790" at bounding box center [239, 260] width 40 height 16
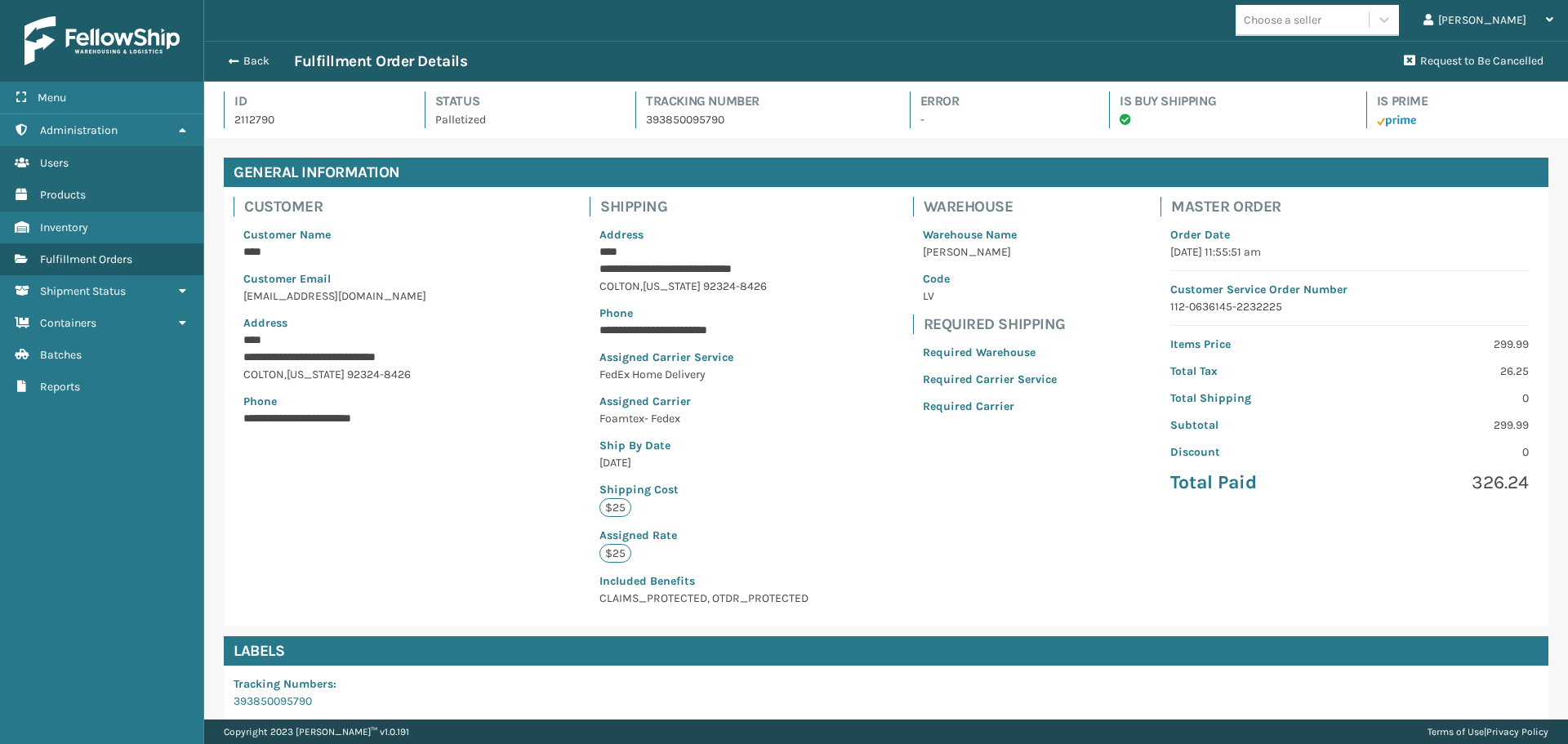
scroll to position [39, 1364]
drag, startPoint x: 282, startPoint y: 129, endPoint x: 233, endPoint y: 124, distance: 49.3
click at [233, 124] on div "Id 2112790" at bounding box center [309, 110] width 172 height 37
click at [328, 124] on p "2112790" at bounding box center [315, 120] width 161 height 17
click at [252, 75] on div "Back Fulfillment Order Details Request to Be Cancelled" at bounding box center [886, 61] width 1364 height 41
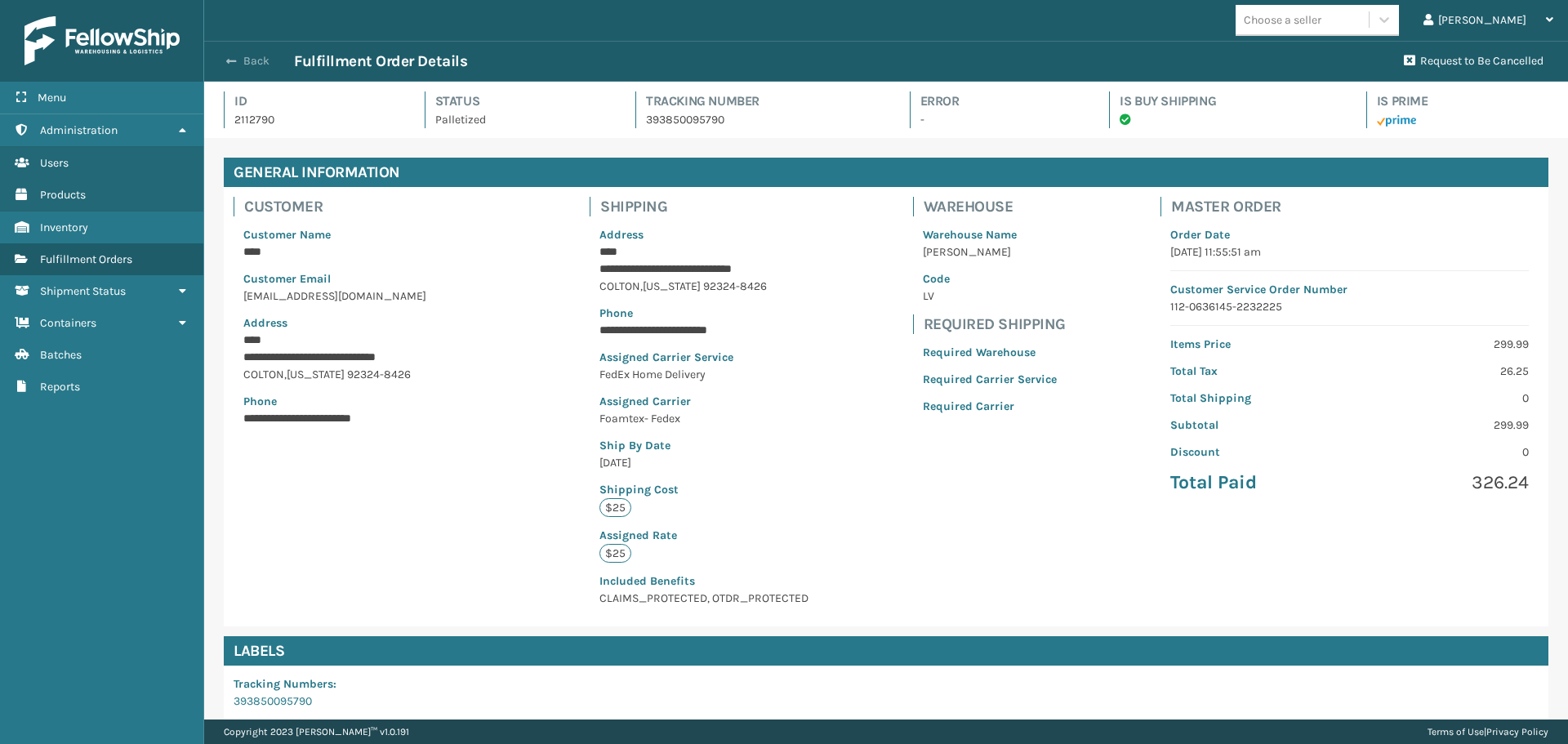
click at [258, 67] on button "Back" at bounding box center [256, 61] width 75 height 15
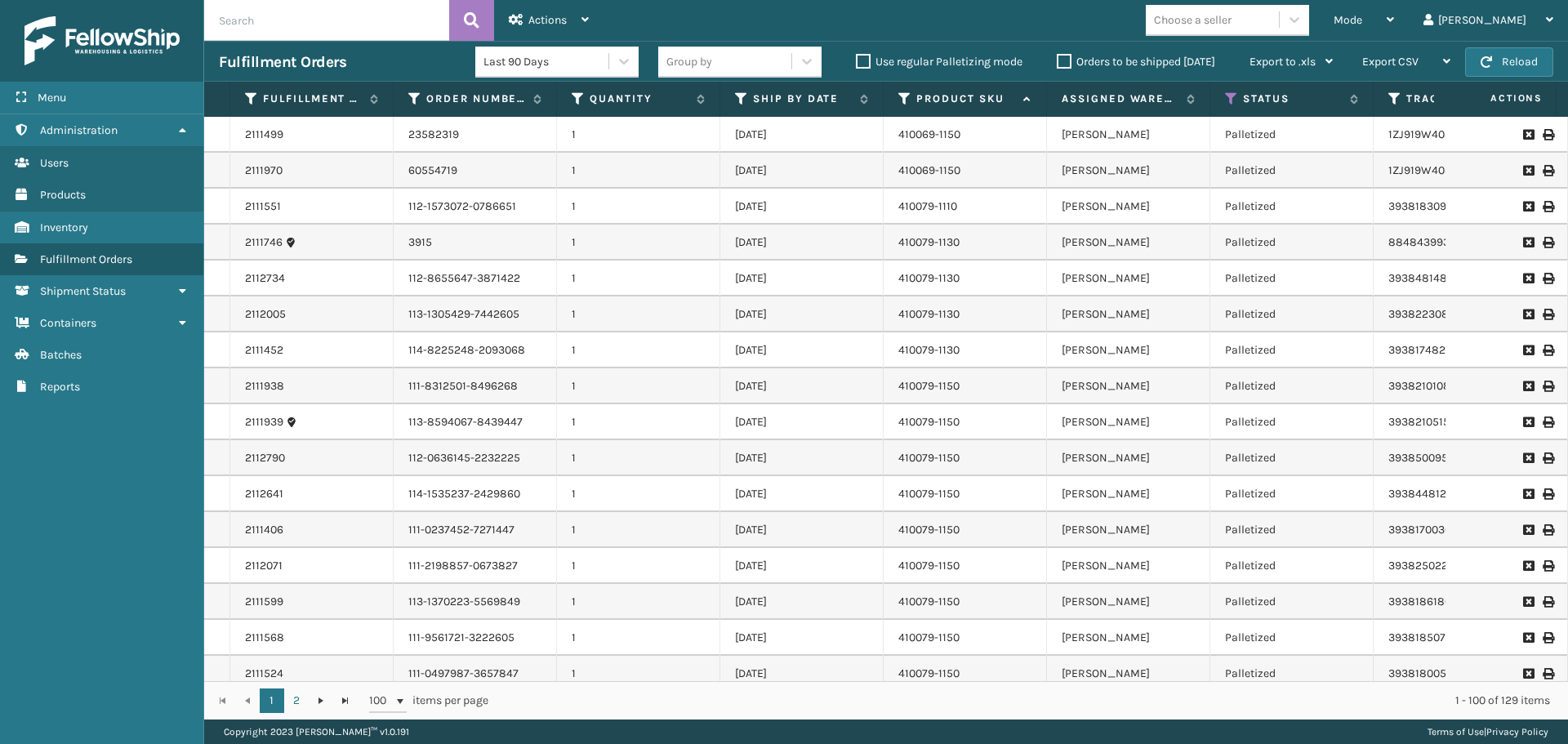
click at [1063, 64] on label "Orders to be shipped [DATE]" at bounding box center [1136, 61] width 159 height 14
click at [1057, 63] on input "Orders to be shipped [DATE]" at bounding box center [1057, 58] width 1 height 11
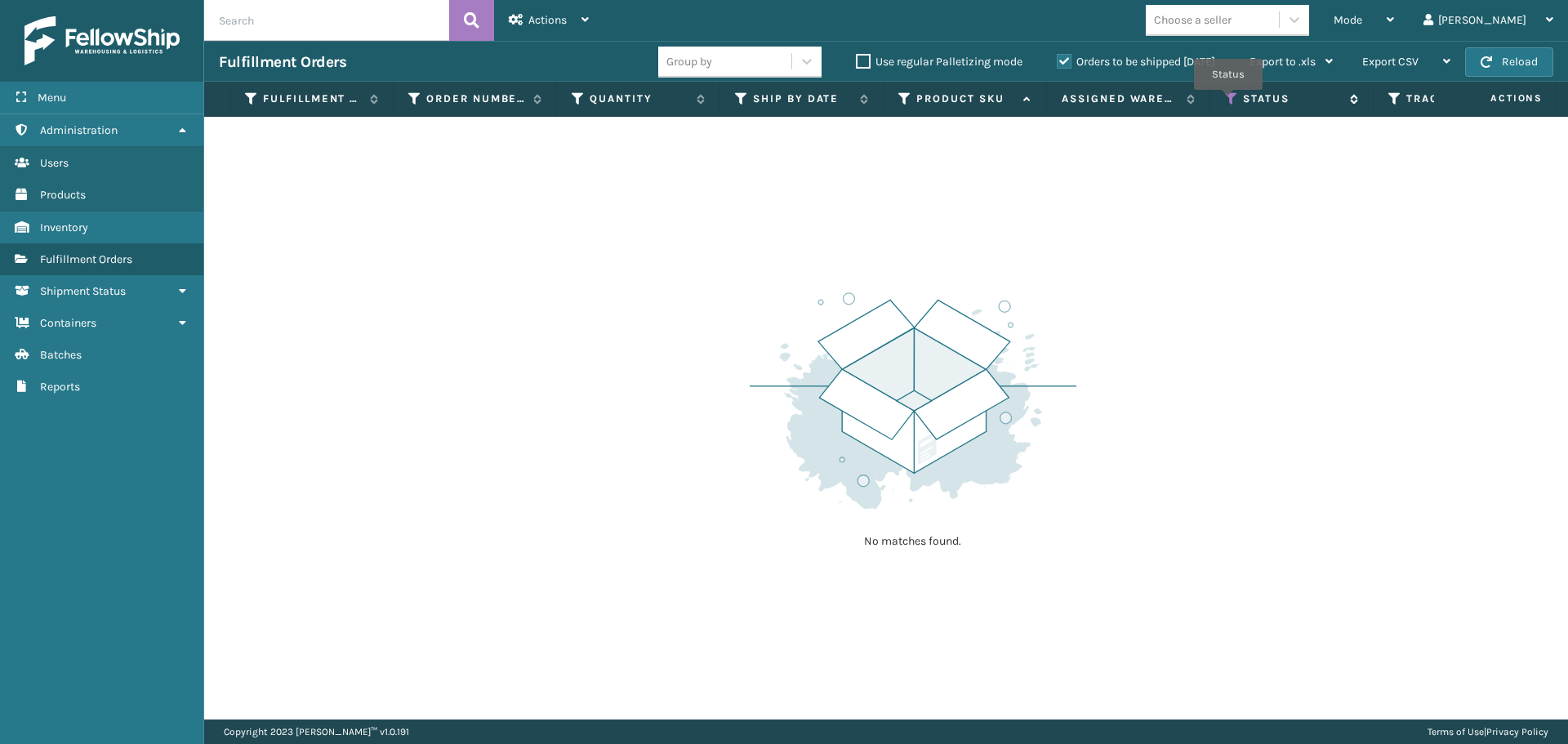
click at [1228, 101] on icon at bounding box center [1231, 99] width 13 height 15
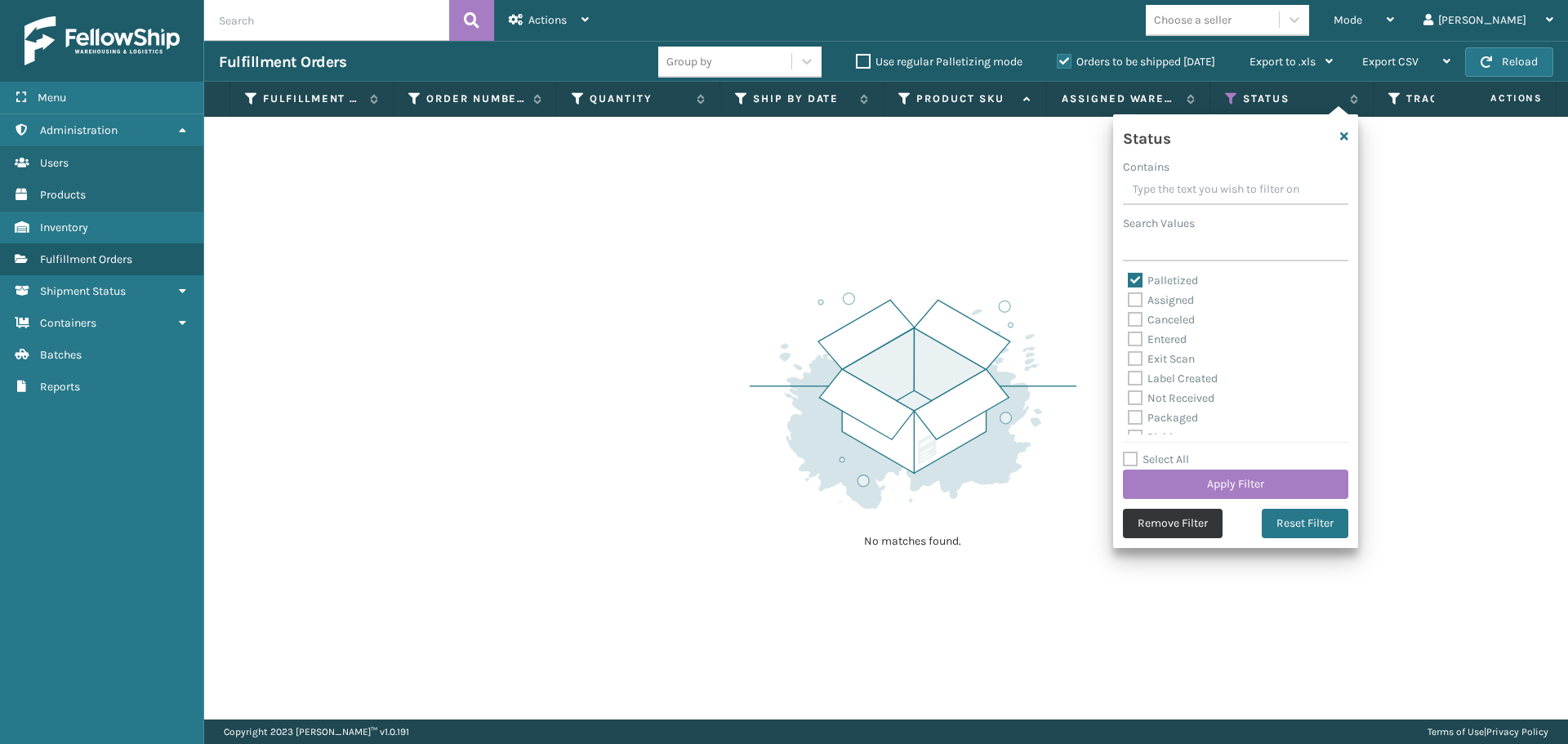
click at [1173, 525] on button "Remove Filter" at bounding box center [1172, 523] width 99 height 29
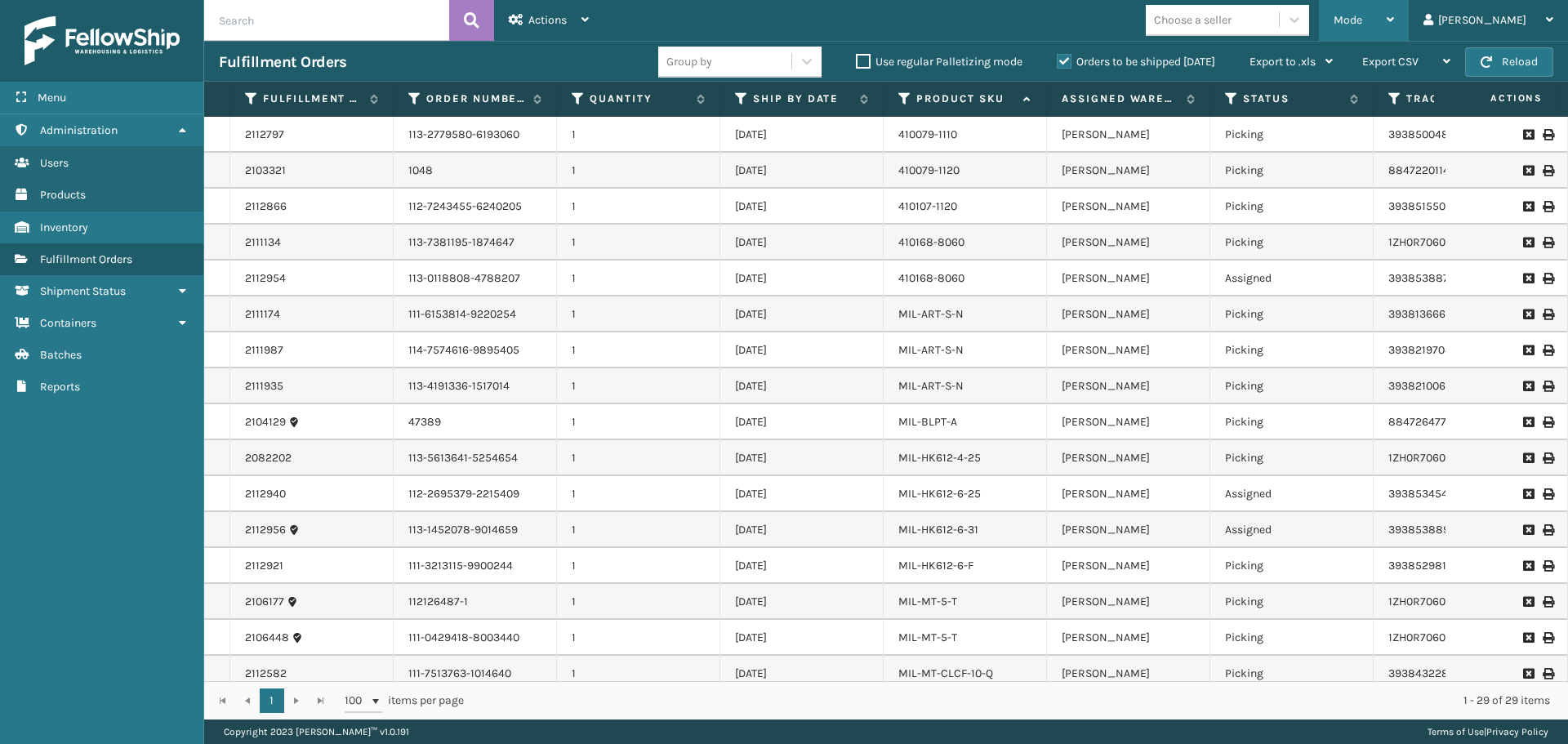
click at [1394, 13] on div "Mode" at bounding box center [1364, 20] width 60 height 41
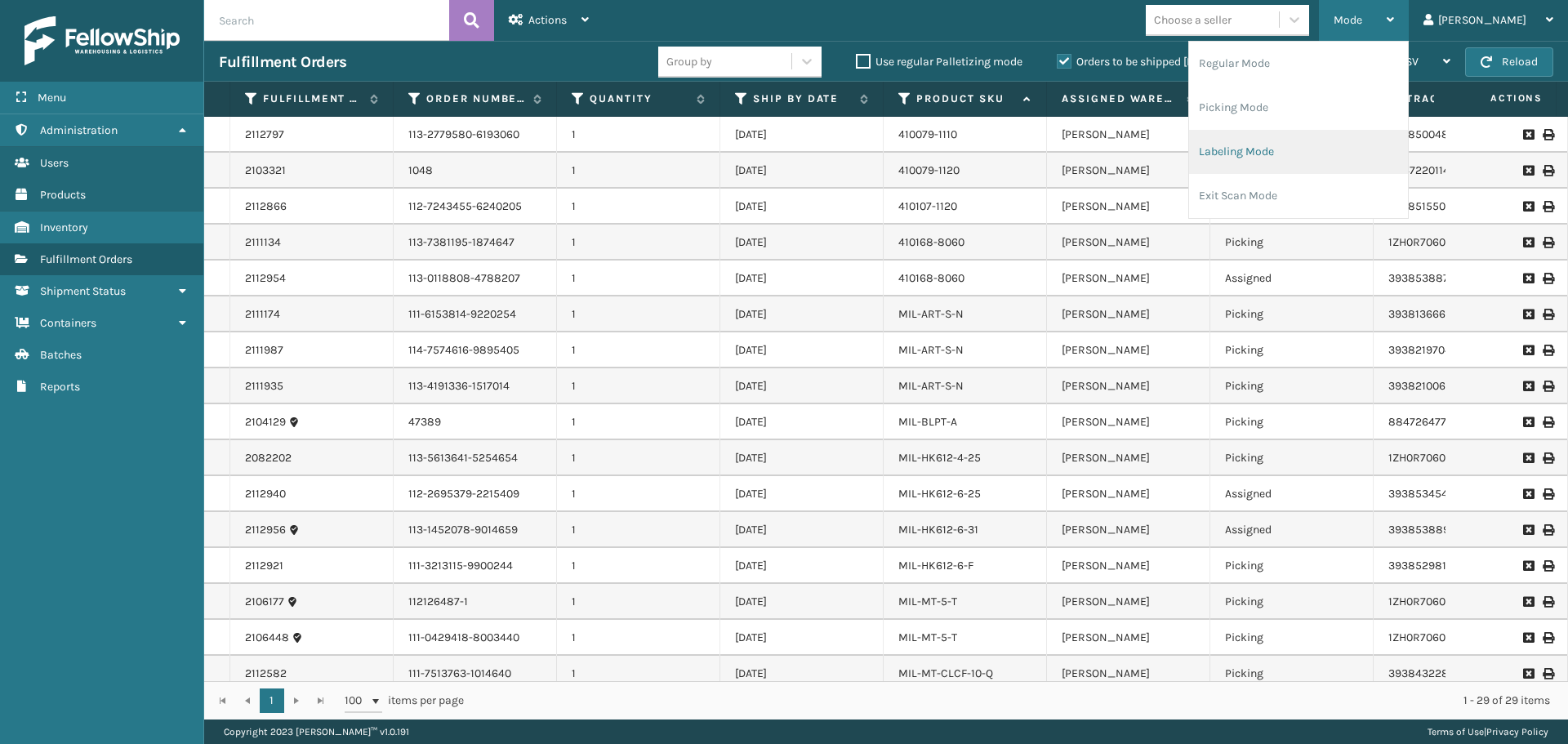
click at [1337, 151] on li "Labeling Mode" at bounding box center [1298, 152] width 219 height 44
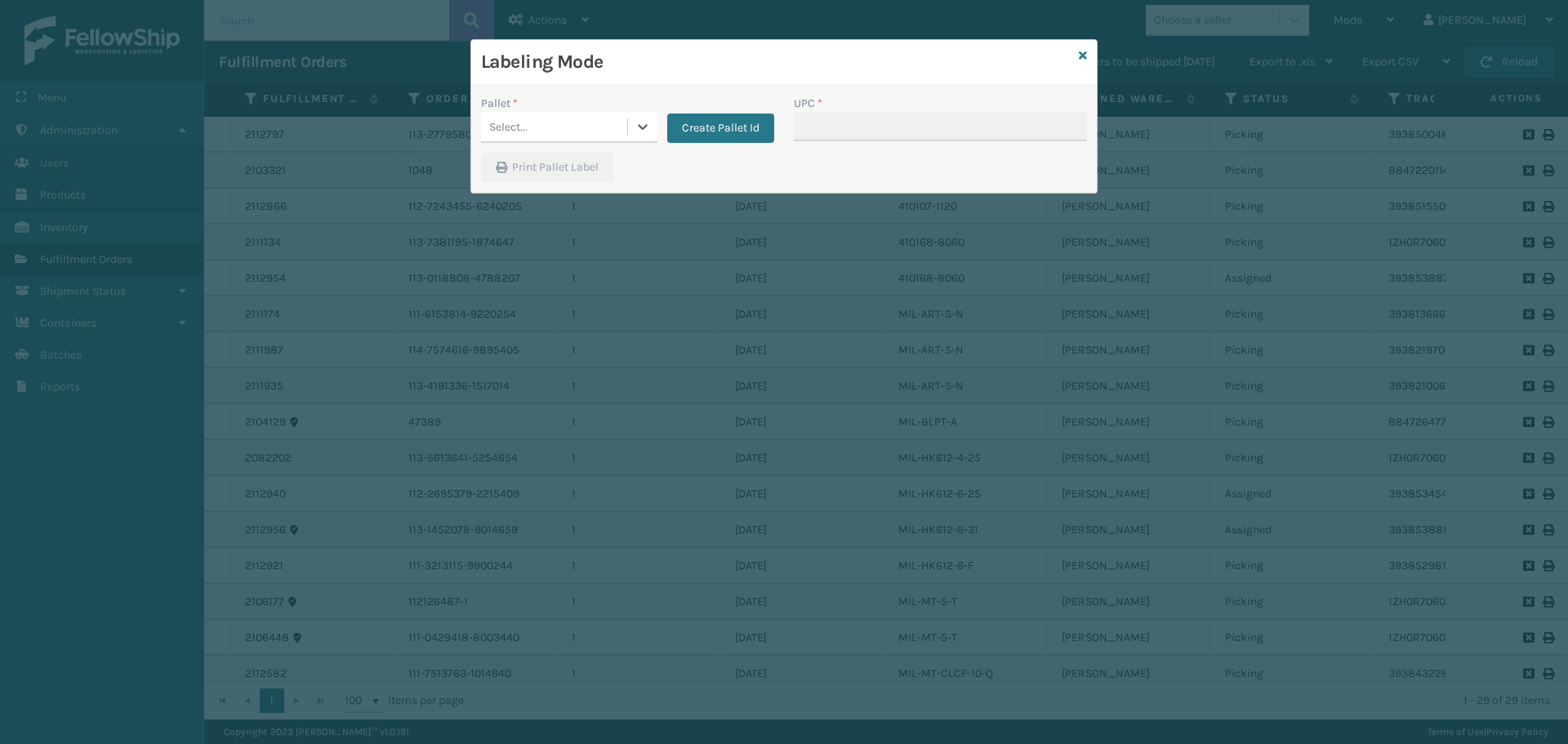
click at [561, 136] on div "Select..." at bounding box center [554, 127] width 146 height 27
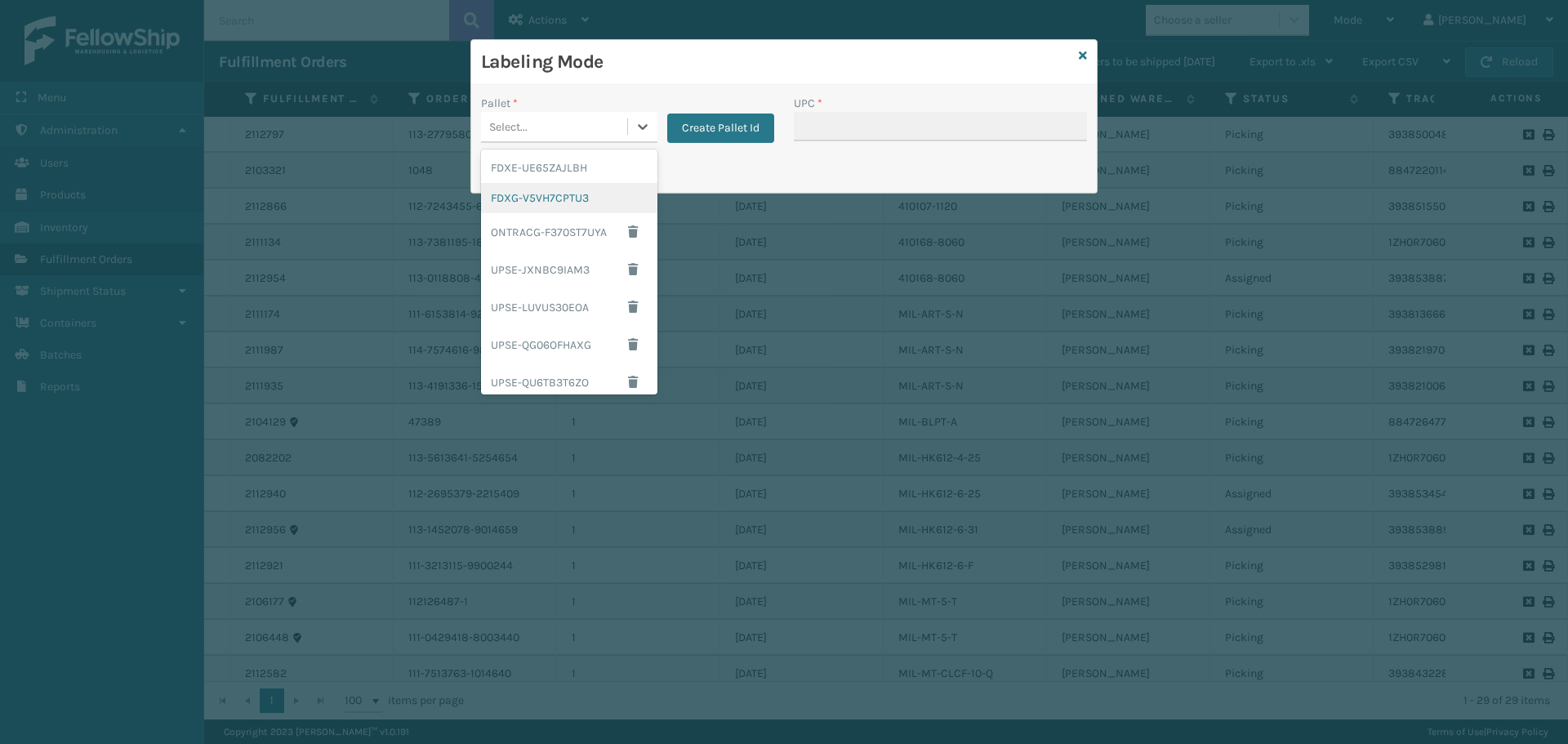
click at [553, 197] on div "FDXG-V5VH7CPTU3" at bounding box center [569, 197] width 176 height 30
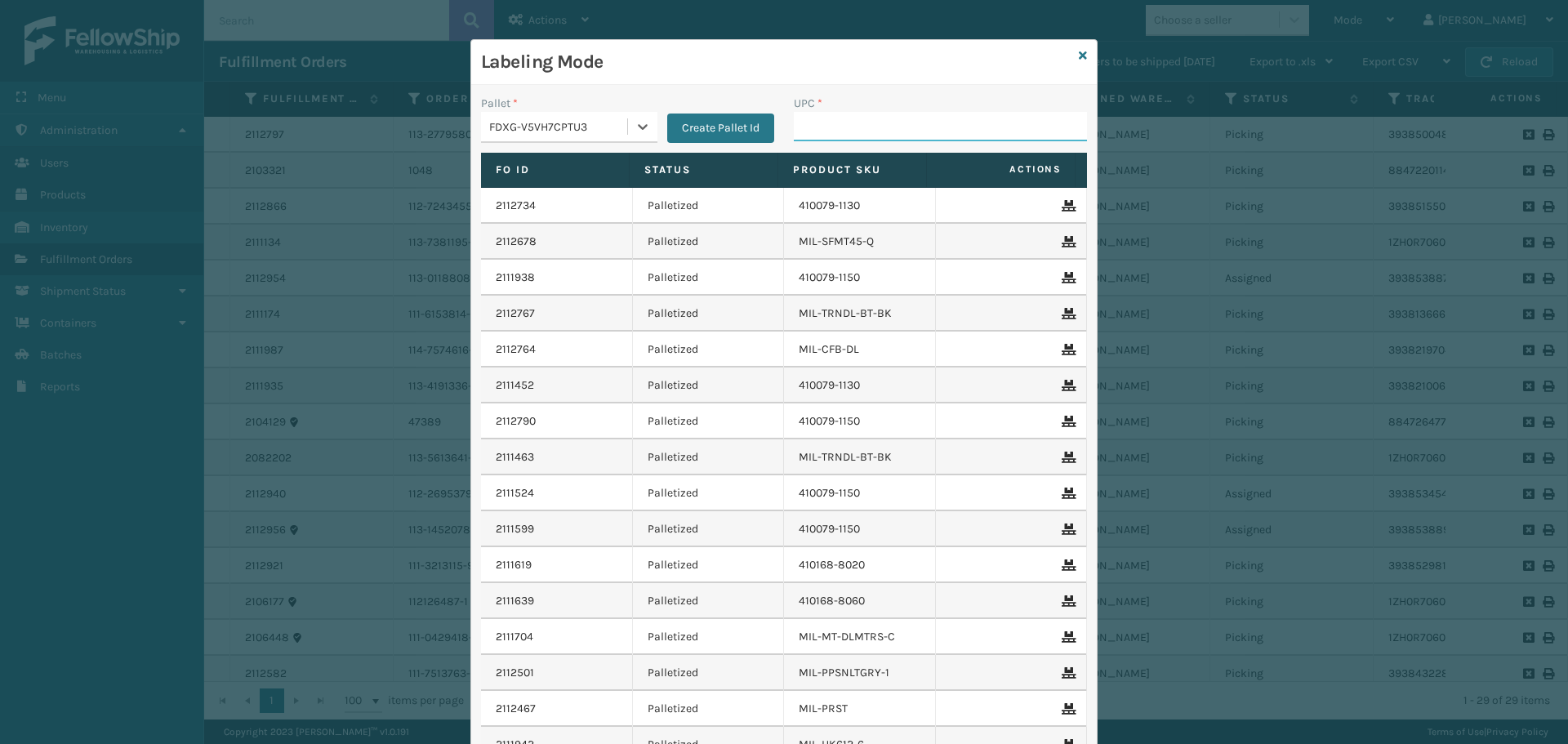
click at [915, 135] on input "UPC *" at bounding box center [939, 127] width 293 height 29
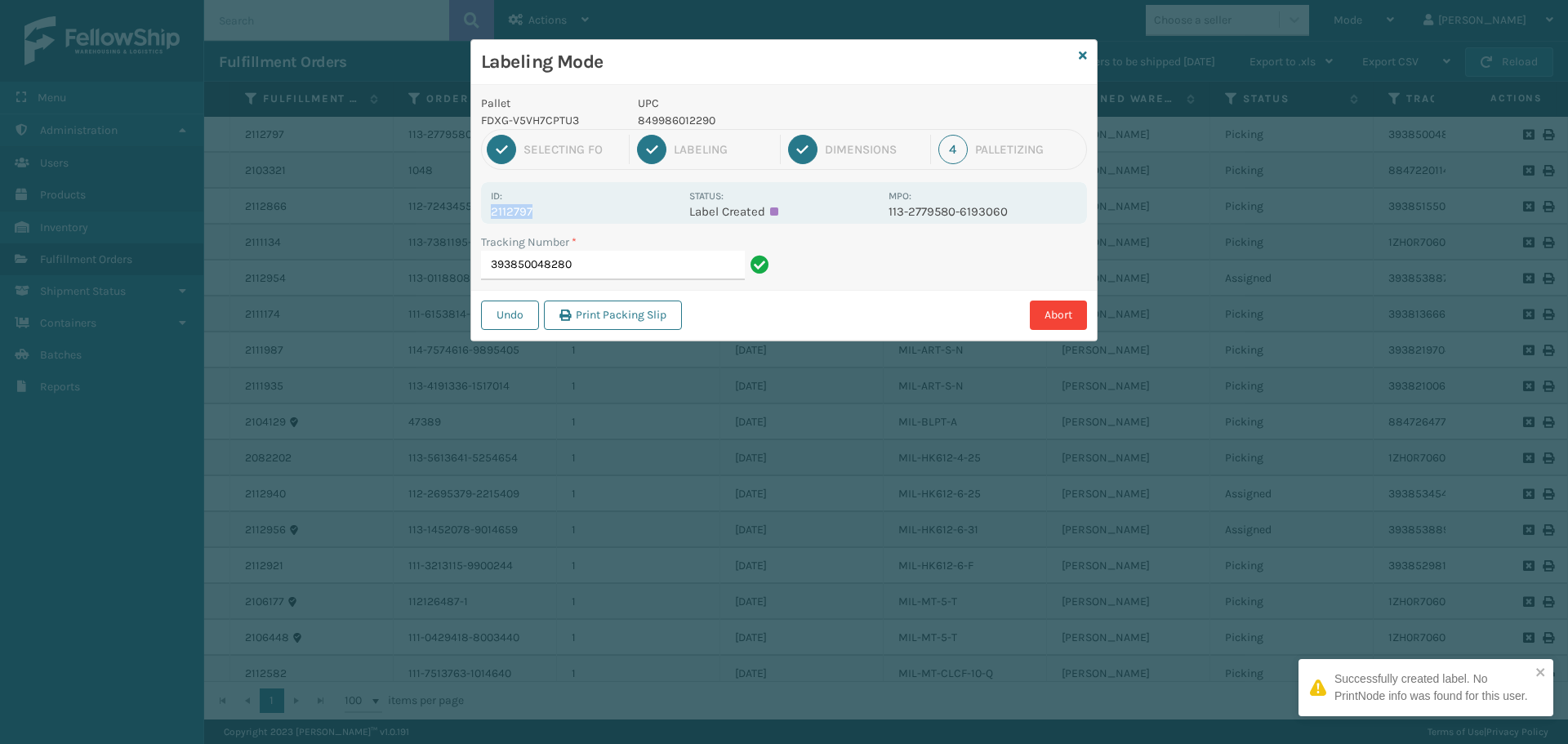
drag, startPoint x: 543, startPoint y: 215, endPoint x: 477, endPoint y: 224, distance: 66.6
click at [477, 222] on div "Pallet FDXG-V5VH7CPTU3 UPC 849986012290 1 Selecting FO 2 Labeling 3 Dimensions …" at bounding box center [783, 213] width 625 height 256
click at [587, 260] on input "393850048280" at bounding box center [612, 266] width 264 height 29
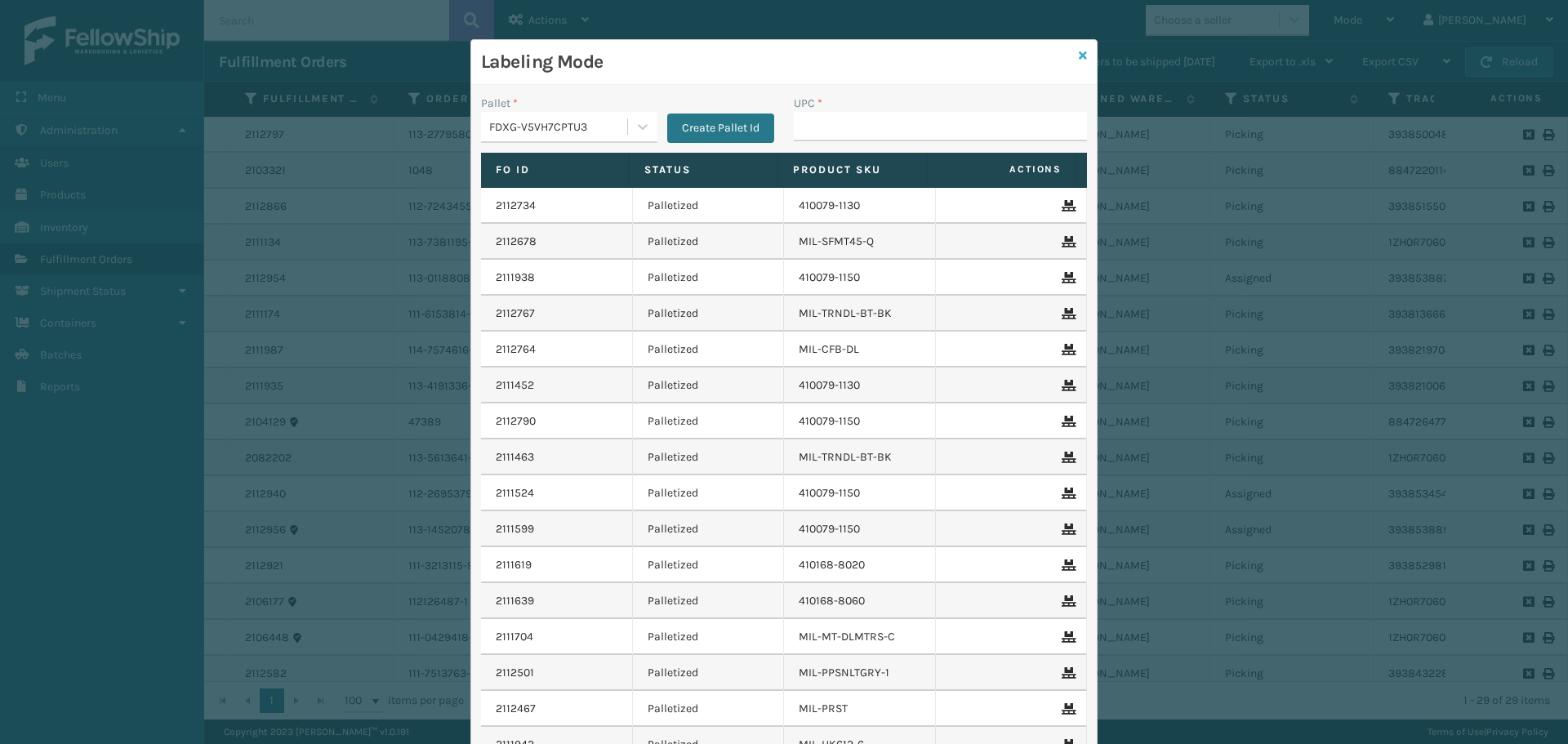
click at [1079, 56] on icon at bounding box center [1082, 56] width 8 height 12
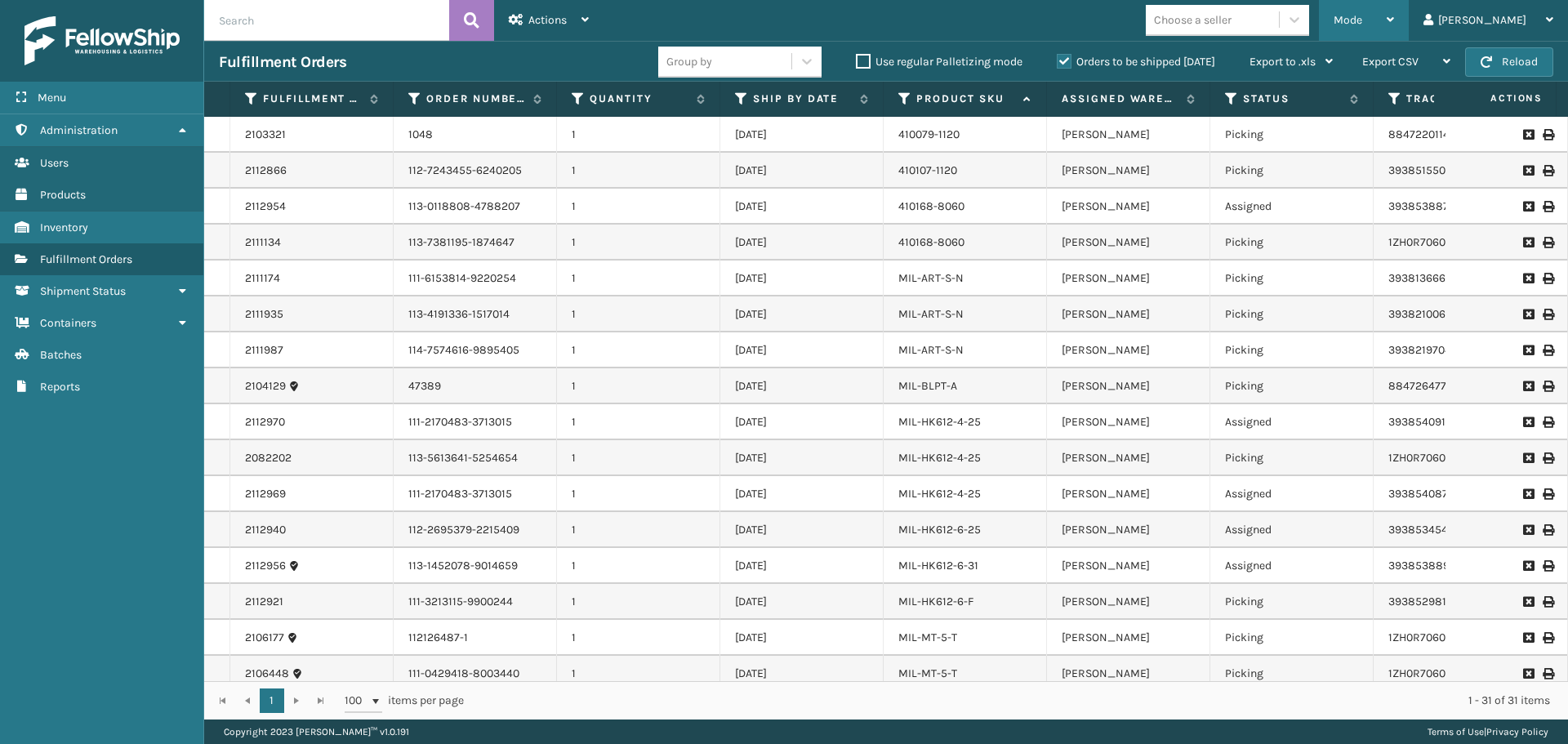
click at [1394, 29] on div "Mode" at bounding box center [1364, 20] width 60 height 41
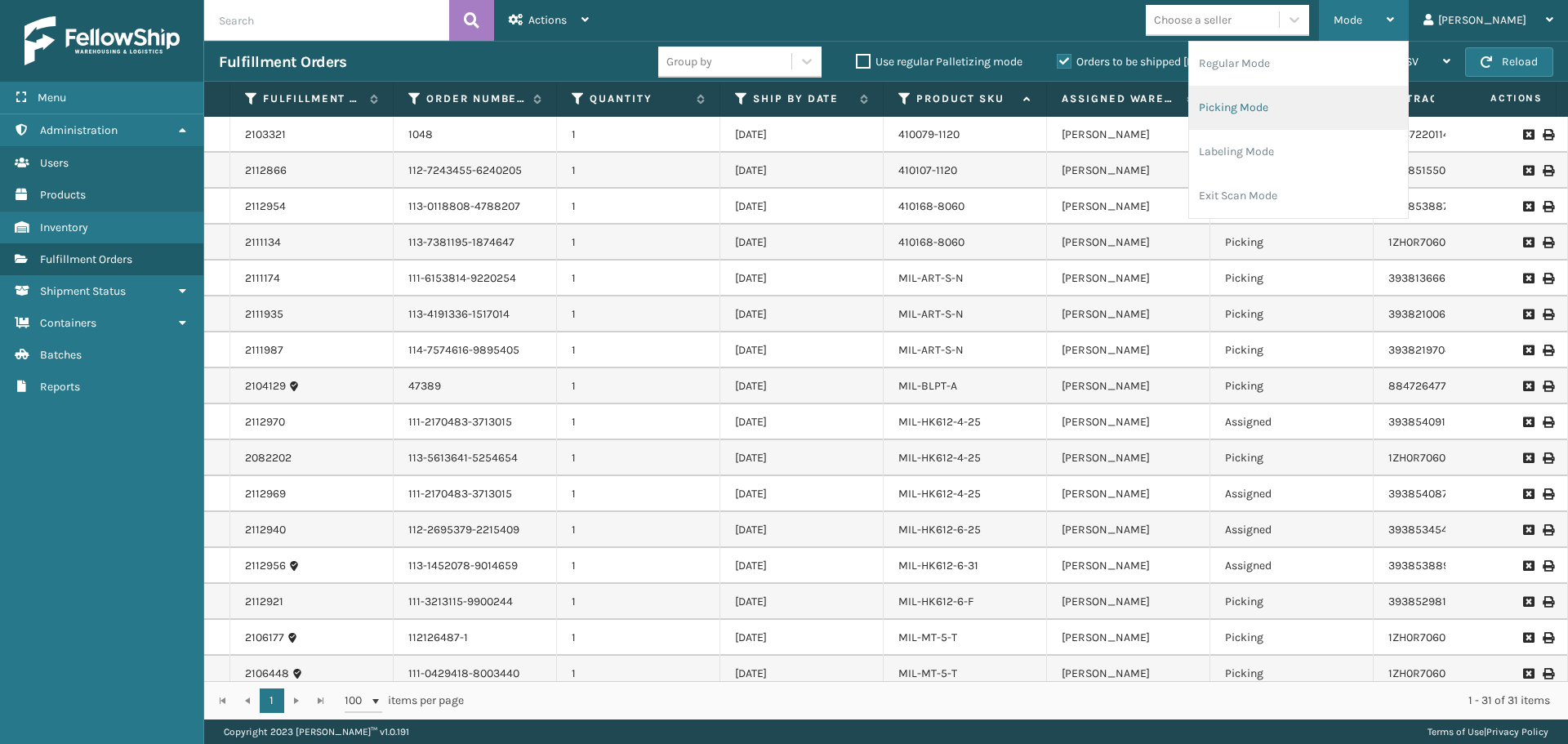
click at [1344, 120] on li "Picking Mode" at bounding box center [1298, 108] width 219 height 44
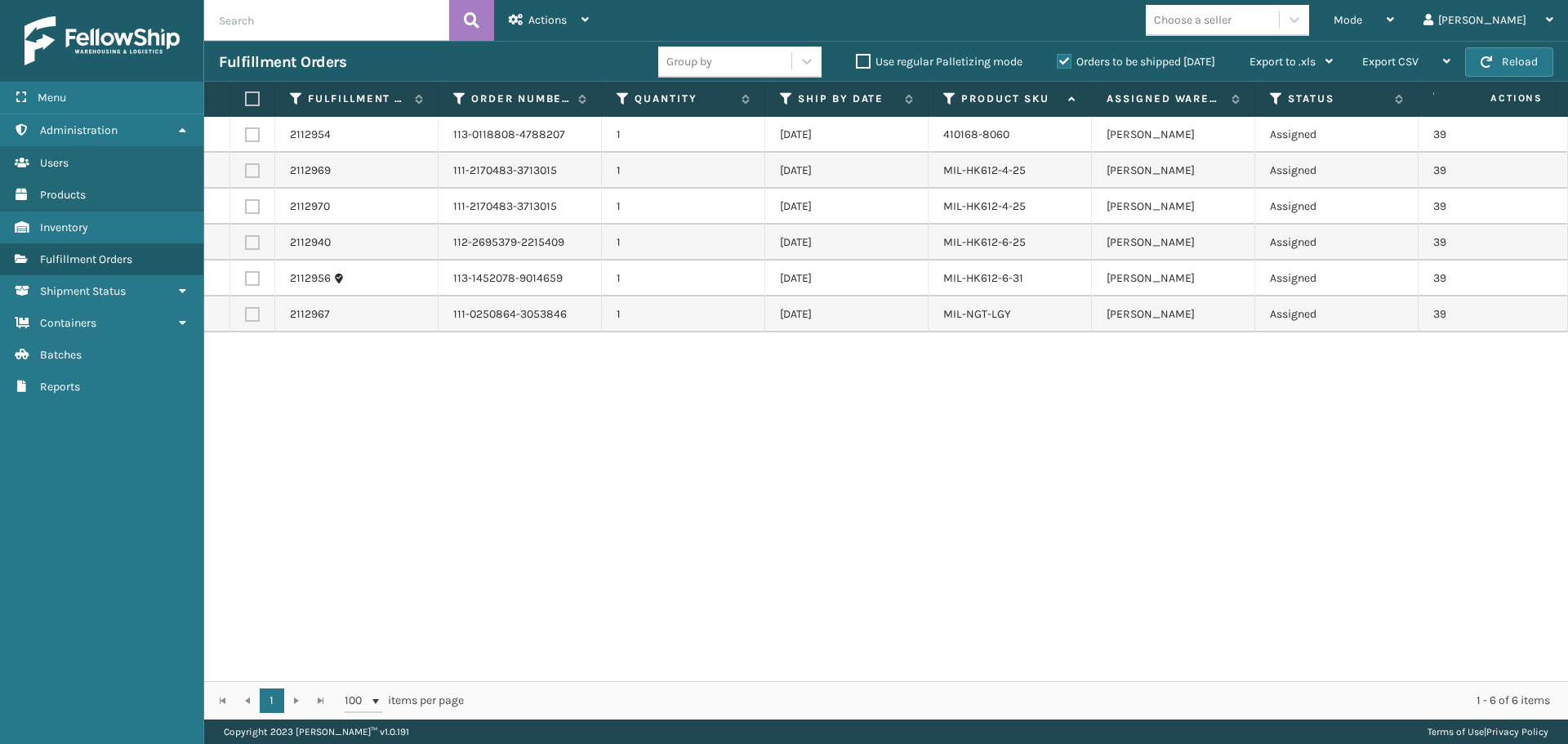
click at [255, 96] on label at bounding box center [249, 99] width 10 height 15
click at [246, 96] on input "checkbox" at bounding box center [245, 100] width 1 height 11
checkbox input "true"
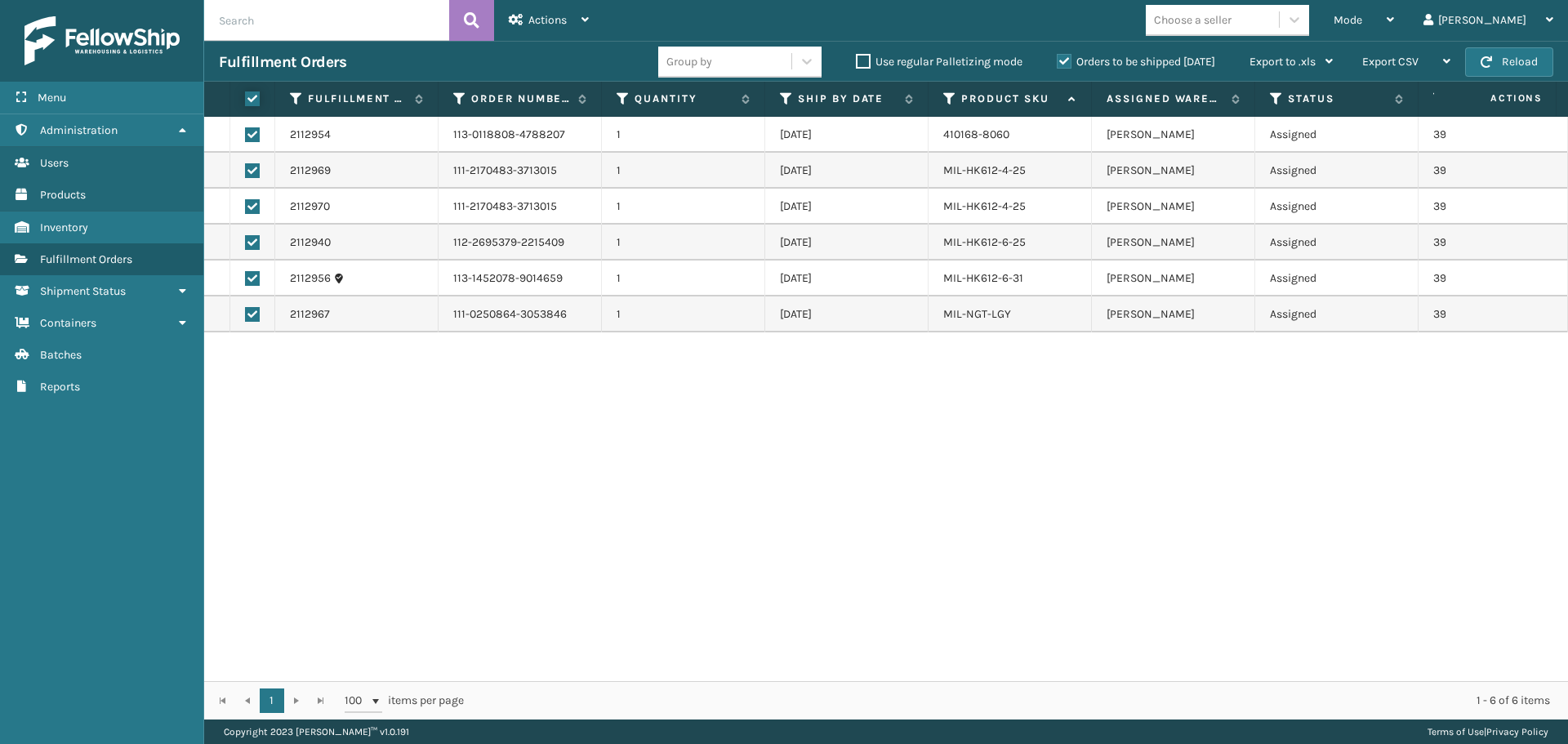
checkbox input "true"
click at [556, 16] on span "Actions" at bounding box center [548, 19] width 38 height 14
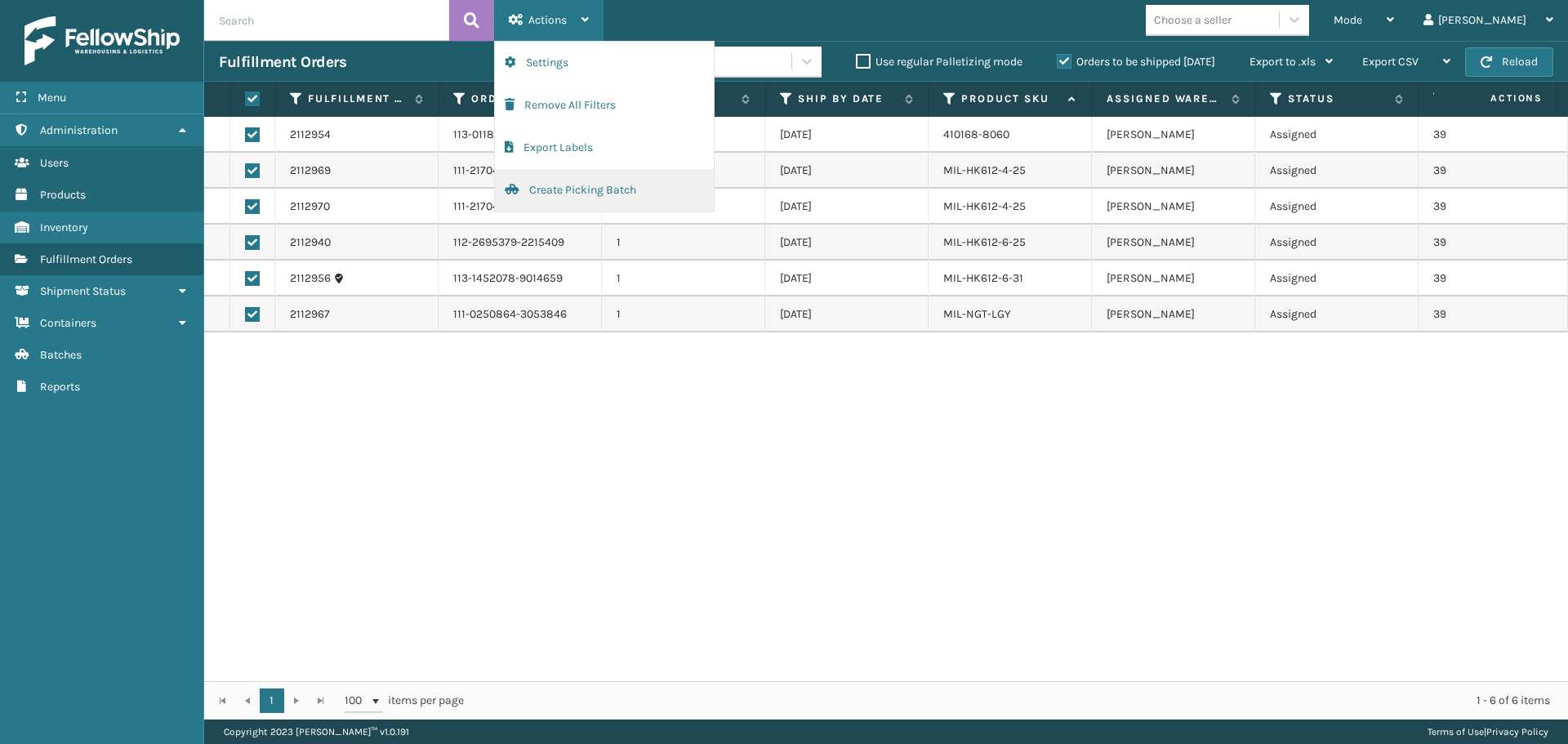
click at [600, 179] on button "Create Picking Batch" at bounding box center [604, 190] width 219 height 43
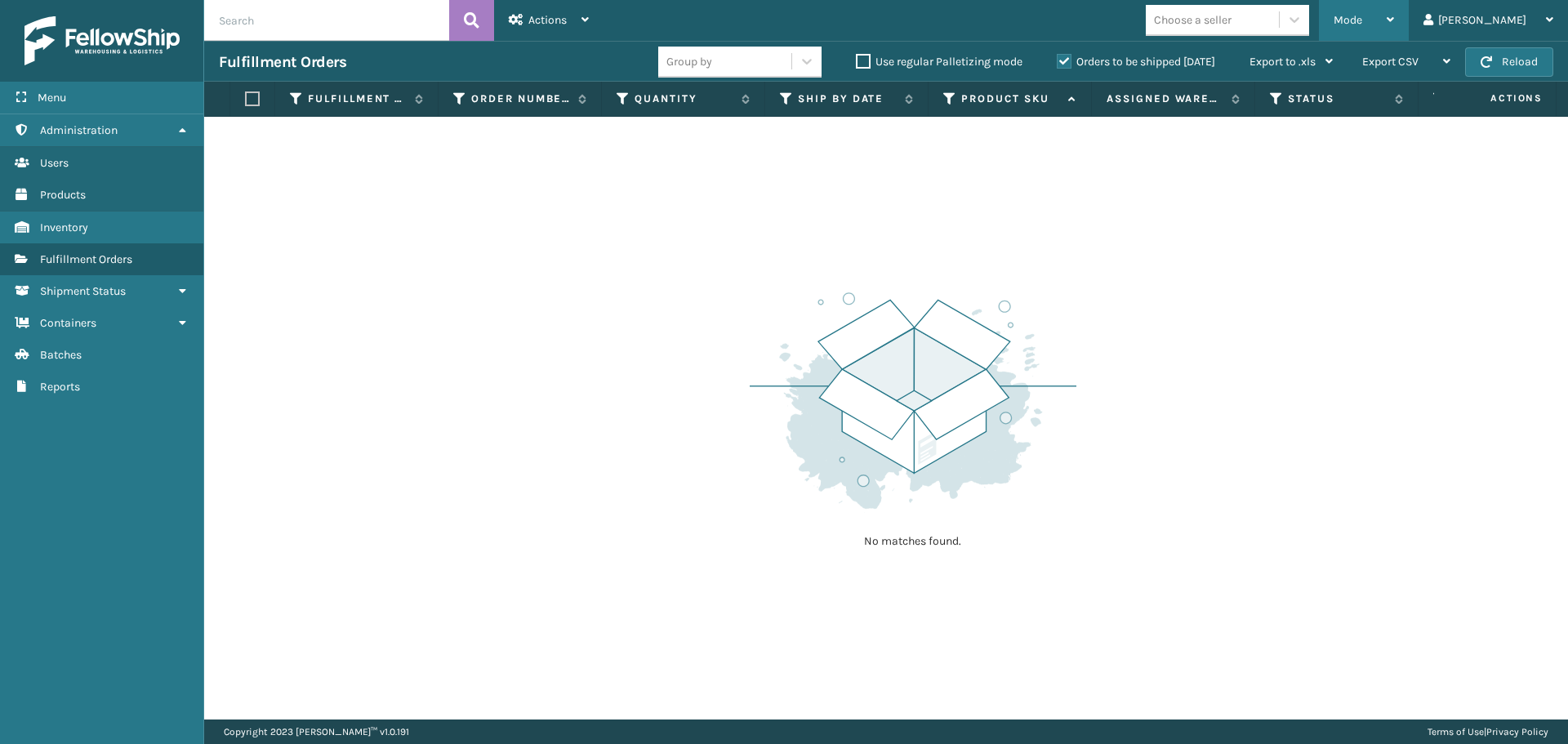
click at [1394, 12] on div "Mode" at bounding box center [1364, 20] width 60 height 41
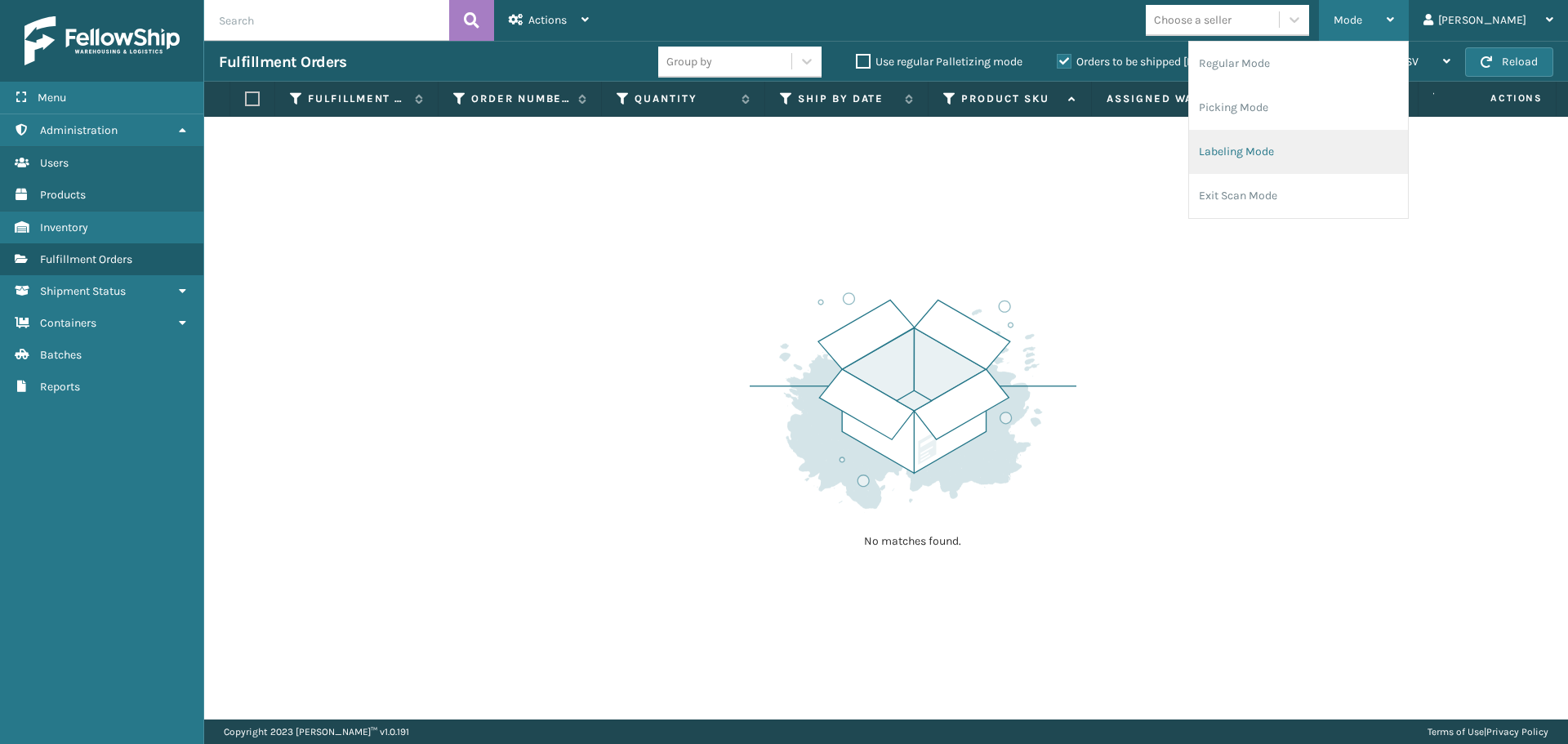
click at [1309, 161] on li "Labeling Mode" at bounding box center [1298, 152] width 219 height 44
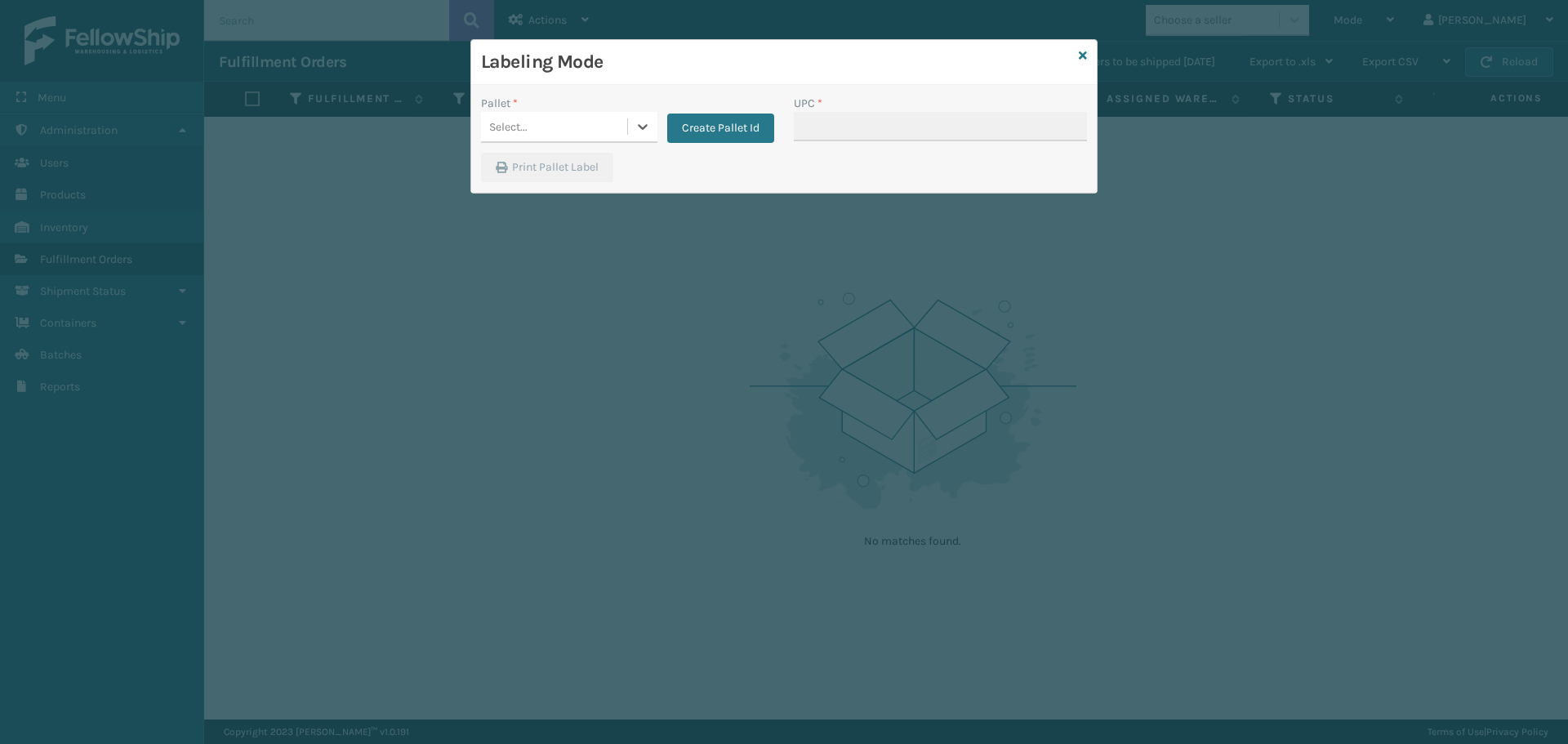
click at [604, 131] on div "Select..." at bounding box center [554, 127] width 146 height 27
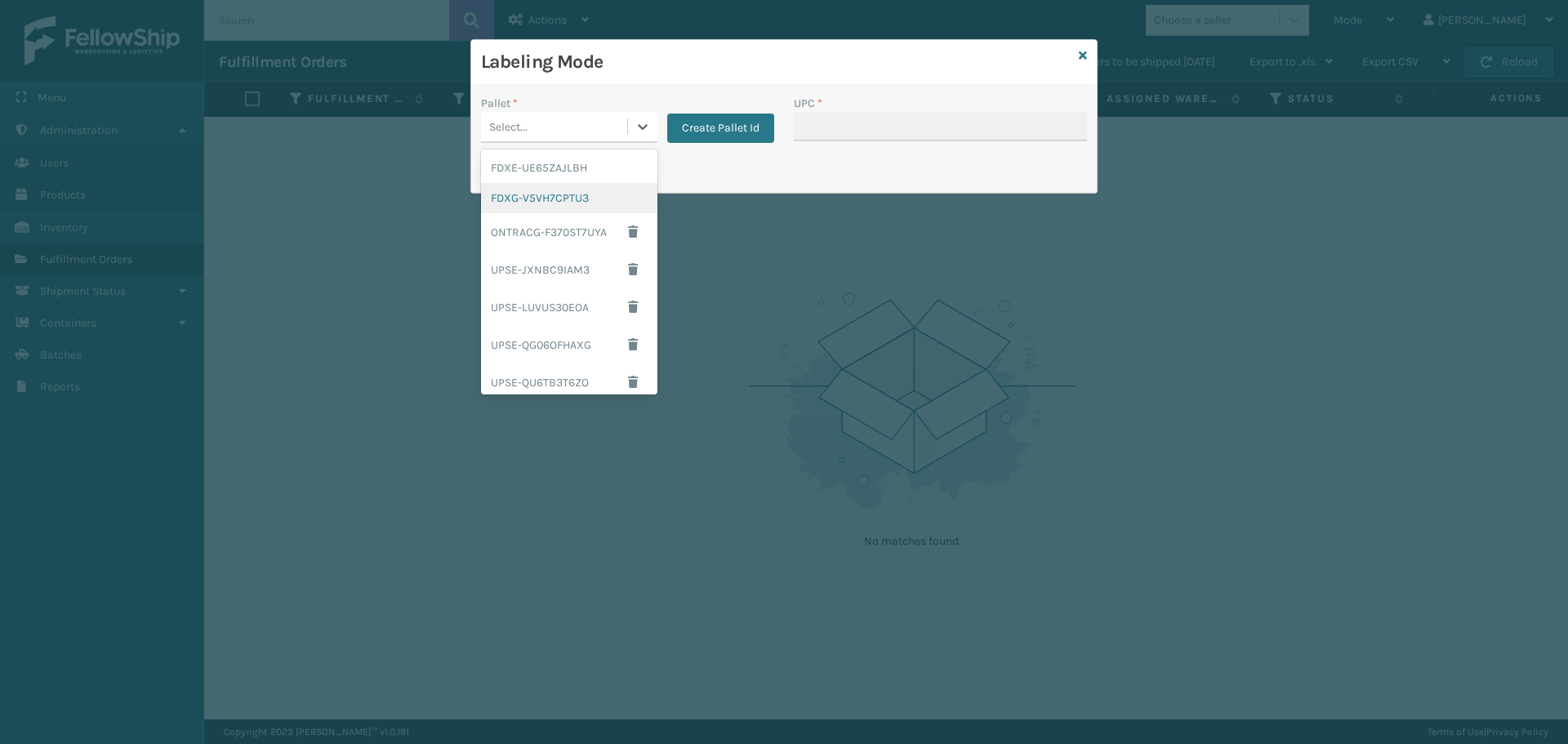
click at [577, 197] on div "FDXG-V5VH7CPTU3" at bounding box center [569, 197] width 176 height 30
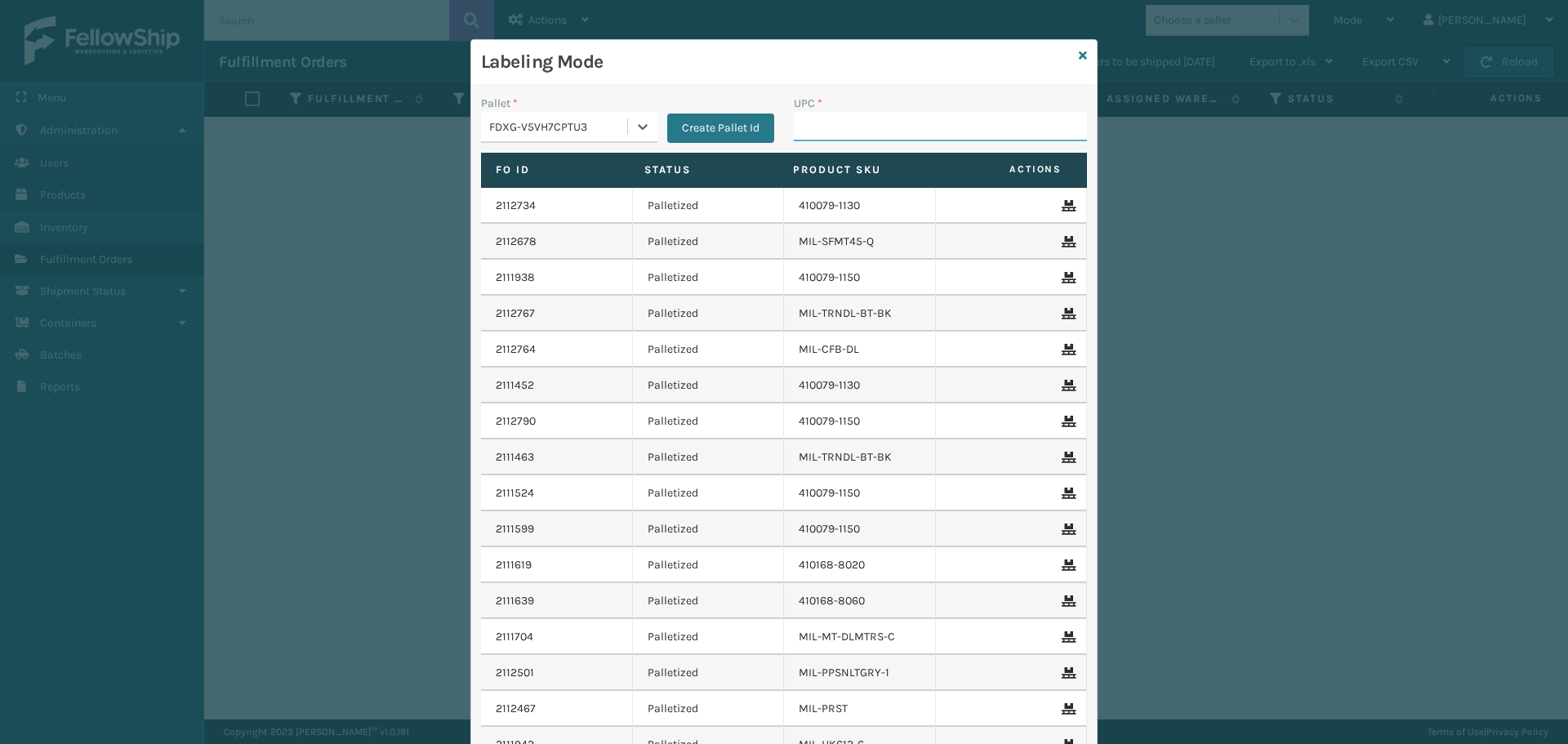
click at [917, 125] on input "UPC *" at bounding box center [939, 127] width 293 height 29
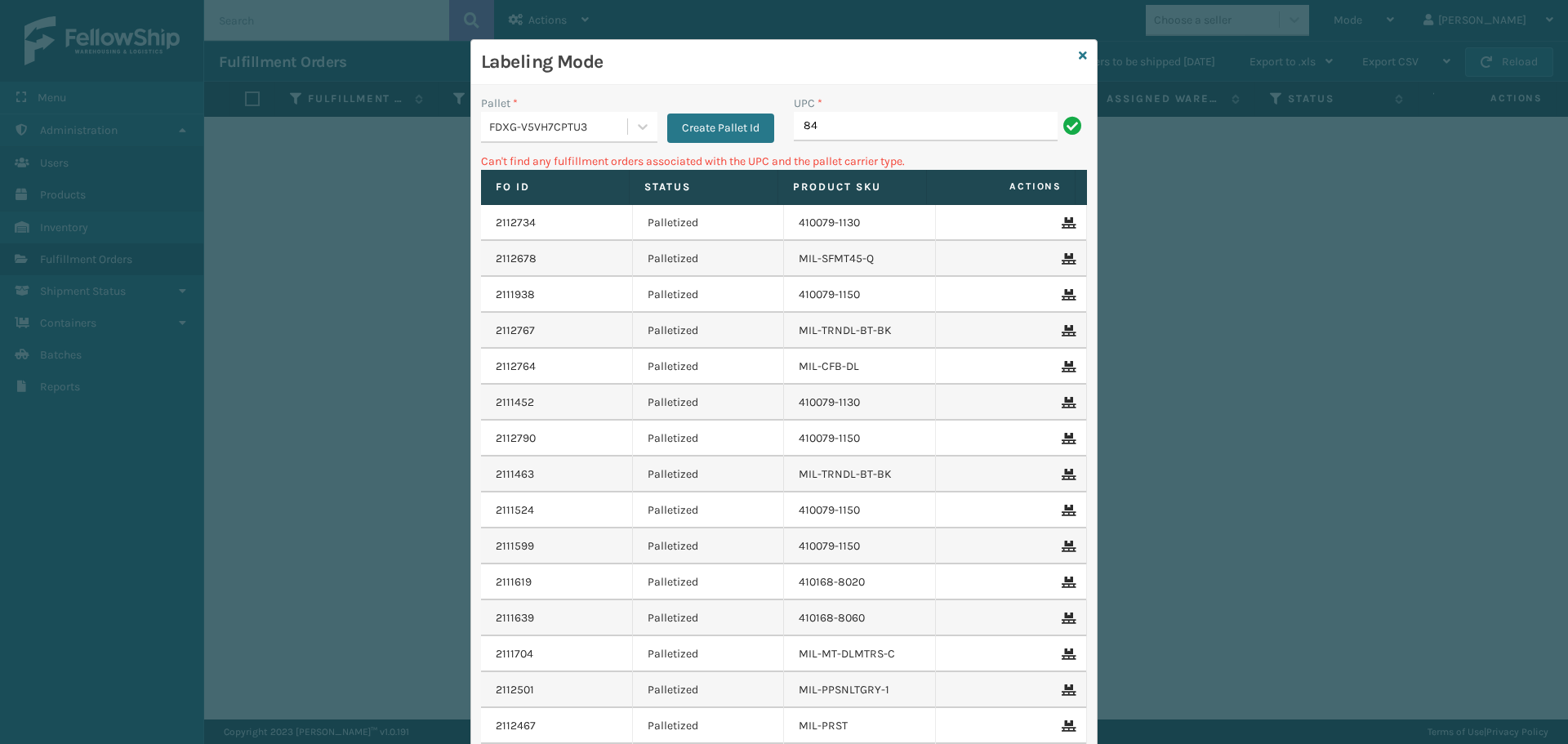
type input "8"
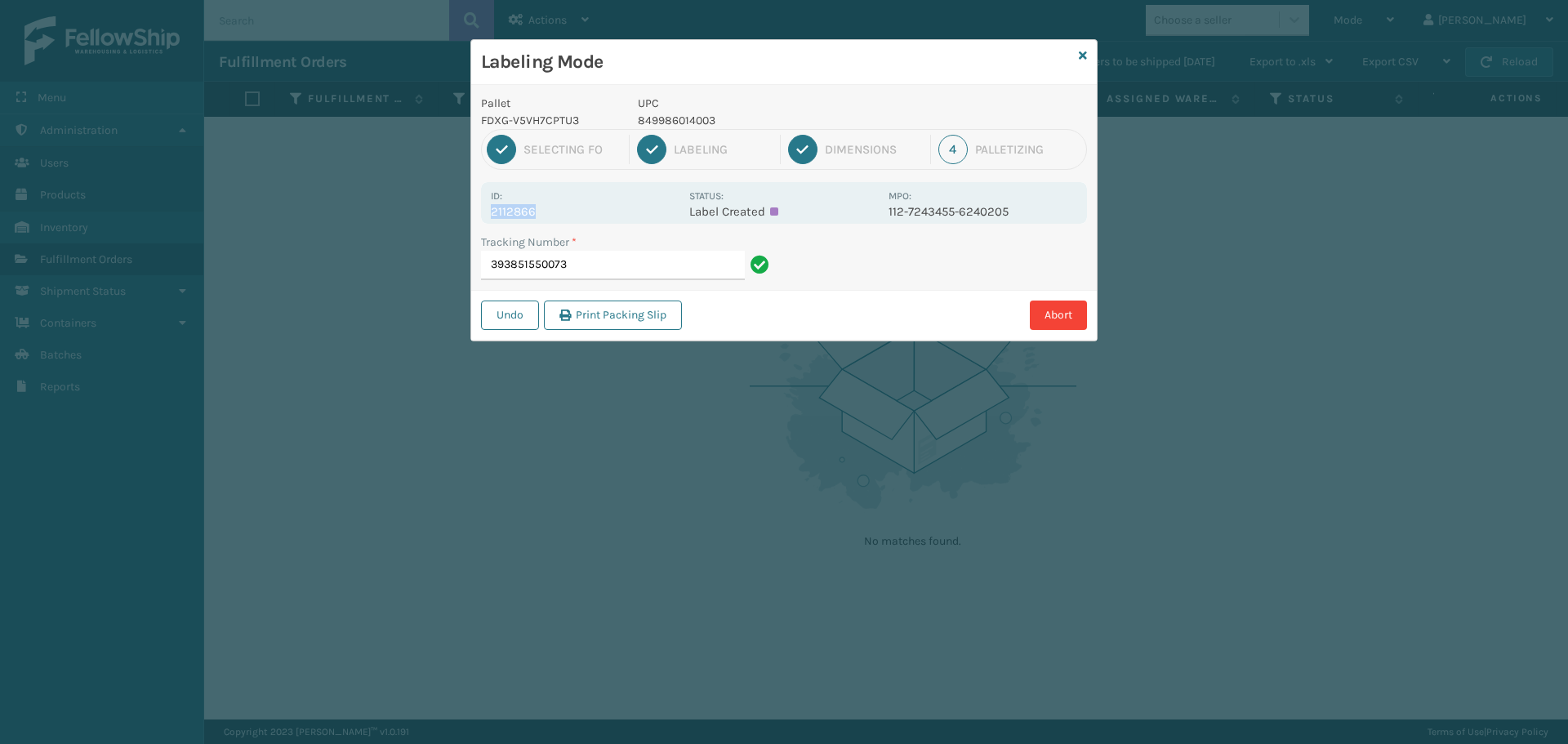
drag, startPoint x: 559, startPoint y: 213, endPoint x: 486, endPoint y: 221, distance: 73.4
click at [486, 221] on div "Id: 2112866 Status: Label Created MPO: 112-7243455-6240205" at bounding box center [784, 203] width 606 height 42
click at [631, 268] on input "393851550073" at bounding box center [612, 266] width 264 height 29
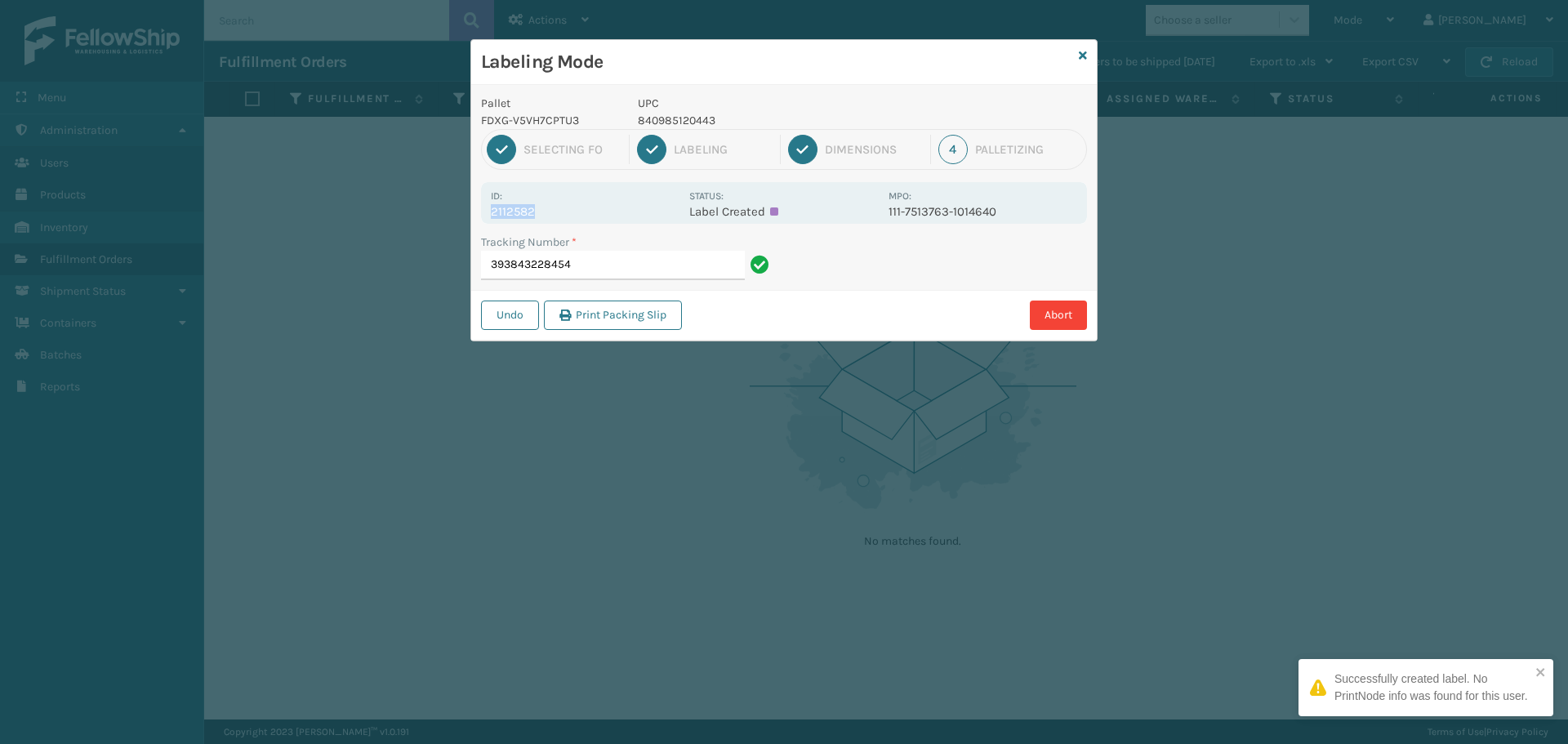
drag, startPoint x: 545, startPoint y: 204, endPoint x: 470, endPoint y: 214, distance: 75.7
click at [470, 214] on div "Labeling Mode Pallet FDXG-V5VH7CPTU3 UPC 840985120443 1 Selecting FO 2 Labeling…" at bounding box center [783, 190] width 627 height 302
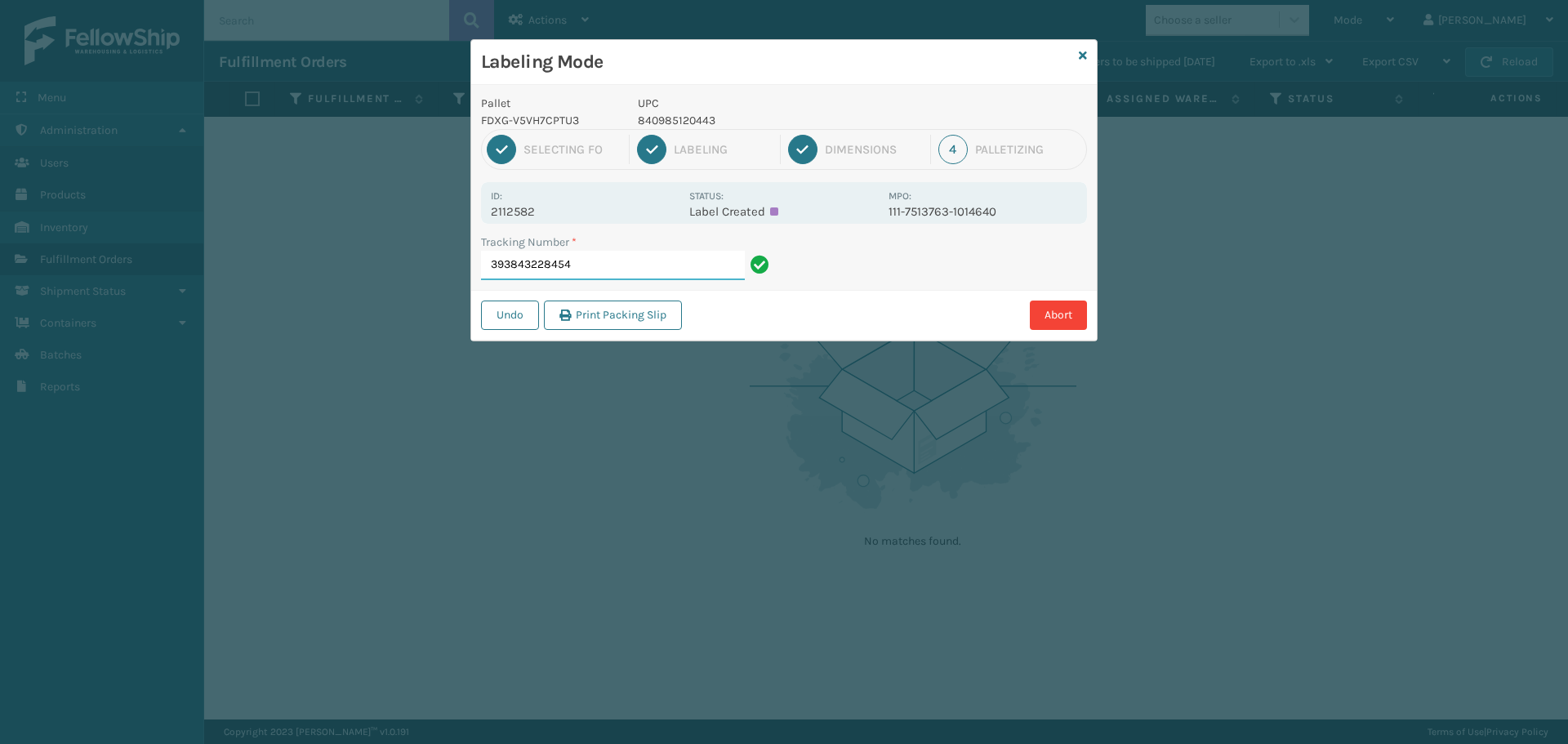
click at [625, 259] on input "393843228454" at bounding box center [612, 266] width 264 height 29
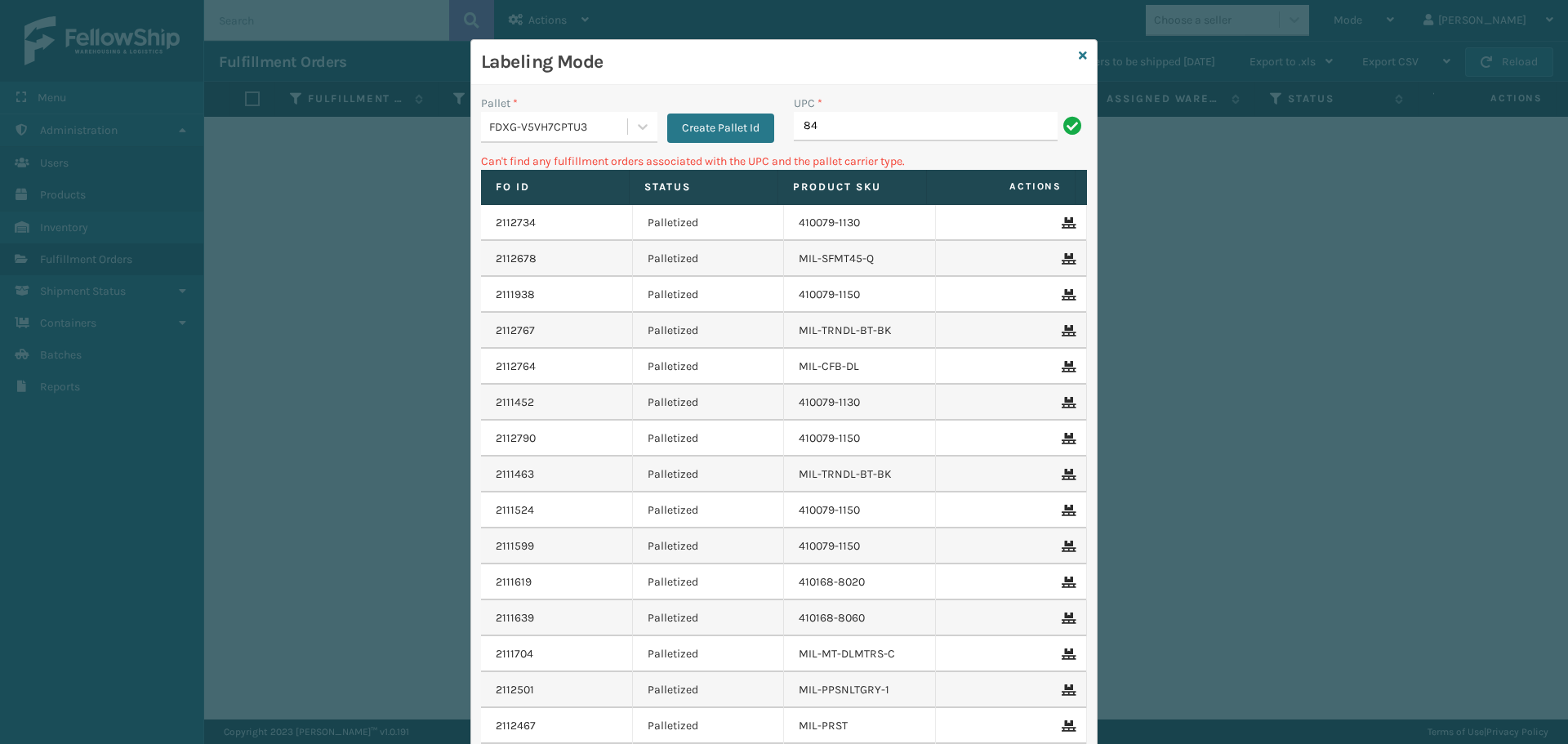
type input "8"
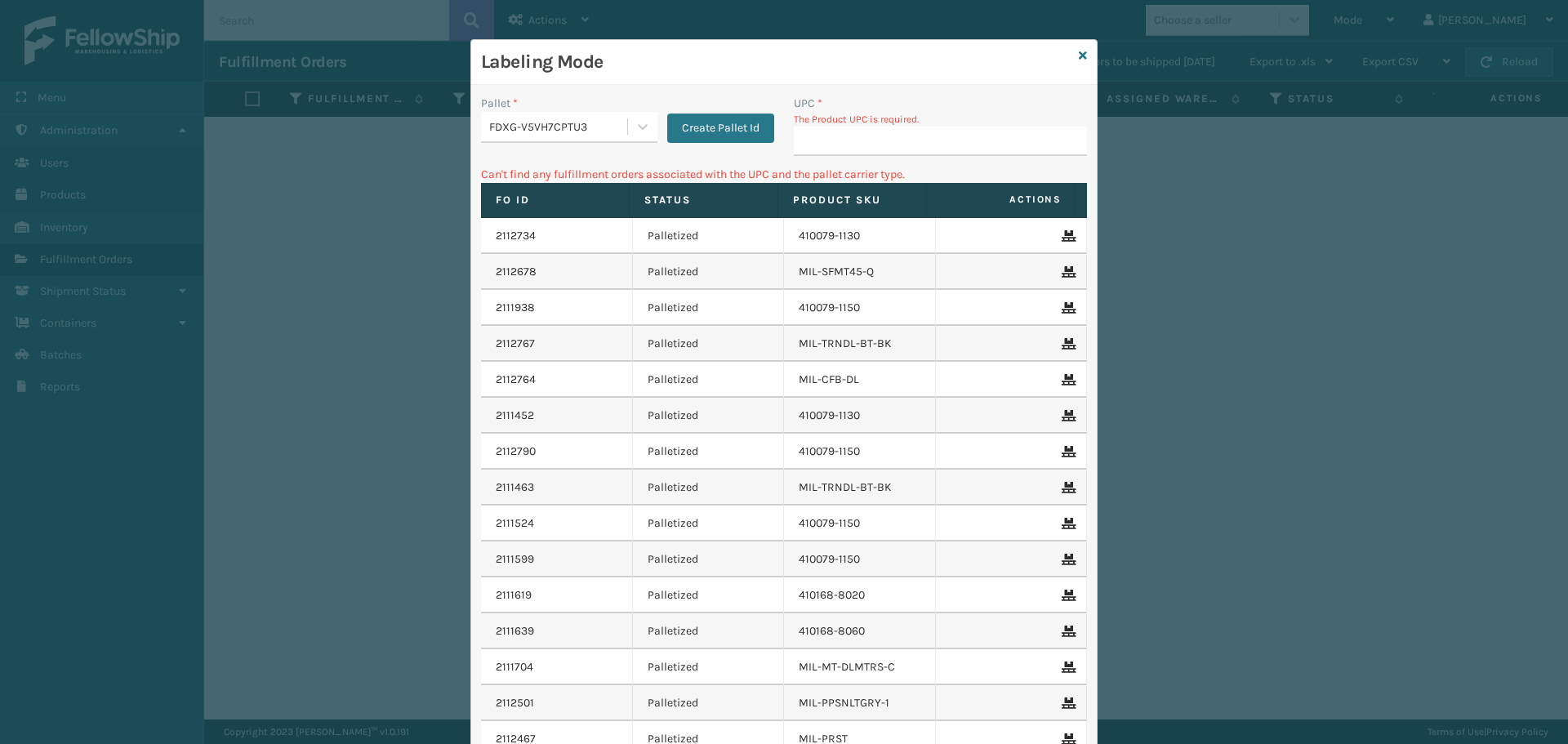
click at [1082, 56] on div "Labeling Mode" at bounding box center [783, 62] width 625 height 45
click at [1079, 59] on icon at bounding box center [1082, 56] width 8 height 12
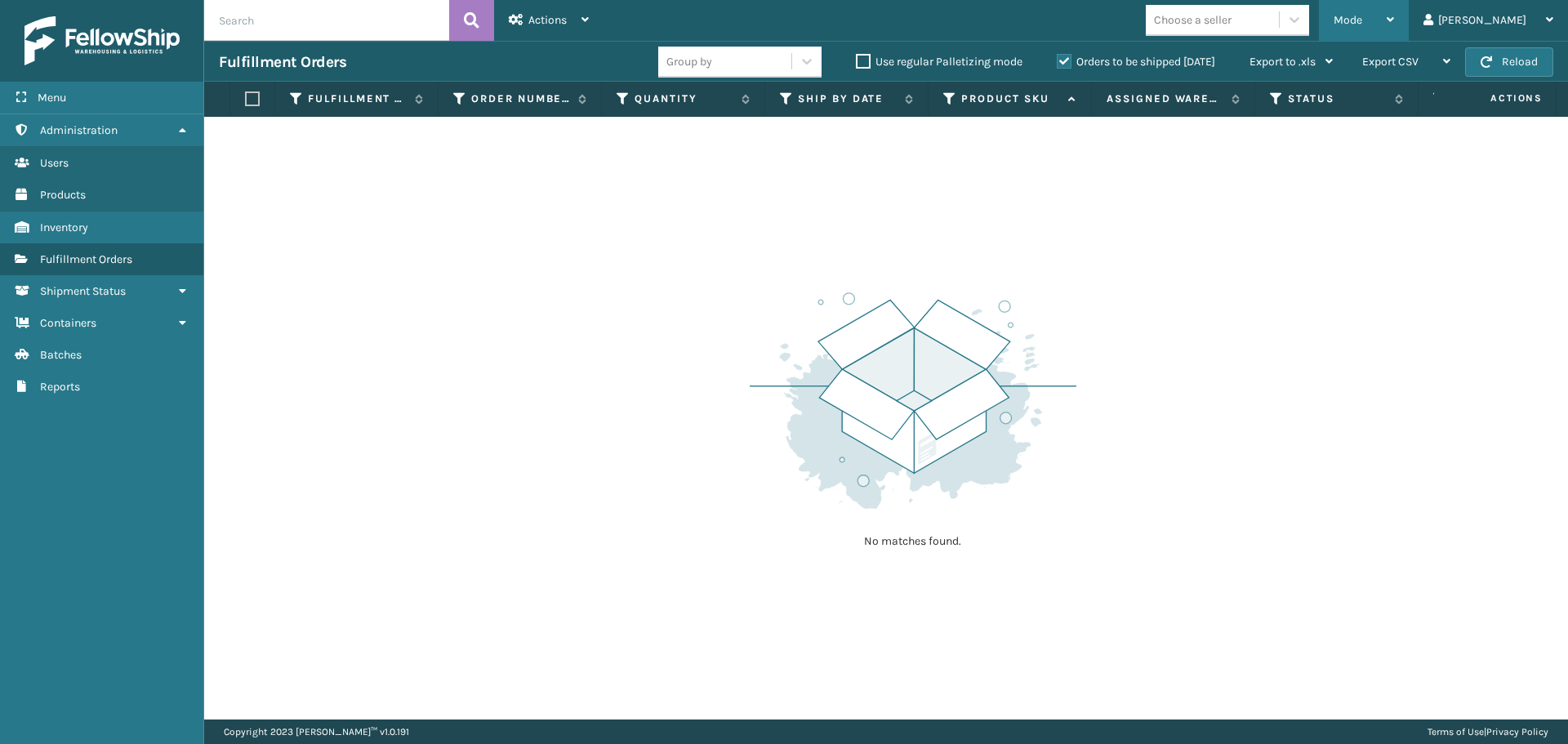
click at [1362, 13] on span "Mode" at bounding box center [1347, 19] width 28 height 14
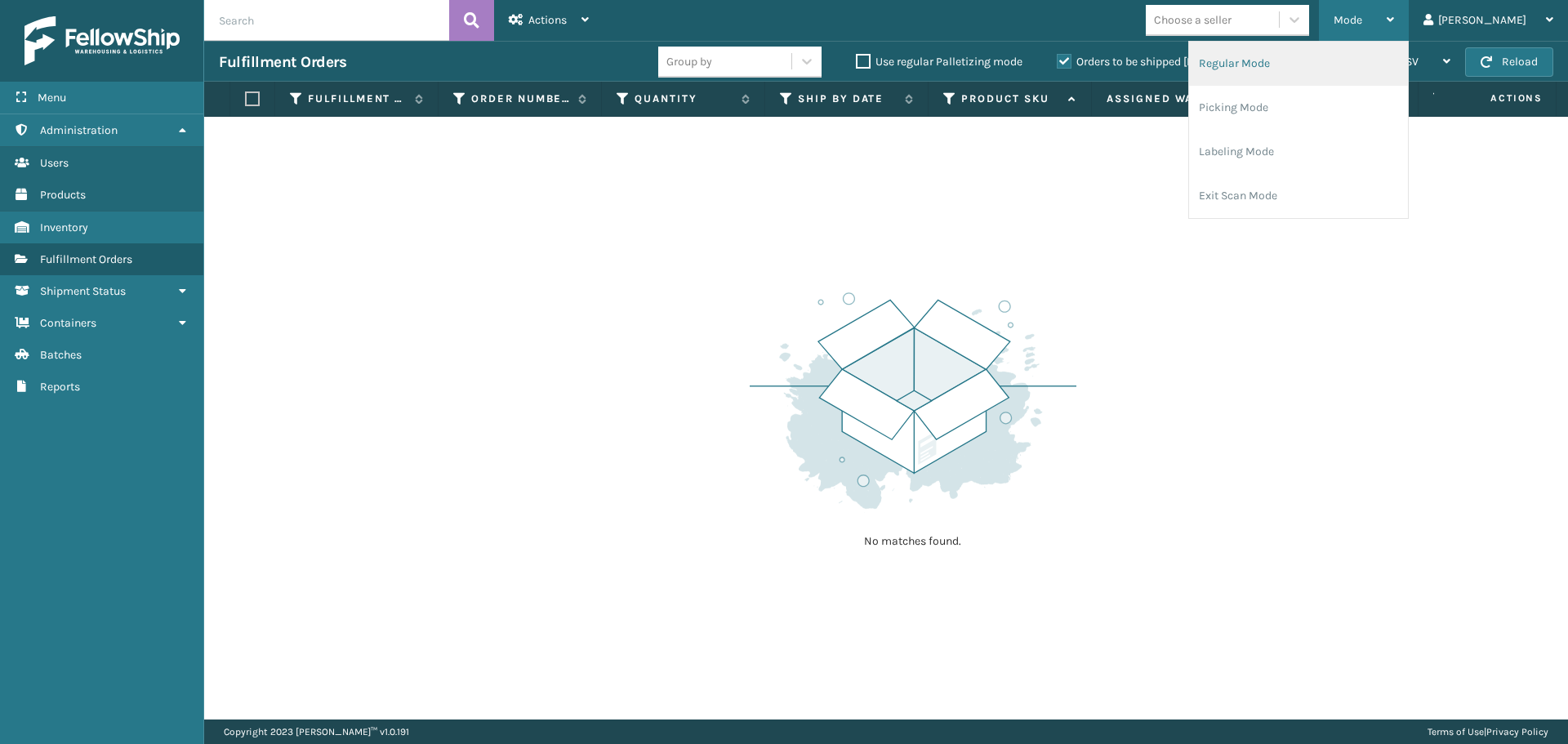
click at [1335, 74] on li "Regular Mode" at bounding box center [1298, 64] width 219 height 44
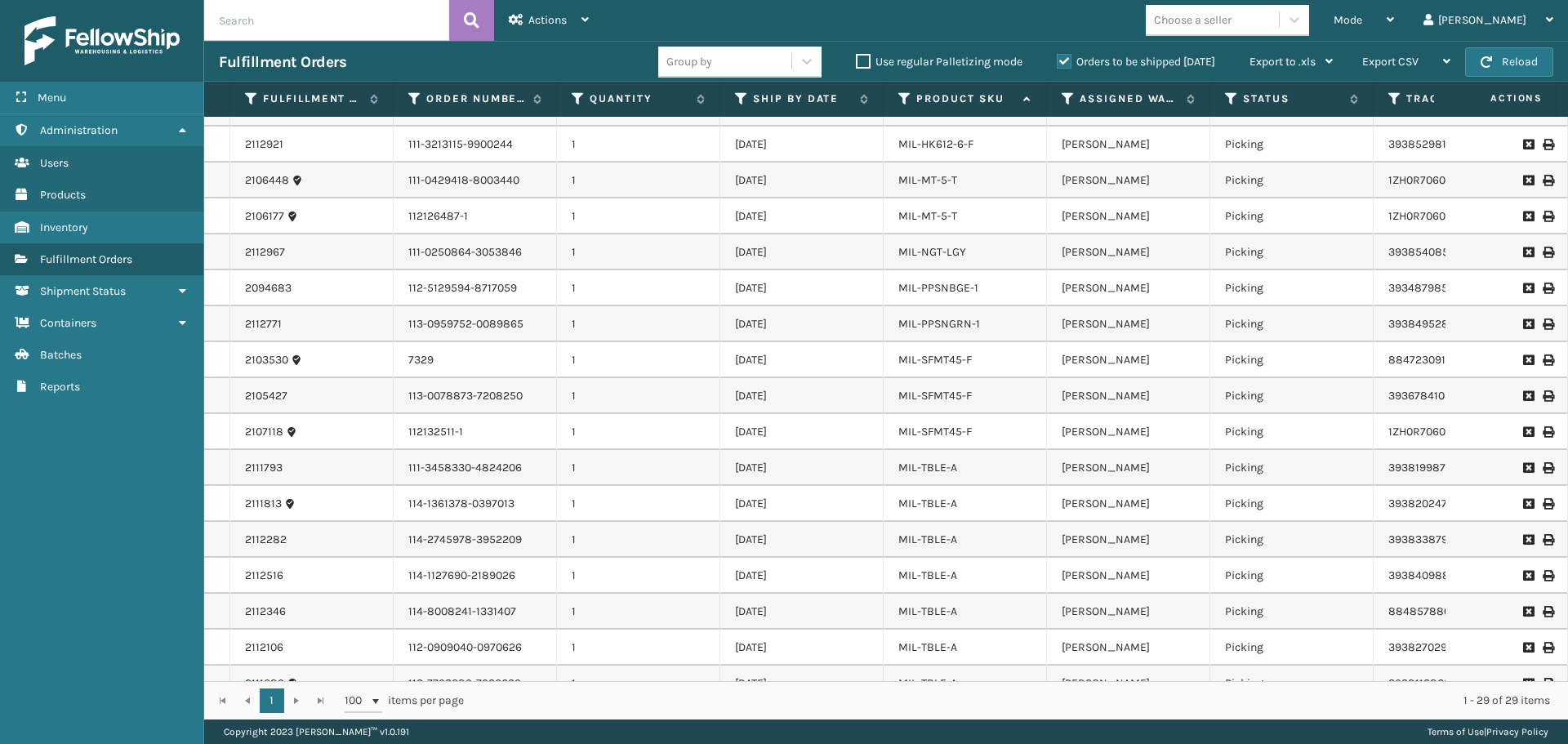
scroll to position [490, 0]
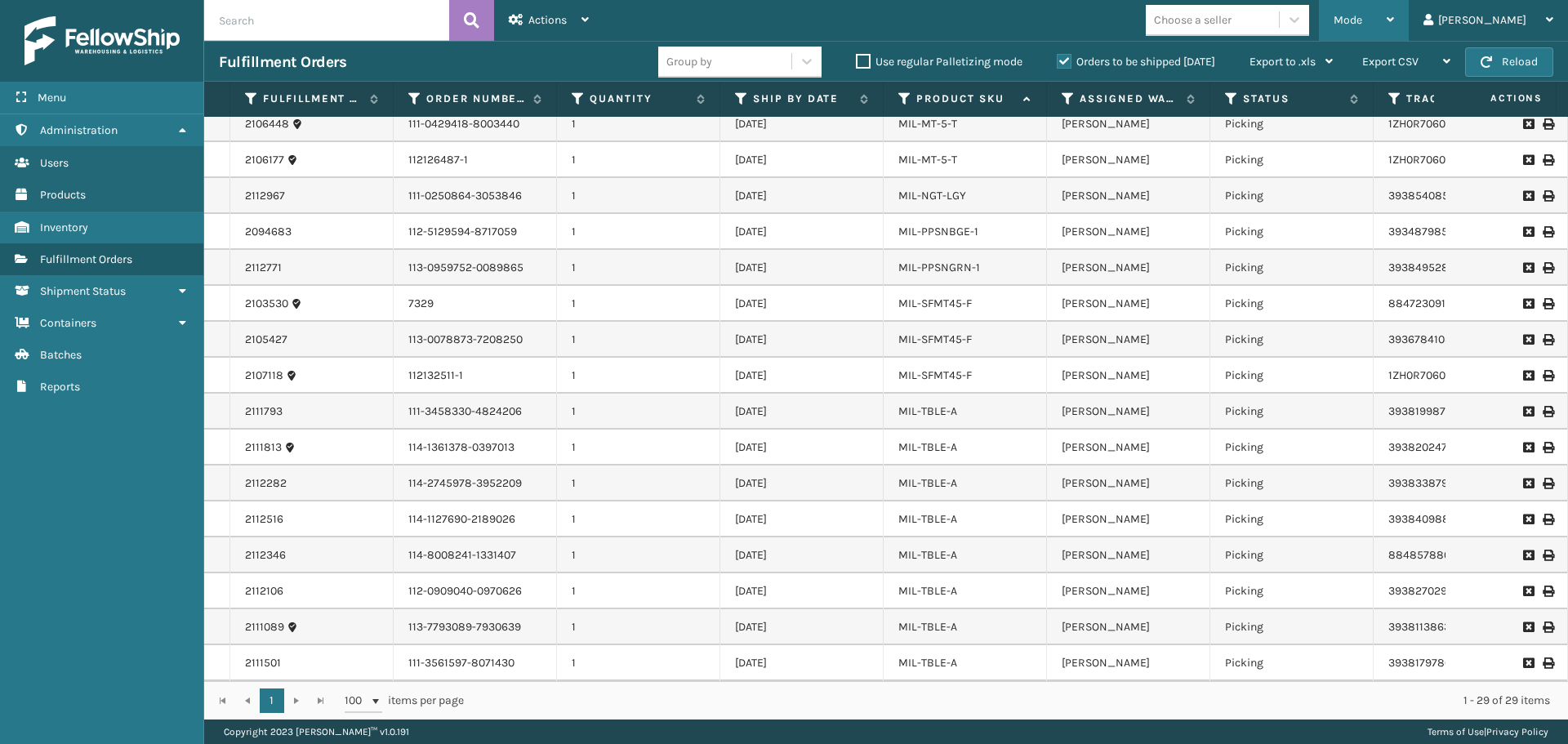
click at [1394, 15] on div "Mode" at bounding box center [1364, 20] width 60 height 41
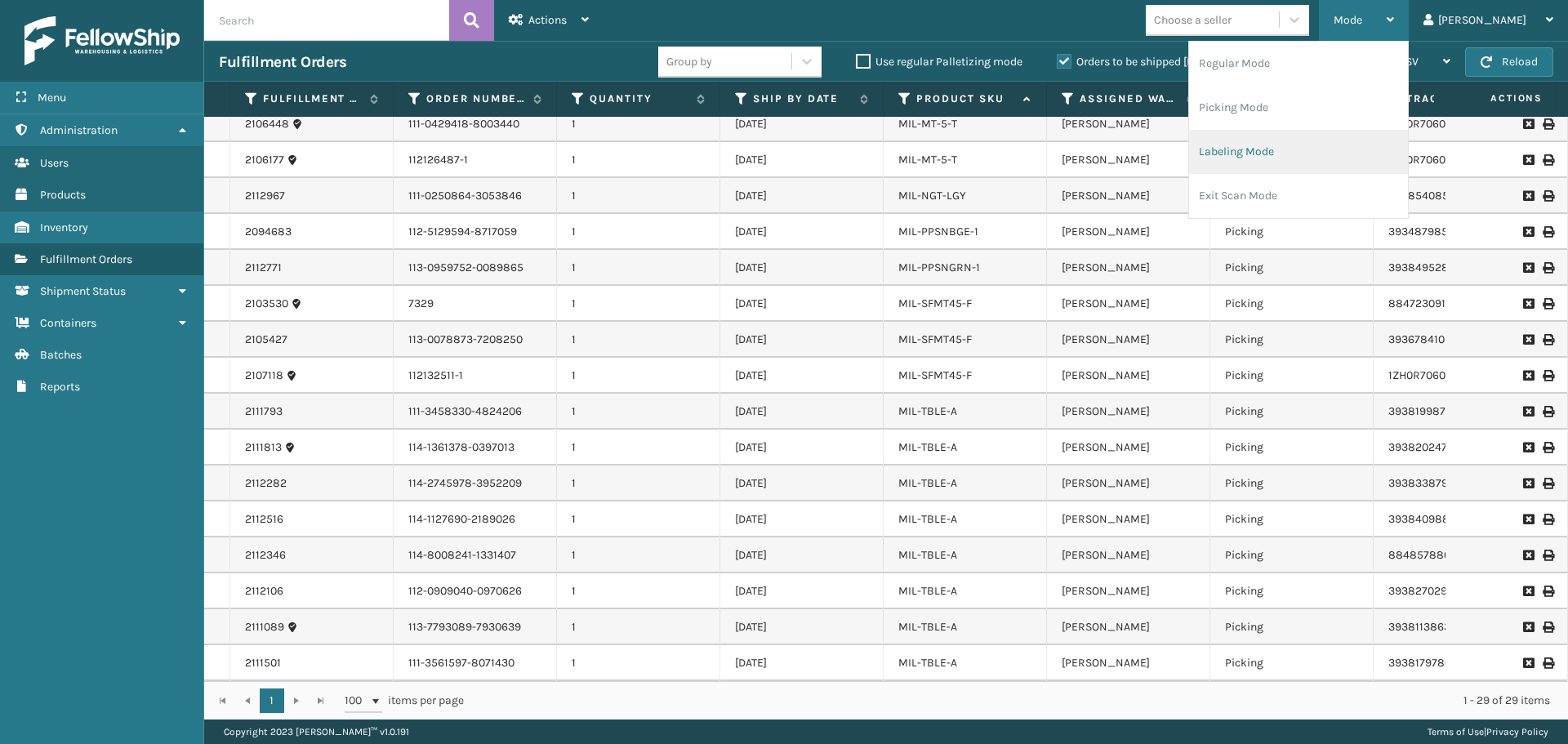
click at [1362, 142] on li "Labeling Mode" at bounding box center [1298, 152] width 219 height 44
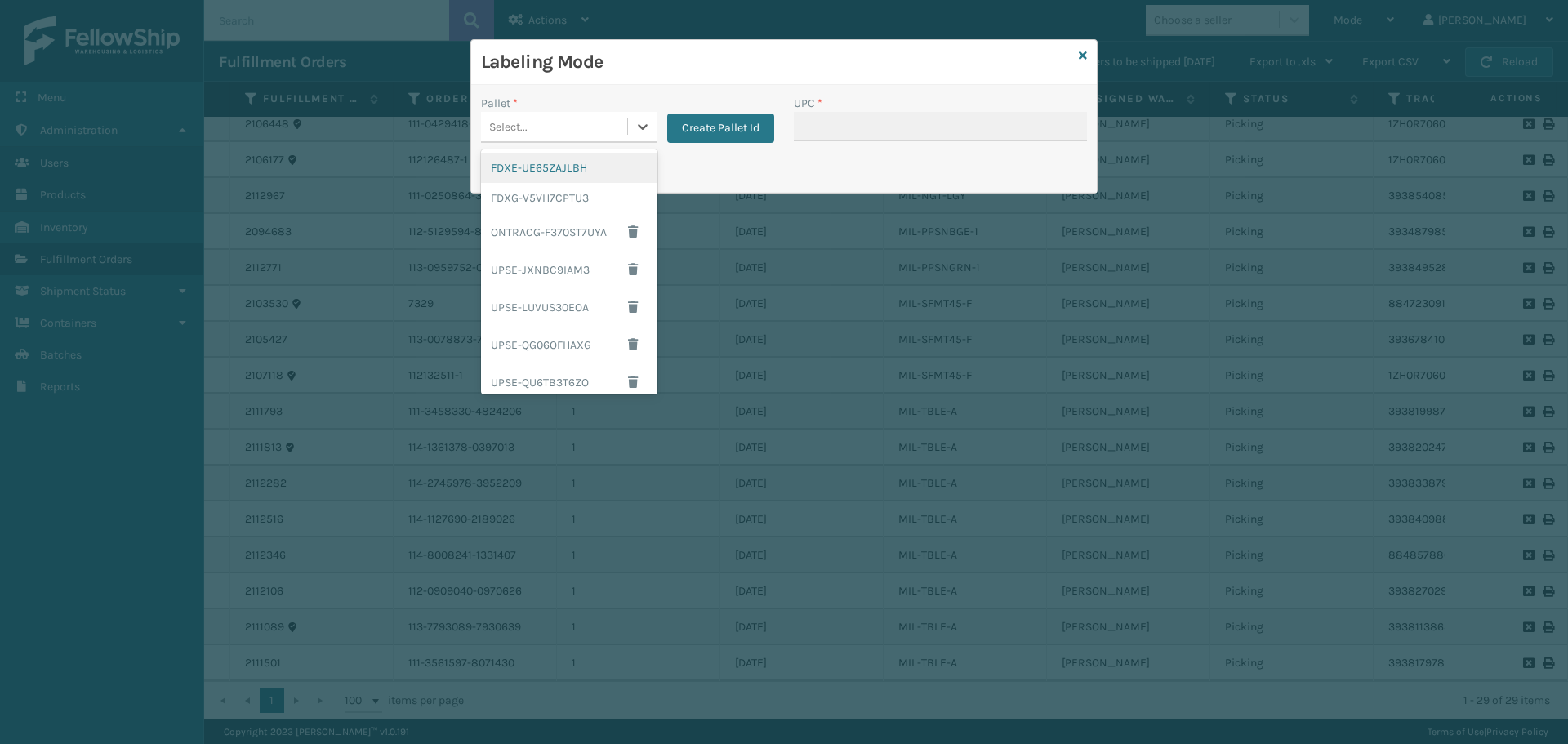
click at [624, 121] on div "Select..." at bounding box center [554, 127] width 146 height 27
click at [587, 188] on div "FDXG-V5VH7CPTU3" at bounding box center [569, 197] width 176 height 30
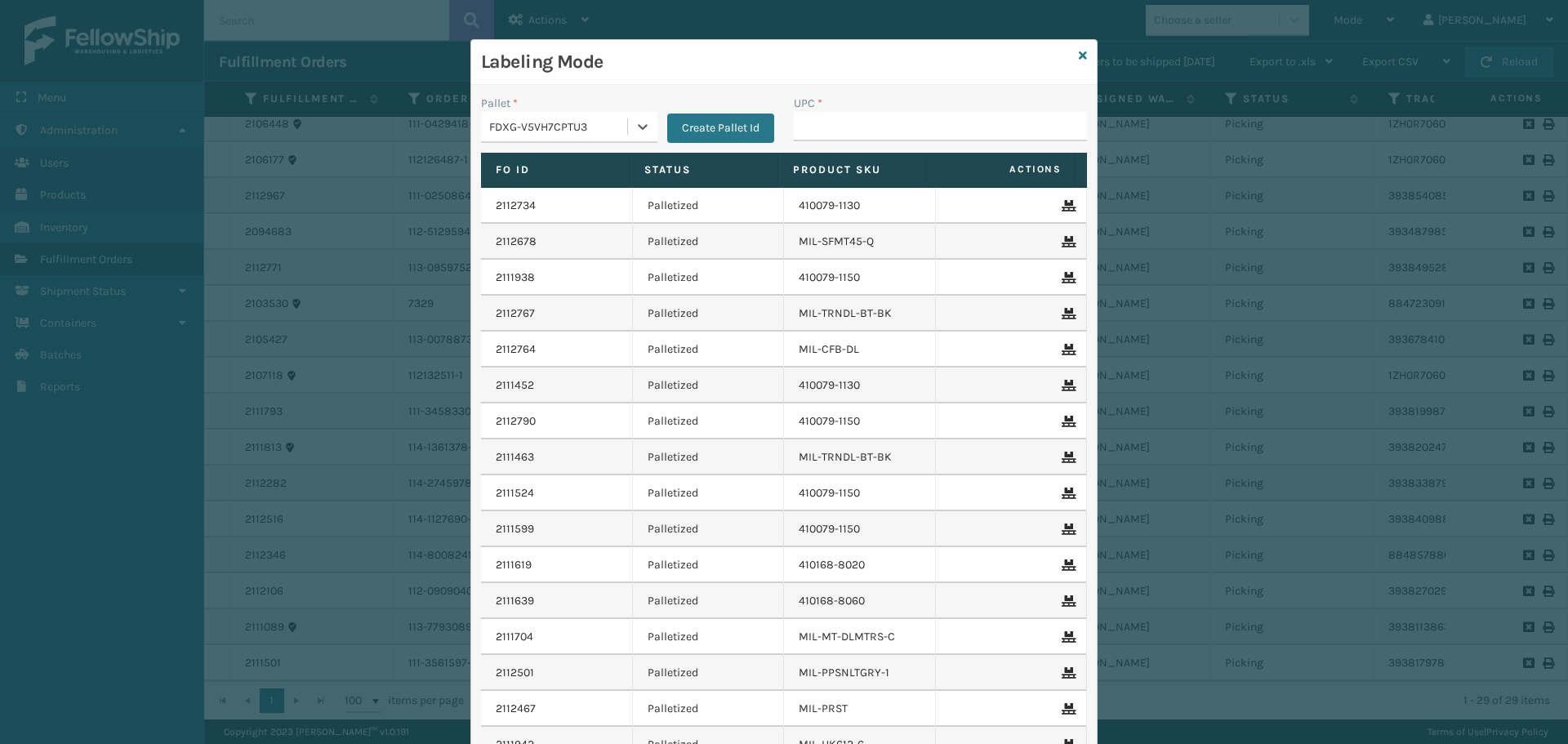
drag, startPoint x: 832, startPoint y: 110, endPoint x: 828, endPoint y: 120, distance: 10.8
click at [830, 117] on div "UPC *" at bounding box center [939, 118] width 293 height 47
drag, startPoint x: 828, startPoint y: 120, endPoint x: 823, endPoint y: 110, distance: 11.2
click at [828, 120] on input "UPC *" at bounding box center [939, 127] width 293 height 29
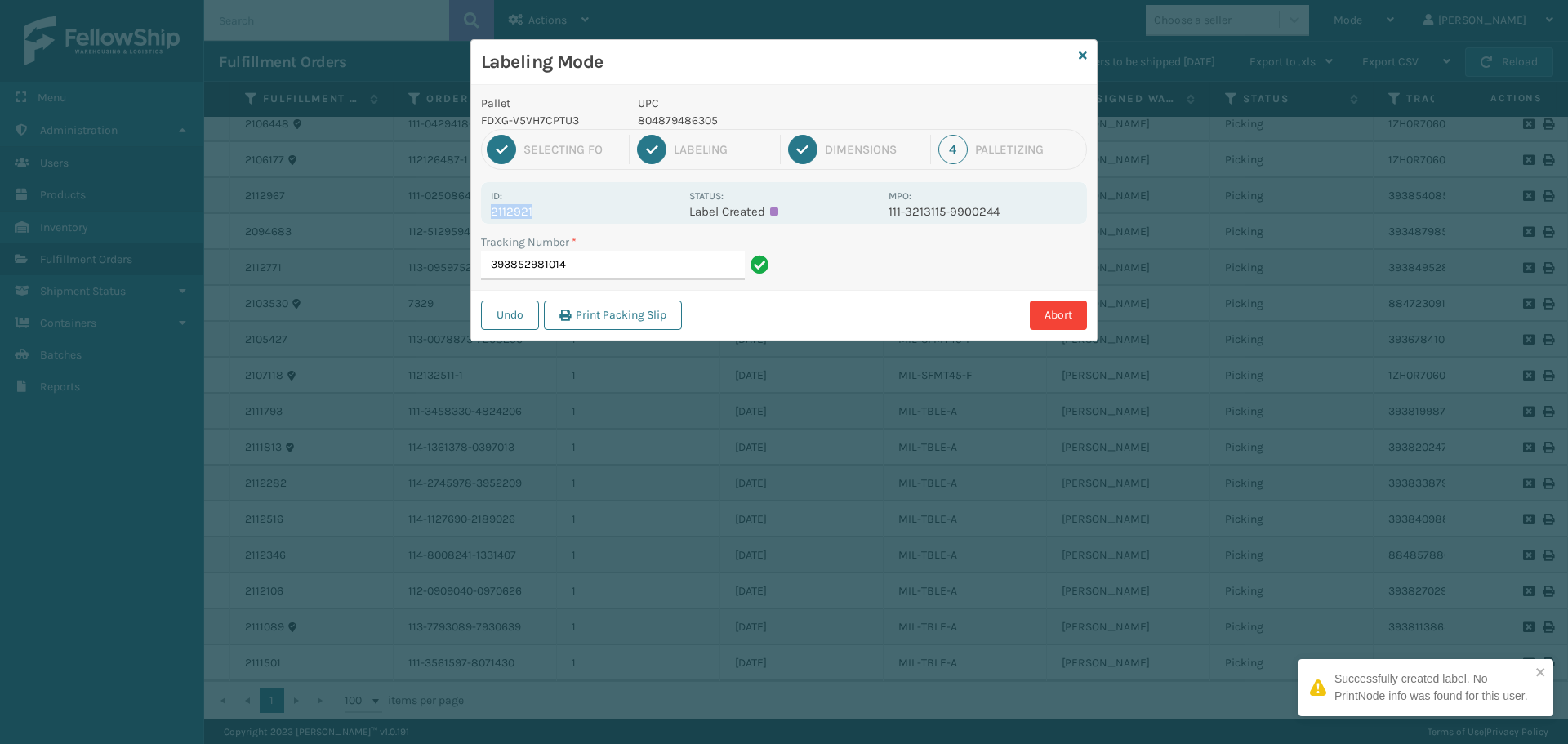
drag, startPoint x: 523, startPoint y: 218, endPoint x: 552, endPoint y: 215, distance: 29.2
click at [552, 215] on div "Id: 2112921" at bounding box center [585, 203] width 189 height 32
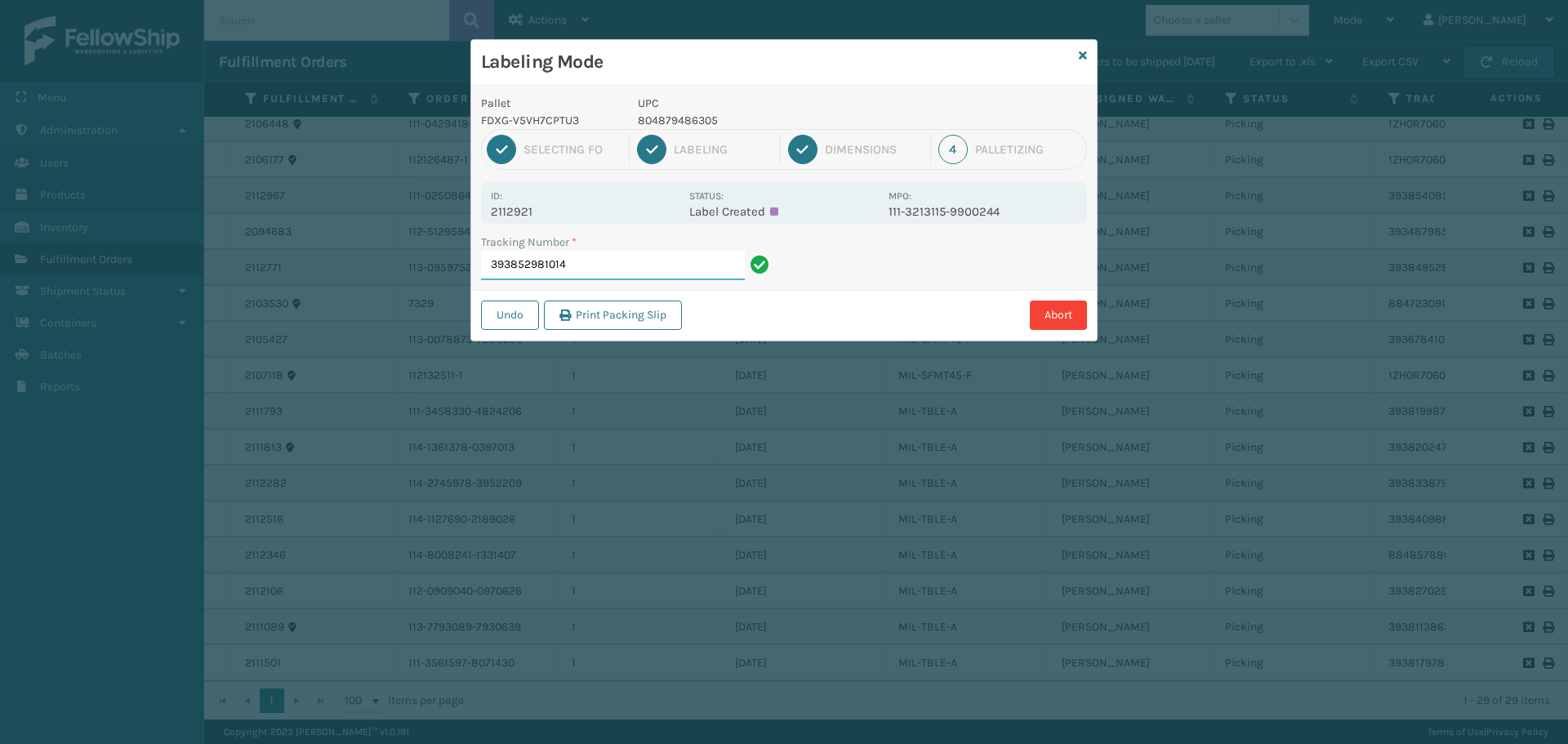
click at [652, 271] on input "393852981014" at bounding box center [612, 266] width 264 height 29
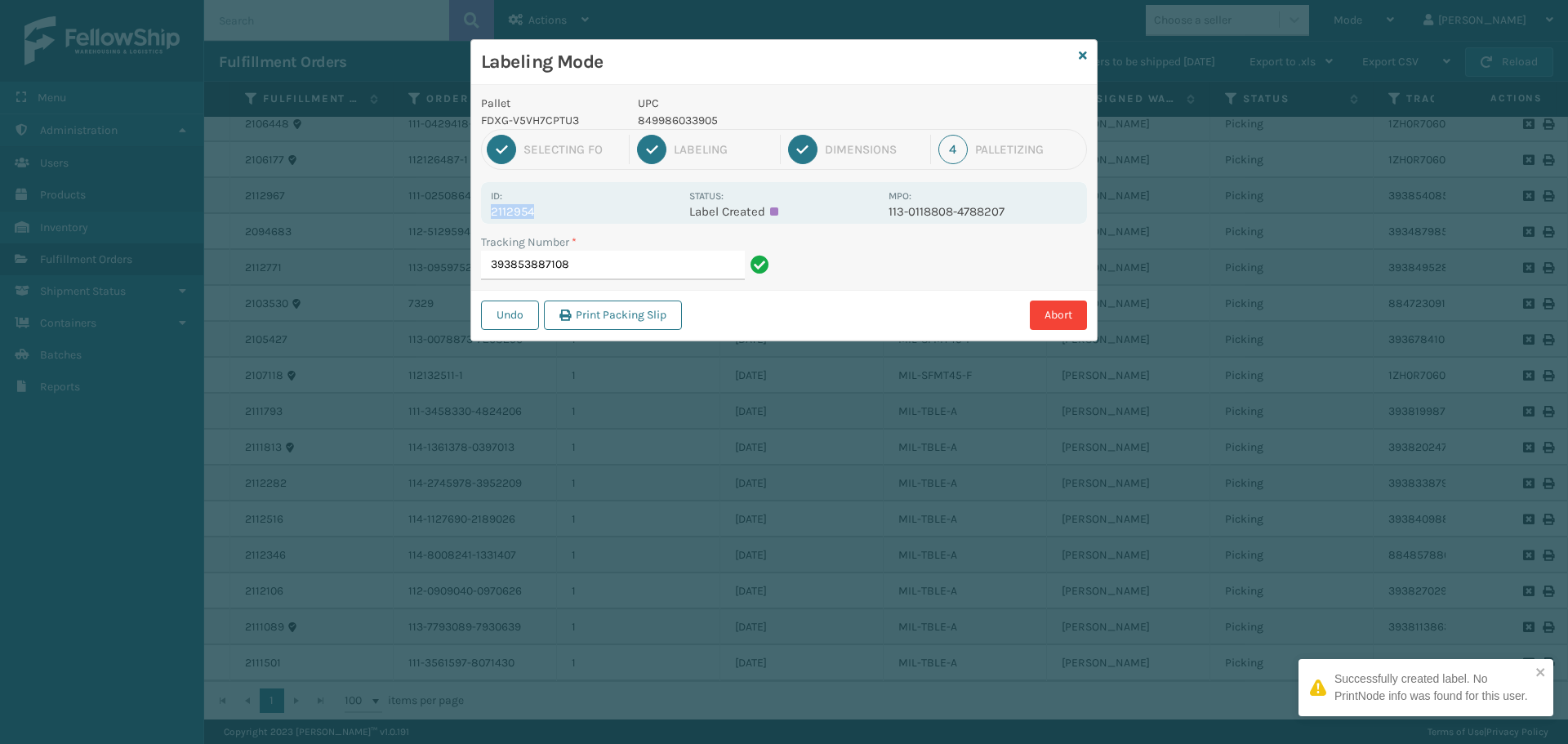
drag, startPoint x: 540, startPoint y: 210, endPoint x: 452, endPoint y: 215, distance: 88.1
click at [452, 215] on div "Labeling Mode Pallet FDXG-V5VH7CPTU3 UPC 849986033905 1 Selecting FO 2 Labeling…" at bounding box center [784, 372] width 1568 height 744
click at [648, 263] on input "393853887108" at bounding box center [612, 266] width 264 height 29
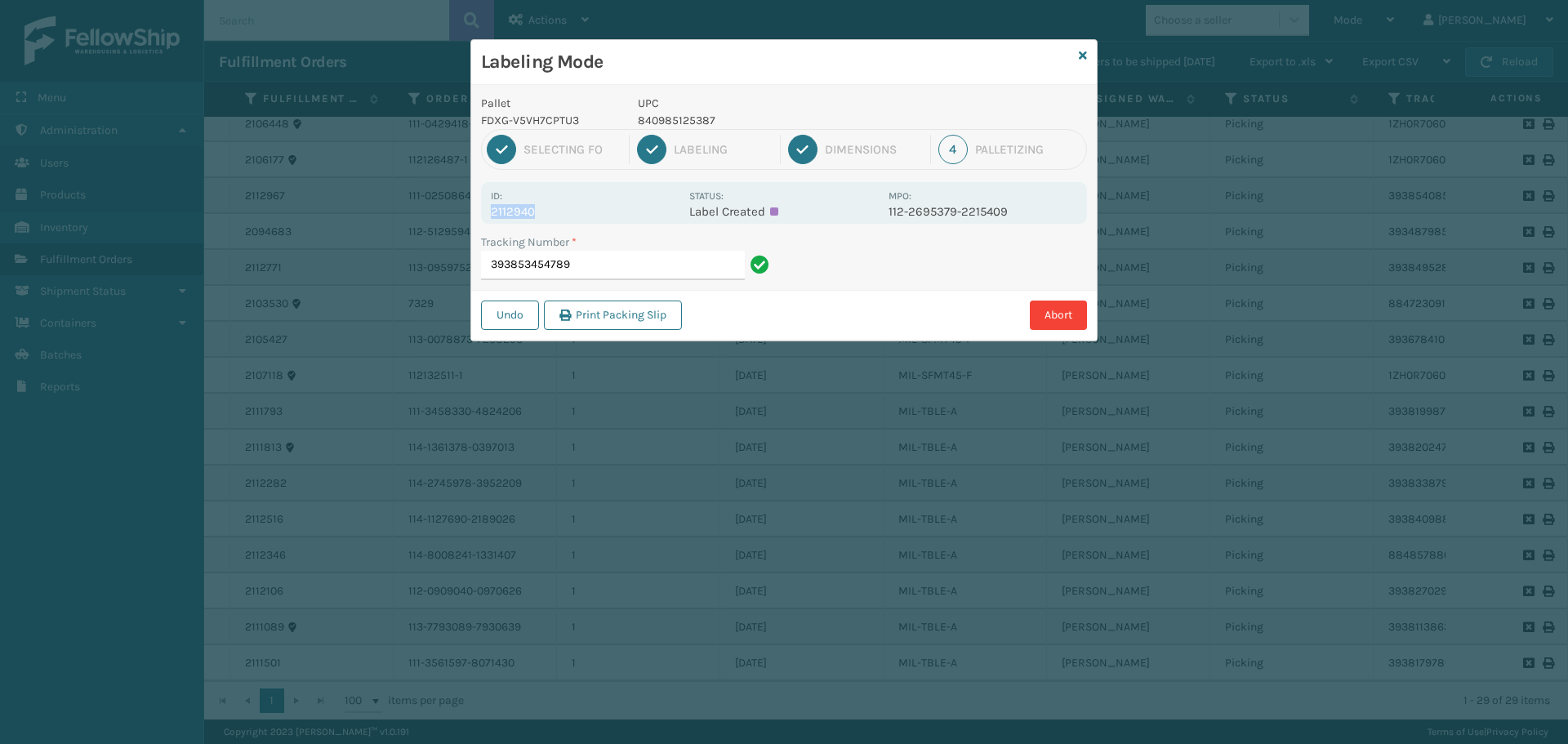
drag, startPoint x: 519, startPoint y: 213, endPoint x: 471, endPoint y: 222, distance: 48.8
click at [471, 222] on div "Pallet FDXG-V5VH7CPTU3 UPC 840985125387 1 Selecting FO 2 Labeling 3 Dimensions …" at bounding box center [783, 213] width 625 height 256
click at [612, 267] on input "393853454789" at bounding box center [612, 266] width 264 height 29
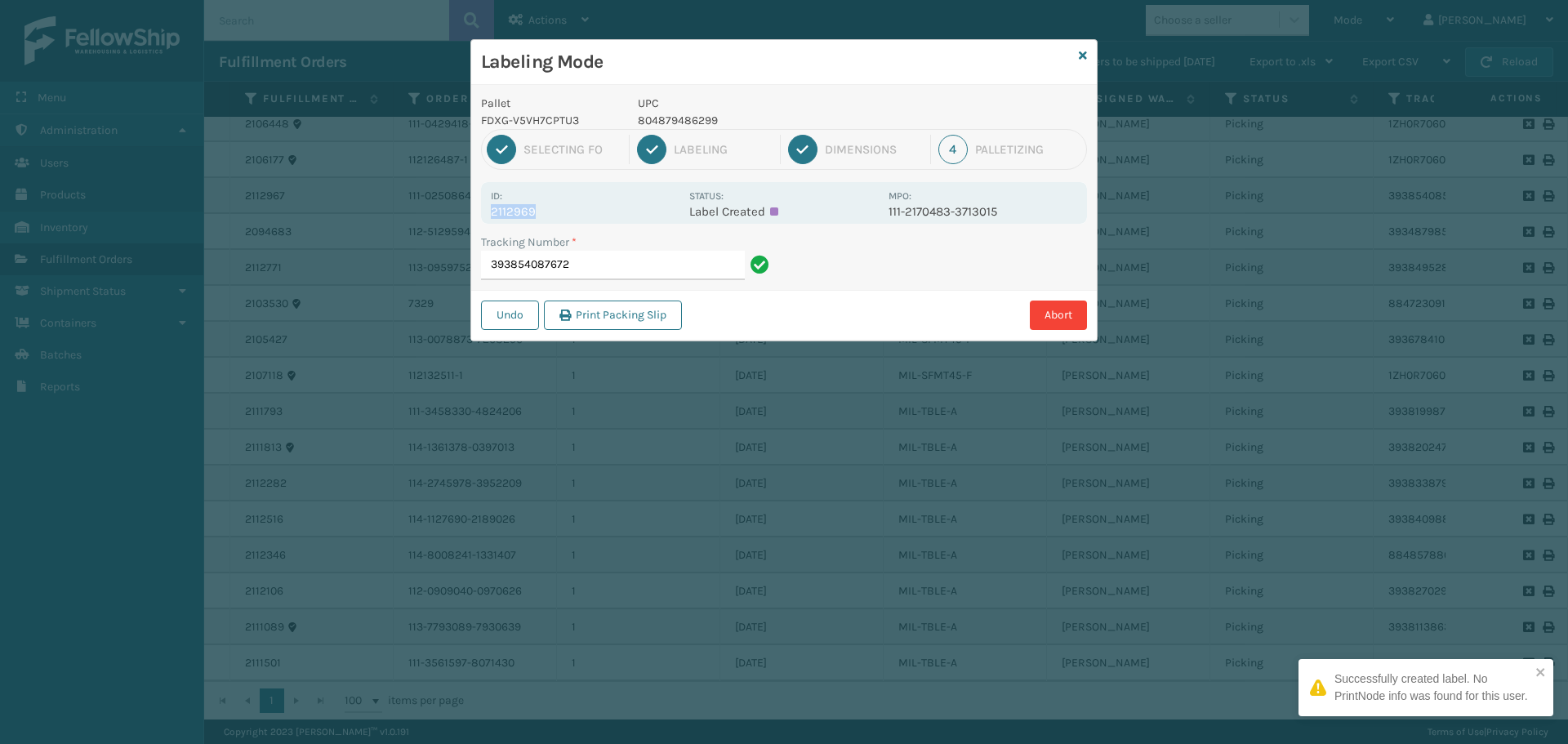
drag, startPoint x: 541, startPoint y: 203, endPoint x: 478, endPoint y: 207, distance: 63.1
click at [478, 207] on div "Pallet FDXG-V5VH7CPTU3 UPC 804879486299 1 Selecting FO 2 Labeling 3 Dimensions …" at bounding box center [783, 213] width 625 height 256
click at [586, 263] on input "393854087672" at bounding box center [612, 266] width 264 height 29
drag, startPoint x: 554, startPoint y: 216, endPoint x: 475, endPoint y: 213, distance: 79.1
click at [475, 213] on div "Pallet FDXG-V5VH7CPTU3 UPC 804879486299 1 Selecting FO 2 Labeling 3 Dimensions …" at bounding box center [783, 213] width 625 height 256
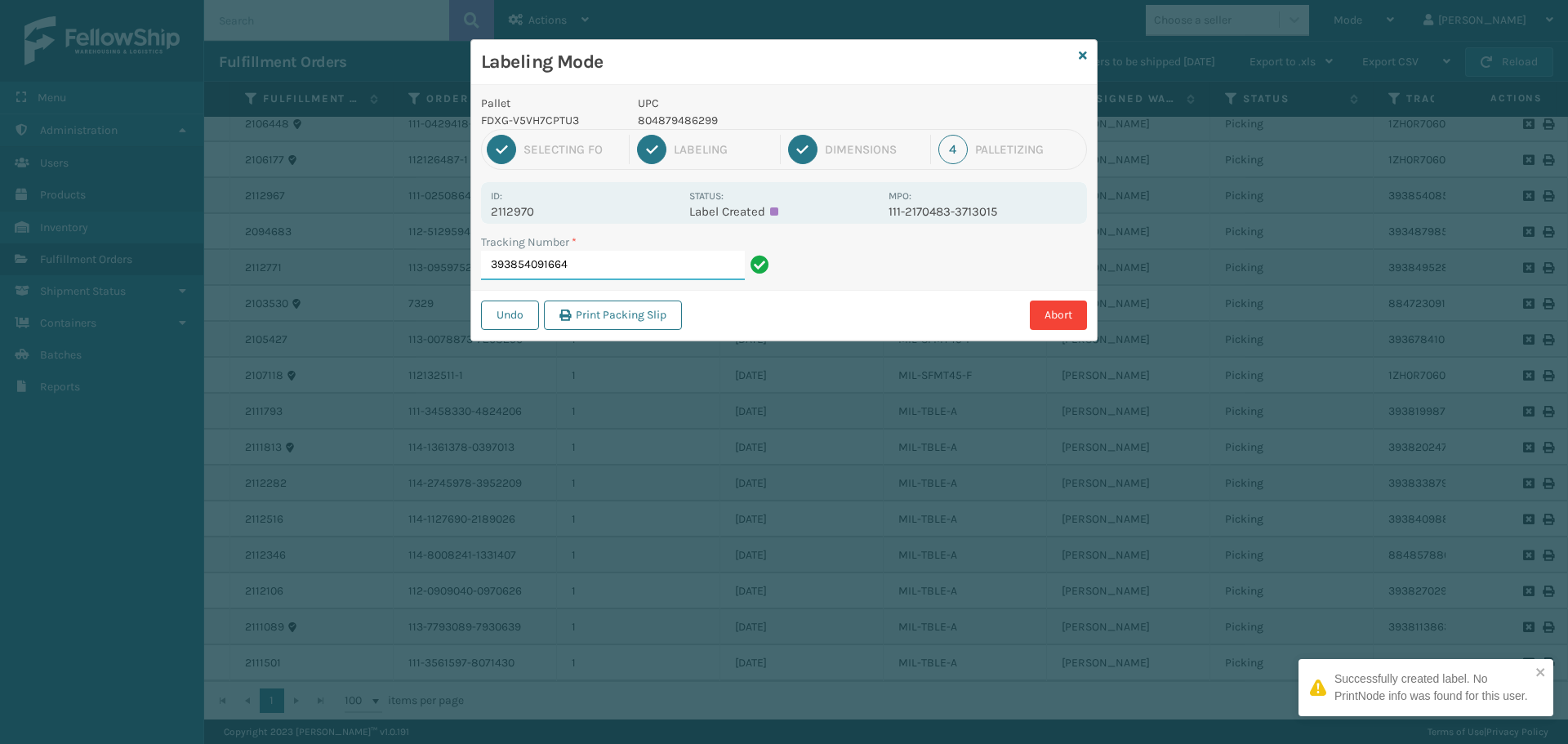
click at [608, 267] on input "393854091664" at bounding box center [612, 266] width 264 height 29
drag, startPoint x: 554, startPoint y: 202, endPoint x: 549, endPoint y: 212, distance: 11.2
click at [549, 212] on div "Id: 2112967" at bounding box center [585, 203] width 189 height 32
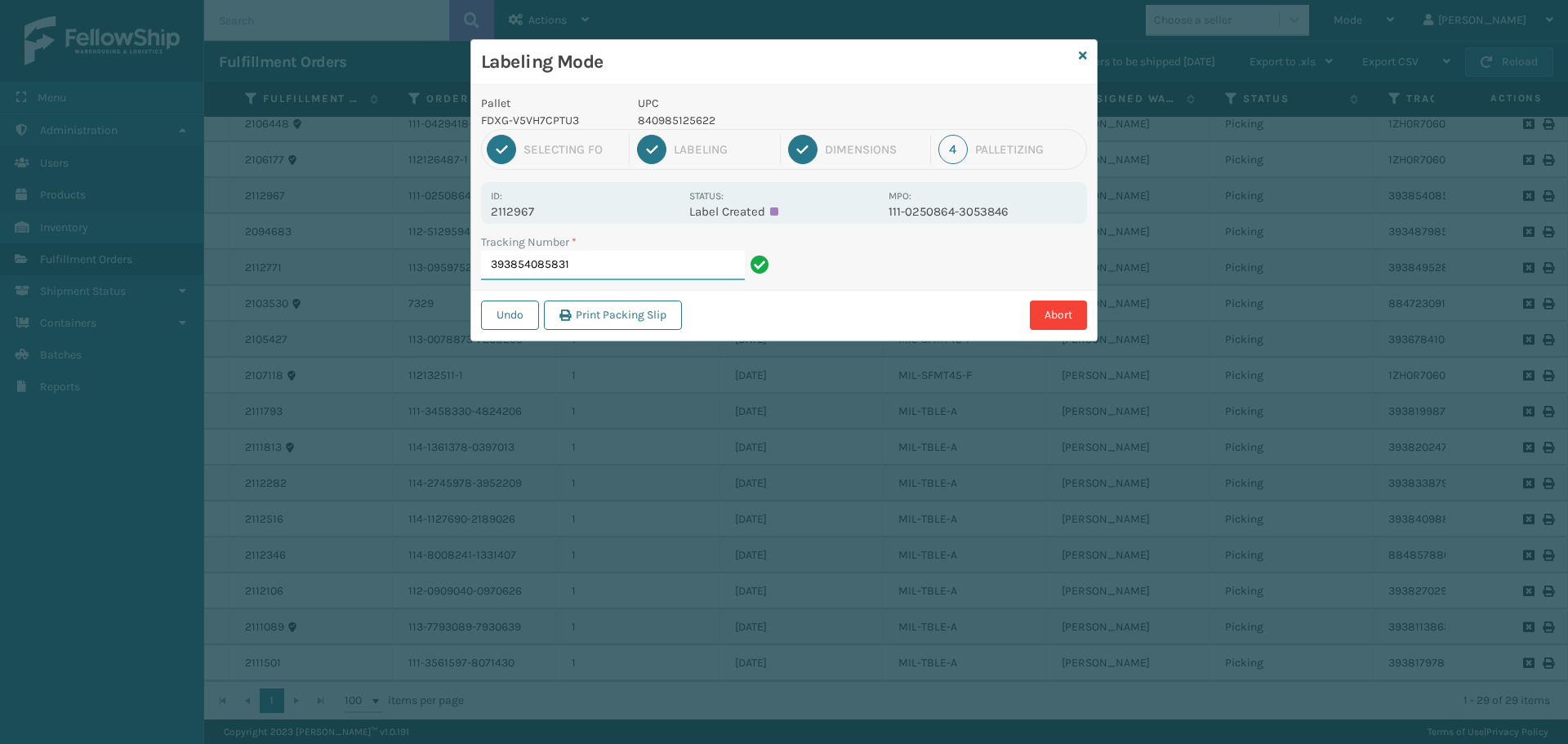
drag, startPoint x: 589, startPoint y: 258, endPoint x: 581, endPoint y: 252, distance: 10.0
click at [587, 258] on input "393854085831" at bounding box center [612, 266] width 264 height 29
drag, startPoint x: 551, startPoint y: 205, endPoint x: 464, endPoint y: 211, distance: 87.2
click at [464, 211] on div "Labeling Mode Pallet FDXG-V5VH7CPTU3 UPC 840985125622 1 Selecting FO 2 Labeling…" at bounding box center [784, 372] width 1568 height 744
click at [599, 269] on input "393854085831" at bounding box center [612, 266] width 264 height 29
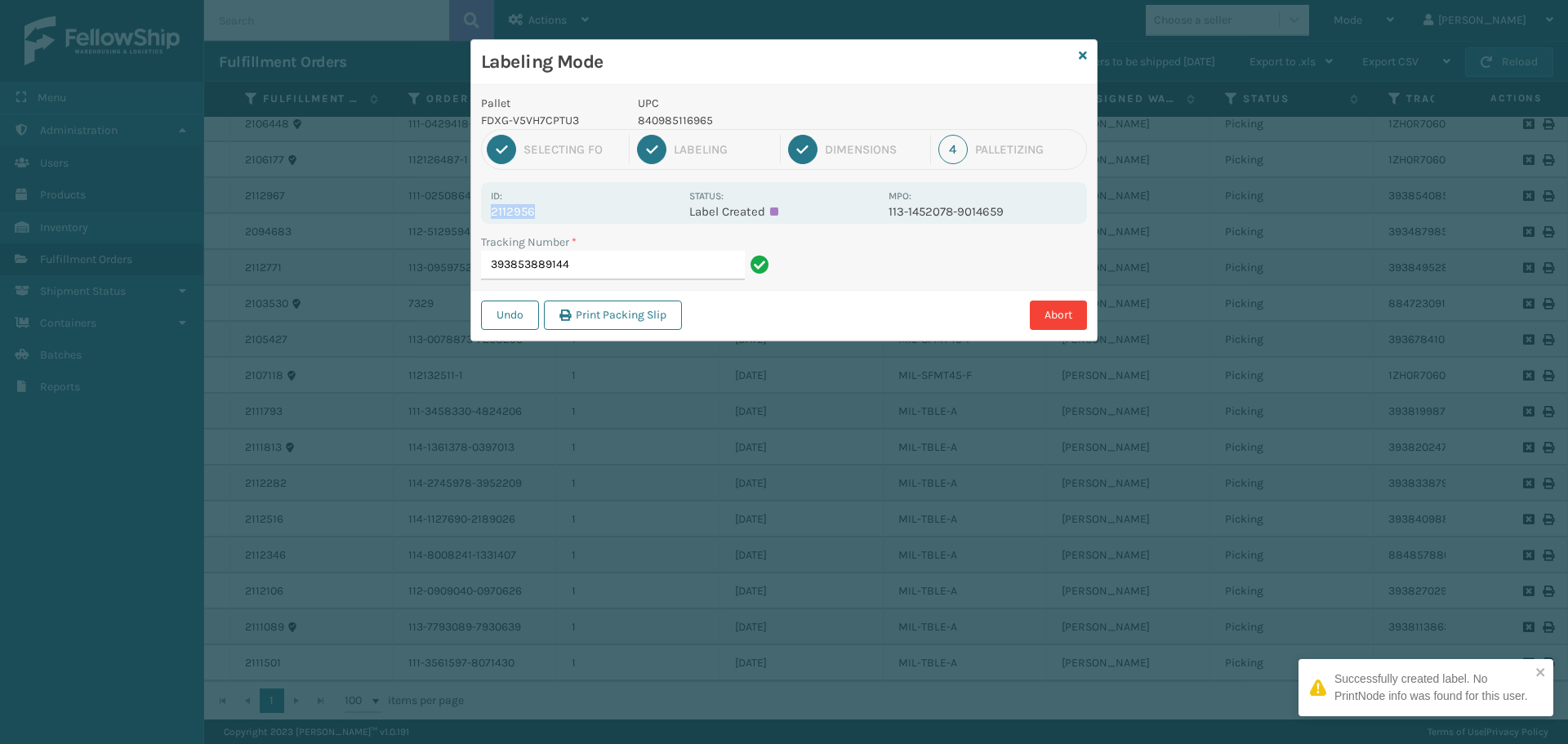
drag, startPoint x: 546, startPoint y: 213, endPoint x: 480, endPoint y: 215, distance: 66.0
click at [480, 215] on div "Pallet FDXG-V5VH7CPTU3 UPC 840985116965 1 Selecting FO 2 Labeling 3 Dimensions …" at bounding box center [783, 213] width 625 height 256
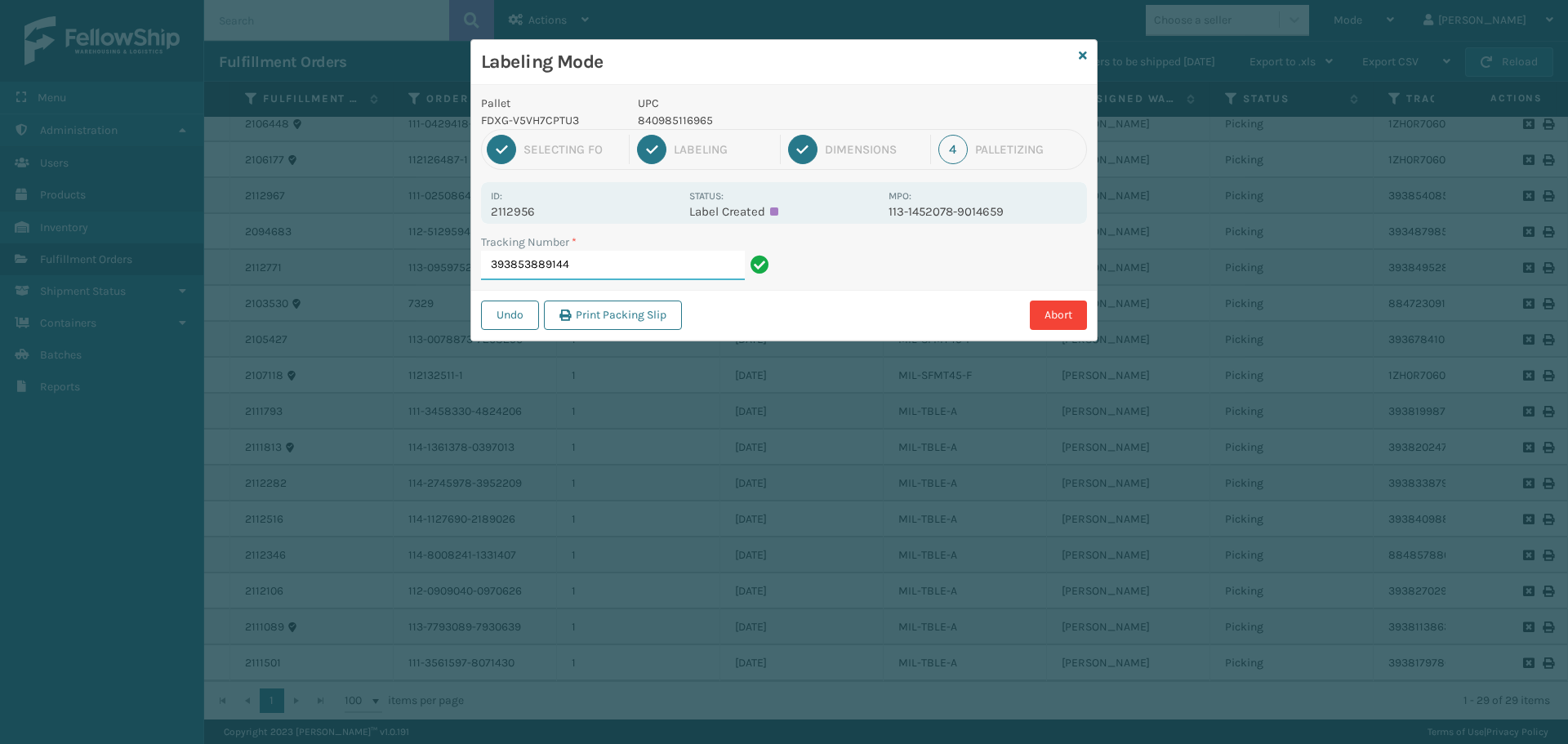
click at [603, 269] on input "393853889144" at bounding box center [612, 266] width 264 height 29
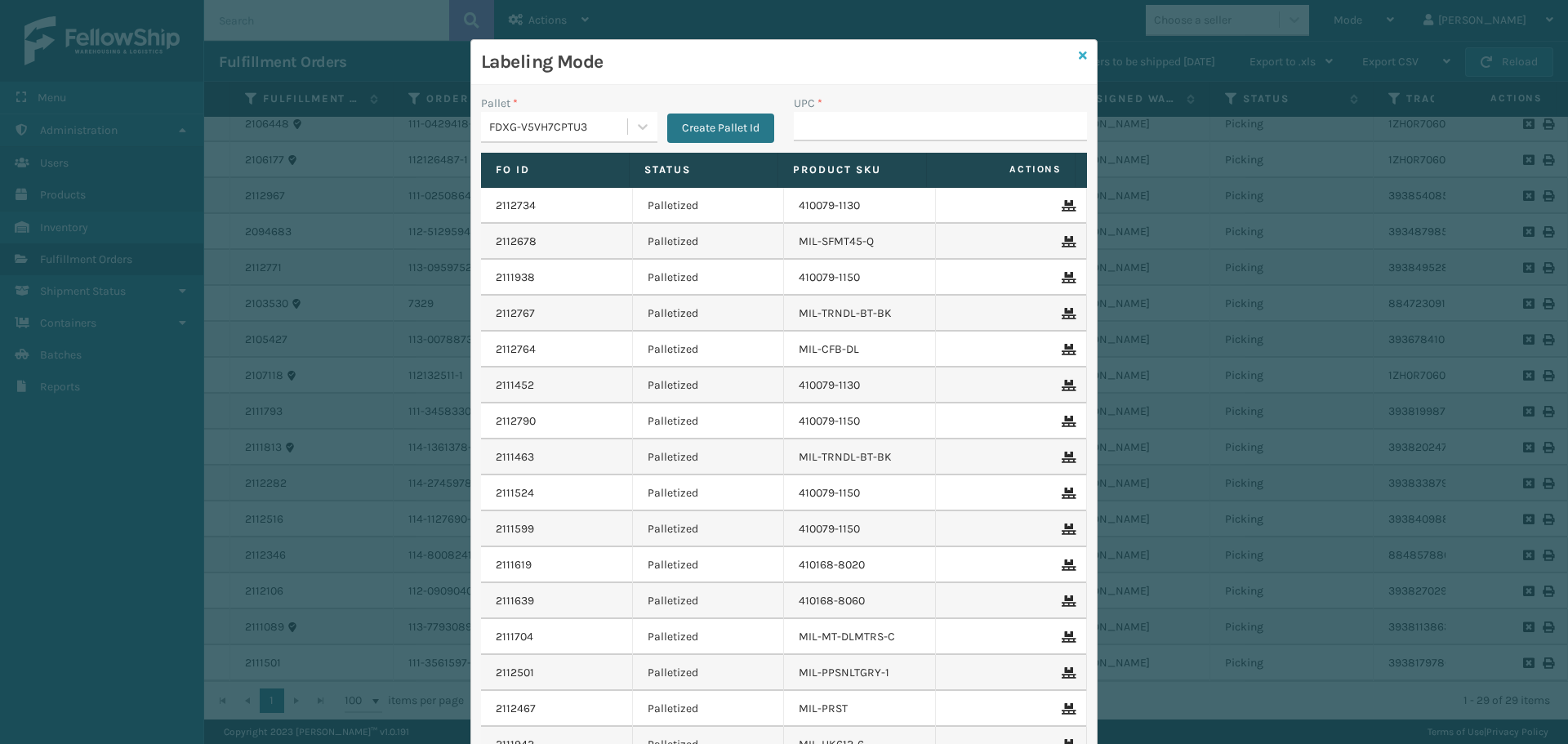
click at [1079, 60] on icon at bounding box center [1082, 56] width 8 height 12
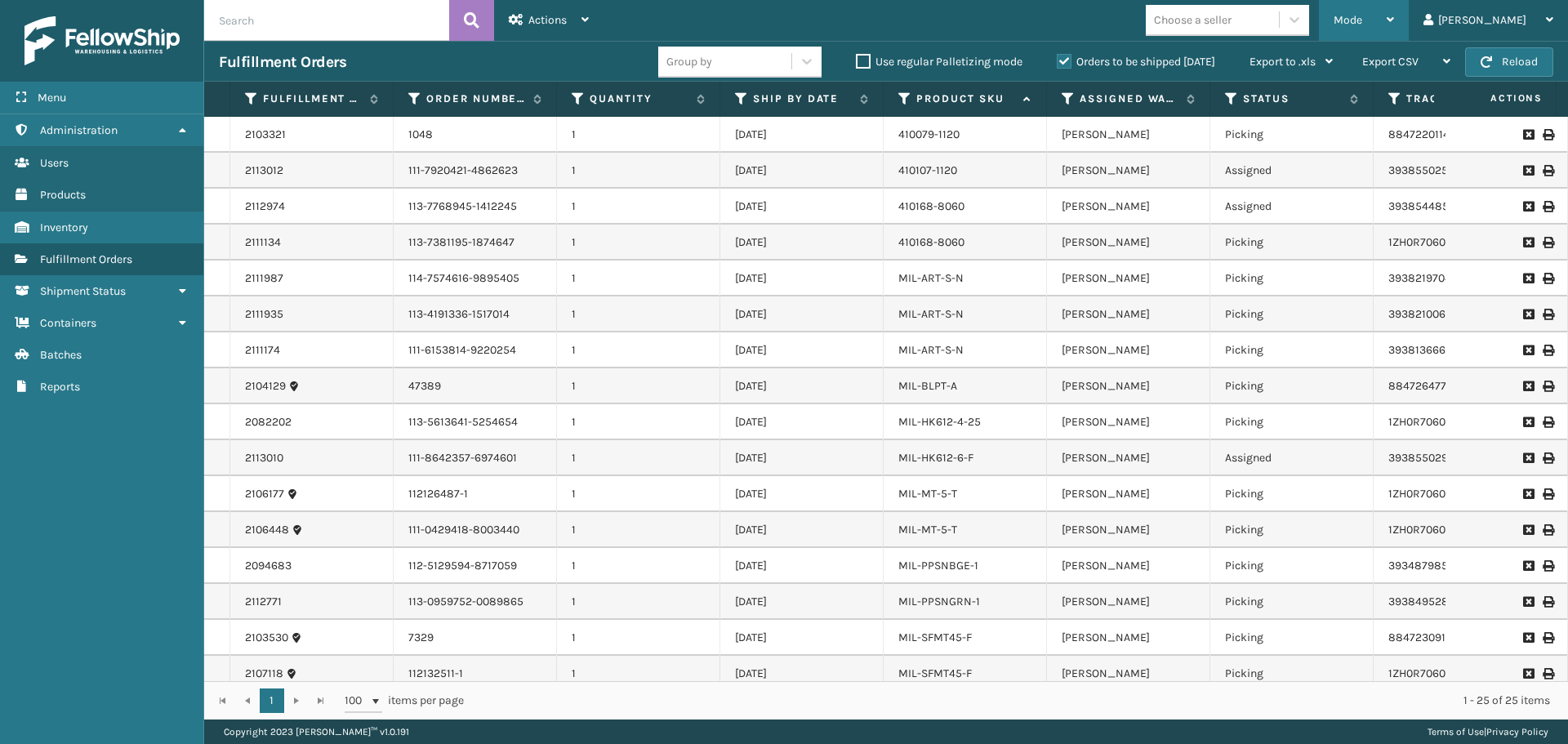
click at [1362, 25] on span "Mode" at bounding box center [1347, 19] width 28 height 14
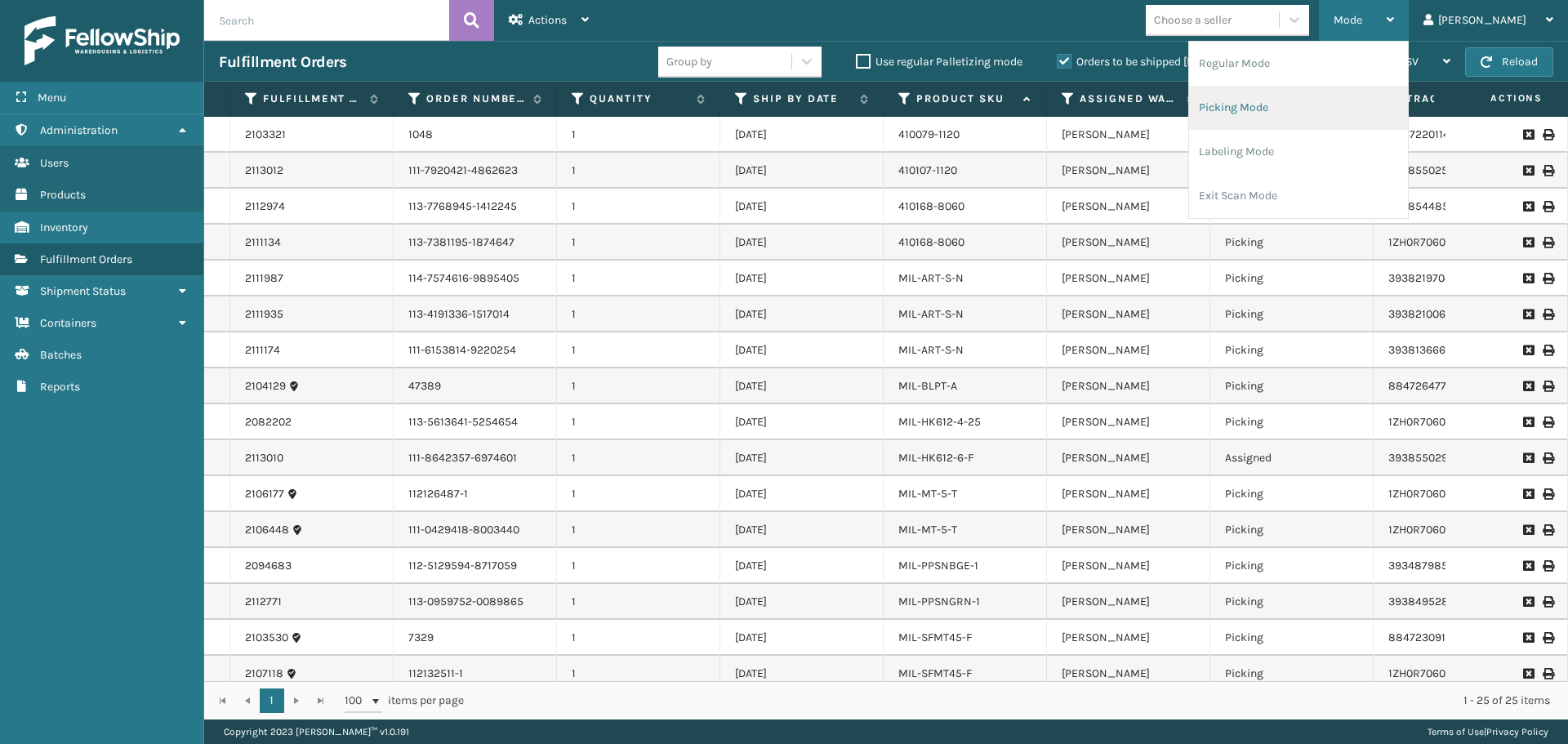
click at [1337, 105] on li "Picking Mode" at bounding box center [1298, 108] width 219 height 44
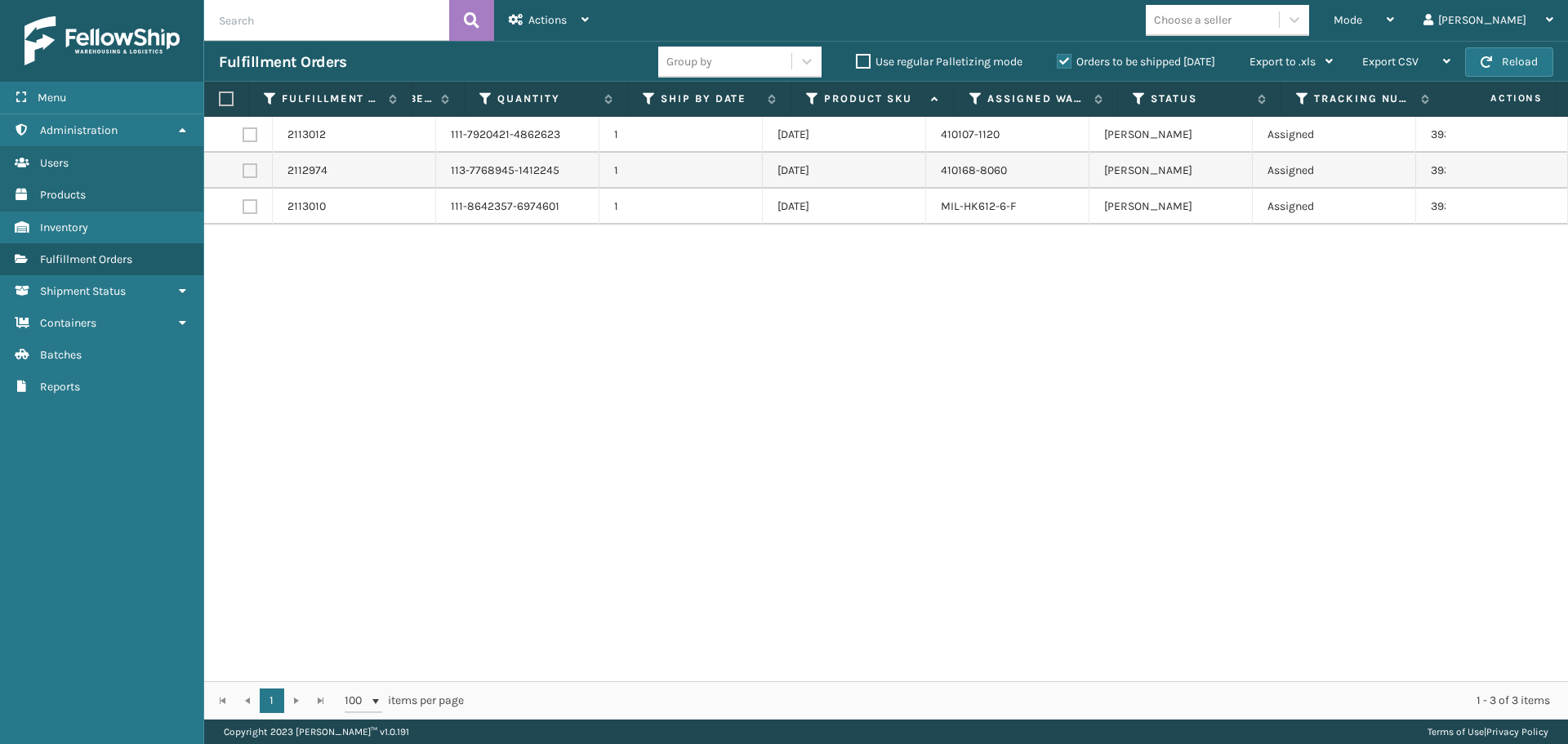
scroll to position [0, 3]
click at [251, 97] on label at bounding box center [247, 99] width 10 height 15
click at [244, 97] on input "checkbox" at bounding box center [243, 100] width 1 height 11
checkbox input "true"
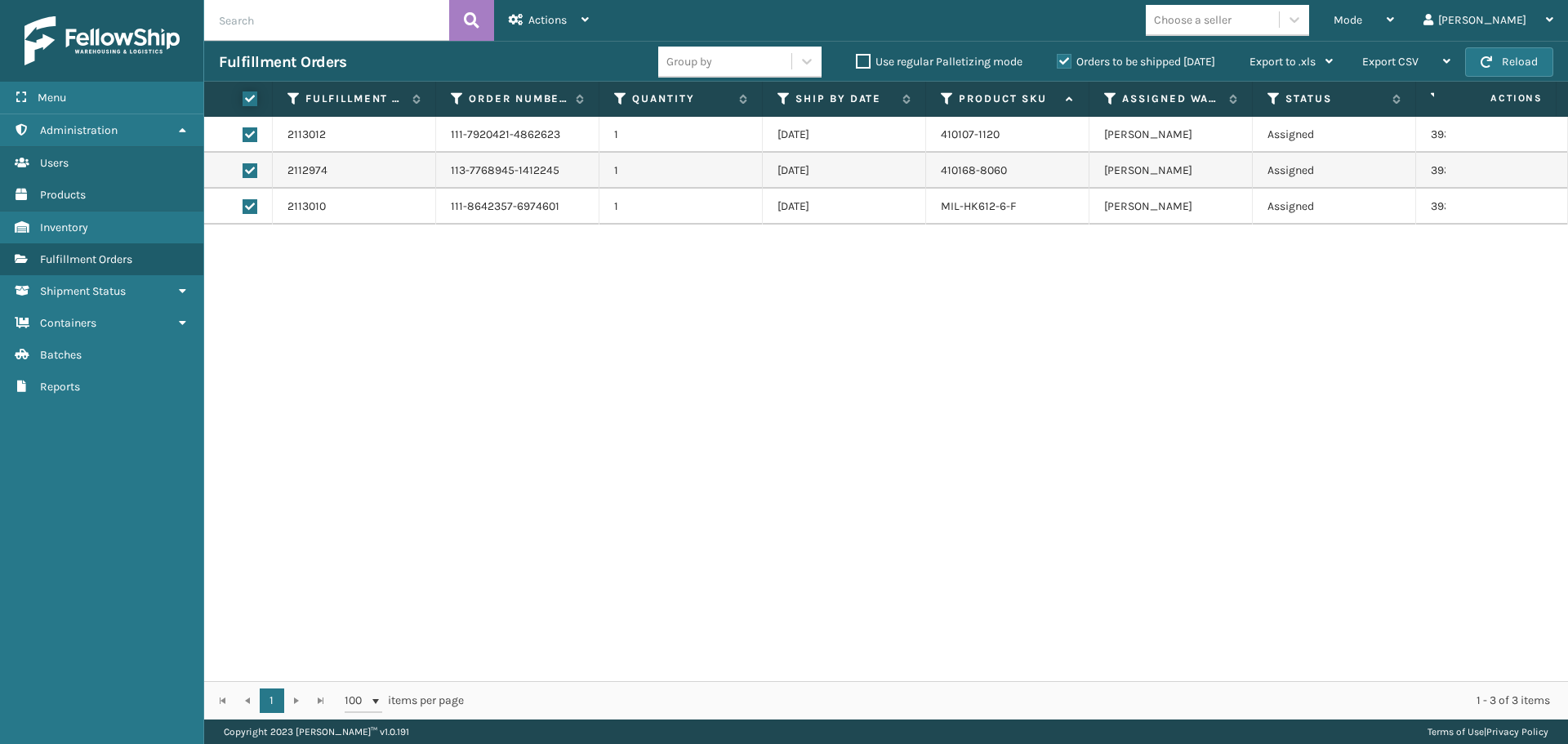
checkbox input "true"
click at [549, 29] on div "Actions" at bounding box center [549, 20] width 80 height 41
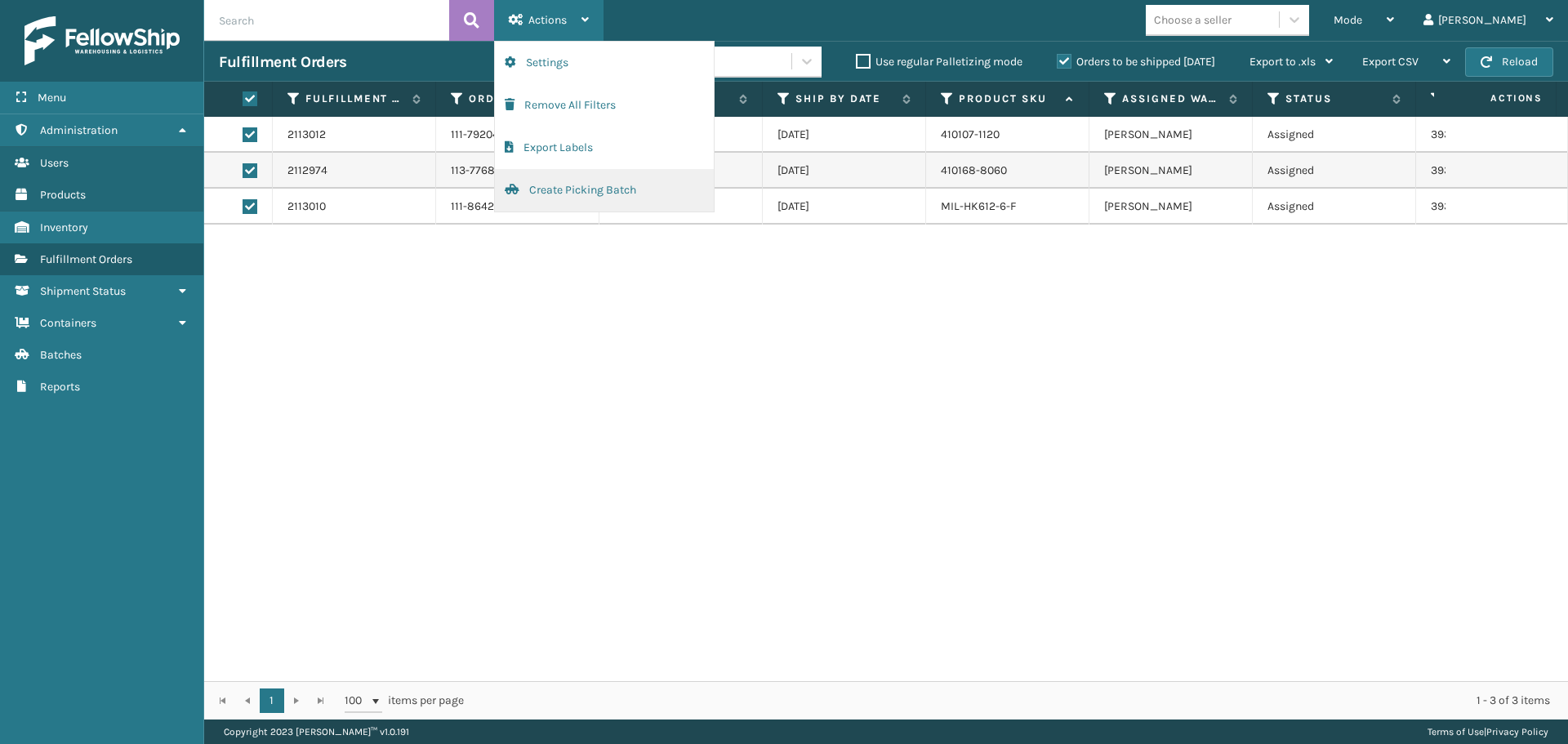
click at [618, 196] on button "Create Picking Batch" at bounding box center [604, 190] width 219 height 43
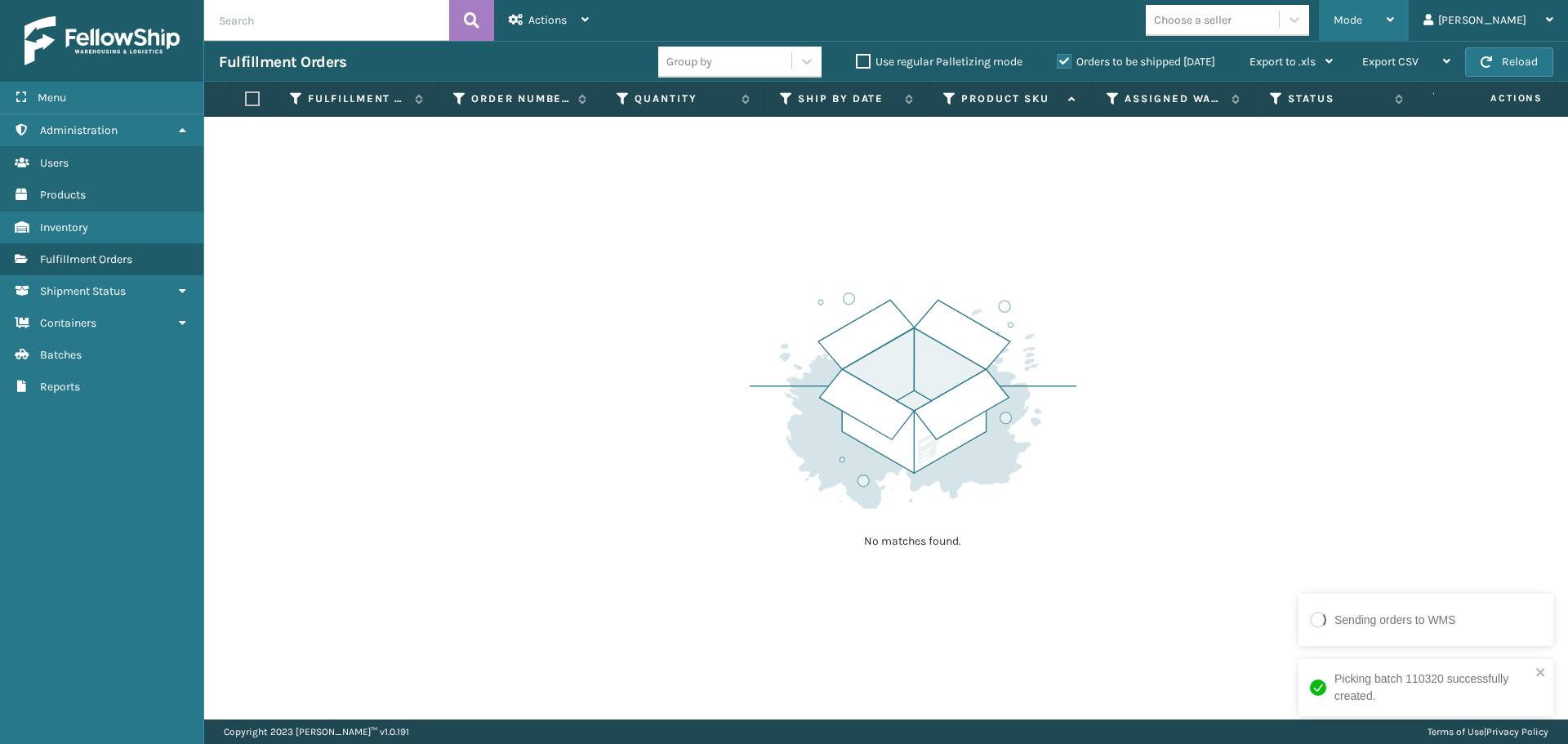
click at [1394, 23] on div "Mode" at bounding box center [1364, 20] width 60 height 41
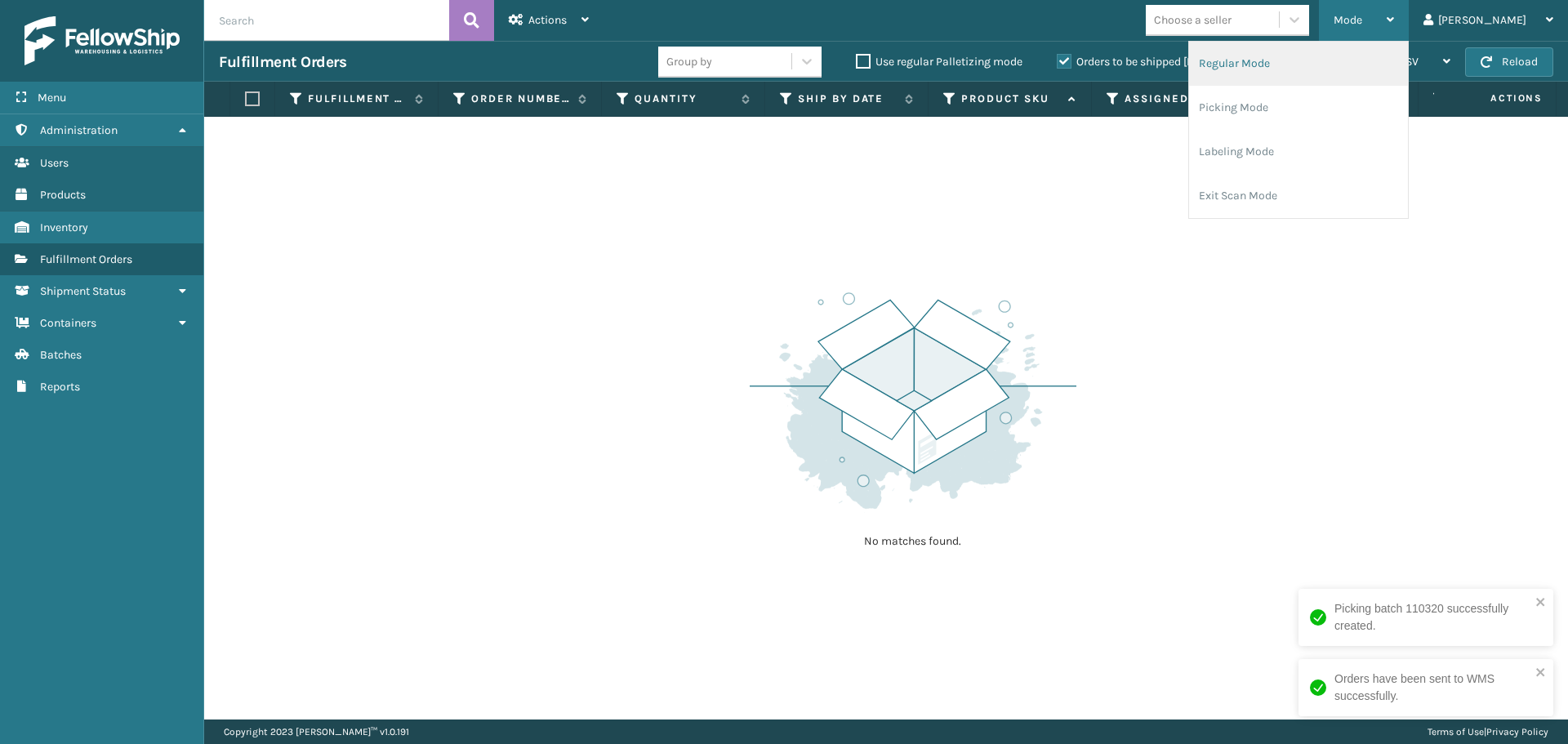
click at [1348, 64] on li "Regular Mode" at bounding box center [1298, 64] width 219 height 44
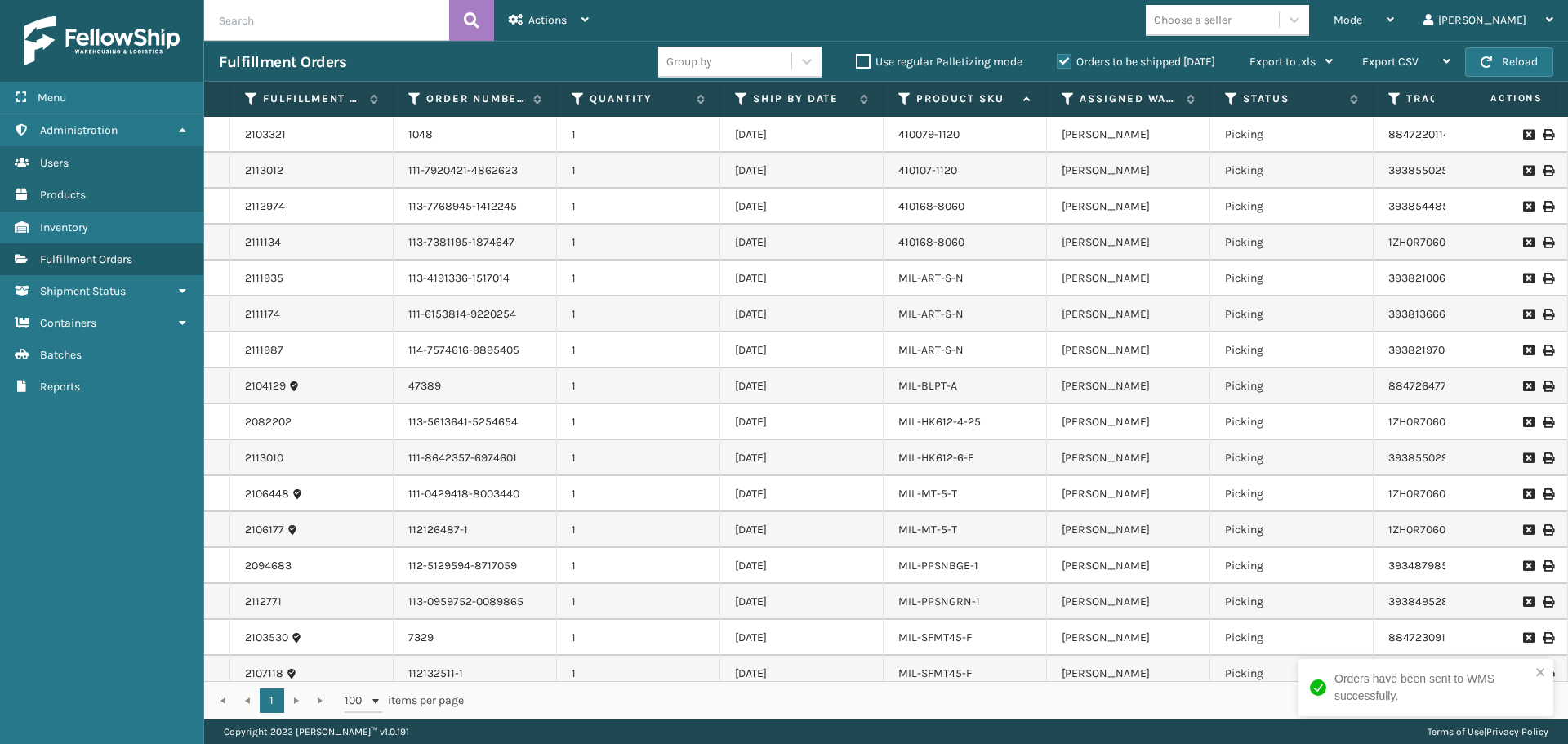
drag, startPoint x: 832, startPoint y: 498, endPoint x: 802, endPoint y: 507, distance: 31.3
click at [802, 506] on tr "2106448 111-0429418-8003440 1 [DATE] MIL-MT-5-T [PERSON_NAME] Picking 1ZH0R7060…" at bounding box center [1176, 494] width 1945 height 36
click at [569, 67] on div "Fulfillment Orders" at bounding box center [438, 61] width 439 height 19
drag, startPoint x: 1051, startPoint y: 682, endPoint x: 1113, endPoint y: 683, distance: 62.0
click at [1113, 684] on div "1 1 100 items per page 1 - 25 of 25 items" at bounding box center [886, 700] width 1364 height 38
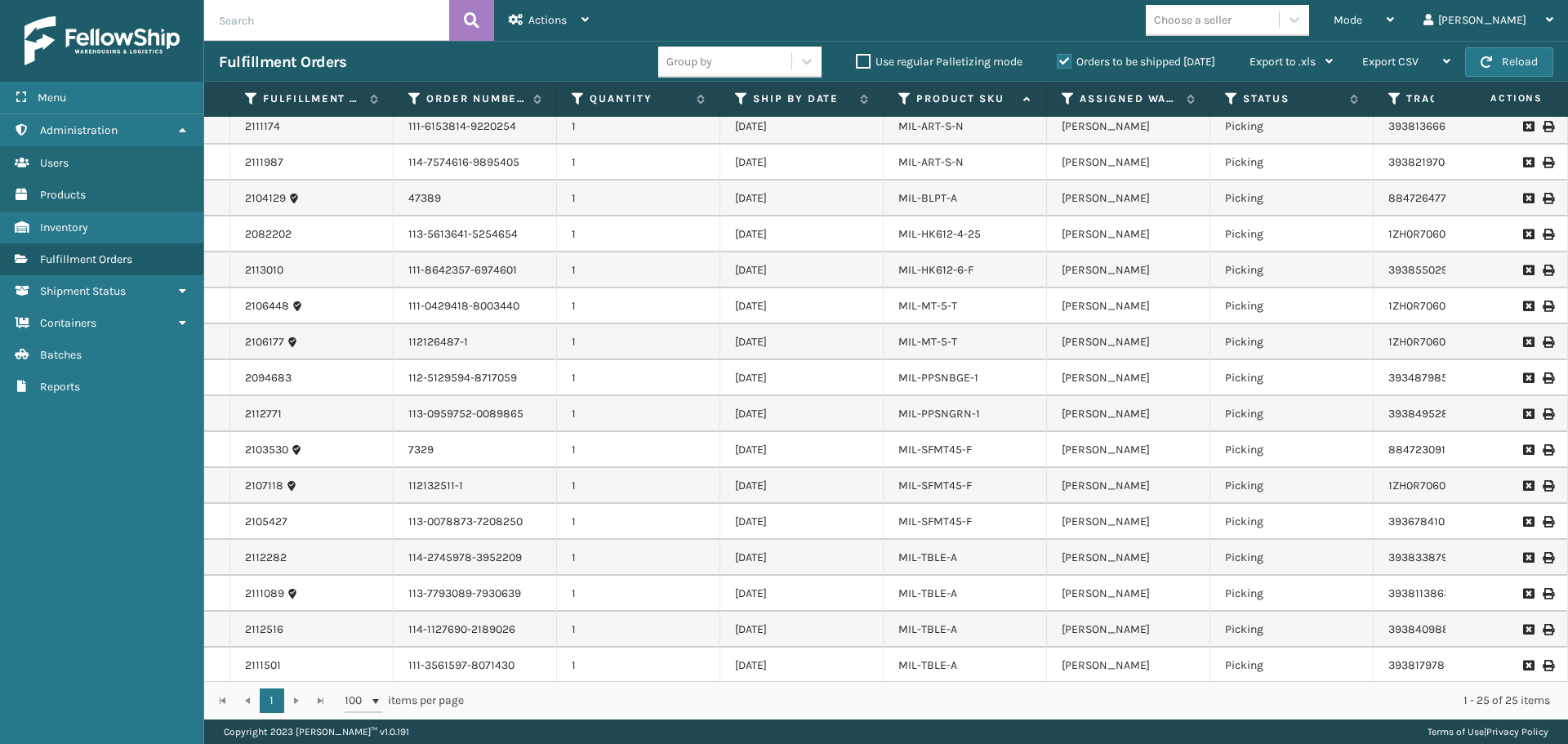
scroll to position [346, 0]
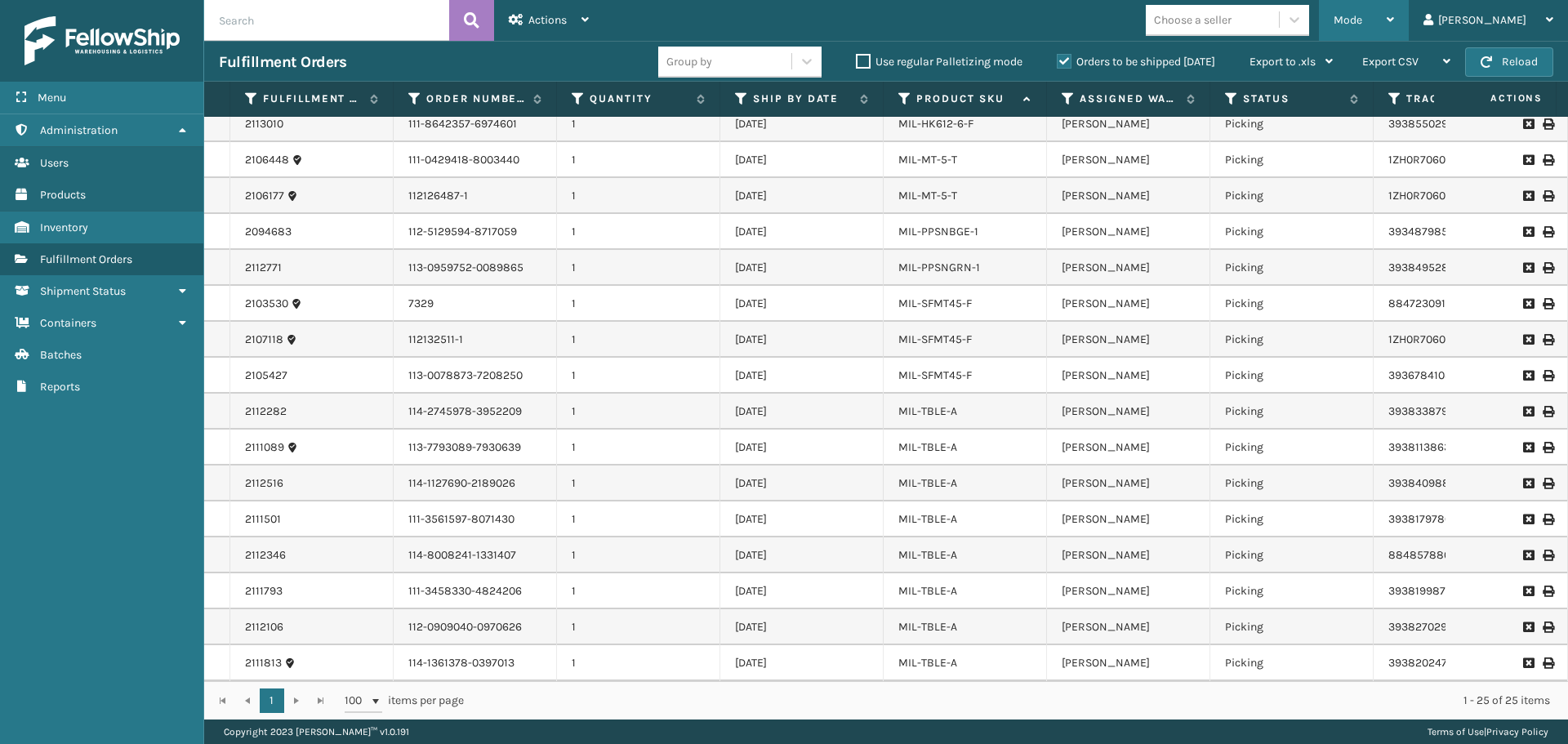
click at [1394, 11] on div "Mode" at bounding box center [1364, 20] width 60 height 41
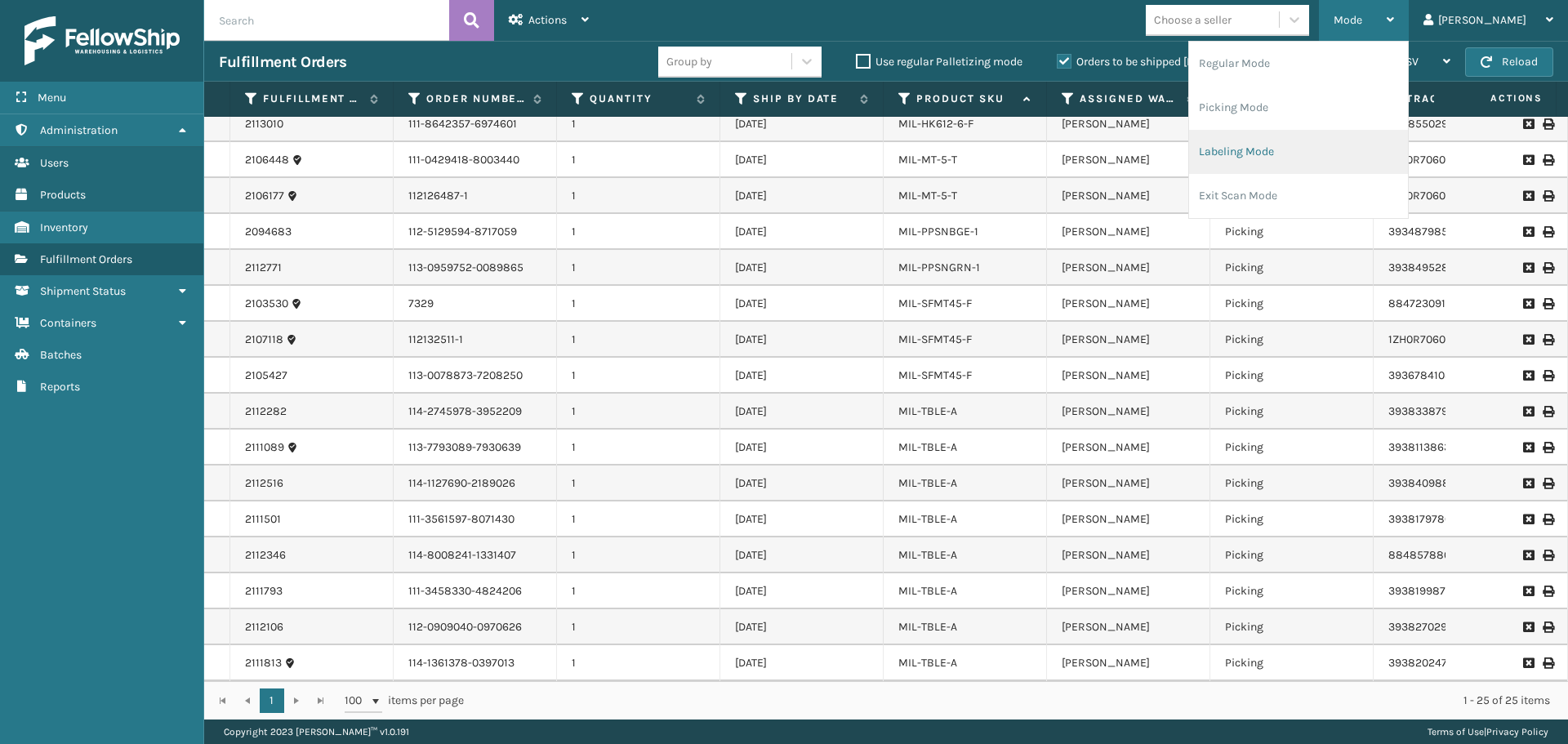
click at [1333, 140] on li "Labeling Mode" at bounding box center [1298, 152] width 219 height 44
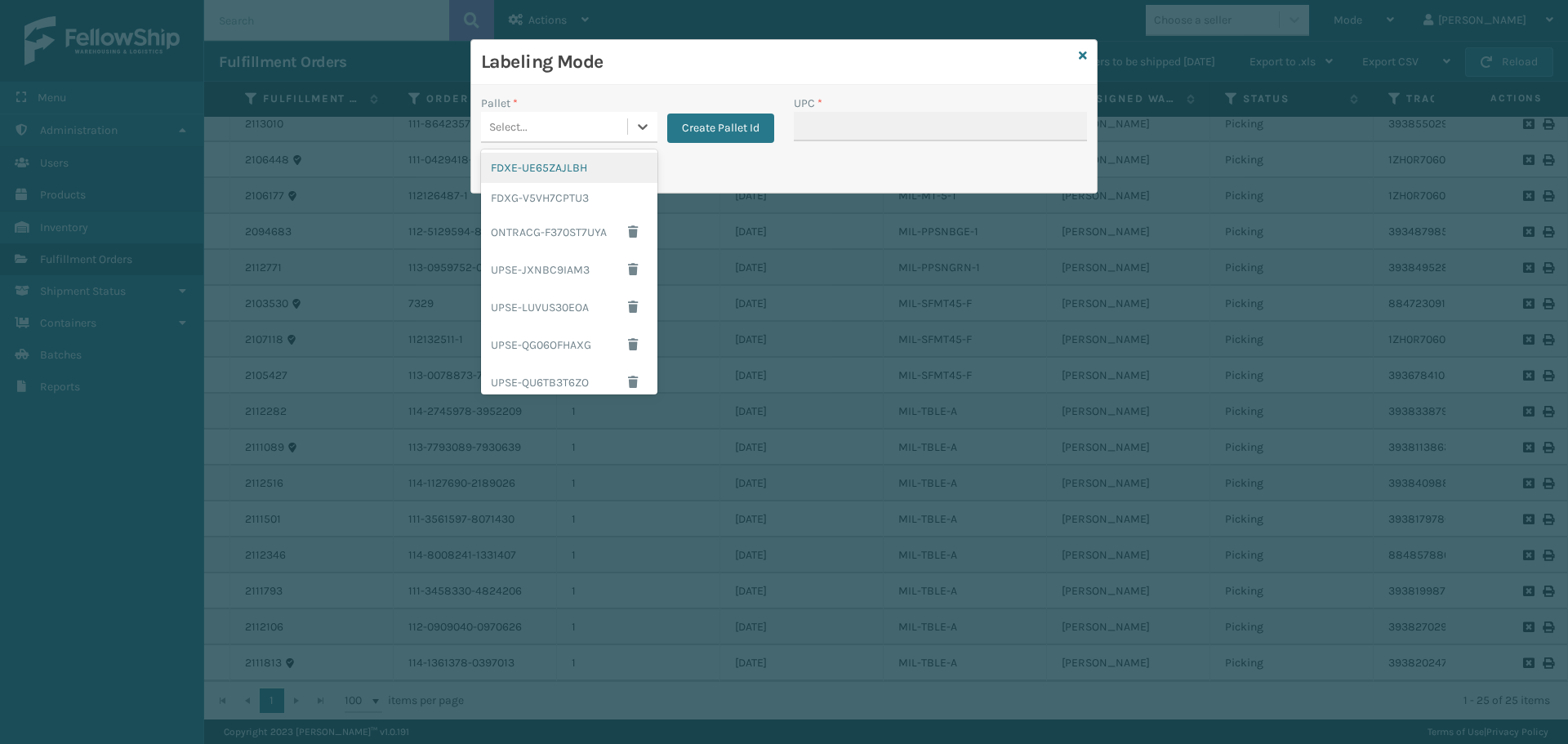
click at [580, 120] on div "Select..." at bounding box center [554, 127] width 146 height 27
click at [581, 197] on div "FDXG-V5VH7CPTU3" at bounding box center [569, 197] width 176 height 30
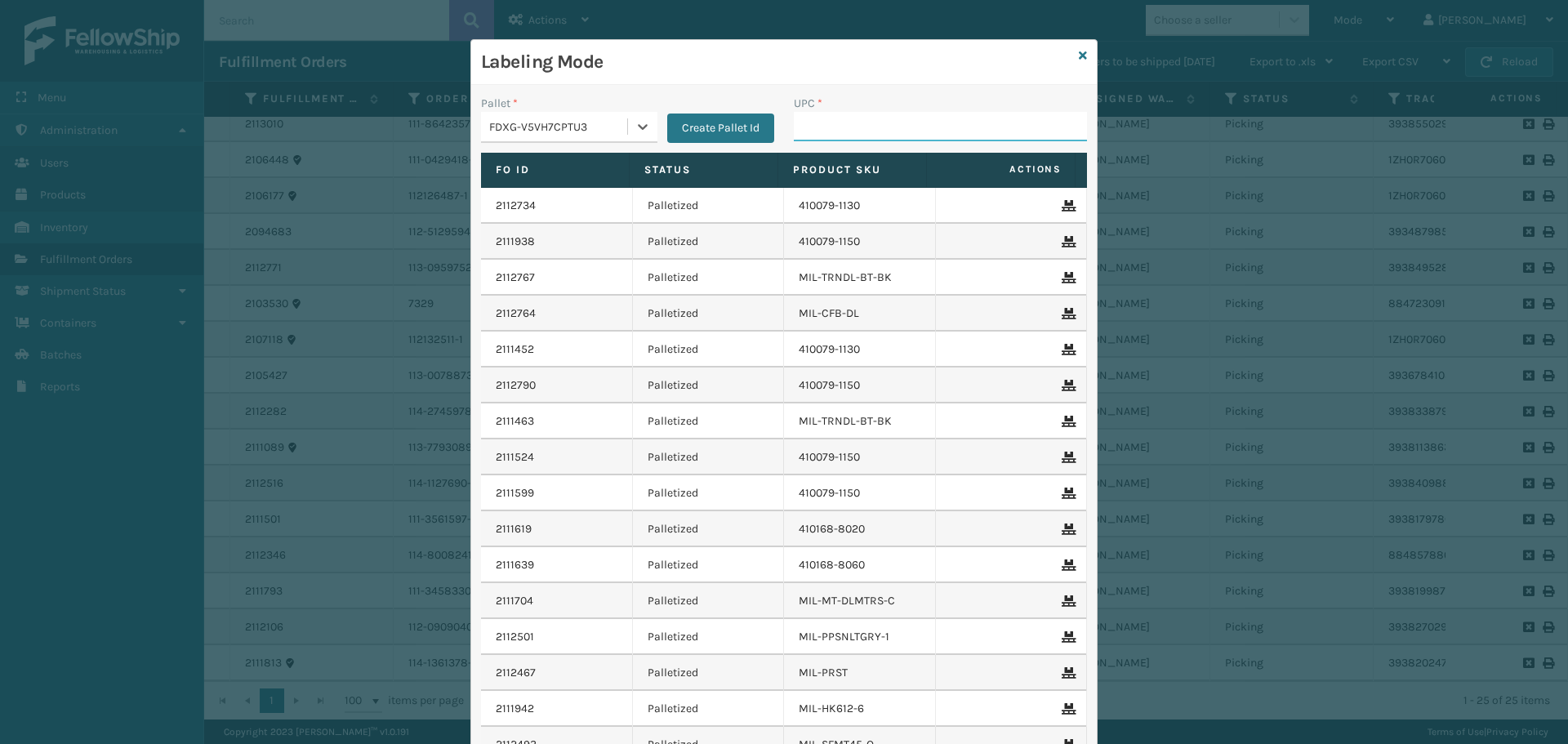
click at [857, 127] on input "UPC *" at bounding box center [939, 127] width 293 height 29
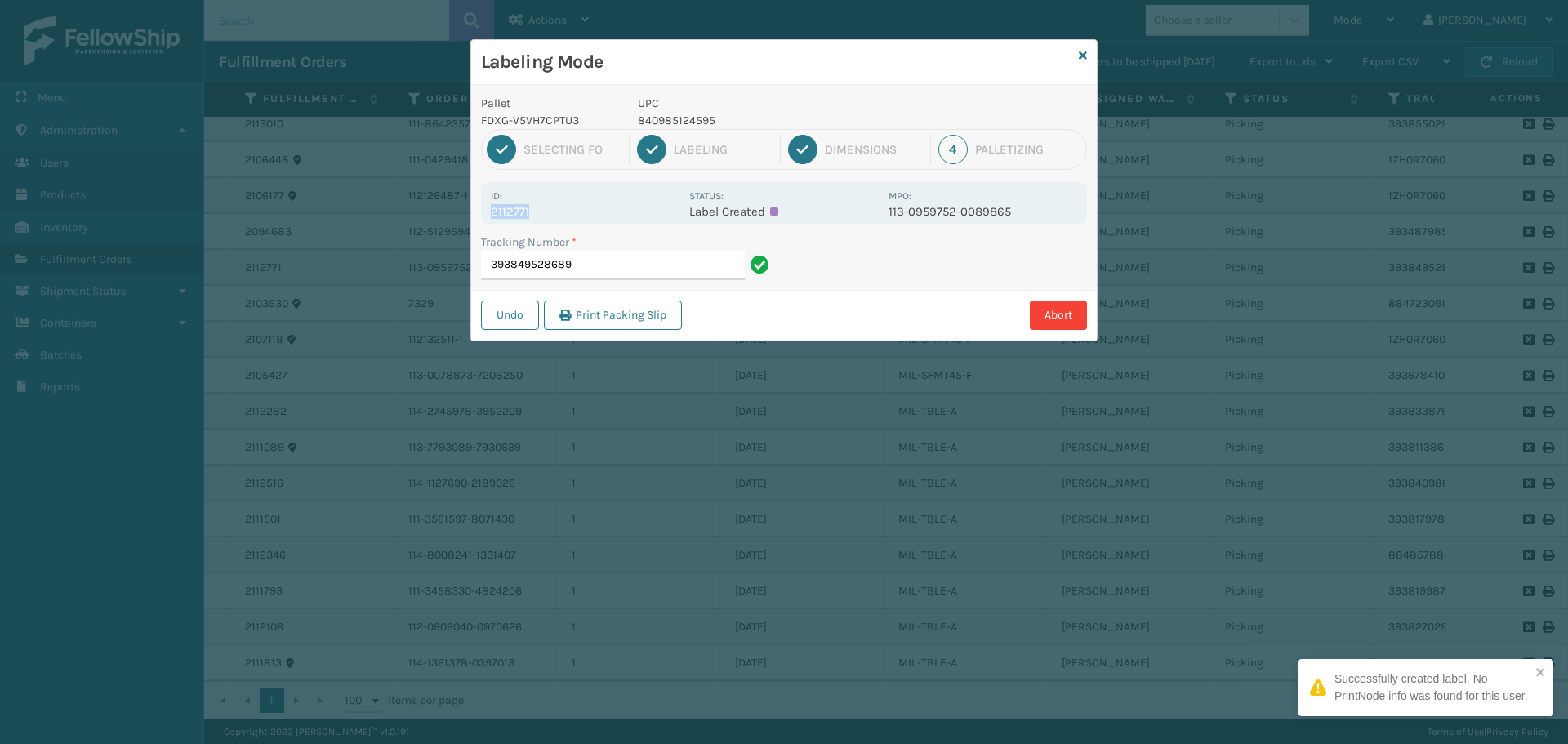
drag, startPoint x: 528, startPoint y: 206, endPoint x: 477, endPoint y: 208, distance: 51.0
click at [477, 208] on div "Pallet FDXG-V5VH7CPTU3 UPC 840985124595 1 Selecting FO 2 Labeling 3 Dimensions …" at bounding box center [783, 213] width 625 height 256
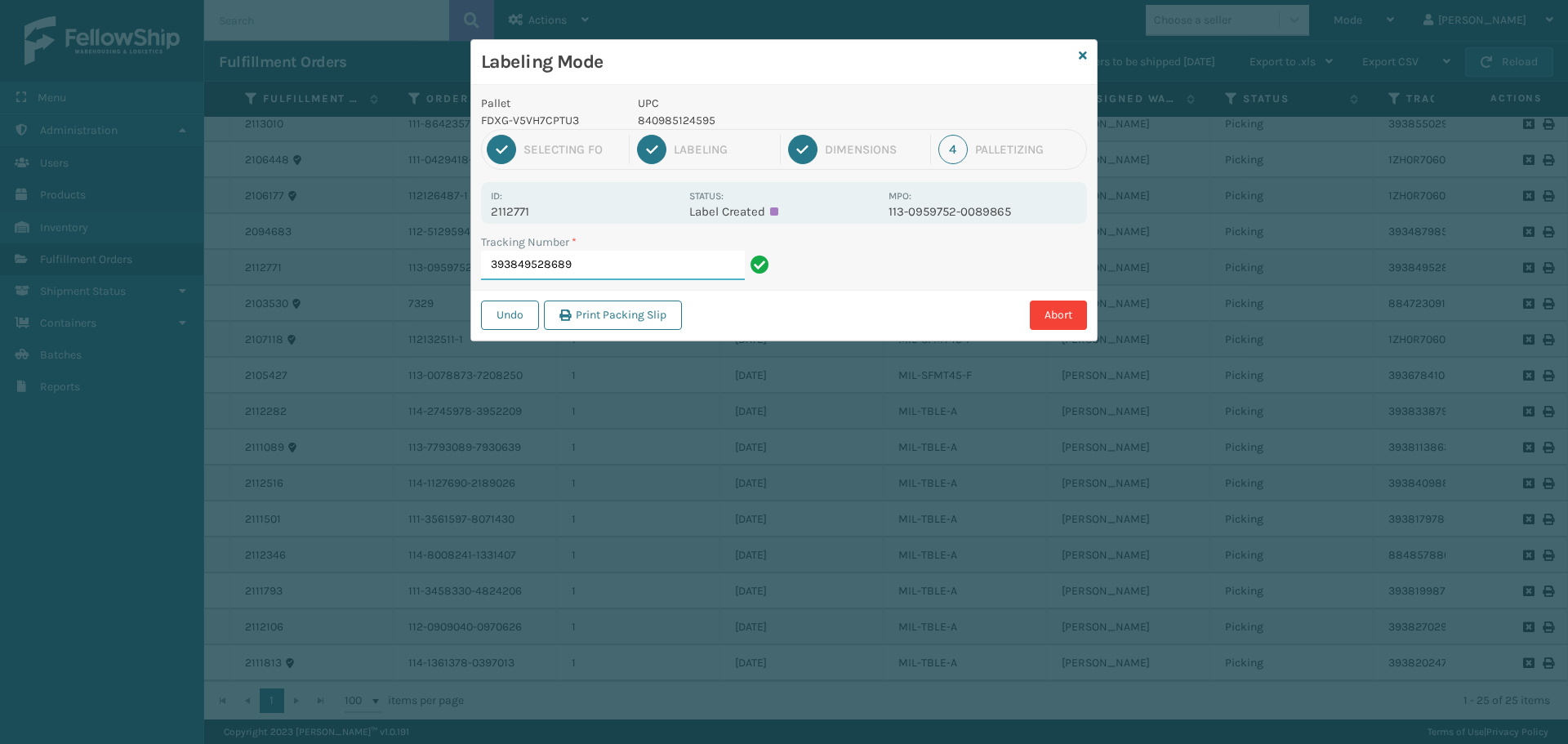
click at [644, 267] on input "393849528689" at bounding box center [612, 266] width 264 height 29
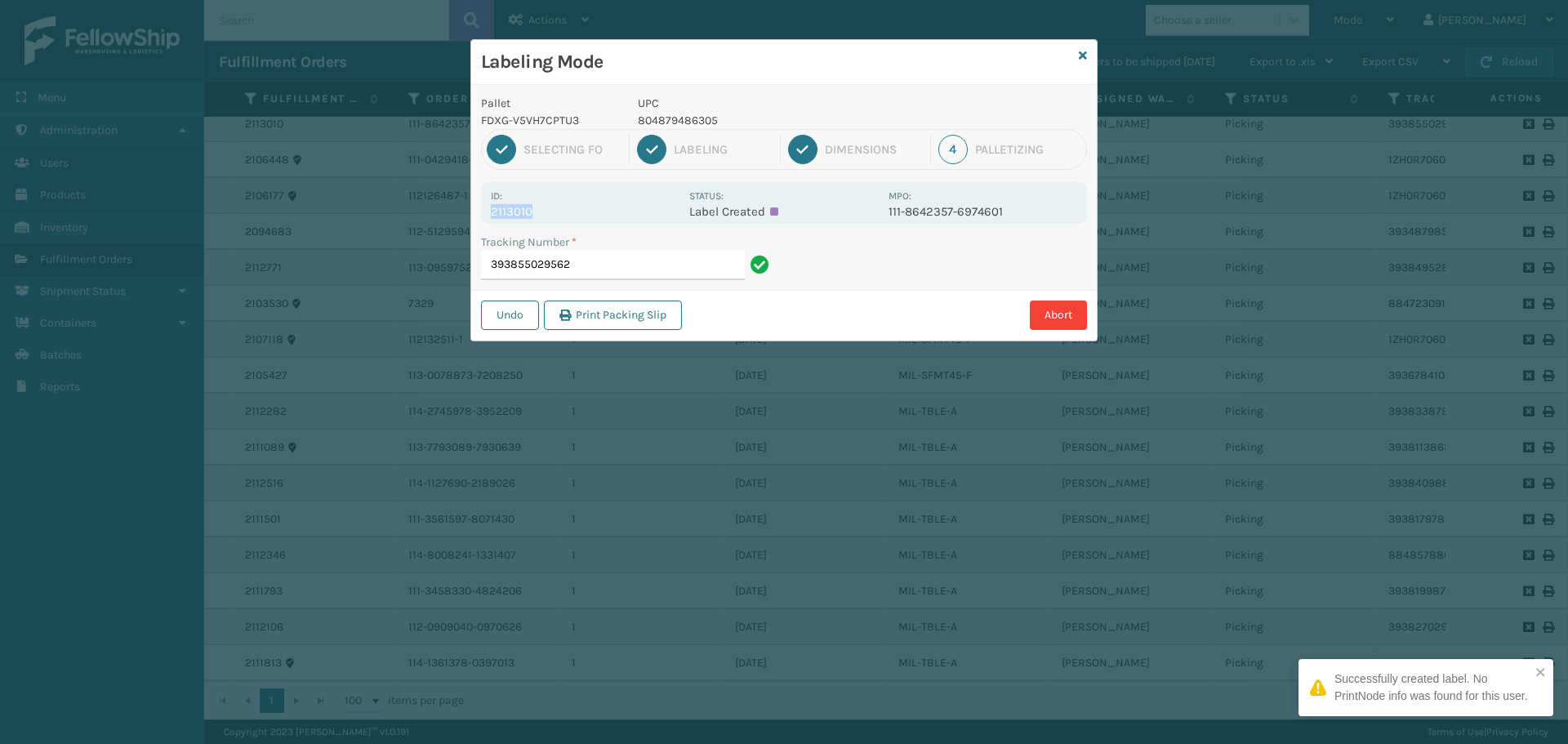
drag, startPoint x: 495, startPoint y: 209, endPoint x: 461, endPoint y: 207, distance: 34.1
click at [461, 207] on div "Labeling Mode Pallet FDXG-V5VH7CPTU3 UPC 804879486305 1 Selecting FO 2 Labeling…" at bounding box center [784, 372] width 1568 height 744
click at [612, 272] on input "393855029562" at bounding box center [612, 266] width 264 height 29
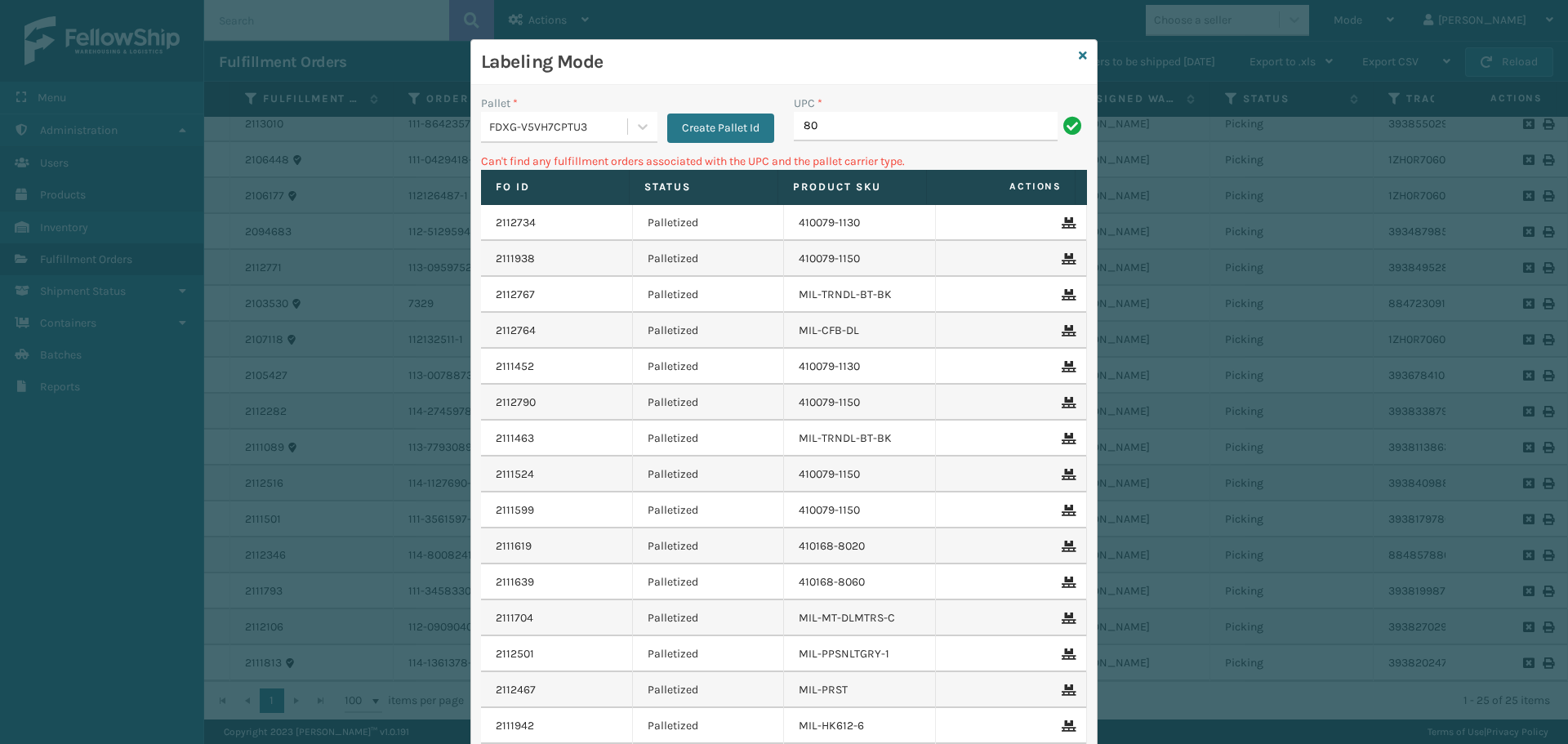
type input "8"
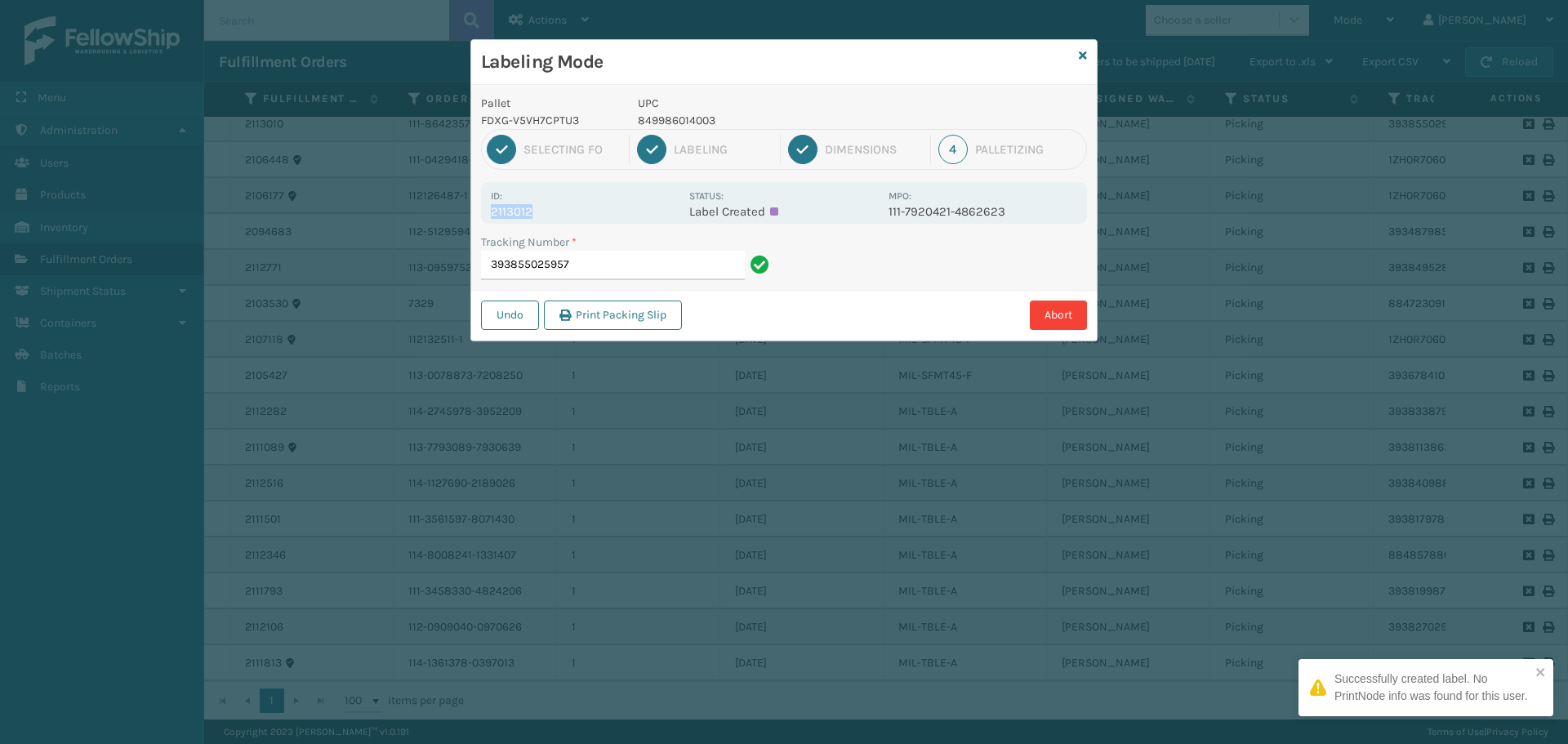
drag, startPoint x: 539, startPoint y: 212, endPoint x: 486, endPoint y: 212, distance: 53.0
click at [486, 212] on div "Id: 2113012 Status: Label Created MPO: 111-7920421-4862623" at bounding box center [784, 203] width 606 height 42
click at [603, 272] on input "393855025957" at bounding box center [612, 266] width 264 height 29
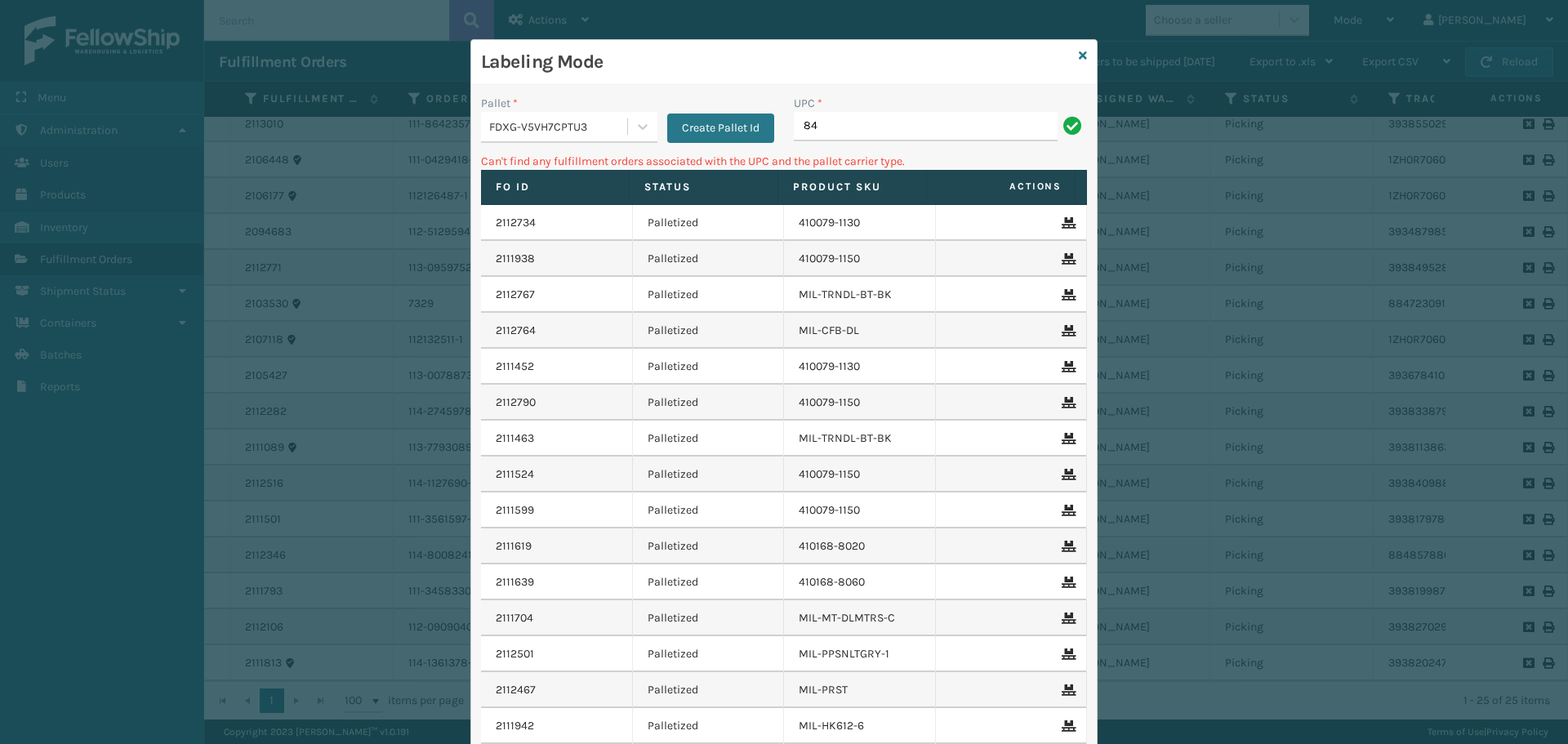
type input "8"
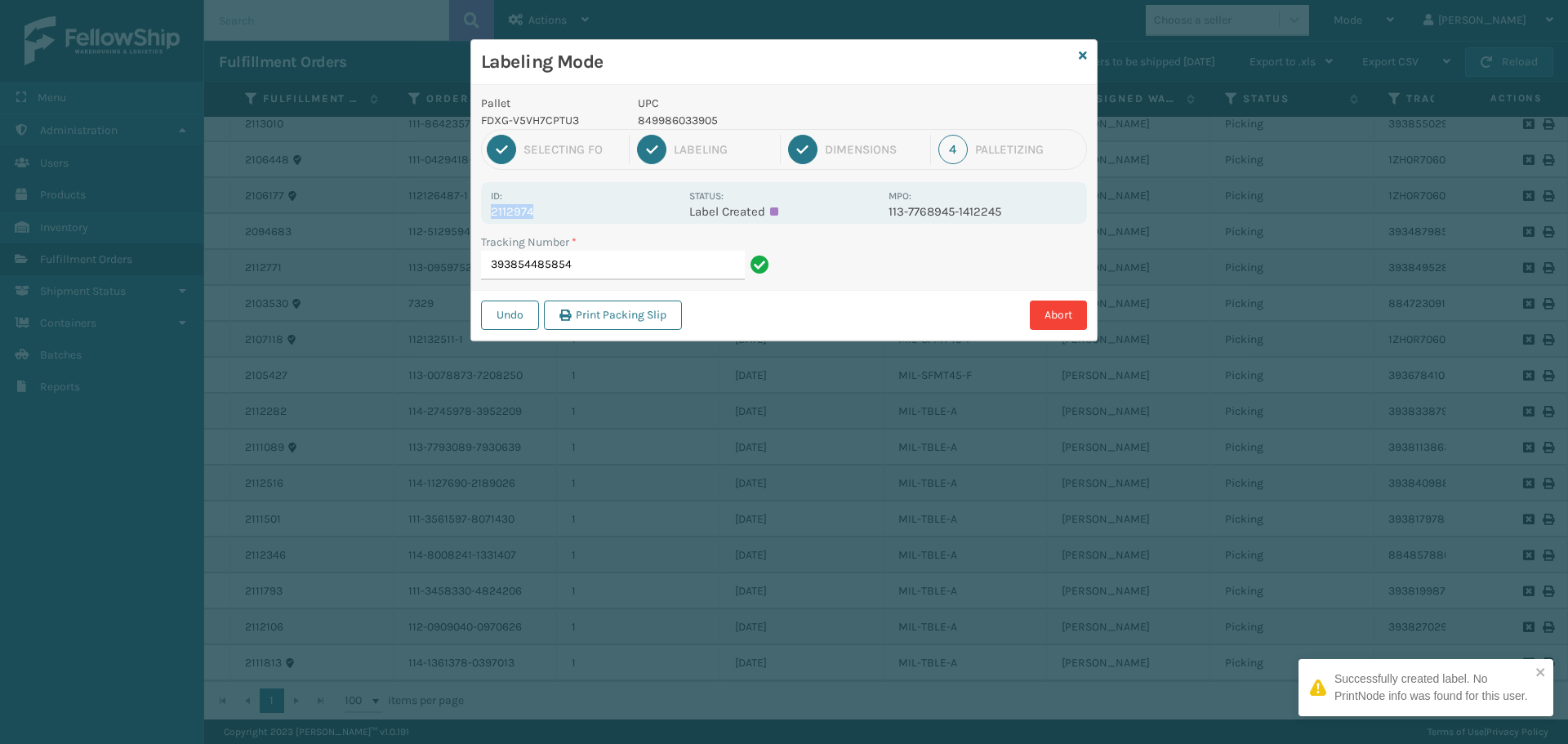
drag, startPoint x: 548, startPoint y: 211, endPoint x: 490, endPoint y: 214, distance: 58.1
click at [490, 214] on div "Id: 2112974 Status: Label Created MPO: 113-7768945-1412245" at bounding box center [784, 203] width 606 height 42
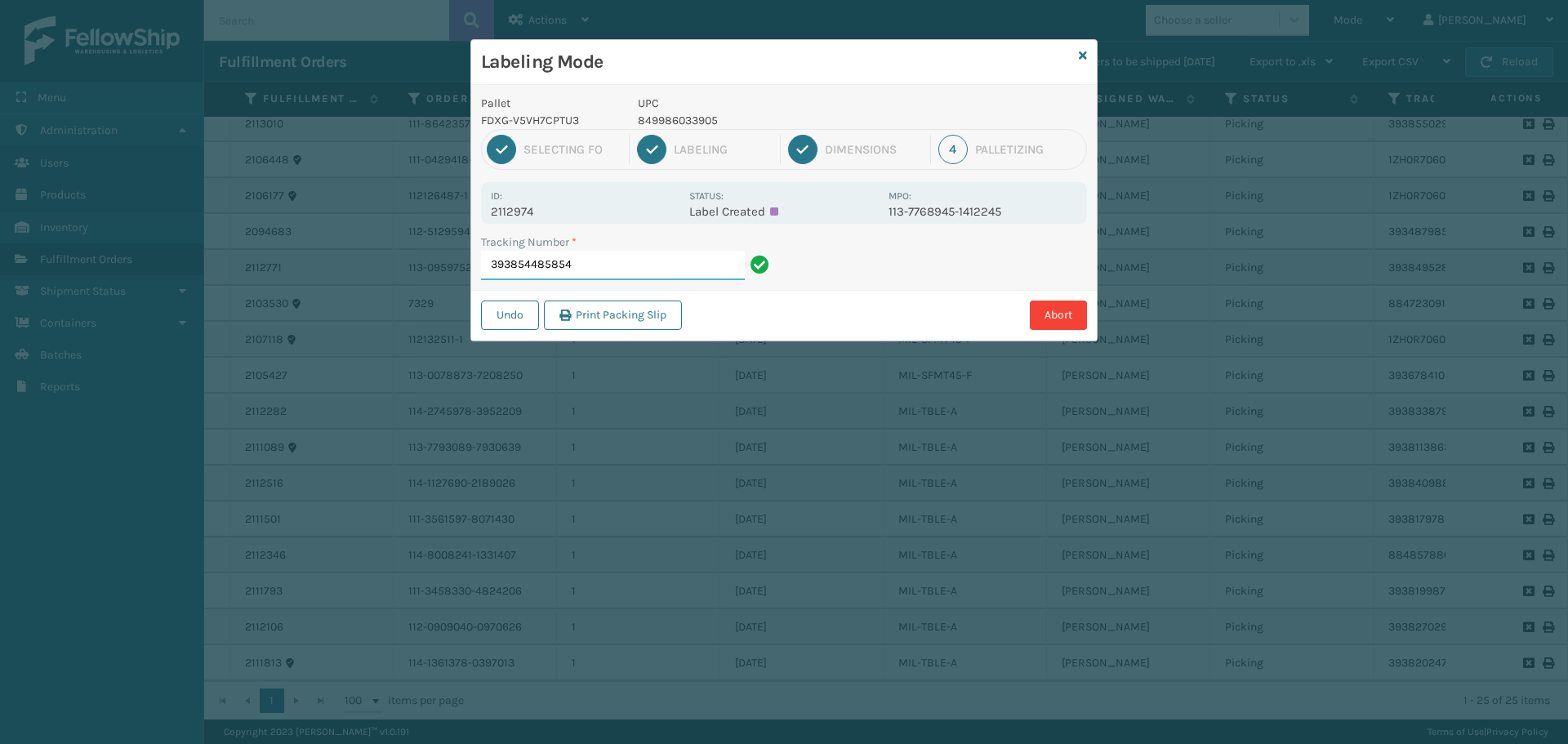
click at [609, 266] on input "393854485854" at bounding box center [612, 266] width 264 height 29
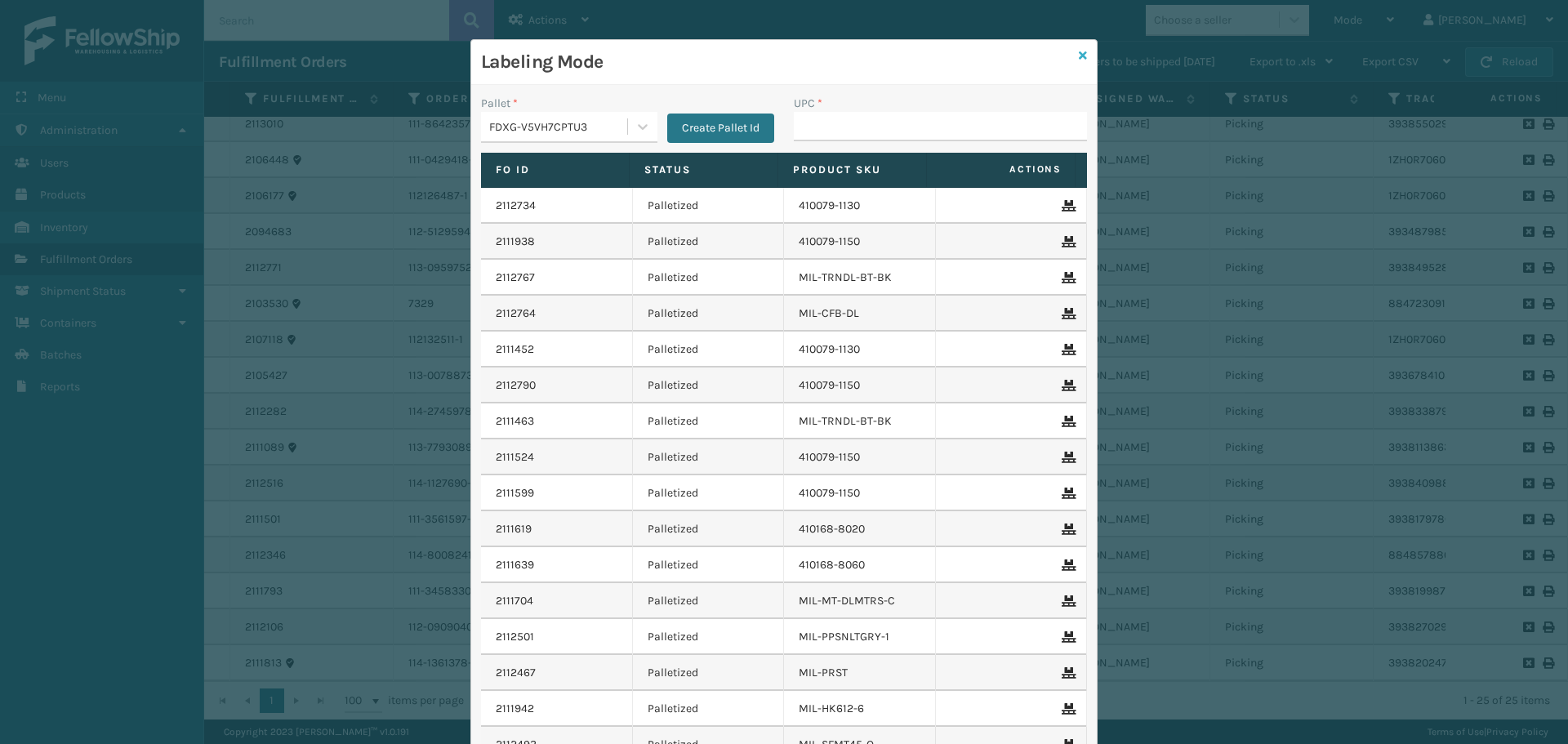
click at [1079, 61] on link at bounding box center [1082, 56] width 8 height 17
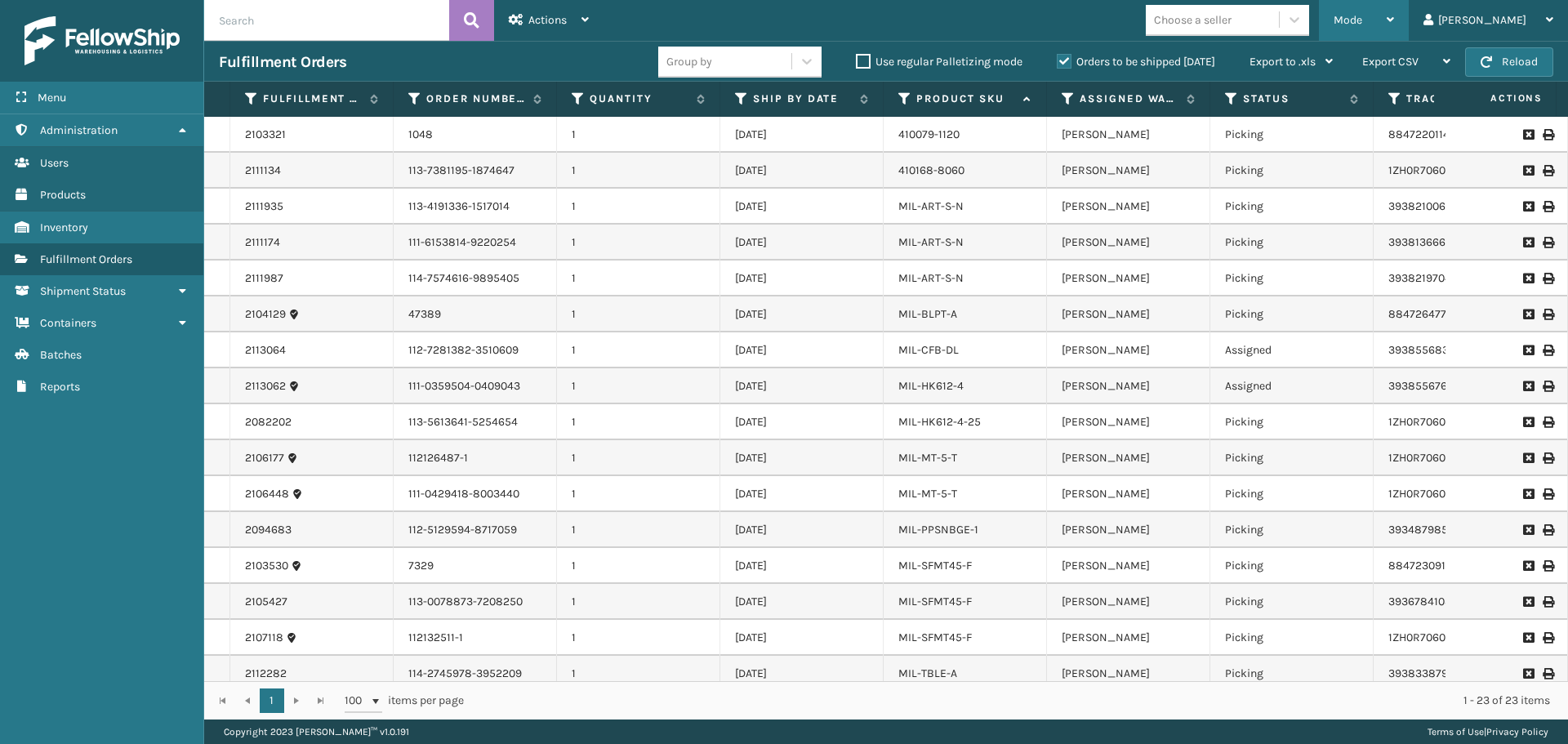
click at [1394, 29] on div "Mode" at bounding box center [1364, 20] width 60 height 41
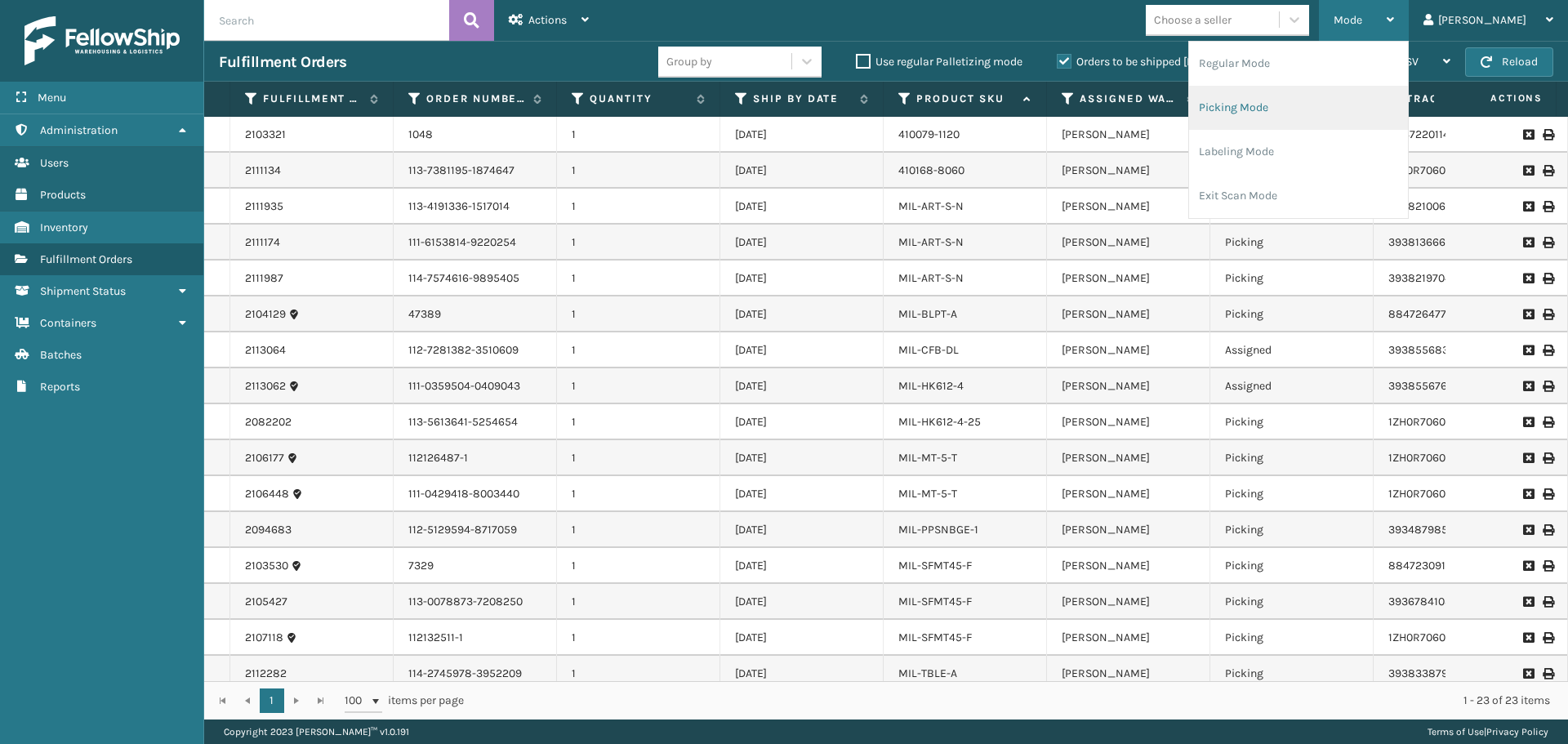
click at [1350, 94] on li "Picking Mode" at bounding box center [1298, 108] width 219 height 44
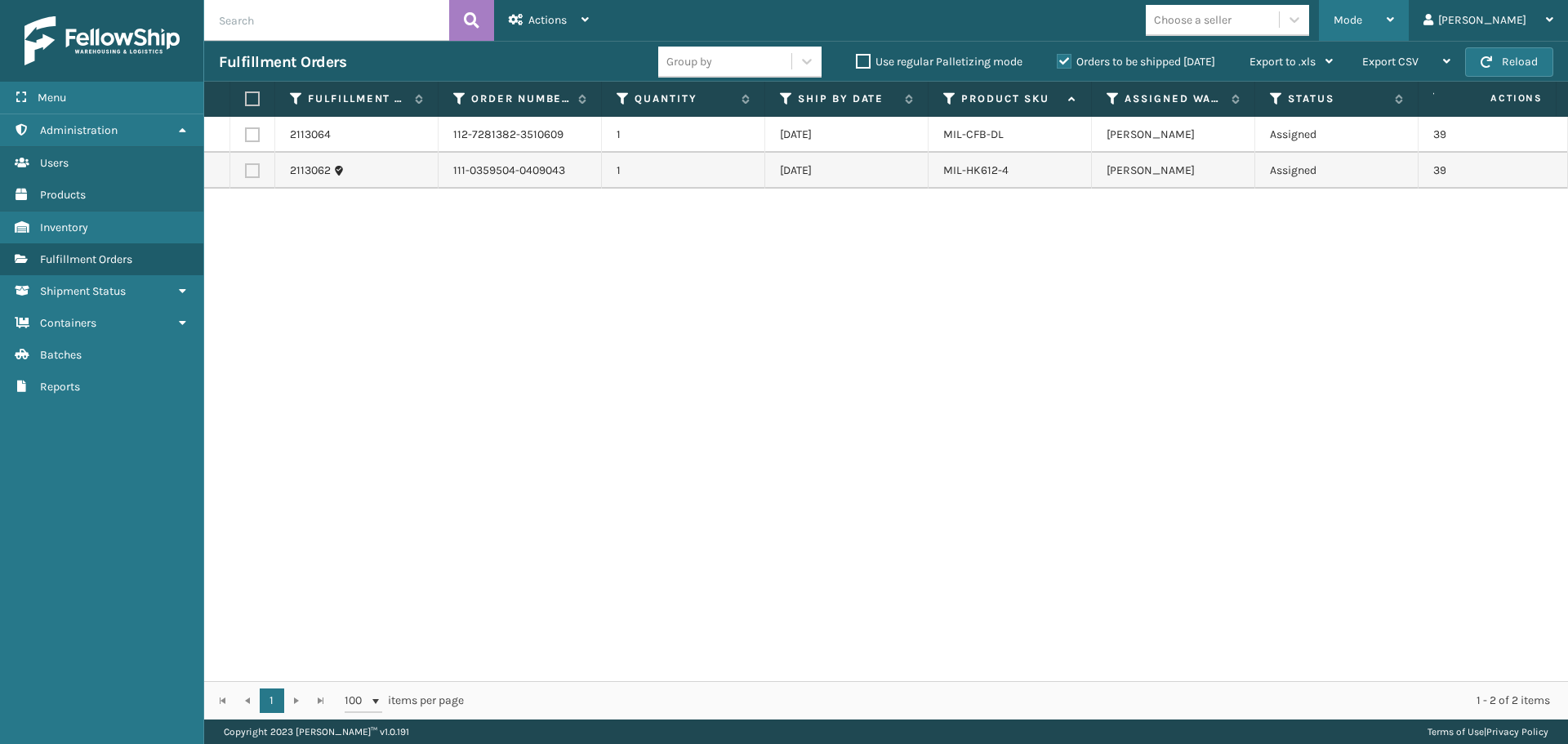
click at [1394, 8] on div "Mode" at bounding box center [1364, 20] width 60 height 41
click at [1223, 369] on div "2113064 112-7281382-3510609 1 [DATE] MIL-CFB-[PERSON_NAME] LV Assigned 39385568…" at bounding box center [886, 399] width 1364 height 564
click at [252, 100] on label at bounding box center [249, 99] width 10 height 15
click at [246, 100] on input "checkbox" at bounding box center [245, 100] width 1 height 11
checkbox input "true"
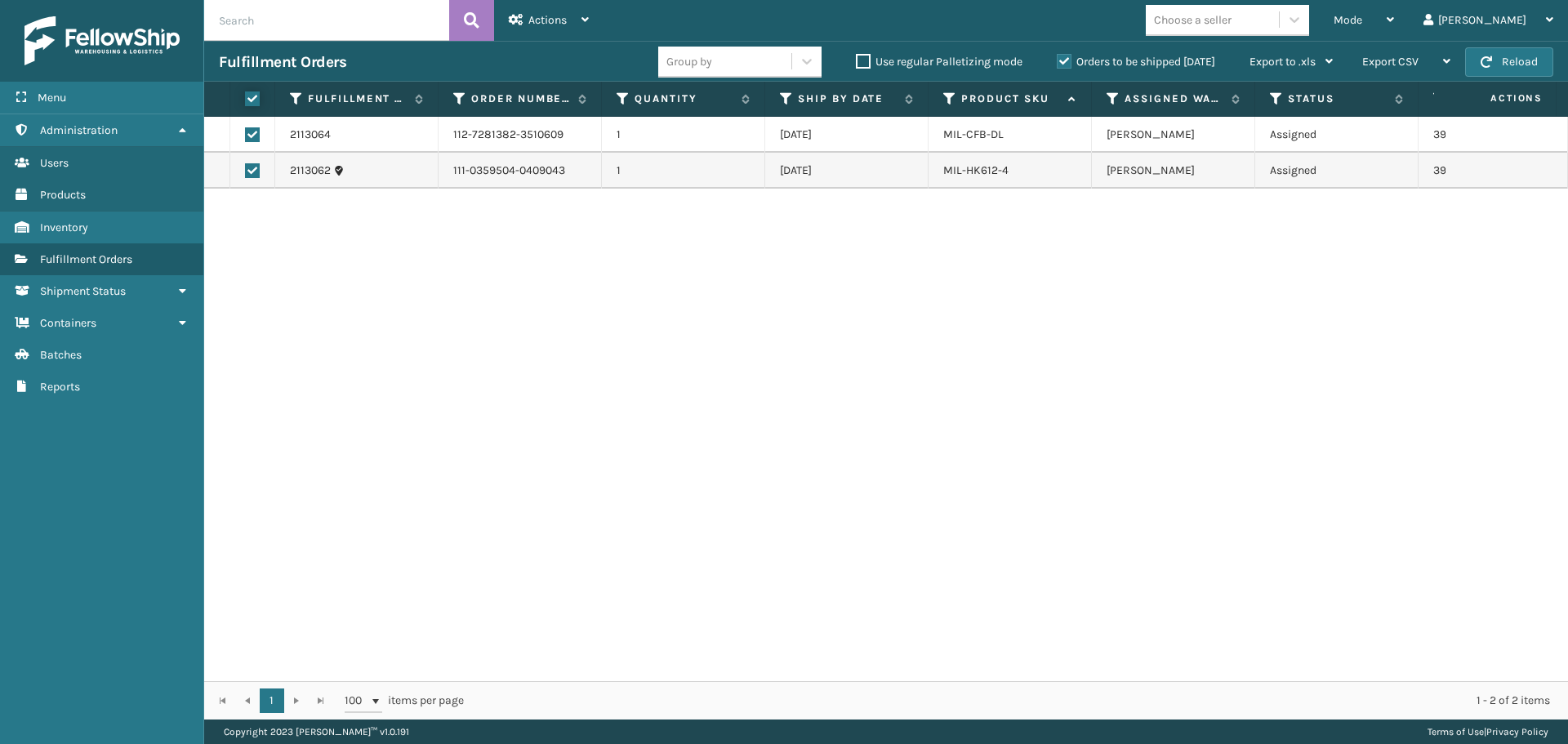
checkbox input "true"
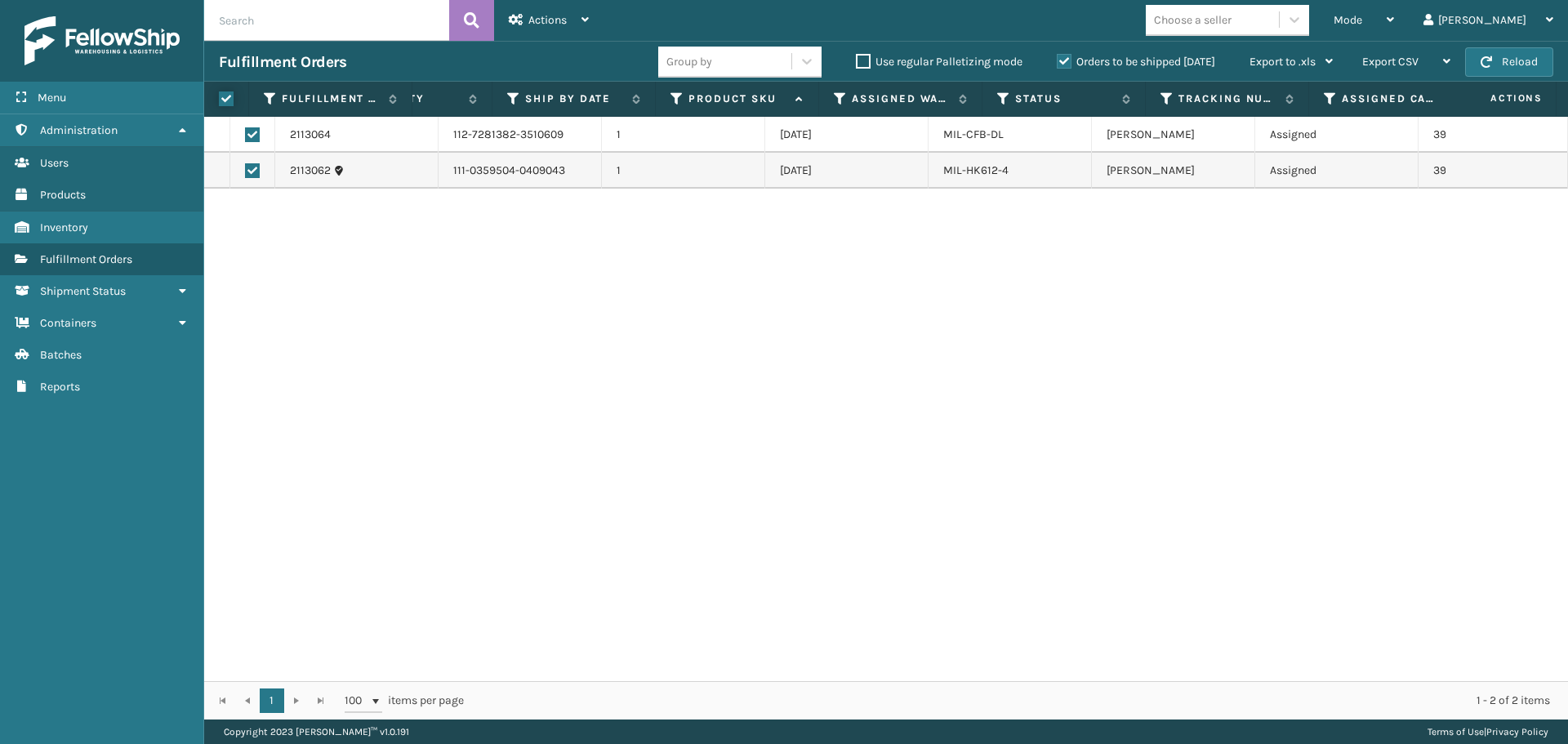
scroll to position [0, 0]
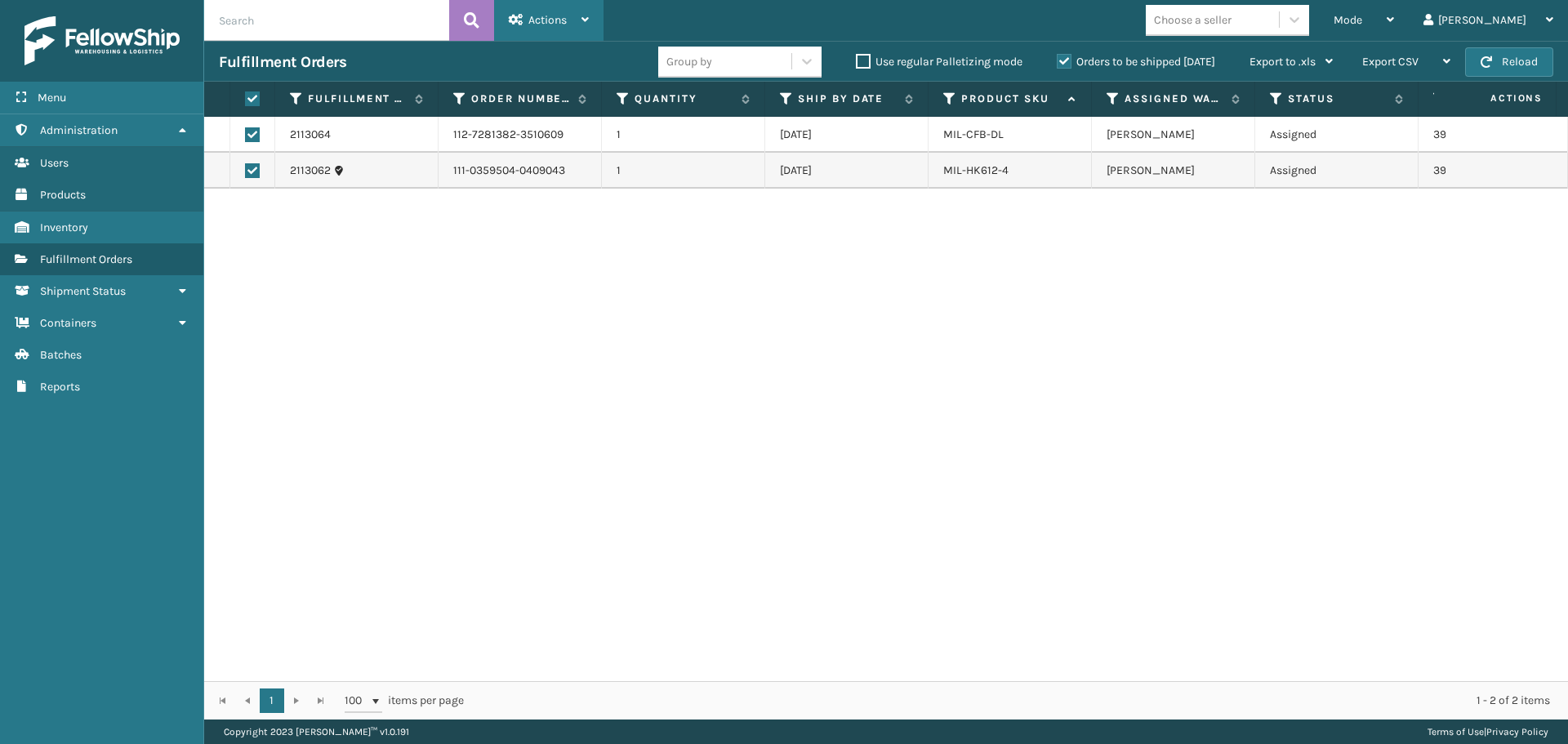
click at [549, 7] on div "Actions" at bounding box center [549, 20] width 80 height 41
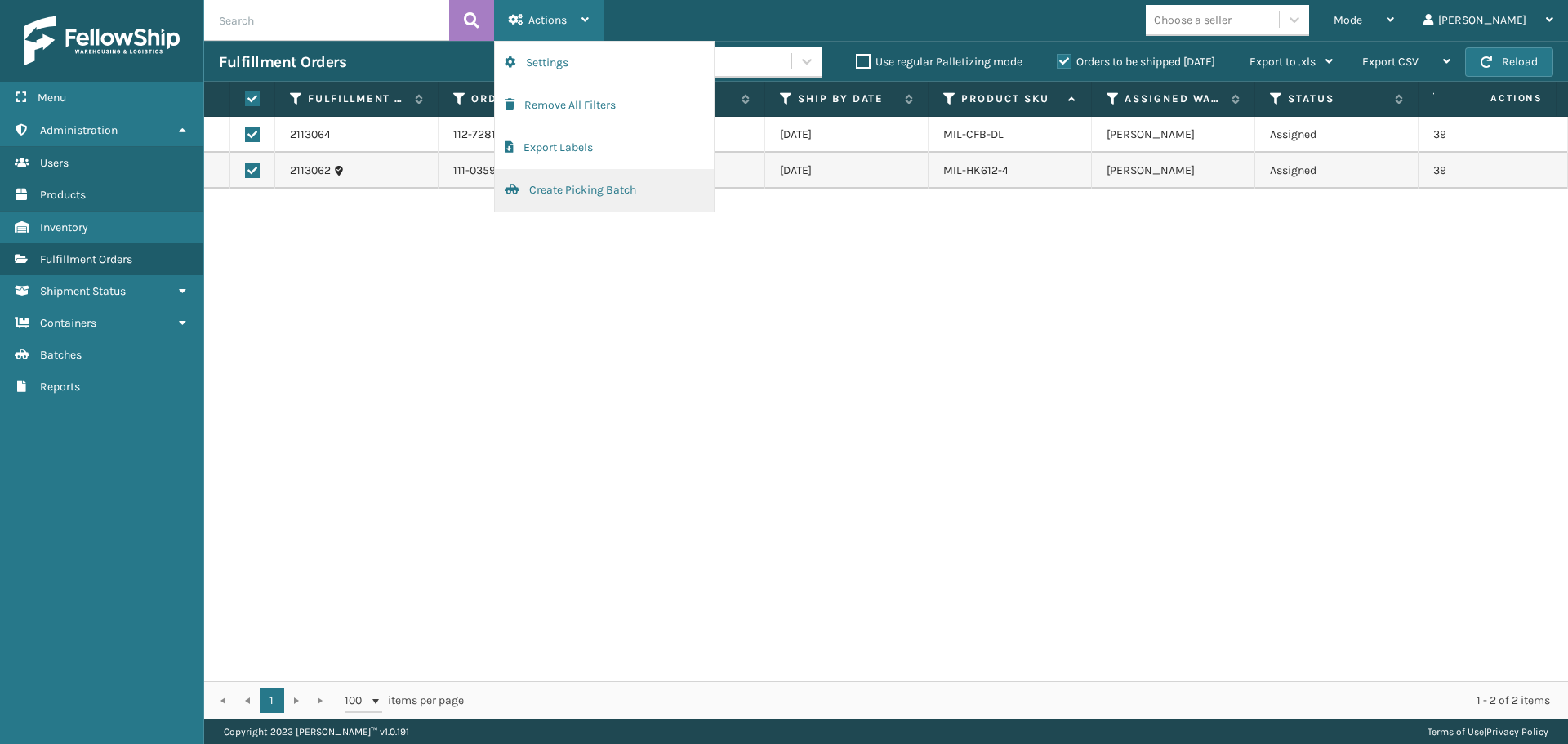
click at [588, 201] on button "Create Picking Batch" at bounding box center [604, 190] width 219 height 43
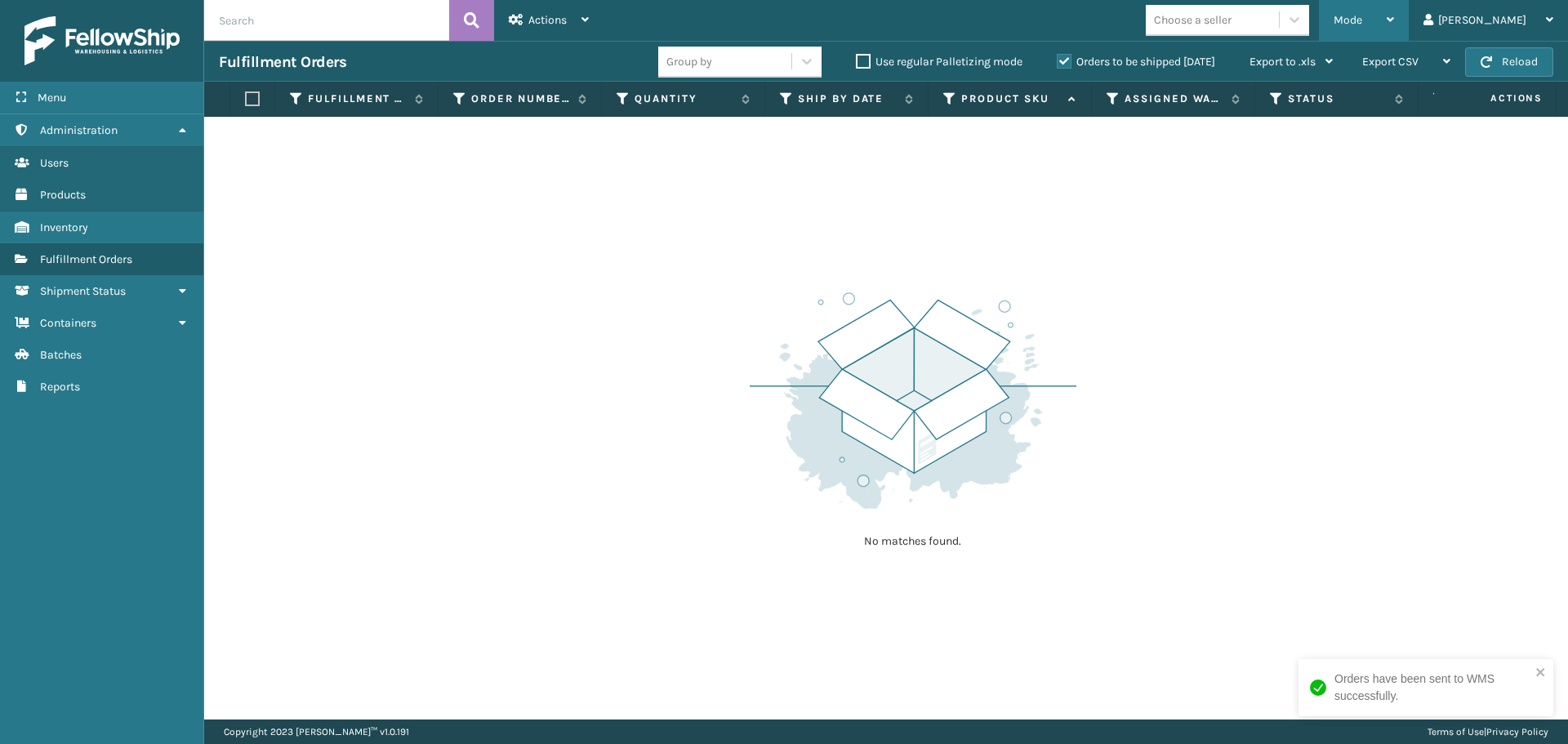
click at [1362, 26] on span "Mode" at bounding box center [1347, 19] width 28 height 14
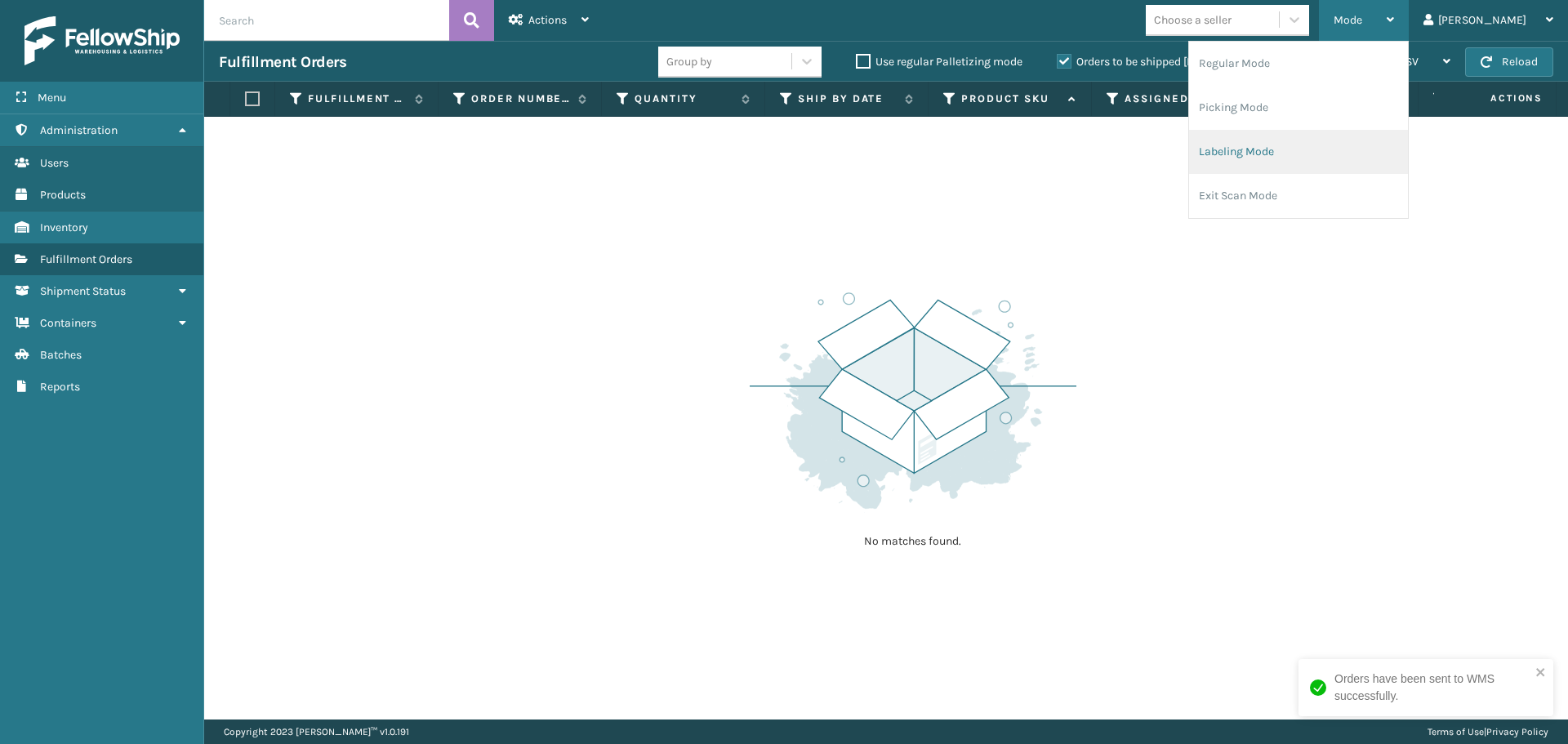
click at [1359, 147] on li "Labeling Mode" at bounding box center [1298, 152] width 219 height 44
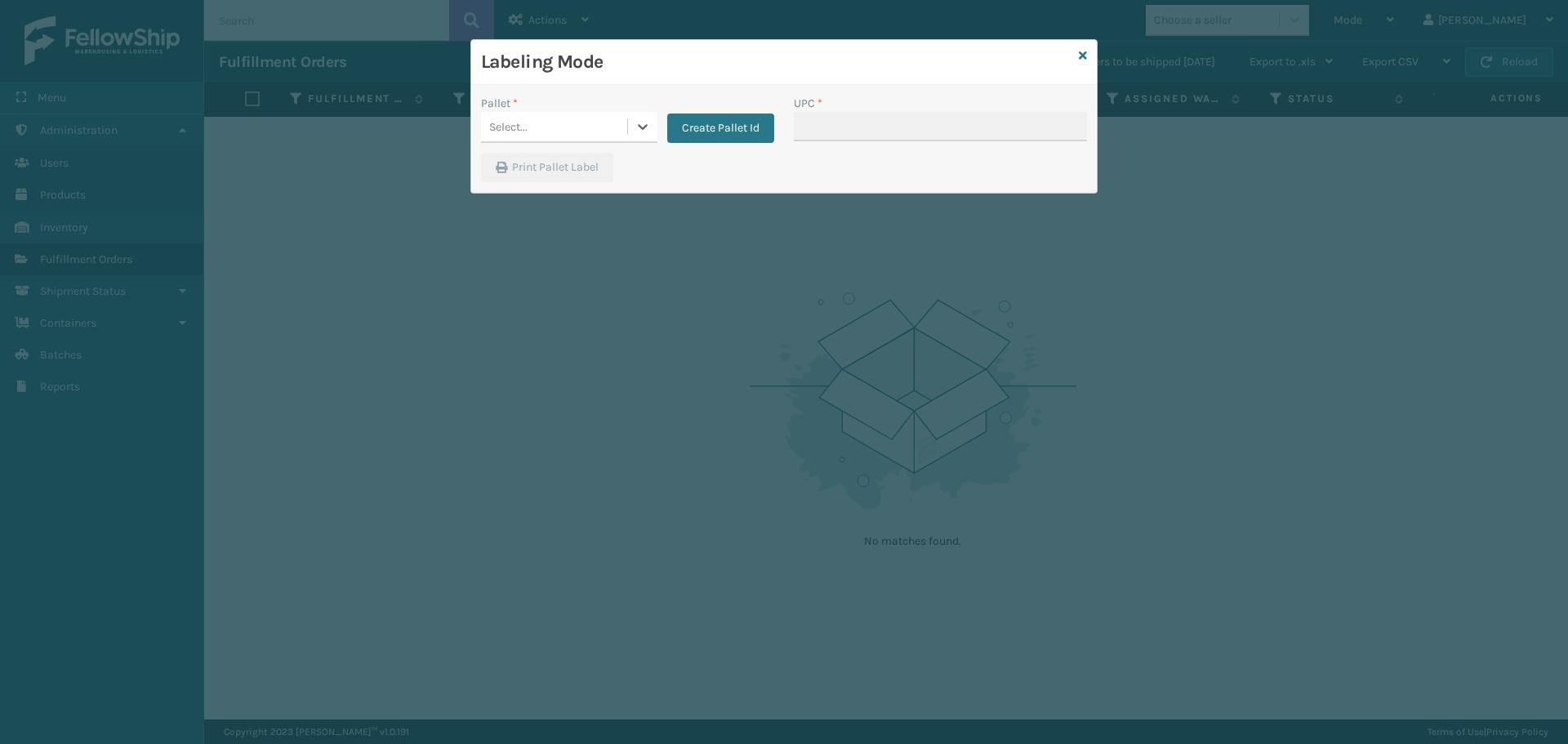
click at [525, 123] on div "Select..." at bounding box center [508, 127] width 38 height 17
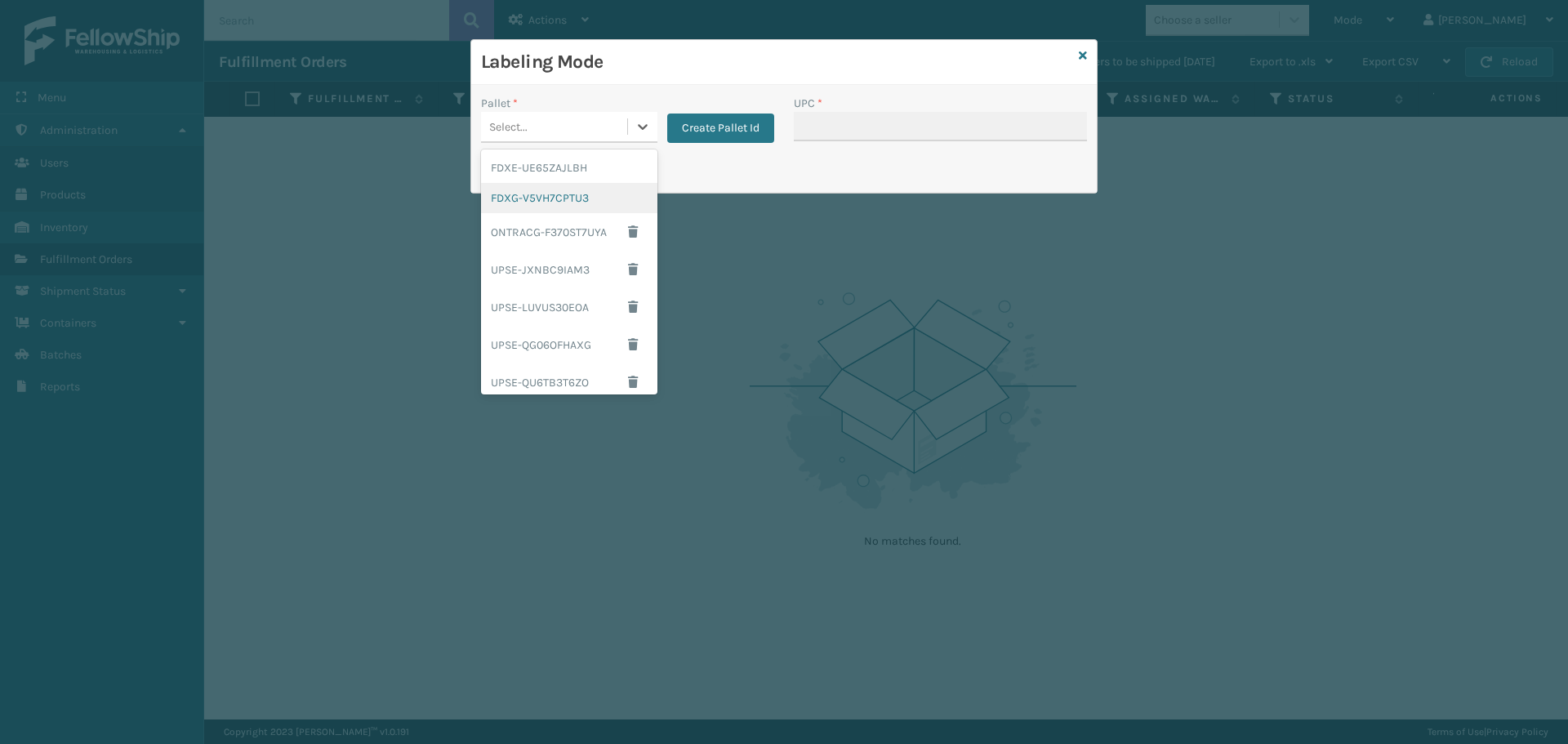
click at [554, 188] on div "FDXG-V5VH7CPTU3" at bounding box center [569, 197] width 176 height 30
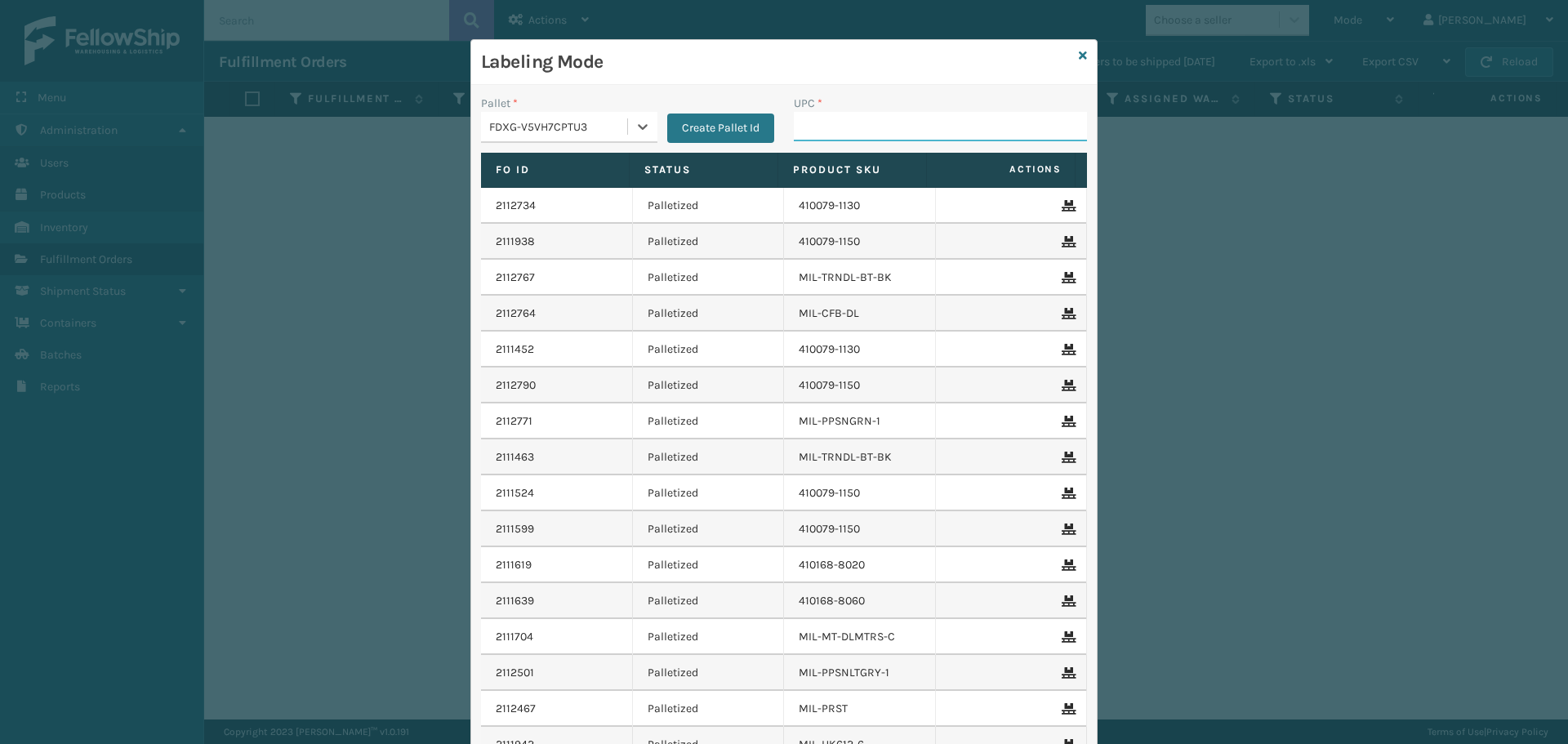
click at [918, 138] on input "UPC *" at bounding box center [939, 127] width 293 height 29
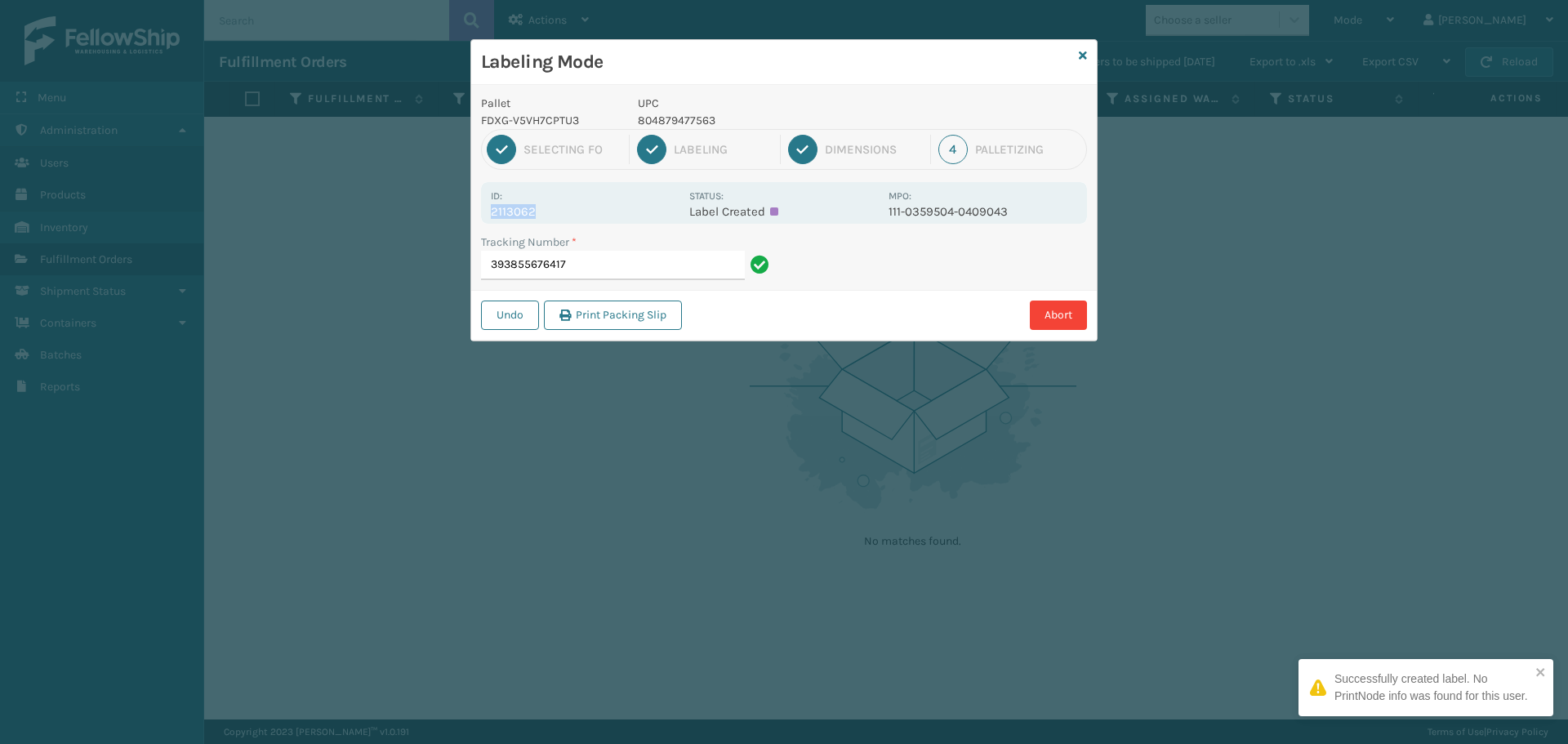
drag, startPoint x: 555, startPoint y: 209, endPoint x: 485, endPoint y: 216, distance: 70.3
click at [485, 216] on div "Id: 2113062 Status: Label Created MPO: 111-0359504-0409043" at bounding box center [784, 203] width 606 height 42
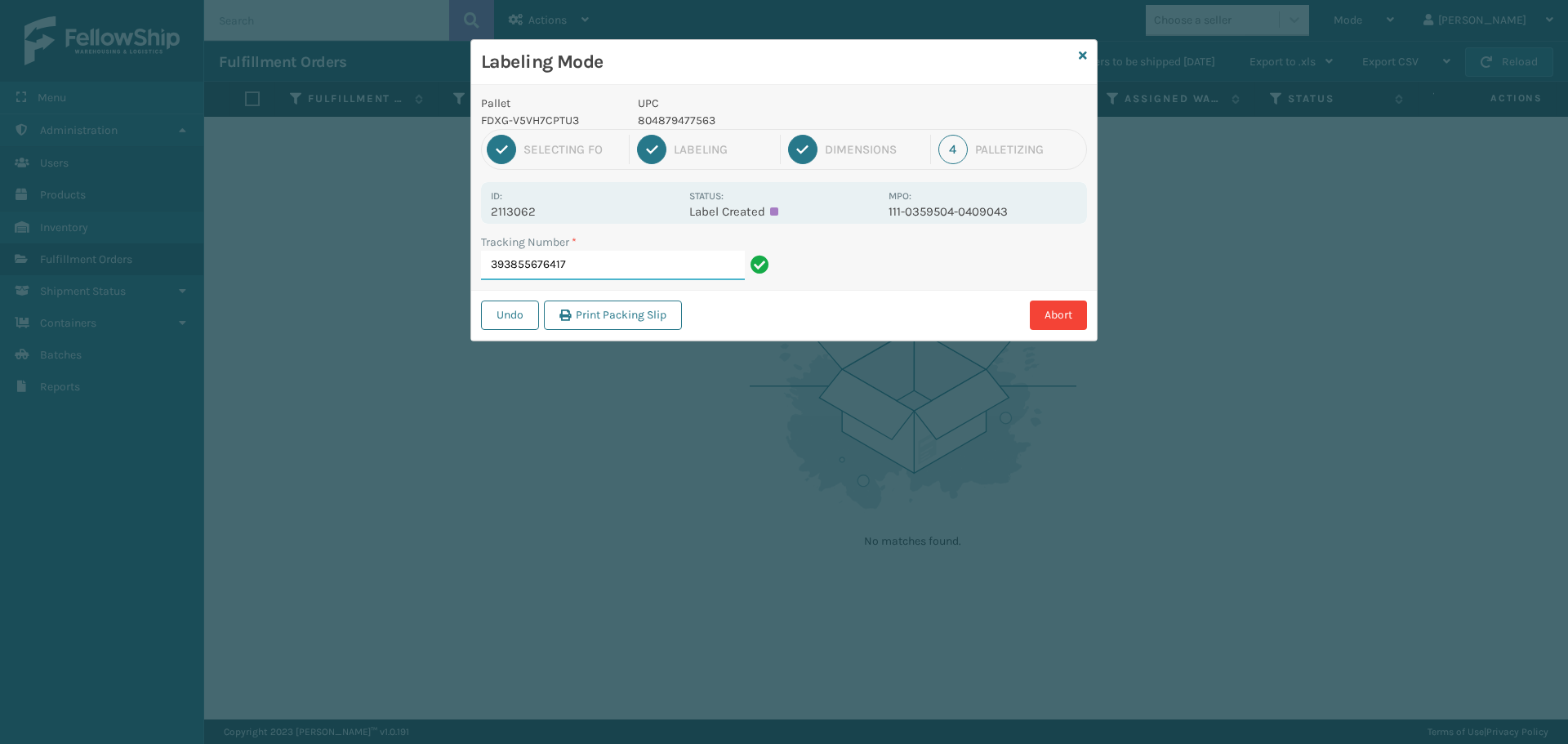
click at [623, 267] on input "393855676417" at bounding box center [612, 266] width 264 height 29
drag, startPoint x: 535, startPoint y: 213, endPoint x: 467, endPoint y: 217, distance: 68.1
click at [467, 217] on div "Labeling Mode Pallet FDXG-V5VH7CPTU3 UPC 804879477563 1 Selecting FO 2 Labeling…" at bounding box center [784, 372] width 1568 height 744
click at [628, 253] on input "393855676417" at bounding box center [612, 266] width 264 height 29
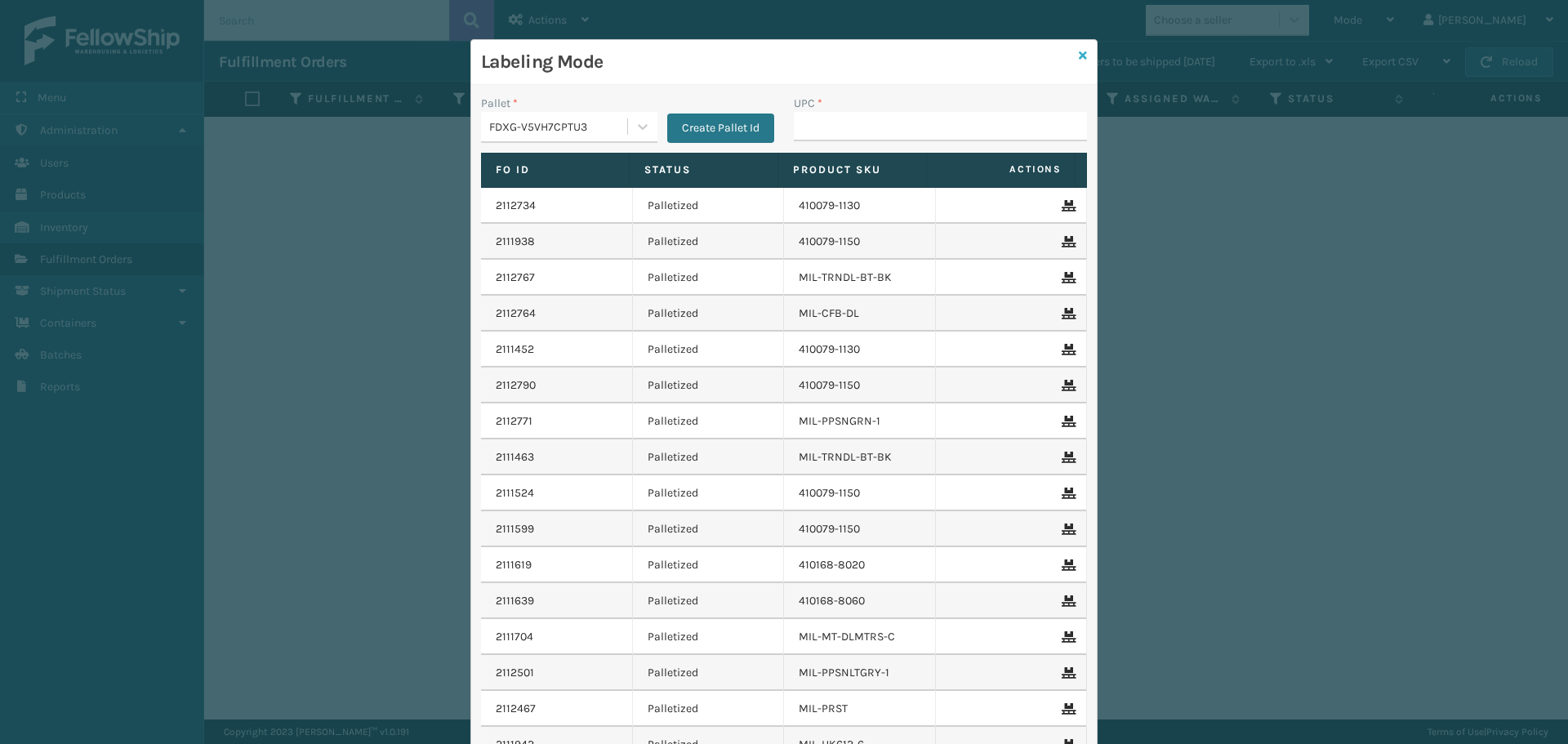
click at [1079, 60] on icon at bounding box center [1082, 56] width 8 height 12
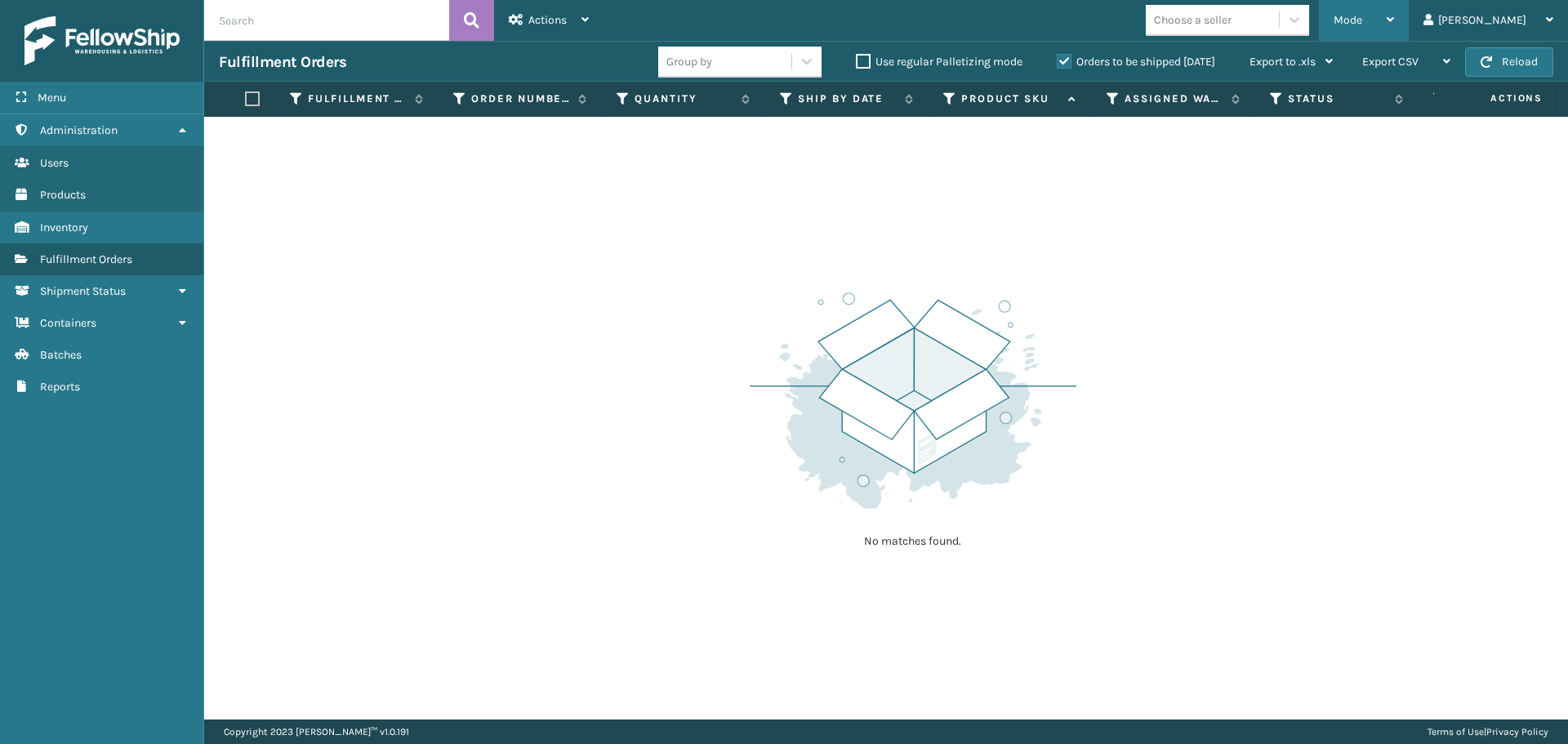
click at [1382, 5] on div "Mode Regular Mode Picking Mode Labeling Mode Exit Scan Mode" at bounding box center [1364, 20] width 89 height 41
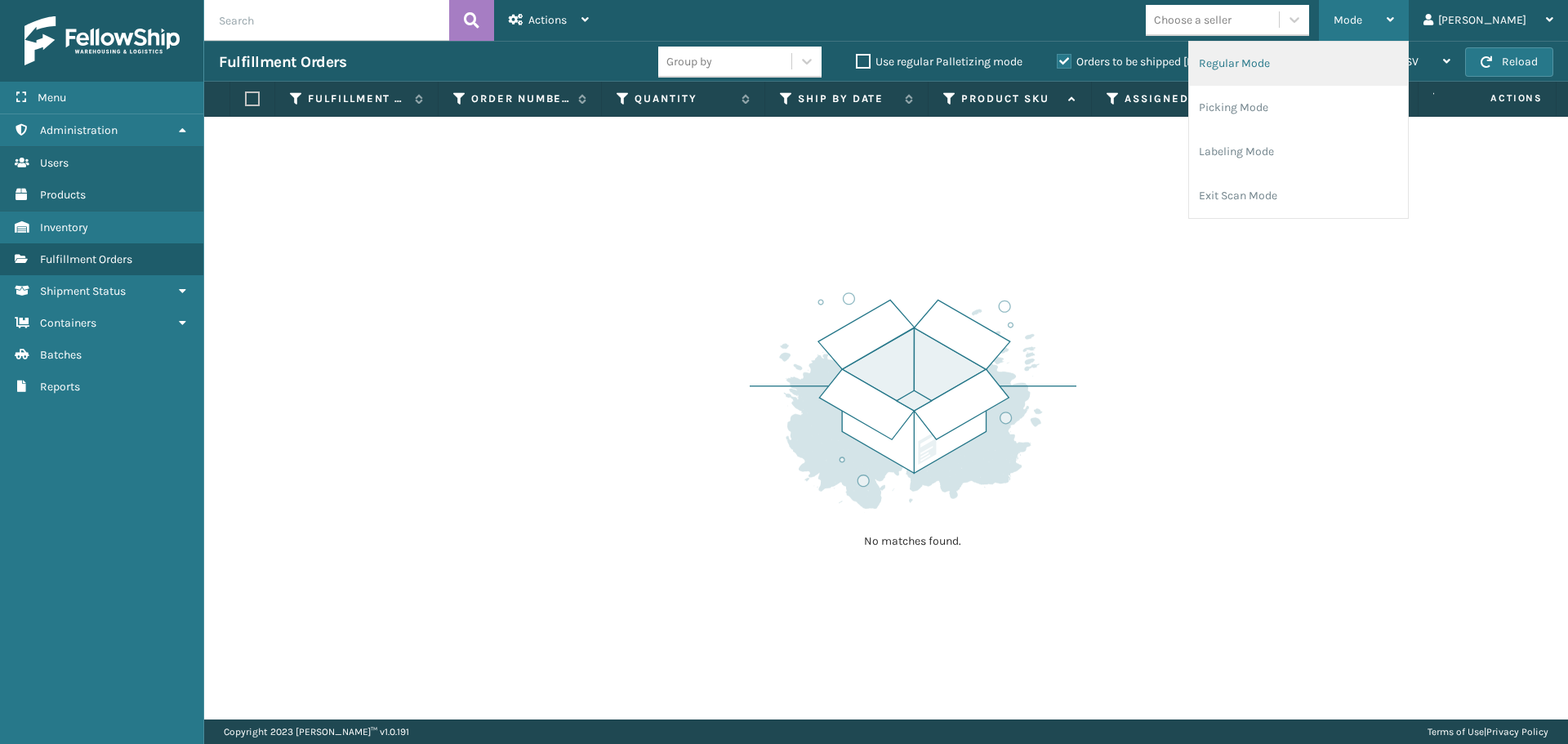
click at [1342, 65] on li "Regular Mode" at bounding box center [1298, 64] width 219 height 44
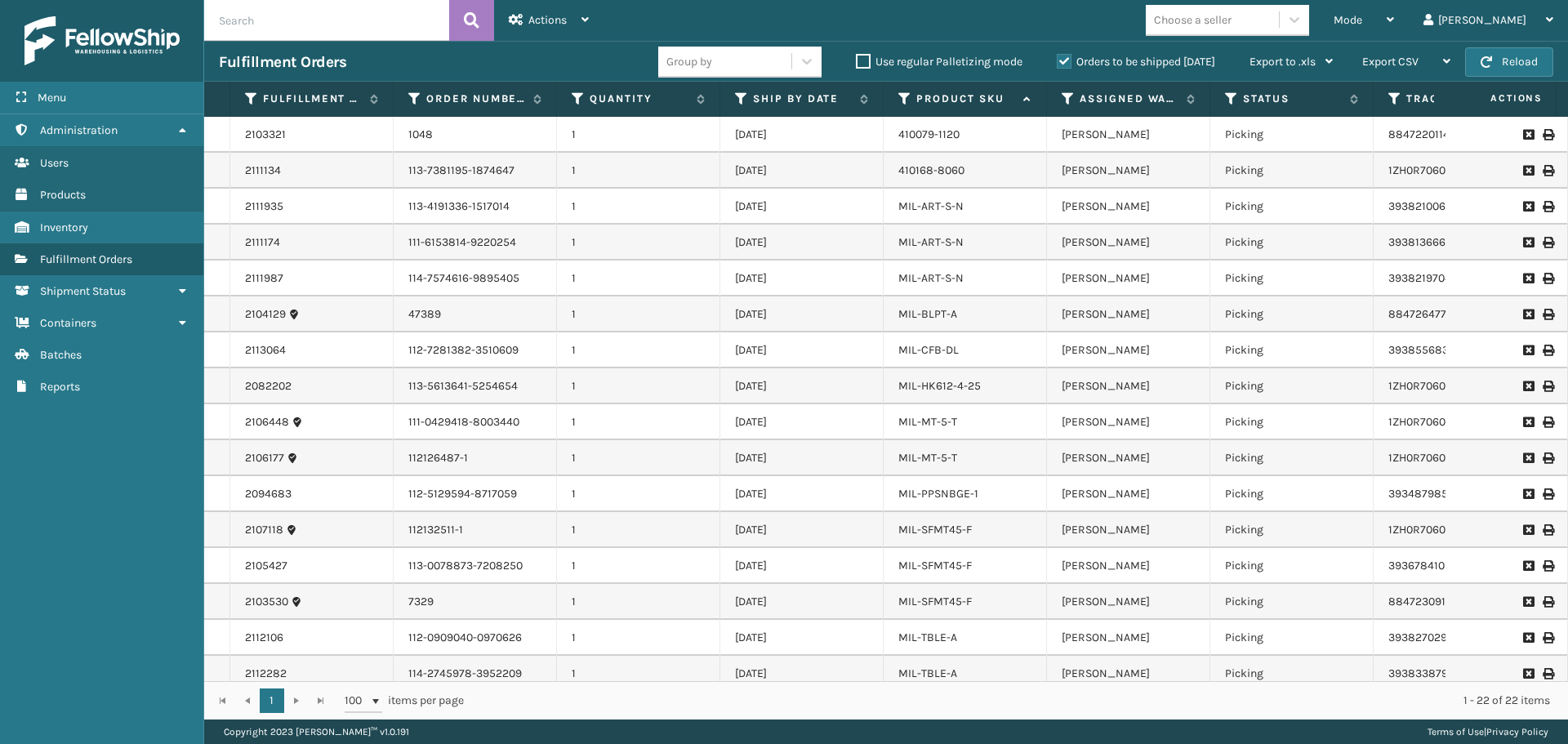
click at [1161, 74] on div "Group by Use regular Palletizing mode Orders to be shipped [DATE] Export to .xl…" at bounding box center [1002, 62] width 689 height 41
click at [1232, 96] on icon at bounding box center [1231, 99] width 13 height 15
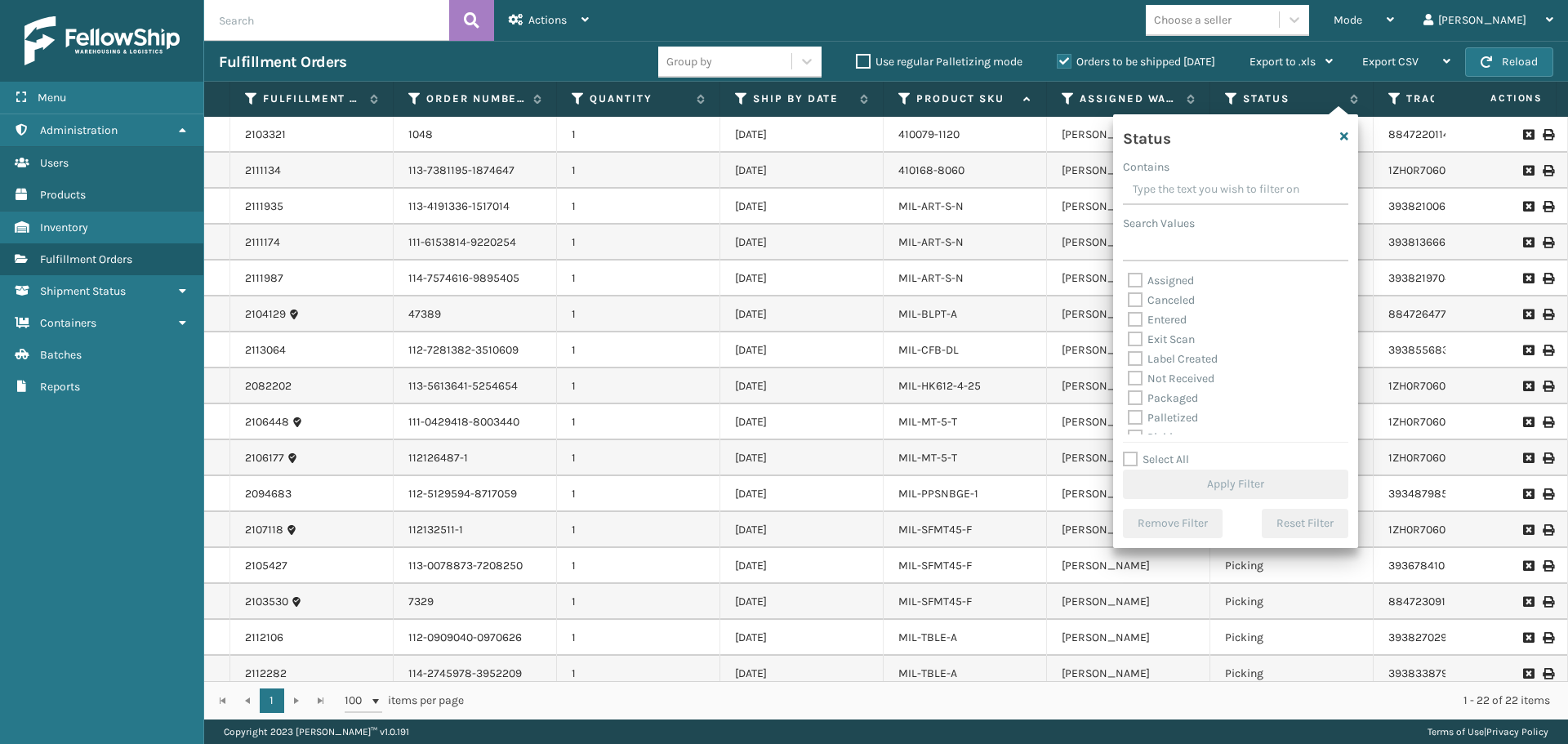
click at [1176, 414] on label "Palletized" at bounding box center [1162, 417] width 70 height 14
click at [1128, 414] on input "Palletized" at bounding box center [1127, 414] width 1 height 11
checkbox input "true"
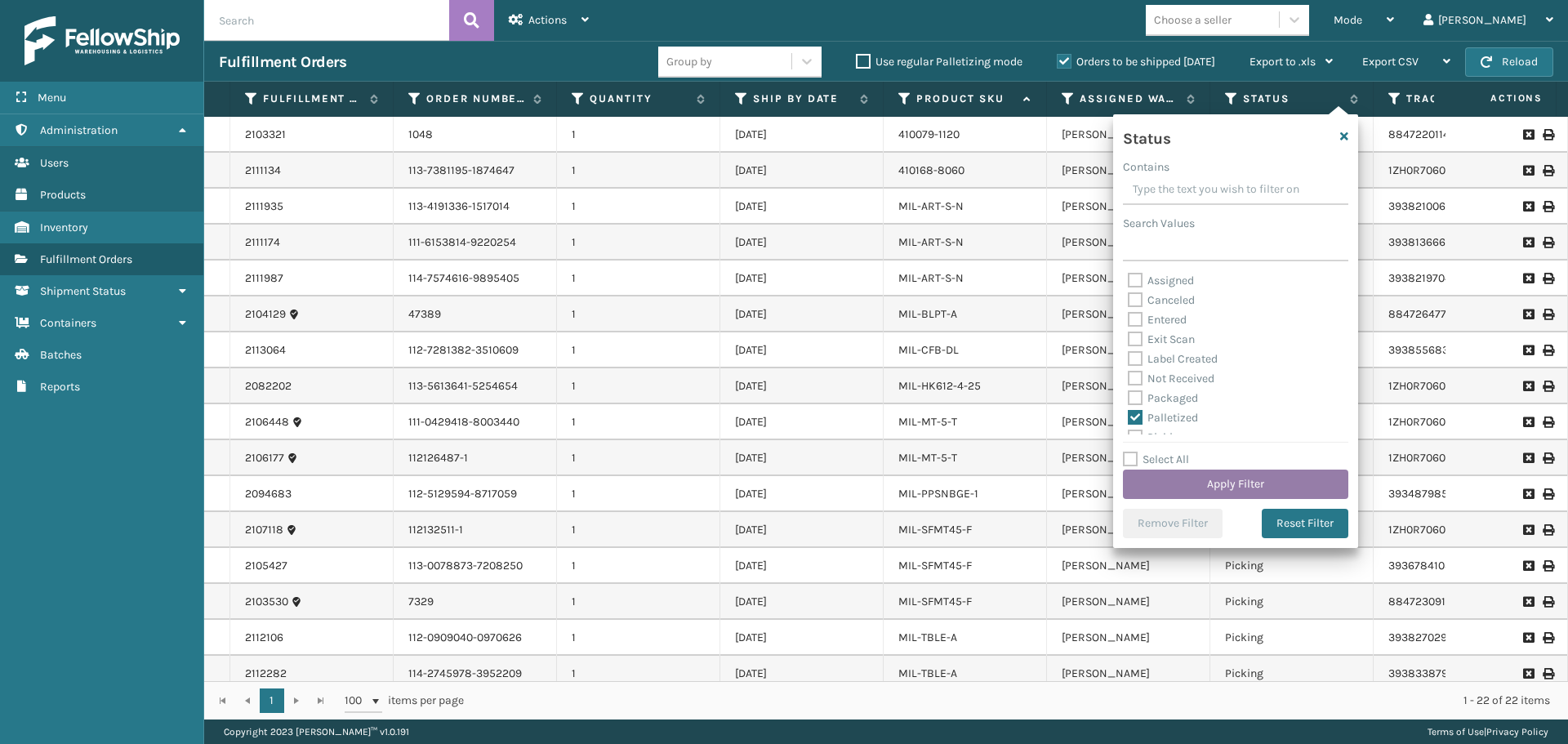
click at [1193, 483] on button "Apply Filter" at bounding box center [1235, 484] width 225 height 29
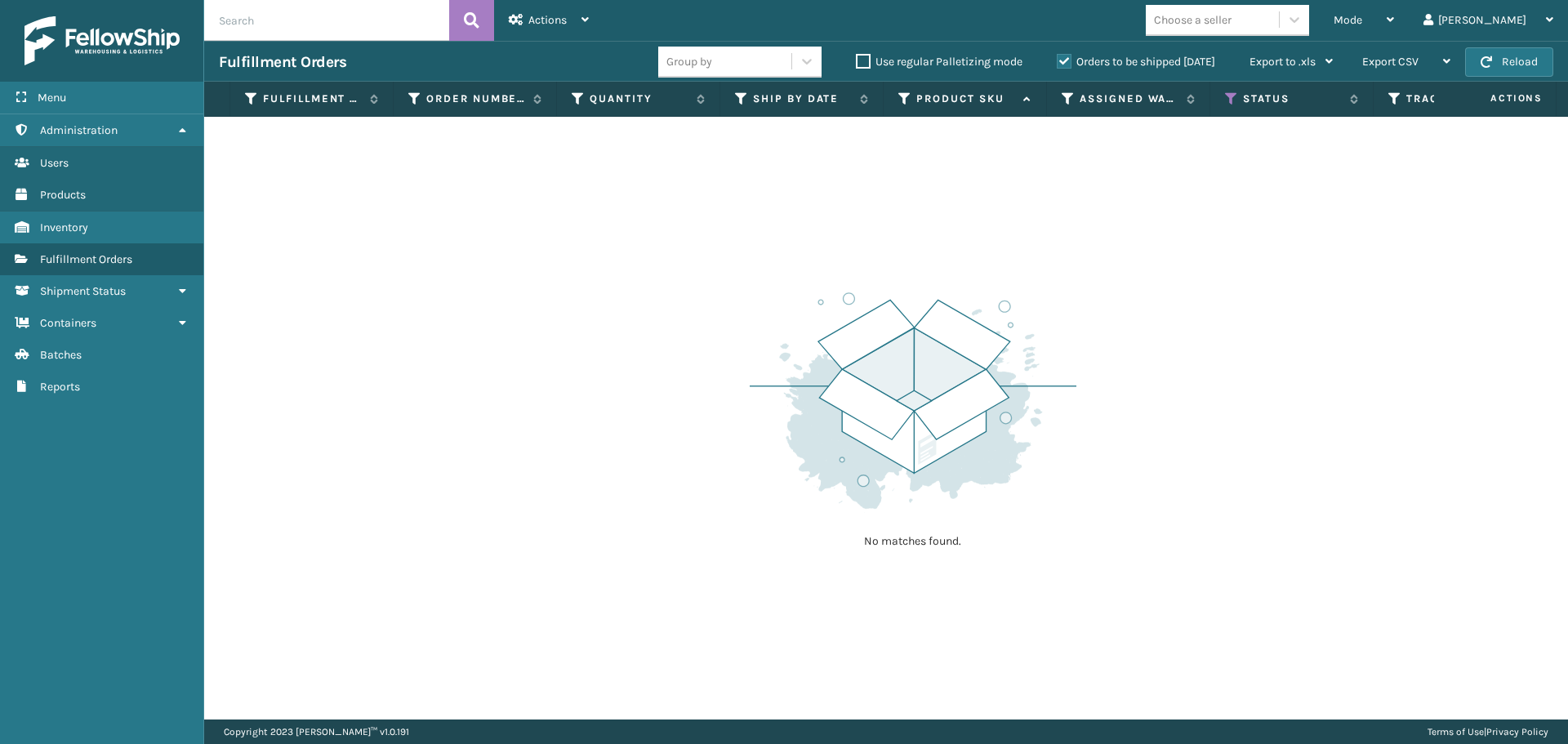
click at [1071, 62] on label "Orders to be shipped [DATE]" at bounding box center [1136, 61] width 159 height 14
click at [1057, 62] on input "Orders to be shipped [DATE]" at bounding box center [1057, 58] width 1 height 11
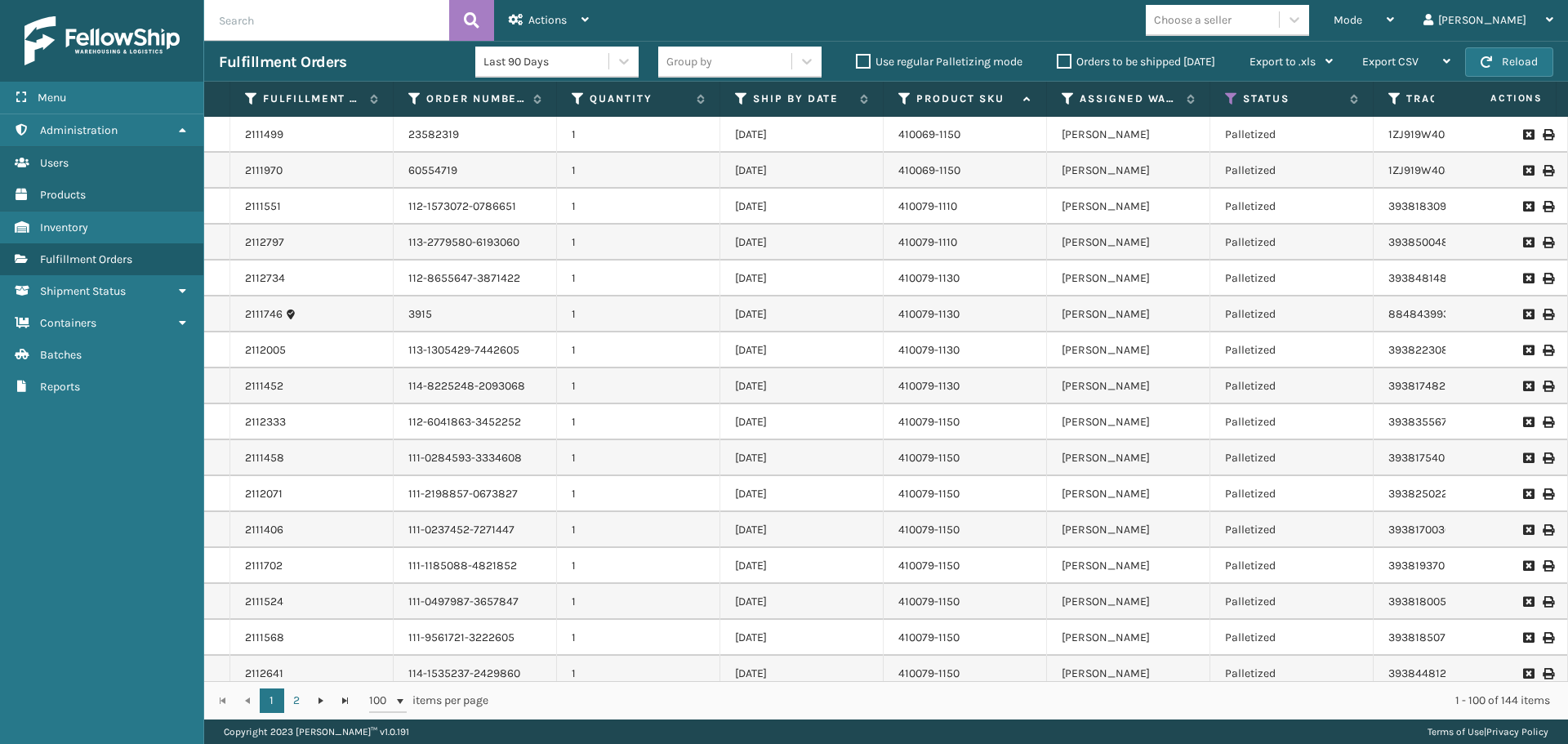
click at [349, 13] on input "text" at bounding box center [327, 20] width 245 height 41
paste input "2113062"
type input "2113062"
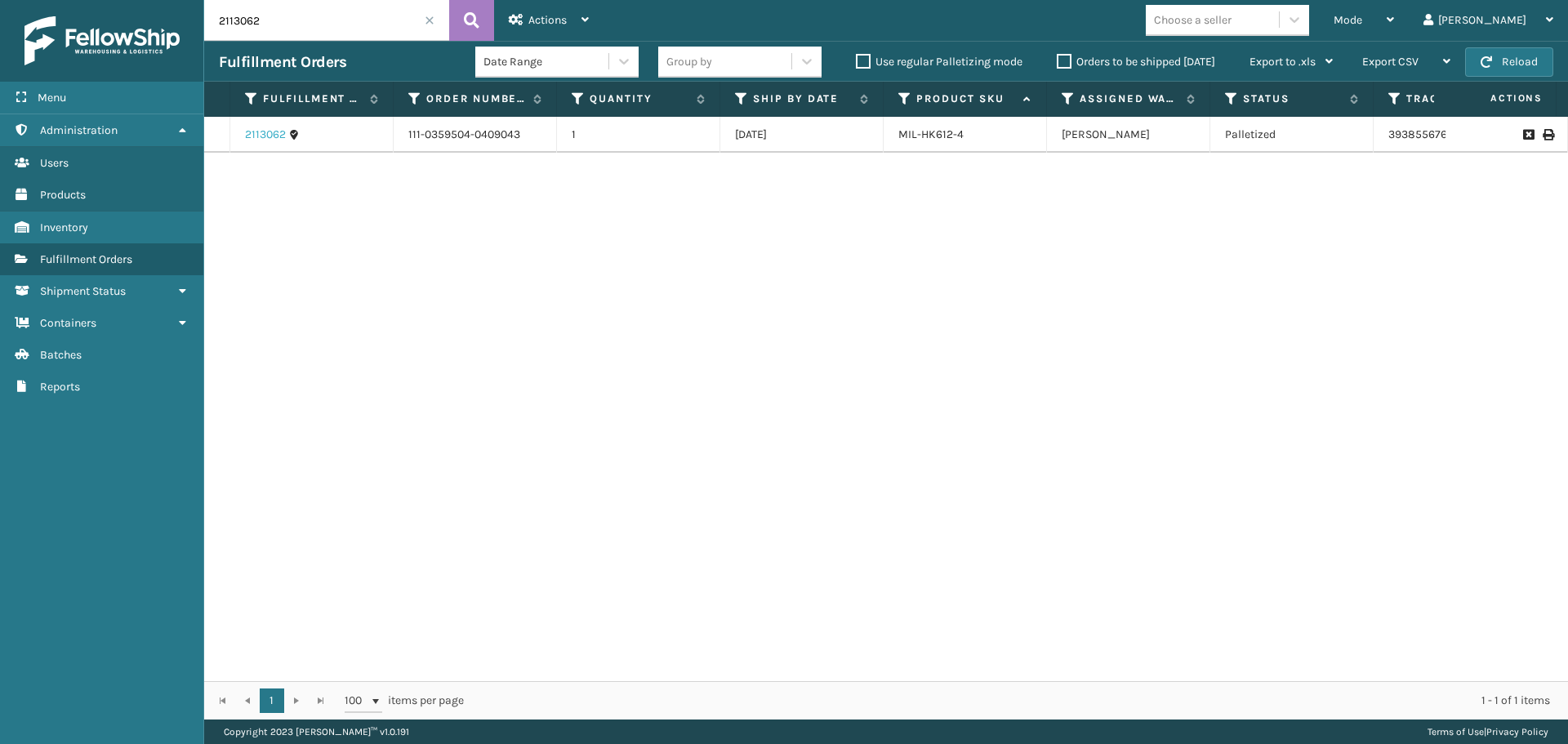
click at [277, 128] on link "2113062" at bounding box center [265, 135] width 41 height 16
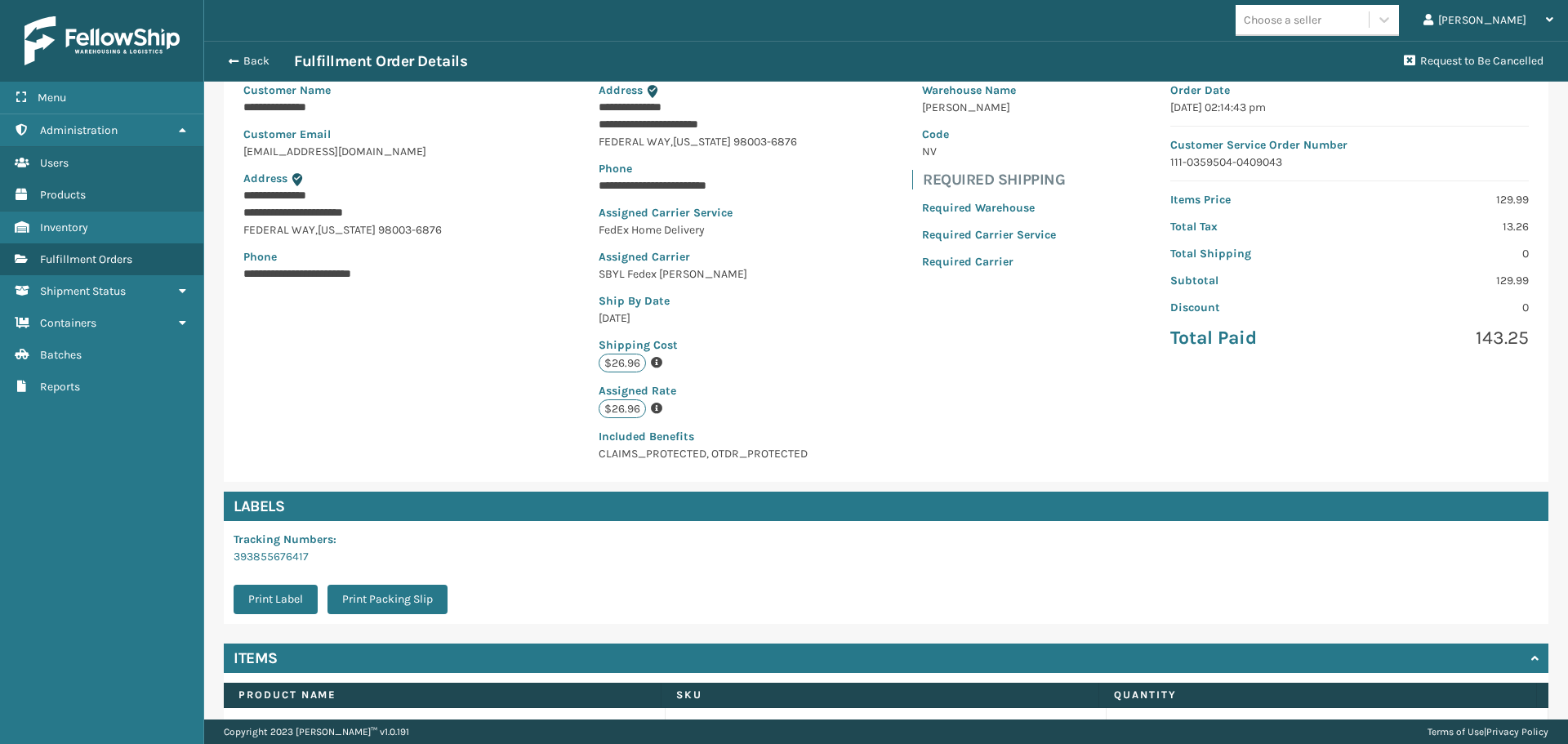
scroll to position [173, 0]
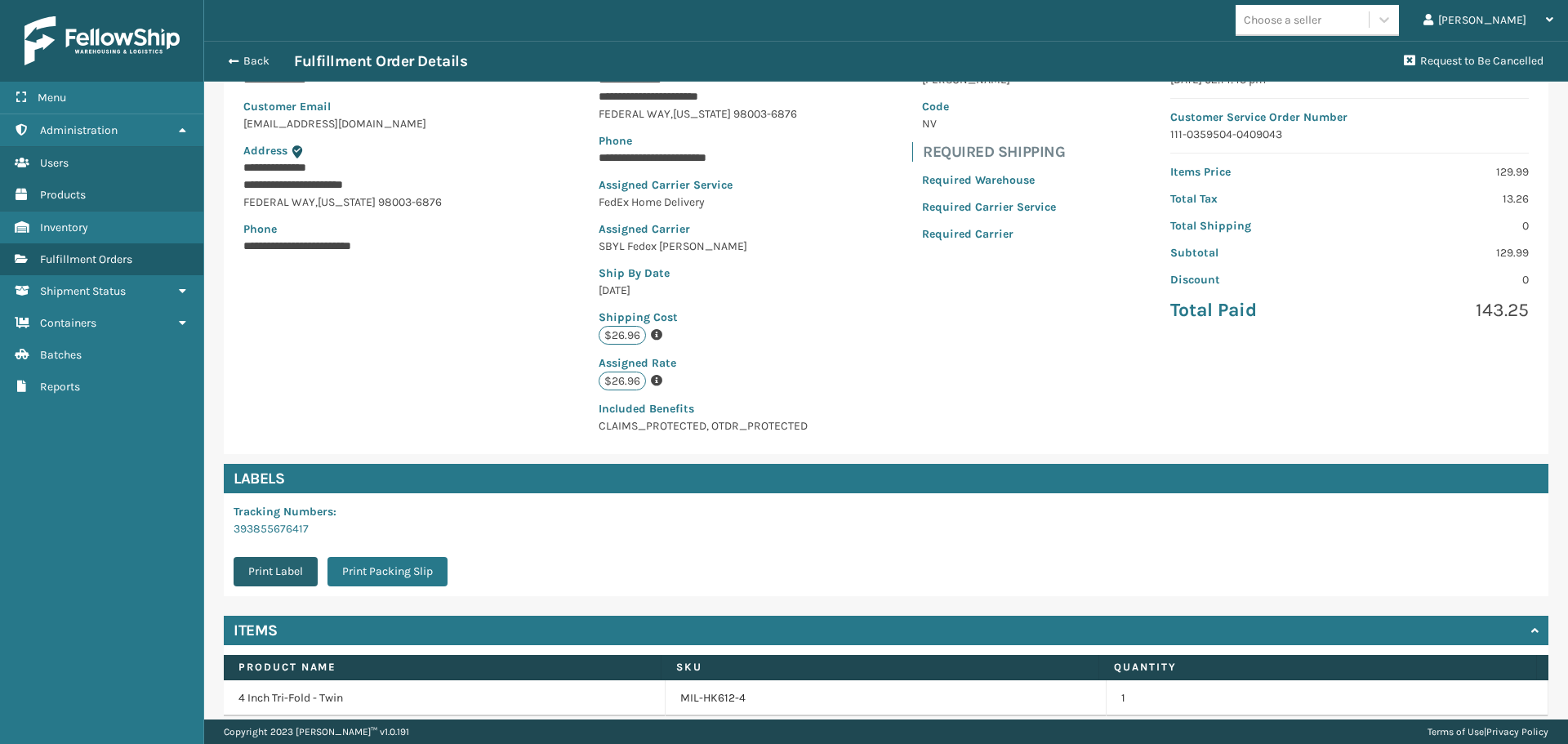
click at [270, 561] on button "Print Label" at bounding box center [276, 571] width 84 height 29
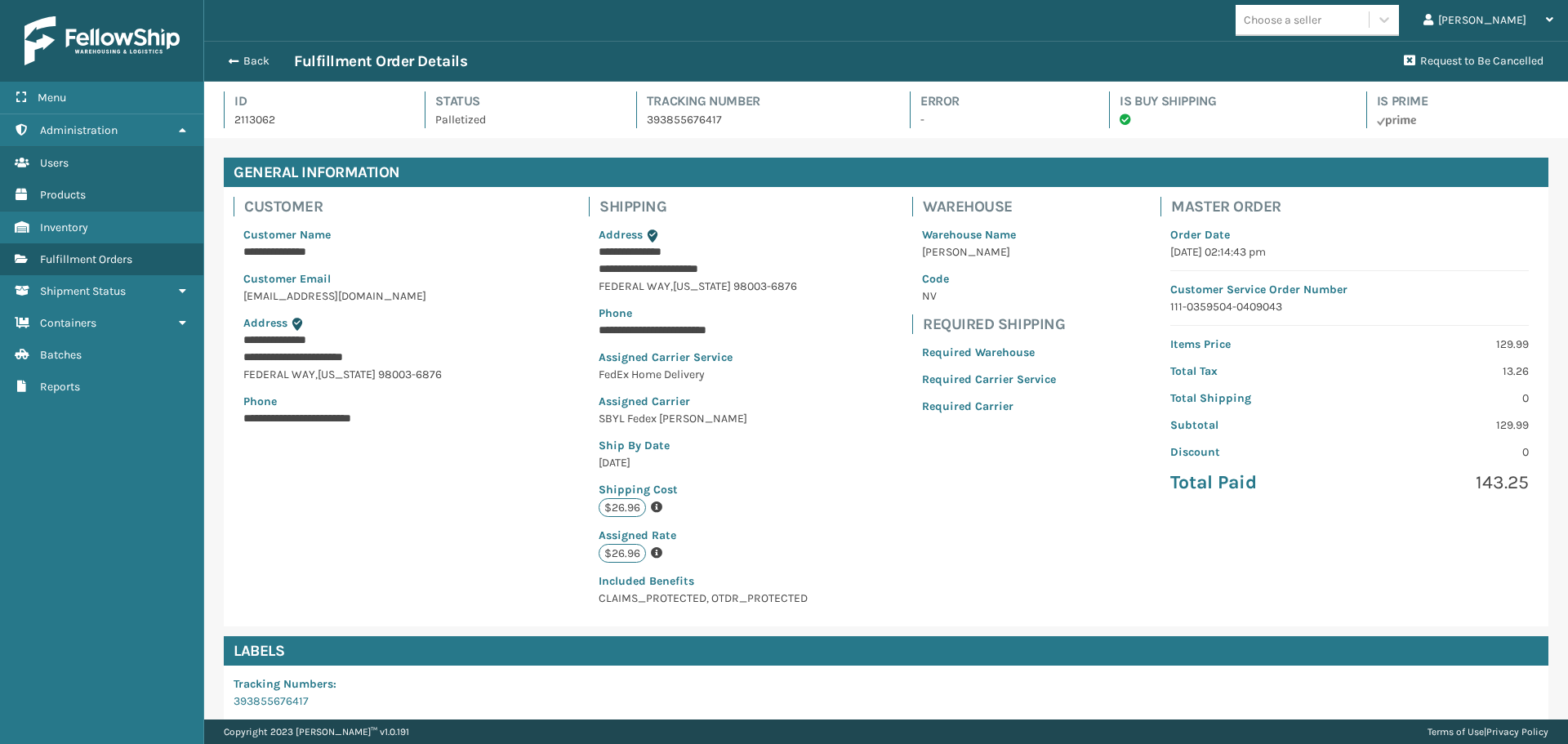
scroll to position [39, 1364]
click at [254, 62] on button "Back" at bounding box center [256, 61] width 75 height 15
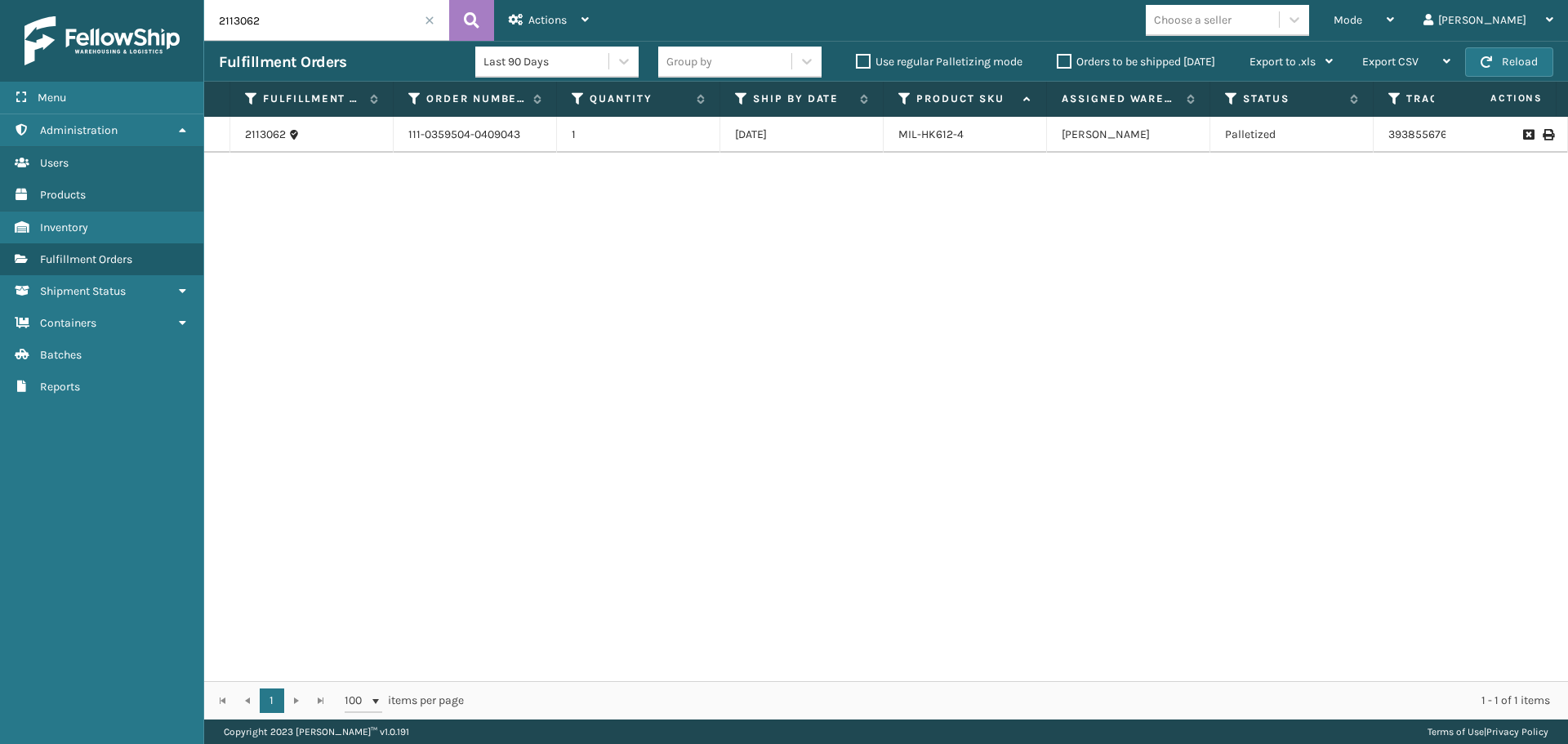
click at [287, 139] on div "2113062" at bounding box center [311, 135] width 133 height 16
click at [279, 138] on link "2113062" at bounding box center [265, 135] width 41 height 16
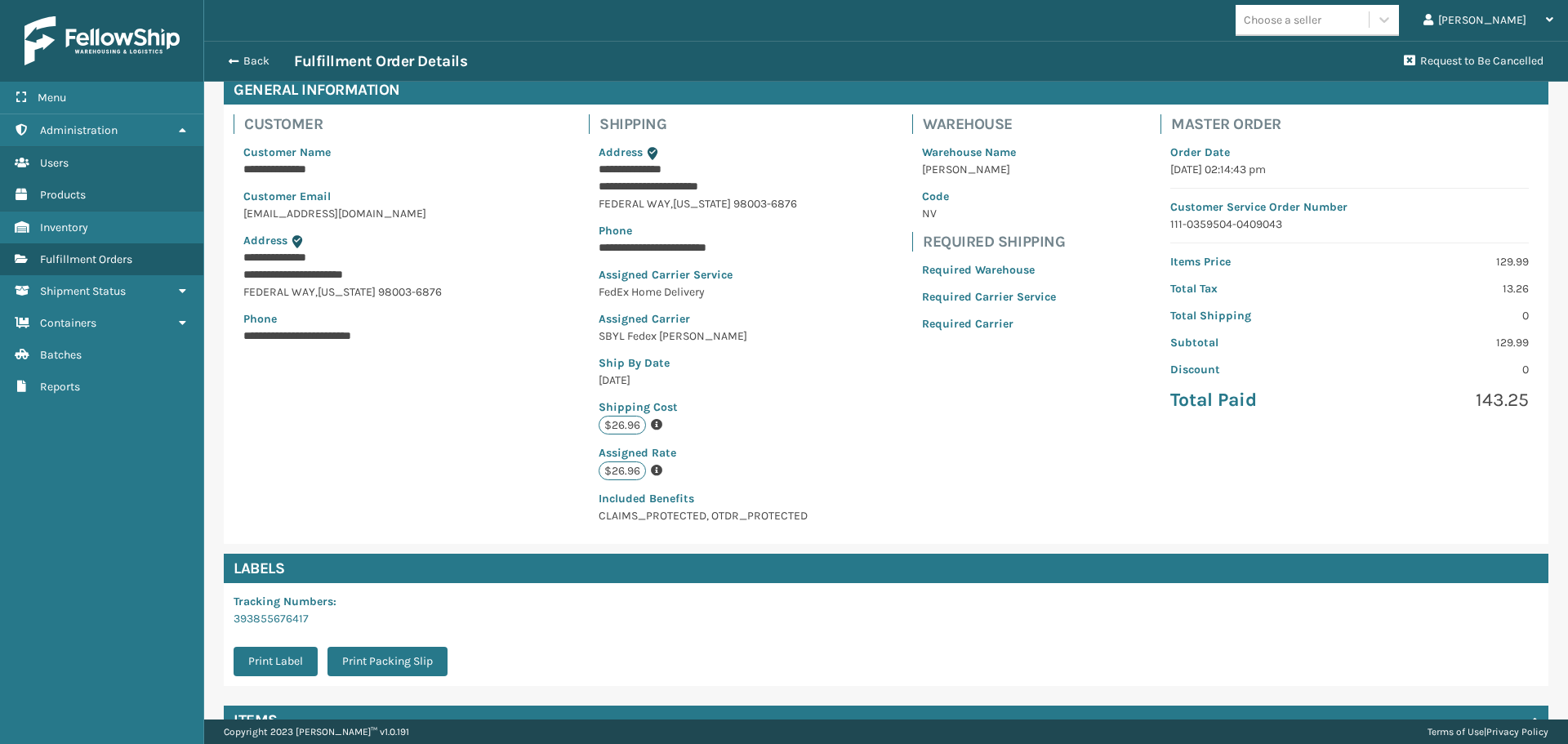
scroll to position [112, 0]
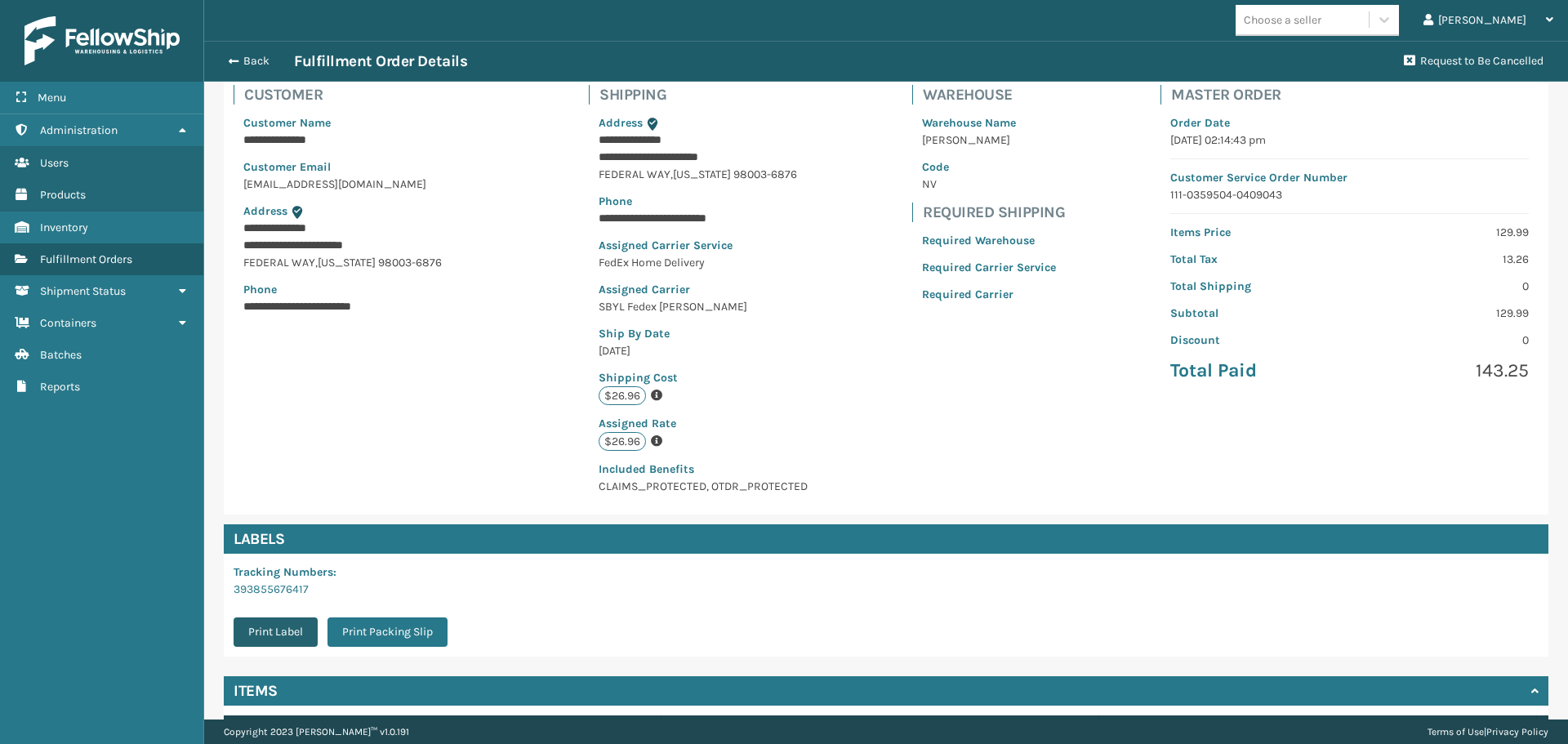
click at [294, 634] on button "Print Label" at bounding box center [276, 632] width 84 height 29
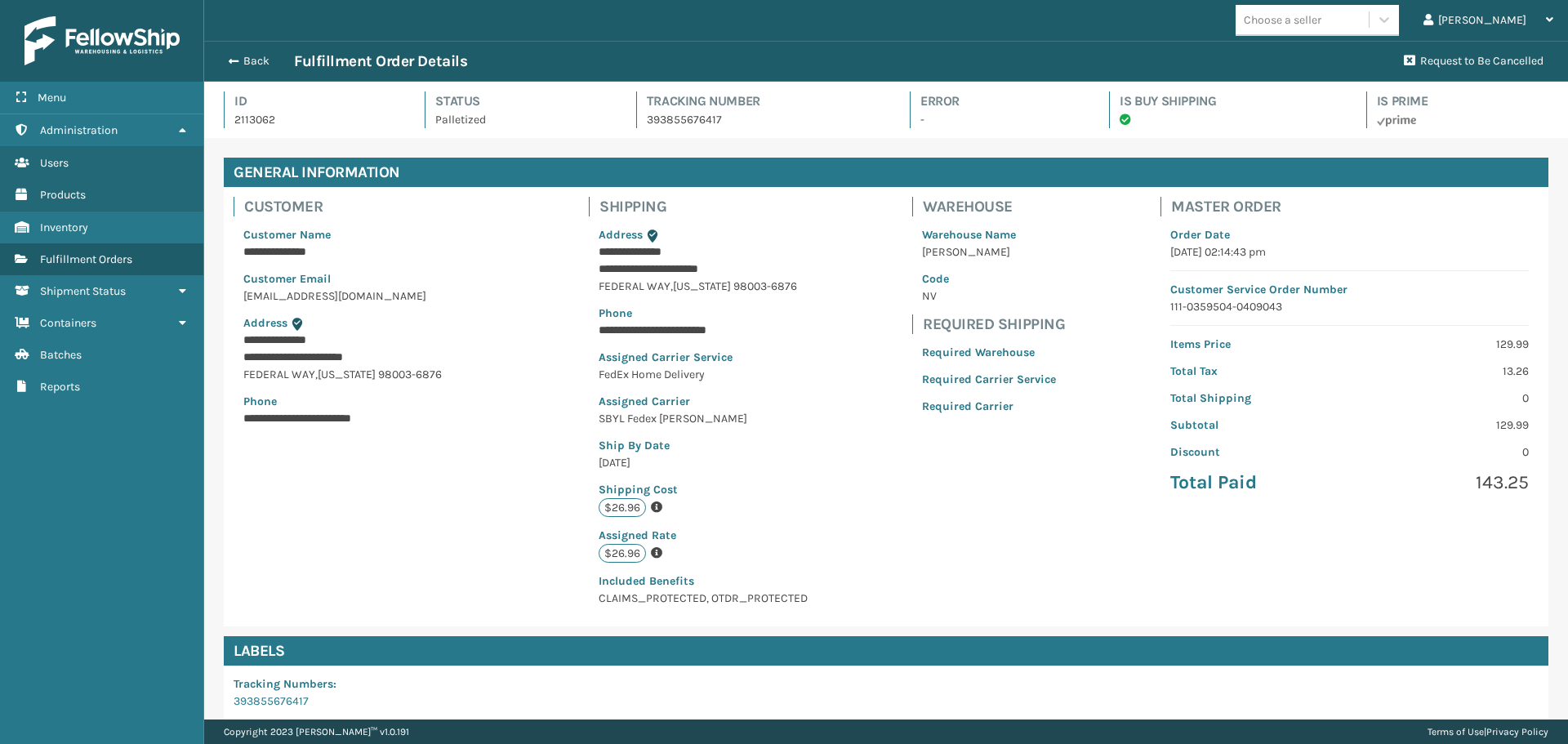
scroll to position [39, 1364]
click at [245, 71] on div "Back Fulfillment Order Details Request to Be Cancelled" at bounding box center [886, 61] width 1364 height 41
click at [246, 68] on button "Back" at bounding box center [256, 61] width 75 height 15
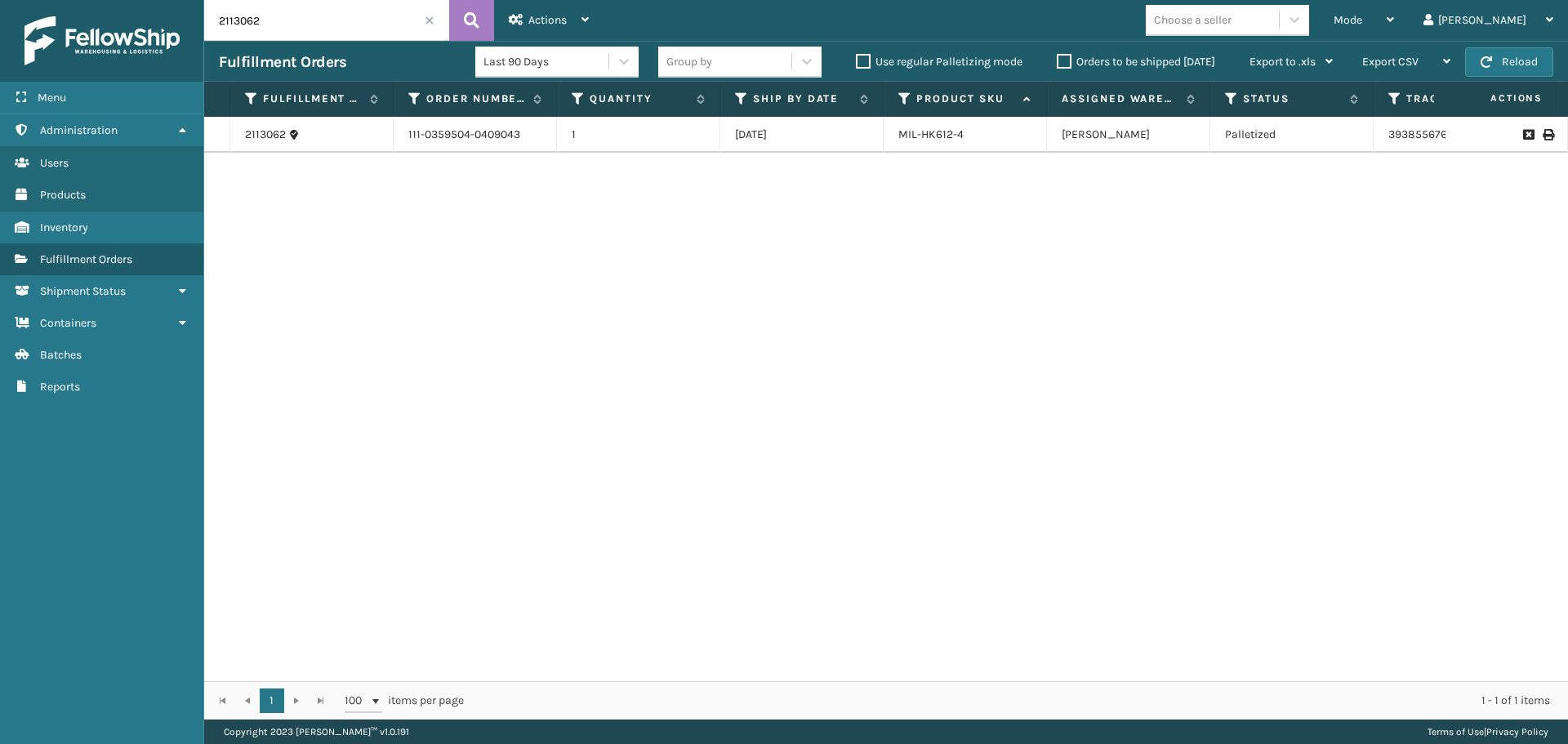
click at [1065, 58] on label "Orders to be shipped [DATE]" at bounding box center [1136, 61] width 159 height 14
click at [1057, 58] on input "Orders to be shipped [DATE]" at bounding box center [1057, 58] width 1 height 11
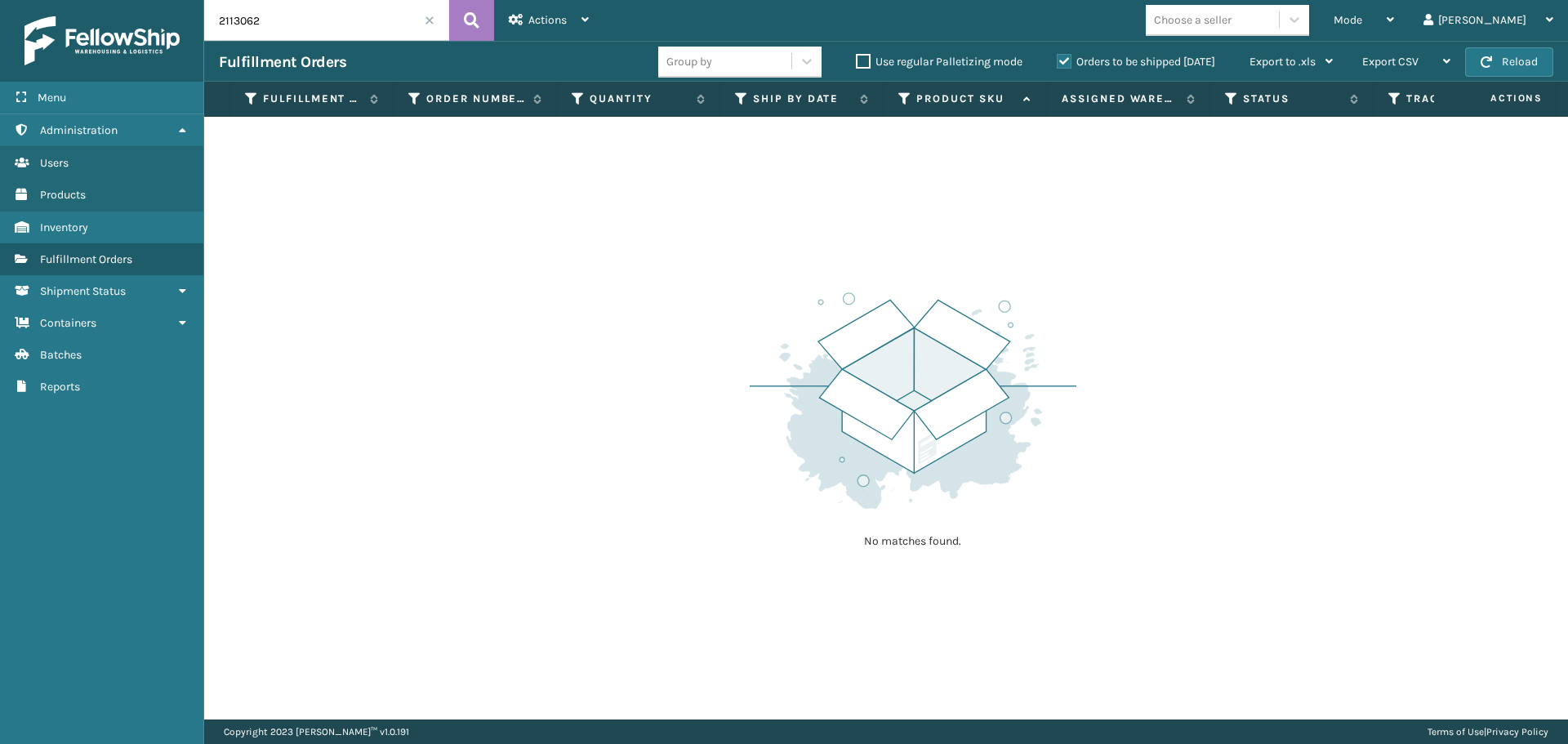
click at [430, 20] on span at bounding box center [429, 20] width 10 height 10
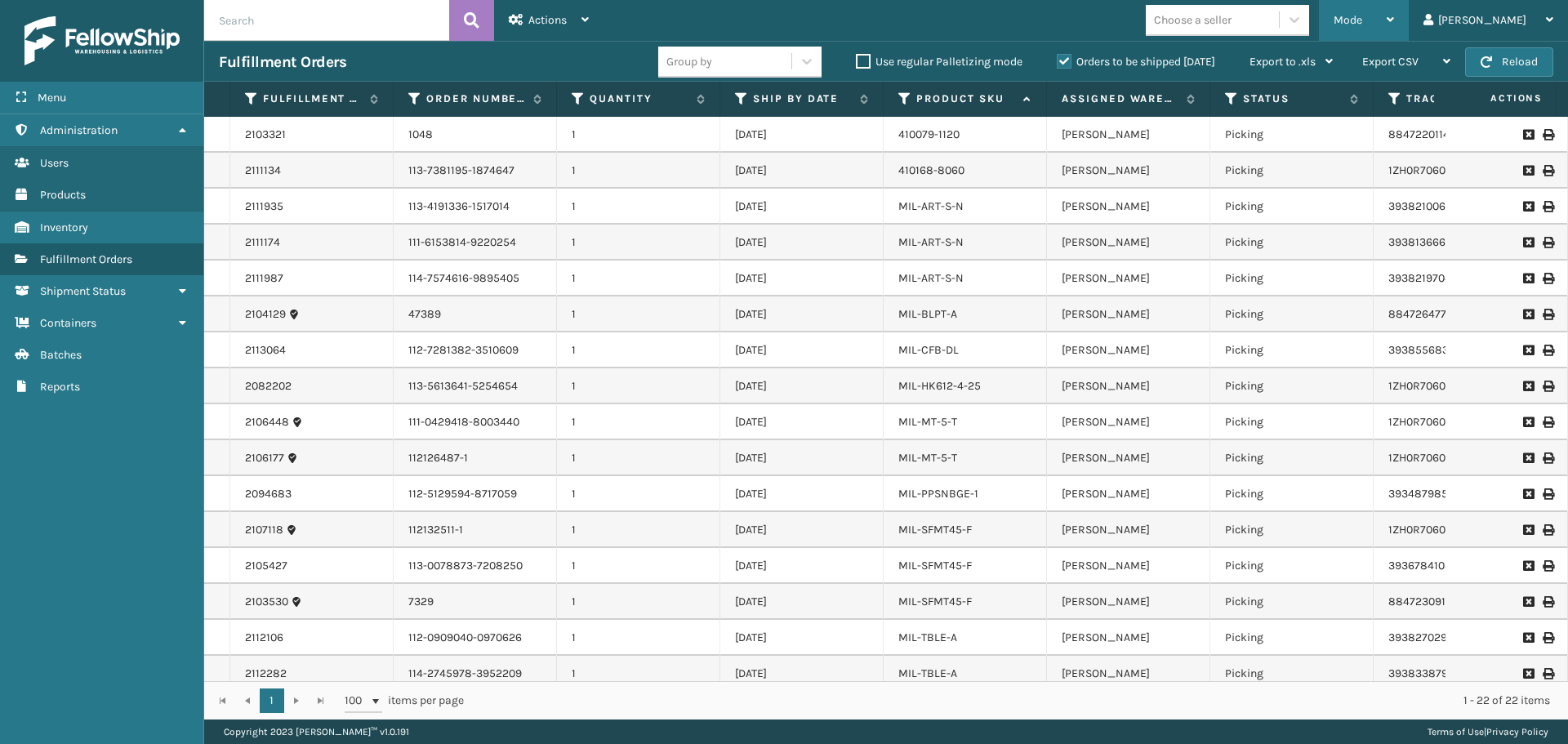
click at [1378, 12] on div "Mode Regular Mode Picking Mode Labeling Mode Exit Scan Mode" at bounding box center [1364, 20] width 89 height 41
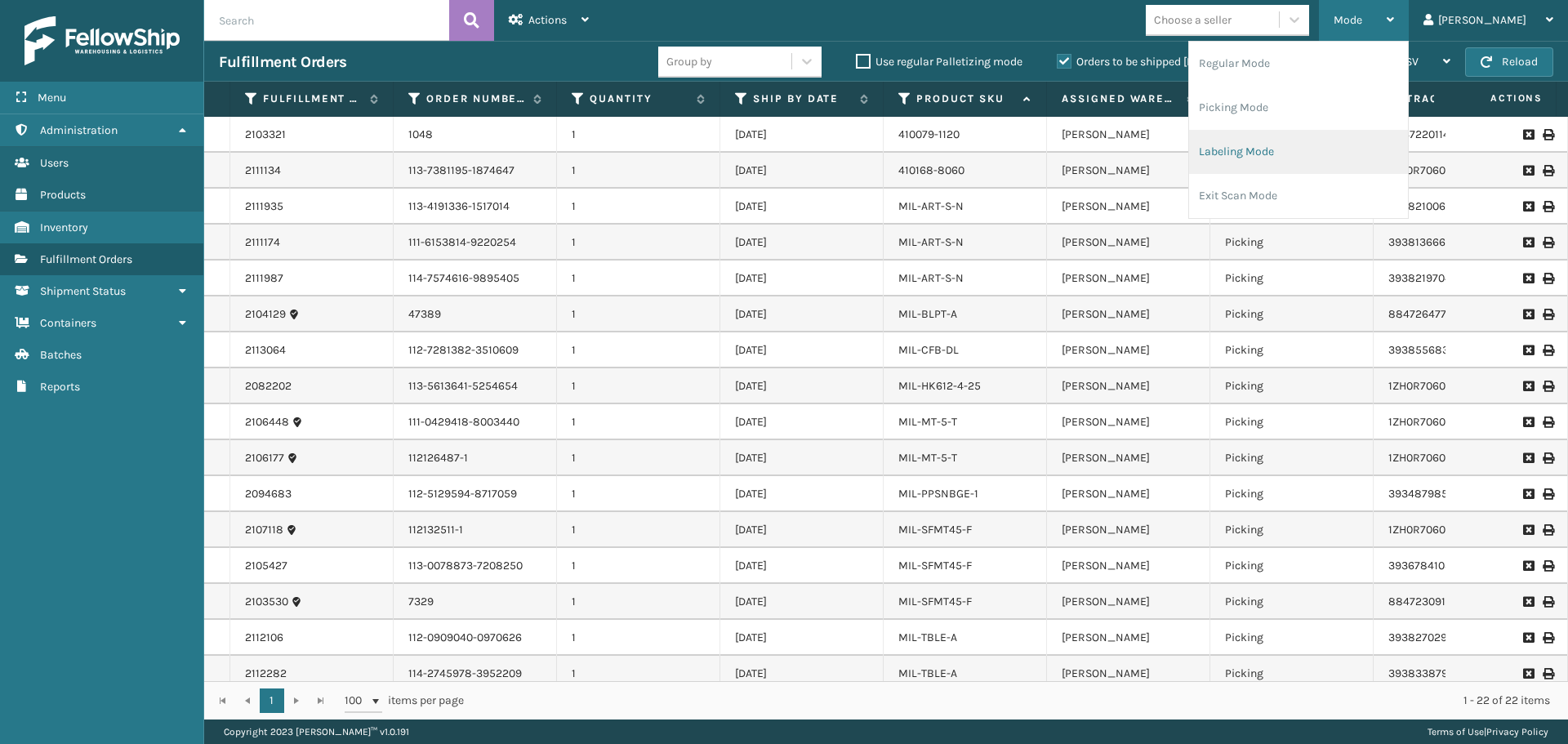
click at [1307, 149] on li "Labeling Mode" at bounding box center [1298, 152] width 219 height 44
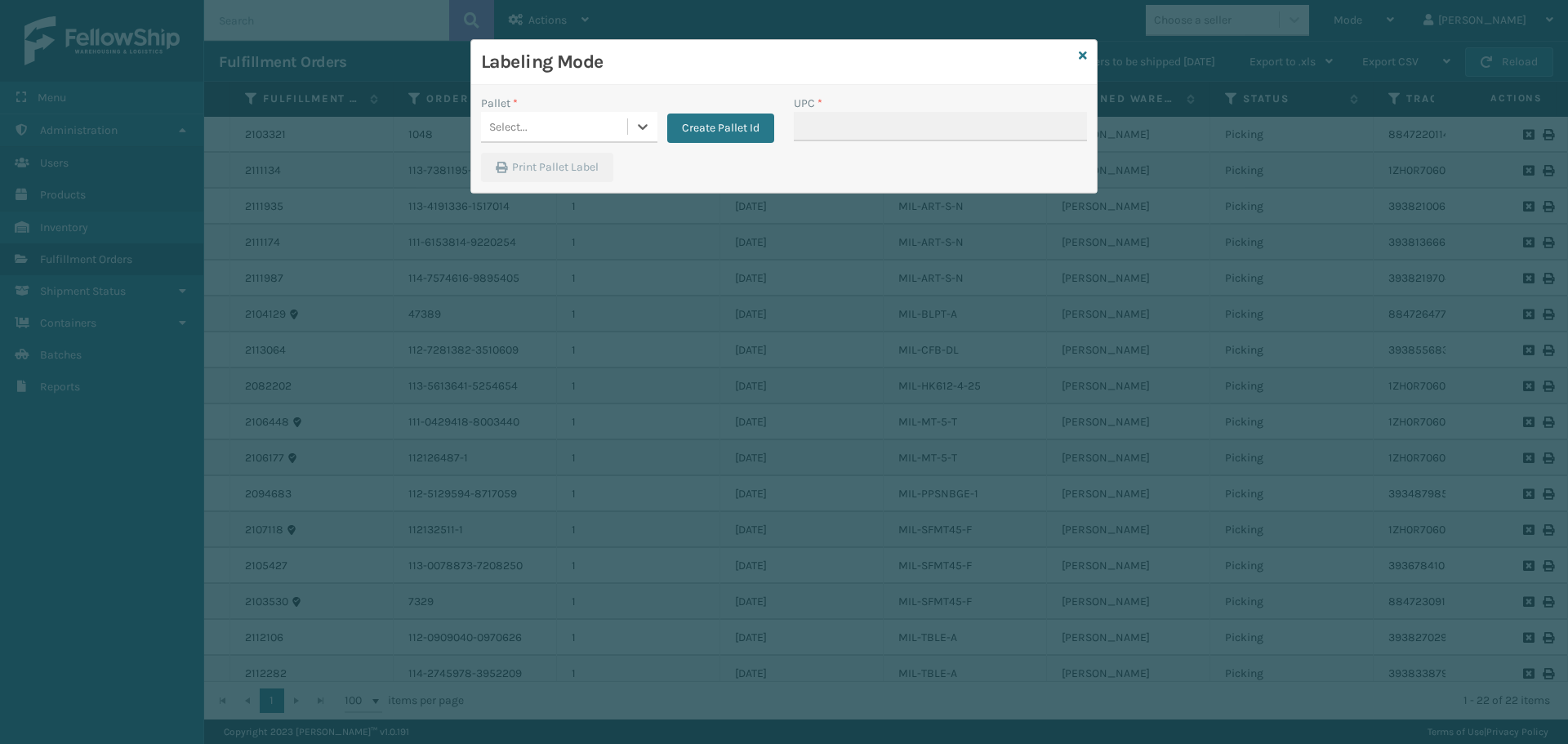
click at [542, 131] on div "Select..." at bounding box center [554, 127] width 146 height 27
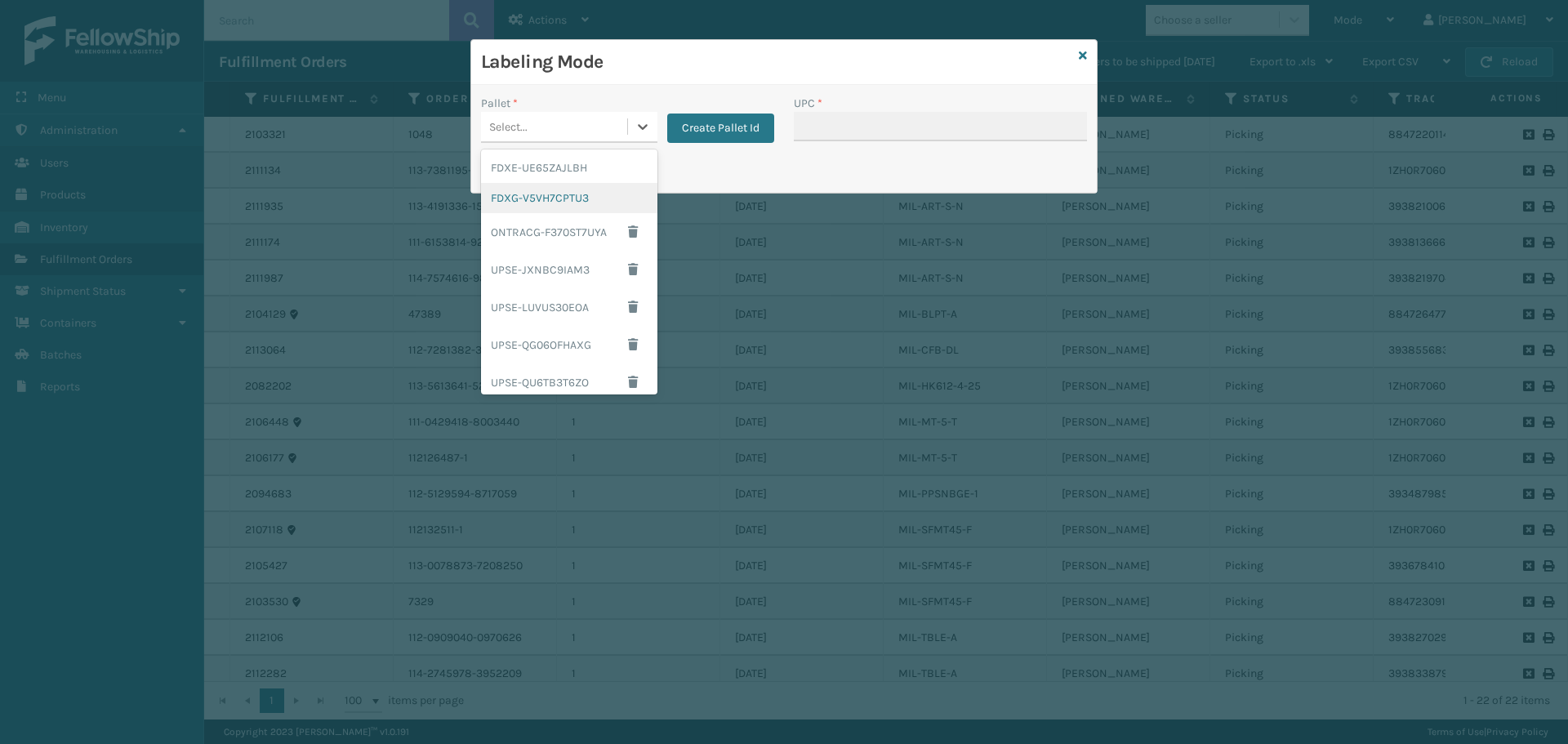
click at [569, 203] on div "FDXG-V5VH7CPTU3" at bounding box center [569, 197] width 176 height 30
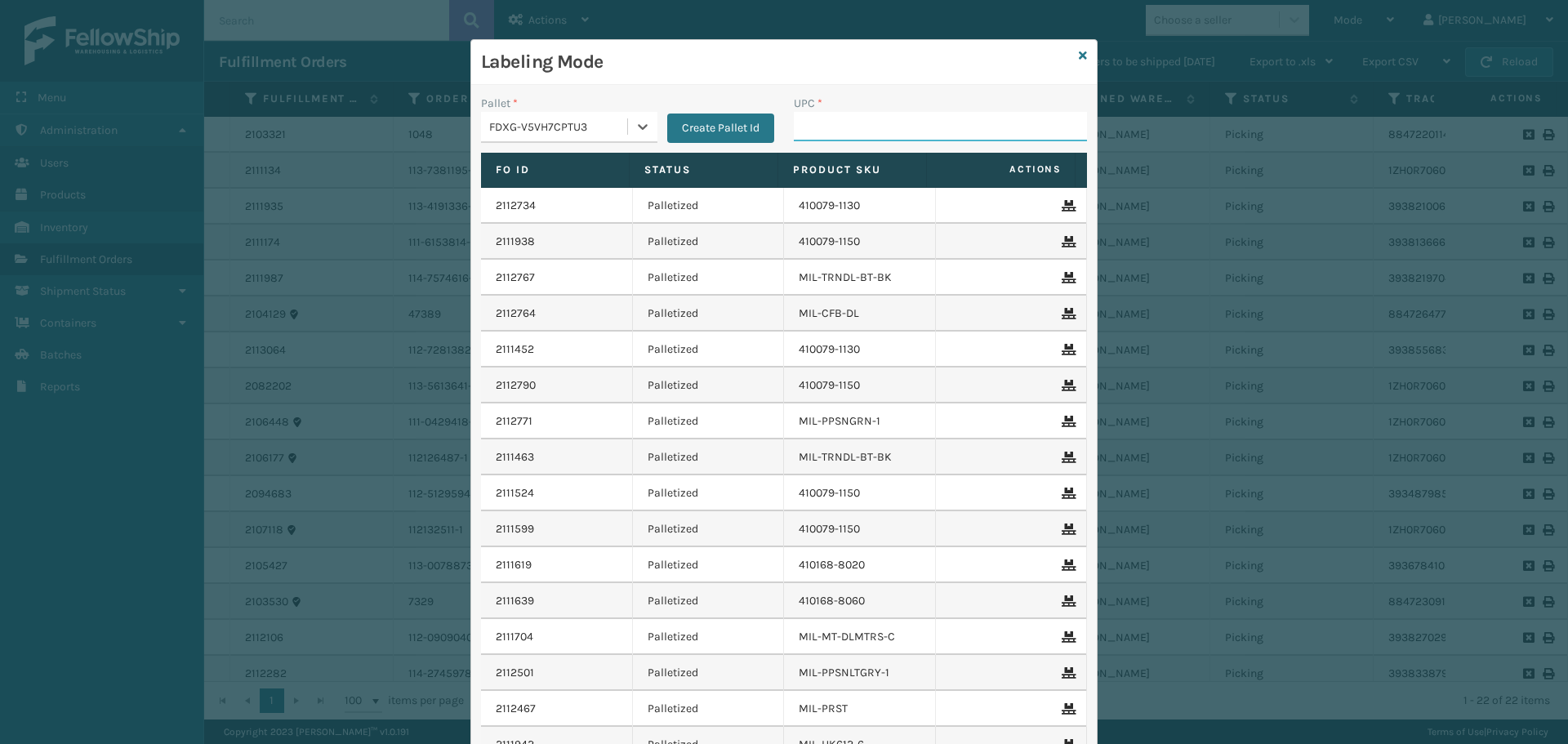
click at [876, 128] on input "UPC *" at bounding box center [939, 127] width 293 height 29
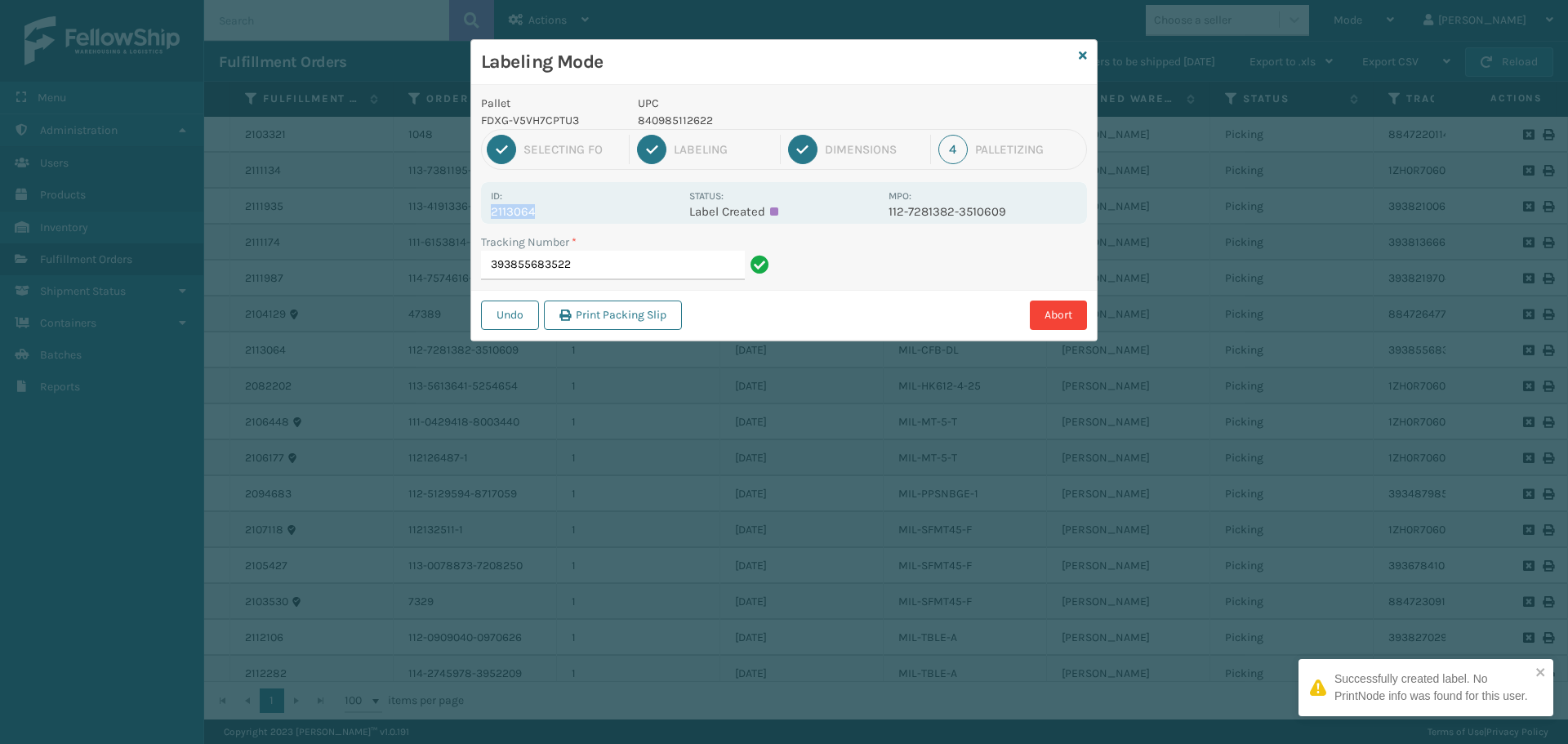
drag, startPoint x: 511, startPoint y: 211, endPoint x: 484, endPoint y: 217, distance: 27.7
click at [484, 217] on div "Id: 2113064 Status: Label Created MPO: 112-7281382-3510609" at bounding box center [784, 203] width 606 height 42
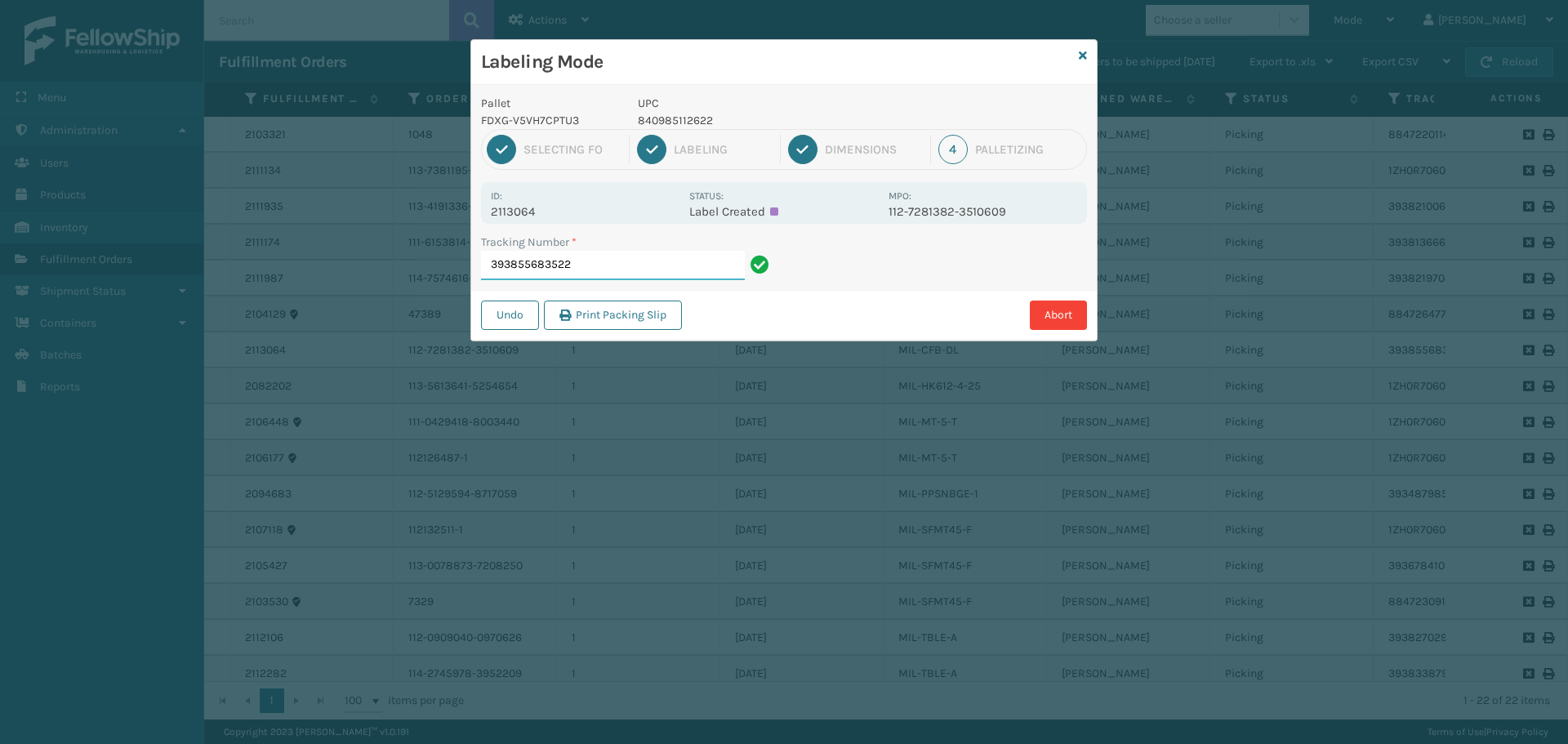
click at [579, 267] on input "393855683522" at bounding box center [612, 266] width 264 height 29
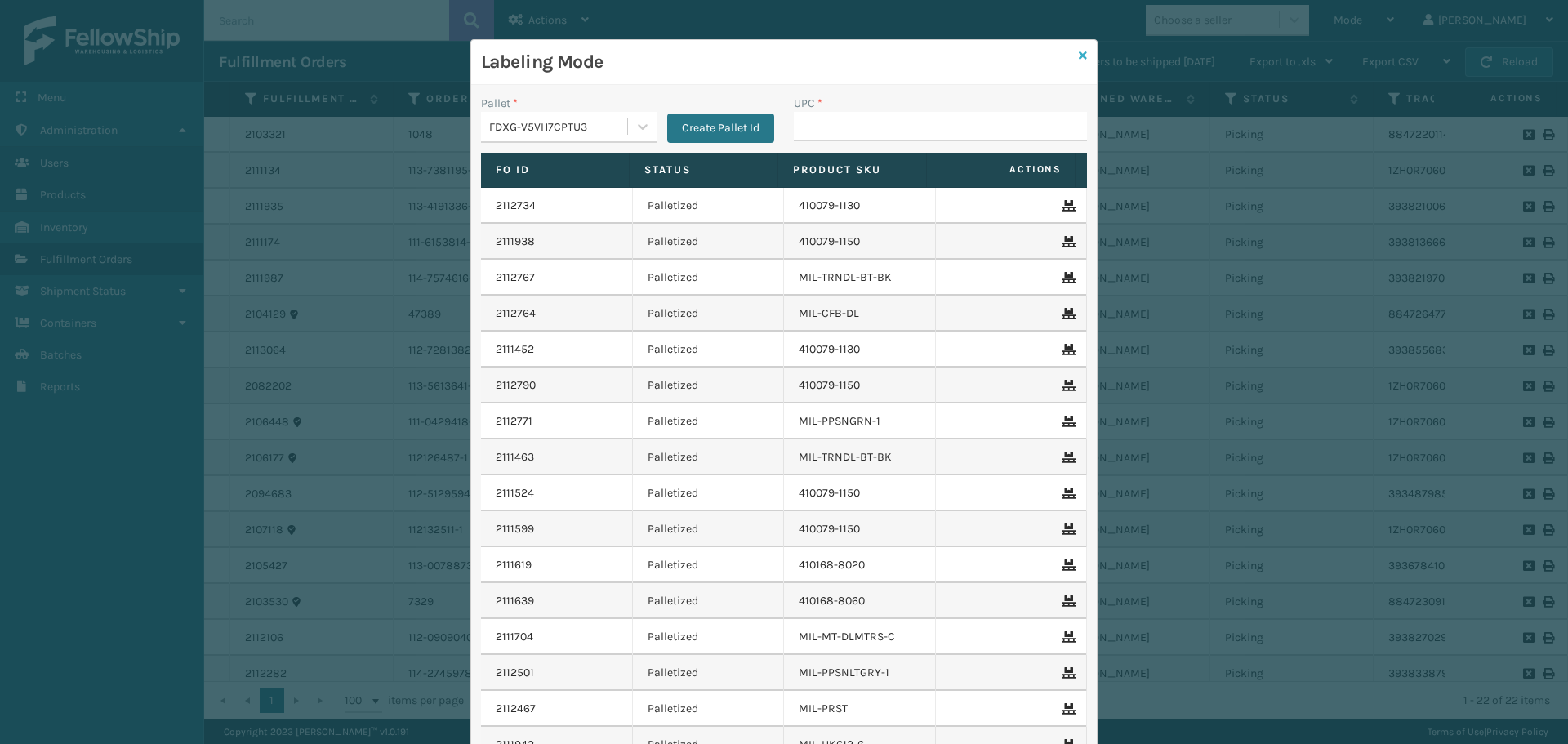
click at [1080, 51] on icon at bounding box center [1082, 56] width 8 height 12
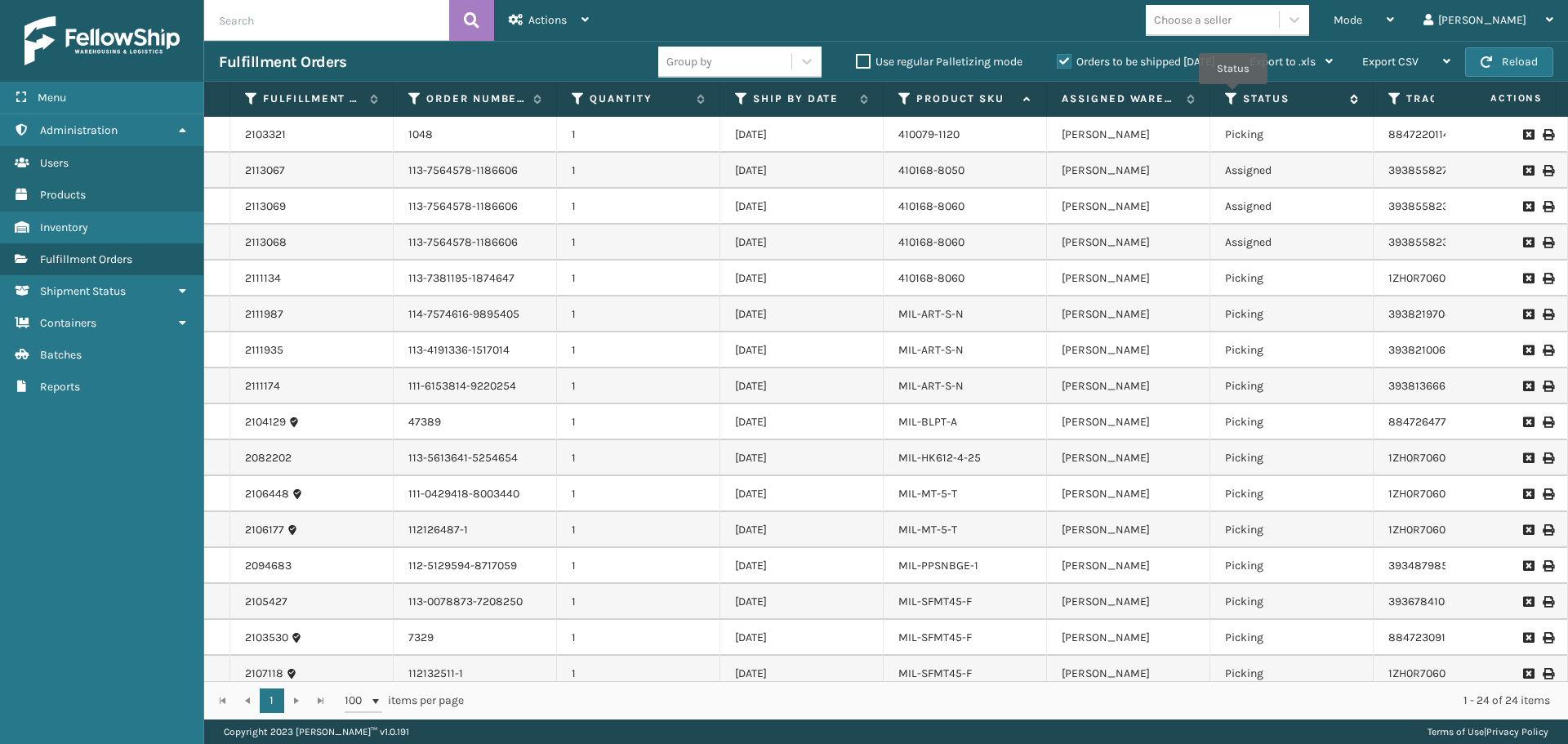
click at [1233, 96] on icon at bounding box center [1231, 99] width 13 height 15
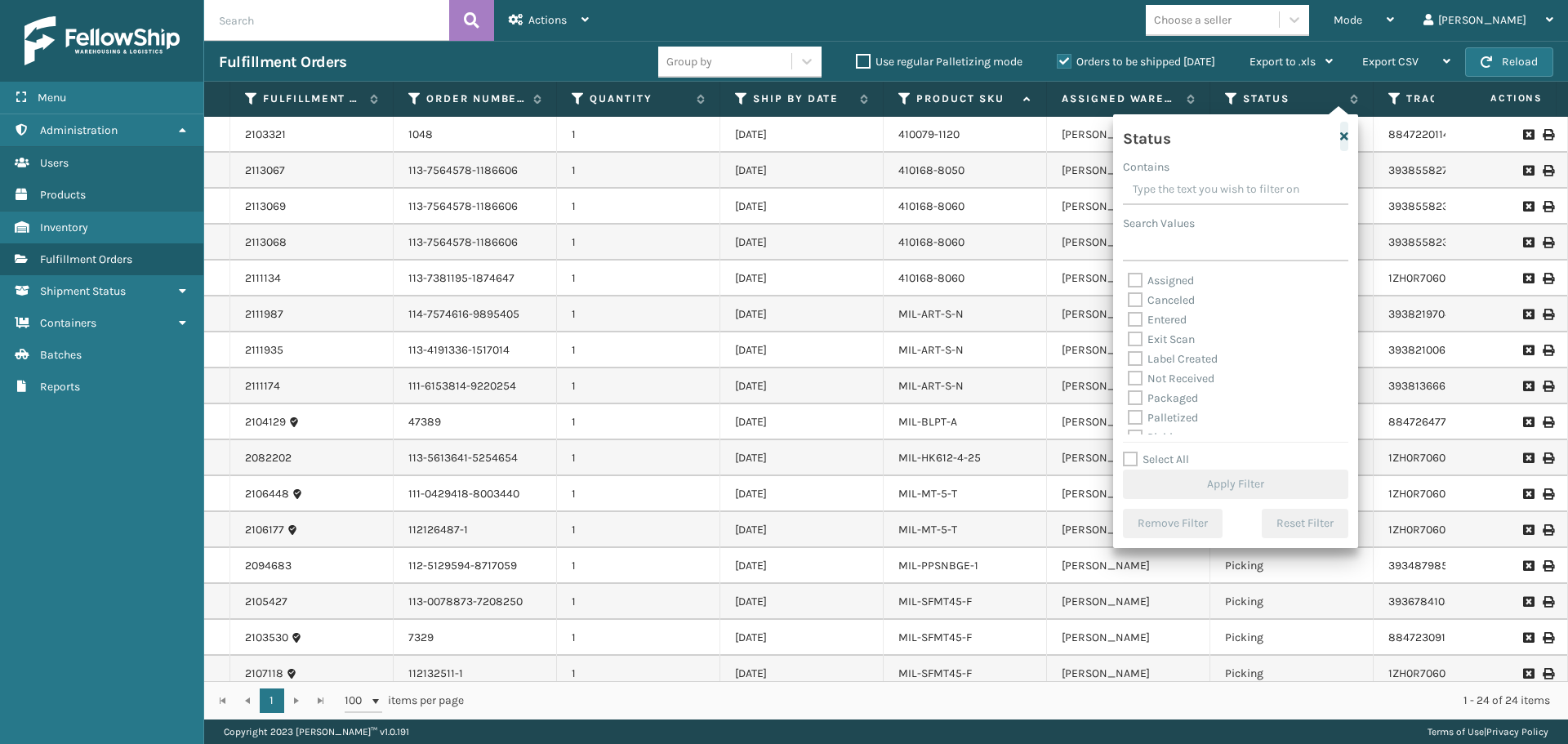
click at [1345, 139] on icon "button" at bounding box center [1343, 136] width 8 height 12
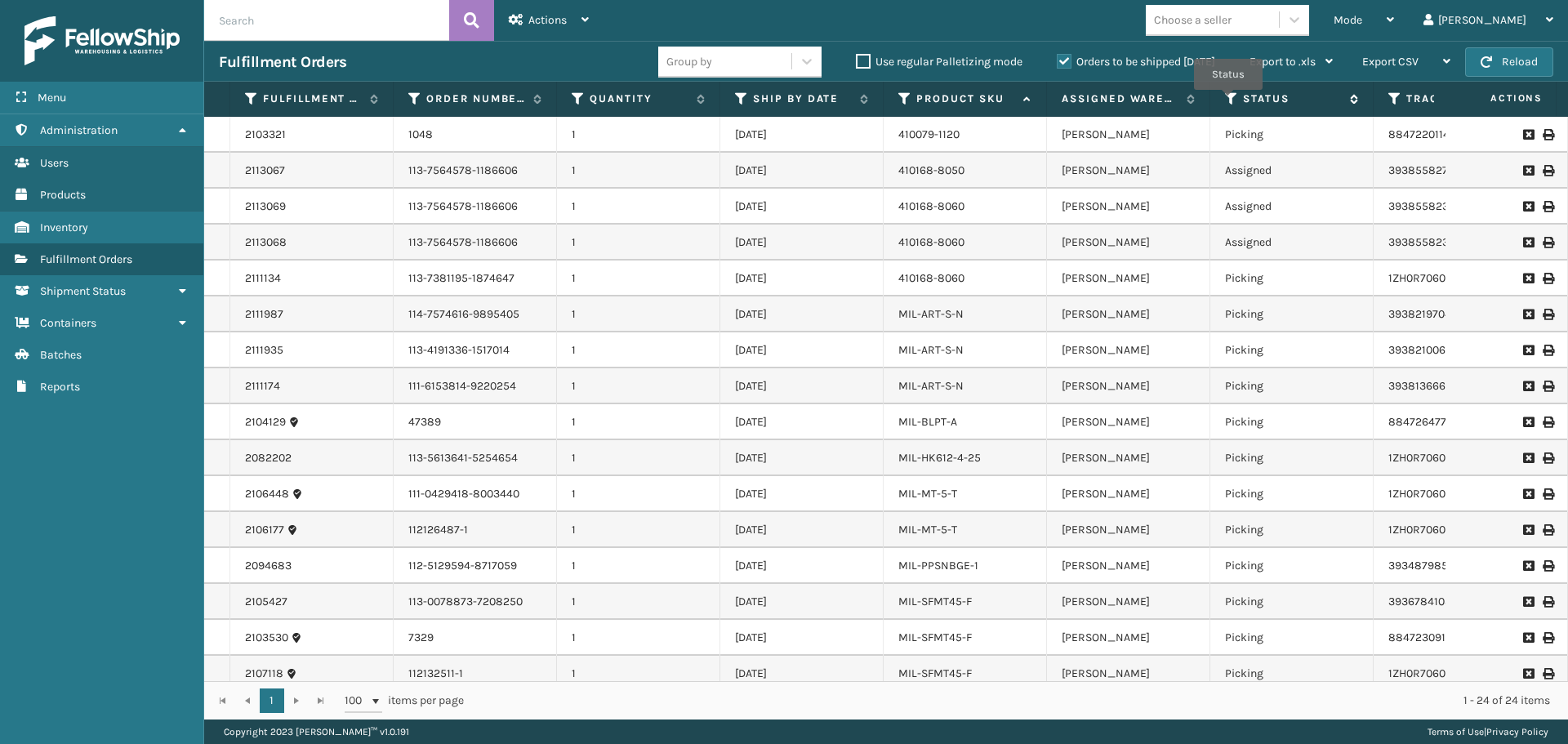
click at [1228, 101] on icon at bounding box center [1231, 99] width 13 height 15
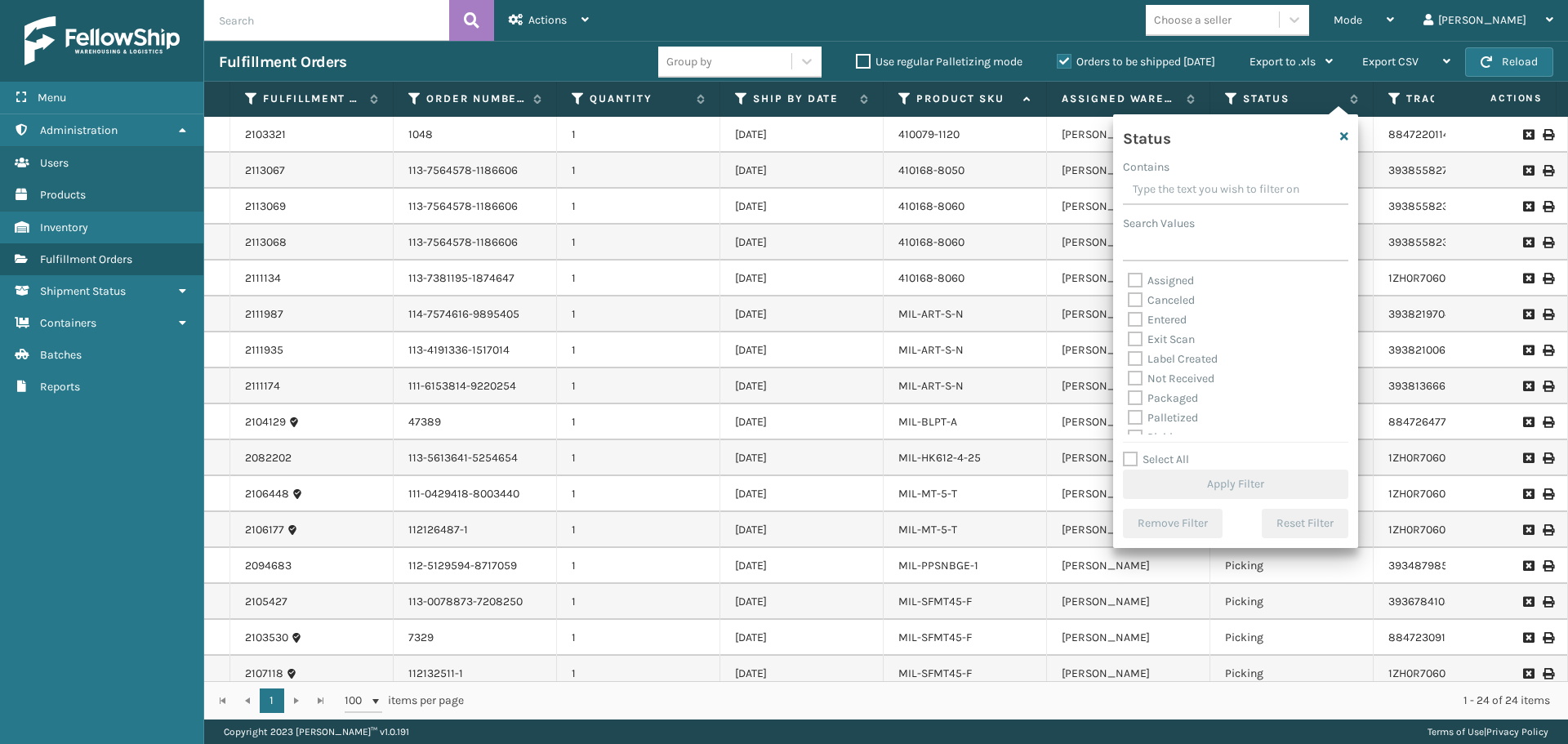
click at [1181, 414] on label "Palletized" at bounding box center [1162, 417] width 70 height 14
click at [1128, 414] on input "Palletized" at bounding box center [1127, 414] width 1 height 11
checkbox input "true"
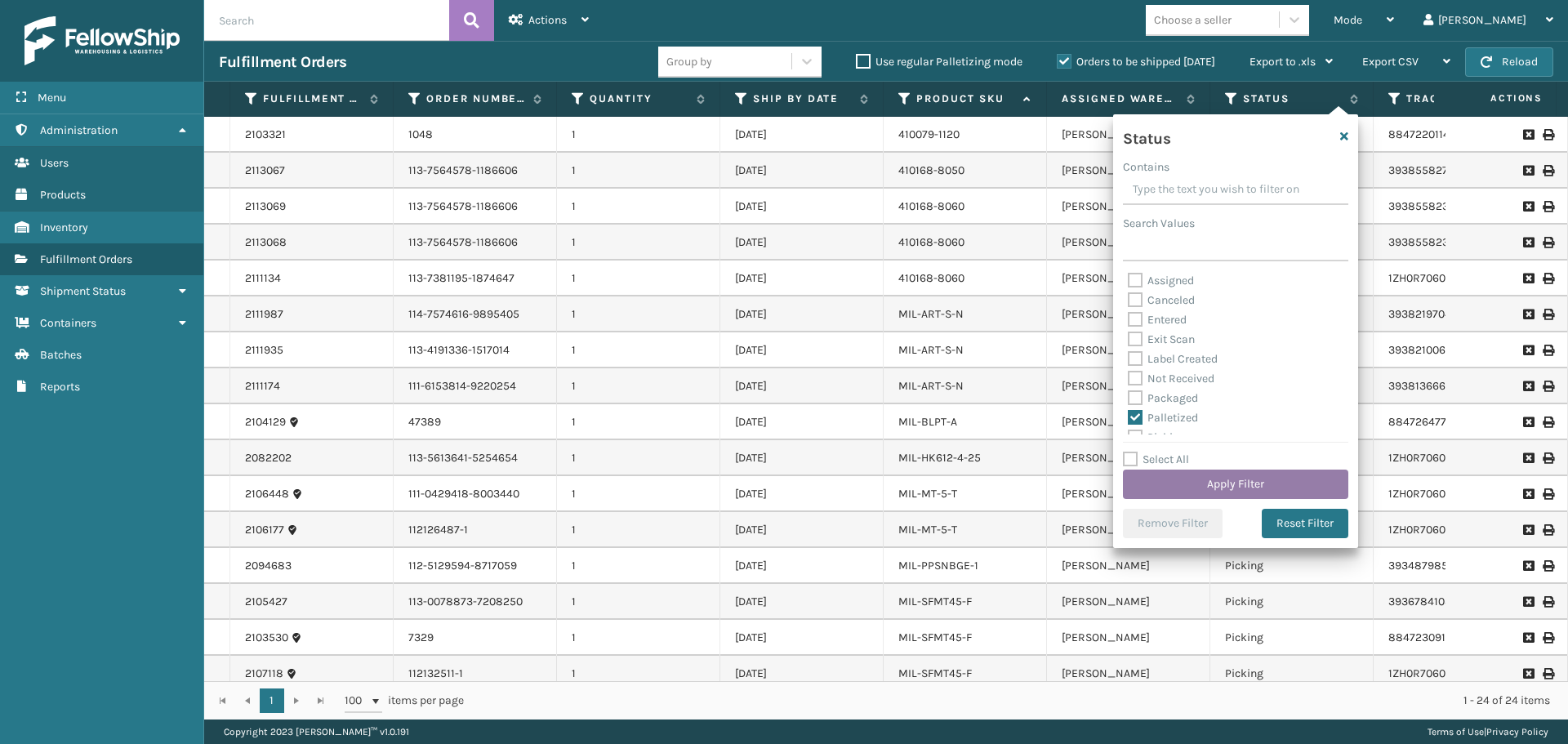
click at [1238, 486] on button "Apply Filter" at bounding box center [1235, 484] width 225 height 29
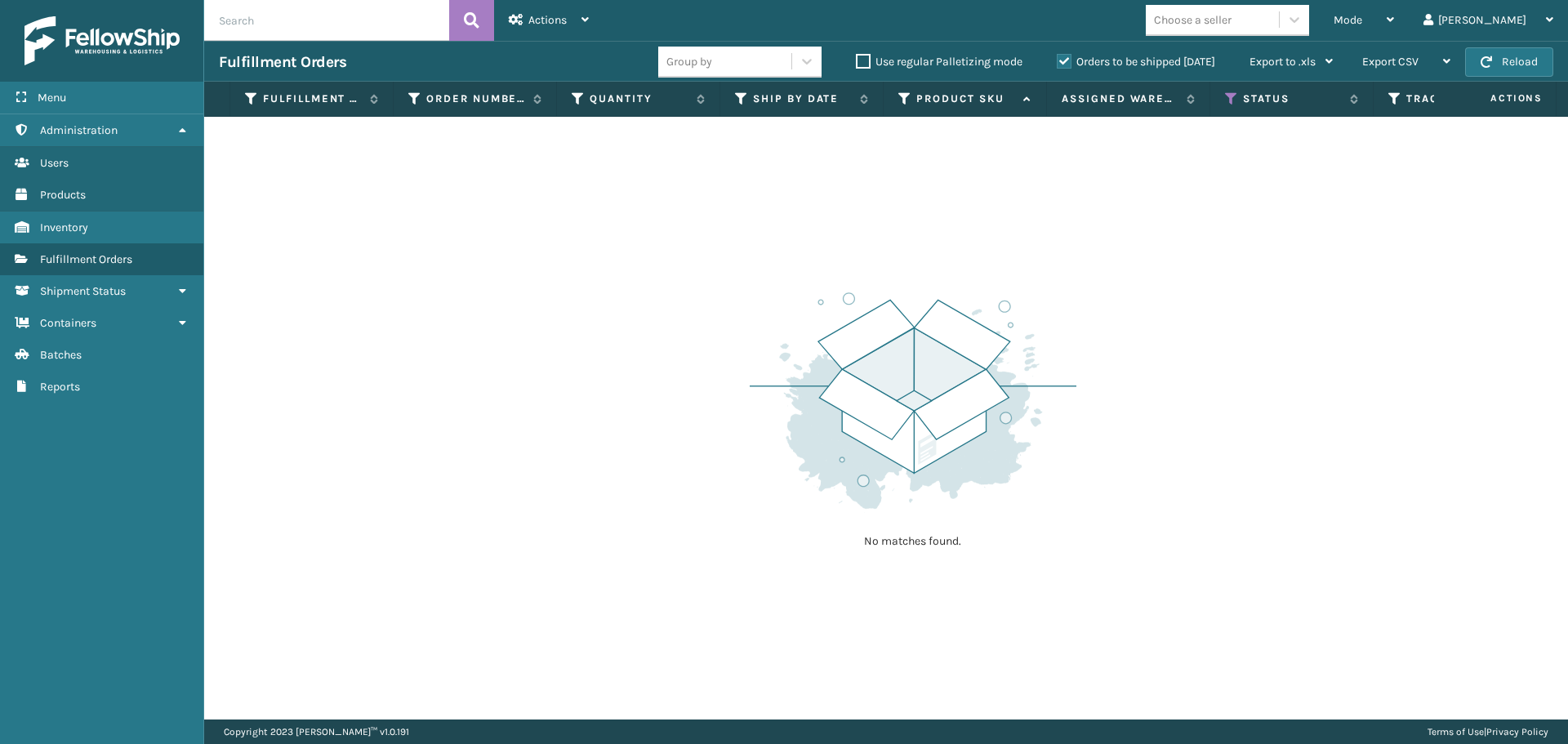
click at [1155, 49] on div "Group by Use regular Palletizing mode Orders to be shipped [DATE] Export to .xl…" at bounding box center [1002, 62] width 689 height 41
click at [1155, 64] on label "Orders to be shipped [DATE]" at bounding box center [1136, 61] width 159 height 14
click at [1057, 63] on input "Orders to be shipped [DATE]" at bounding box center [1057, 58] width 1 height 11
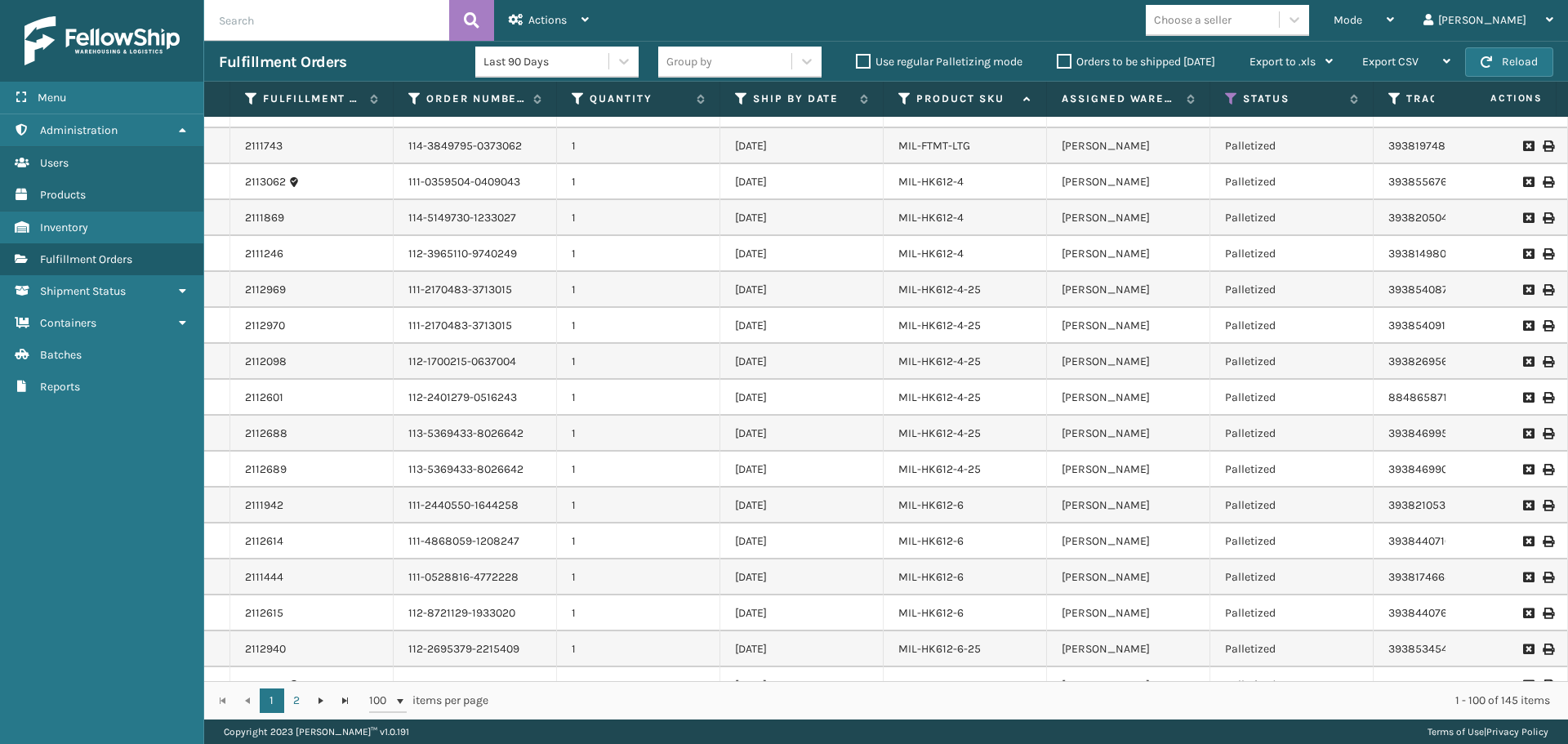
scroll to position [3041, 0]
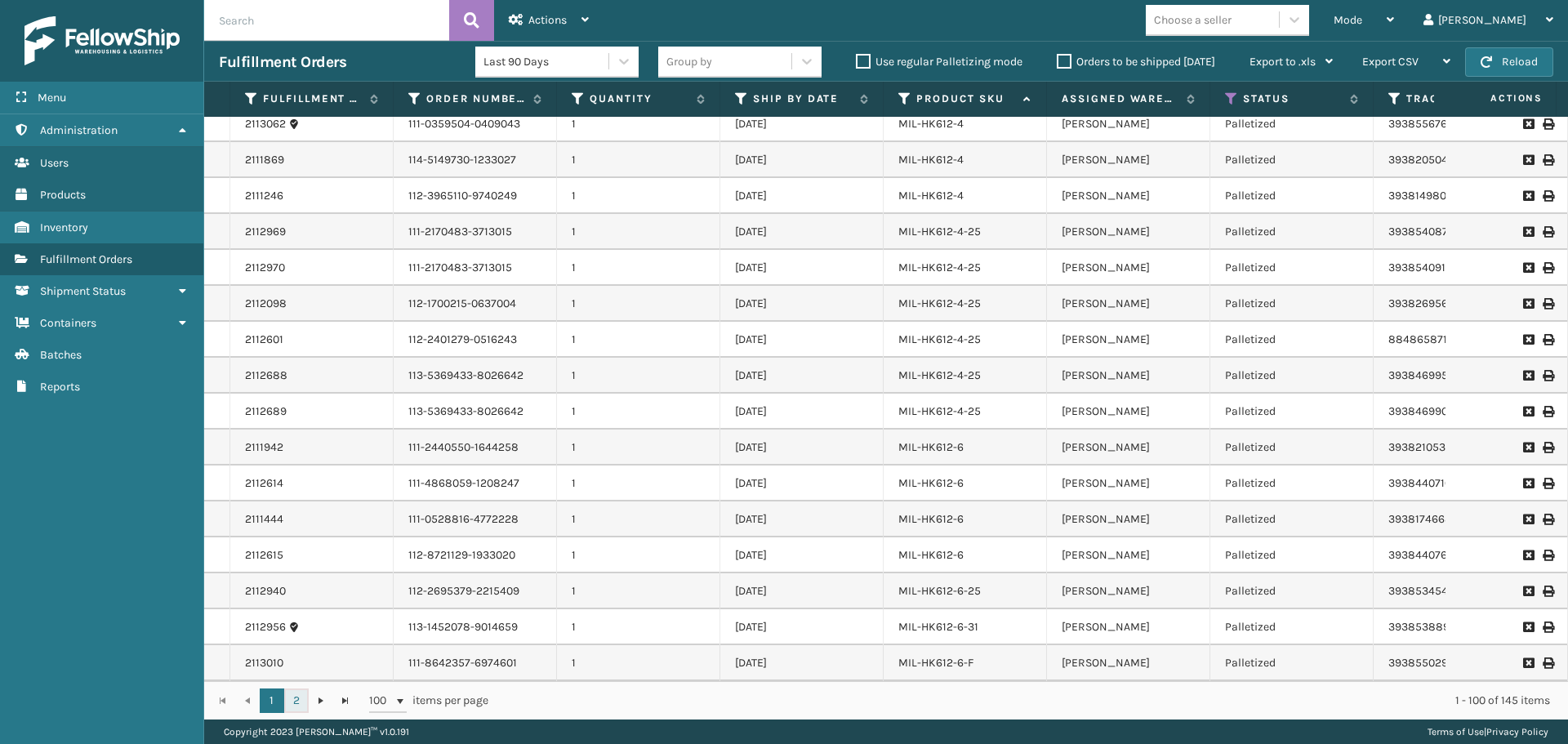
click at [298, 694] on link "2" at bounding box center [296, 700] width 25 height 25
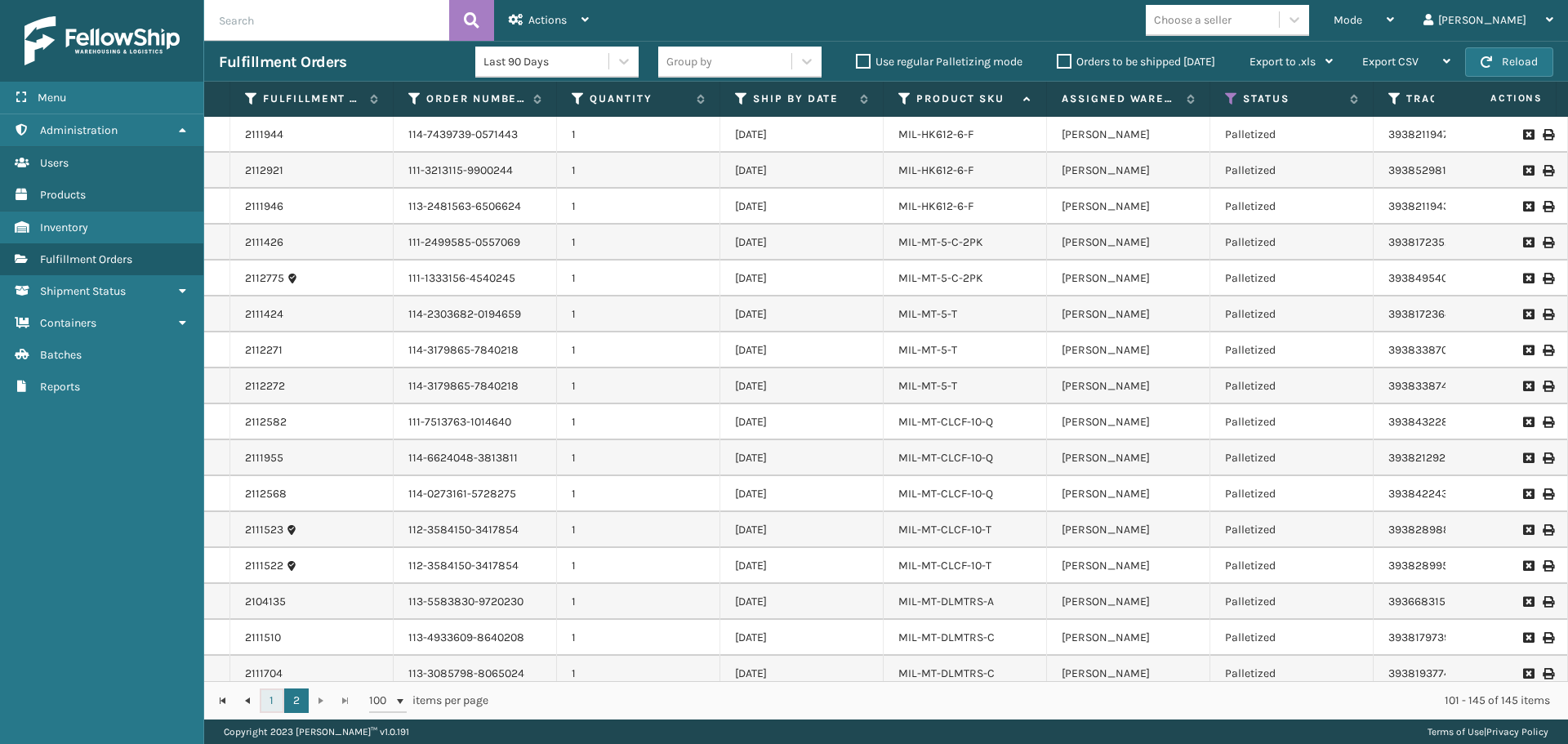
click at [265, 694] on link "1" at bounding box center [271, 700] width 25 height 25
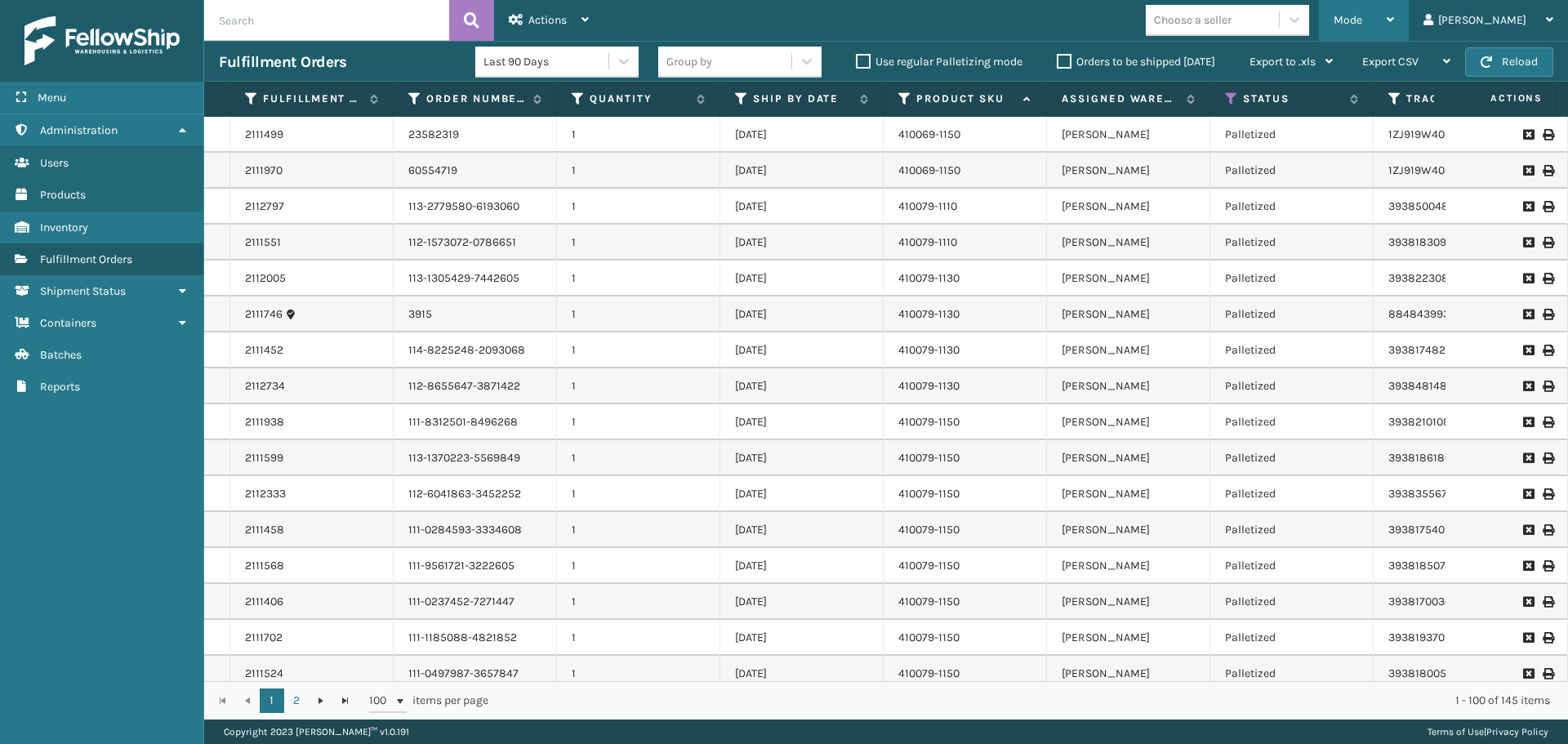
click at [1379, 25] on div "Mode Regular Mode Picking Mode Labeling Mode Exit Scan Mode" at bounding box center [1364, 20] width 89 height 41
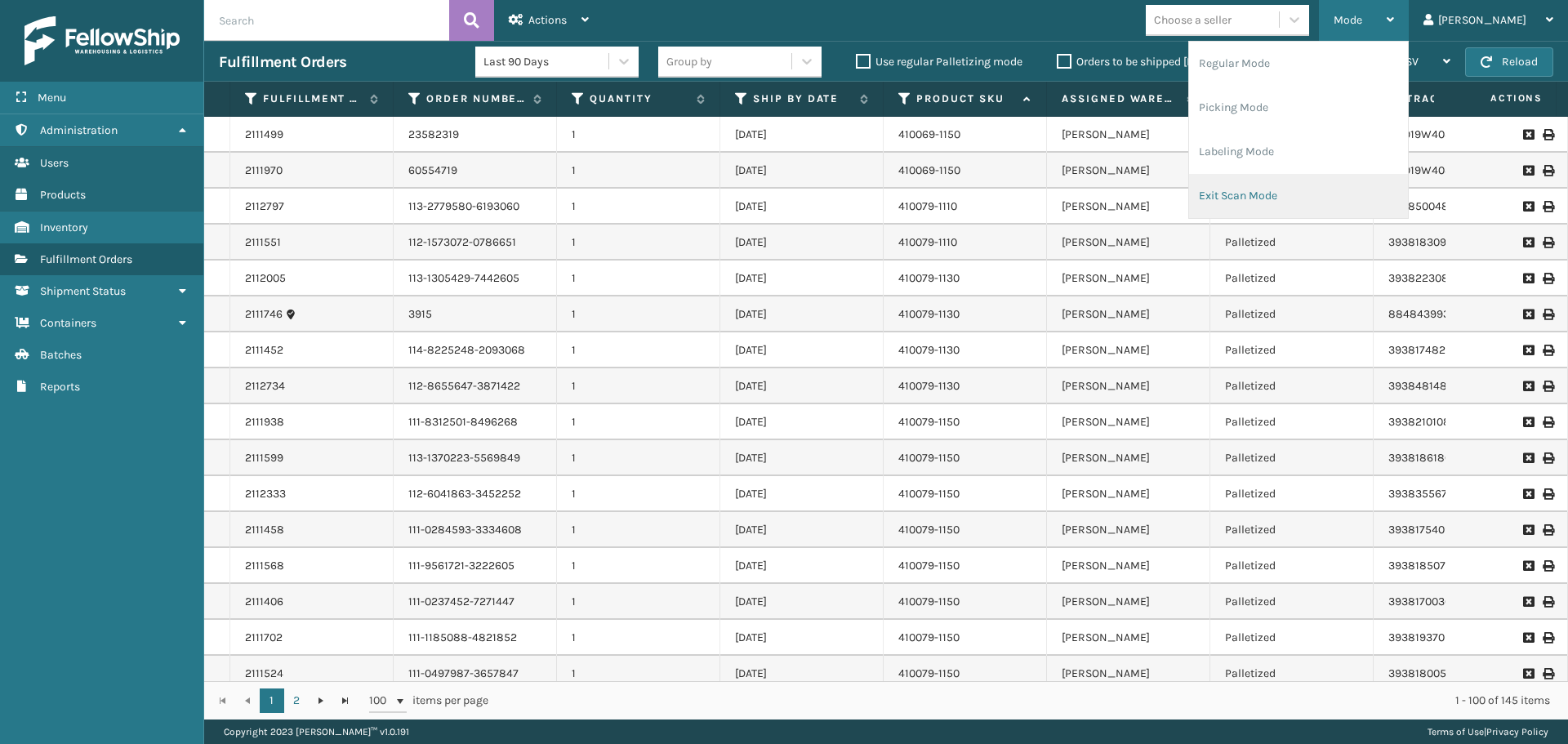
click at [1313, 198] on li "Exit Scan Mode" at bounding box center [1298, 196] width 219 height 44
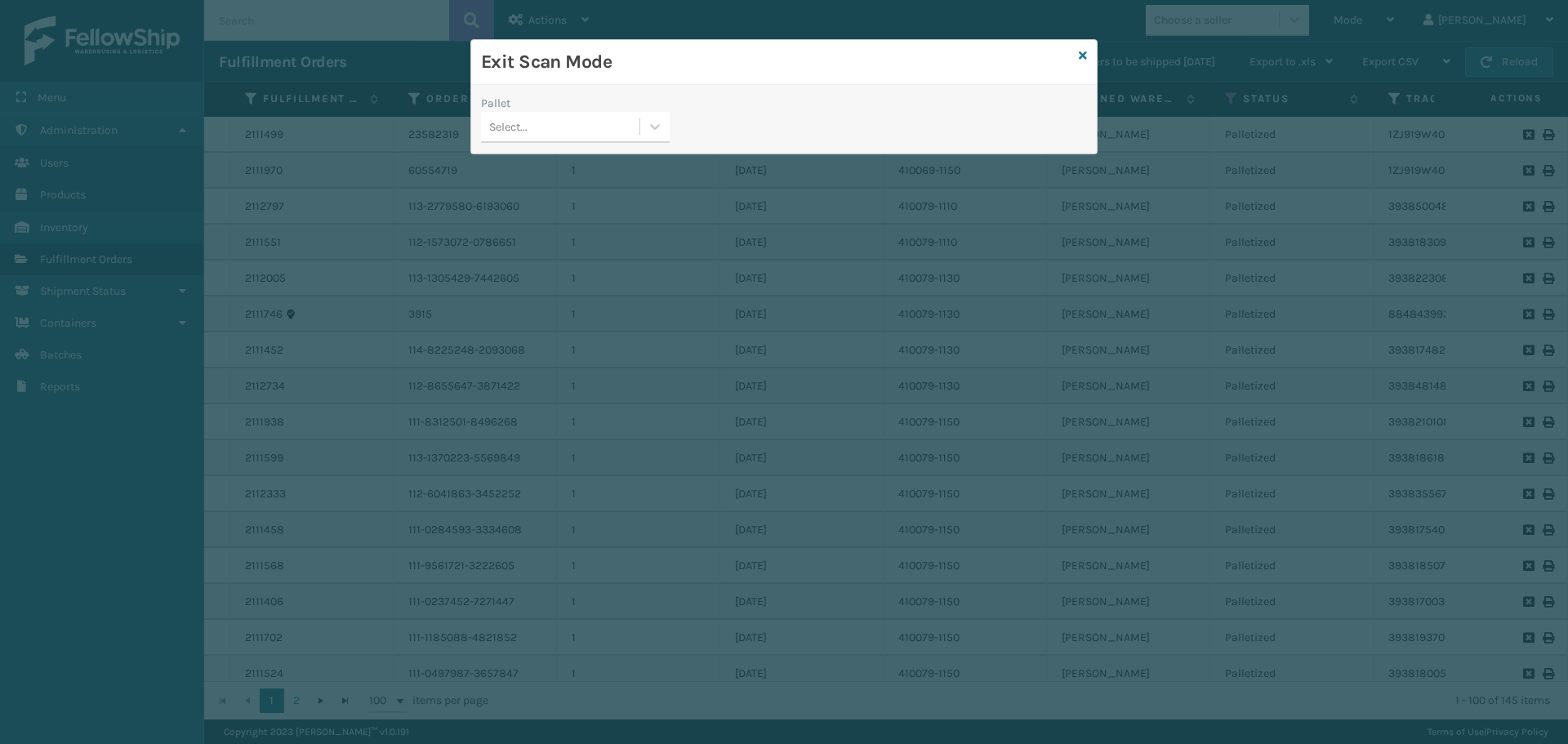
click at [586, 131] on div "Select..." at bounding box center [560, 127] width 159 height 27
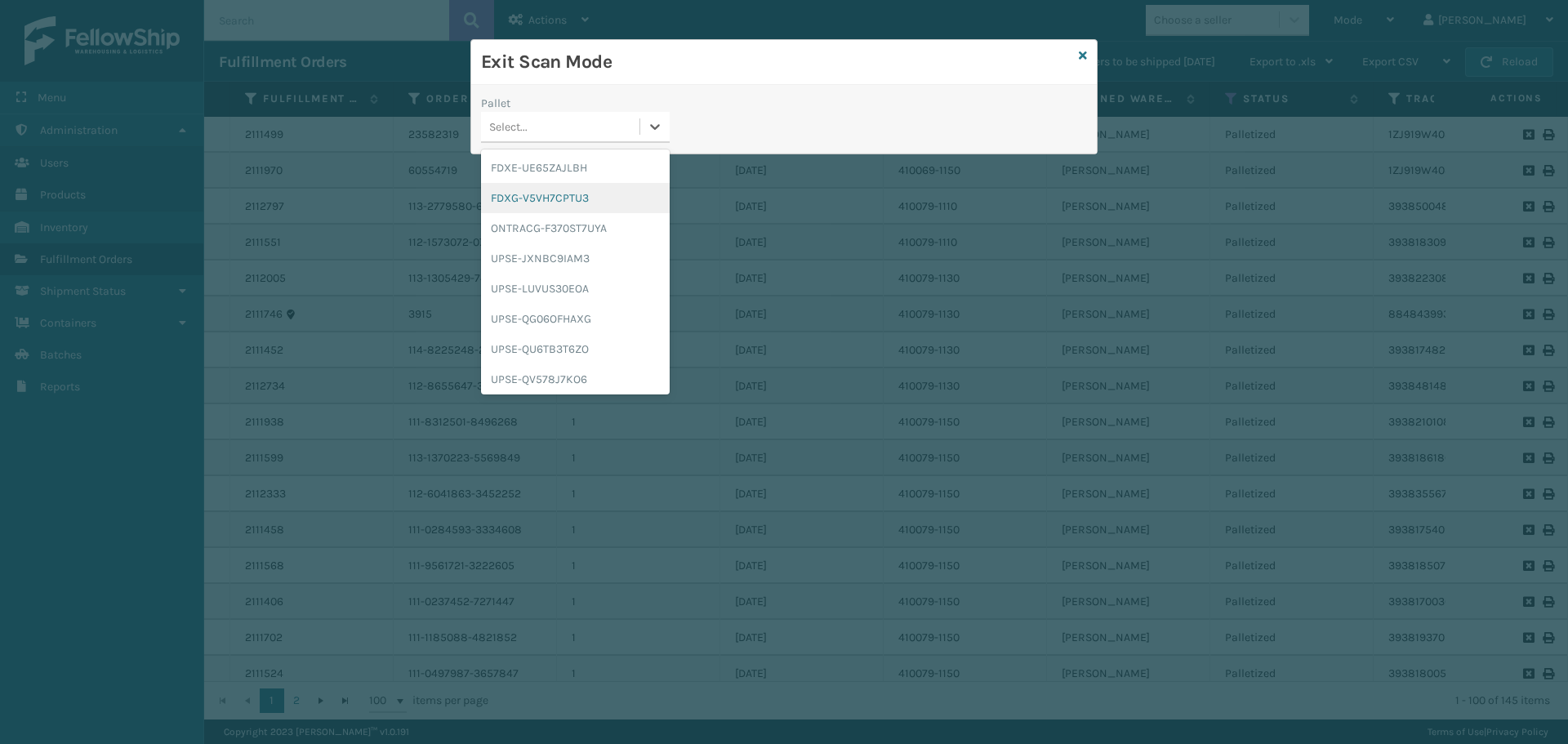
click at [545, 202] on div "FDXG-V5VH7CPTU3" at bounding box center [575, 197] width 189 height 30
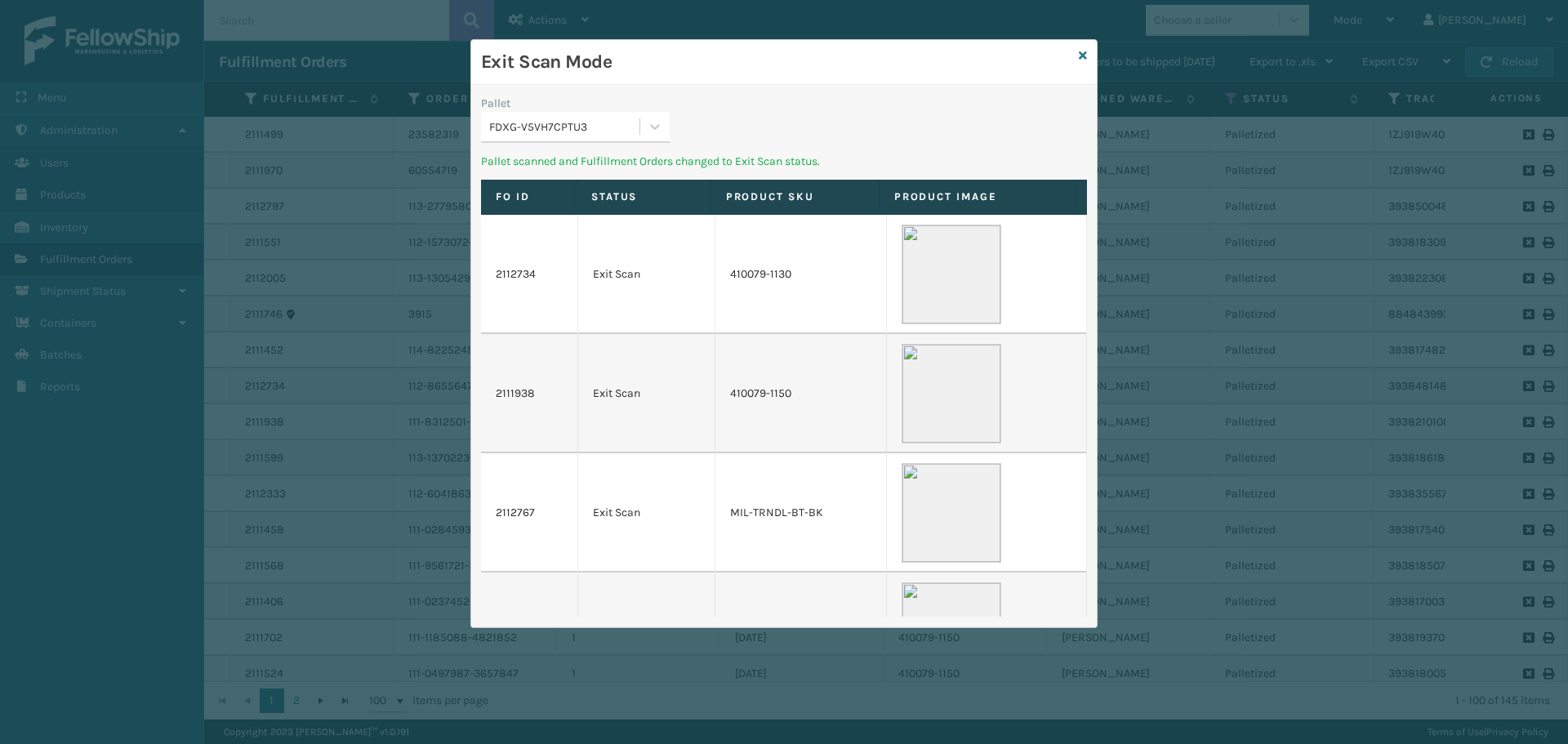
click at [600, 116] on div "FDXG-V5VH7CPTU3" at bounding box center [560, 127] width 159 height 27
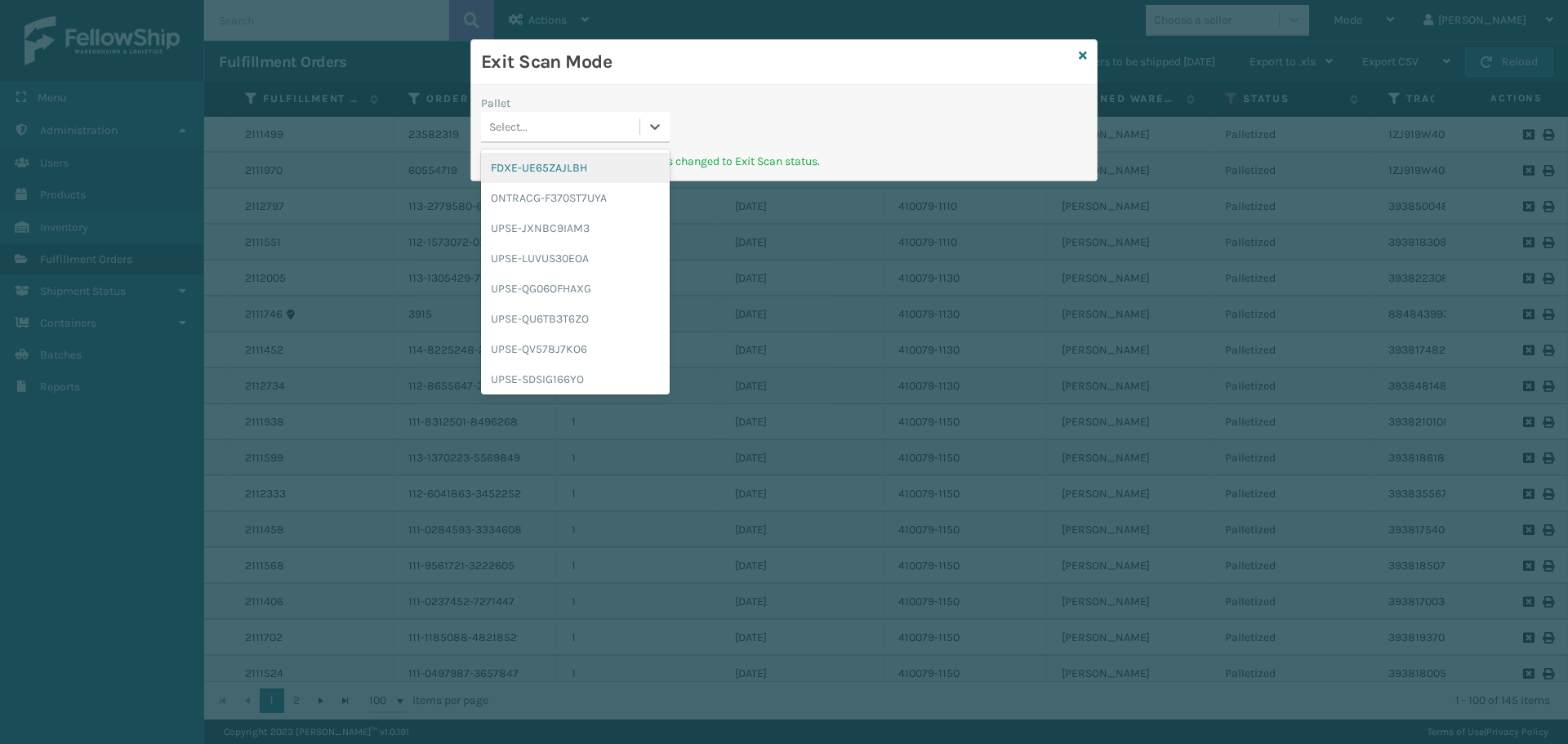
click at [570, 175] on div "FDXE-UE65ZAJLBH" at bounding box center [575, 167] width 189 height 30
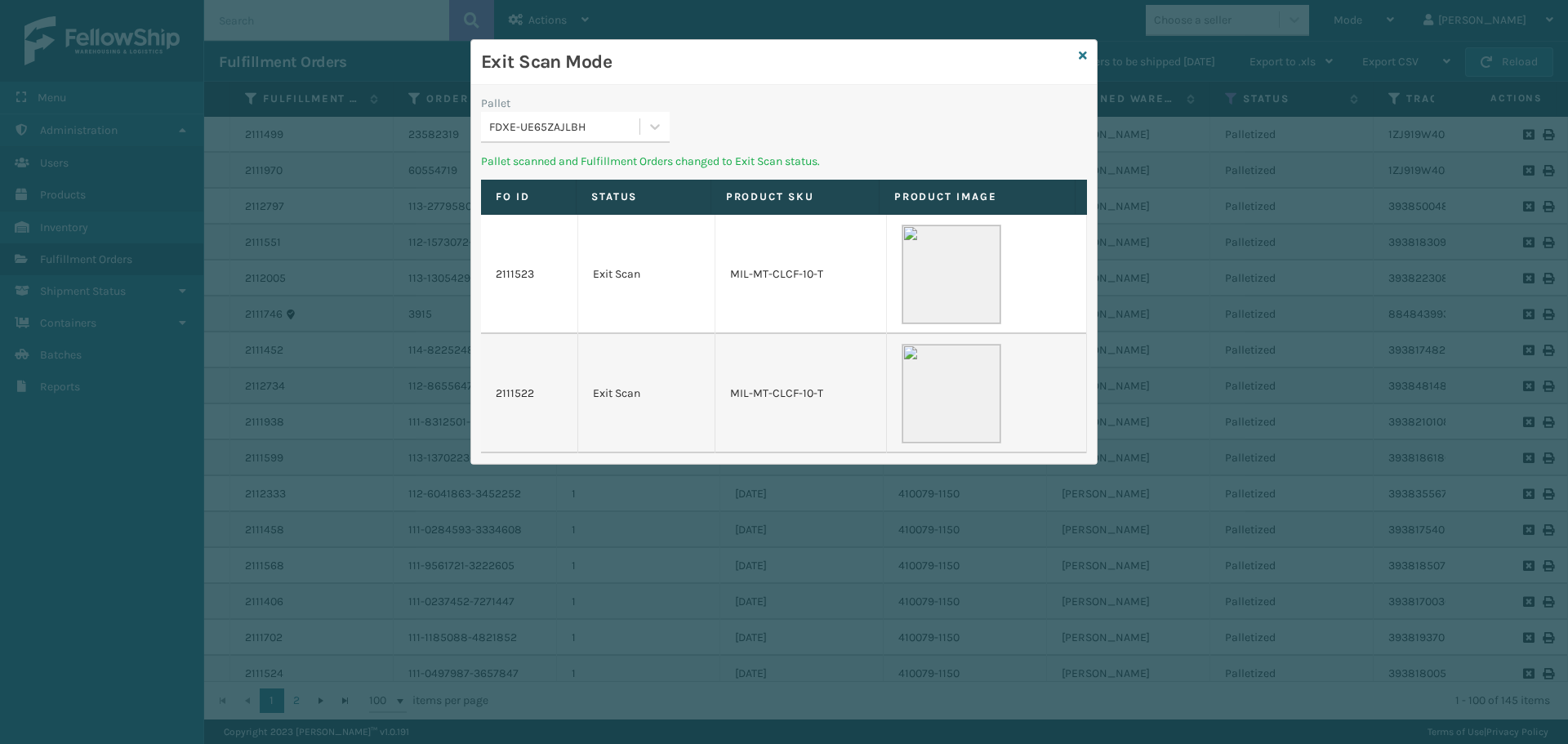
click at [592, 133] on div "FDXE-UE65ZAJLBH" at bounding box center [565, 127] width 152 height 17
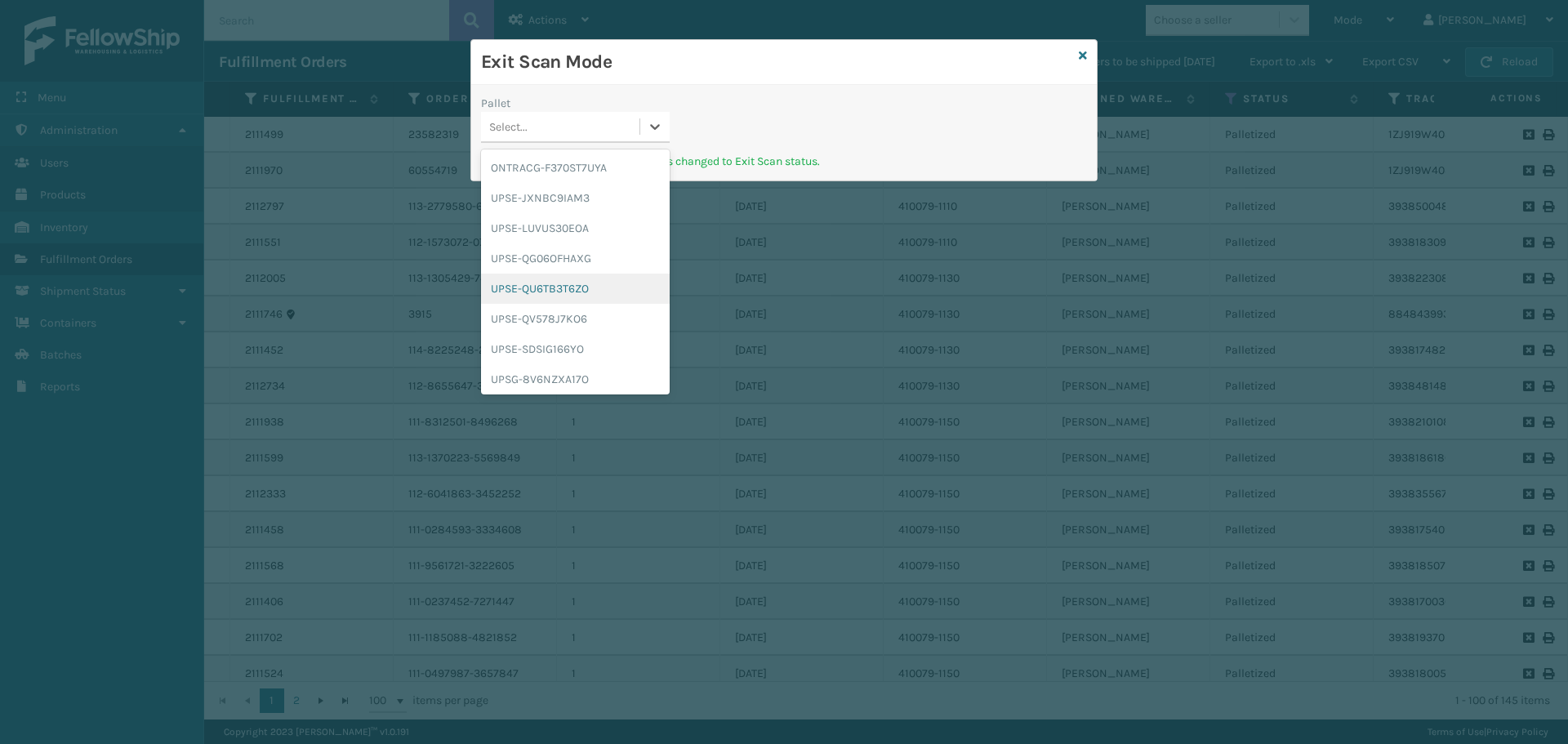
scroll to position [34, 0]
click at [585, 339] on div "UPSG-8V6NZXA17O" at bounding box center [575, 345] width 189 height 30
click at [606, 132] on div "Select..." at bounding box center [560, 127] width 159 height 27
click at [629, 167] on div "ONTRACG-F370ST7UYA" at bounding box center [575, 167] width 189 height 30
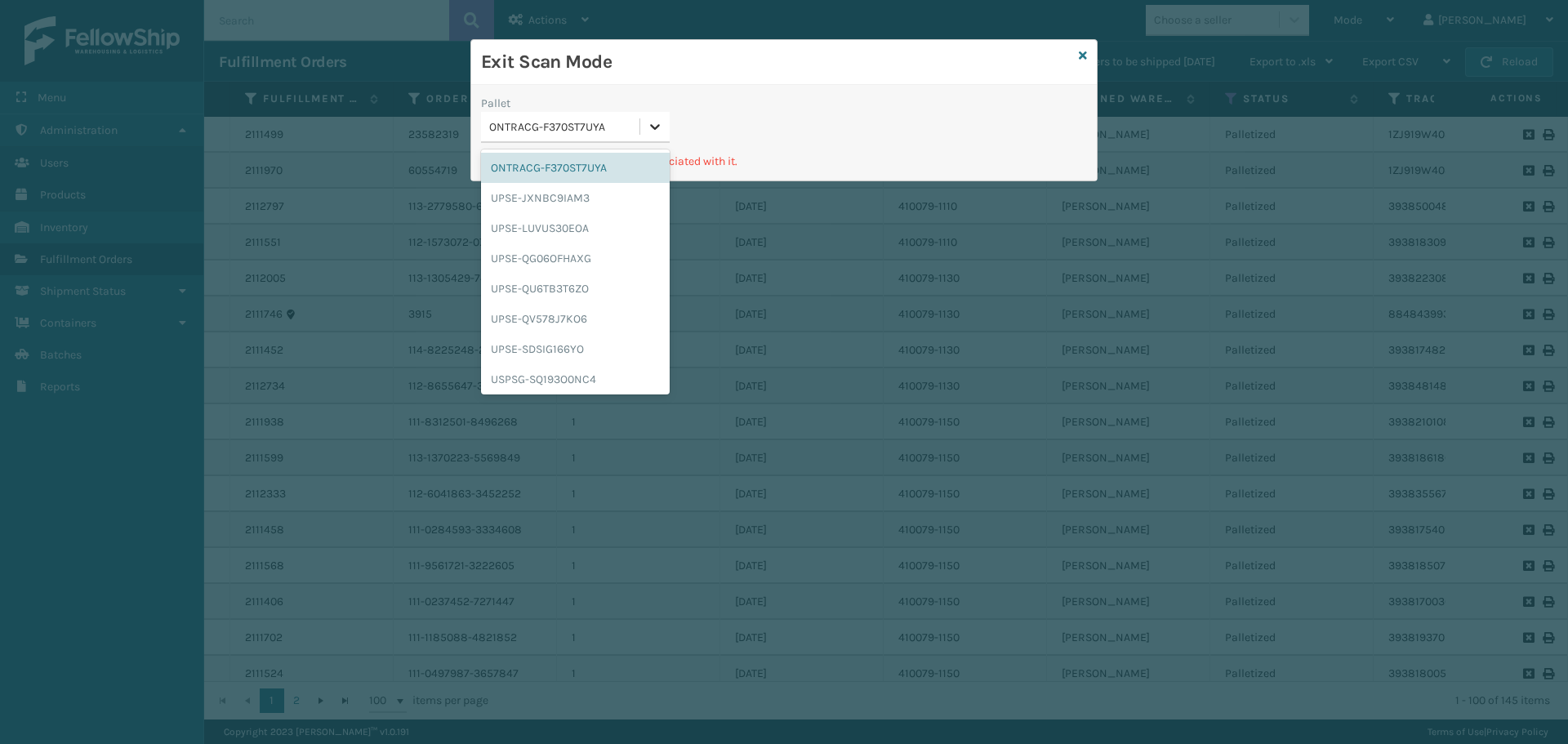
click at [648, 128] on icon at bounding box center [654, 127] width 16 height 16
click at [580, 379] on div "USPSG-SQ193O0NC4" at bounding box center [575, 375] width 189 height 30
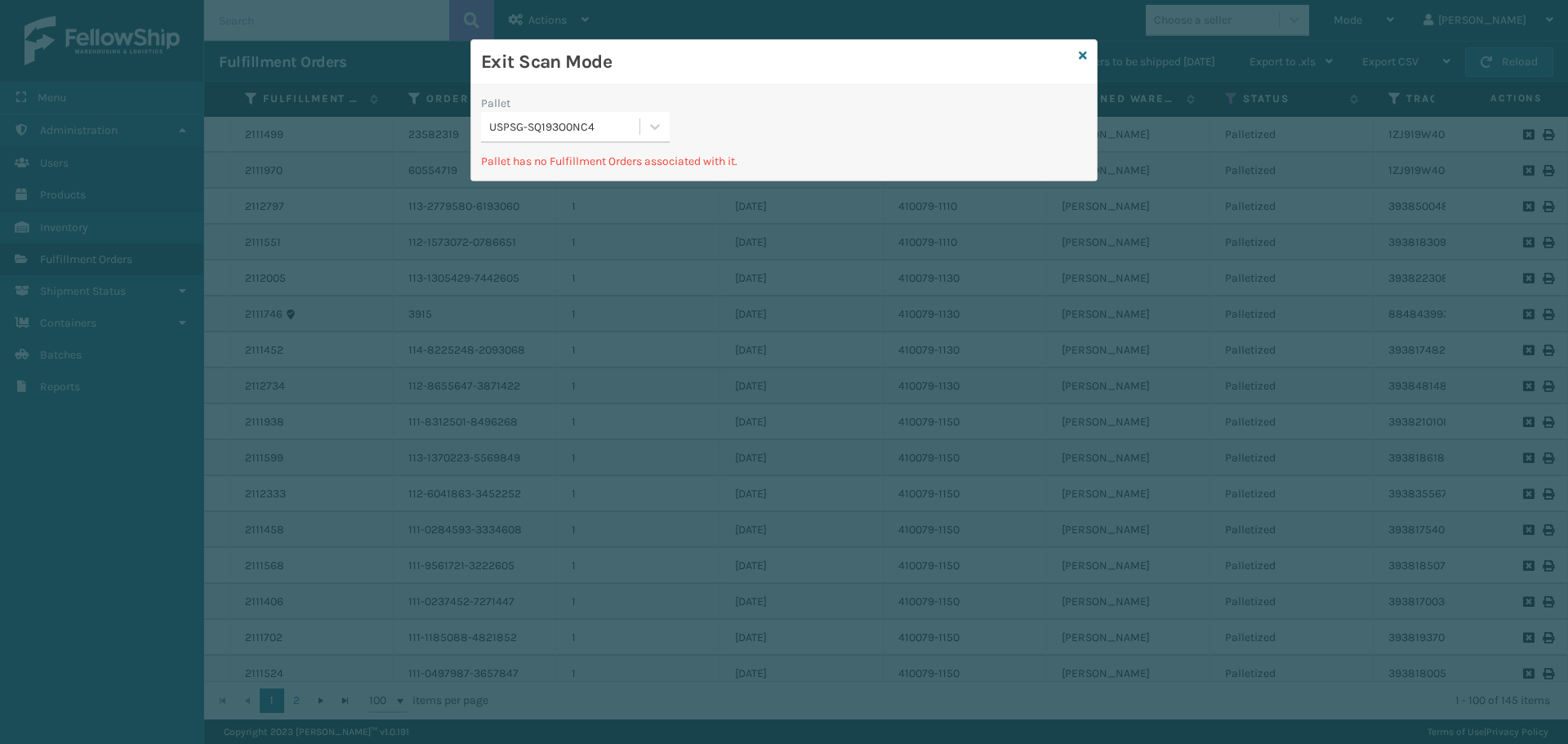
click at [1088, 56] on div "Exit Scan Mode" at bounding box center [783, 62] width 625 height 45
click at [1082, 58] on icon at bounding box center [1082, 56] width 8 height 12
